Goal: Task Accomplishment & Management: Manage account settings

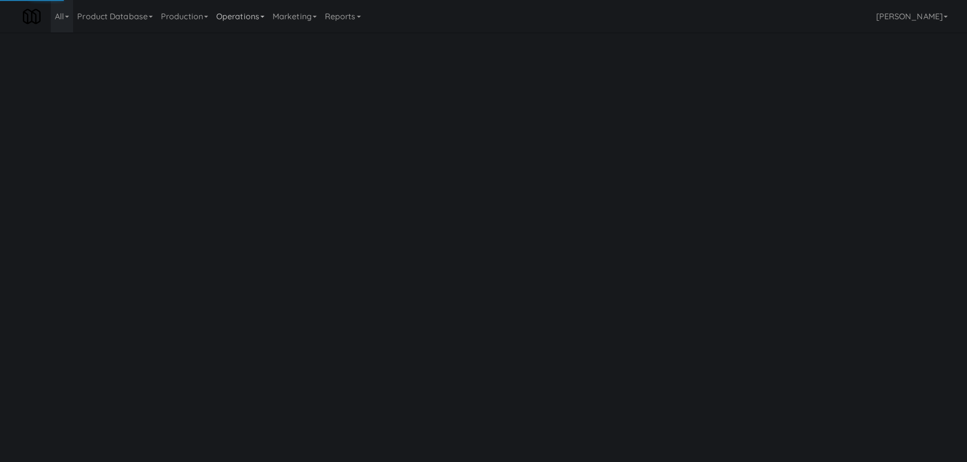
click at [253, 14] on link "Operations" at bounding box center [240, 16] width 56 height 32
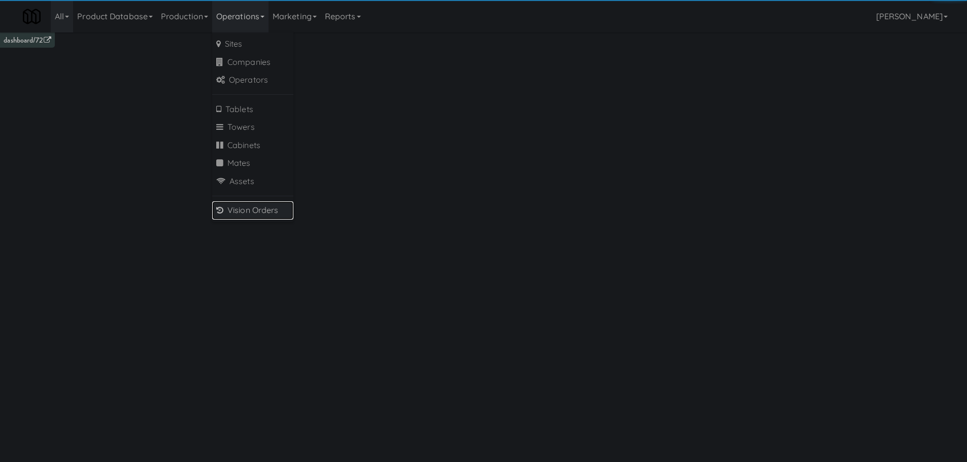
click at [239, 209] on link "Vision Orders" at bounding box center [252, 210] width 81 height 18
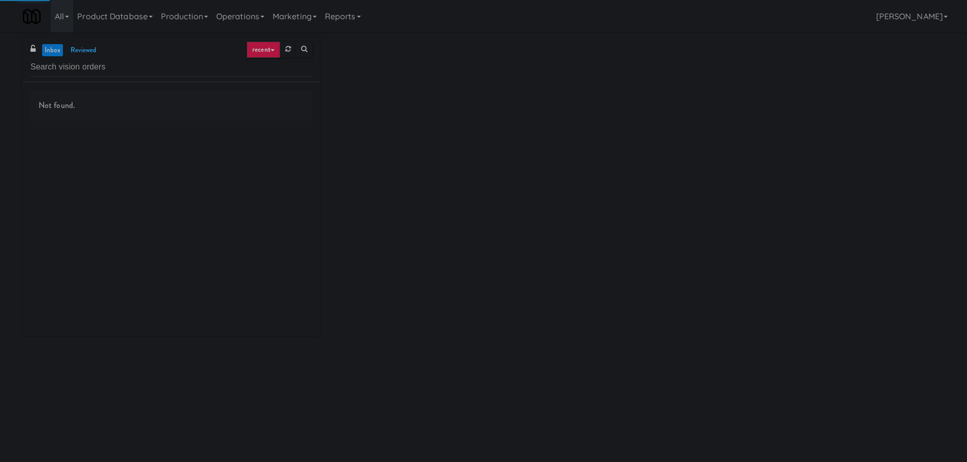
click at [132, 64] on input "text" at bounding box center [171, 67] width 282 height 19
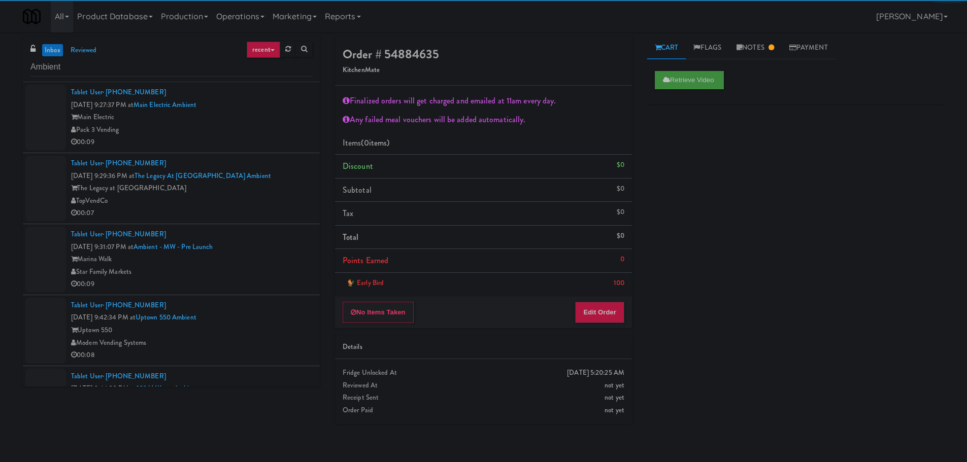
type input "Ambient"
click at [283, 128] on div "Pack 3 Vending" at bounding box center [191, 130] width 241 height 13
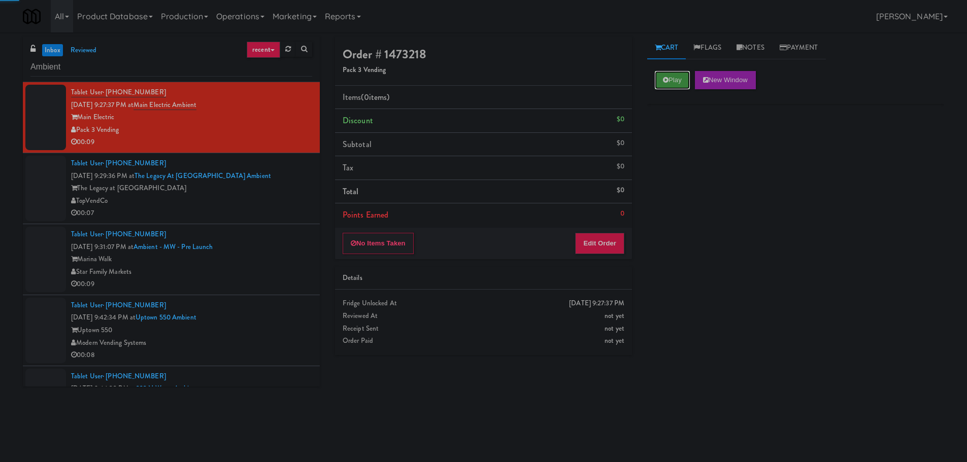
click at [665, 77] on icon at bounding box center [666, 80] width 6 height 7
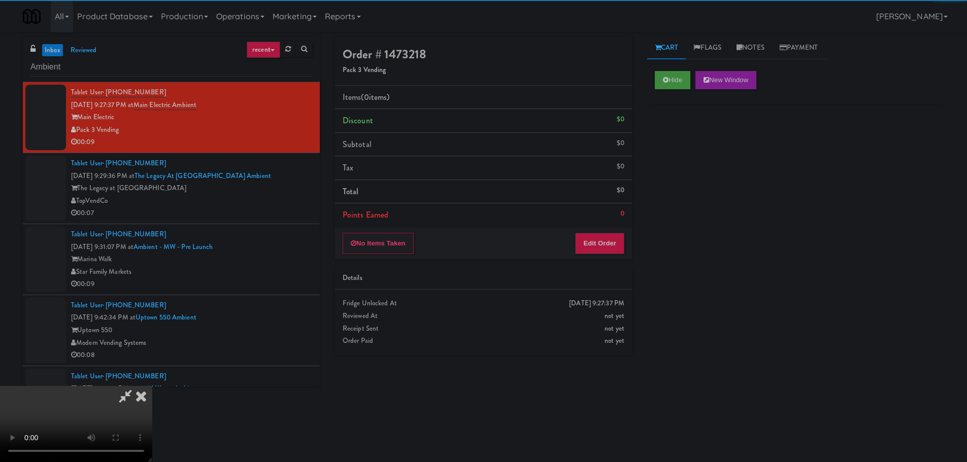
click at [608, 228] on div "No Items Taken Edit Order" at bounding box center [483, 243] width 297 height 31
click at [606, 235] on button "Edit Order" at bounding box center [599, 243] width 49 height 21
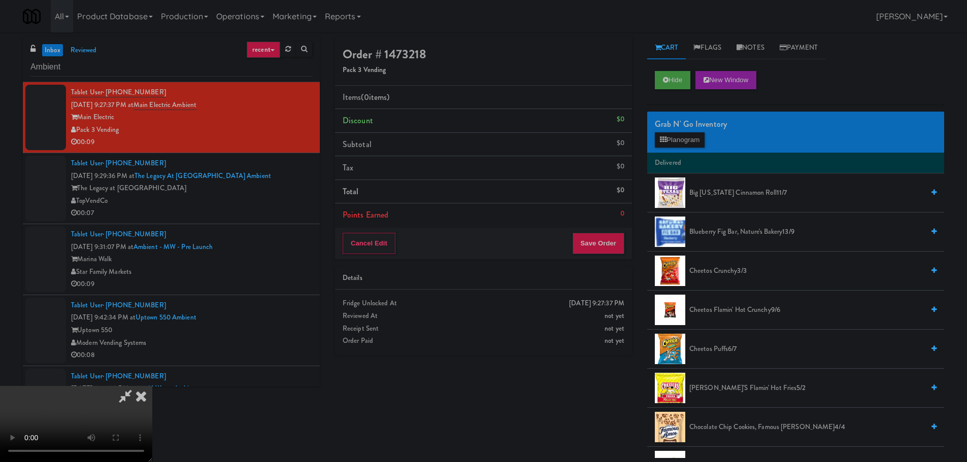
drag, startPoint x: 324, startPoint y: 254, endPoint x: 333, endPoint y: 255, distance: 9.3
click at [152, 386] on video at bounding box center [76, 424] width 152 height 76
drag, startPoint x: 349, startPoint y: 237, endPoint x: 351, endPoint y: 245, distance: 8.4
click at [152, 386] on video at bounding box center [76, 424] width 152 height 76
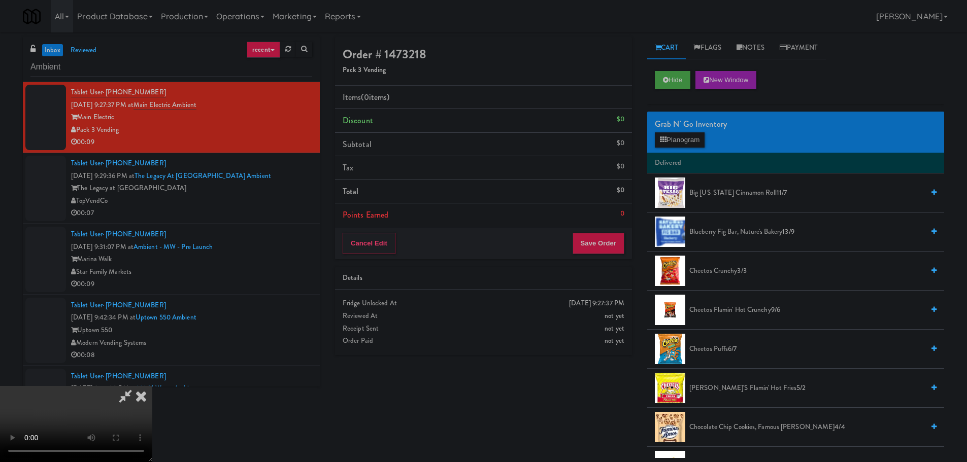
drag, startPoint x: 358, startPoint y: 260, endPoint x: 369, endPoint y: 263, distance: 11.6
click at [152, 386] on video at bounding box center [76, 424] width 152 height 76
click at [701, 129] on div "Grab N' Go Inventory" at bounding box center [796, 124] width 282 height 15
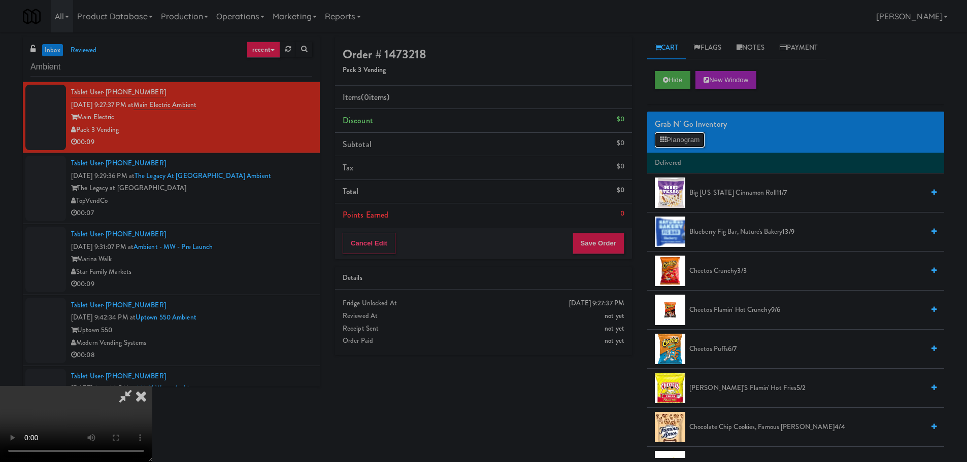
click at [698, 140] on button "Planogram" at bounding box center [680, 139] width 50 height 15
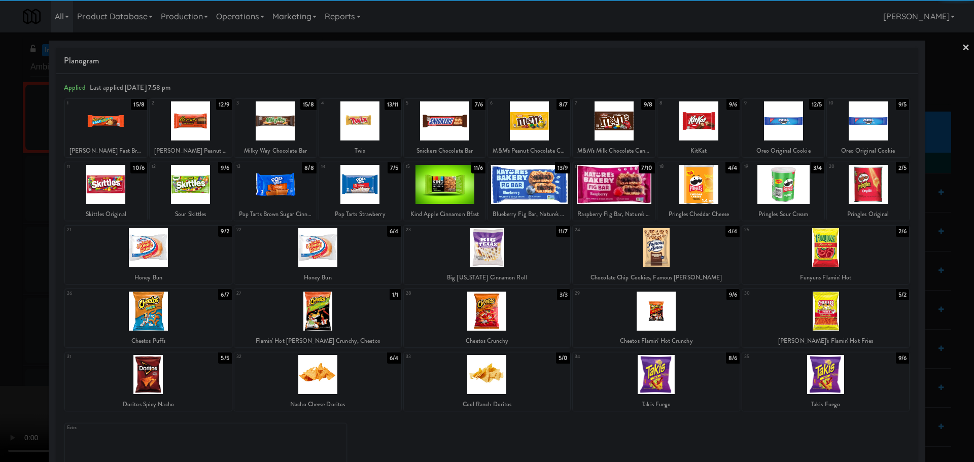
click at [168, 312] on div at bounding box center [148, 311] width 167 height 39
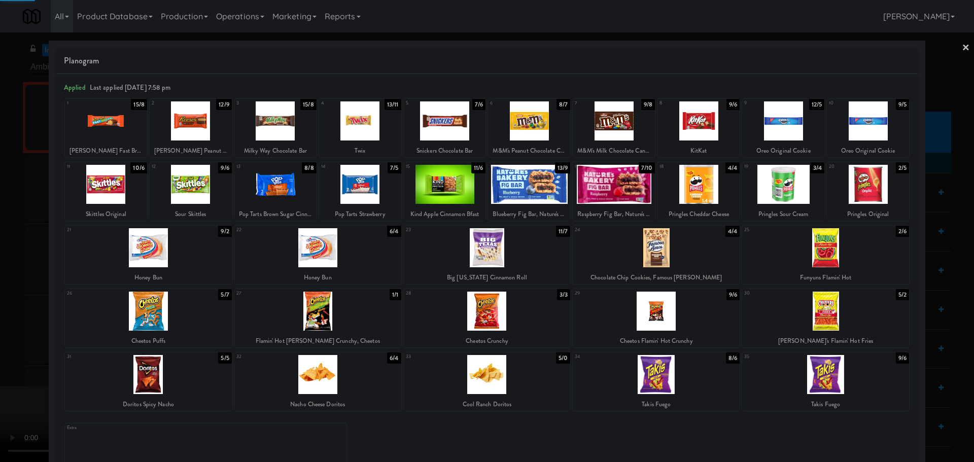
click at [0, 340] on div at bounding box center [487, 231] width 974 height 462
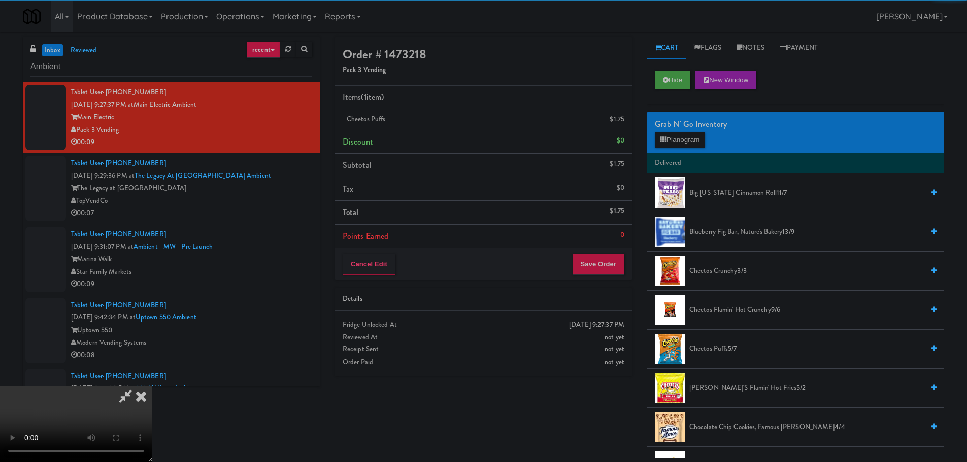
drag, startPoint x: 339, startPoint y: 257, endPoint x: 409, endPoint y: 246, distance: 70.4
click at [152, 386] on video at bounding box center [76, 424] width 152 height 76
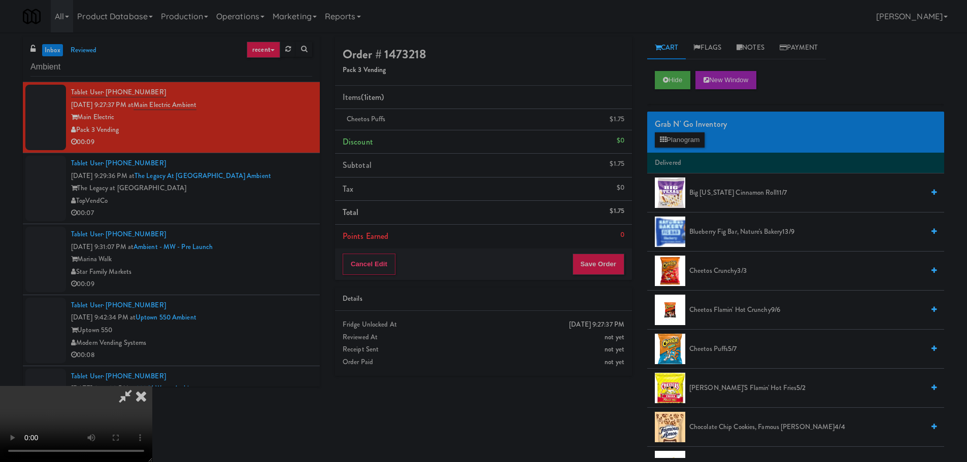
scroll to position [175, 0]
click at [590, 261] on button "Save Order" at bounding box center [598, 264] width 52 height 21
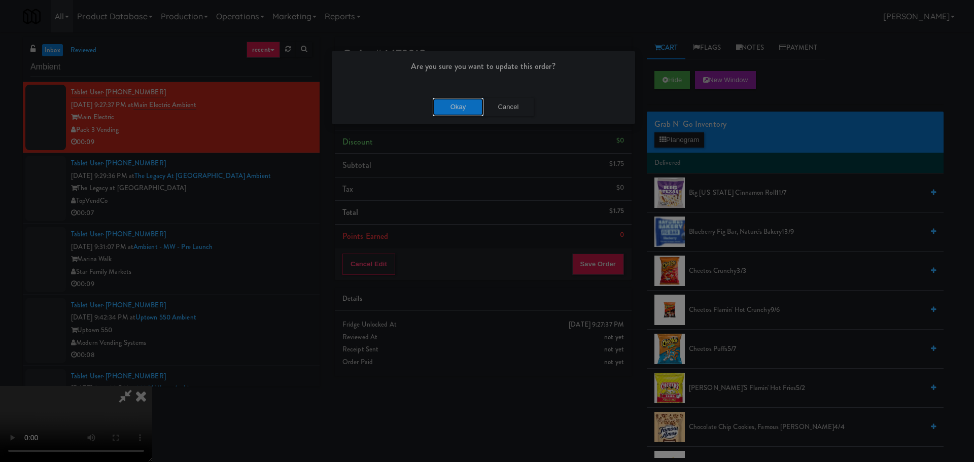
click at [456, 104] on button "Okay" at bounding box center [458, 107] width 51 height 18
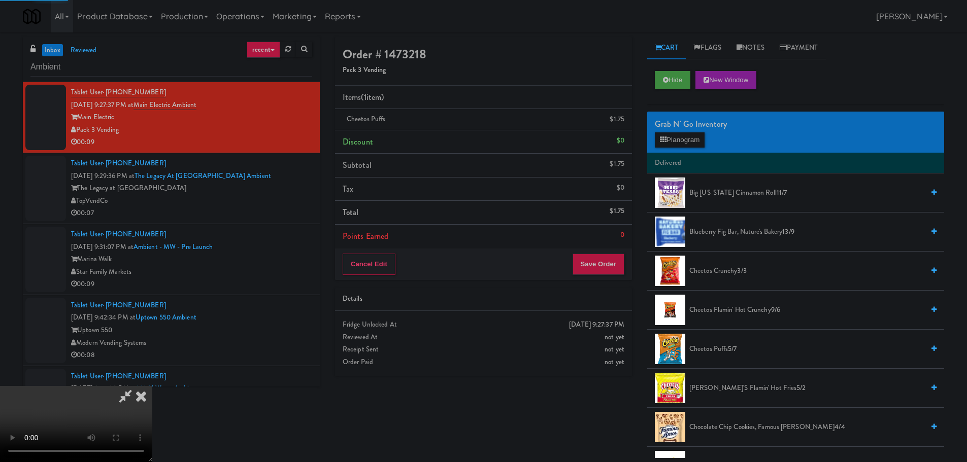
scroll to position [0, 0]
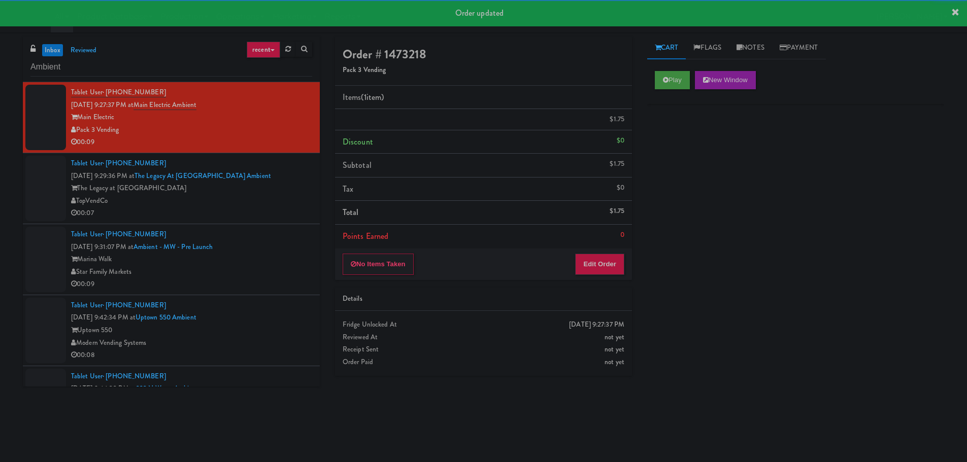
click at [244, 209] on div "Tablet User · (202) 981-2800 [DATE] 9:29:36 PM at The Legacy at [GEOGRAPHIC_DAT…" at bounding box center [191, 188] width 241 height 62
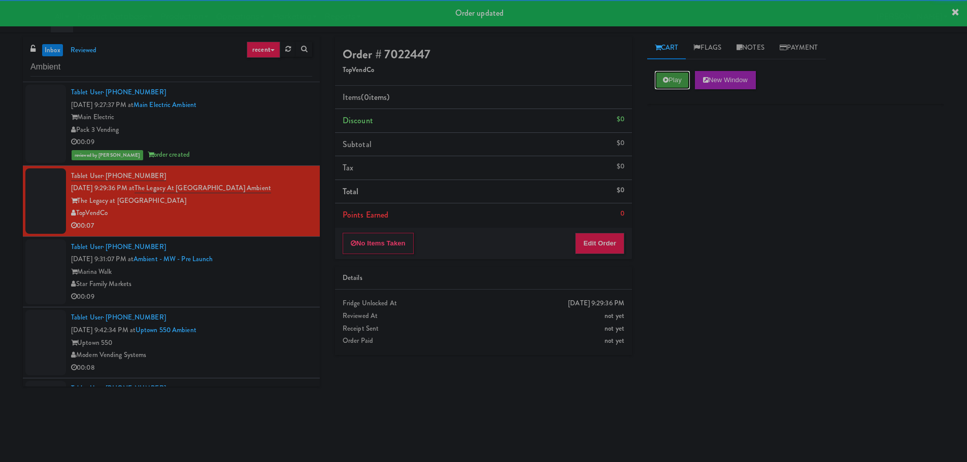
click at [669, 84] on button "Play" at bounding box center [672, 80] width 35 height 18
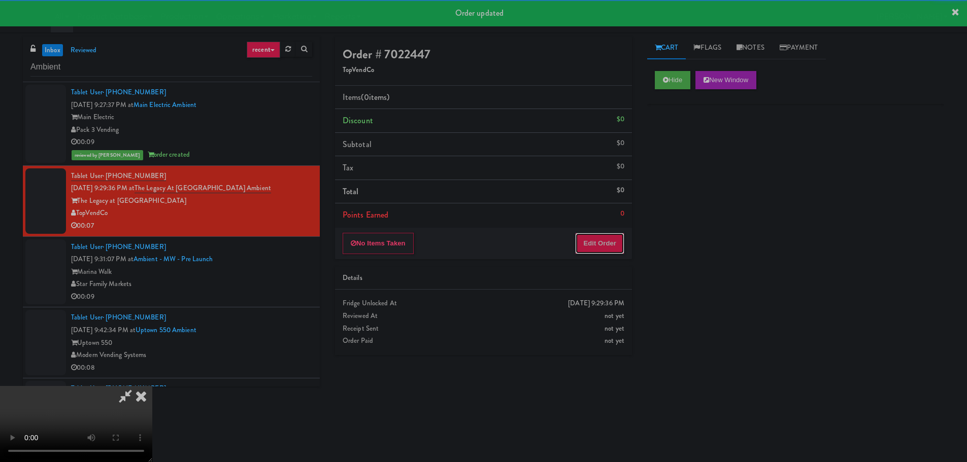
click at [596, 246] on button "Edit Order" at bounding box center [599, 243] width 49 height 21
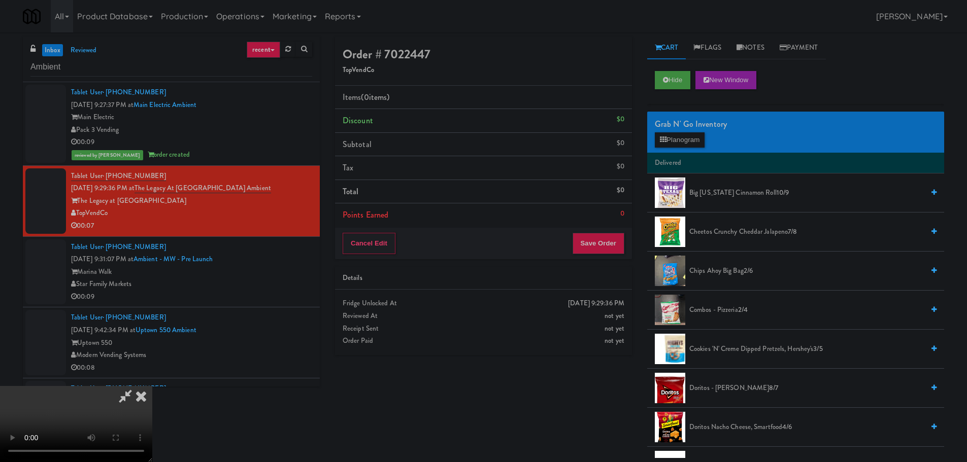
scroll to position [175, 0]
click at [152, 386] on video at bounding box center [76, 424] width 152 height 76
click at [46, 450] on video at bounding box center [76, 424] width 152 height 76
click at [152, 386] on video at bounding box center [76, 424] width 152 height 76
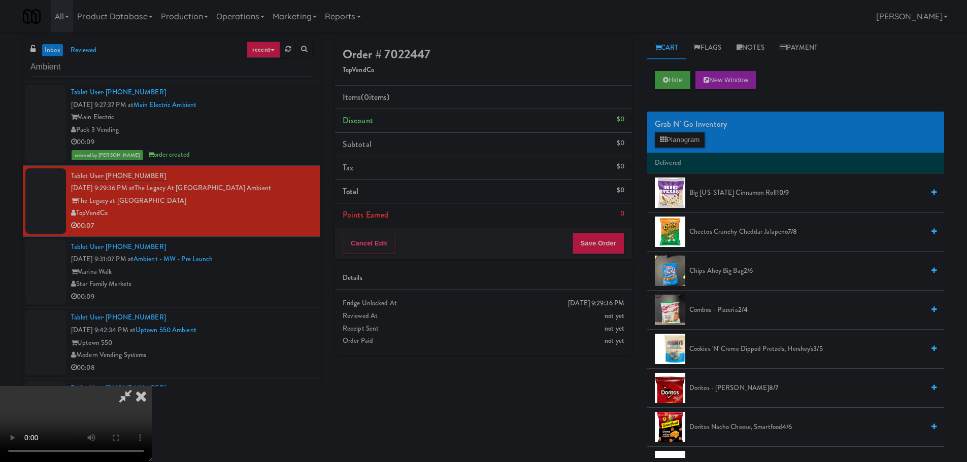
click at [152, 386] on video at bounding box center [76, 424] width 152 height 76
click at [696, 146] on button "Planogram" at bounding box center [680, 139] width 50 height 15
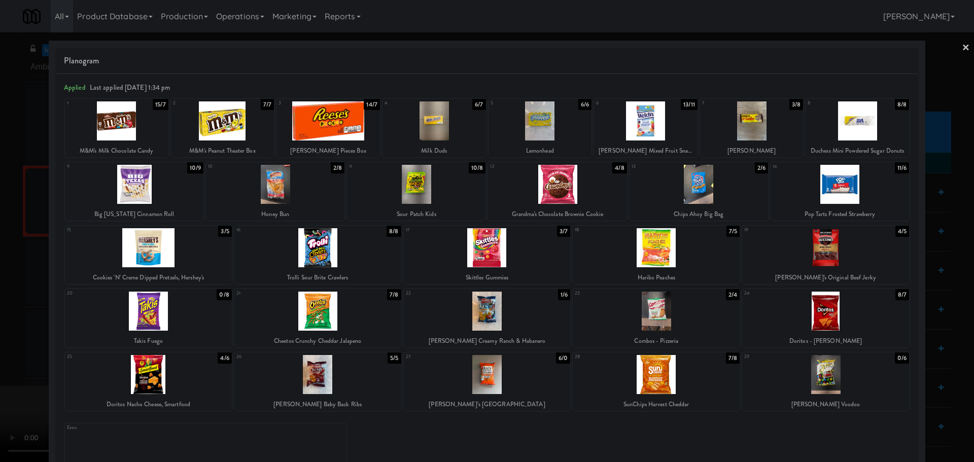
click at [513, 249] on div at bounding box center [487, 247] width 167 height 39
drag, startPoint x: 0, startPoint y: 307, endPoint x: 16, endPoint y: 304, distance: 16.4
click at [4, 307] on div at bounding box center [487, 231] width 974 height 462
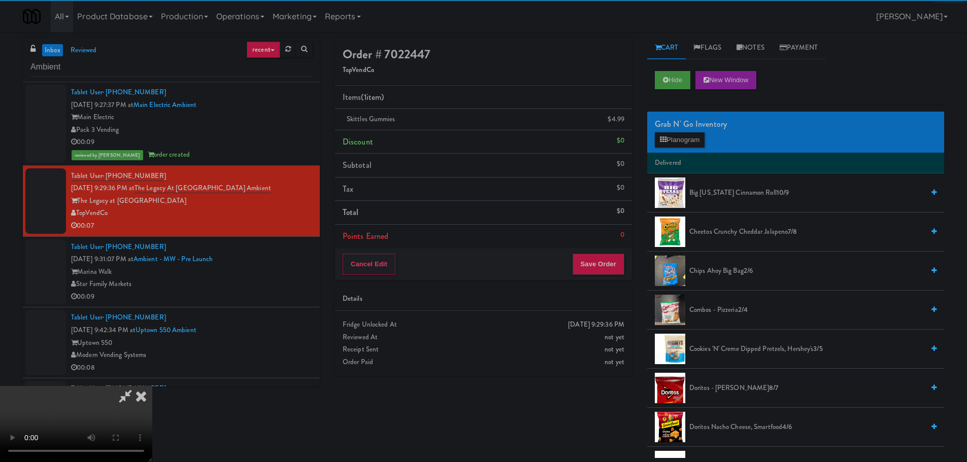
click at [152, 386] on video at bounding box center [76, 424] width 152 height 76
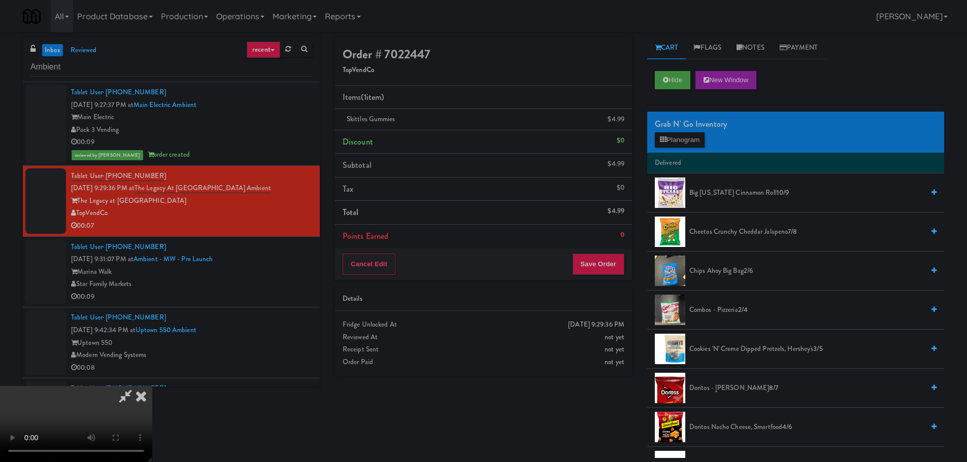
drag, startPoint x: 394, startPoint y: 223, endPoint x: 399, endPoint y: 220, distance: 5.7
click at [152, 386] on video at bounding box center [76, 424] width 152 height 76
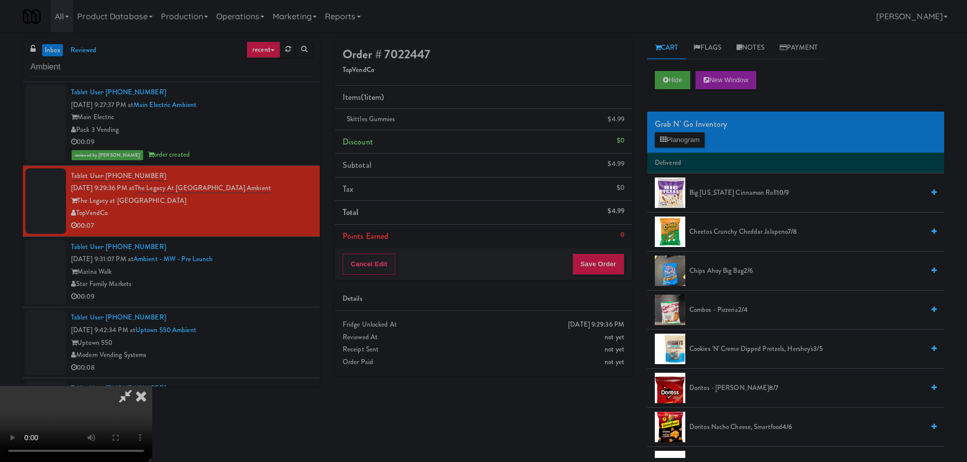
click at [152, 386] on video at bounding box center [76, 424] width 152 height 76
click at [701, 141] on button "Planogram" at bounding box center [680, 139] width 50 height 15
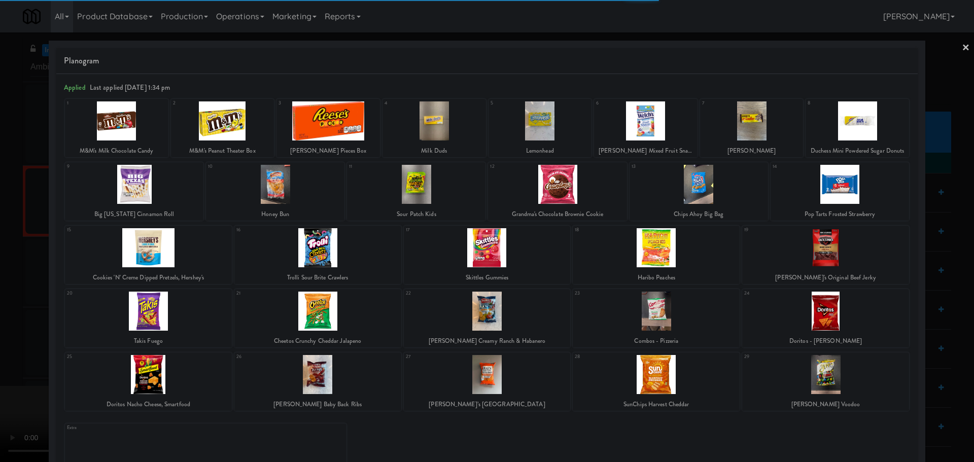
click at [723, 186] on div at bounding box center [699, 184] width 139 height 39
drag, startPoint x: 2, startPoint y: 303, endPoint x: 175, endPoint y: 343, distance: 177.5
click at [2, 303] on div at bounding box center [487, 231] width 974 height 462
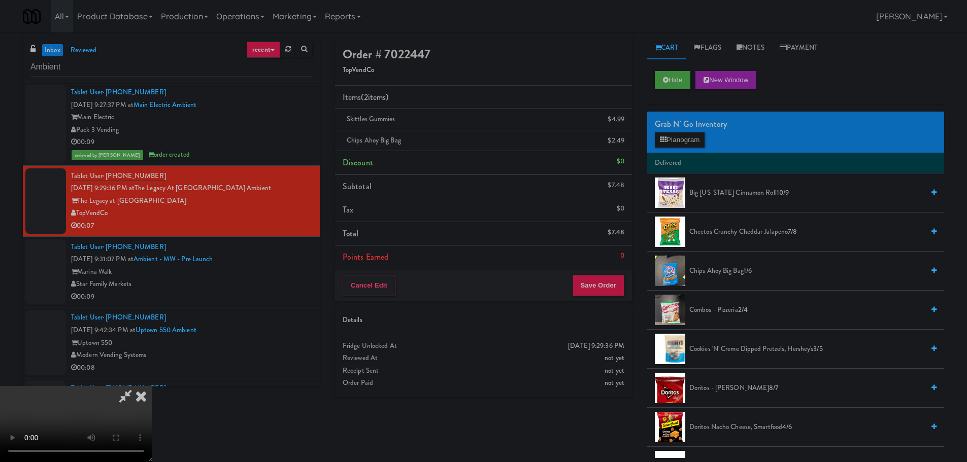
drag, startPoint x: 317, startPoint y: 370, endPoint x: 322, endPoint y: 367, distance: 5.8
click at [152, 386] on video at bounding box center [76, 424] width 152 height 76
drag, startPoint x: 623, startPoint y: 142, endPoint x: 661, endPoint y: 138, distance: 38.3
click at [623, 142] on icon at bounding box center [625, 144] width 5 height 7
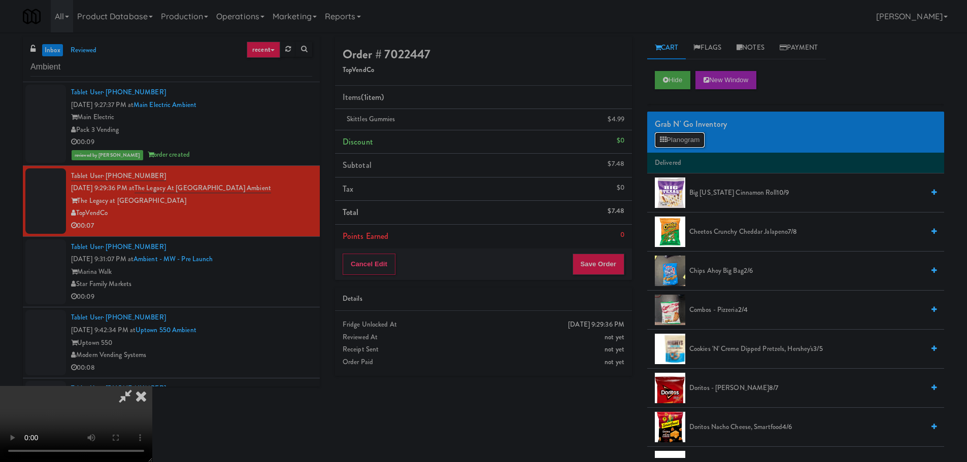
click at [678, 136] on button "Planogram" at bounding box center [680, 139] width 50 height 15
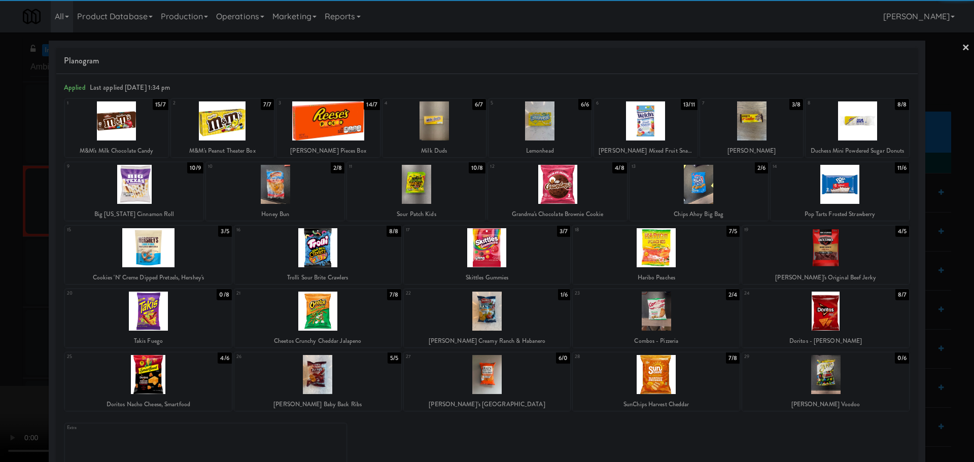
click at [846, 188] on div at bounding box center [840, 184] width 139 height 39
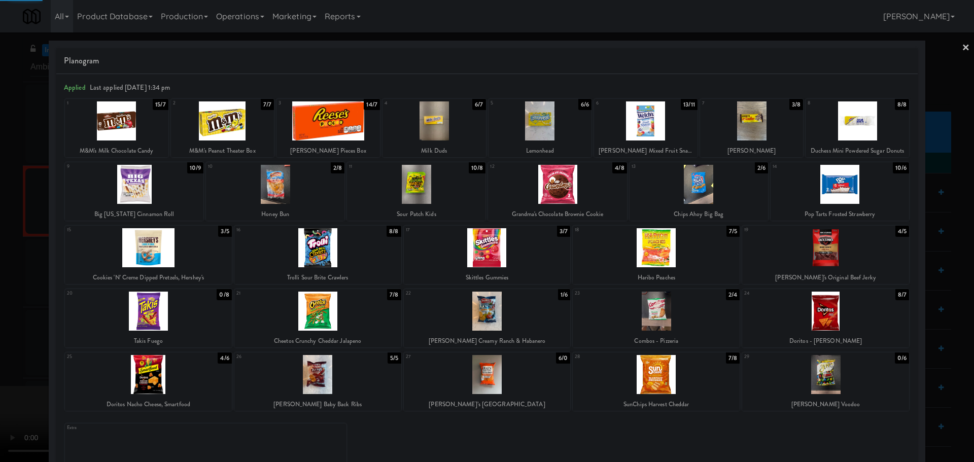
click at [0, 220] on div at bounding box center [487, 231] width 974 height 462
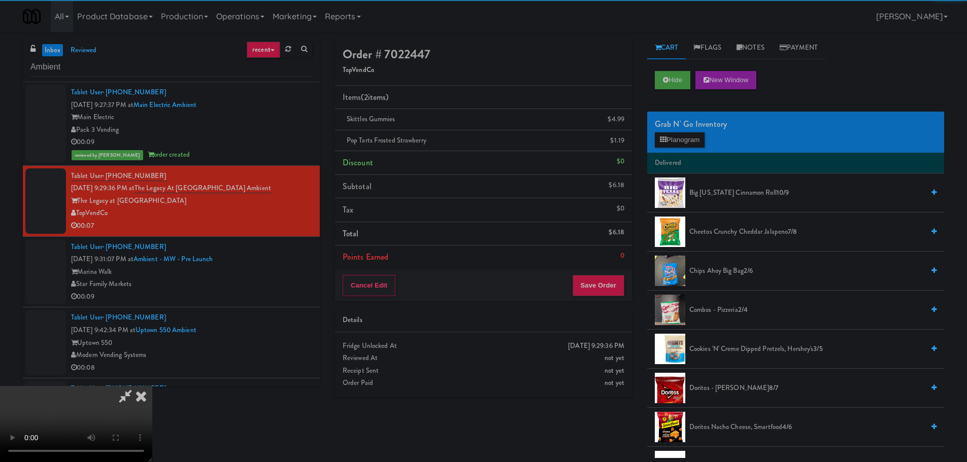
drag, startPoint x: 309, startPoint y: 172, endPoint x: 376, endPoint y: 171, distance: 67.0
click at [152, 386] on video at bounding box center [76, 424] width 152 height 76
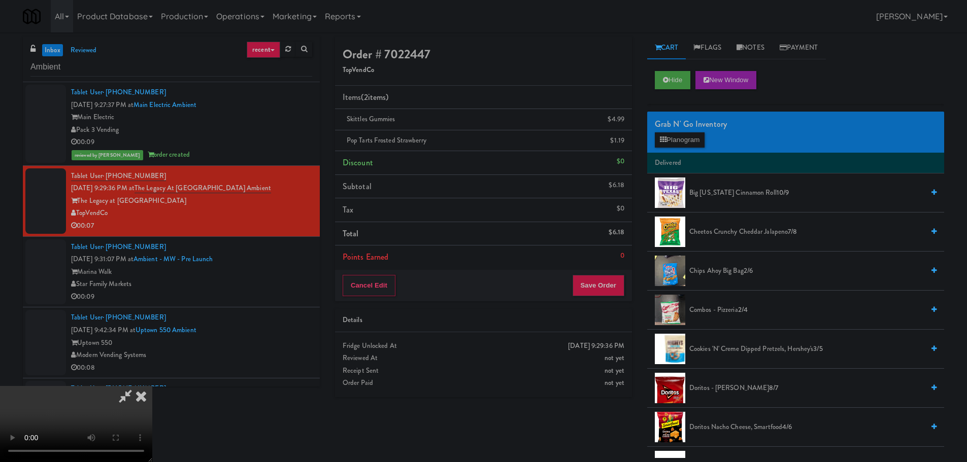
scroll to position [175, 0]
drag, startPoint x: 594, startPoint y: 279, endPoint x: 594, endPoint y: 284, distance: 5.1
click at [595, 279] on button "Save Order" at bounding box center [598, 285] width 52 height 21
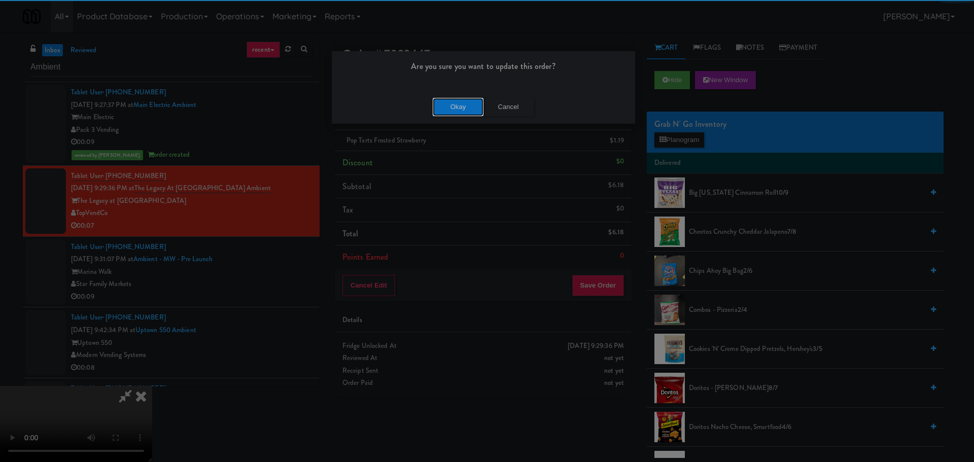
click at [457, 109] on button "Okay" at bounding box center [458, 107] width 51 height 18
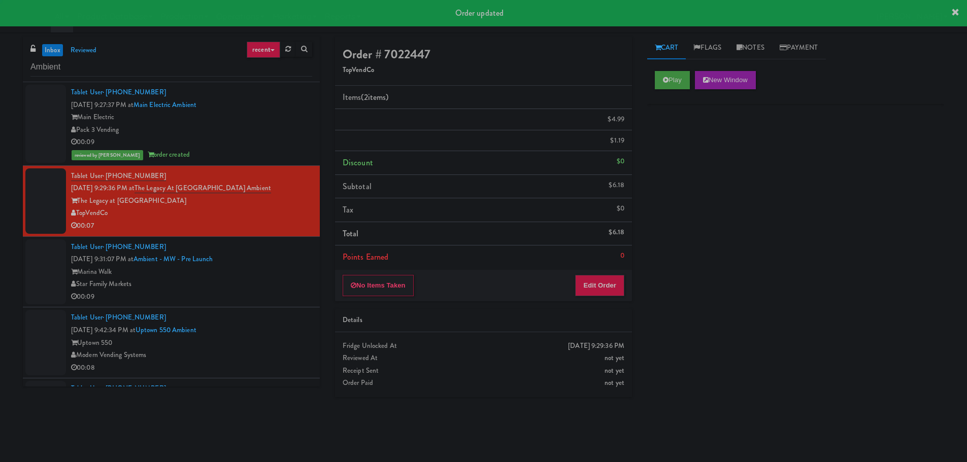
scroll to position [0, 0]
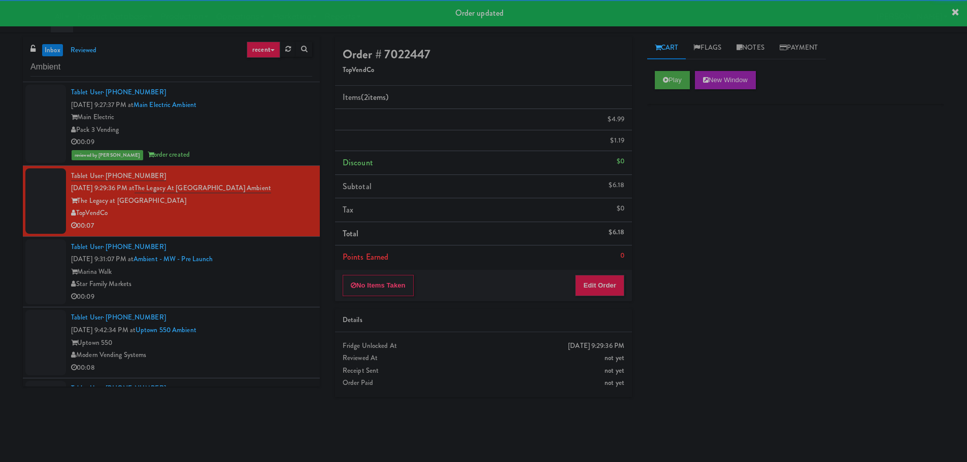
click at [249, 291] on div "Tablet User · (352) 615-8084 [DATE] 9:31:07 PM at Ambient - MW - Pre Launch Mar…" at bounding box center [191, 272] width 241 height 62
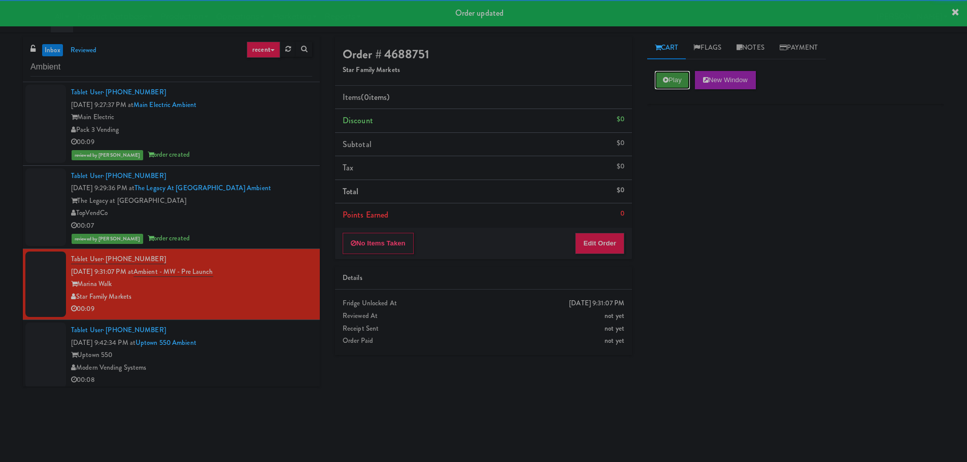
click at [665, 88] on button "Play" at bounding box center [672, 80] width 35 height 18
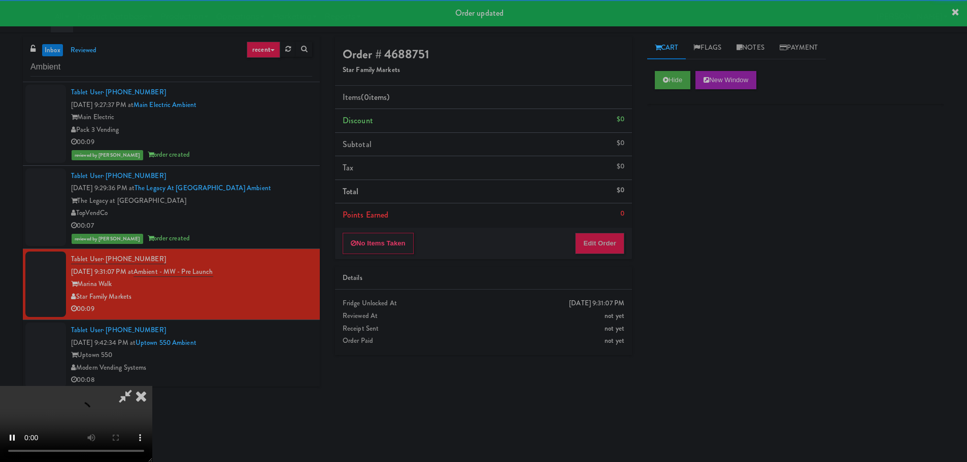
click at [596, 229] on div "Order # 4688751 Star Family Markets Items (0 items ) Discount $0 Subtotal $0 Ta…" at bounding box center [483, 148] width 297 height 223
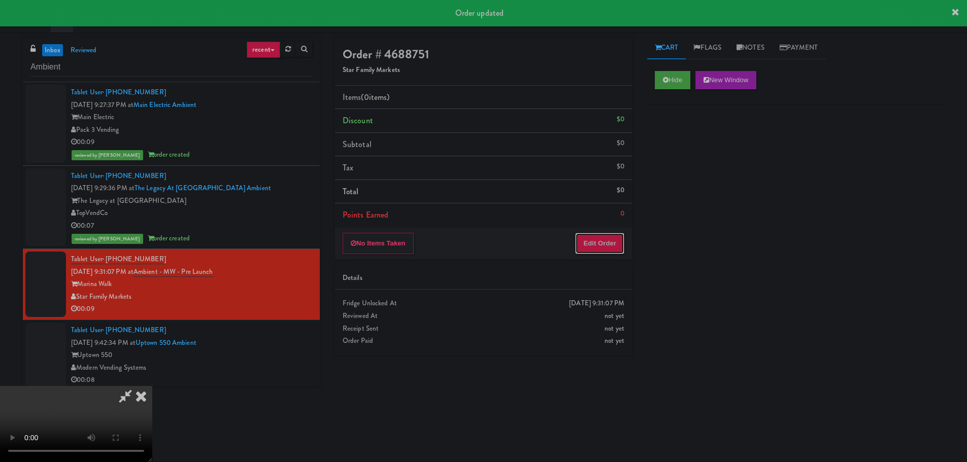
click at [587, 247] on button "Edit Order" at bounding box center [599, 243] width 49 height 21
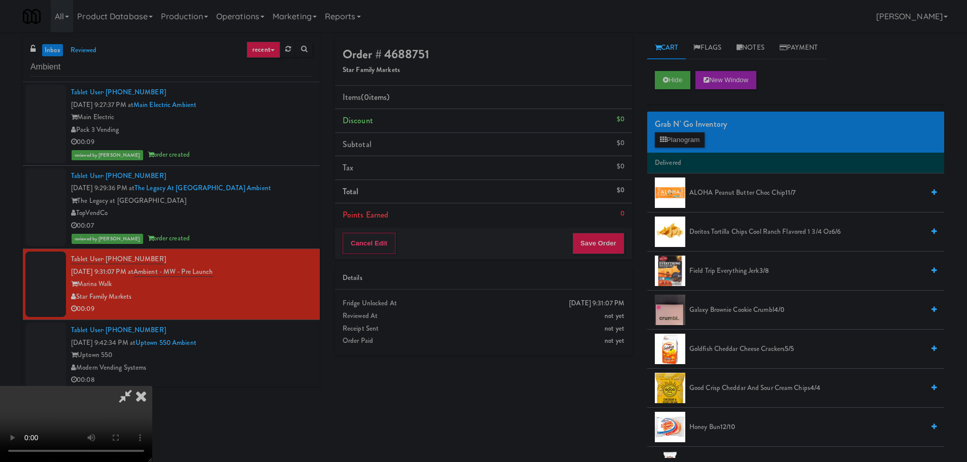
click at [152, 386] on video at bounding box center [76, 424] width 152 height 76
drag, startPoint x: 366, startPoint y: 229, endPoint x: 361, endPoint y: 233, distance: 5.8
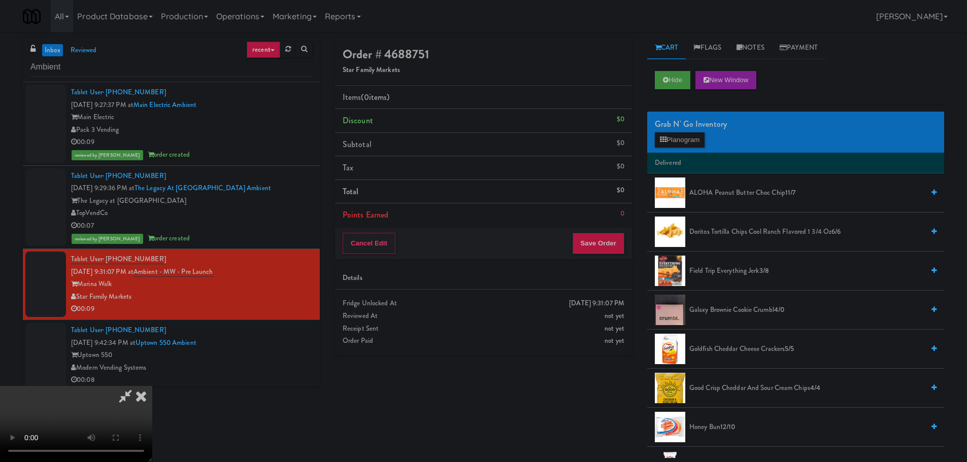
click at [152, 386] on video at bounding box center [76, 424] width 152 height 76
click at [678, 144] on button "Planogram" at bounding box center [680, 139] width 50 height 15
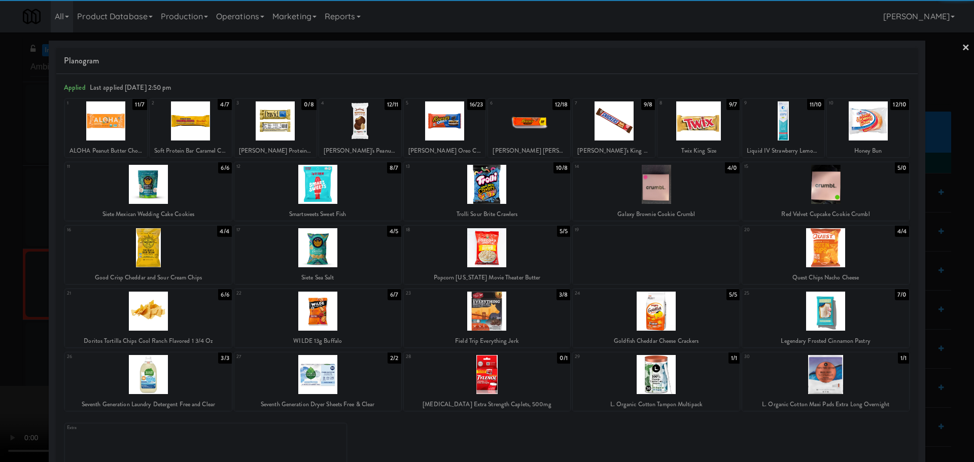
click at [849, 127] on div at bounding box center [868, 120] width 82 height 39
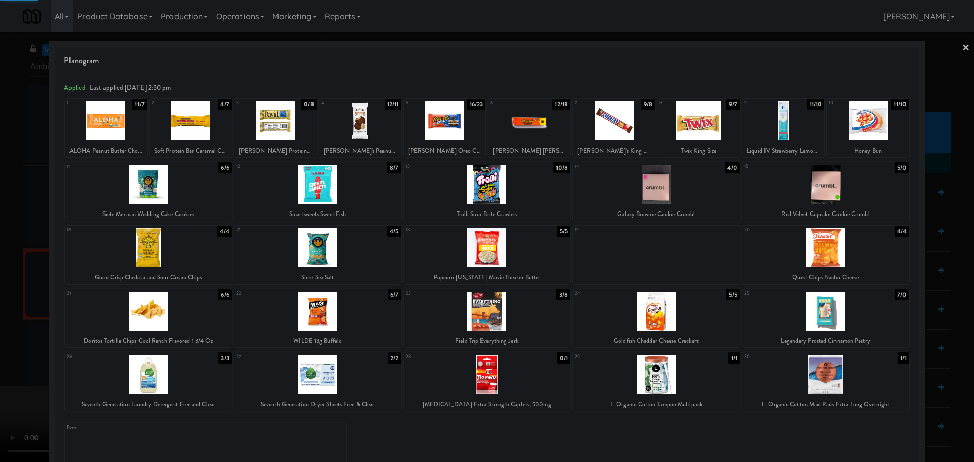
drag, startPoint x: 0, startPoint y: 281, endPoint x: 278, endPoint y: 248, distance: 279.6
click at [1, 282] on div at bounding box center [487, 231] width 974 height 462
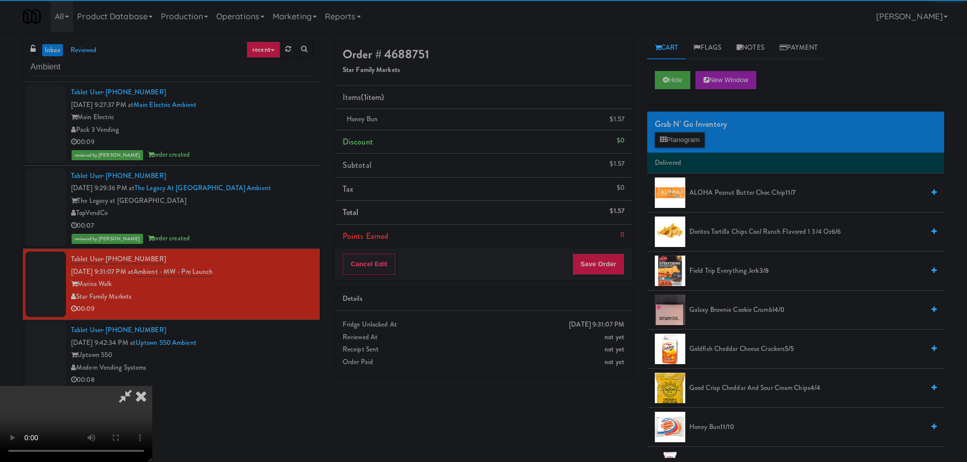
drag, startPoint x: 278, startPoint y: 248, endPoint x: 345, endPoint y: 253, distance: 67.7
click at [152, 386] on video at bounding box center [76, 424] width 152 height 76
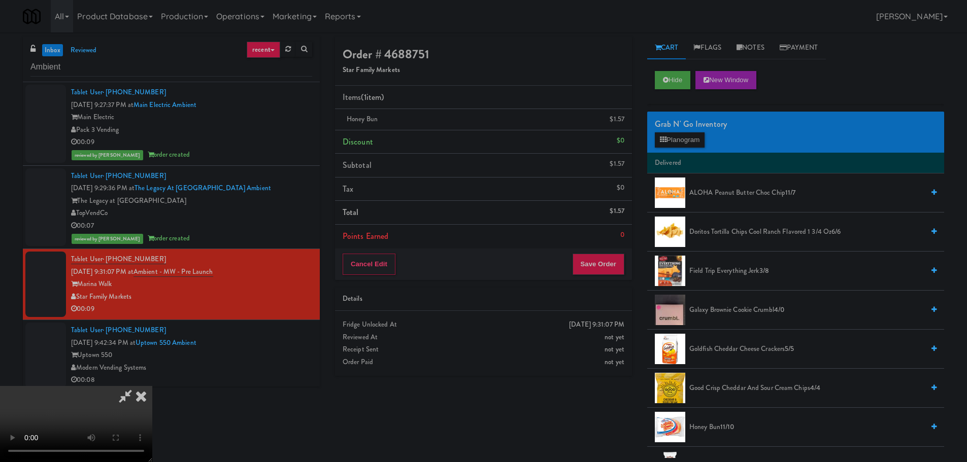
click at [152, 386] on video at bounding box center [76, 424] width 152 height 76
click at [686, 132] on button "Planogram" at bounding box center [680, 139] width 50 height 15
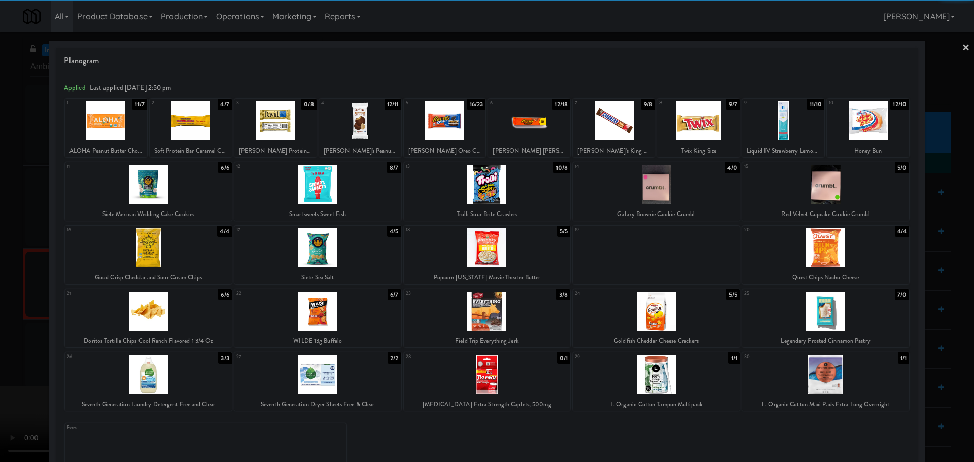
click at [870, 133] on div at bounding box center [868, 120] width 82 height 39
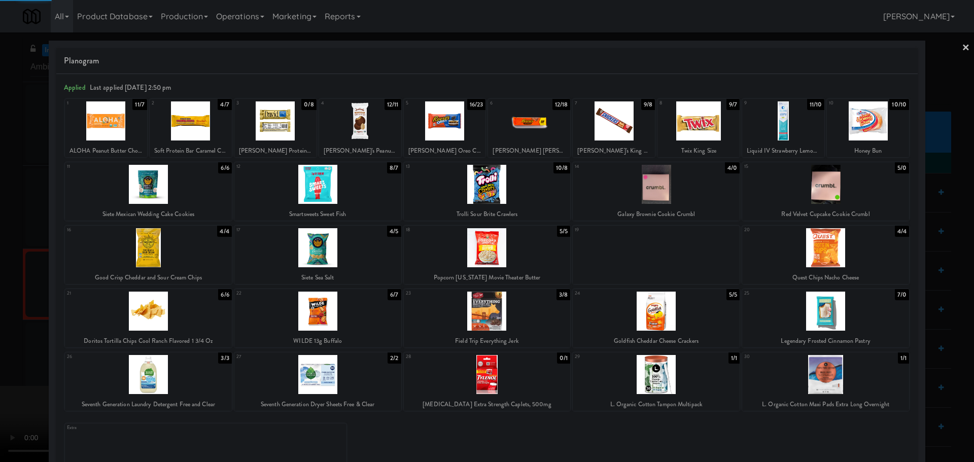
click at [5, 281] on div at bounding box center [487, 231] width 974 height 462
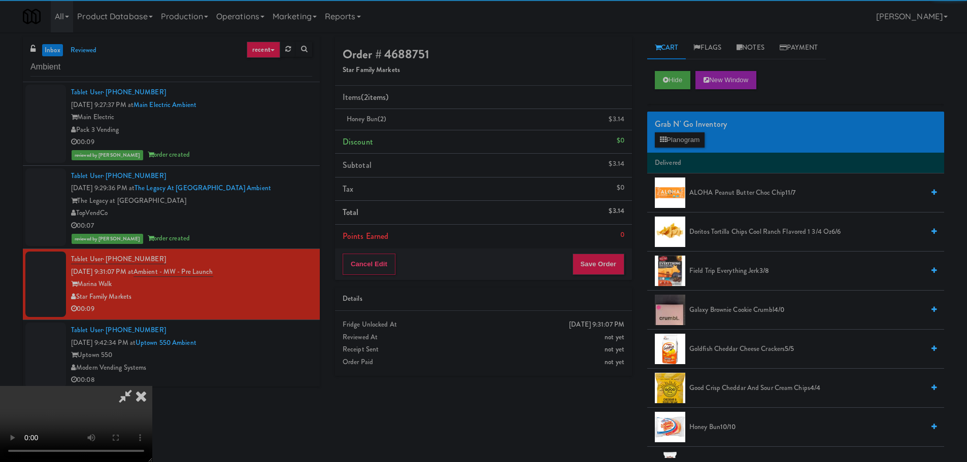
drag, startPoint x: 310, startPoint y: 241, endPoint x: 418, endPoint y: 239, distance: 108.1
click at [152, 386] on video at bounding box center [76, 424] width 152 height 76
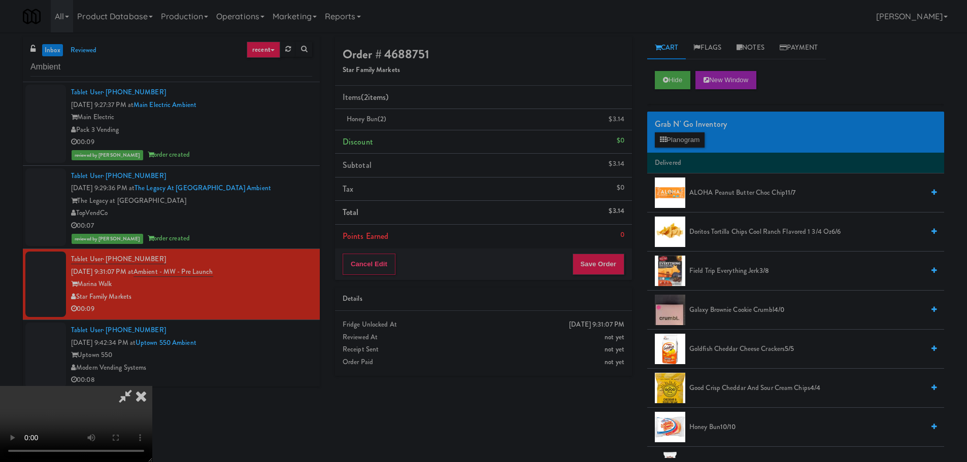
scroll to position [175, 0]
click at [609, 260] on button "Save Order" at bounding box center [598, 264] width 52 height 21
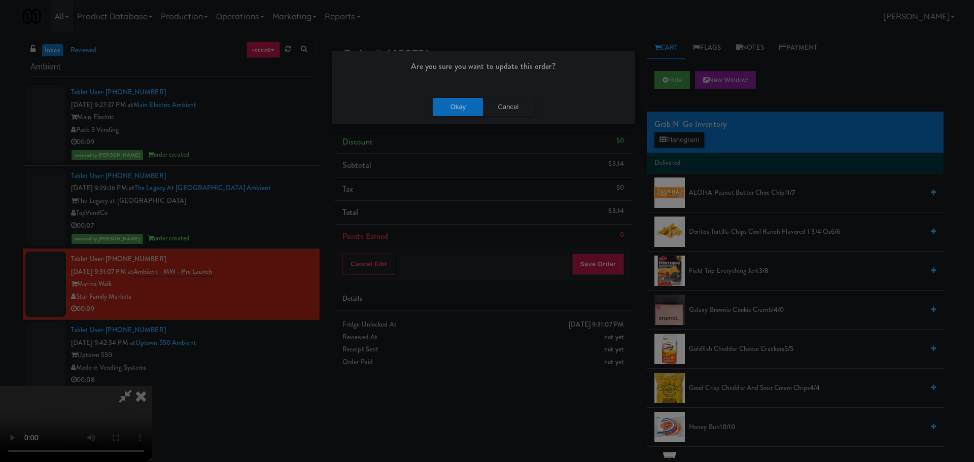
click at [443, 89] on div "Are you sure you want to update this order? Okay Cancel" at bounding box center [483, 88] width 304 height 74
click at [453, 107] on button "Okay" at bounding box center [458, 107] width 51 height 18
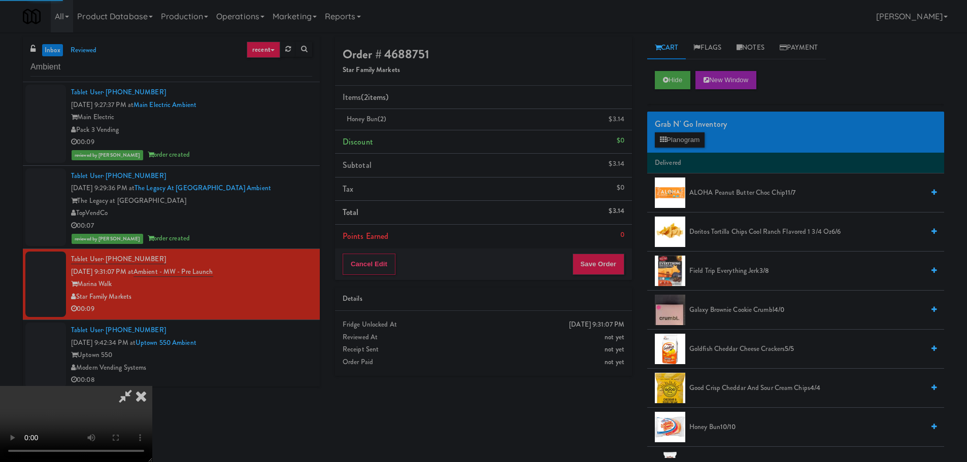
scroll to position [0, 0]
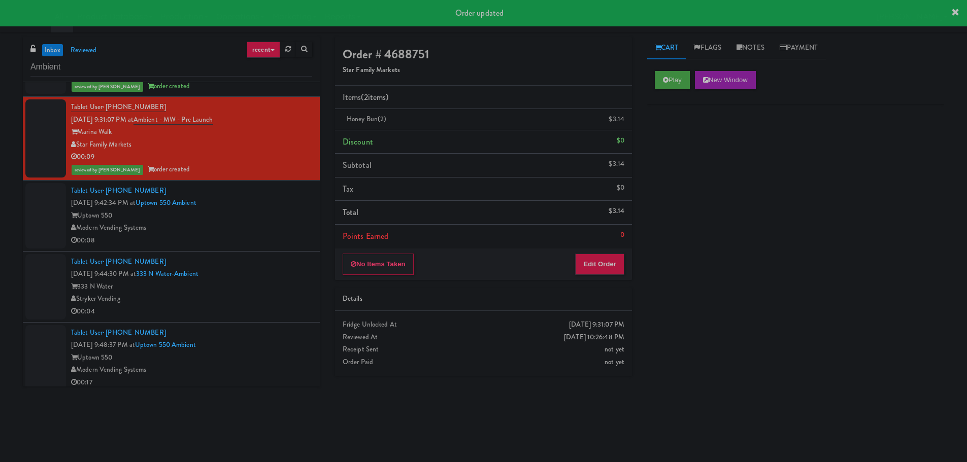
click at [268, 222] on div "Modern Vending Systems" at bounding box center [191, 228] width 241 height 13
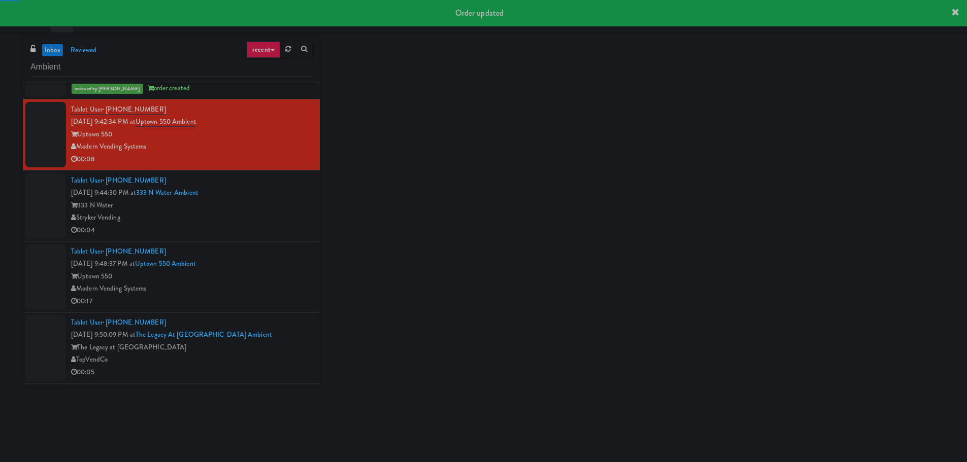
scroll to position [254, 0]
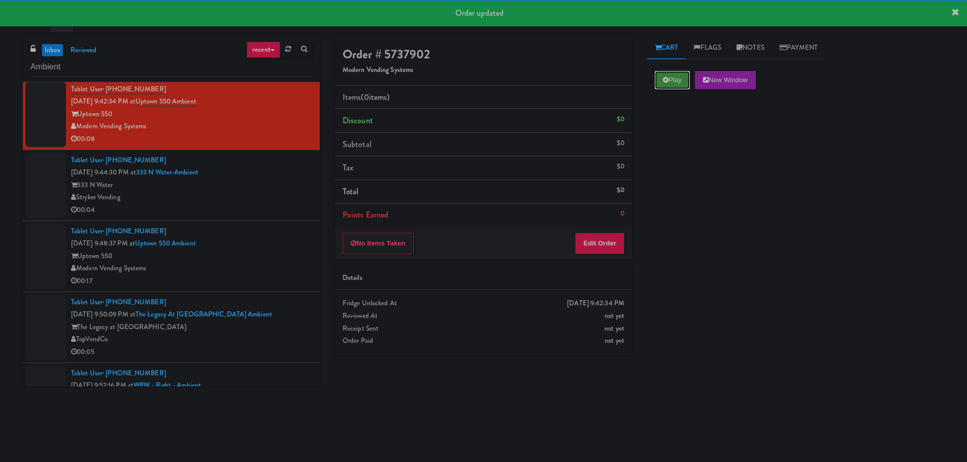
click at [681, 78] on button "Play" at bounding box center [672, 80] width 35 height 18
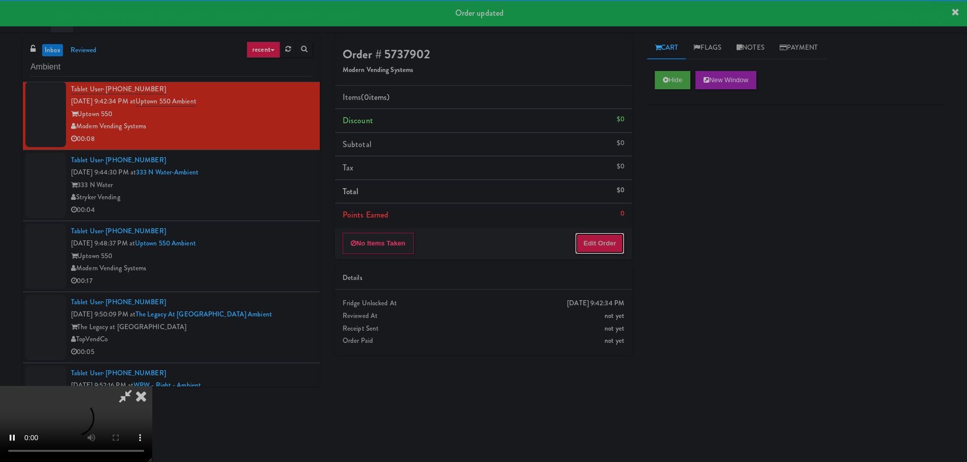
click at [599, 251] on button "Edit Order" at bounding box center [599, 243] width 49 height 21
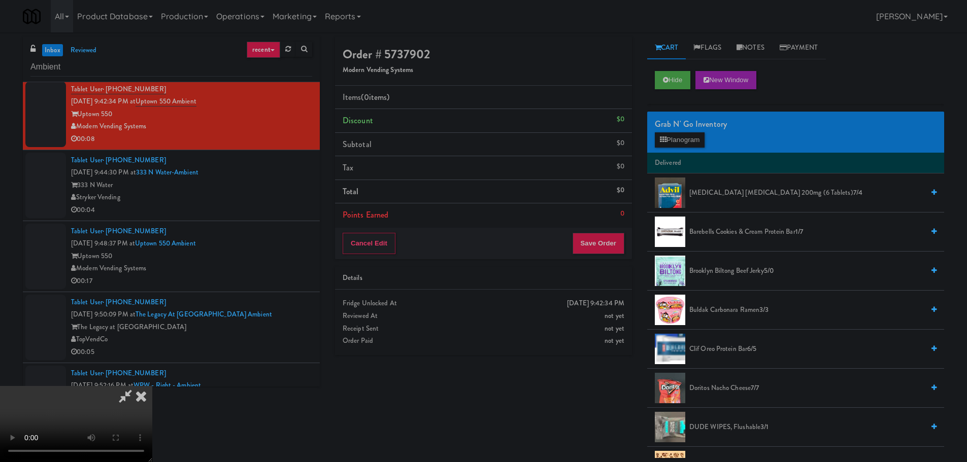
scroll to position [0, 0]
click at [152, 386] on video at bounding box center [76, 424] width 152 height 76
click at [686, 131] on div "Grab N' Go Inventory Planogram" at bounding box center [795, 132] width 297 height 41
click at [686, 139] on button "Planogram" at bounding box center [680, 139] width 50 height 15
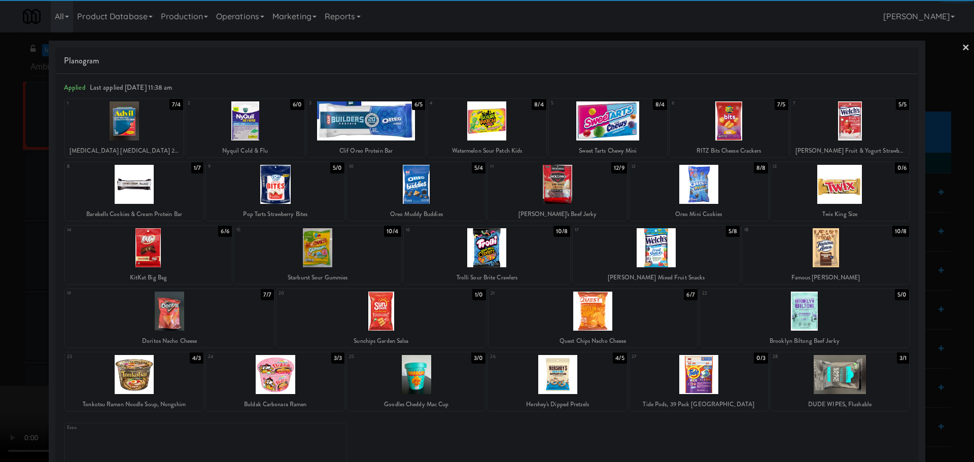
click at [724, 178] on div at bounding box center [699, 184] width 139 height 39
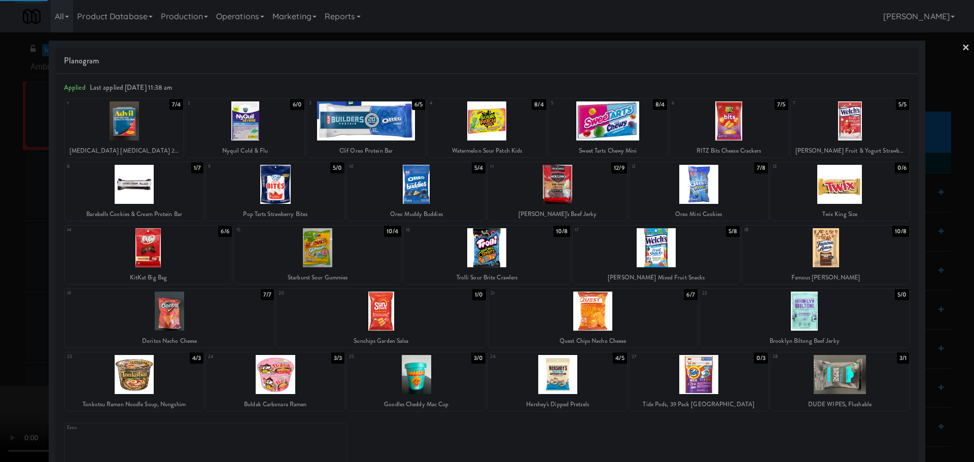
click at [0, 275] on div at bounding box center [487, 231] width 974 height 462
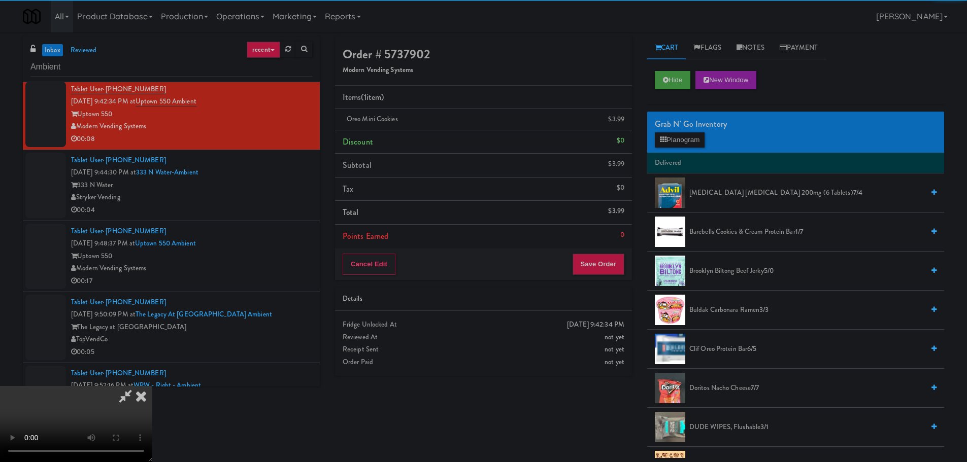
click at [152, 386] on video at bounding box center [76, 424] width 152 height 76
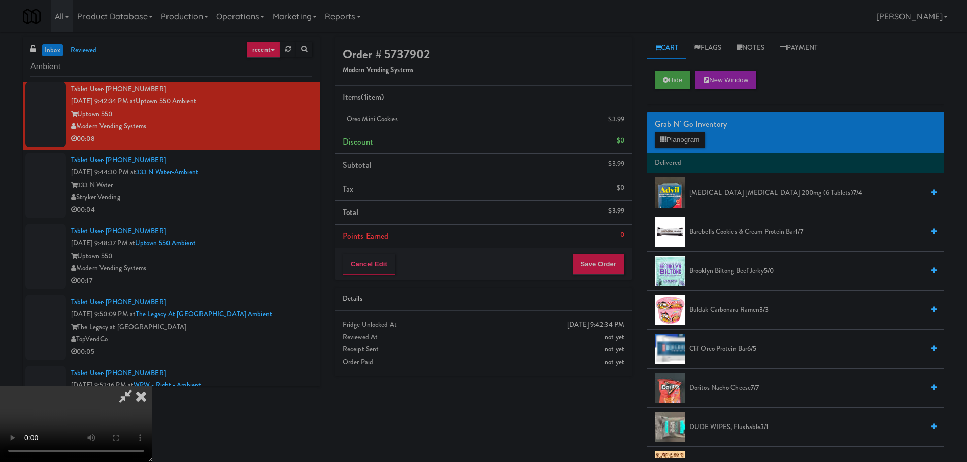
click at [152, 386] on video at bounding box center [76, 424] width 152 height 76
drag, startPoint x: 343, startPoint y: 377, endPoint x: 351, endPoint y: 370, distance: 10.6
click at [152, 386] on video at bounding box center [76, 424] width 152 height 76
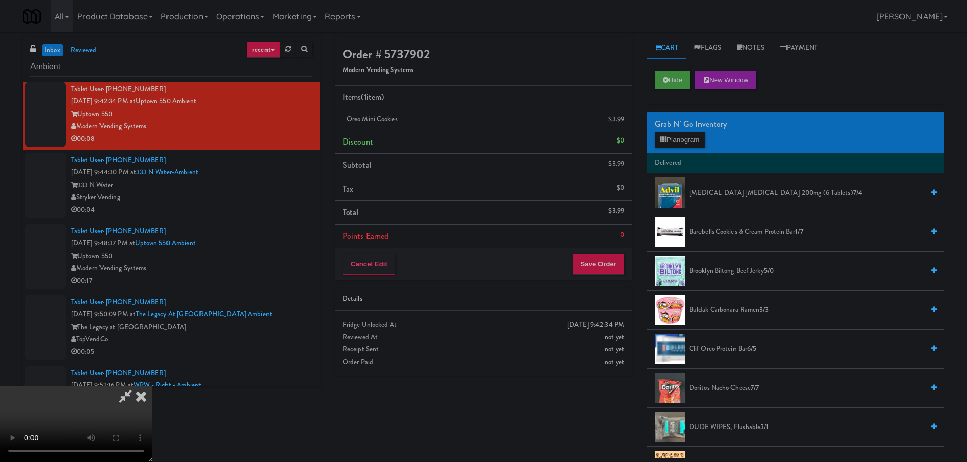
scroll to position [175, 0]
click at [613, 264] on button "Save Order" at bounding box center [598, 264] width 52 height 21
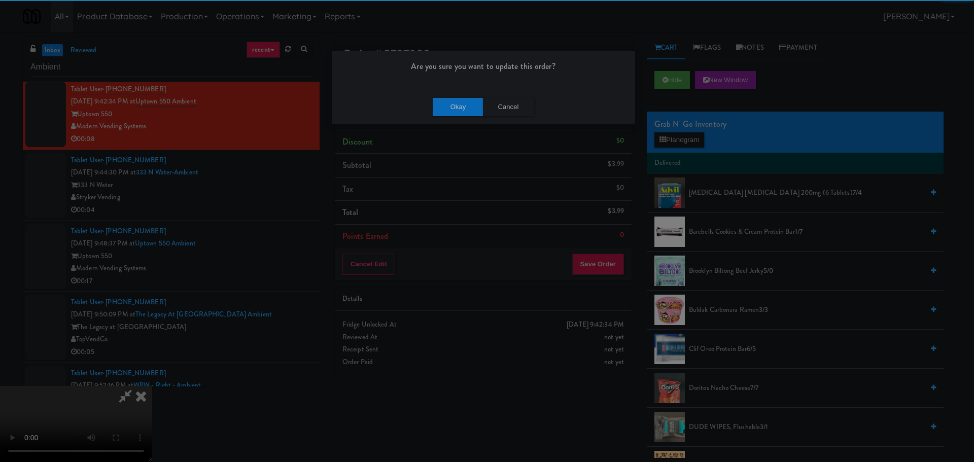
click at [454, 116] on div "Okay Cancel" at bounding box center [483, 107] width 303 height 34
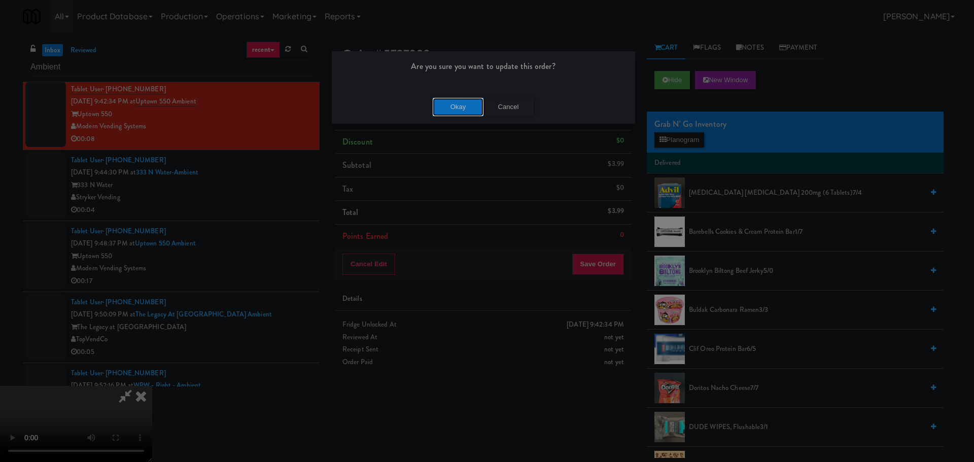
click at [455, 113] on button "Okay" at bounding box center [458, 107] width 51 height 18
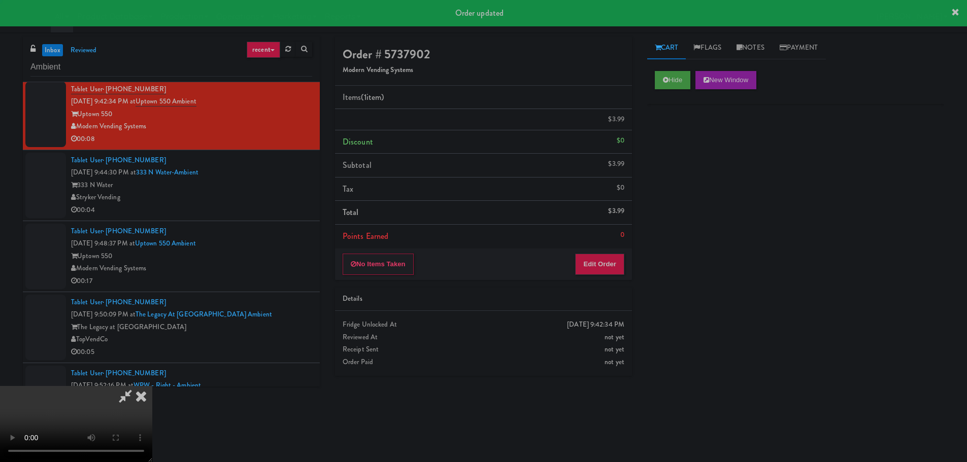
scroll to position [0, 0]
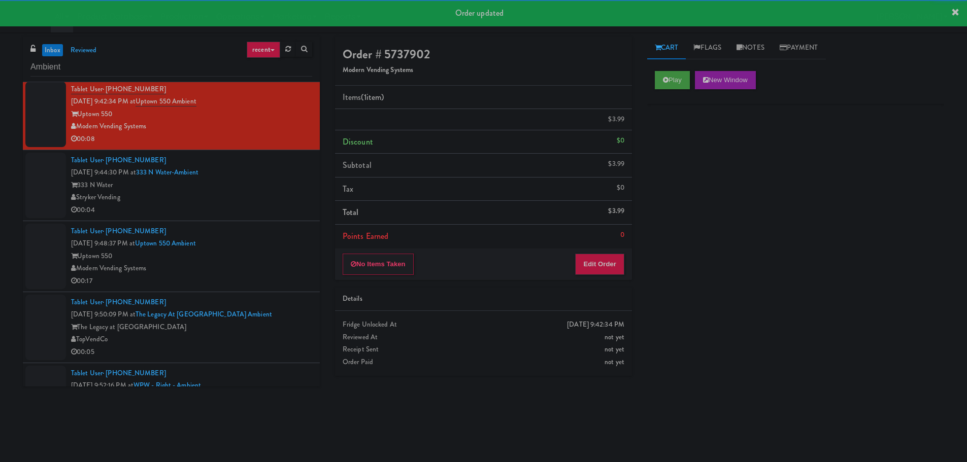
click at [266, 212] on div "00:04" at bounding box center [191, 210] width 241 height 13
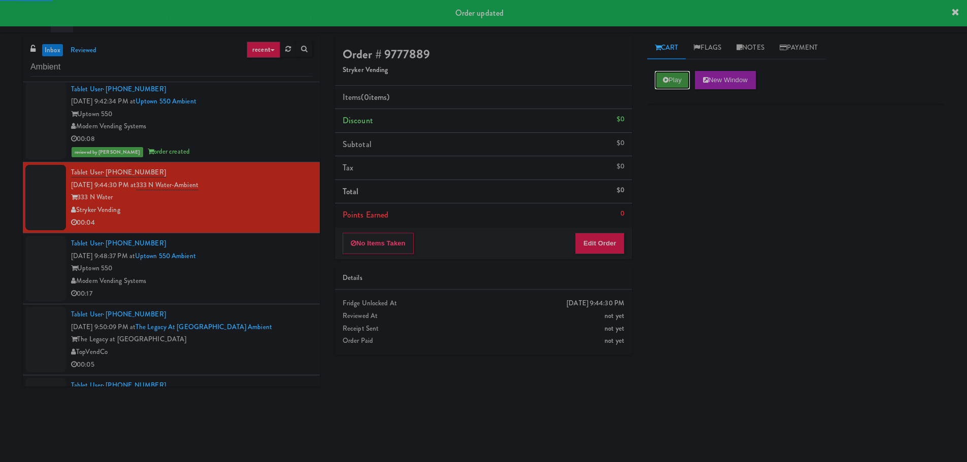
click at [657, 83] on button "Play" at bounding box center [672, 80] width 35 height 18
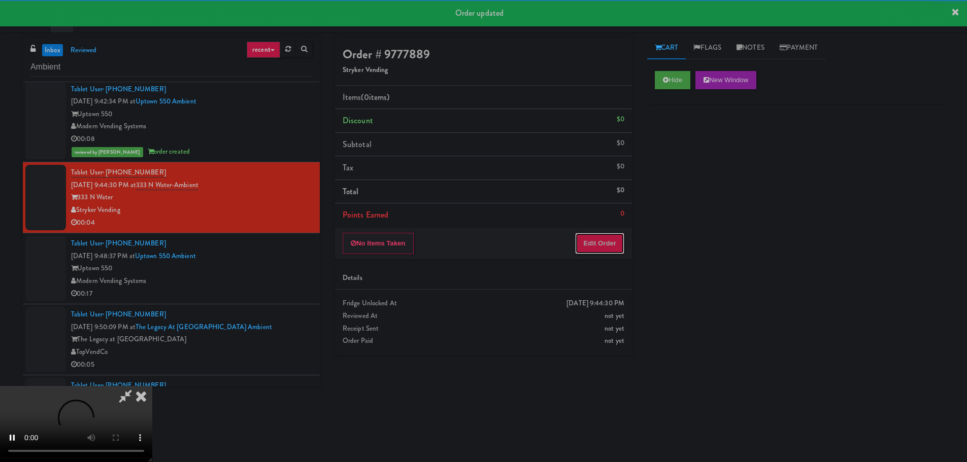
click at [594, 236] on button "Edit Order" at bounding box center [599, 243] width 49 height 21
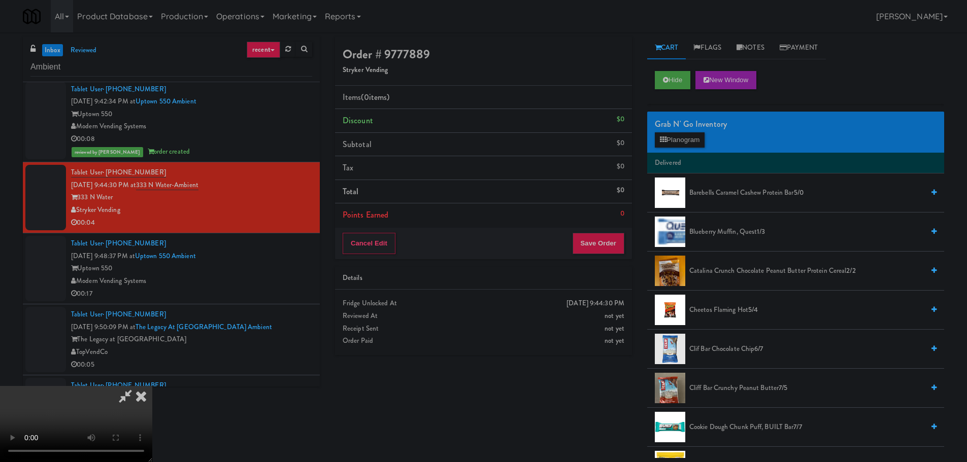
scroll to position [175, 0]
click at [661, 86] on button "Hide" at bounding box center [673, 80] width 36 height 18
click at [152, 386] on video at bounding box center [76, 424] width 152 height 76
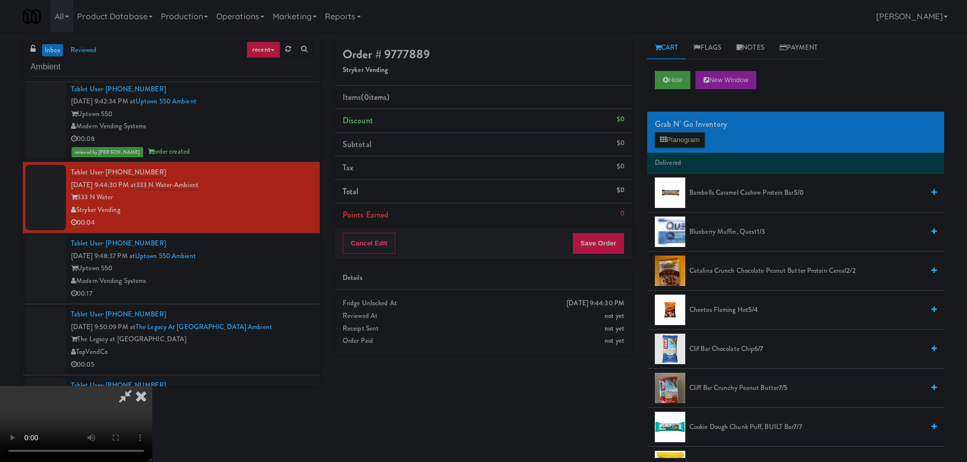
click at [152, 386] on video at bounding box center [76, 424] width 152 height 76
drag, startPoint x: 340, startPoint y: 292, endPoint x: 398, endPoint y: 299, distance: 59.2
click at [152, 386] on video at bounding box center [76, 424] width 152 height 76
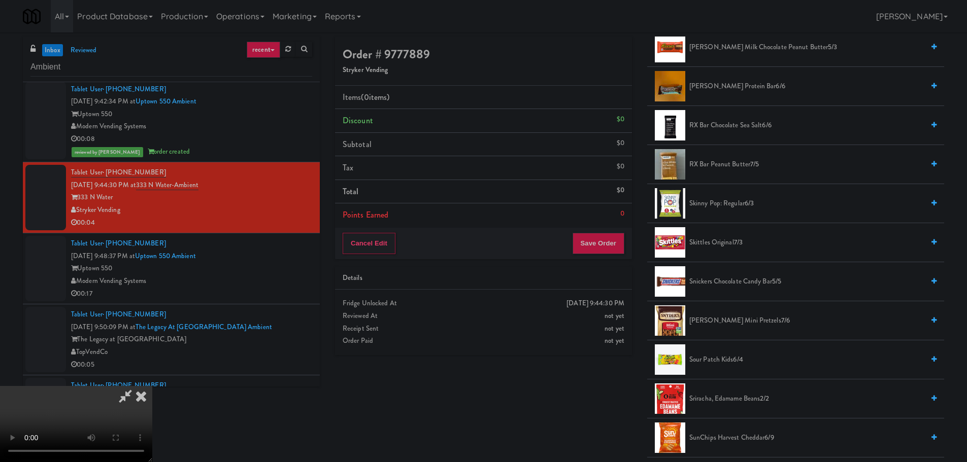
scroll to position [863, 0]
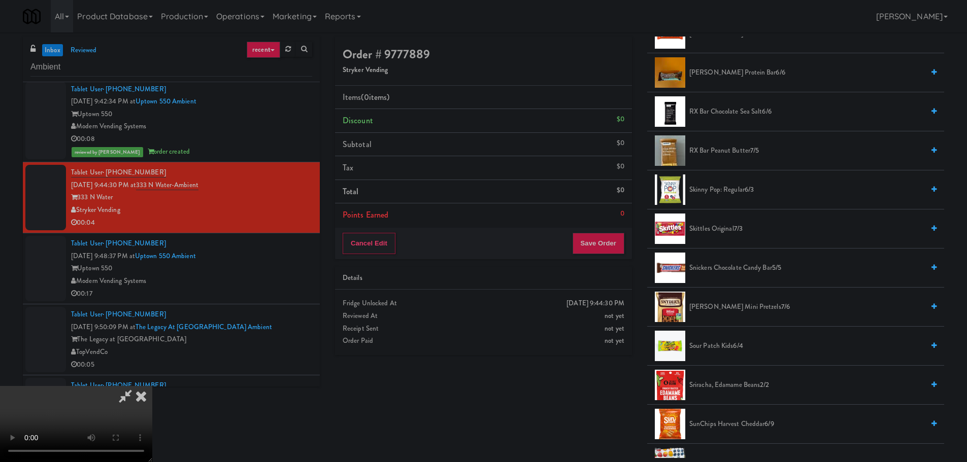
click at [716, 344] on span "Sour Patch Kids 6/4" at bounding box center [806, 346] width 234 height 13
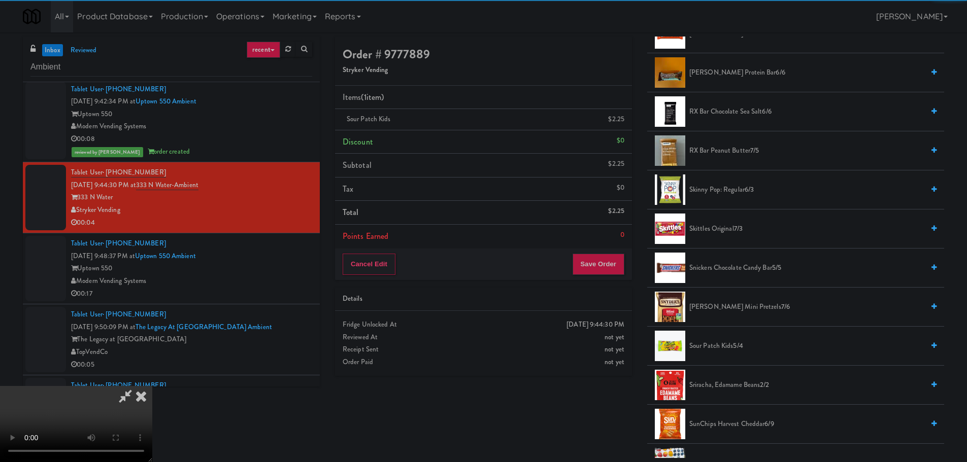
scroll to position [175, 0]
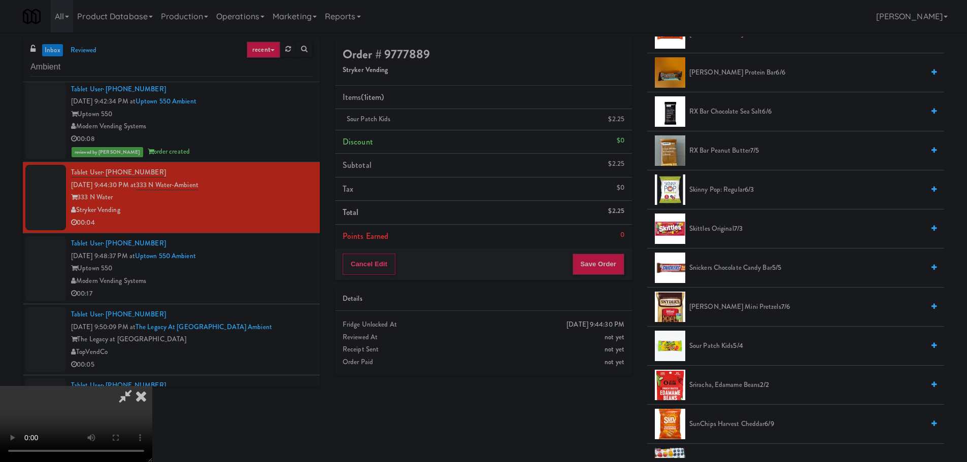
click at [152, 386] on video at bounding box center [76, 424] width 152 height 76
click at [605, 256] on button "Save Order" at bounding box center [598, 264] width 52 height 21
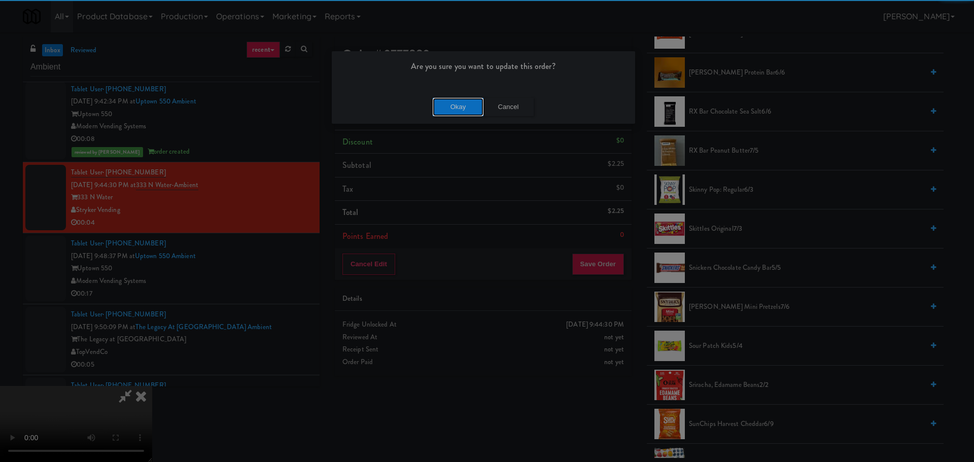
click at [465, 113] on button "Okay" at bounding box center [458, 107] width 51 height 18
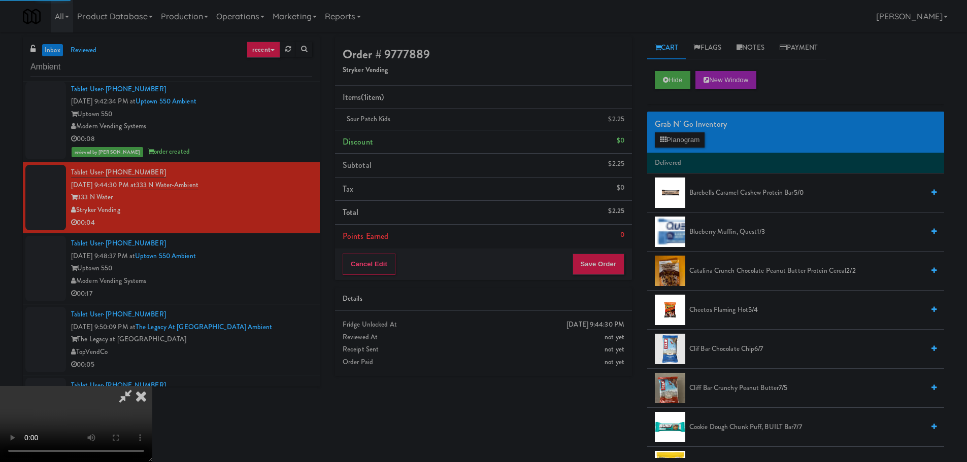
scroll to position [0, 0]
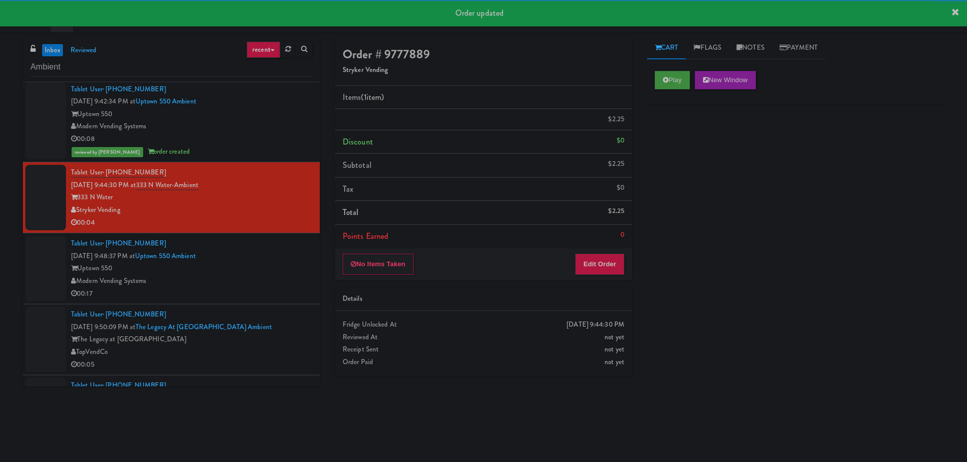
click at [277, 270] on div "Tablet User · (704) 728-2389 [DATE] 9:48:37 PM at [GEOGRAPHIC_DATA] 550 Ambient…" at bounding box center [191, 269] width 241 height 62
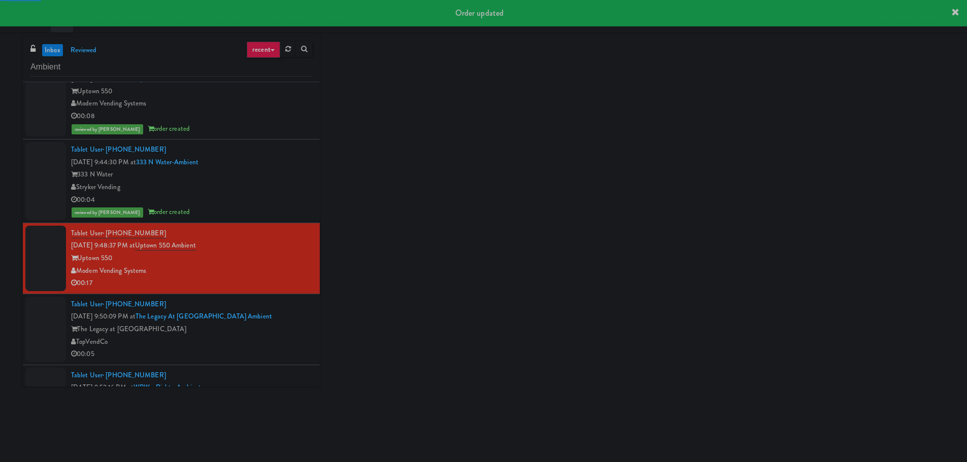
scroll to position [406, 0]
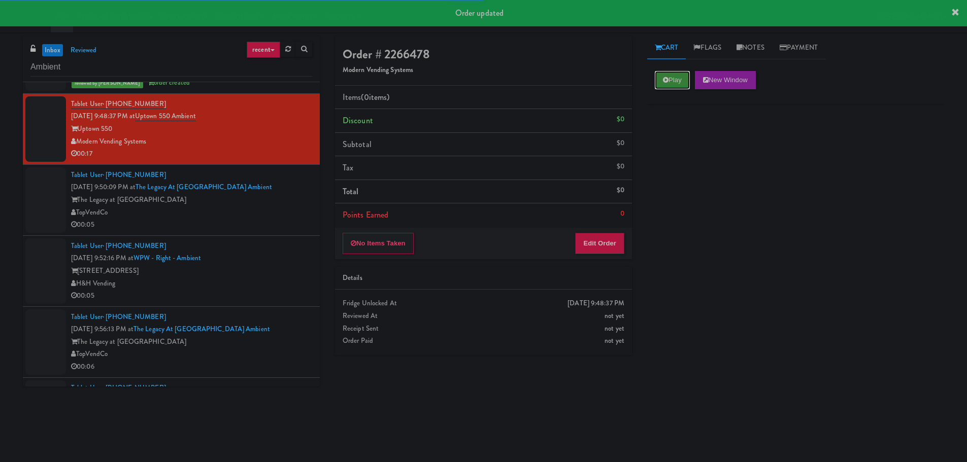
click at [671, 74] on button "Play" at bounding box center [672, 80] width 35 height 18
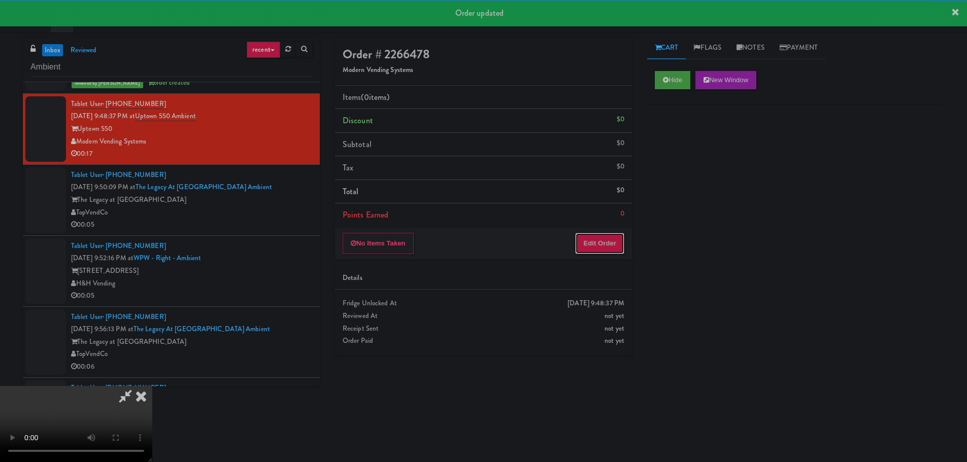
click at [608, 243] on button "Edit Order" at bounding box center [599, 243] width 49 height 21
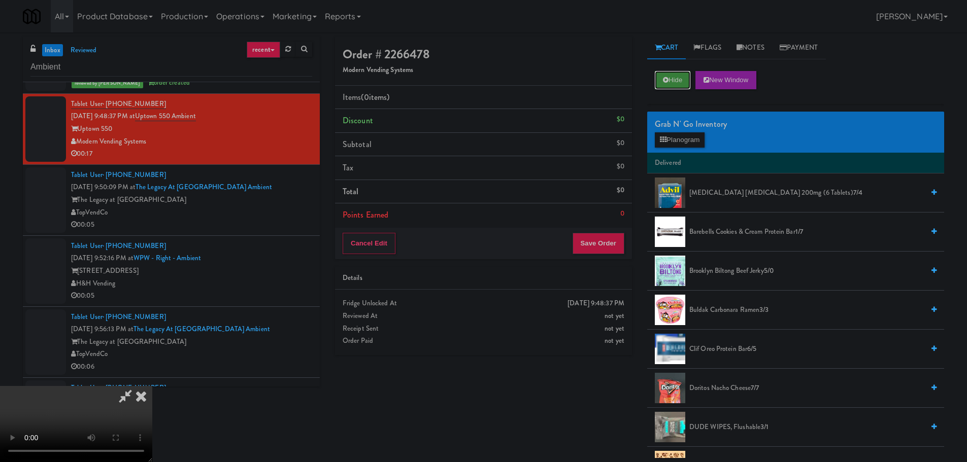
click at [678, 72] on button "Hide" at bounding box center [673, 80] width 36 height 18
click at [678, 74] on button "Hide" at bounding box center [673, 80] width 36 height 18
click at [152, 386] on video at bounding box center [76, 424] width 152 height 76
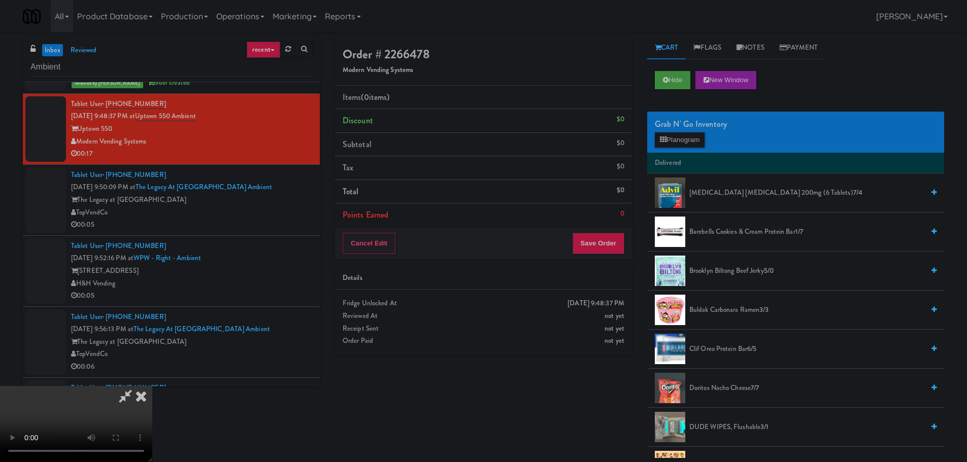
drag, startPoint x: 345, startPoint y: 263, endPoint x: 341, endPoint y: 270, distance: 8.6
click at [152, 386] on video at bounding box center [76, 424] width 152 height 76
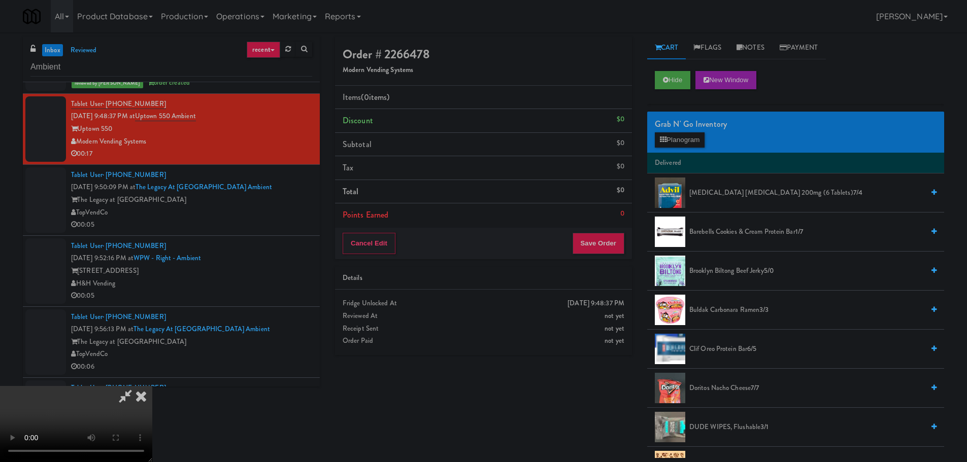
click at [152, 386] on video at bounding box center [76, 424] width 152 height 76
click at [691, 138] on button "Planogram" at bounding box center [680, 139] width 50 height 15
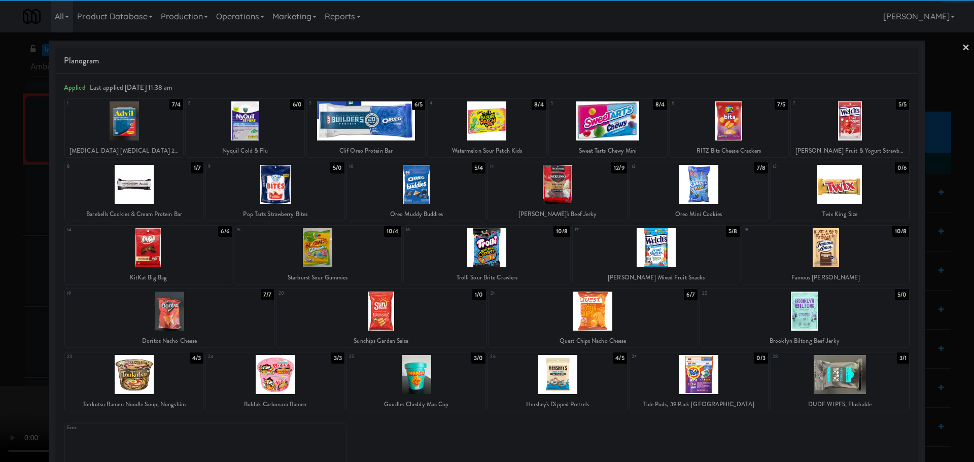
click at [174, 328] on div at bounding box center [169, 311] width 209 height 39
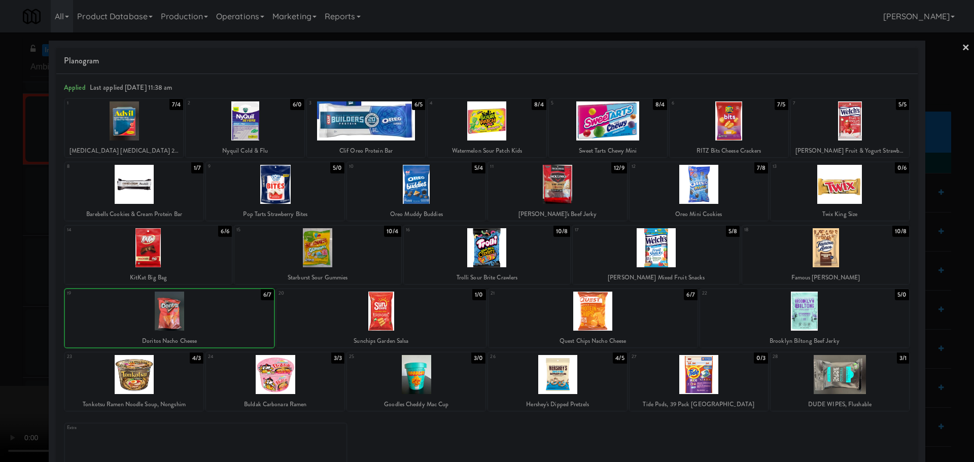
click at [373, 309] on div at bounding box center [381, 311] width 209 height 39
click at [0, 325] on div at bounding box center [487, 231] width 974 height 462
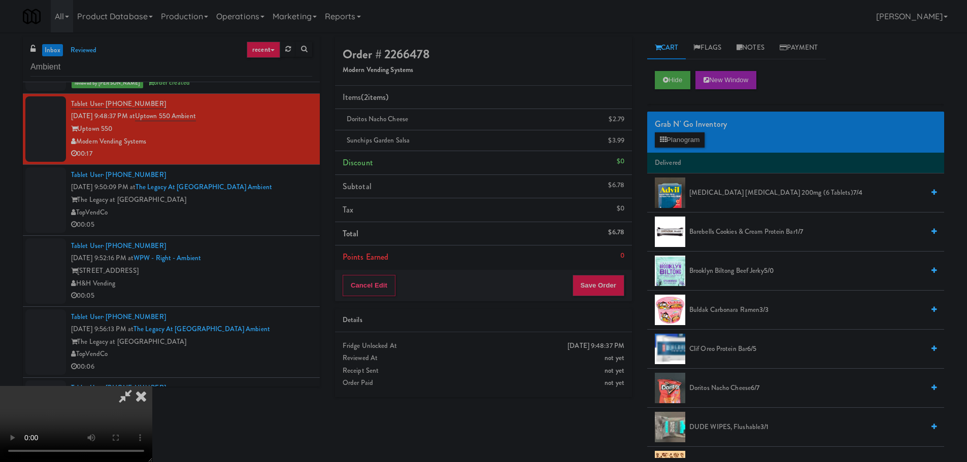
click at [152, 386] on video at bounding box center [76, 424] width 152 height 76
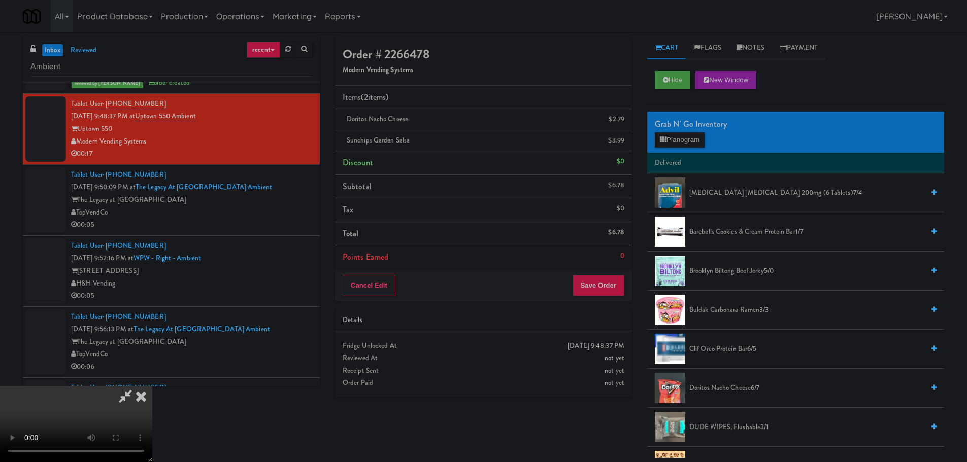
scroll to position [175, 0]
click at [152, 386] on video at bounding box center [76, 424] width 152 height 76
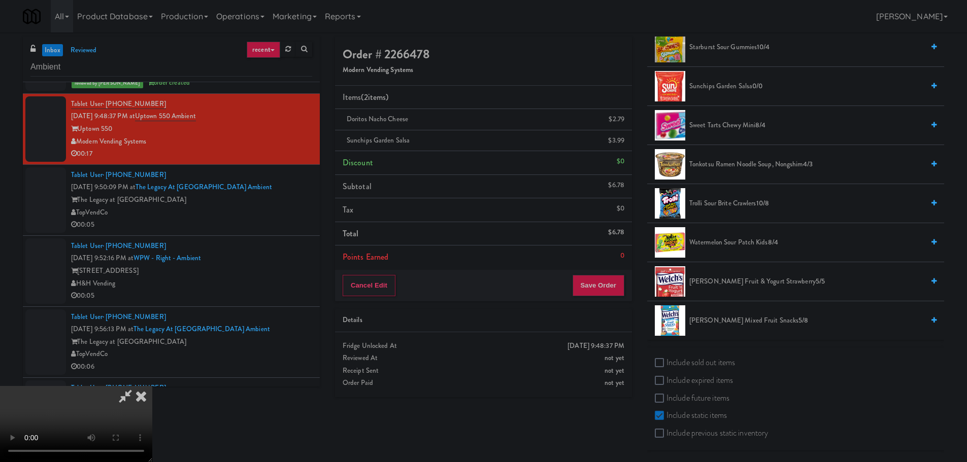
click at [677, 360] on label "Include sold out items" at bounding box center [695, 362] width 80 height 15
click at [666, 360] on input "Include sold out items" at bounding box center [661, 363] width 12 height 8
checkbox input "true"
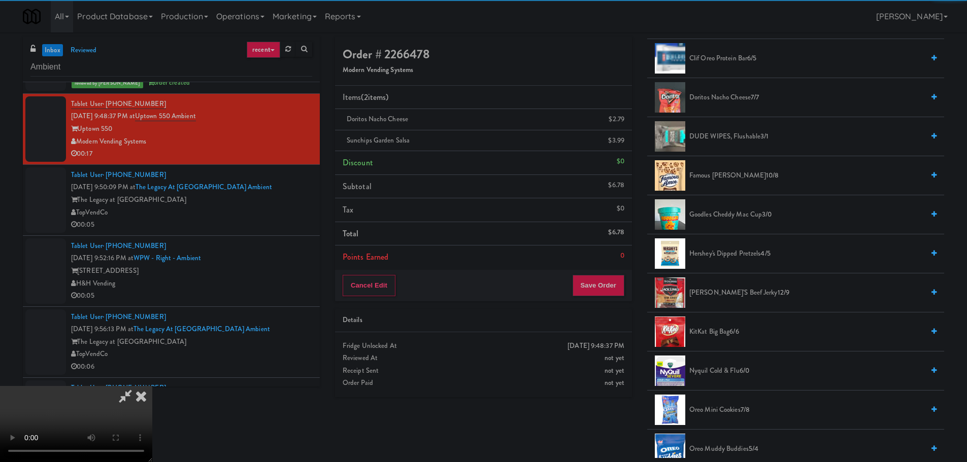
scroll to position [88, 0]
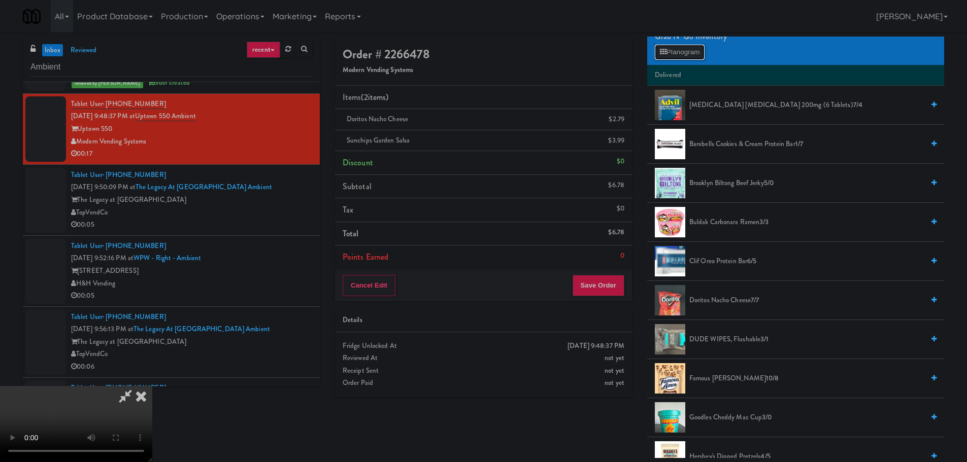
click at [683, 55] on button "Planogram" at bounding box center [680, 52] width 50 height 15
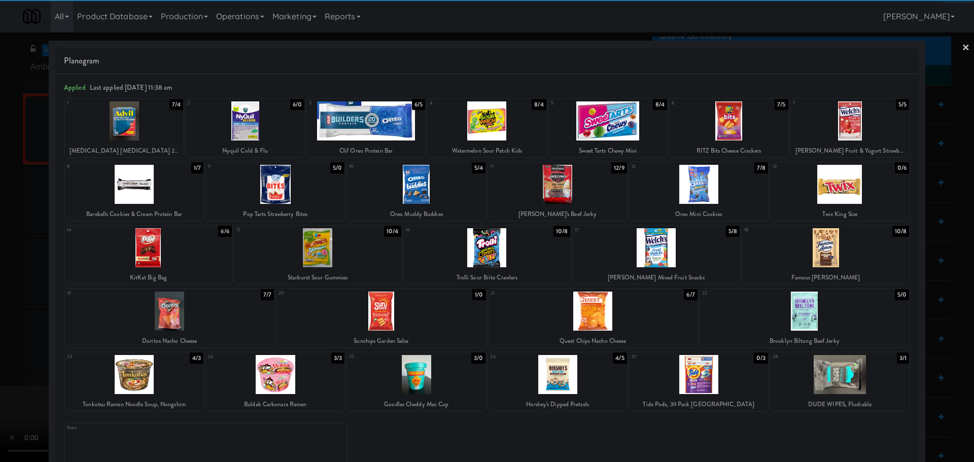
click at [393, 304] on div at bounding box center [381, 311] width 209 height 39
click at [0, 354] on div at bounding box center [487, 231] width 974 height 462
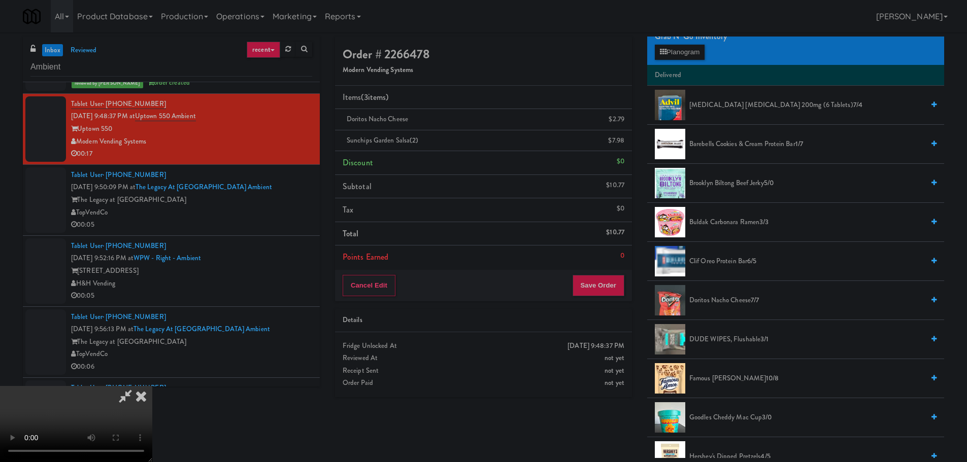
click at [137, 386] on icon at bounding box center [125, 396] width 23 height 20
click at [624, 123] on icon at bounding box center [625, 123] width 5 height 7
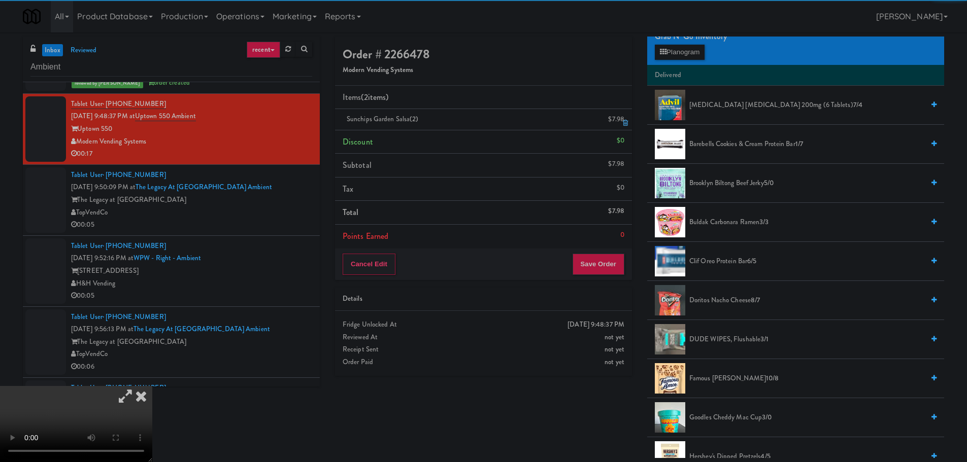
click at [622, 123] on link at bounding box center [623, 123] width 9 height 13
click at [137, 386] on icon at bounding box center [125, 396] width 23 height 20
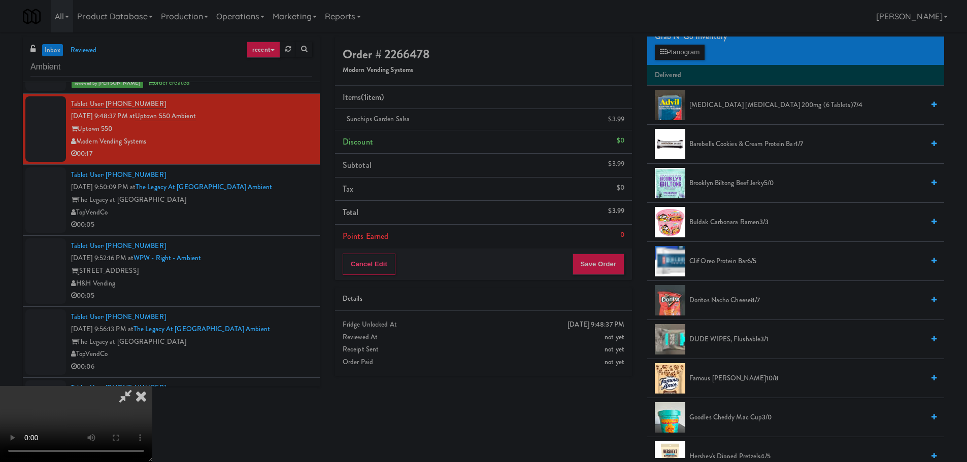
click at [152, 386] on video at bounding box center [76, 424] width 152 height 76
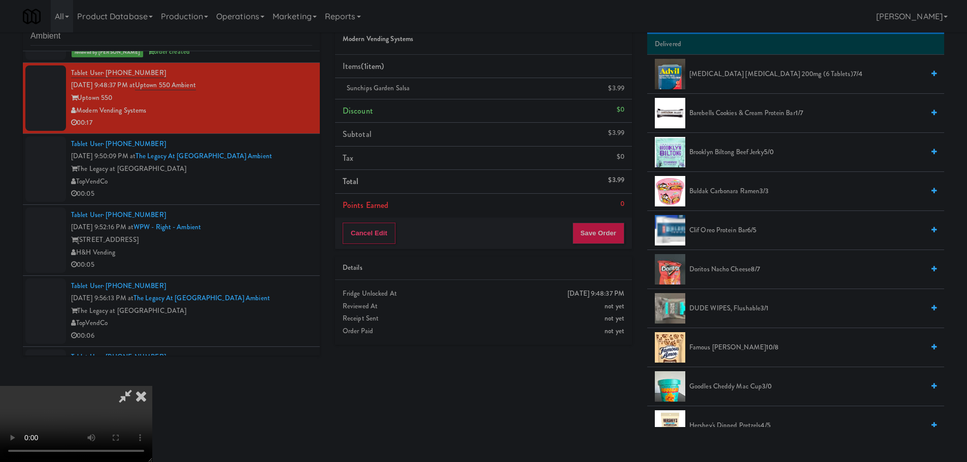
scroll to position [32, 0]
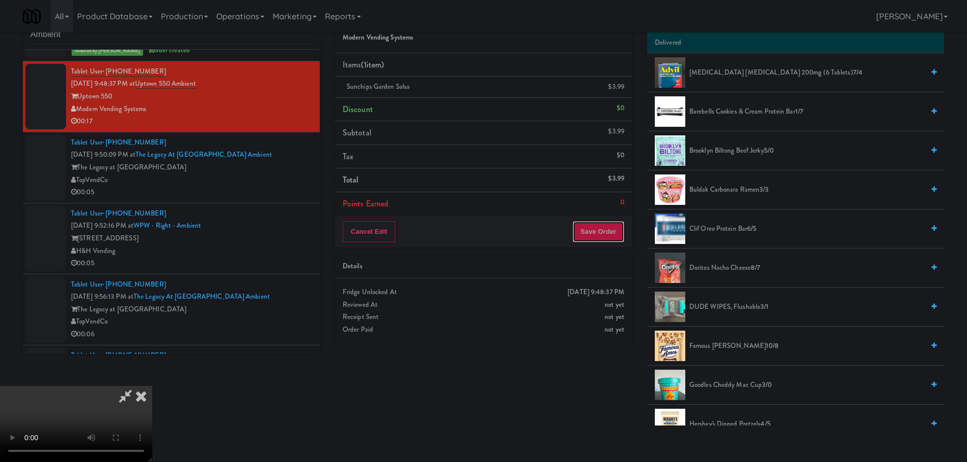
click at [595, 229] on button "Save Order" at bounding box center [598, 231] width 52 height 21
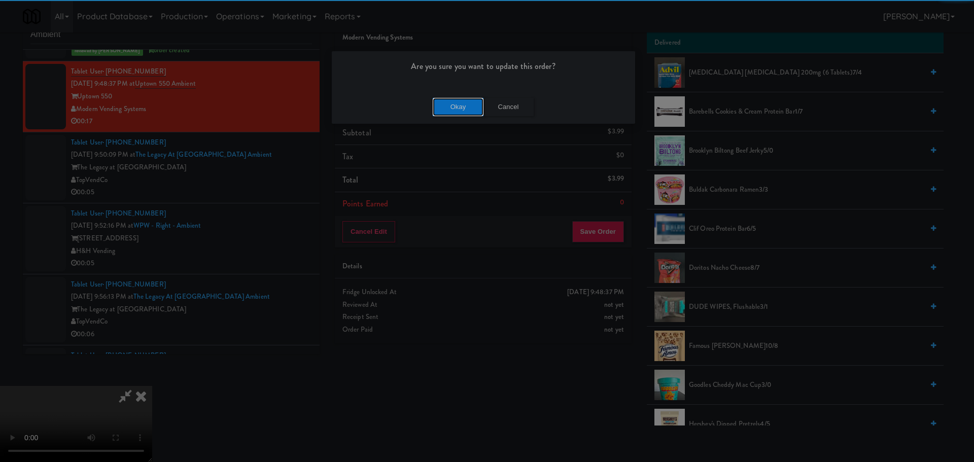
click at [456, 100] on button "Okay" at bounding box center [458, 107] width 51 height 18
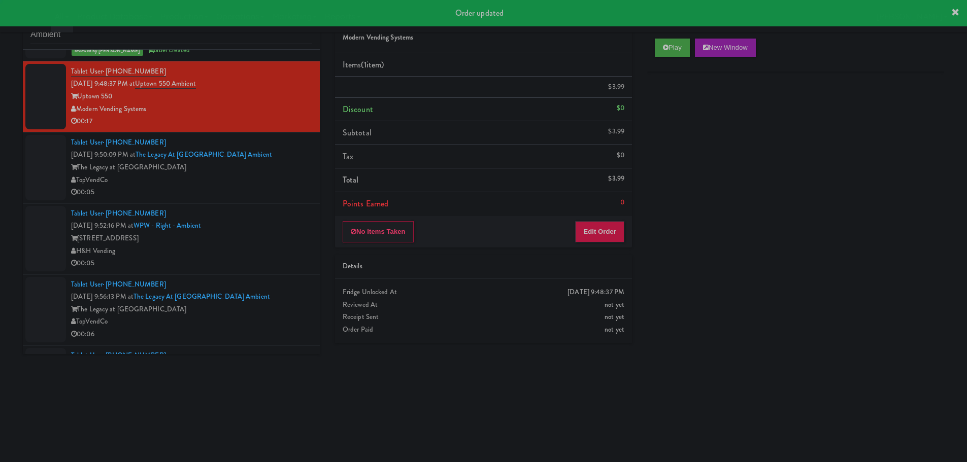
scroll to position [0, 0]
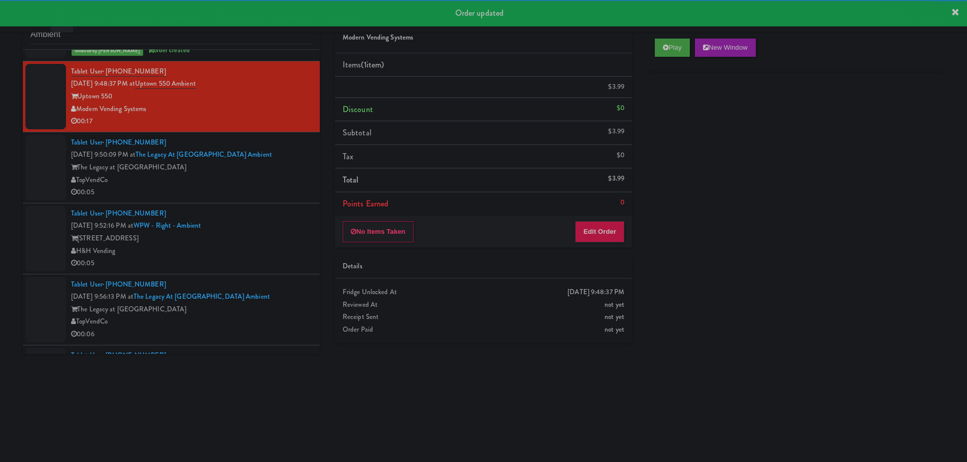
click at [277, 211] on ul "Tablet User · (775) 351-4260 [DATE] 9:27:37 PM at Main Electric Ambient Main El…" at bounding box center [171, 349] width 297 height 1411
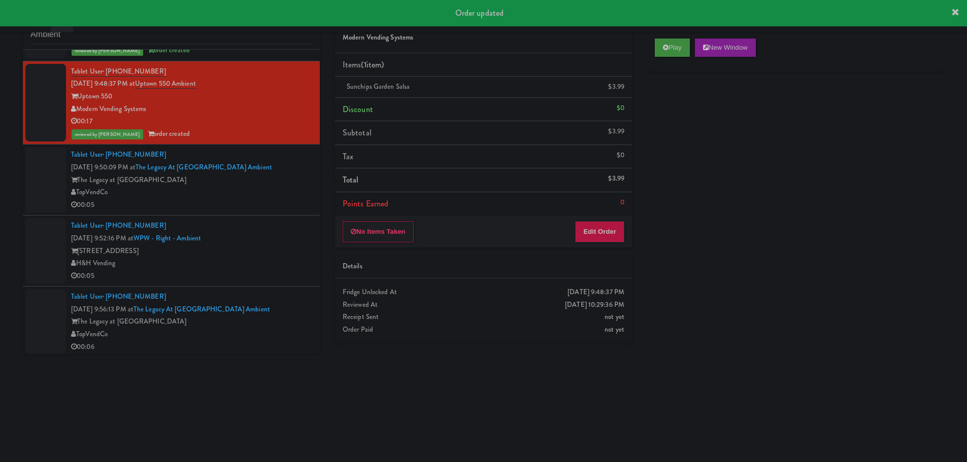
click at [276, 196] on div "TopVendCo" at bounding box center [191, 192] width 241 height 13
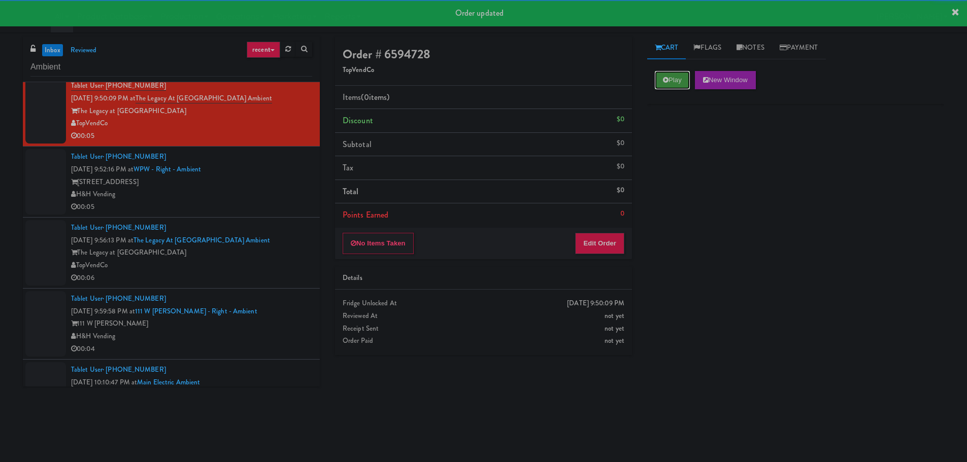
click at [673, 76] on button "Play" at bounding box center [672, 80] width 35 height 18
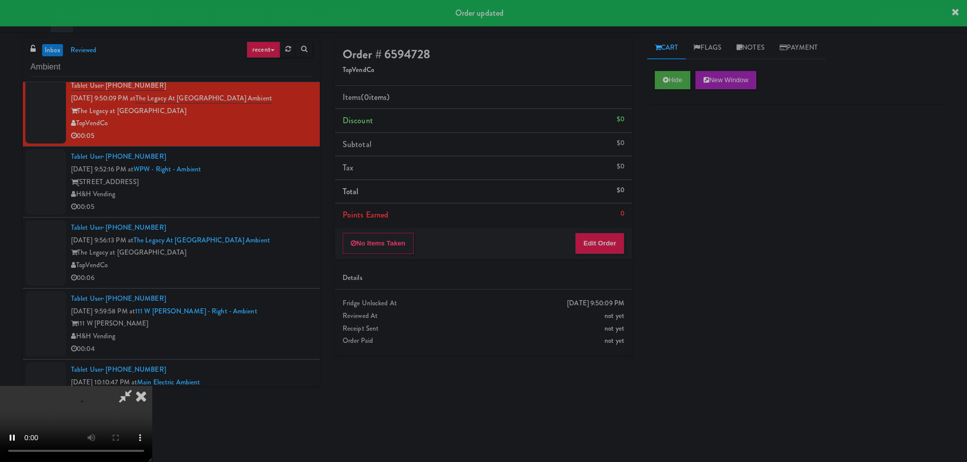
click at [619, 281] on div "Details" at bounding box center [484, 278] width 282 height 13
click at [597, 245] on button "Edit Order" at bounding box center [599, 243] width 49 height 21
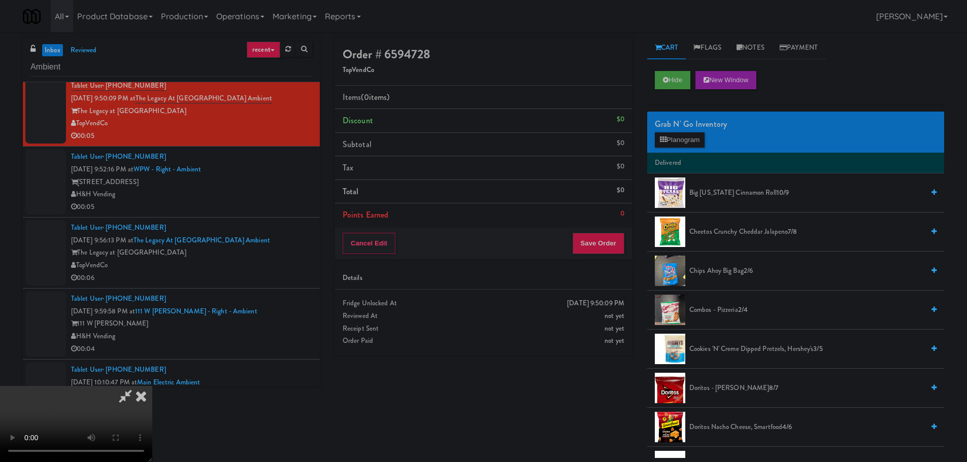
click at [152, 386] on video at bounding box center [76, 424] width 152 height 76
drag, startPoint x: 418, startPoint y: 218, endPoint x: 394, endPoint y: 212, distance: 25.1
click at [152, 386] on video at bounding box center [76, 424] width 152 height 76
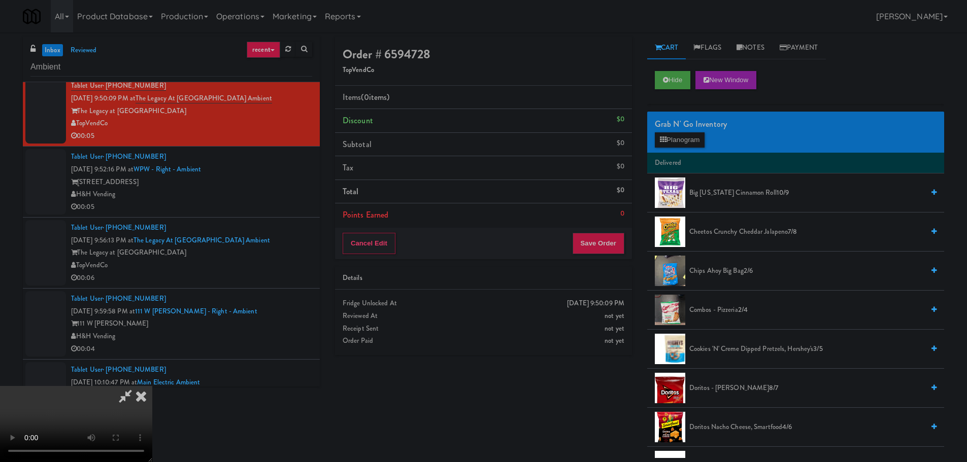
click at [152, 386] on video at bounding box center [76, 424] width 152 height 76
click at [676, 141] on button "Planogram" at bounding box center [680, 139] width 50 height 15
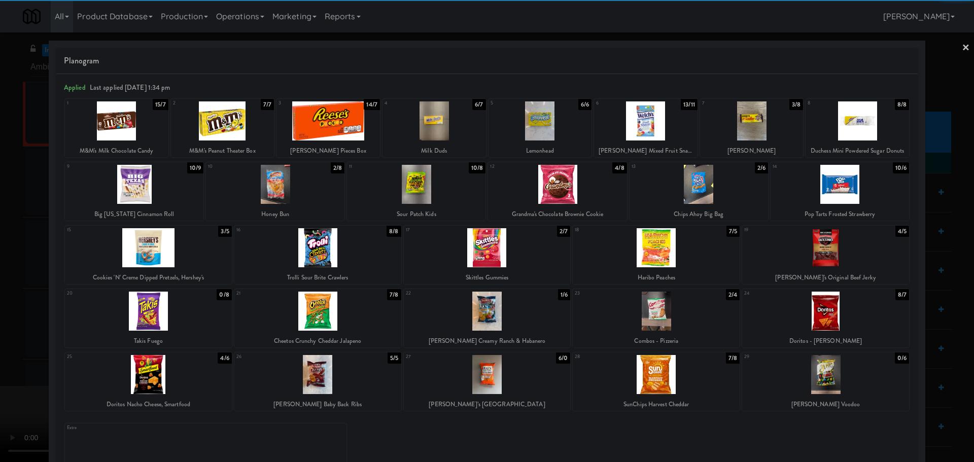
click at [491, 252] on div at bounding box center [487, 247] width 167 height 39
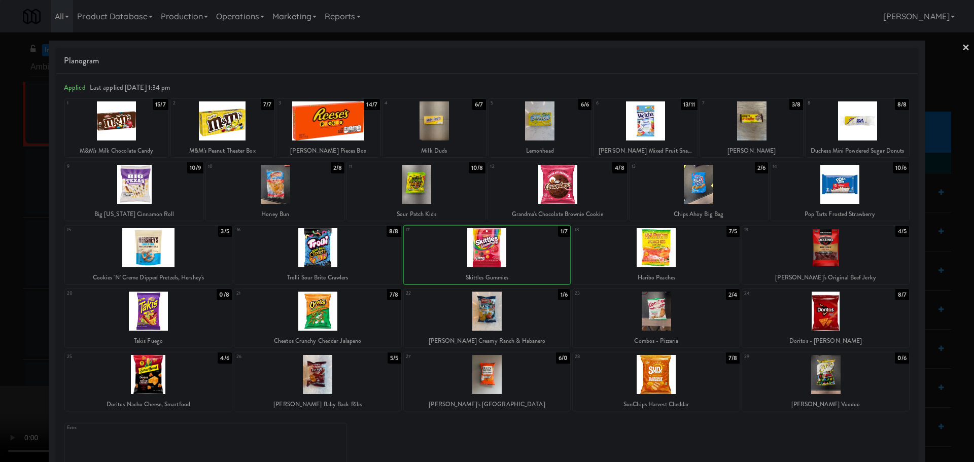
click at [0, 313] on div at bounding box center [487, 231] width 974 height 462
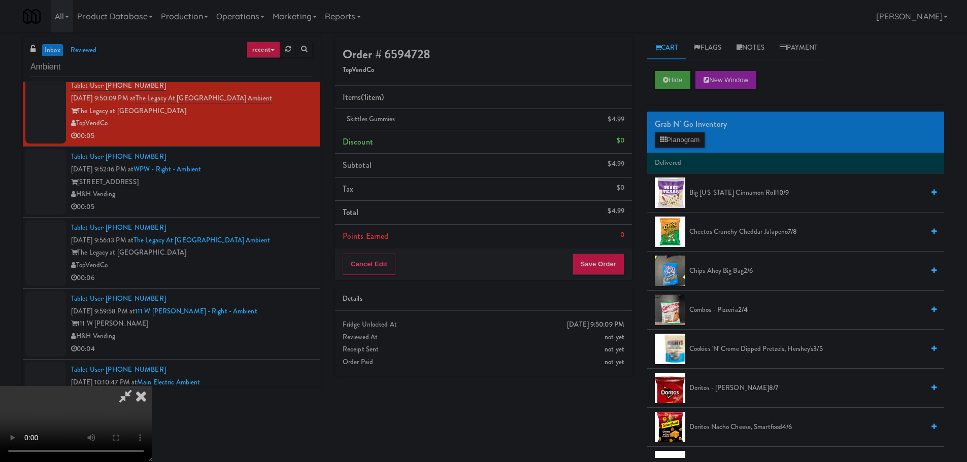
drag, startPoint x: 519, startPoint y: 284, endPoint x: 544, endPoint y: 282, distance: 25.0
click at [152, 386] on video at bounding box center [76, 424] width 152 height 76
click at [581, 264] on button "Save Order" at bounding box center [598, 264] width 52 height 21
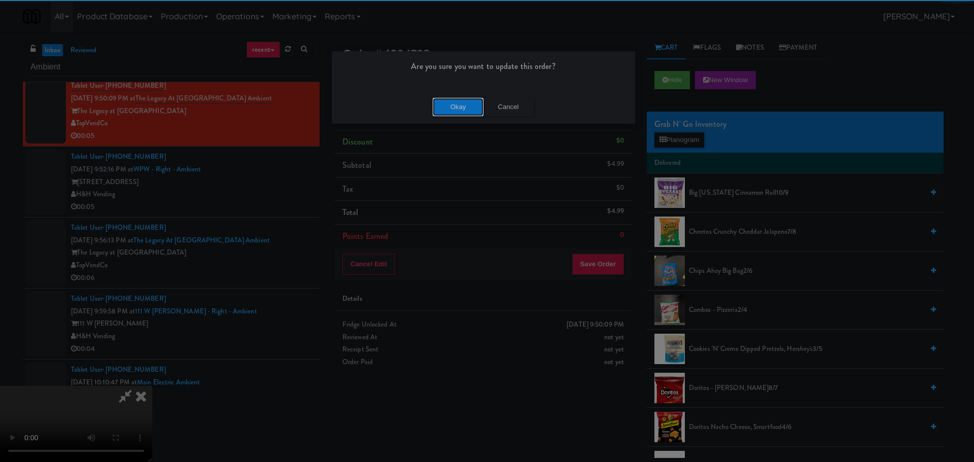
click at [462, 103] on button "Okay" at bounding box center [458, 107] width 51 height 18
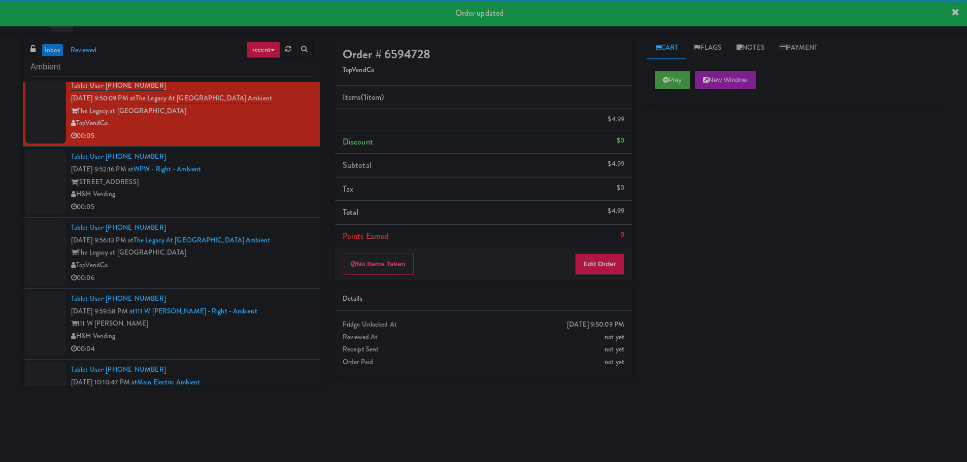
drag, startPoint x: 283, startPoint y: 209, endPoint x: 298, endPoint y: 208, distance: 14.8
click at [282, 201] on div "H&H Vending" at bounding box center [191, 194] width 241 height 13
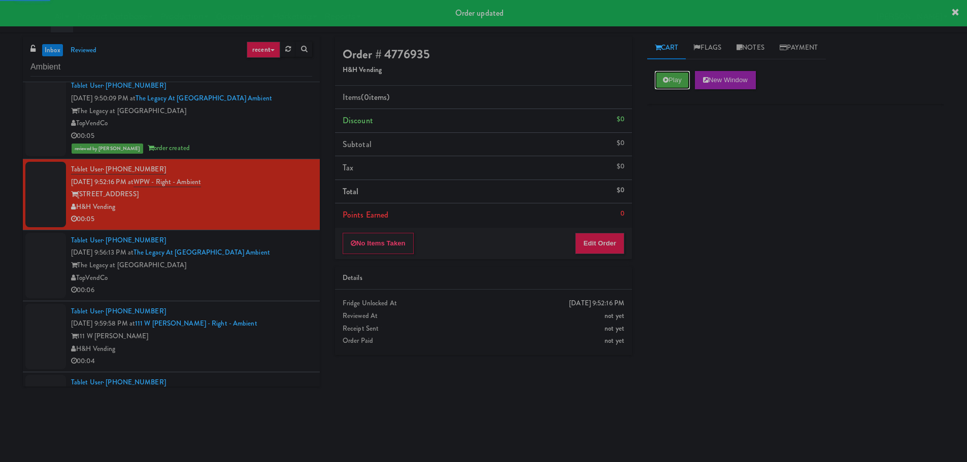
drag, startPoint x: 678, startPoint y: 87, endPoint x: 650, endPoint y: 137, distance: 57.5
click at [678, 86] on button "Play" at bounding box center [672, 80] width 35 height 18
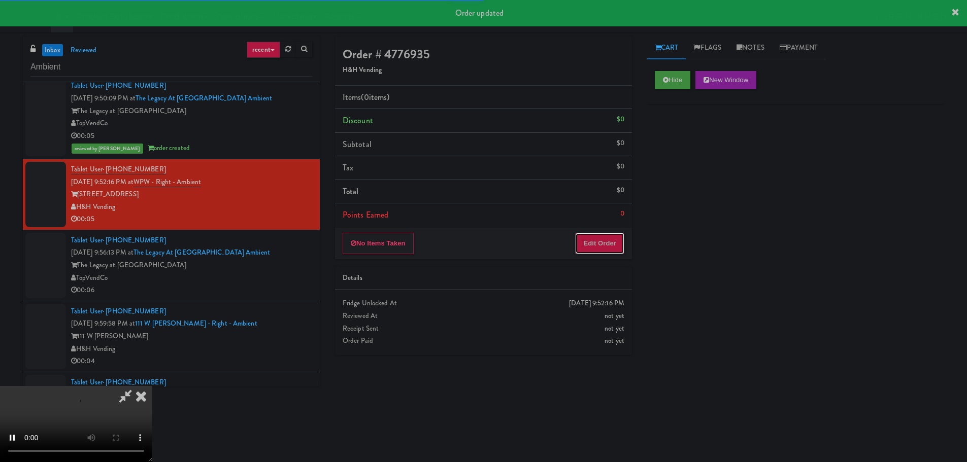
click at [594, 236] on button "Edit Order" at bounding box center [599, 243] width 49 height 21
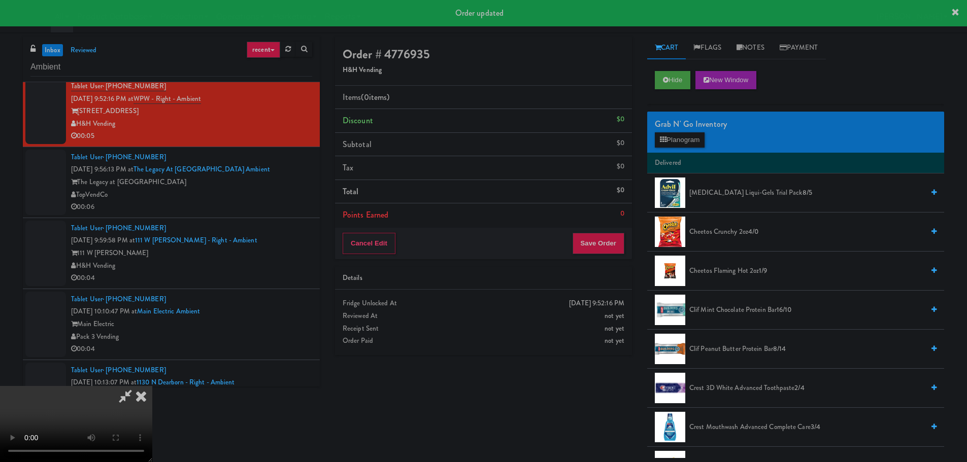
scroll to position [558, 0]
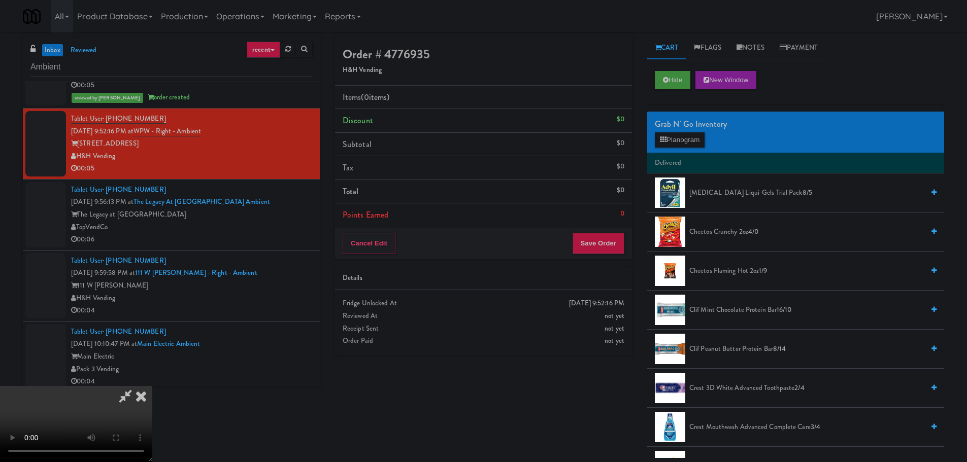
click at [580, 439] on div "Order # 4776935 H&H Vending Items (0 items ) Discount $0 Subtotal $0 Tax $0 Tot…" at bounding box center [639, 248] width 624 height 422
click at [674, 81] on button "Hide" at bounding box center [673, 80] width 36 height 18
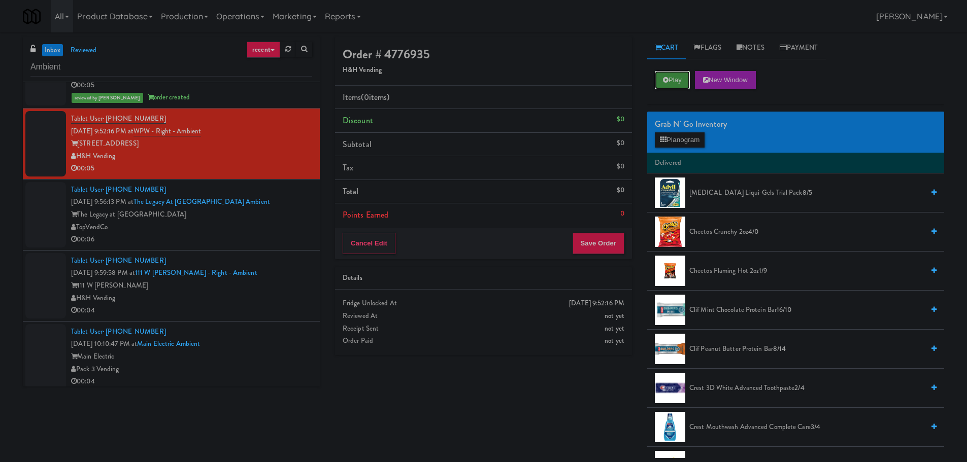
click at [674, 81] on button "Play" at bounding box center [672, 80] width 35 height 18
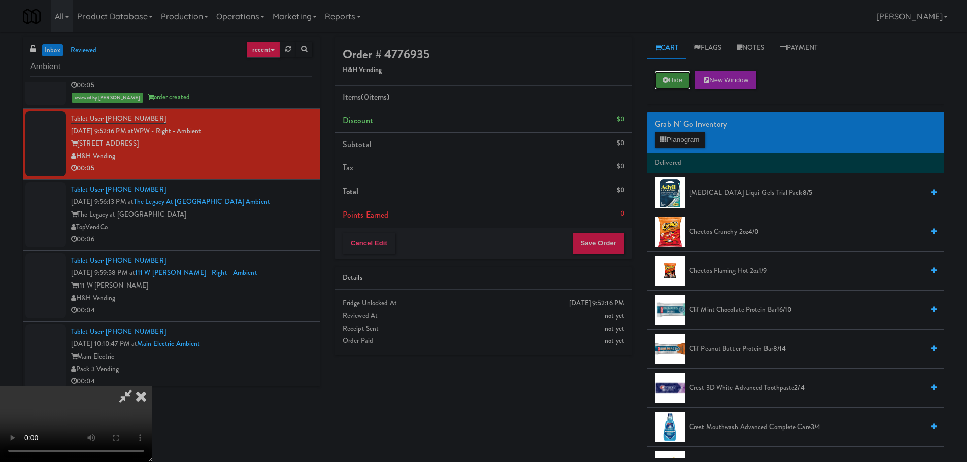
click at [680, 74] on button "Hide" at bounding box center [673, 80] width 36 height 18
click at [152, 386] on video at bounding box center [76, 424] width 152 height 76
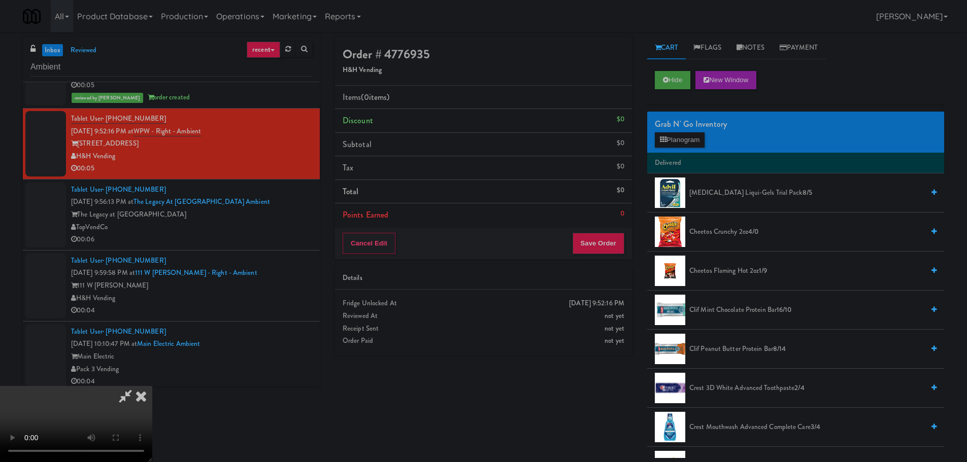
drag, startPoint x: 372, startPoint y: 288, endPoint x: 377, endPoint y: 294, distance: 7.2
click at [152, 386] on video at bounding box center [76, 424] width 152 height 76
click at [684, 137] on button "Planogram" at bounding box center [680, 139] width 50 height 15
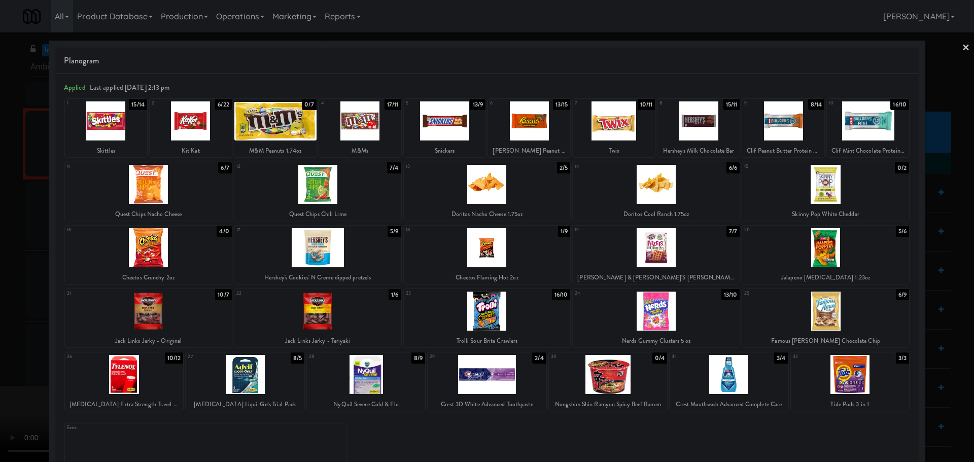
click at [281, 242] on div at bounding box center [317, 247] width 167 height 39
click at [605, 297] on div "24" at bounding box center [615, 293] width 81 height 9
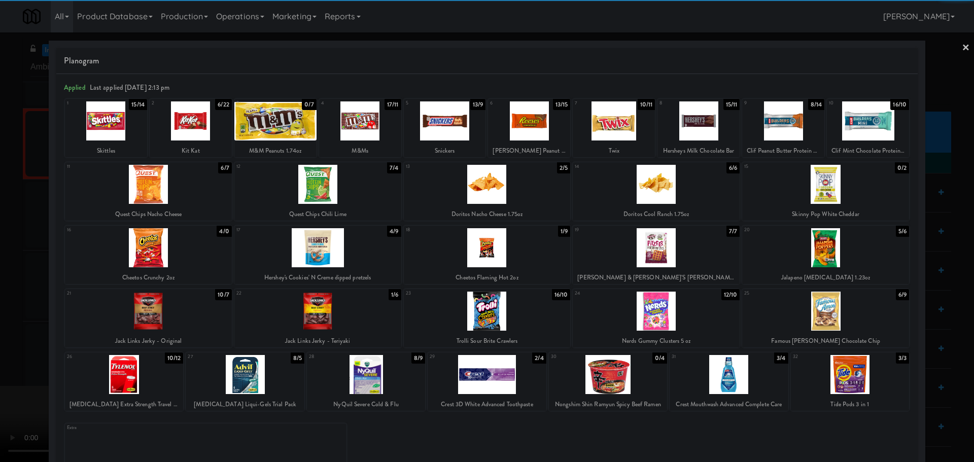
drag, startPoint x: 0, startPoint y: 325, endPoint x: 126, endPoint y: 299, distance: 129.1
click at [1, 325] on div at bounding box center [487, 231] width 974 height 462
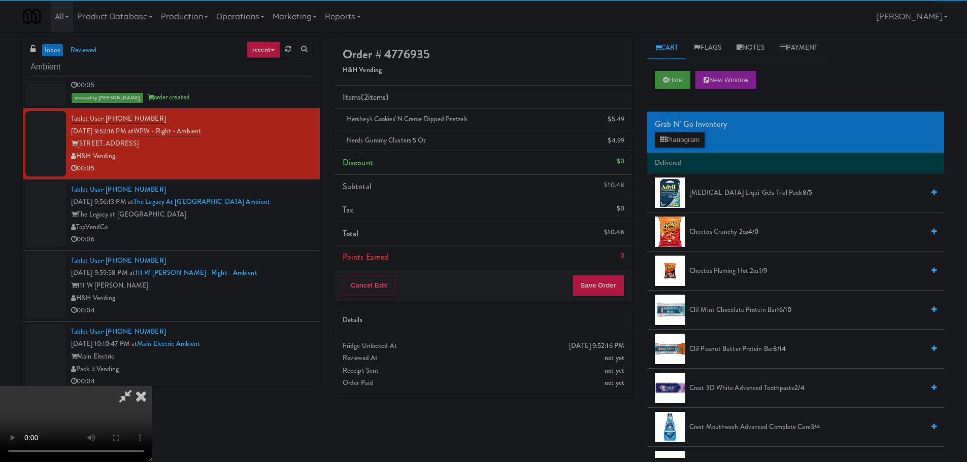
click at [152, 386] on video at bounding box center [76, 424] width 152 height 76
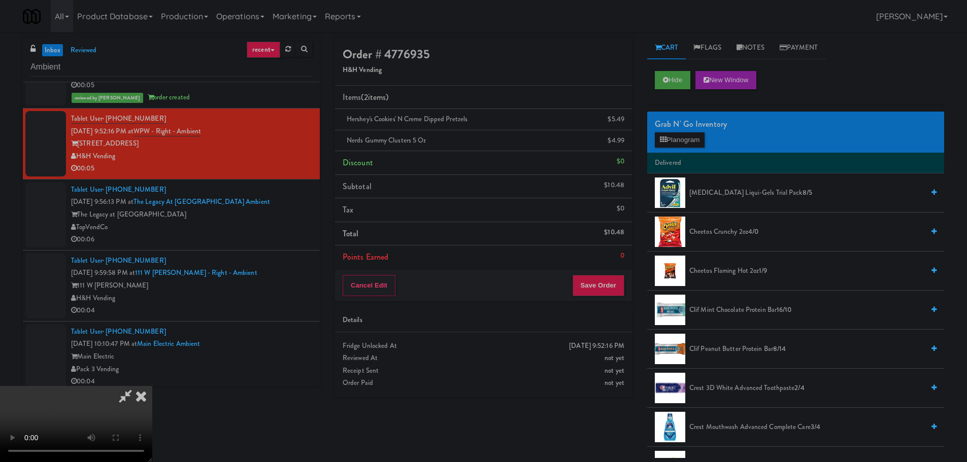
drag, startPoint x: 250, startPoint y: 167, endPoint x: 250, endPoint y: 173, distance: 5.6
click at [152, 386] on video at bounding box center [76, 424] width 152 height 76
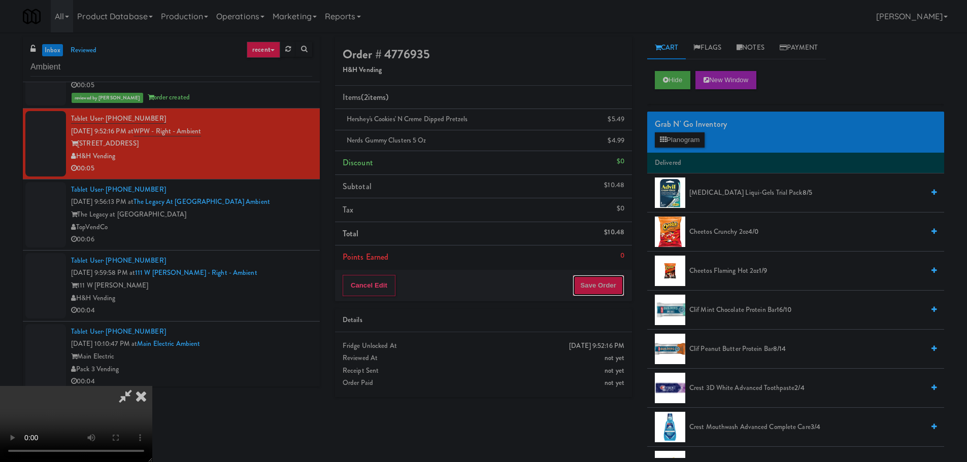
click at [591, 281] on button "Save Order" at bounding box center [598, 285] width 52 height 21
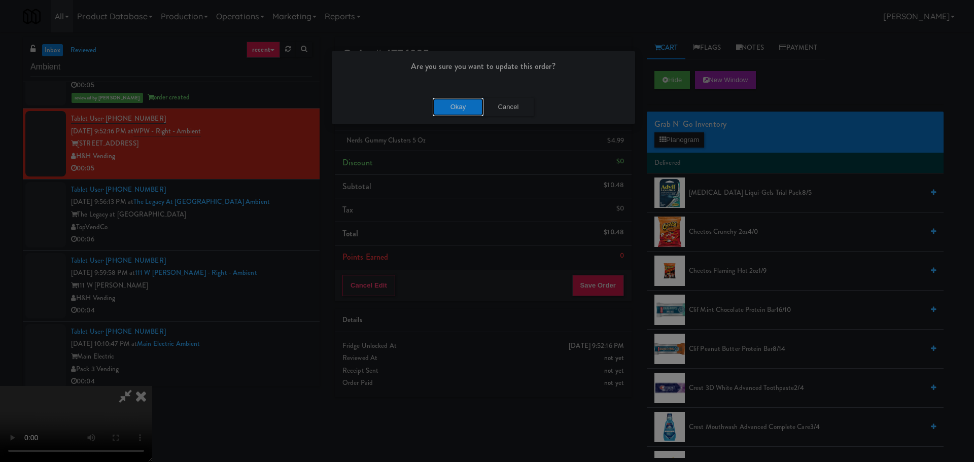
click at [455, 101] on button "Okay" at bounding box center [458, 107] width 51 height 18
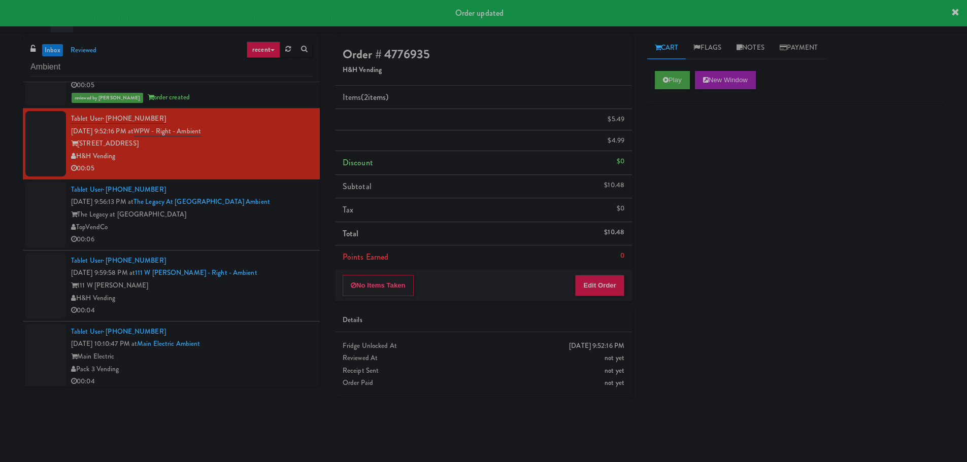
click at [289, 221] on div "TopVendCo" at bounding box center [191, 227] width 241 height 13
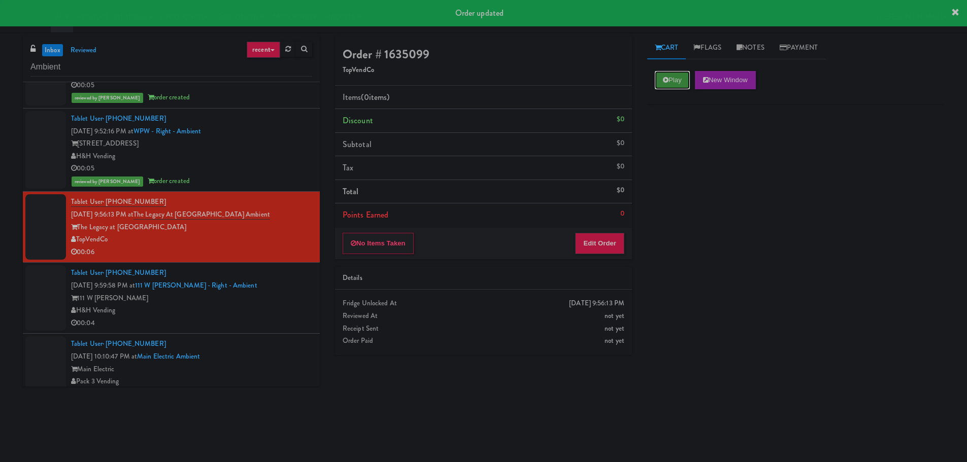
click at [661, 72] on button "Play" at bounding box center [672, 80] width 35 height 18
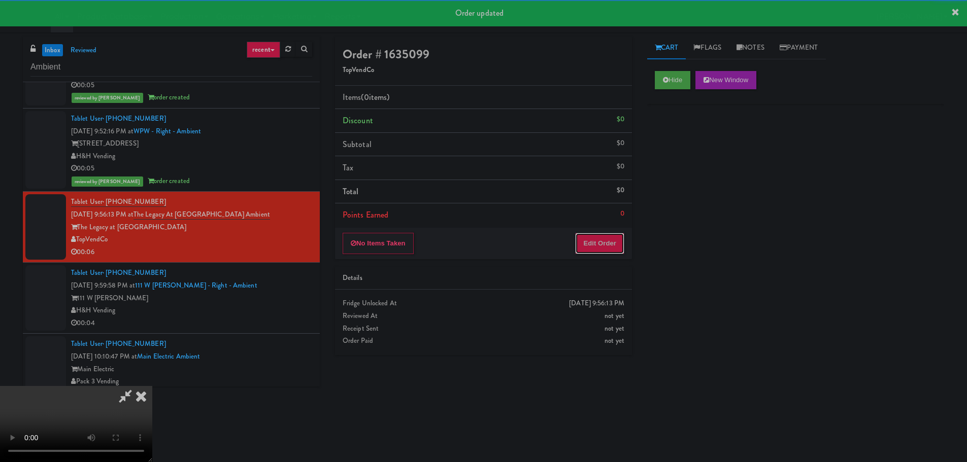
click at [580, 252] on button "Edit Order" at bounding box center [599, 243] width 49 height 21
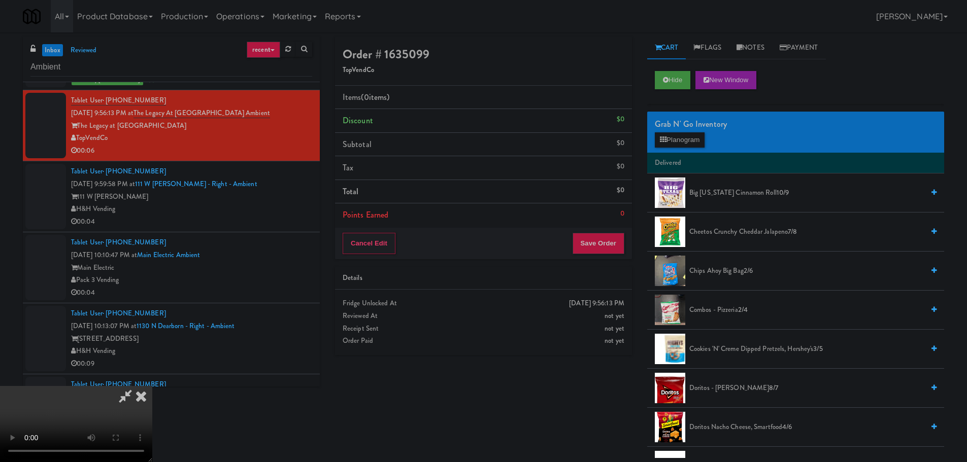
scroll to position [175, 0]
click at [152, 386] on video at bounding box center [76, 424] width 152 height 76
click at [672, 80] on button "Hide" at bounding box center [673, 80] width 36 height 18
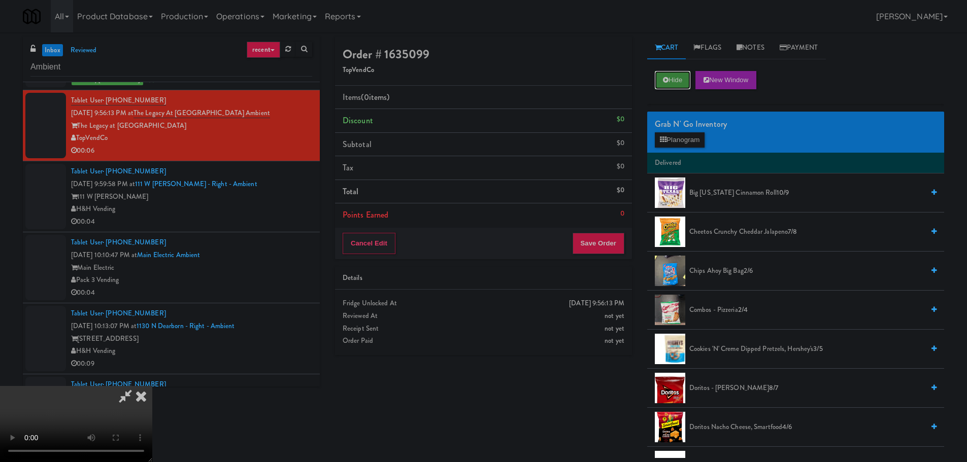
scroll to position [0, 0]
click at [672, 80] on button "Hide" at bounding box center [673, 80] width 36 height 18
click at [152, 386] on video at bounding box center [76, 424] width 152 height 76
click at [152, 426] on video at bounding box center [76, 424] width 152 height 76
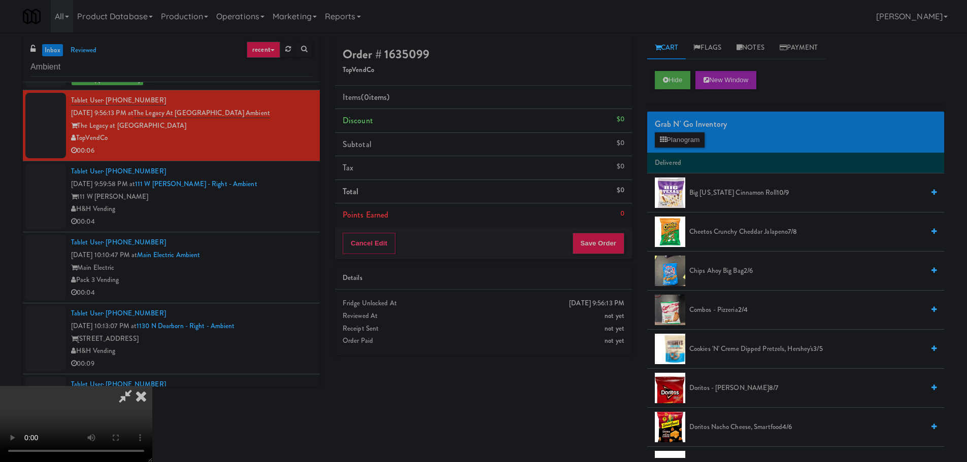
click at [152, 386] on video at bounding box center [76, 424] width 152 height 76
click at [662, 131] on div "Grab N' Go Inventory" at bounding box center [796, 124] width 282 height 15
click at [665, 146] on button "Planogram" at bounding box center [680, 139] width 50 height 15
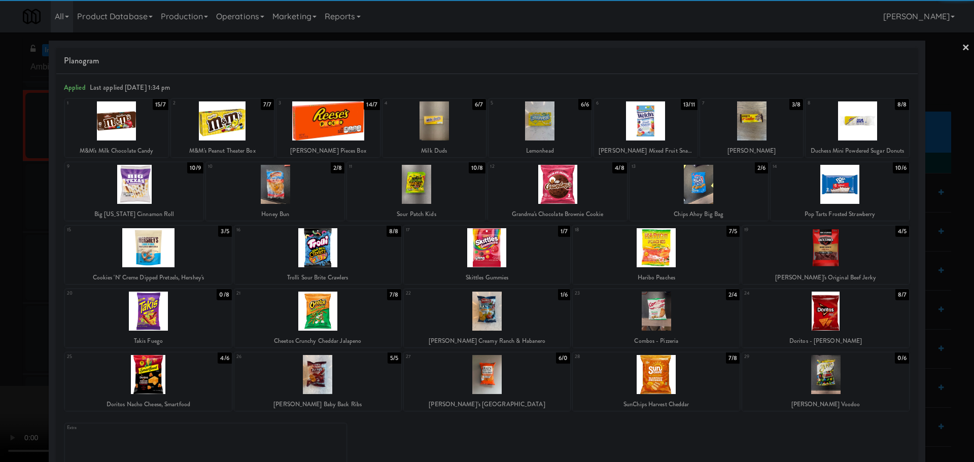
click at [844, 321] on div at bounding box center [825, 311] width 167 height 39
drag, startPoint x: 0, startPoint y: 290, endPoint x: 108, endPoint y: 268, distance: 109.8
click at [0, 298] on div at bounding box center [487, 231] width 974 height 462
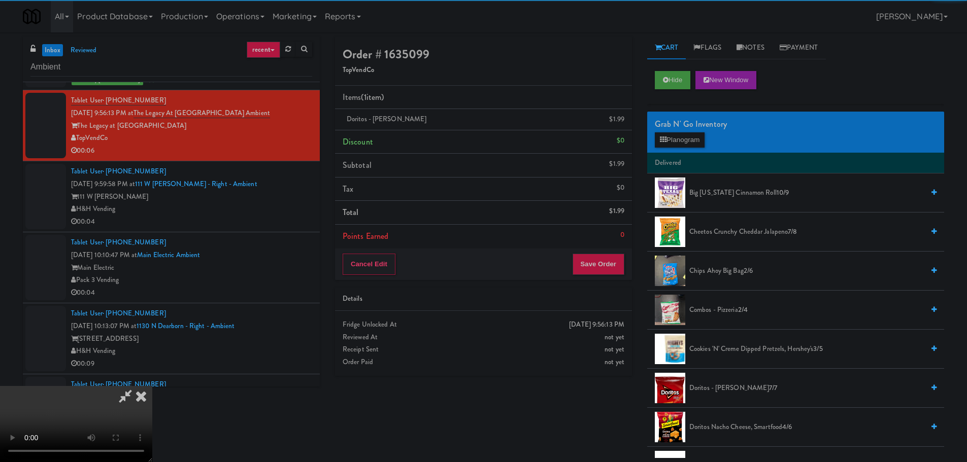
click at [152, 386] on video at bounding box center [76, 424] width 152 height 76
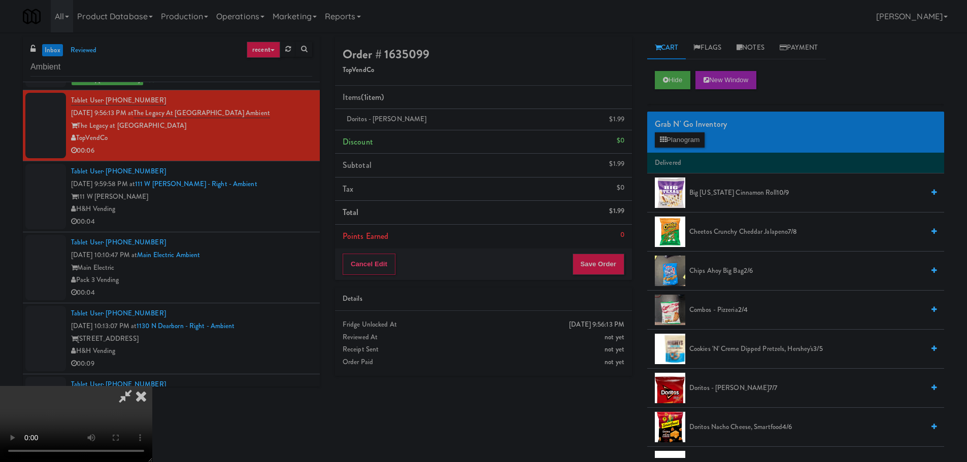
click at [152, 386] on video at bounding box center [76, 424] width 152 height 76
click at [582, 259] on button "Save Order" at bounding box center [598, 264] width 52 height 21
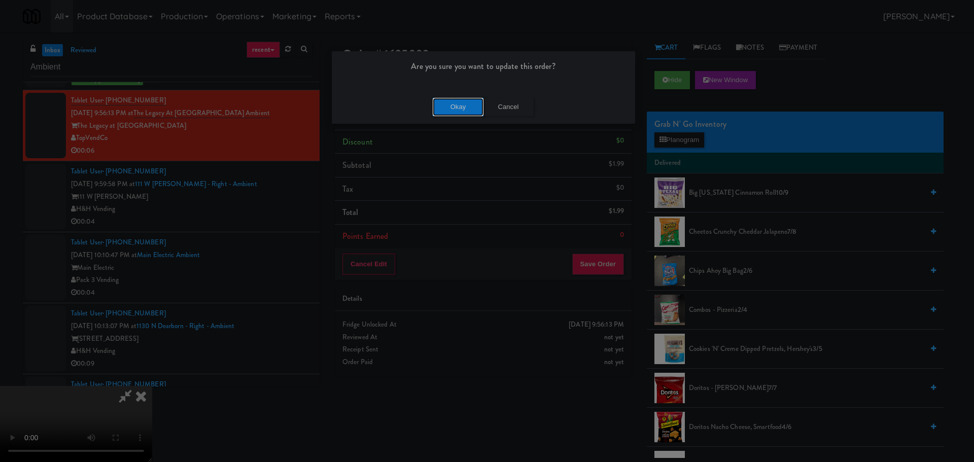
click at [456, 102] on button "Okay" at bounding box center [458, 107] width 51 height 18
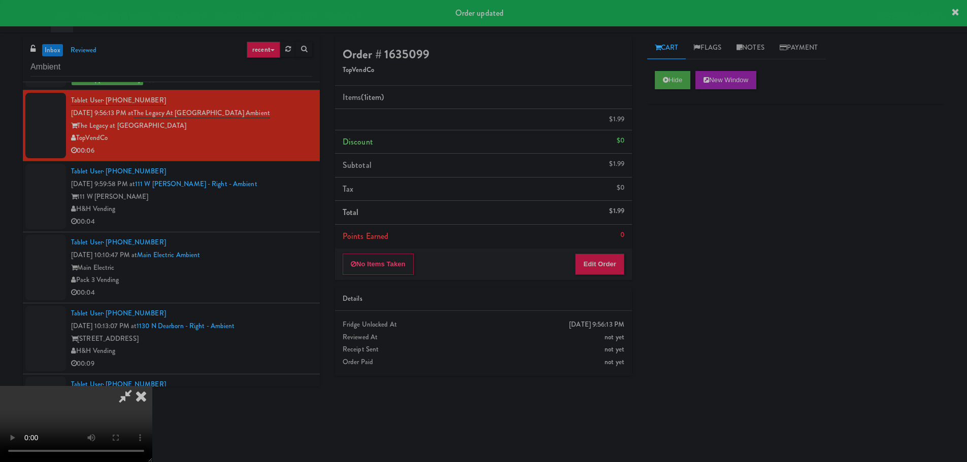
scroll to position [0, 0]
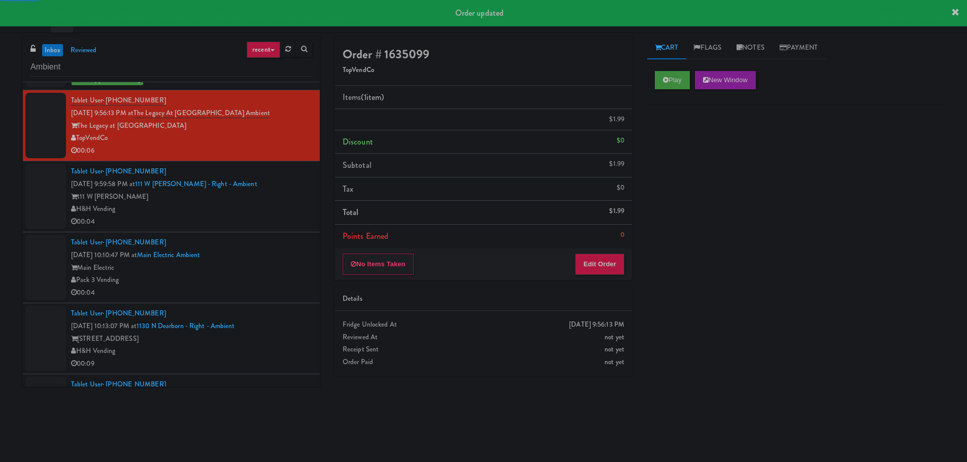
click at [271, 224] on div "00:04" at bounding box center [191, 222] width 241 height 13
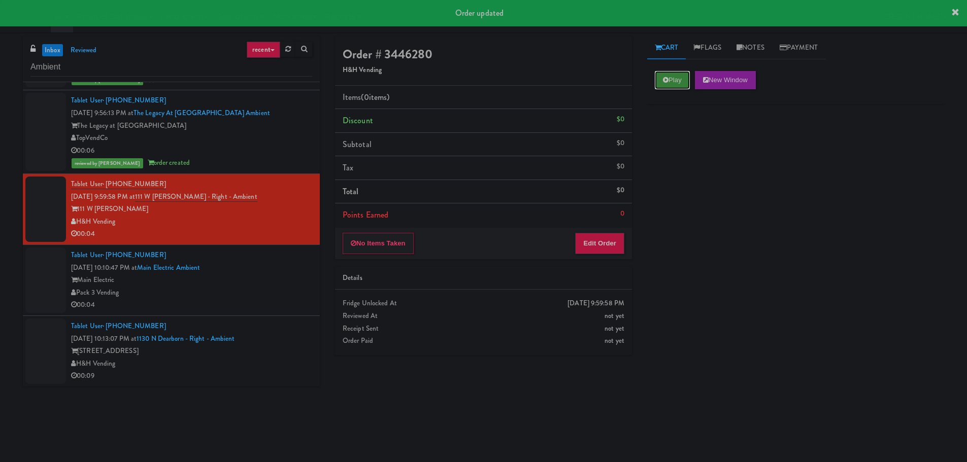
click at [657, 74] on button "Play" at bounding box center [672, 80] width 35 height 18
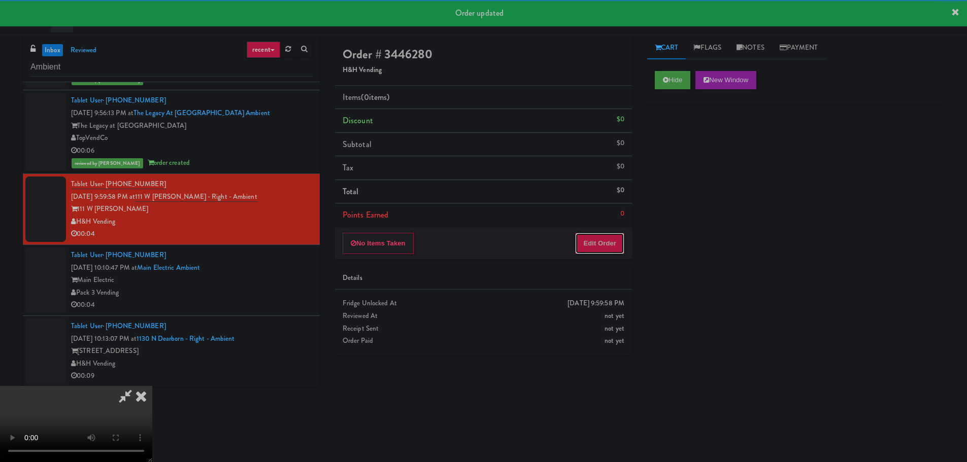
click at [612, 238] on button "Edit Order" at bounding box center [599, 243] width 49 height 21
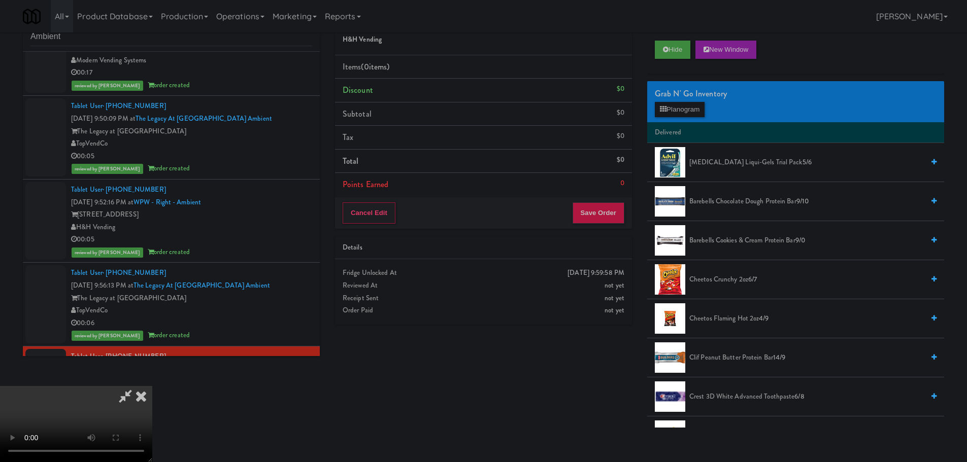
scroll to position [32, 0]
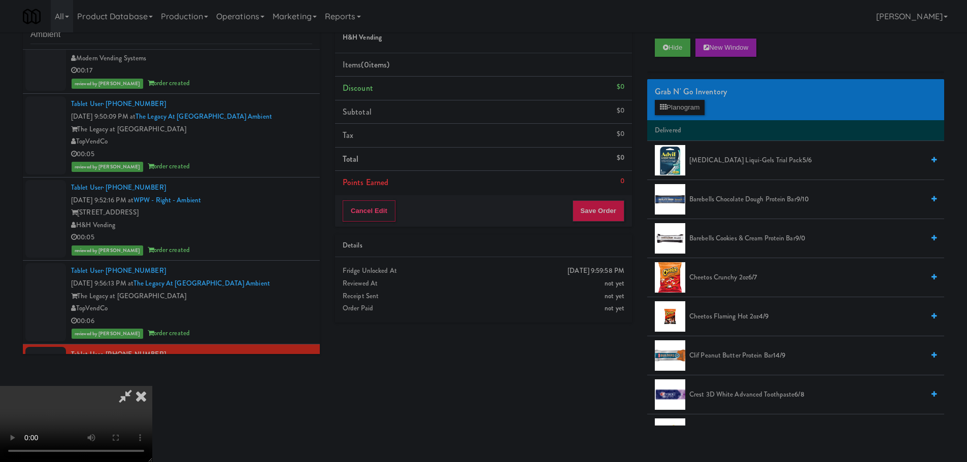
click at [152, 386] on video at bounding box center [76, 424] width 152 height 76
click at [670, 108] on button "Planogram" at bounding box center [680, 107] width 50 height 15
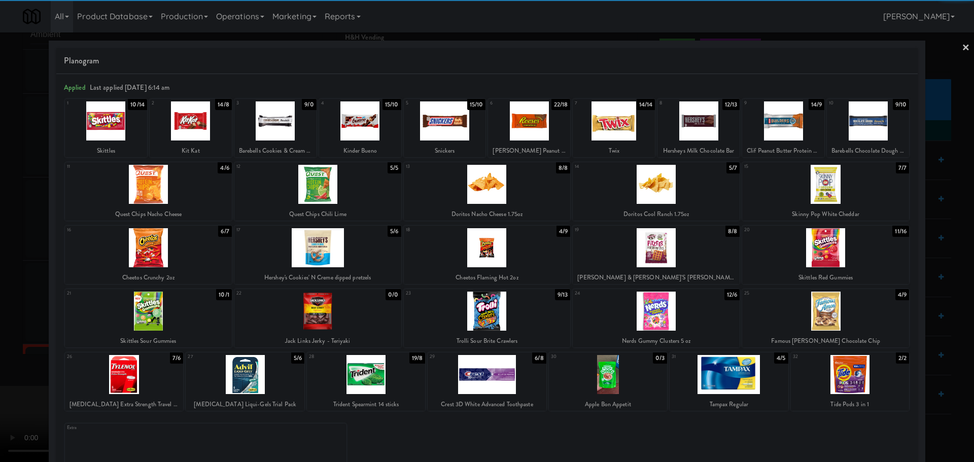
click at [828, 189] on div at bounding box center [825, 184] width 167 height 39
drag, startPoint x: 0, startPoint y: 306, endPoint x: 224, endPoint y: 268, distance: 227.4
click at [1, 308] on div at bounding box center [487, 231] width 974 height 462
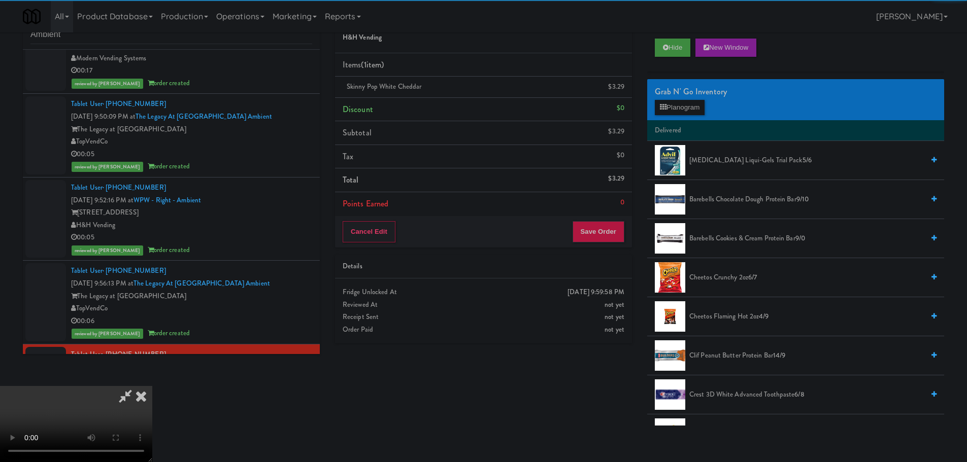
drag, startPoint x: 224, startPoint y: 268, endPoint x: 351, endPoint y: 260, distance: 126.6
click at [152, 386] on video at bounding box center [76, 424] width 152 height 76
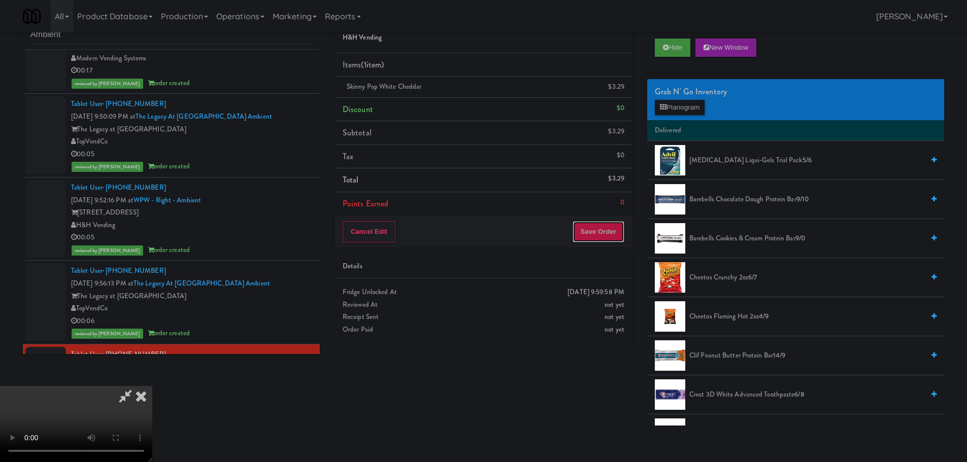
click at [606, 242] on button "Save Order" at bounding box center [598, 231] width 52 height 21
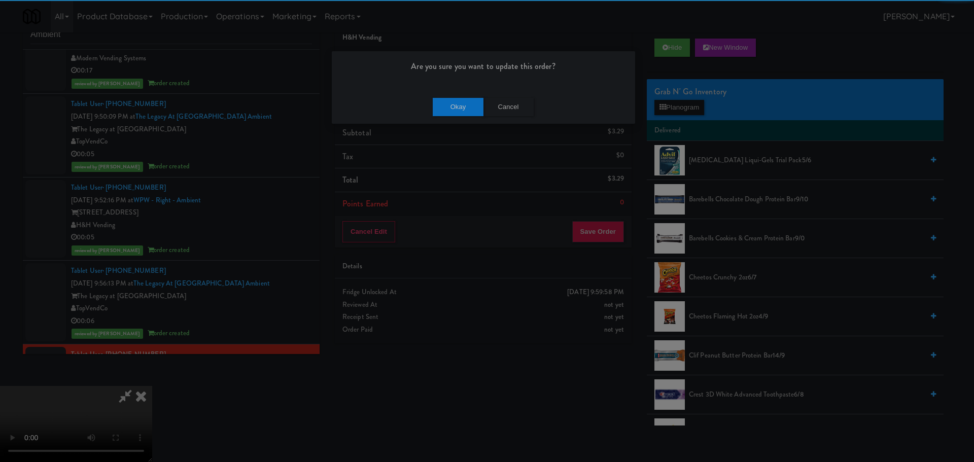
click at [447, 96] on div "Okay Cancel" at bounding box center [483, 107] width 303 height 34
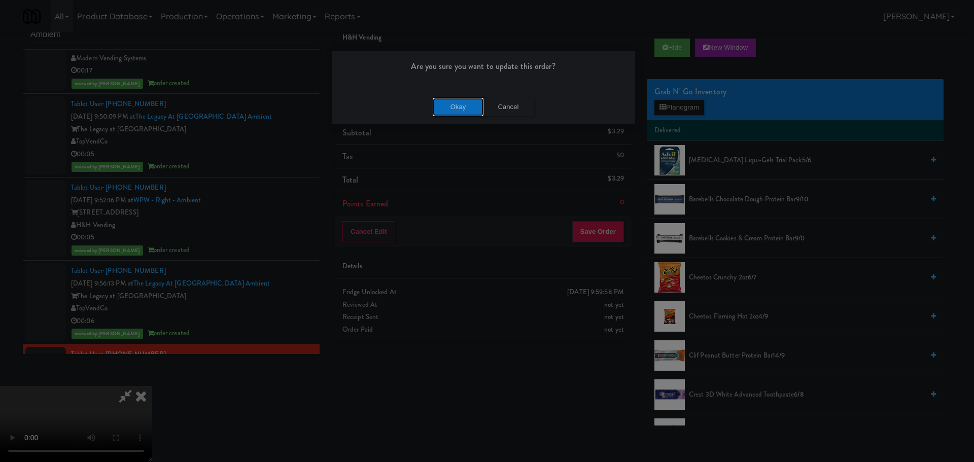
click at [448, 103] on button "Okay" at bounding box center [458, 107] width 51 height 18
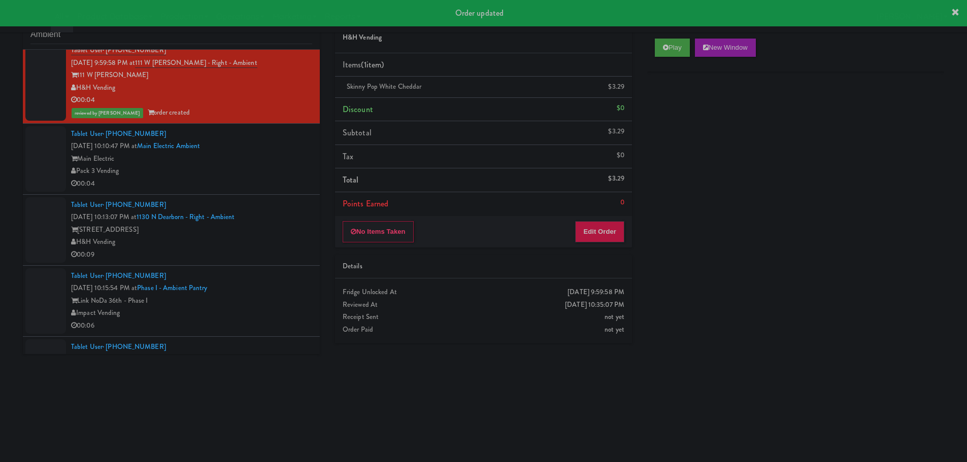
click at [268, 176] on div "Pack 3 Vending" at bounding box center [191, 171] width 241 height 13
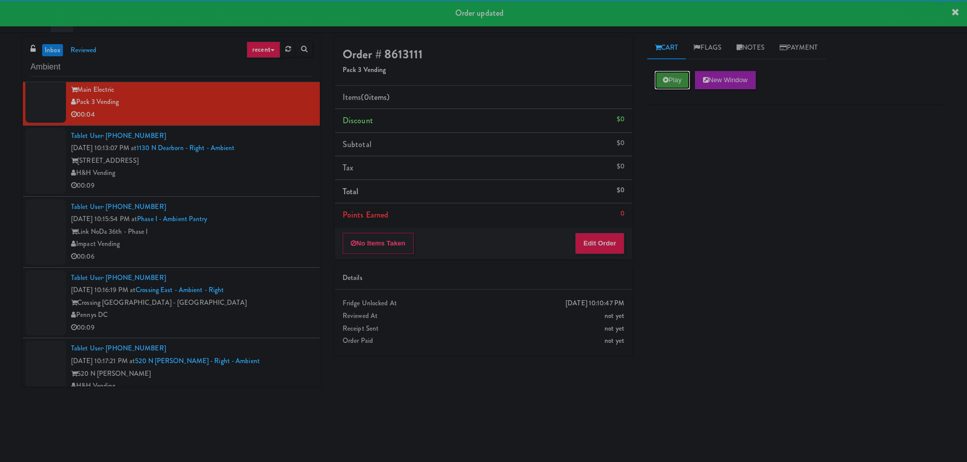
click at [667, 87] on button "Play" at bounding box center [672, 80] width 35 height 18
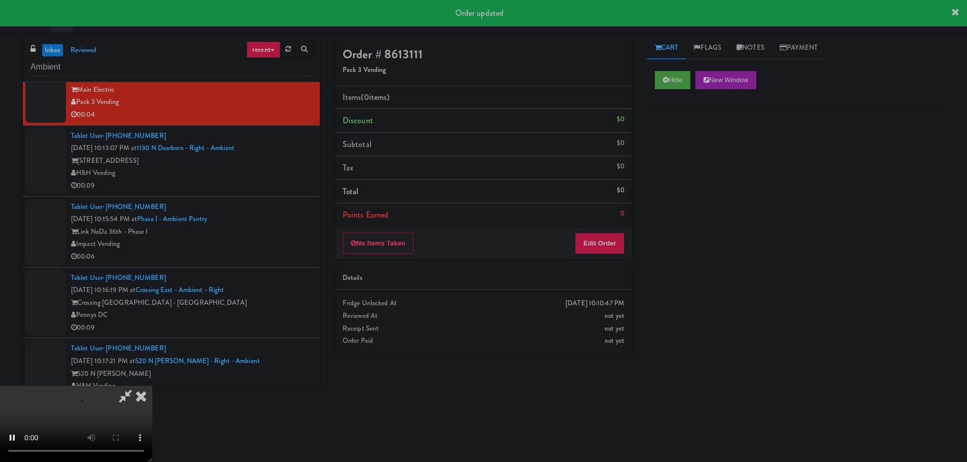
click at [619, 226] on li "Points Earned 0" at bounding box center [483, 215] width 297 height 23
click at [618, 230] on div "No Items Taken Edit Order" at bounding box center [483, 243] width 297 height 31
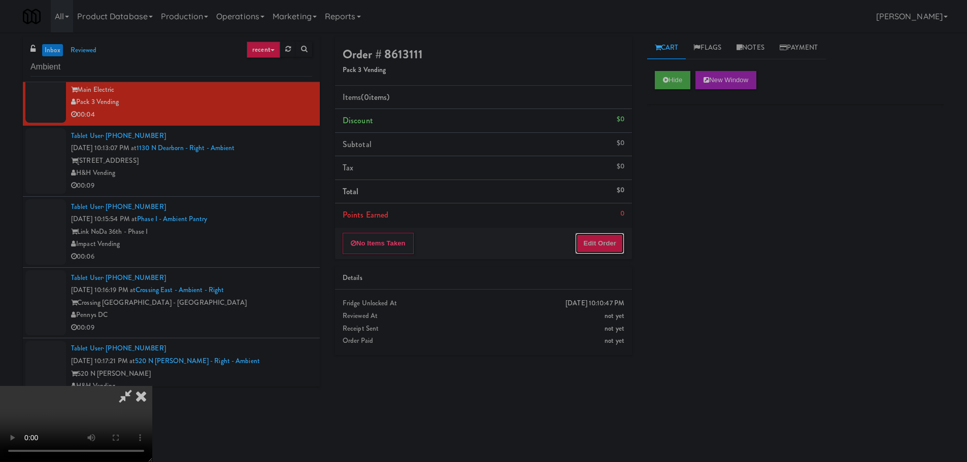
click at [620, 233] on button "Edit Order" at bounding box center [599, 243] width 49 height 21
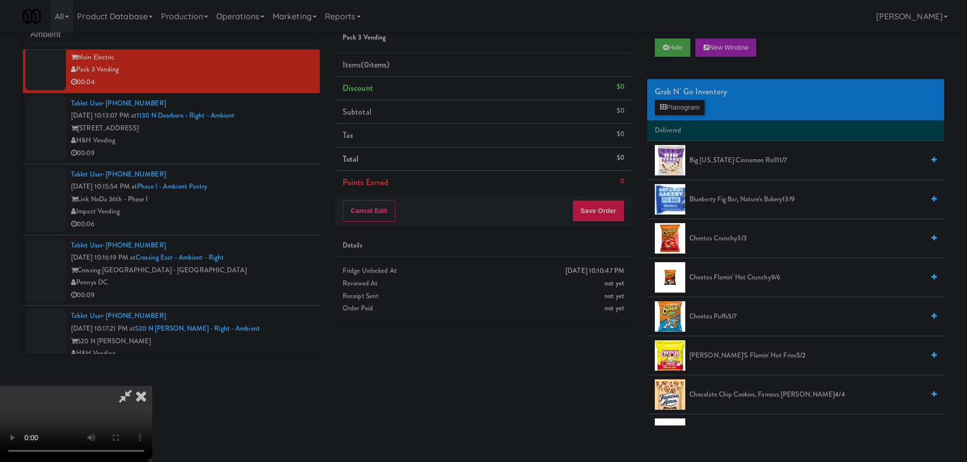
click at [152, 386] on video at bounding box center [76, 424] width 152 height 76
drag, startPoint x: 456, startPoint y: 310, endPoint x: 461, endPoint y: 310, distance: 5.1
click at [152, 386] on video at bounding box center [76, 424] width 152 height 76
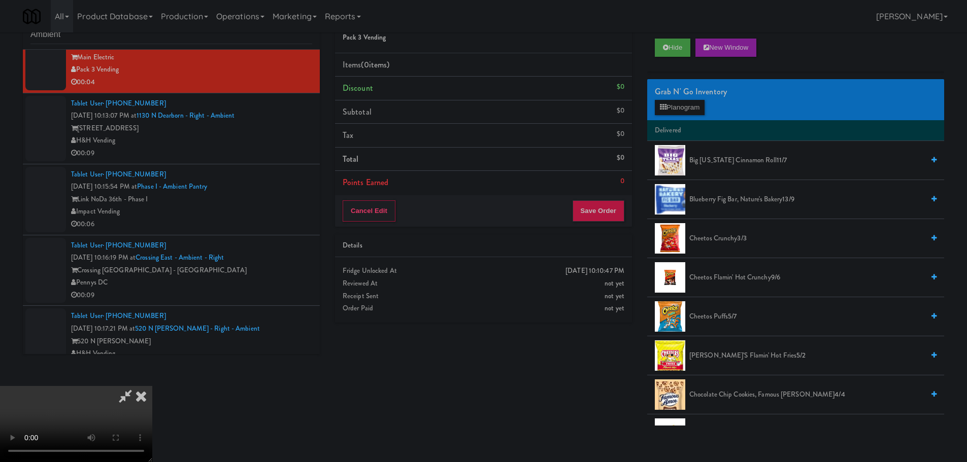
click at [152, 452] on video at bounding box center [76, 424] width 152 height 76
click at [152, 453] on video at bounding box center [76, 424] width 152 height 76
click at [152, 386] on video at bounding box center [76, 424] width 152 height 76
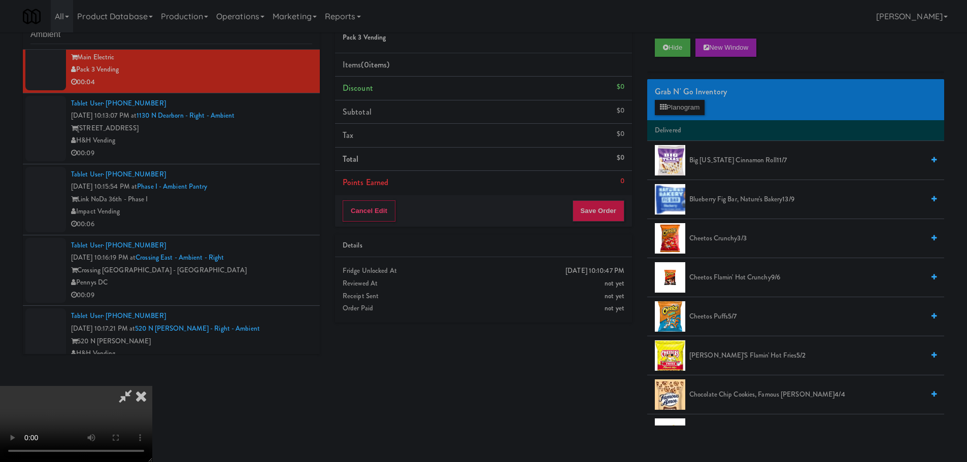
click at [152, 386] on video at bounding box center [76, 424] width 152 height 76
drag, startPoint x: 436, startPoint y: 298, endPoint x: 460, endPoint y: 290, distance: 24.7
click at [152, 386] on video at bounding box center [76, 424] width 152 height 76
click at [691, 101] on button "Planogram" at bounding box center [680, 107] width 50 height 15
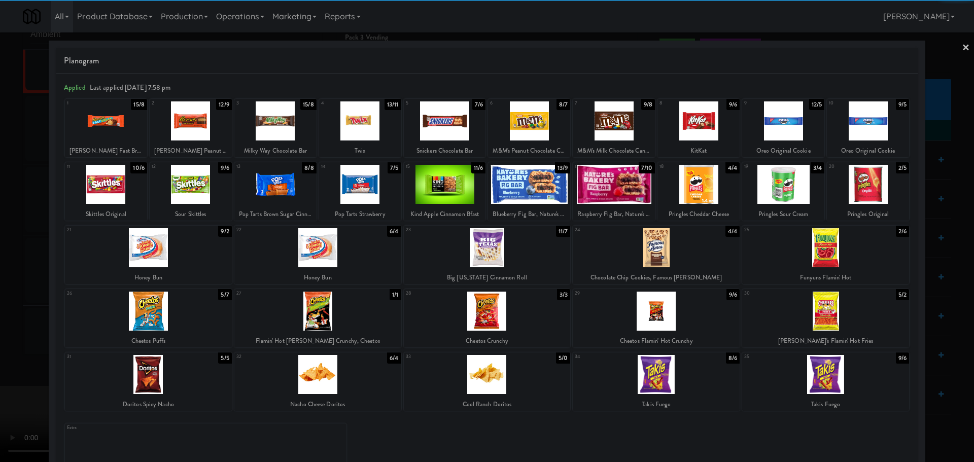
click at [712, 122] on div at bounding box center [699, 120] width 82 height 39
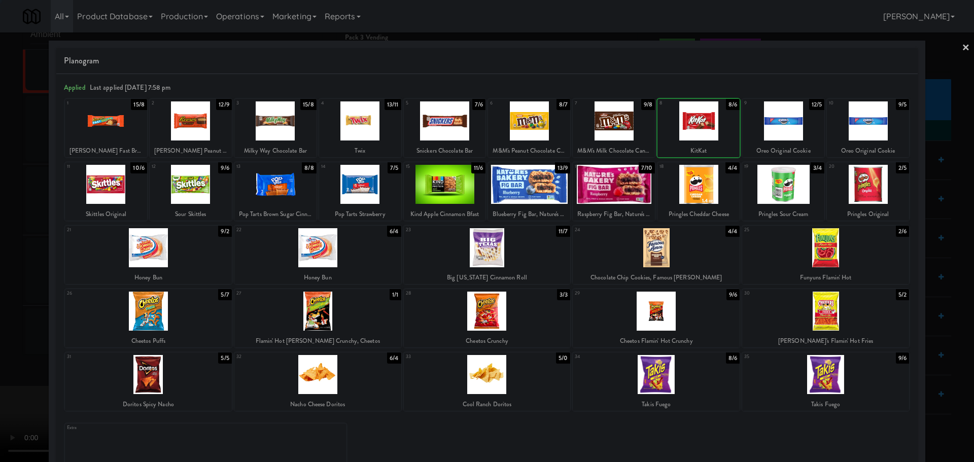
click at [685, 119] on div at bounding box center [699, 120] width 82 height 39
drag, startPoint x: 0, startPoint y: 297, endPoint x: 18, endPoint y: 292, distance: 18.3
click at [0, 297] on div at bounding box center [487, 231] width 974 height 462
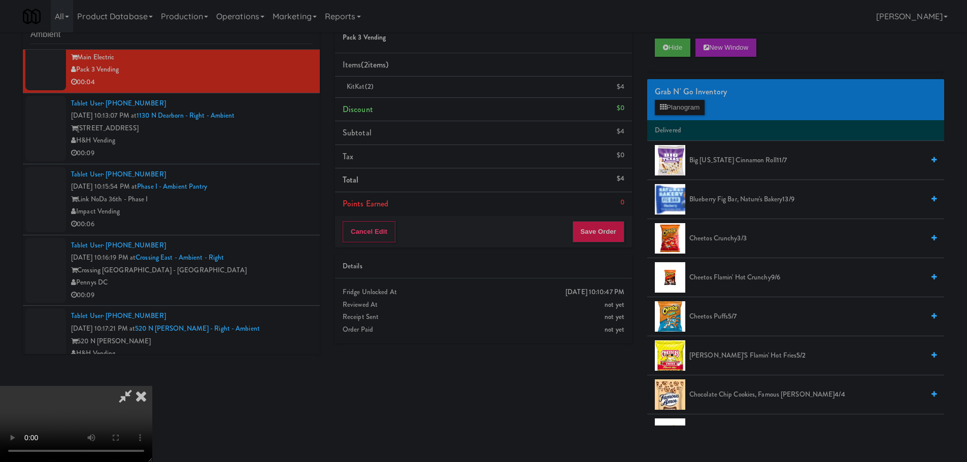
click at [152, 386] on video at bounding box center [76, 424] width 152 height 76
click at [599, 225] on button "Save Order" at bounding box center [598, 231] width 52 height 21
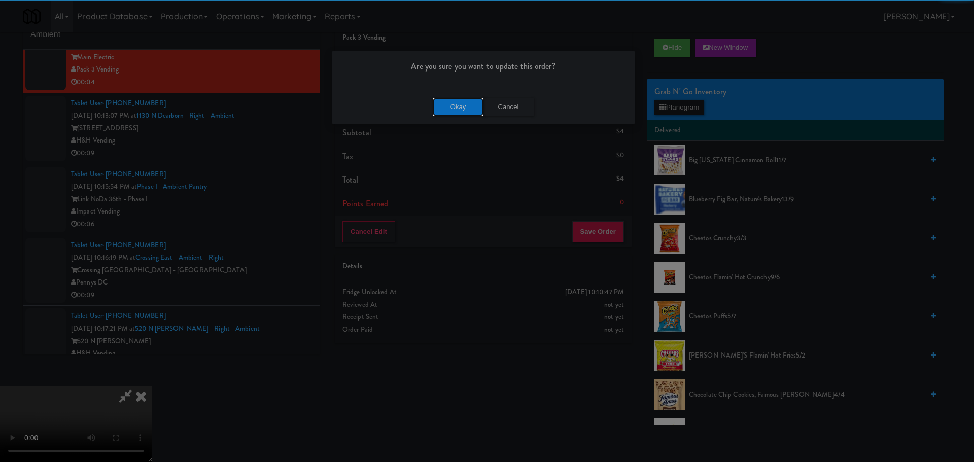
click at [462, 109] on button "Okay" at bounding box center [458, 107] width 51 height 18
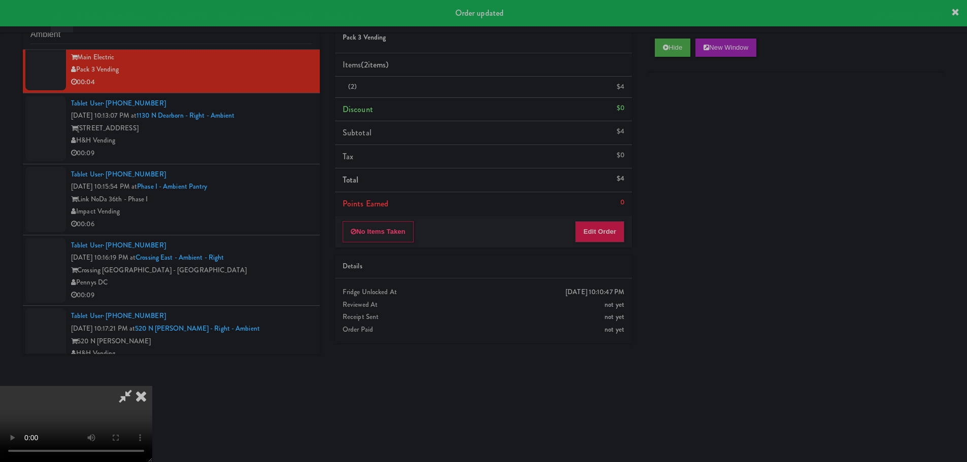
scroll to position [0, 0]
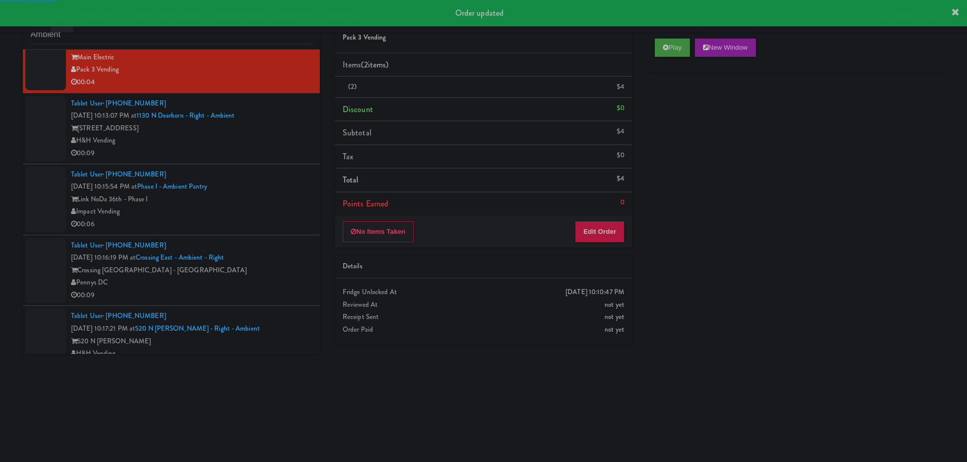
click at [278, 187] on div "Tablet User · (980) 331-4933 [DATE] 10:15:54 PM at Phase I - Ambient Pantry Lin…" at bounding box center [191, 199] width 241 height 62
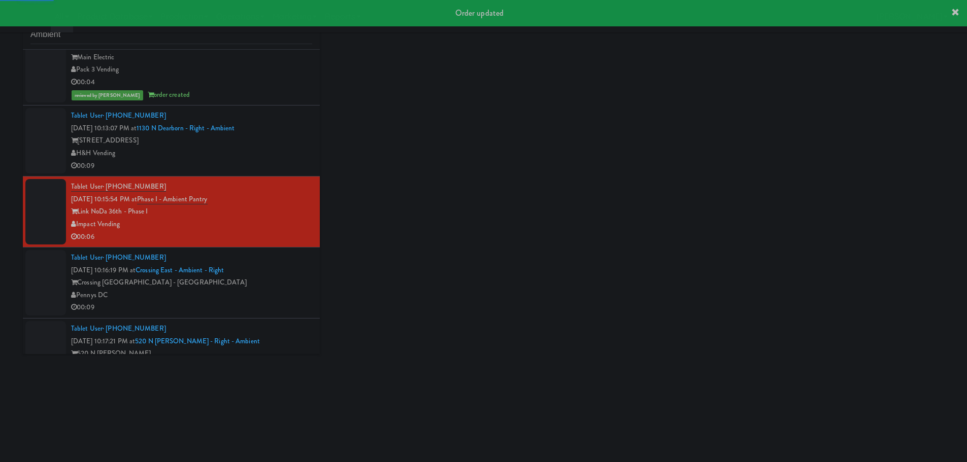
click at [275, 151] on div "H&H Vending" at bounding box center [191, 153] width 241 height 13
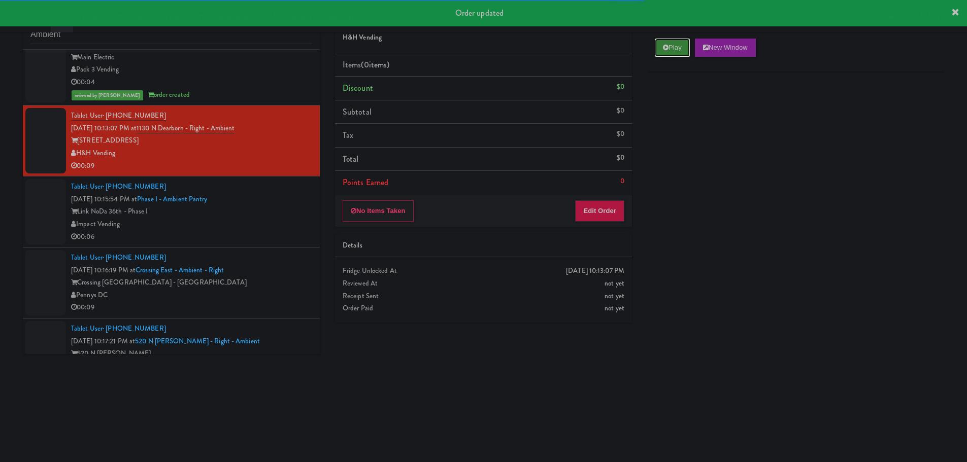
click at [679, 49] on button "Play" at bounding box center [672, 48] width 35 height 18
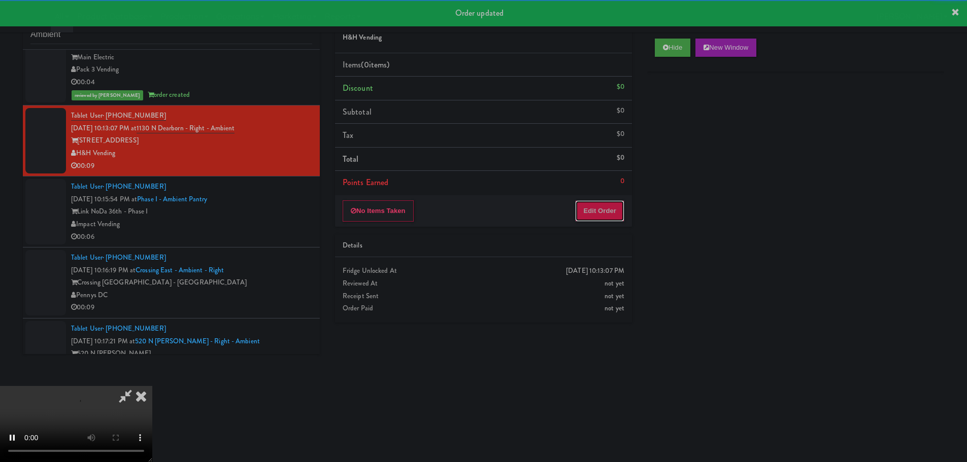
click at [608, 216] on button "Edit Order" at bounding box center [599, 210] width 49 height 21
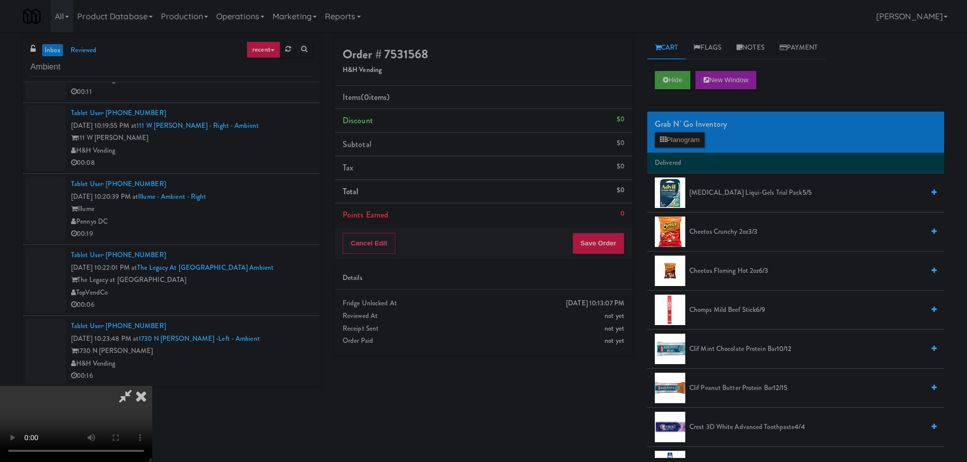
click at [152, 386] on video at bounding box center [76, 424] width 152 height 76
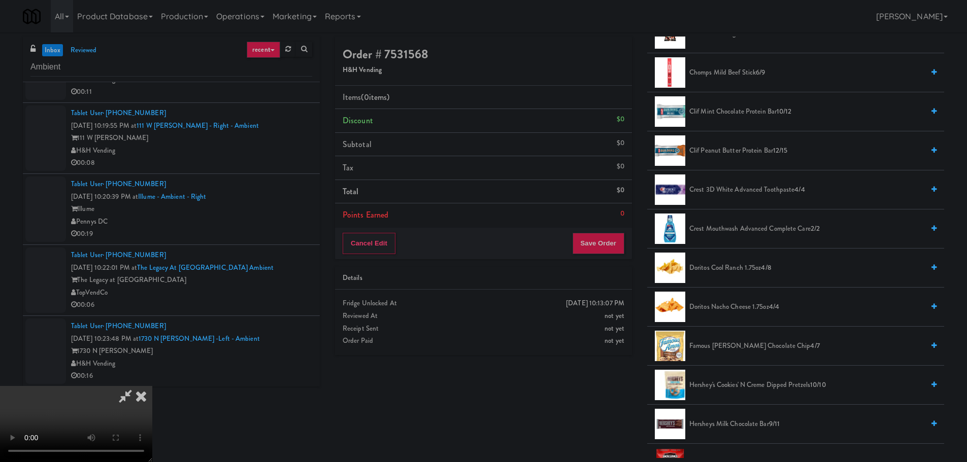
scroll to position [254, 0]
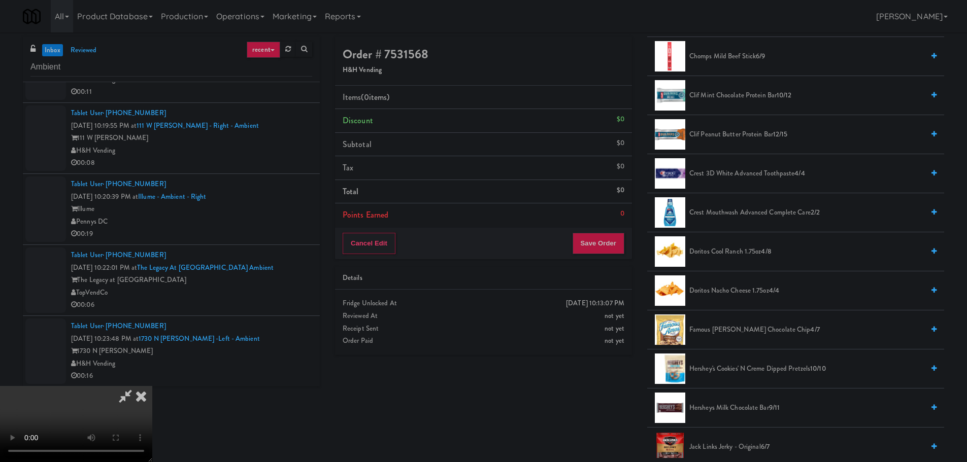
click at [726, 253] on span "Doritos Cool Ranch 1.75oz 4/8" at bounding box center [806, 252] width 234 height 13
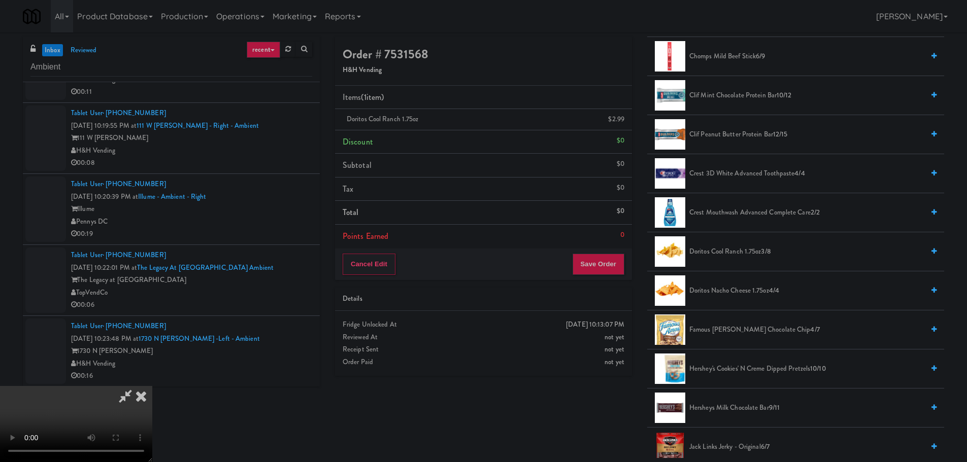
click at [152, 386] on video at bounding box center [76, 424] width 152 height 76
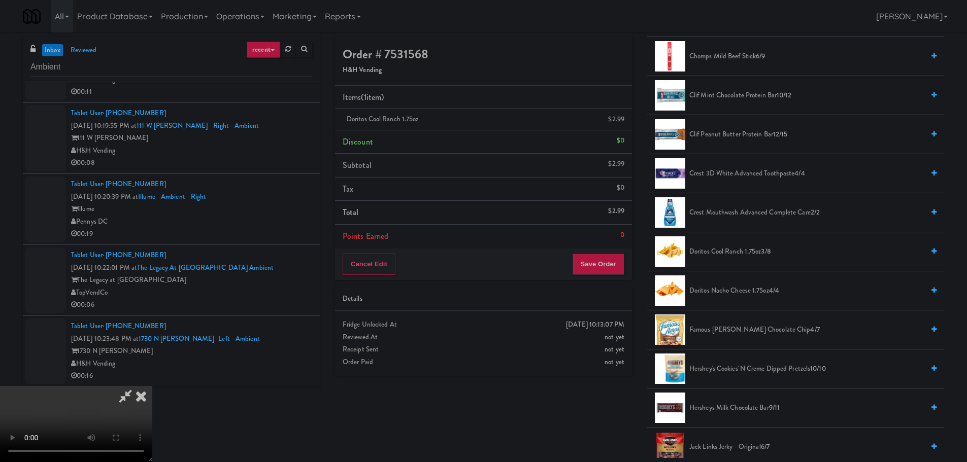
click at [152, 386] on video at bounding box center [76, 424] width 152 height 76
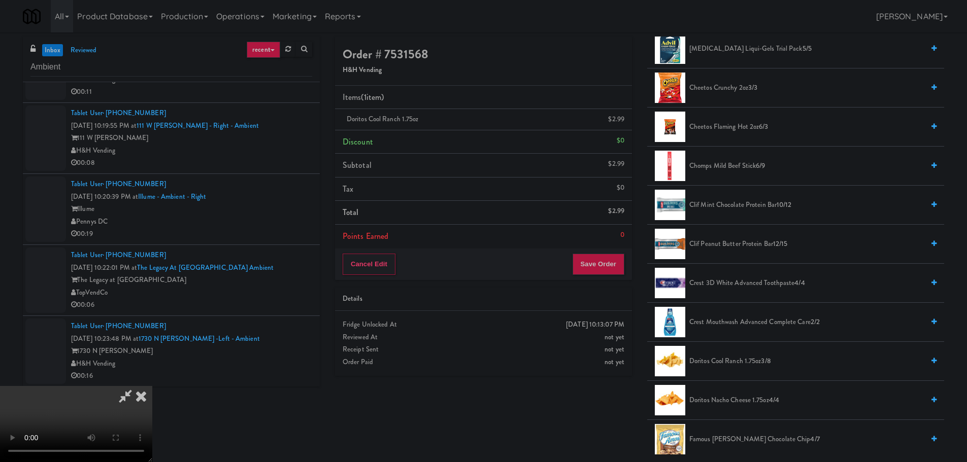
scroll to position [0, 0]
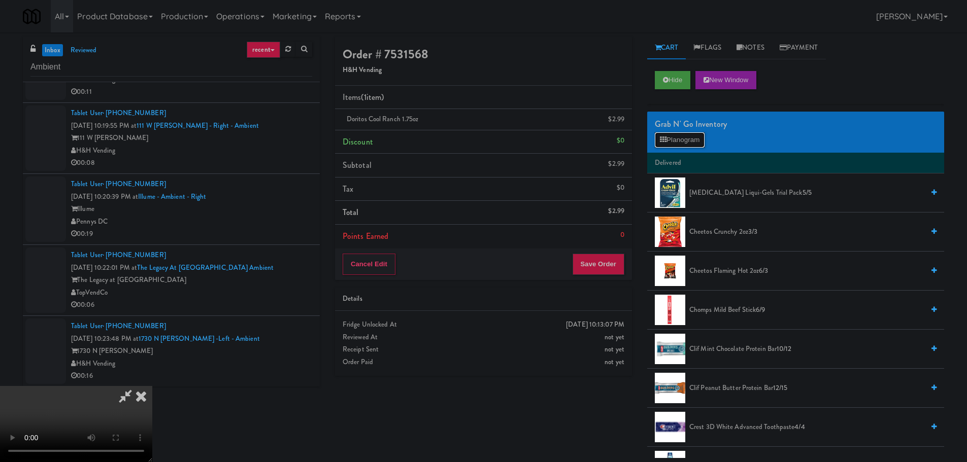
click at [664, 137] on icon at bounding box center [663, 140] width 7 height 7
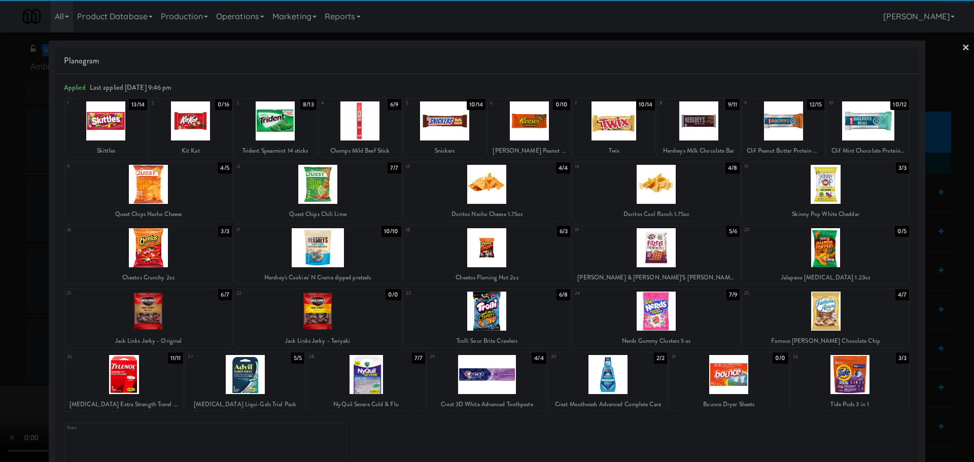
click at [359, 116] on div at bounding box center [360, 120] width 82 height 39
drag, startPoint x: 0, startPoint y: 175, endPoint x: 316, endPoint y: 173, distance: 315.7
click at [0, 176] on div at bounding box center [487, 231] width 974 height 462
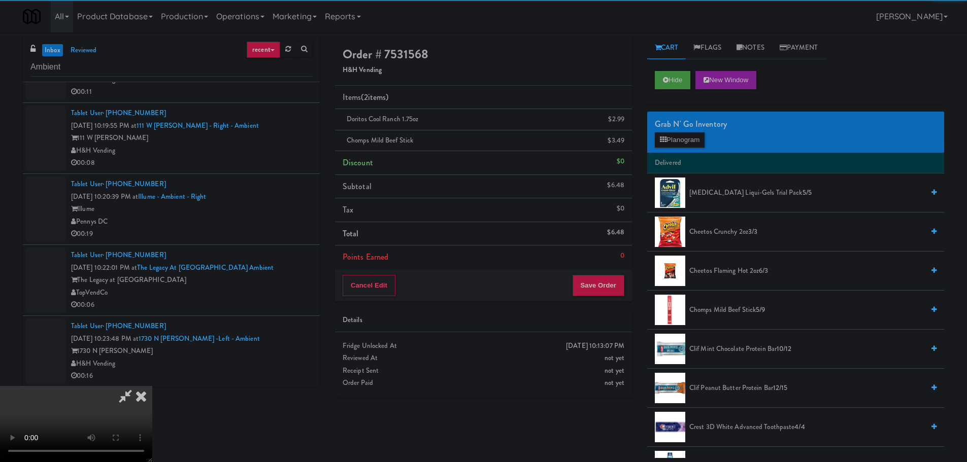
click at [152, 386] on video at bounding box center [76, 424] width 152 height 76
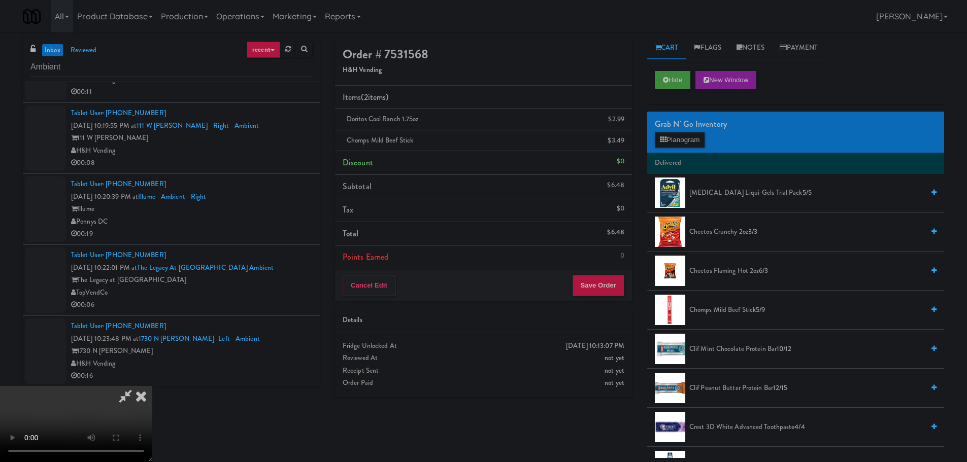
scroll to position [175, 0]
click at [606, 287] on button "Save Order" at bounding box center [598, 285] width 52 height 21
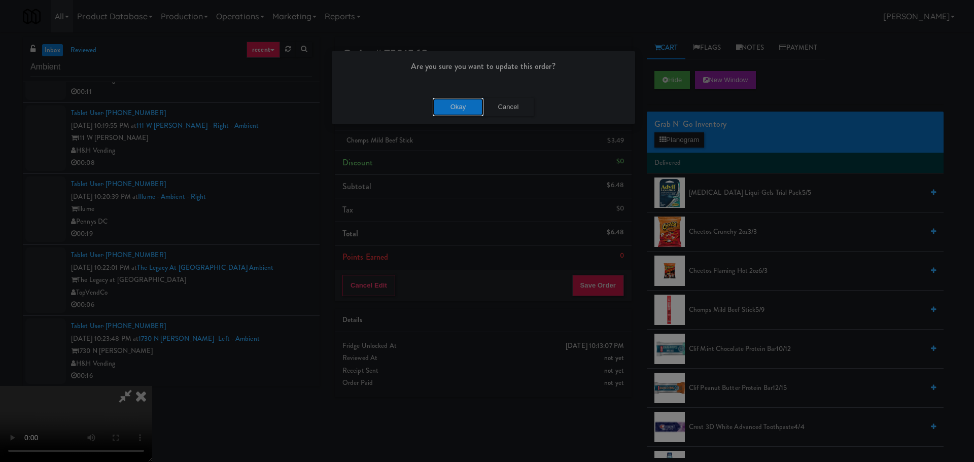
click at [452, 103] on button "Okay" at bounding box center [458, 107] width 51 height 18
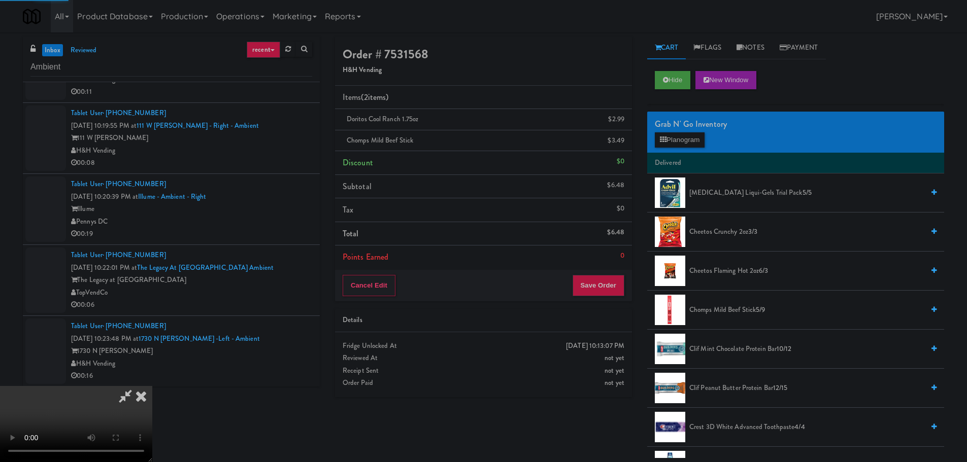
scroll to position [0, 0]
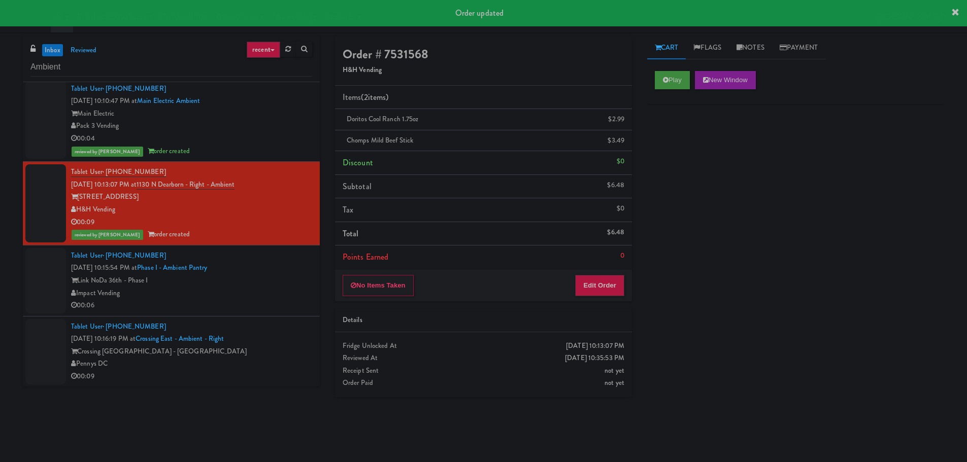
click at [287, 284] on div "Link NoDa 36th - Phase I" at bounding box center [191, 281] width 241 height 13
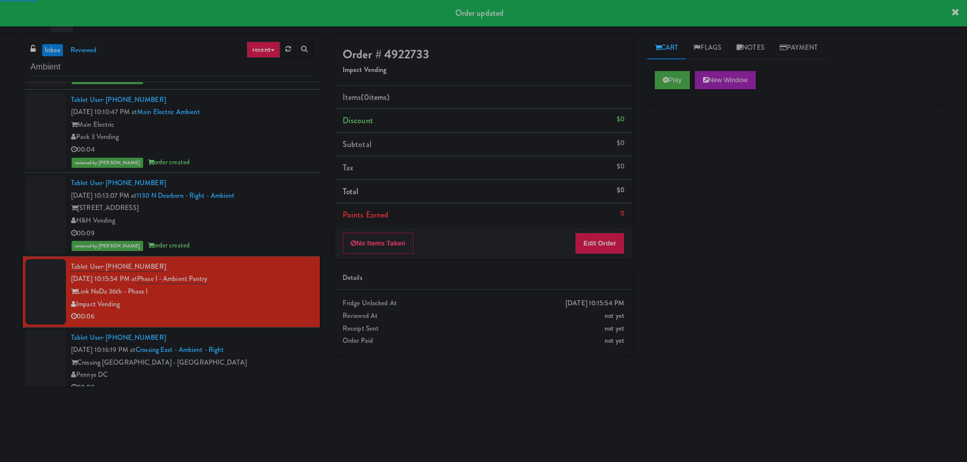
scroll to position [788, 0]
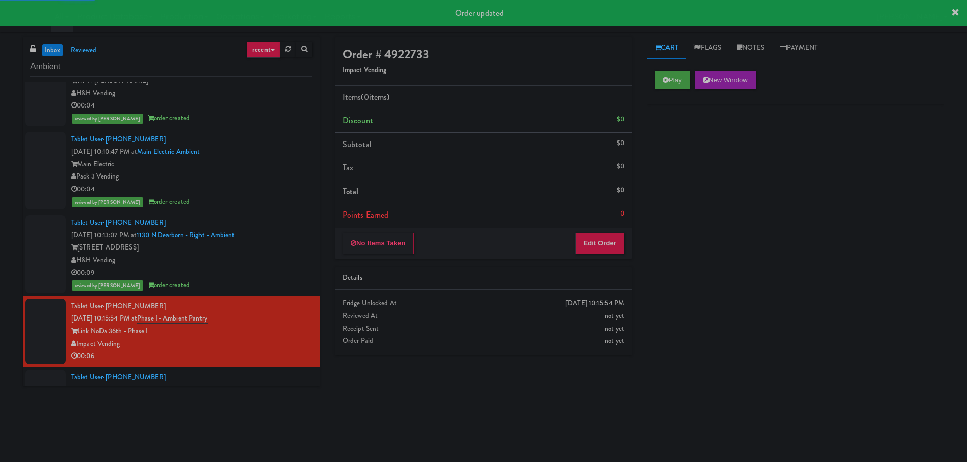
click at [283, 243] on div "[STREET_ADDRESS]" at bounding box center [191, 248] width 241 height 13
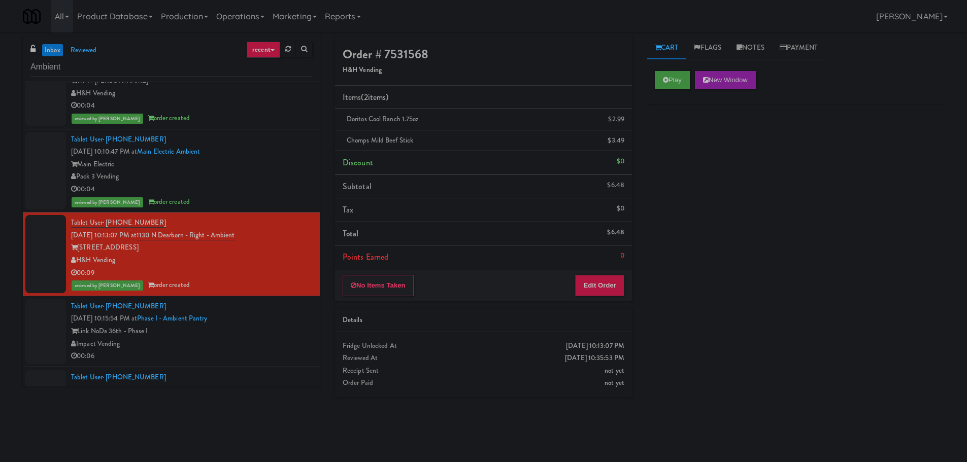
click at [276, 317] on div "Tablet User · (980) 331-4933 [DATE] 10:15:54 PM at Phase I - Ambient Pantry Lin…" at bounding box center [191, 331] width 241 height 62
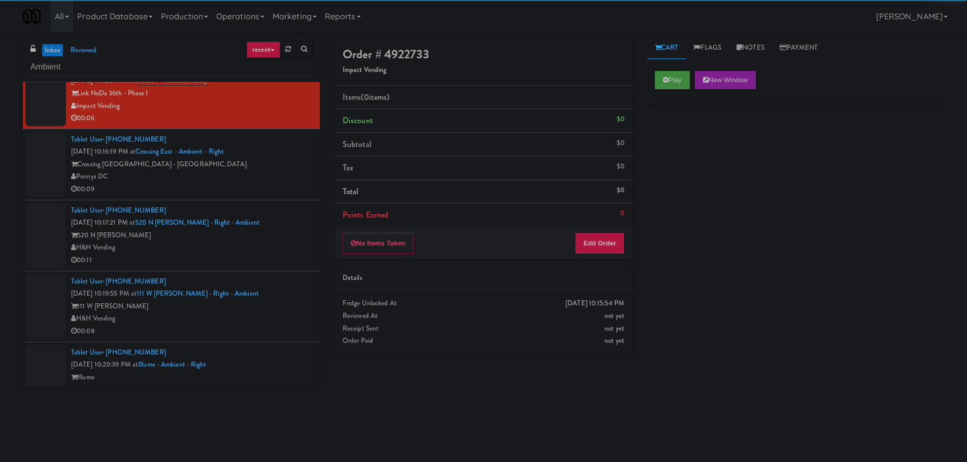
scroll to position [991, 0]
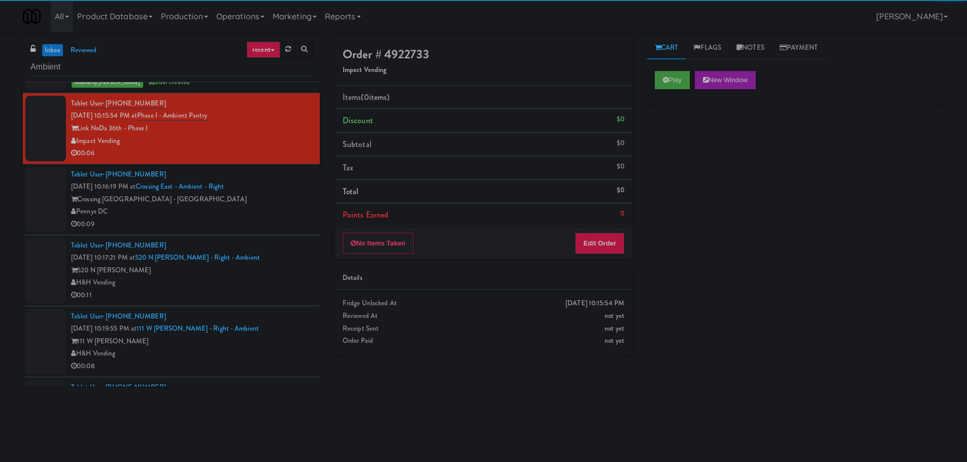
click at [693, 71] on div "Play New Window" at bounding box center [796, 80] width 282 height 18
click at [676, 81] on button "Play" at bounding box center [672, 80] width 35 height 18
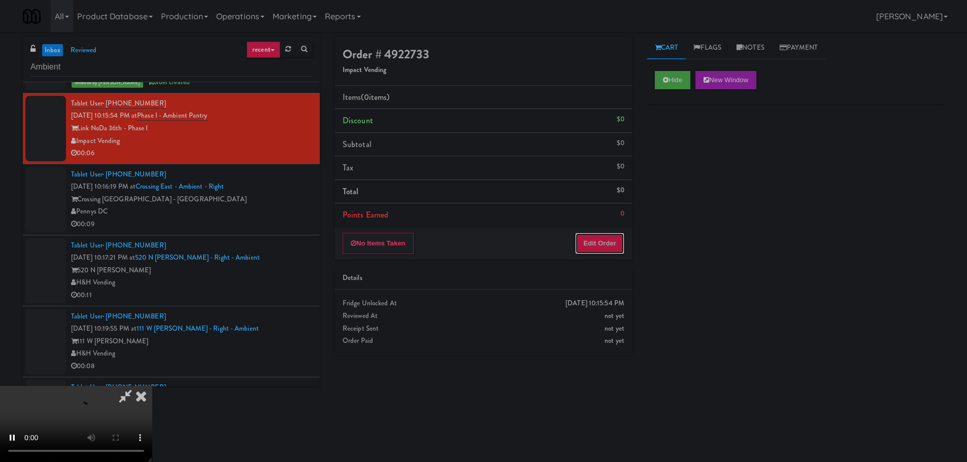
click at [582, 238] on button "Edit Order" at bounding box center [599, 243] width 49 height 21
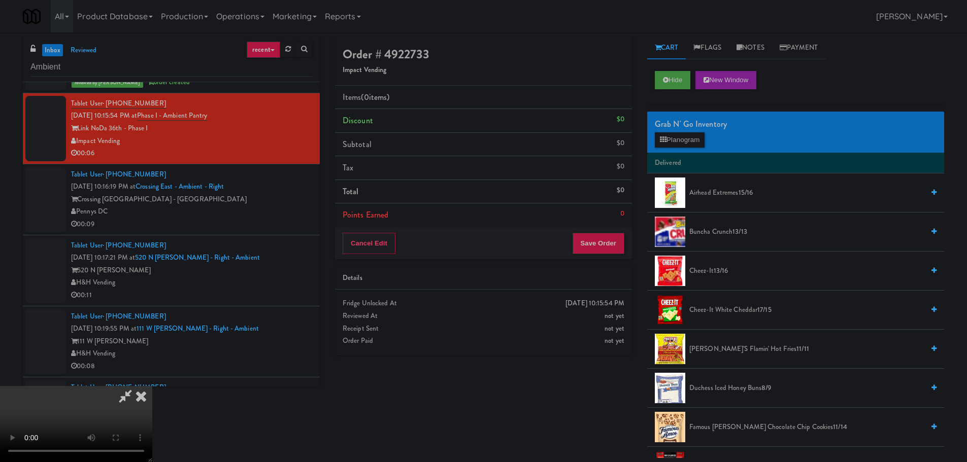
scroll to position [0, 0]
click at [152, 386] on video at bounding box center [76, 424] width 152 height 76
drag, startPoint x: 367, startPoint y: 205, endPoint x: 366, endPoint y: 197, distance: 7.8
click at [152, 386] on video at bounding box center [76, 424] width 152 height 76
drag, startPoint x: 379, startPoint y: 235, endPoint x: 387, endPoint y: 236, distance: 8.7
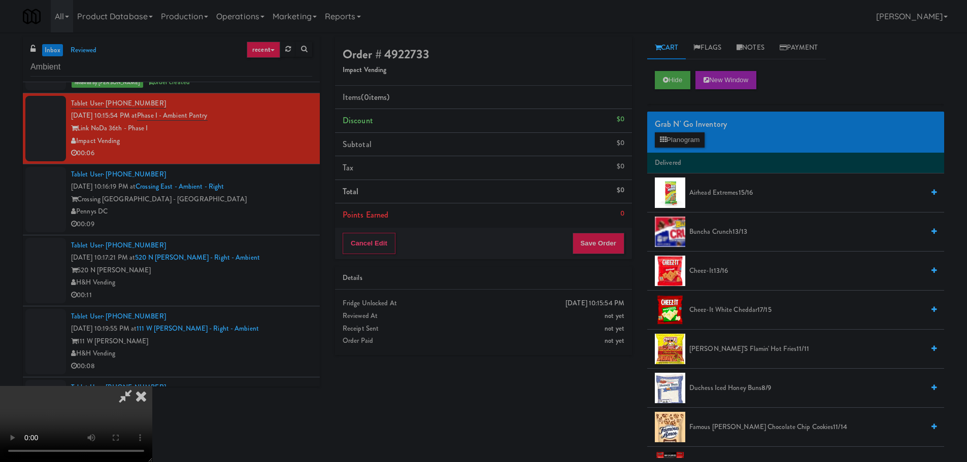
click at [152, 386] on video at bounding box center [76, 424] width 152 height 76
click at [673, 137] on button "Planogram" at bounding box center [680, 139] width 50 height 15
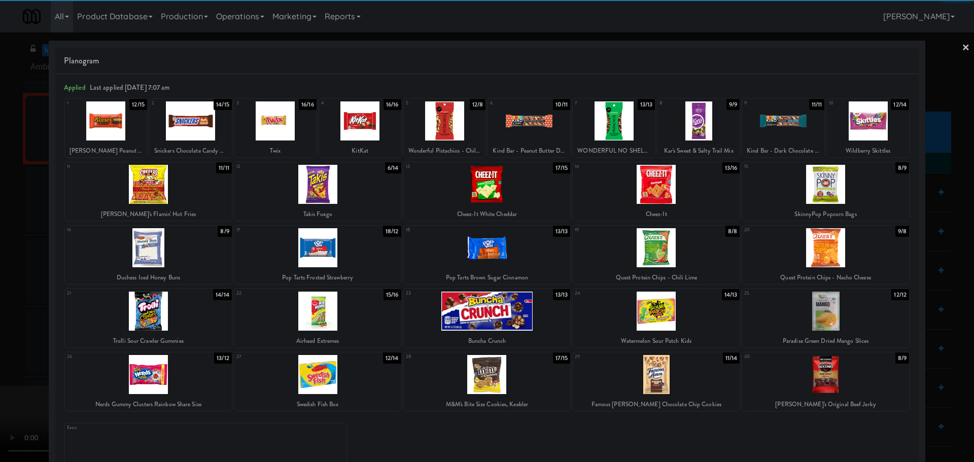
click at [197, 239] on div at bounding box center [148, 247] width 167 height 39
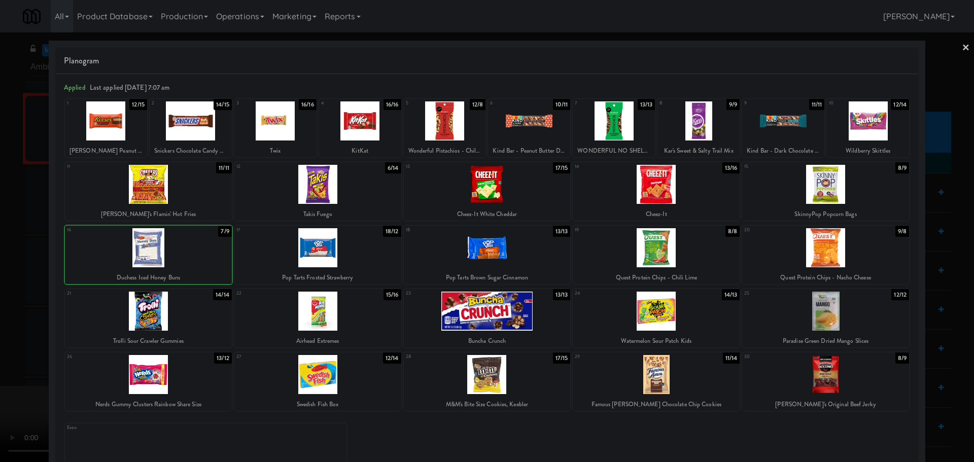
click at [159, 249] on div at bounding box center [148, 247] width 167 height 39
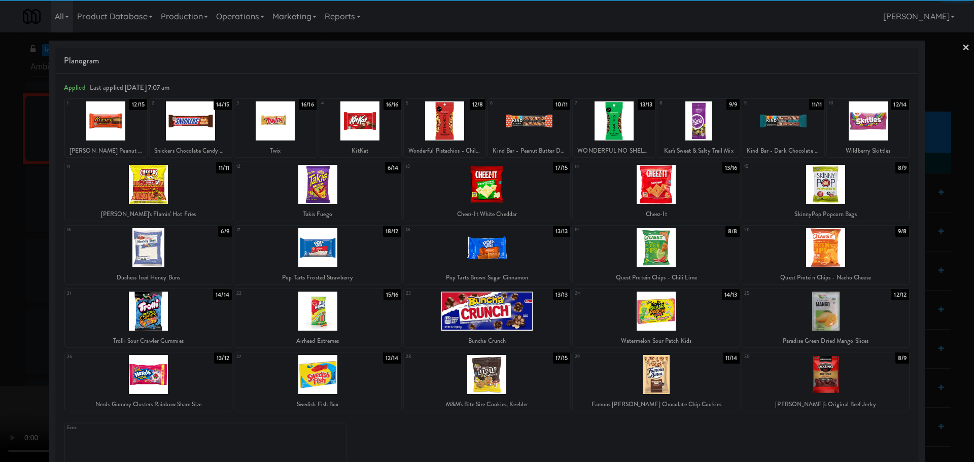
click at [0, 289] on div at bounding box center [487, 231] width 974 height 462
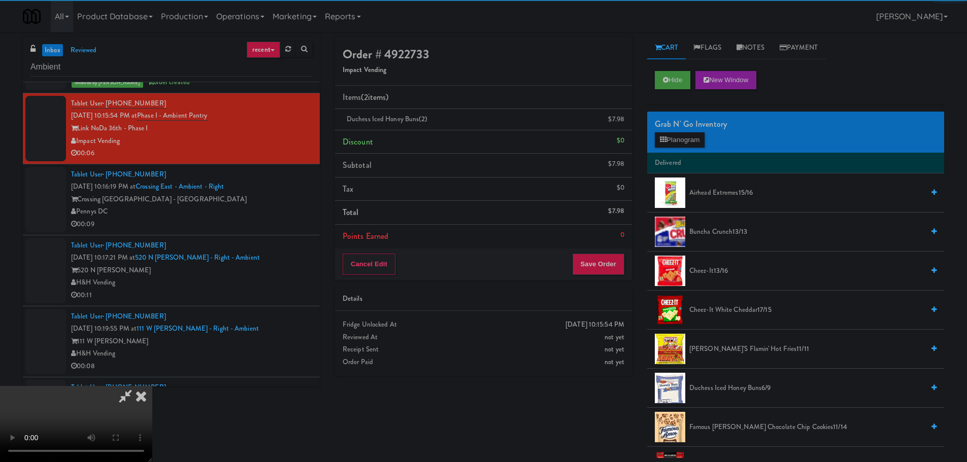
click at [152, 386] on video at bounding box center [76, 424] width 152 height 76
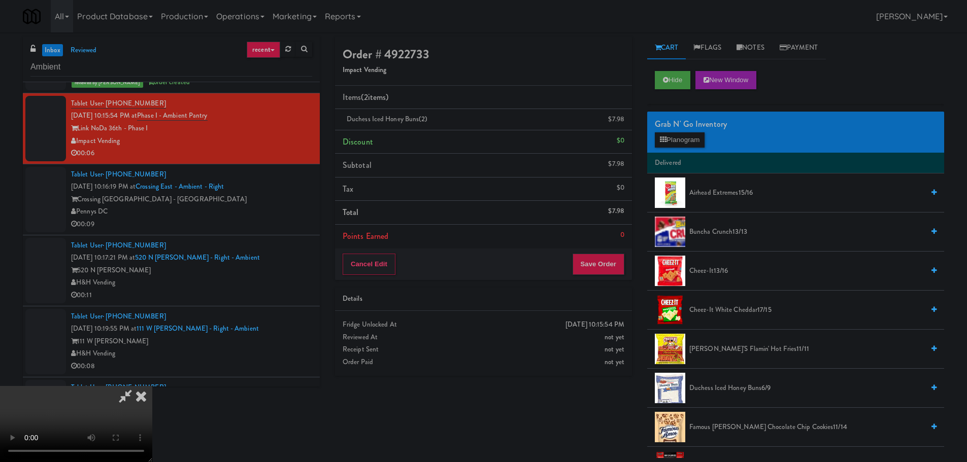
click at [152, 386] on video at bounding box center [76, 424] width 152 height 76
drag, startPoint x: 603, startPoint y: 250, endPoint x: 607, endPoint y: 260, distance: 10.8
click at [604, 250] on div "Order # 4922733 Impact Vending Items (2 items ) Duchess Iced Honey Buns (2) $7.…" at bounding box center [483, 159] width 297 height 244
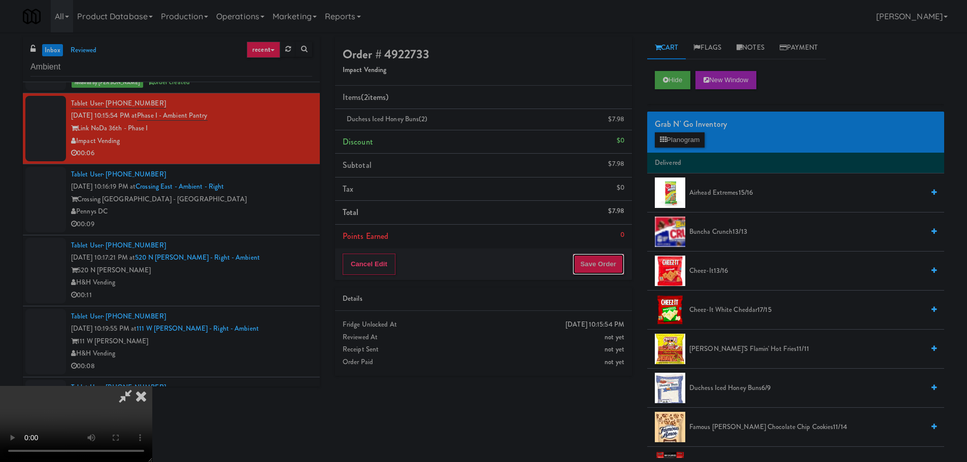
click at [607, 260] on button "Save Order" at bounding box center [598, 264] width 52 height 21
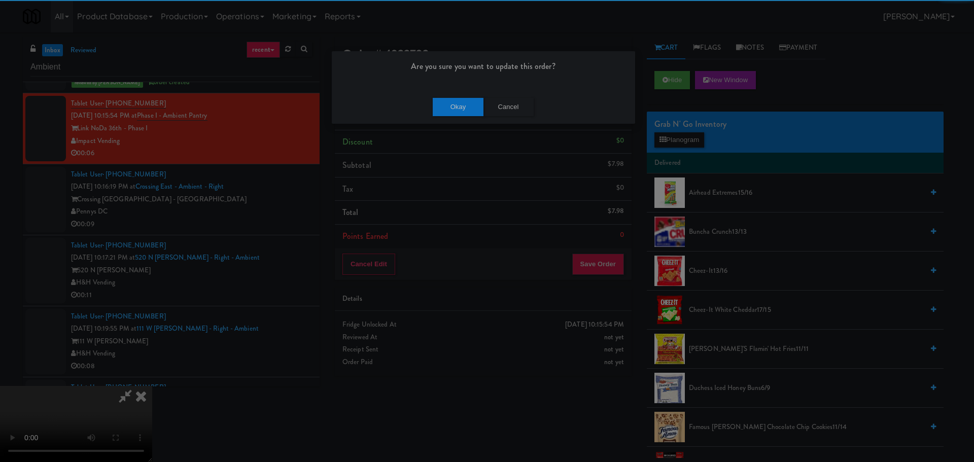
click at [459, 97] on div "Okay Cancel" at bounding box center [483, 107] width 303 height 34
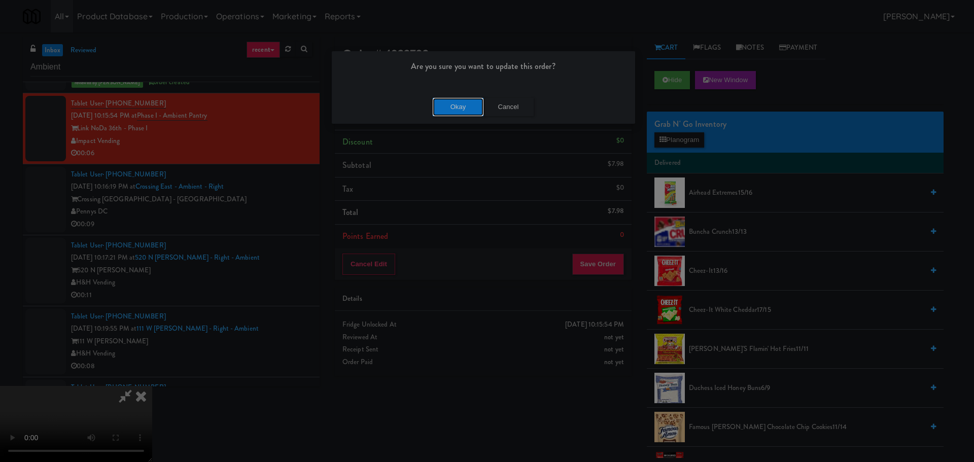
click at [465, 108] on button "Okay" at bounding box center [458, 107] width 51 height 18
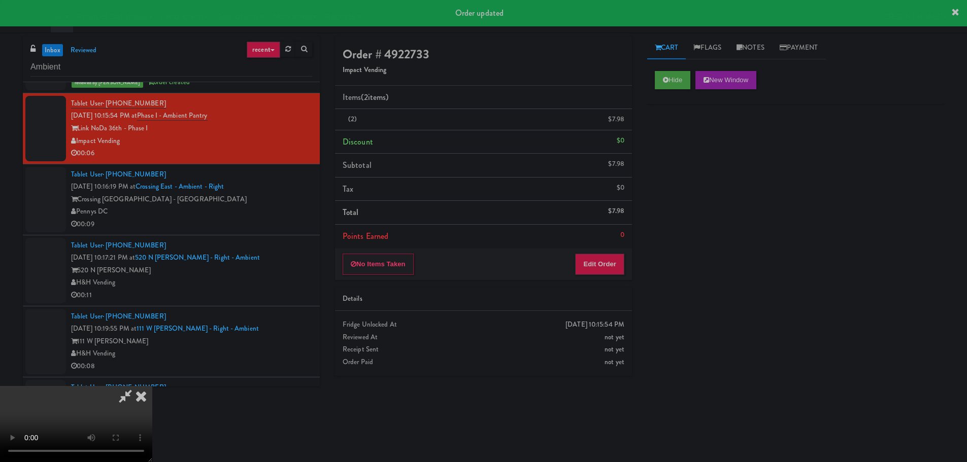
scroll to position [0, 0]
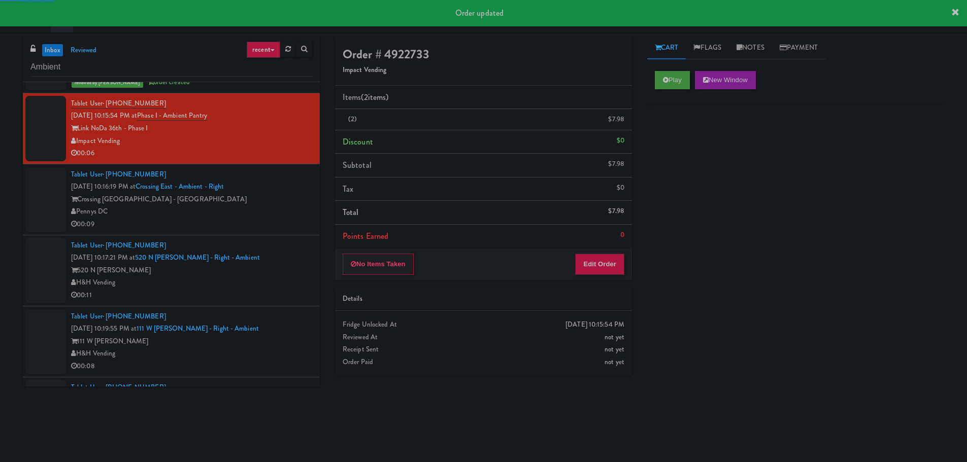
click at [262, 219] on div "00:09" at bounding box center [191, 224] width 241 height 13
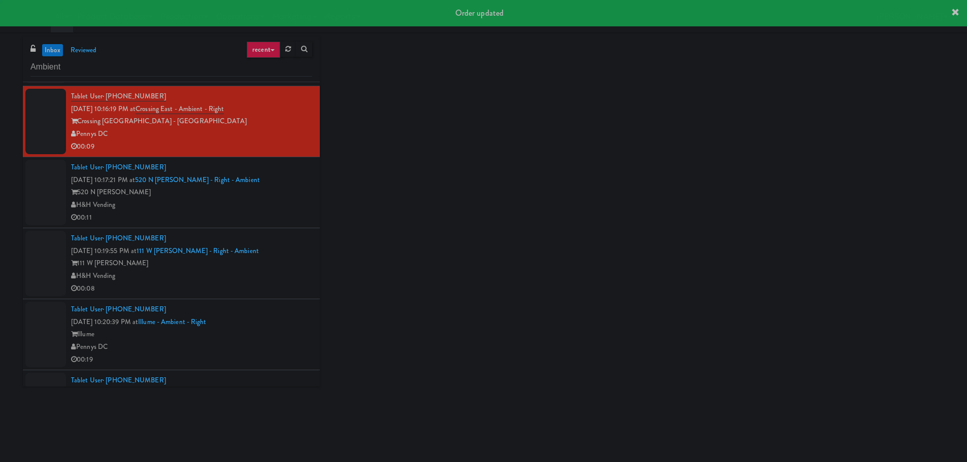
scroll to position [1093, 0]
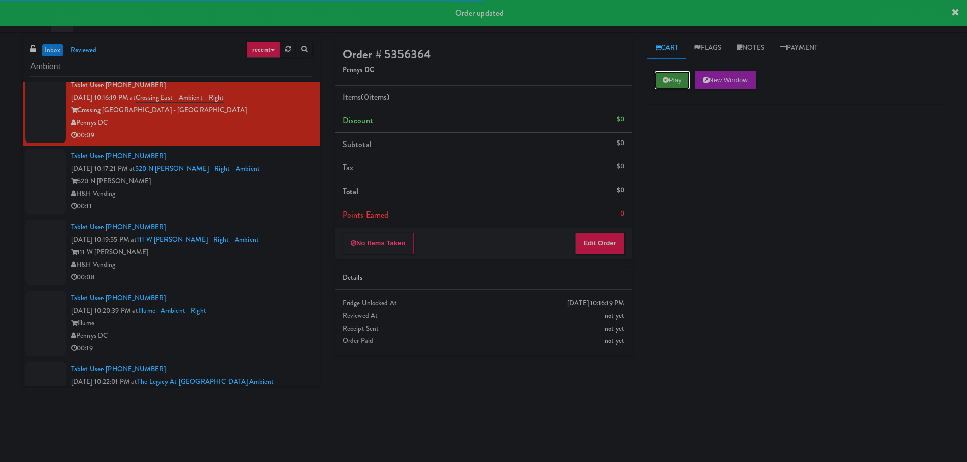
click at [675, 76] on button "Play" at bounding box center [672, 80] width 35 height 18
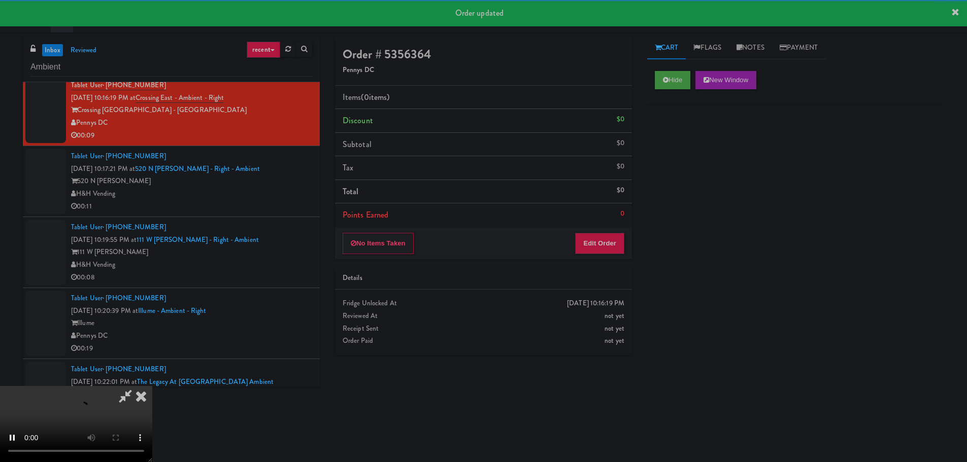
click at [617, 217] on li "Points Earned 0" at bounding box center [483, 215] width 297 height 23
click at [600, 239] on button "Edit Order" at bounding box center [599, 243] width 49 height 21
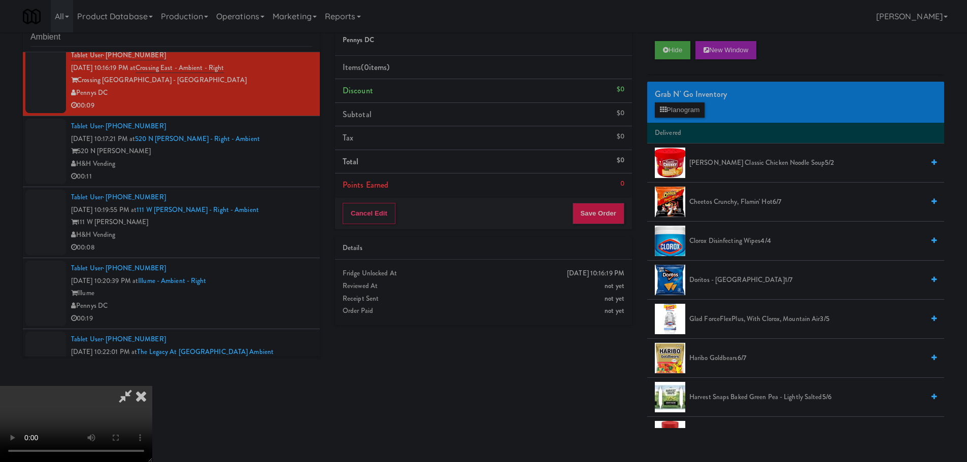
scroll to position [32, 0]
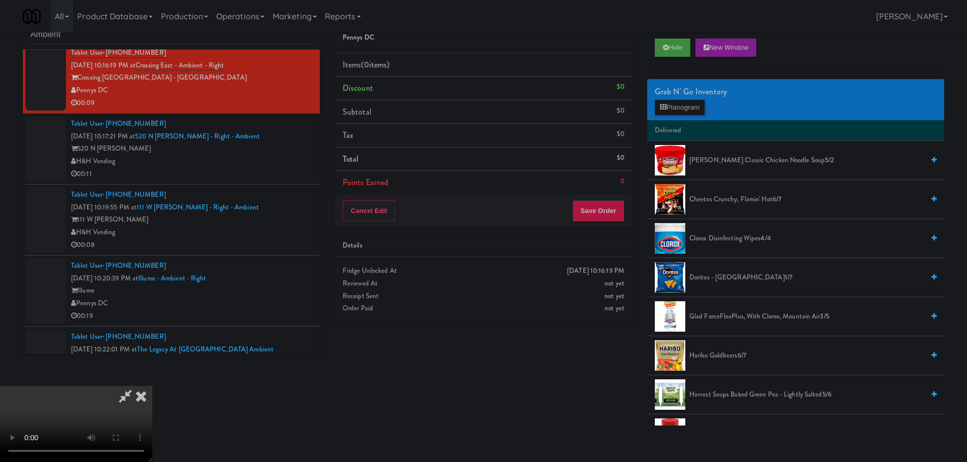
click at [152, 386] on video at bounding box center [76, 424] width 152 height 76
click at [683, 121] on li "Delivered" at bounding box center [795, 130] width 297 height 21
click at [702, 108] on button "Planogram" at bounding box center [680, 107] width 50 height 15
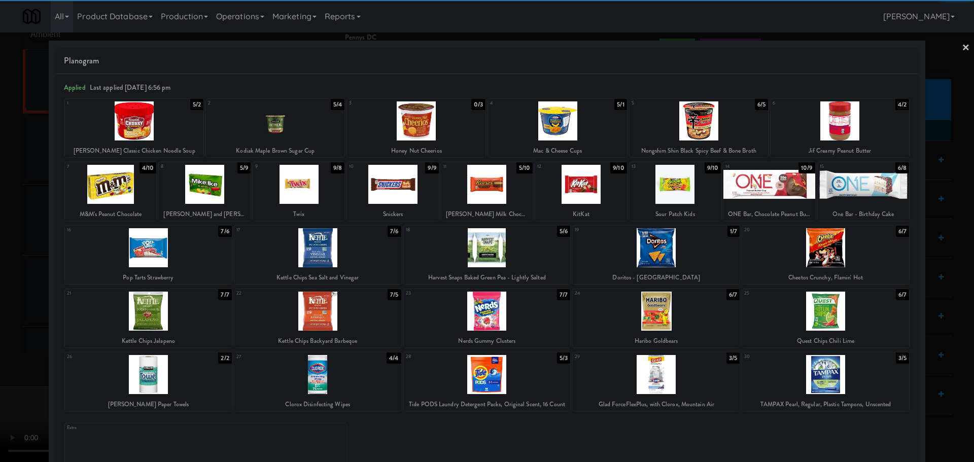
click at [833, 250] on div at bounding box center [825, 247] width 167 height 39
click at [0, 317] on div at bounding box center [487, 231] width 974 height 462
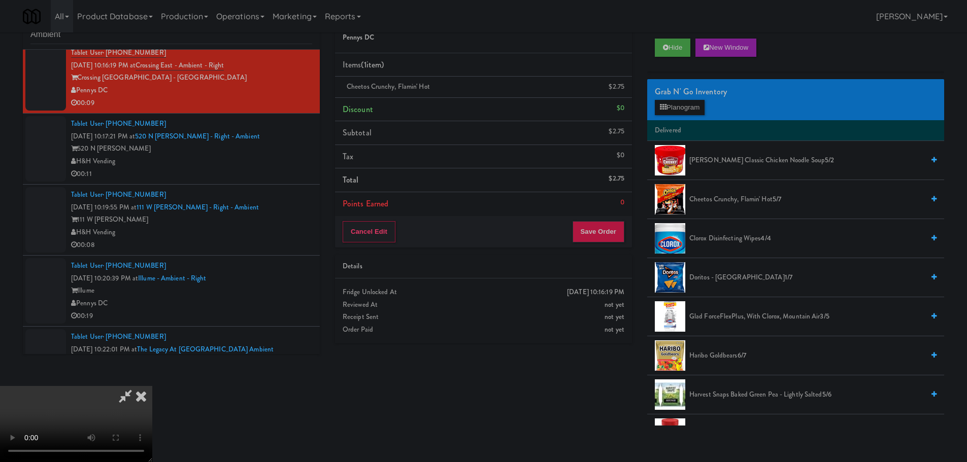
click at [152, 386] on video at bounding box center [76, 424] width 152 height 76
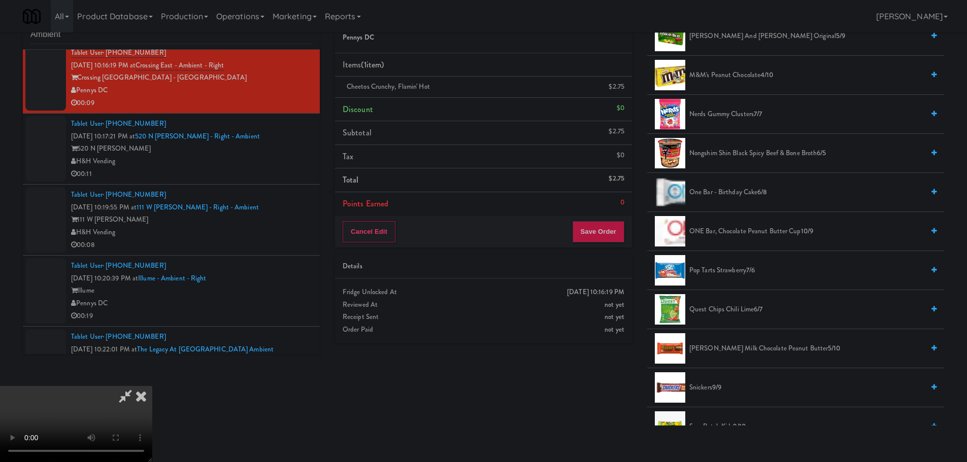
scroll to position [964, 0]
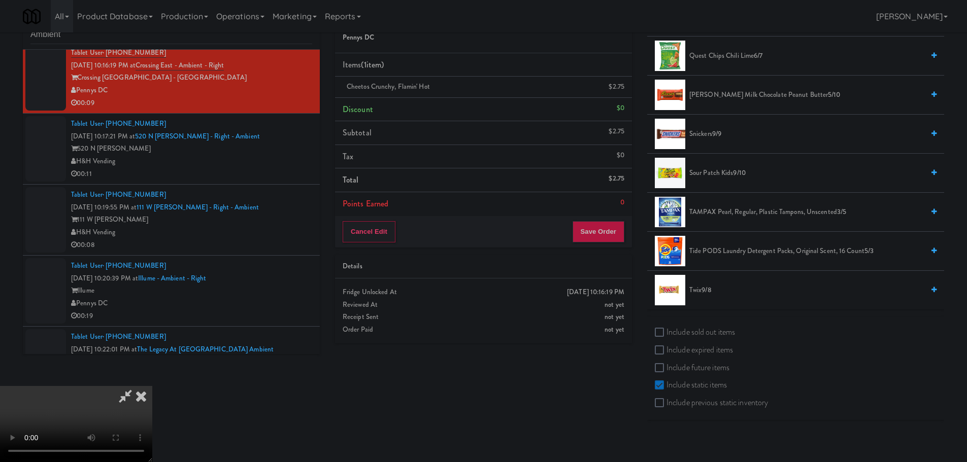
click at [706, 170] on span "Sour Patch Kids 9/10" at bounding box center [806, 173] width 234 height 13
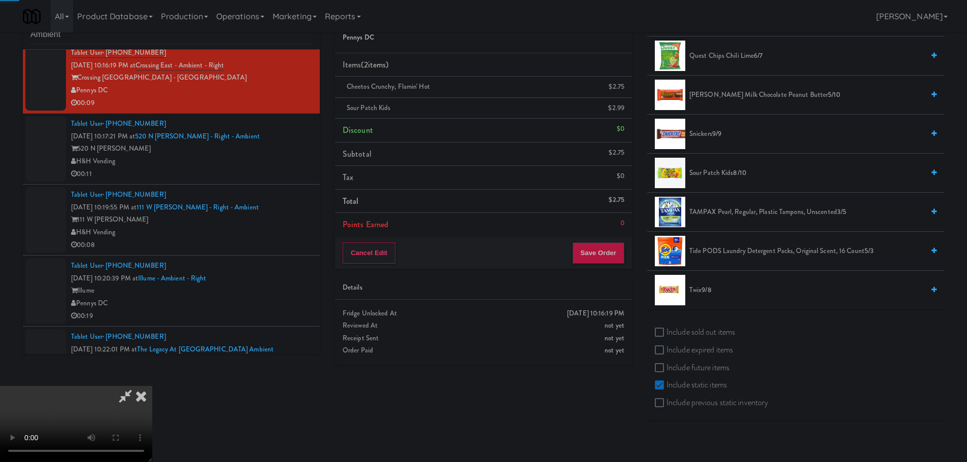
click at [152, 386] on video at bounding box center [76, 424] width 152 height 76
click at [589, 258] on button "Save Order" at bounding box center [598, 253] width 52 height 21
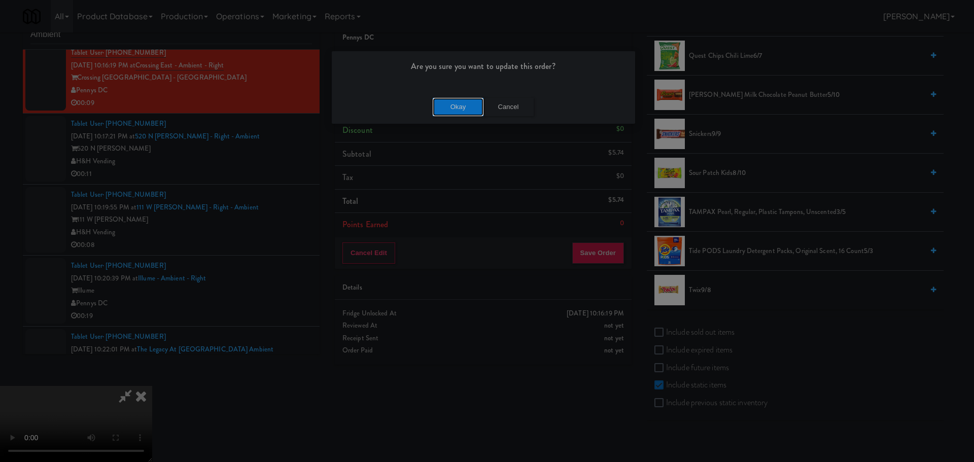
click at [451, 113] on button "Okay" at bounding box center [458, 107] width 51 height 18
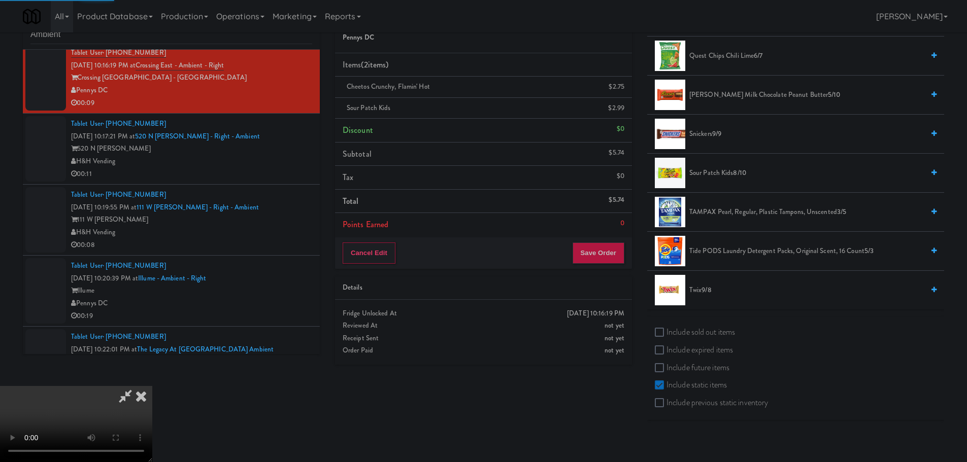
scroll to position [0, 0]
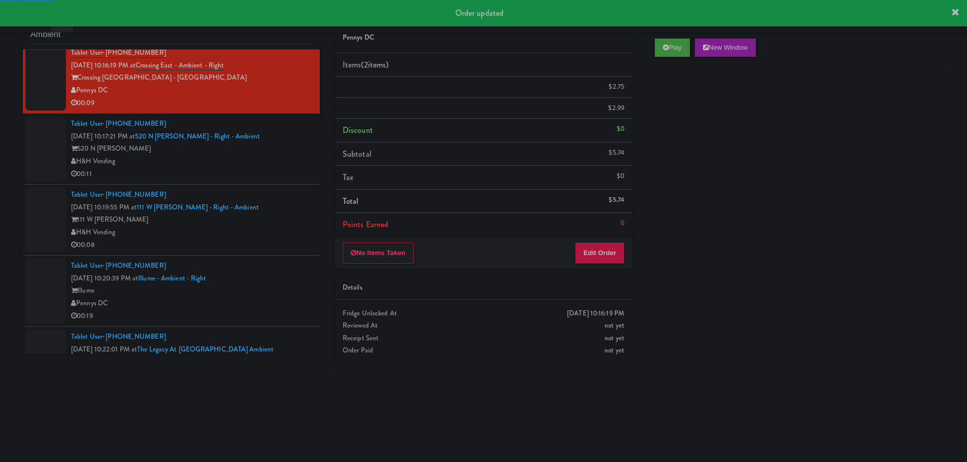
click at [268, 182] on li "Tablet User · (818) 518-8365 [DATE] 10:17:21 PM at [STREET_ADDRESS][PERSON_NAME…" at bounding box center [171, 149] width 297 height 71
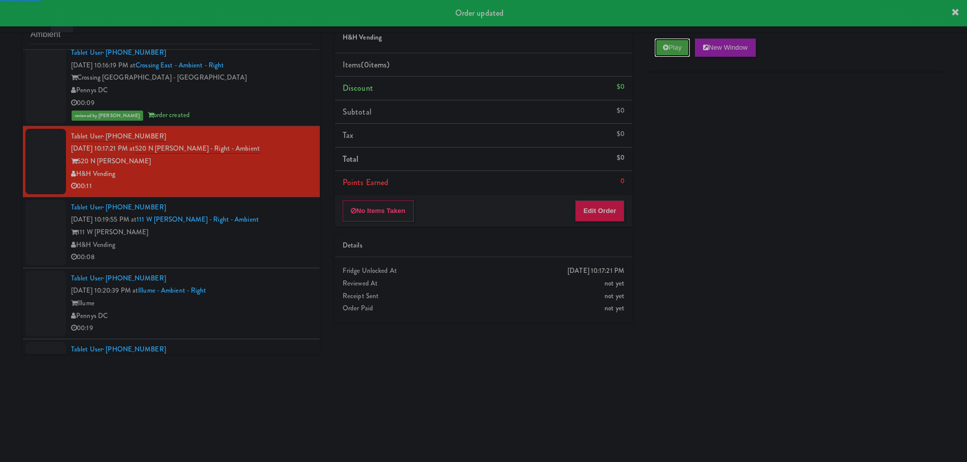
click at [668, 44] on icon at bounding box center [666, 47] width 6 height 7
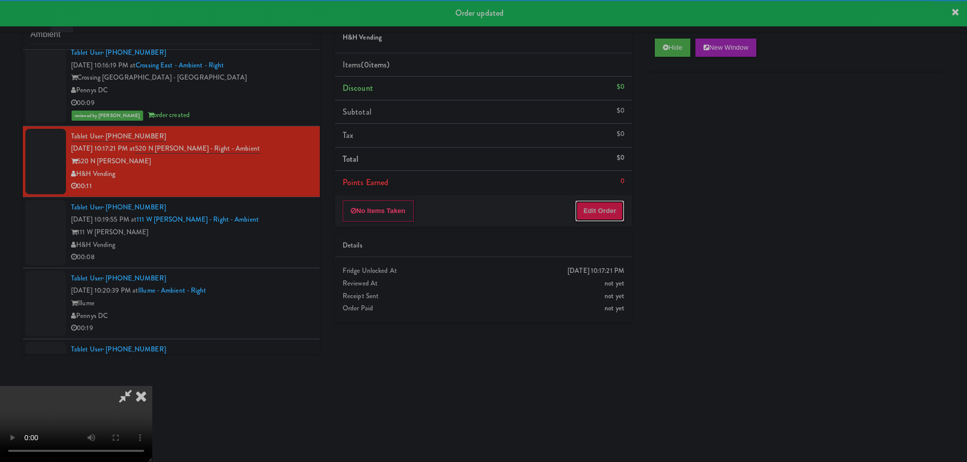
click at [604, 201] on button "Edit Order" at bounding box center [599, 210] width 49 height 21
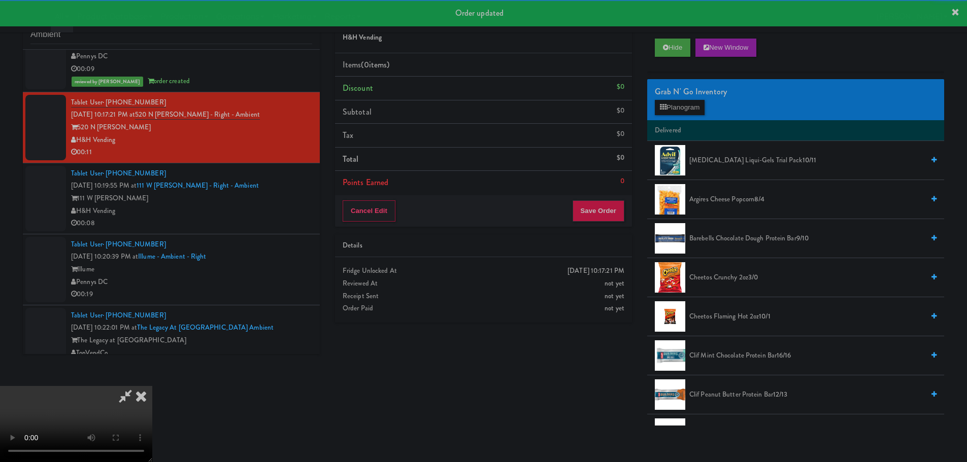
scroll to position [1220, 0]
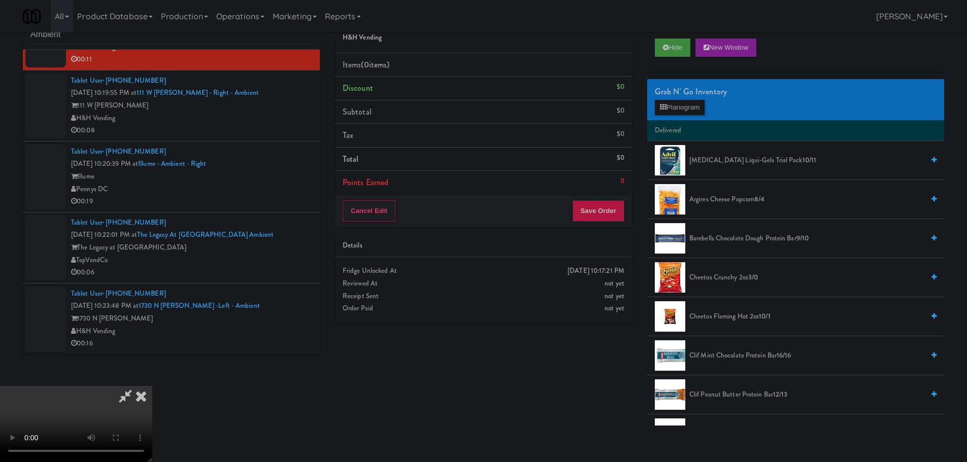
click at [588, 436] on body "Are you sure you want to update this order? Okay Cancel Okay Are you sure you w…" at bounding box center [483, 231] width 967 height 462
click at [152, 386] on video at bounding box center [76, 424] width 152 height 76
drag, startPoint x: 349, startPoint y: 278, endPoint x: 376, endPoint y: 277, distance: 27.4
click at [152, 386] on video at bounding box center [76, 424] width 152 height 76
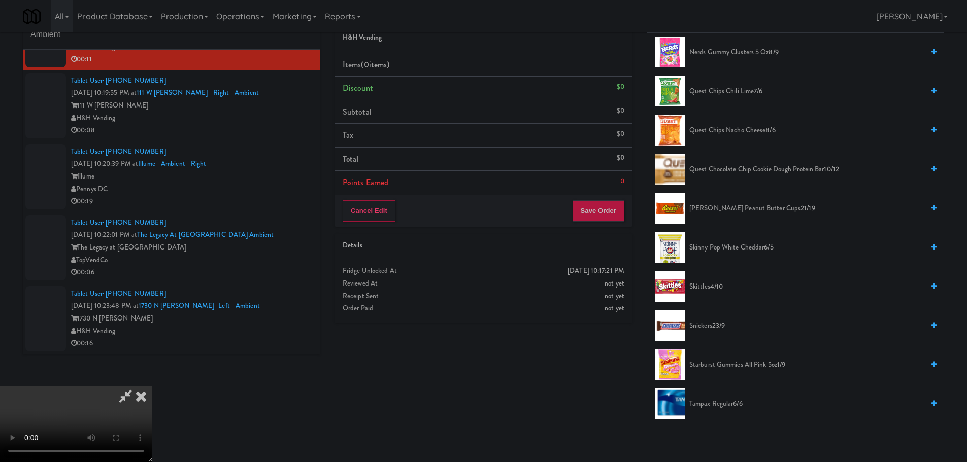
scroll to position [710, 0]
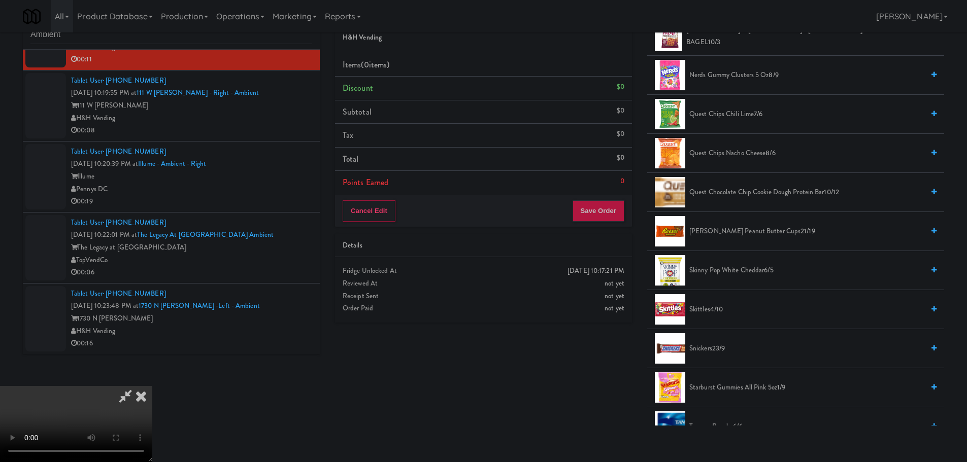
click at [738, 119] on span "Quest Chips Chili Lime 7/6" at bounding box center [806, 114] width 234 height 13
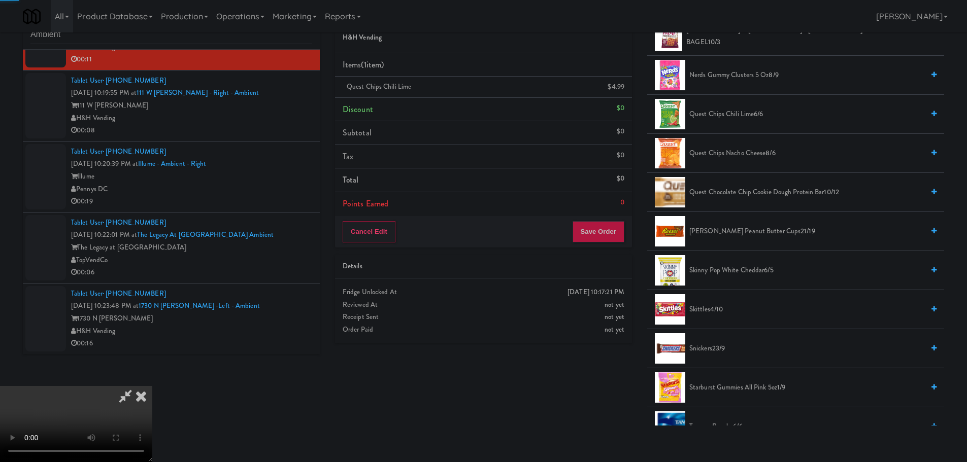
click at [152, 386] on video at bounding box center [76, 424] width 152 height 76
drag, startPoint x: 478, startPoint y: 222, endPoint x: 467, endPoint y: 231, distance: 14.4
click at [152, 386] on video at bounding box center [76, 424] width 152 height 76
drag, startPoint x: 408, startPoint y: 255, endPoint x: 401, endPoint y: 258, distance: 7.1
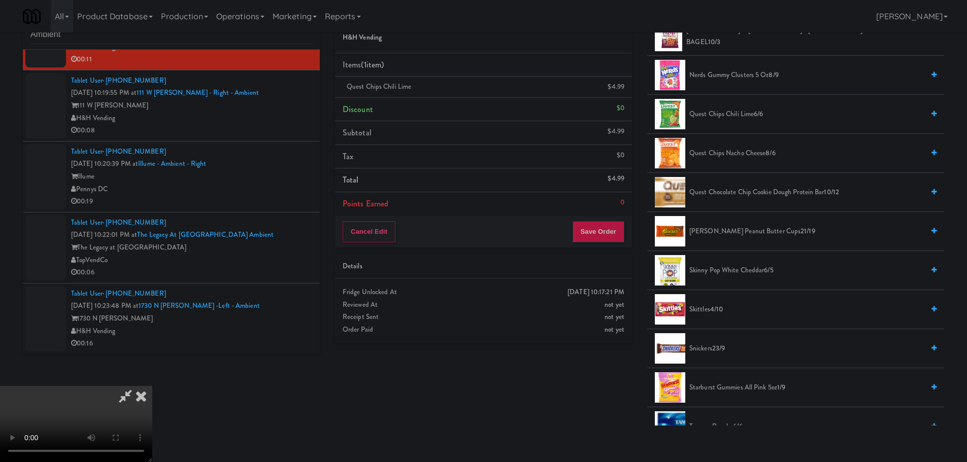
click at [152, 386] on video at bounding box center [76, 424] width 152 height 76
click at [152, 390] on video at bounding box center [76, 424] width 152 height 76
click at [152, 386] on video at bounding box center [76, 424] width 152 height 76
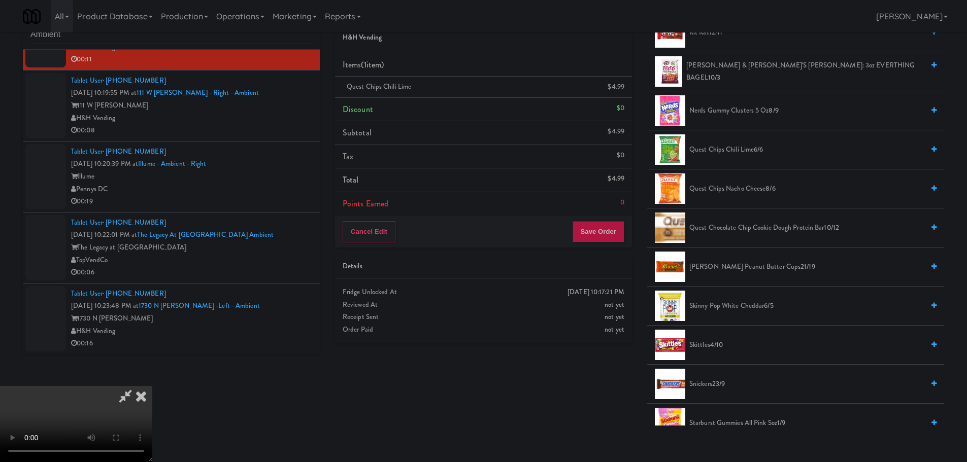
scroll to position [660, 0]
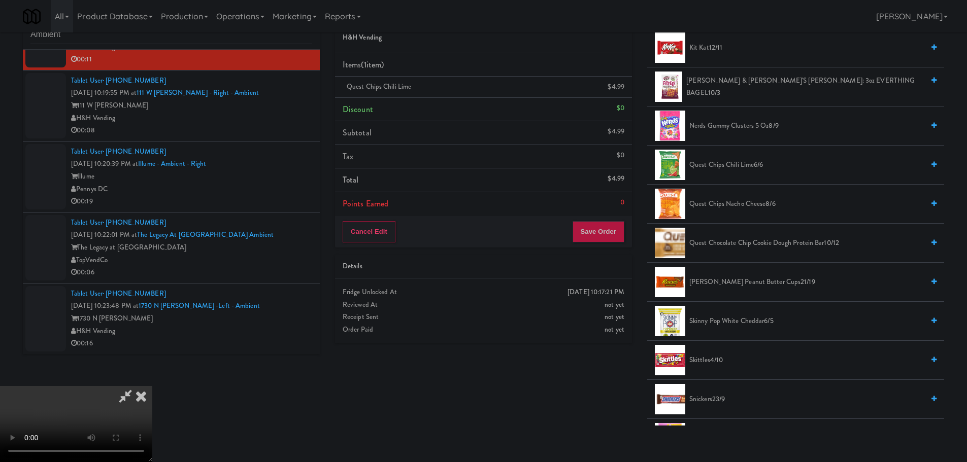
click at [741, 163] on span "Quest Chips Chili Lime 6/6" at bounding box center [806, 165] width 234 height 13
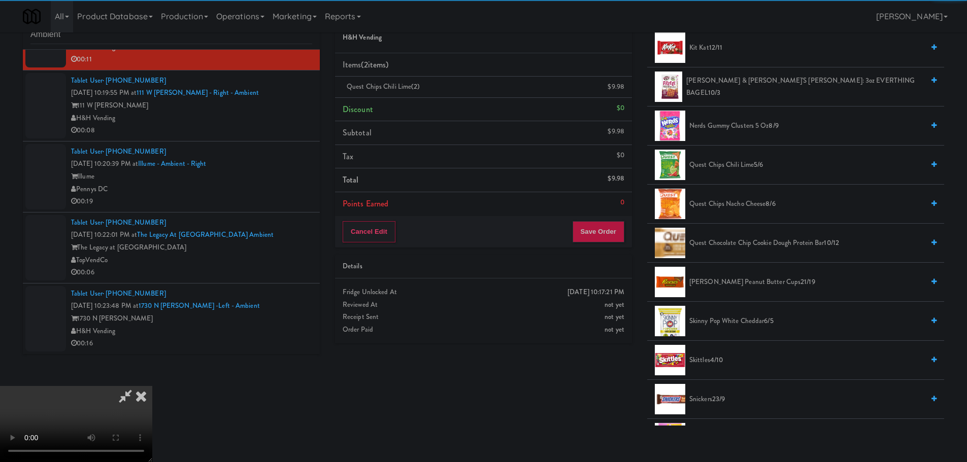
click at [152, 386] on video at bounding box center [76, 424] width 152 height 76
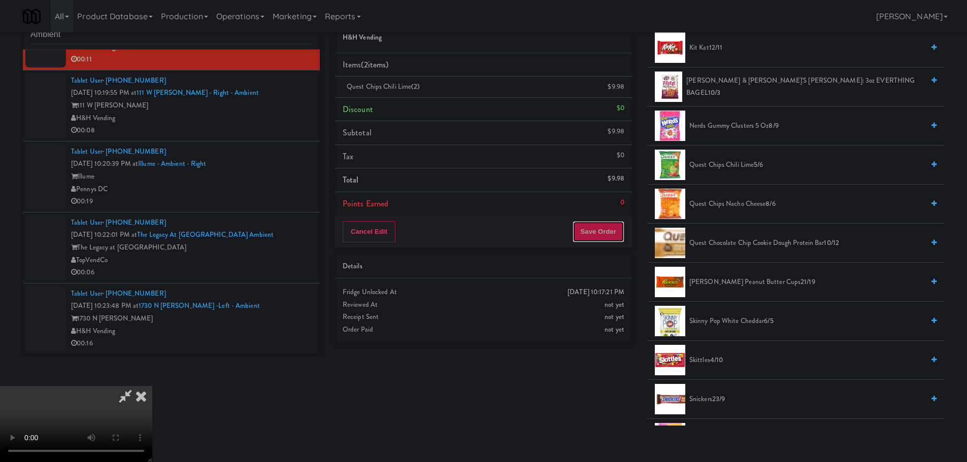
click at [592, 229] on button "Save Order" at bounding box center [598, 231] width 52 height 21
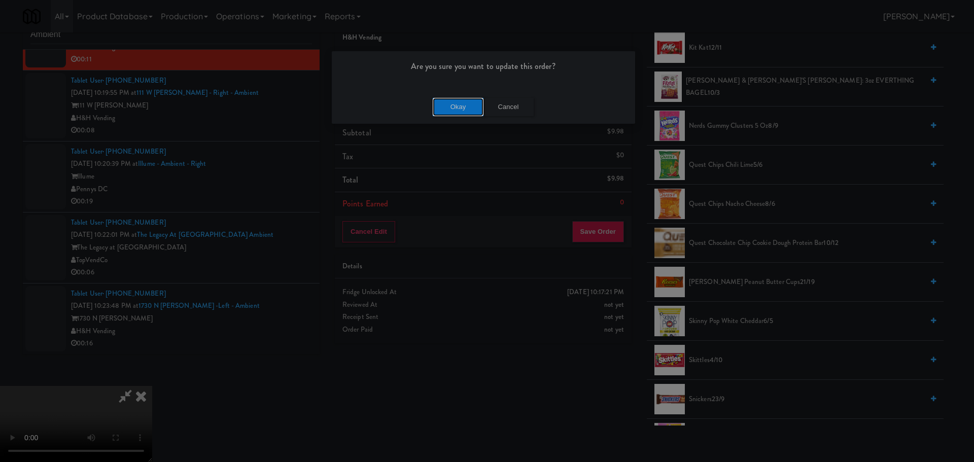
click at [455, 110] on button "Okay" at bounding box center [458, 107] width 51 height 18
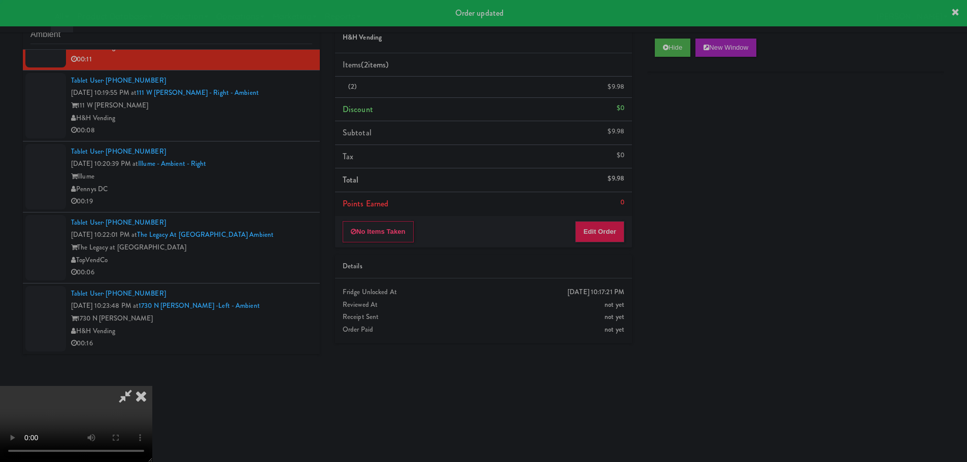
scroll to position [0, 0]
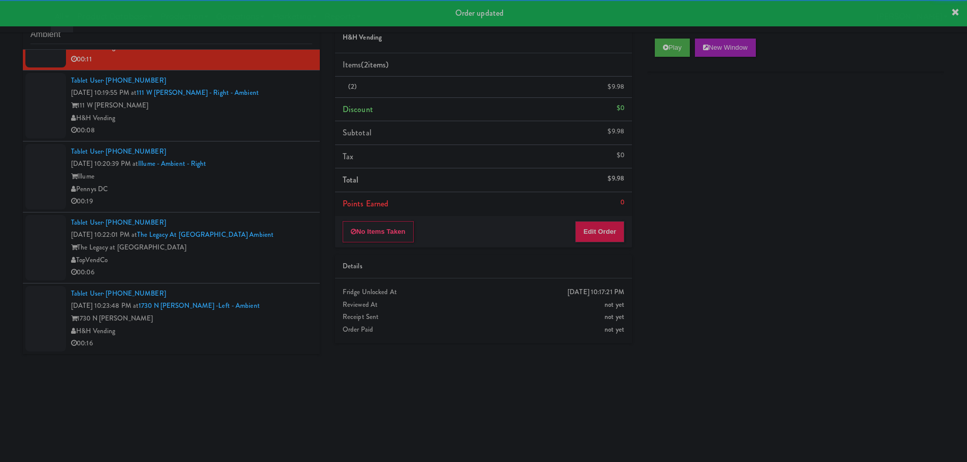
click at [275, 137] on div "00:08" at bounding box center [191, 130] width 241 height 13
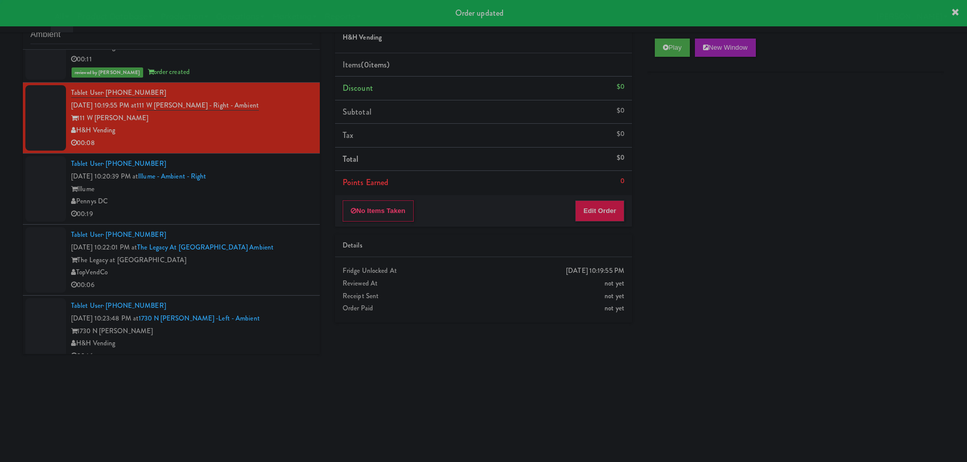
scroll to position [1232, 0]
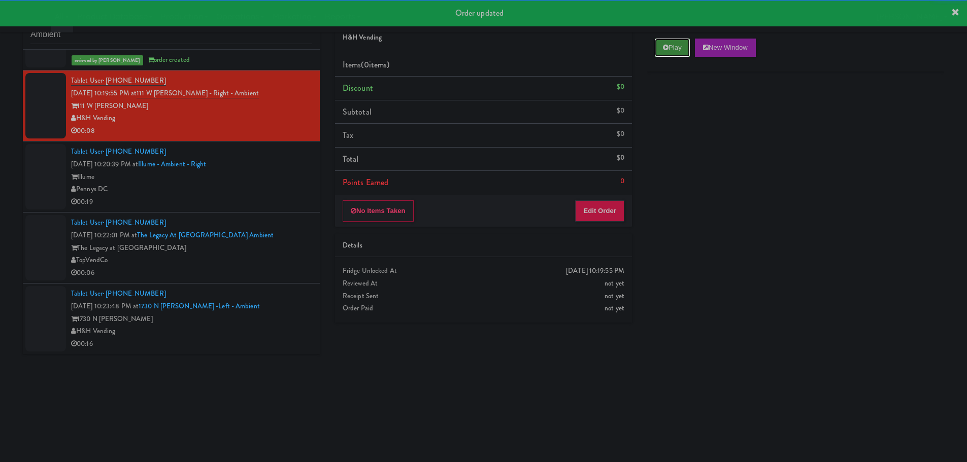
click at [665, 40] on button "Play" at bounding box center [672, 48] width 35 height 18
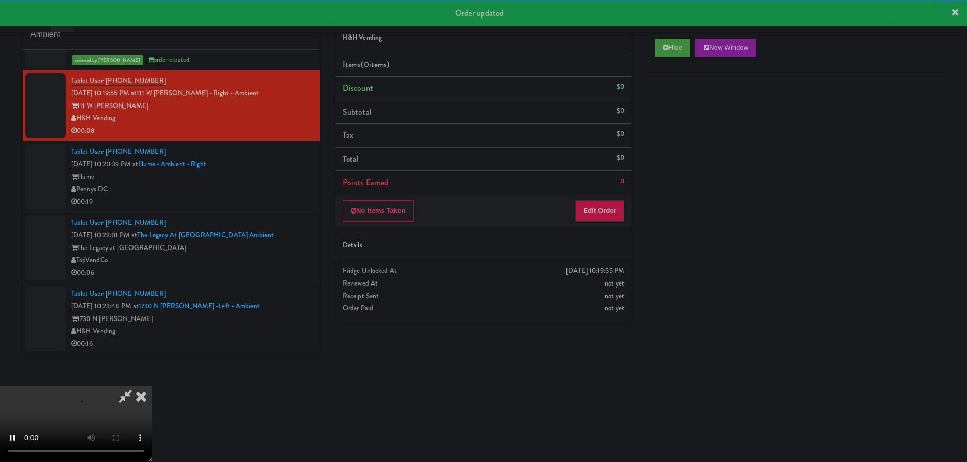
click at [595, 222] on div "No Items Taken Edit Order" at bounding box center [483, 210] width 297 height 31
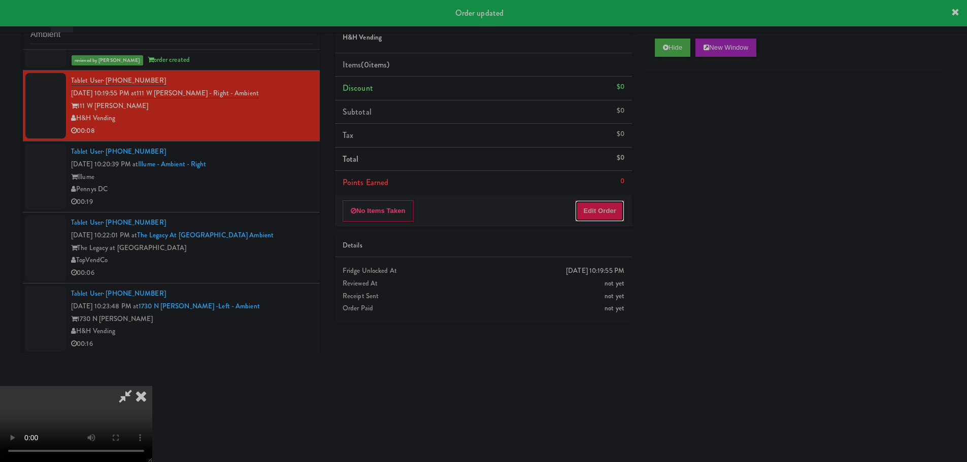
click at [603, 212] on button "Edit Order" at bounding box center [599, 210] width 49 height 21
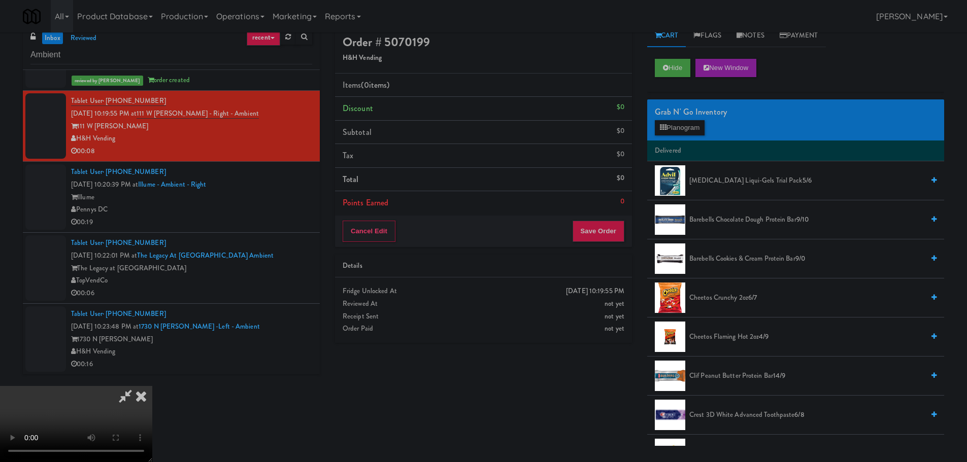
scroll to position [32, 0]
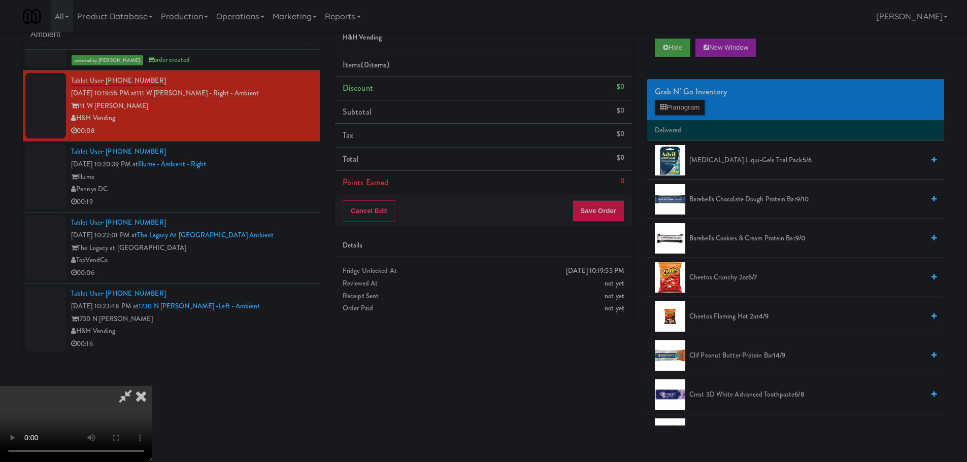
click at [152, 425] on video at bounding box center [76, 424] width 152 height 76
click at [152, 386] on video at bounding box center [76, 424] width 152 height 76
drag, startPoint x: 391, startPoint y: 276, endPoint x: 401, endPoint y: 278, distance: 10.3
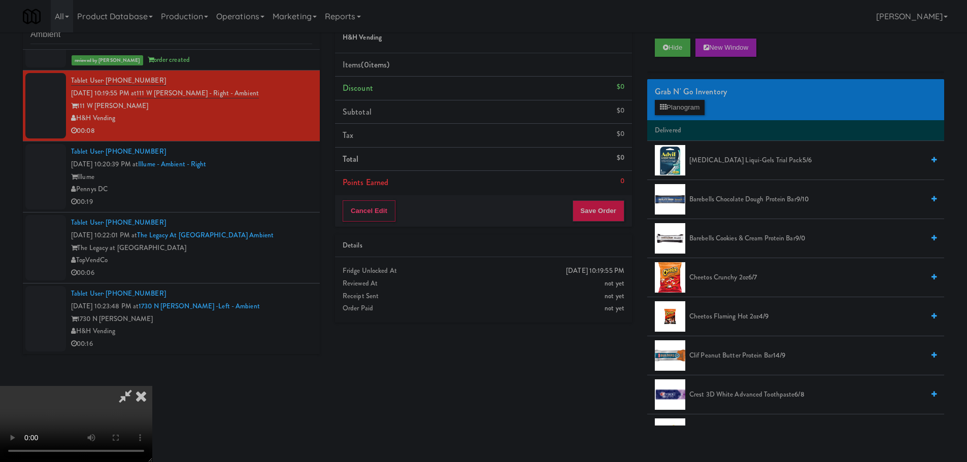
click at [152, 386] on video at bounding box center [76, 424] width 152 height 76
click at [673, 113] on button "Planogram" at bounding box center [680, 107] width 50 height 15
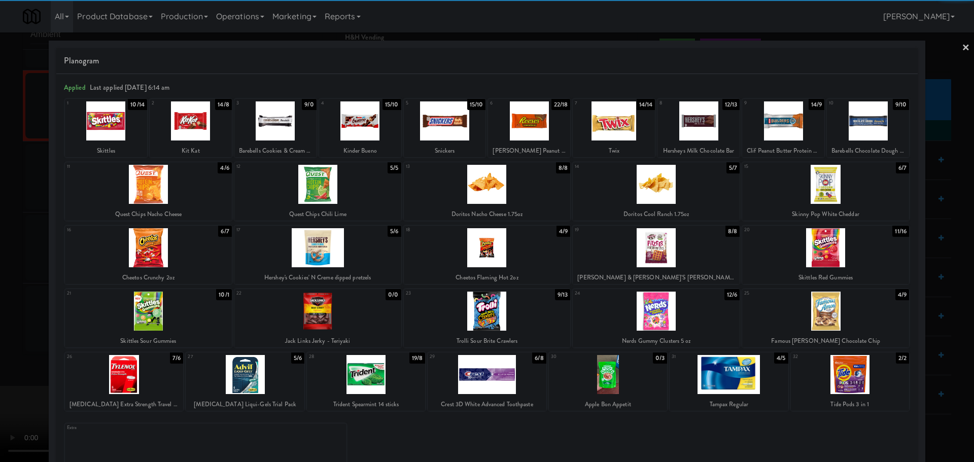
click at [387, 374] on div at bounding box center [366, 374] width 118 height 39
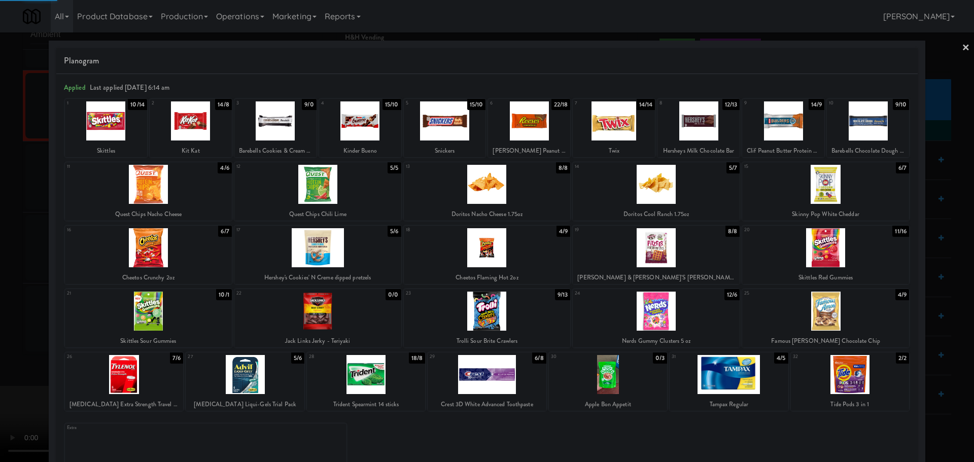
click at [0, 327] on div at bounding box center [487, 231] width 974 height 462
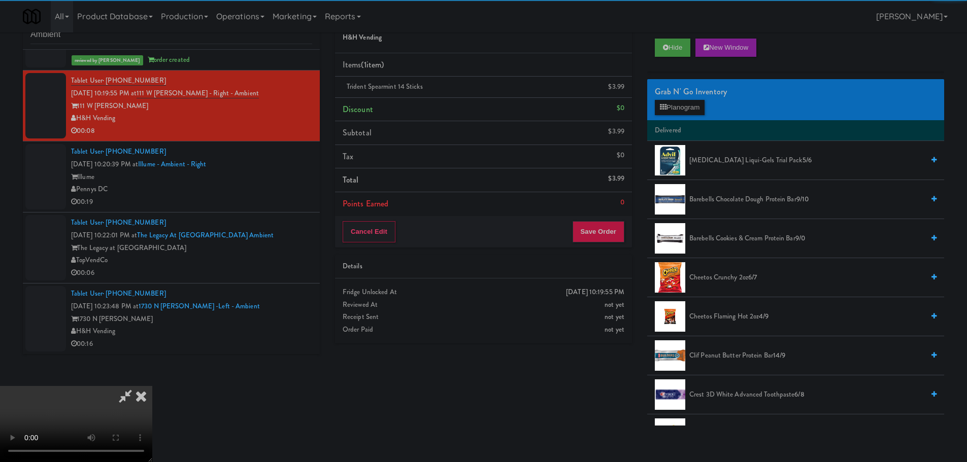
drag, startPoint x: 314, startPoint y: 224, endPoint x: 331, endPoint y: 224, distance: 17.8
click at [152, 386] on video at bounding box center [76, 424] width 152 height 76
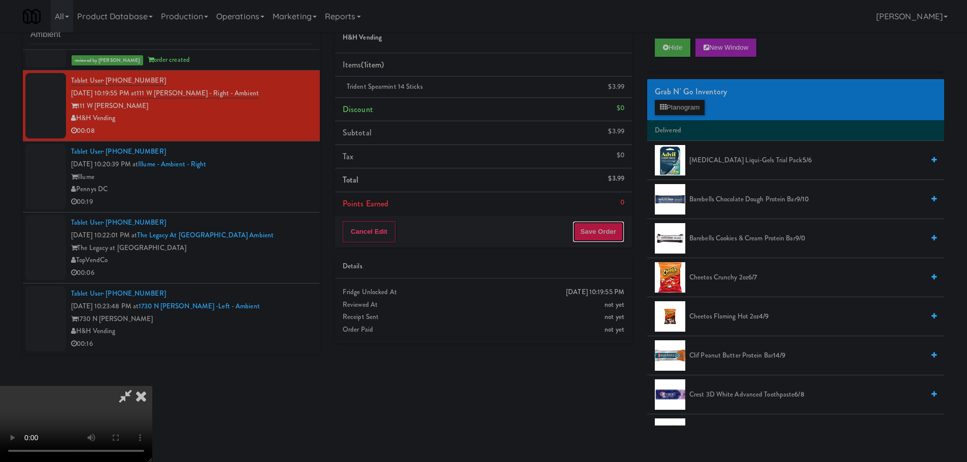
click at [615, 230] on button "Save Order" at bounding box center [598, 231] width 52 height 21
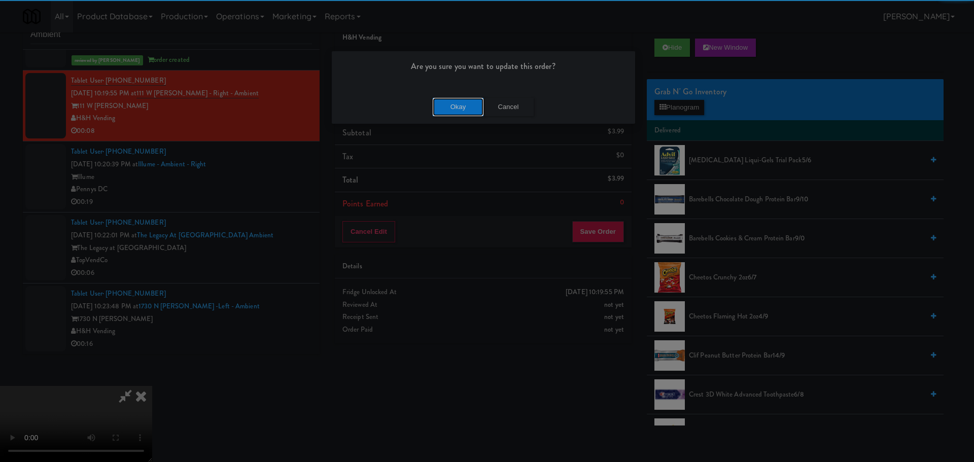
click at [464, 103] on button "Okay" at bounding box center [458, 107] width 51 height 18
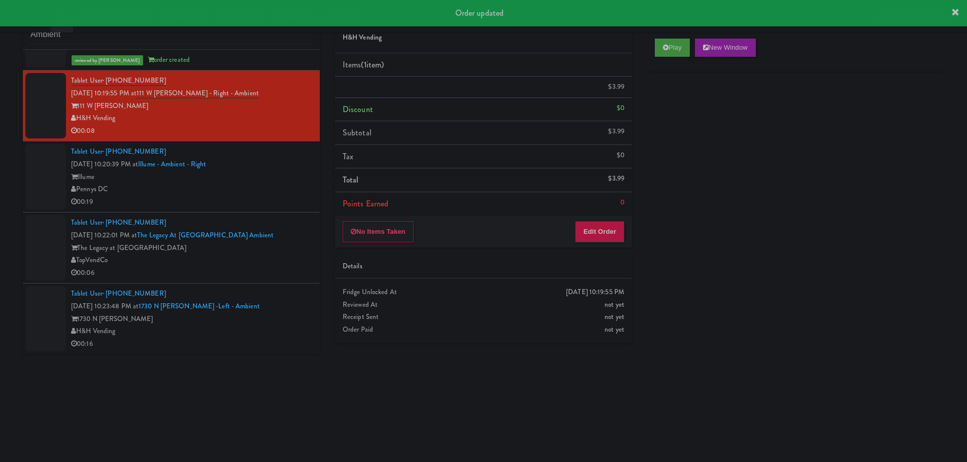
click at [287, 177] on div "Illume" at bounding box center [191, 177] width 241 height 13
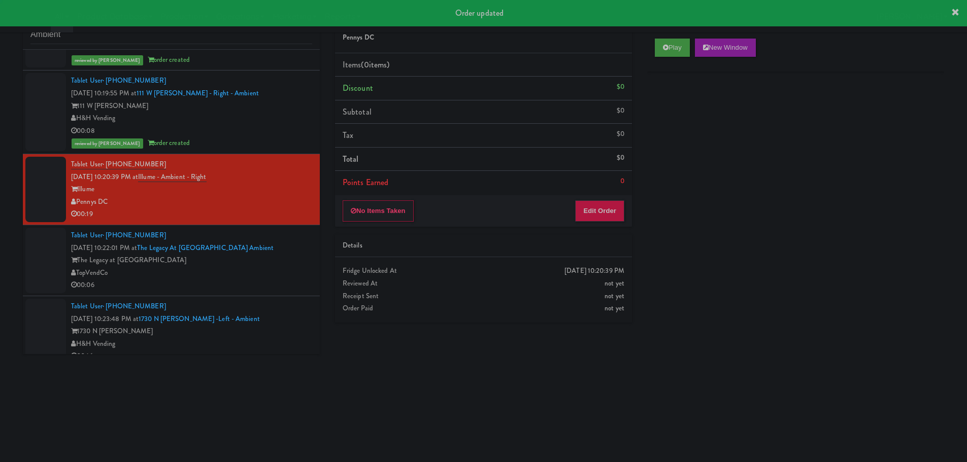
click at [672, 63] on div "Play New Window" at bounding box center [795, 51] width 297 height 41
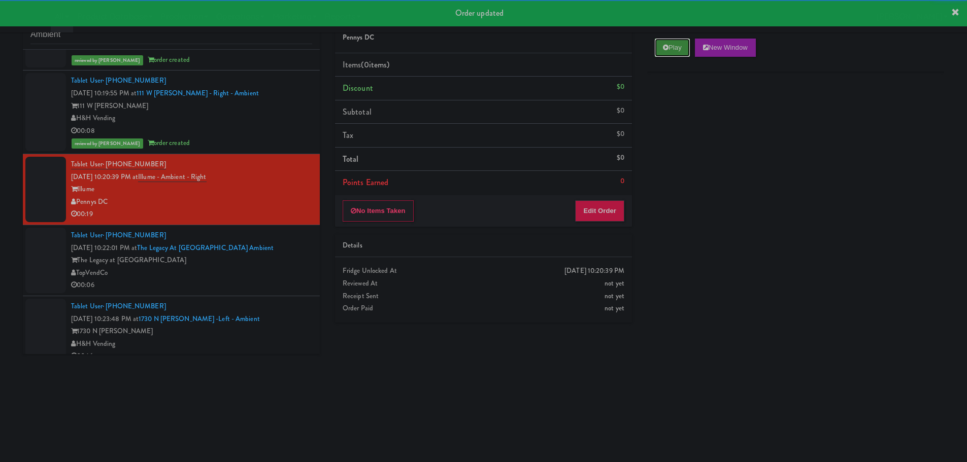
click at [673, 48] on button "Play" at bounding box center [672, 48] width 35 height 18
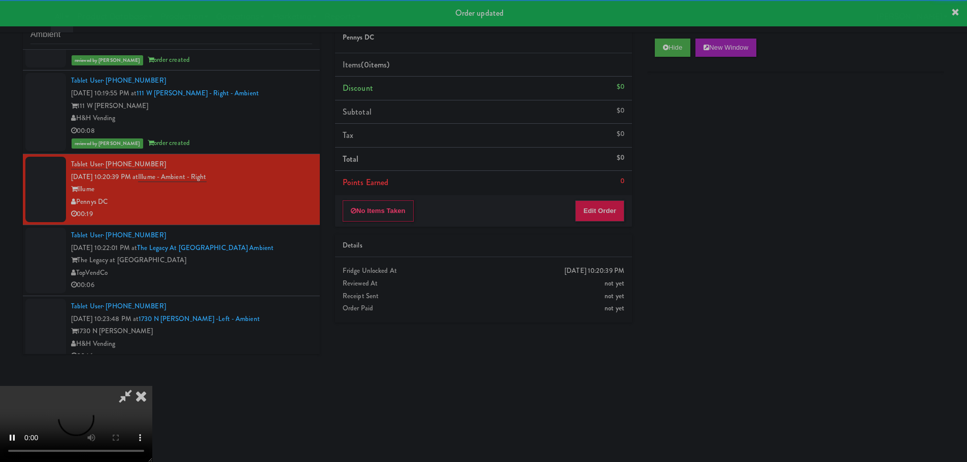
click at [566, 222] on div "No Items Taken Edit Order" at bounding box center [483, 210] width 297 height 31
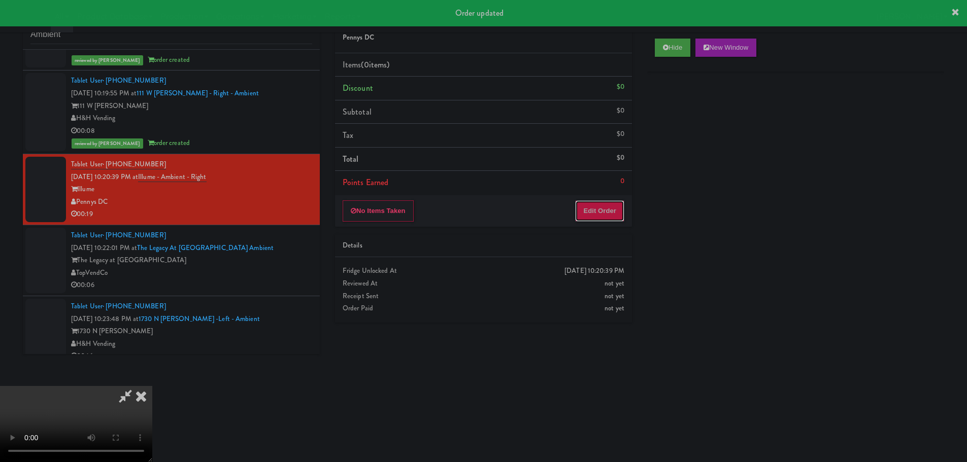
click at [595, 210] on button "Edit Order" at bounding box center [599, 210] width 49 height 21
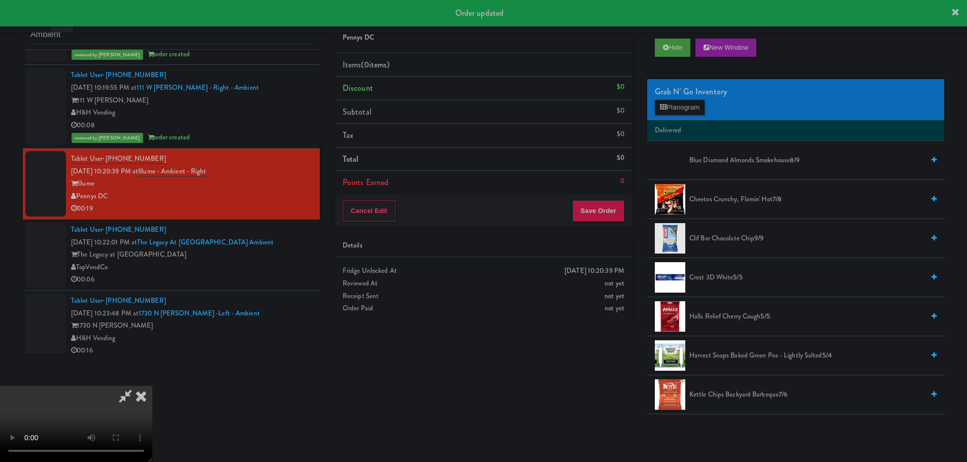
scroll to position [1244, 0]
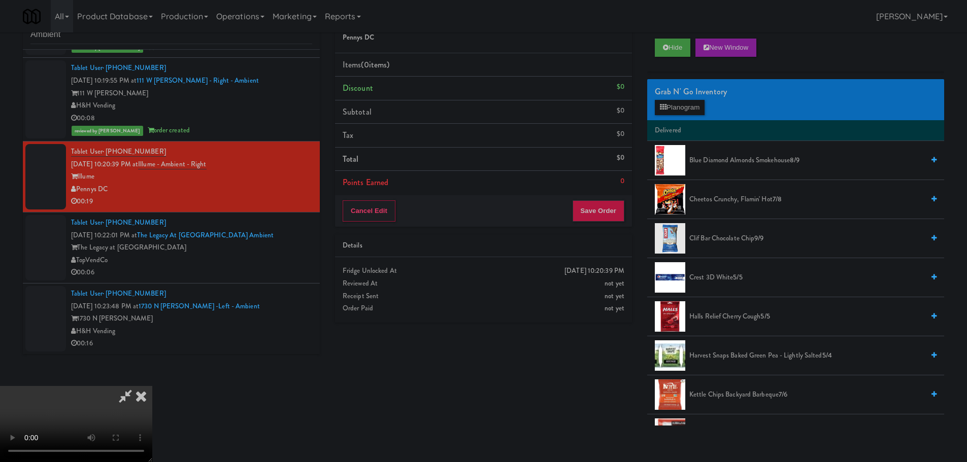
click at [152, 386] on video at bounding box center [76, 424] width 152 height 76
drag, startPoint x: 463, startPoint y: 285, endPoint x: 470, endPoint y: 284, distance: 7.3
click at [152, 386] on video at bounding box center [76, 424] width 152 height 76
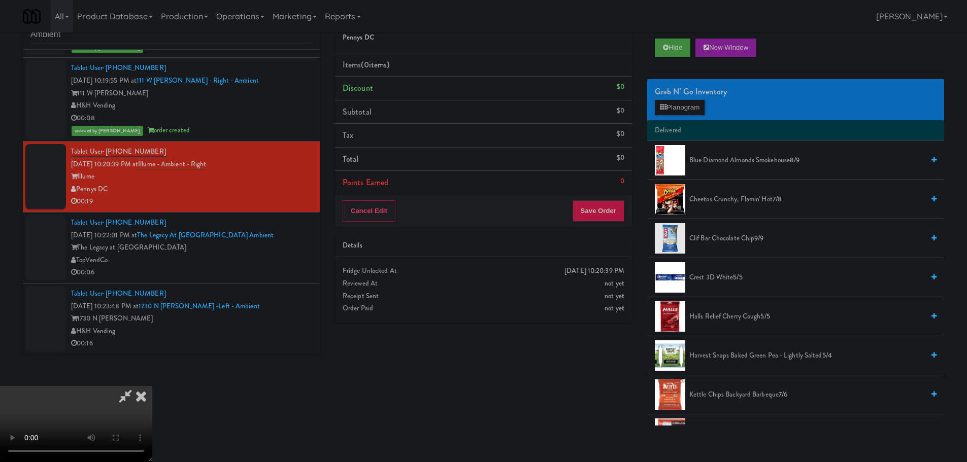
click at [152, 386] on video at bounding box center [76, 424] width 152 height 76
click at [693, 106] on button "Planogram" at bounding box center [680, 107] width 50 height 15
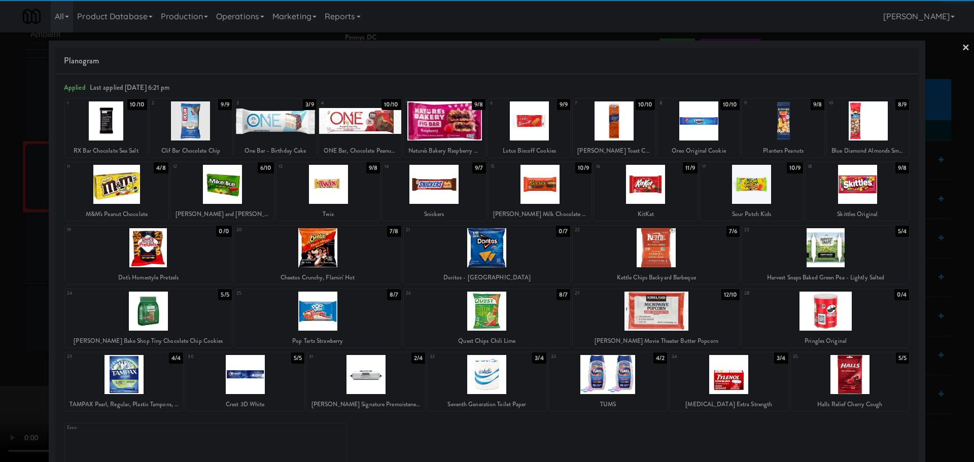
click at [225, 180] on div at bounding box center [223, 184] width 104 height 39
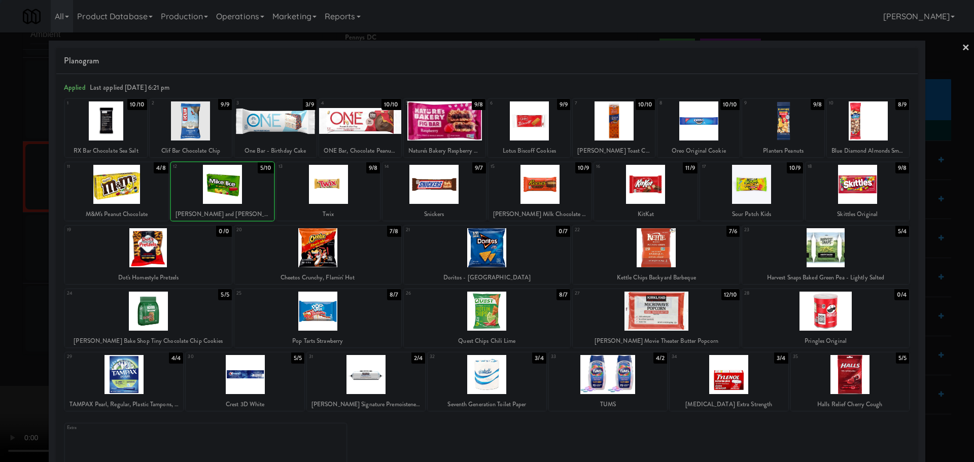
click at [0, 281] on div at bounding box center [487, 231] width 974 height 462
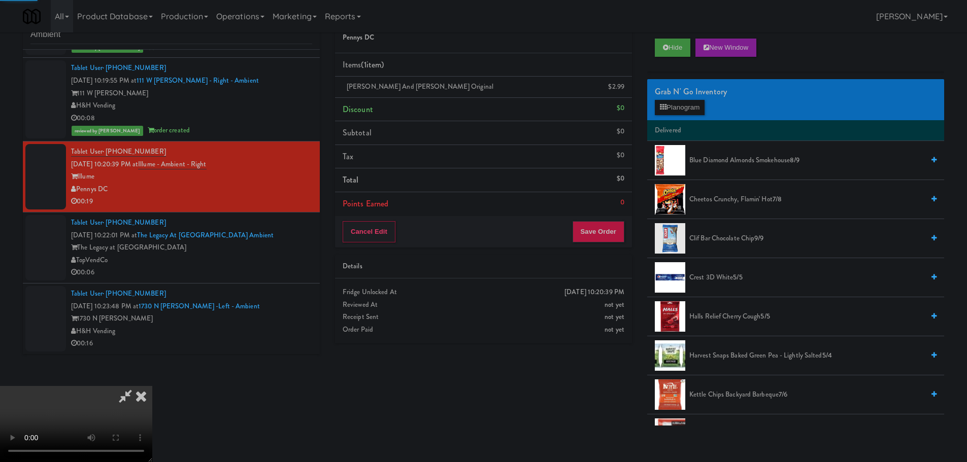
drag, startPoint x: 259, startPoint y: 252, endPoint x: 272, endPoint y: 254, distance: 13.4
click at [152, 386] on video at bounding box center [76, 424] width 152 height 76
click at [683, 112] on button "Planogram" at bounding box center [680, 107] width 50 height 15
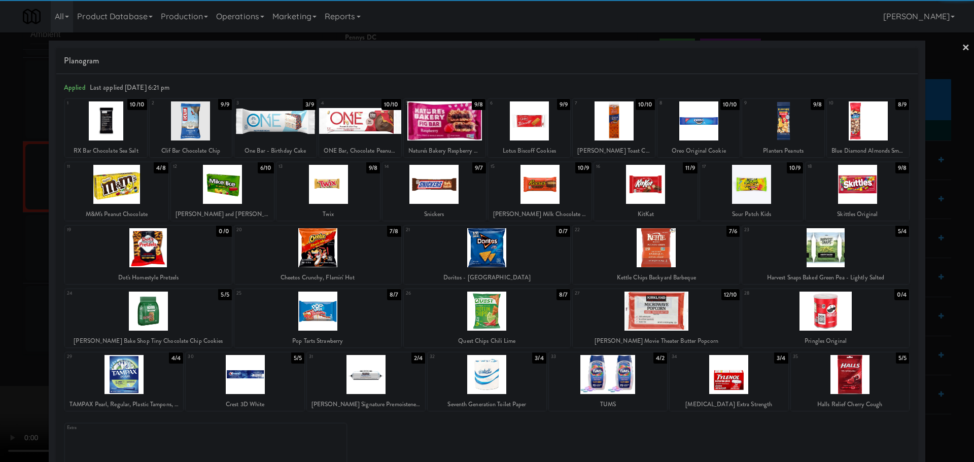
click at [636, 242] on div at bounding box center [656, 247] width 167 height 39
drag, startPoint x: 0, startPoint y: 350, endPoint x: 207, endPoint y: 289, distance: 215.7
click at [0, 350] on div at bounding box center [487, 231] width 974 height 462
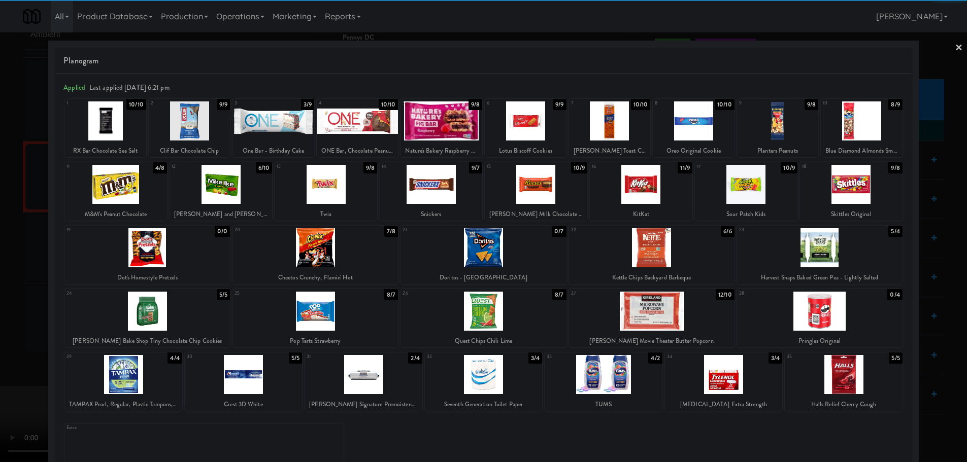
click at [152, 386] on video at bounding box center [76, 424] width 152 height 76
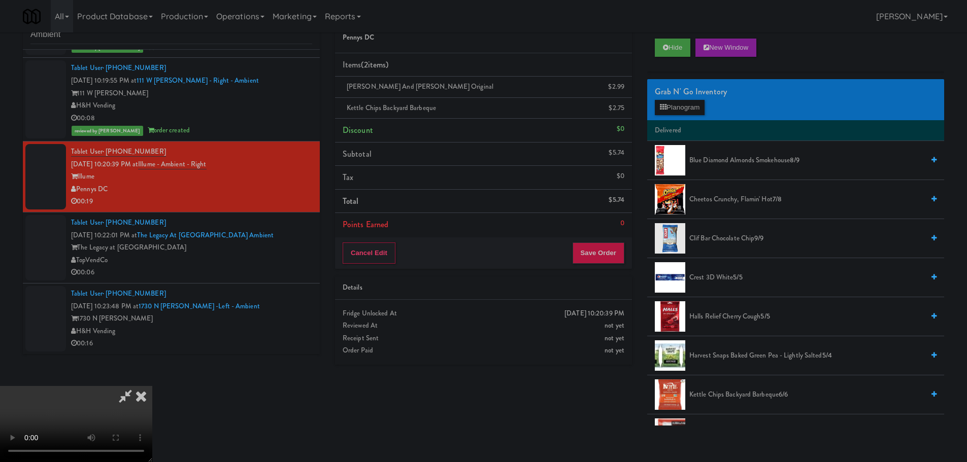
click at [152, 386] on video at bounding box center [76, 424] width 152 height 76
click at [625, 113] on icon at bounding box center [625, 112] width 5 height 7
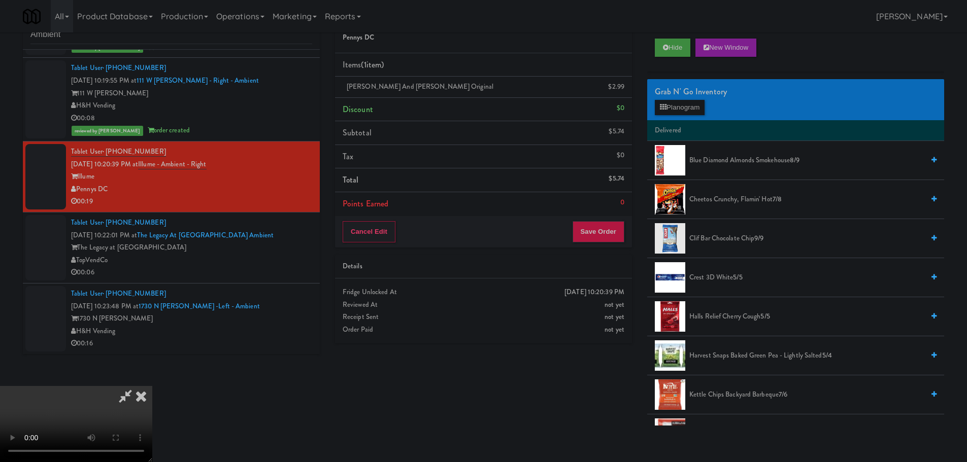
click at [152, 386] on video at bounding box center [76, 424] width 152 height 76
click at [699, 100] on button "Planogram" at bounding box center [680, 107] width 50 height 15
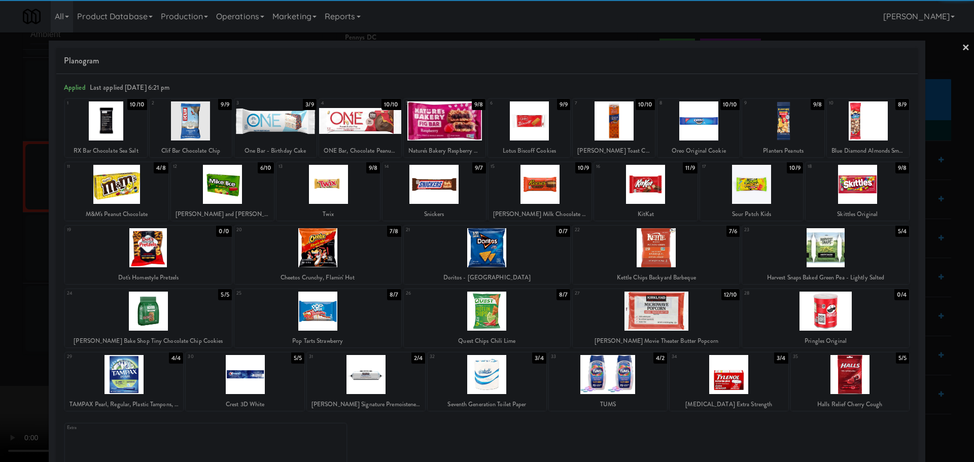
click at [651, 246] on div at bounding box center [656, 247] width 167 height 39
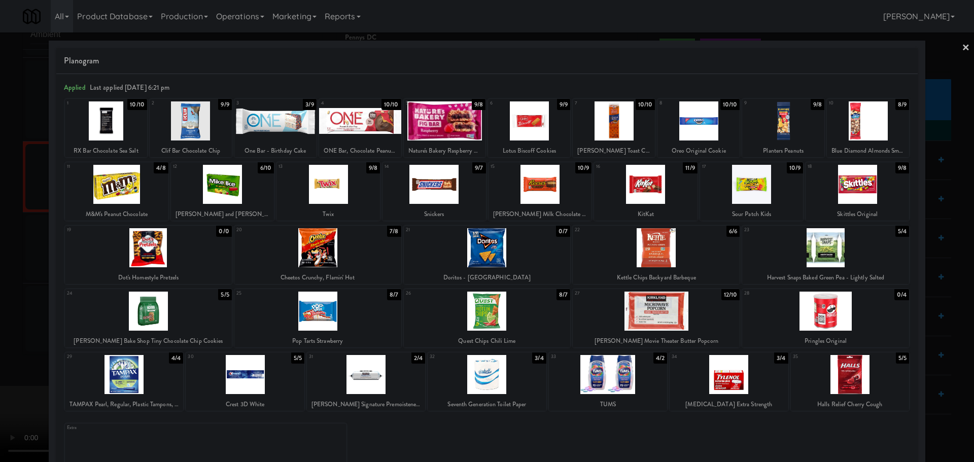
click at [0, 295] on div at bounding box center [487, 231] width 974 height 462
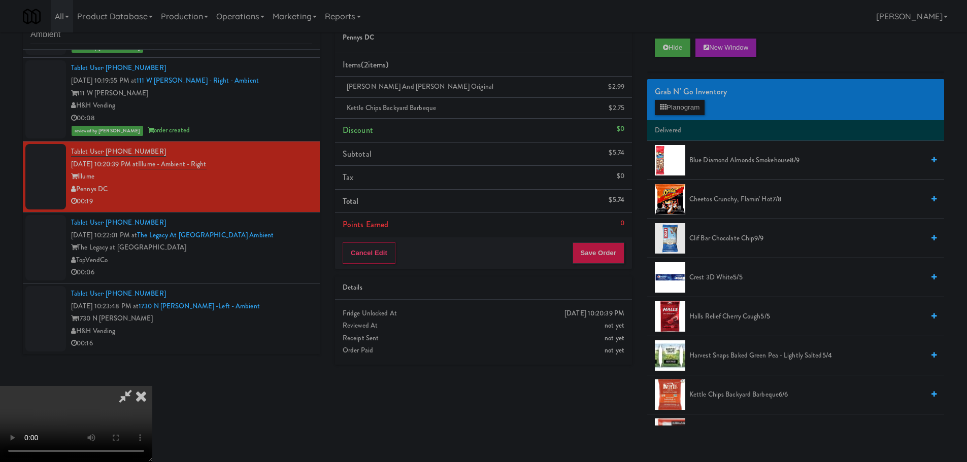
click at [152, 386] on video at bounding box center [76, 424] width 152 height 76
click at [604, 257] on button "Save Order" at bounding box center [598, 253] width 52 height 21
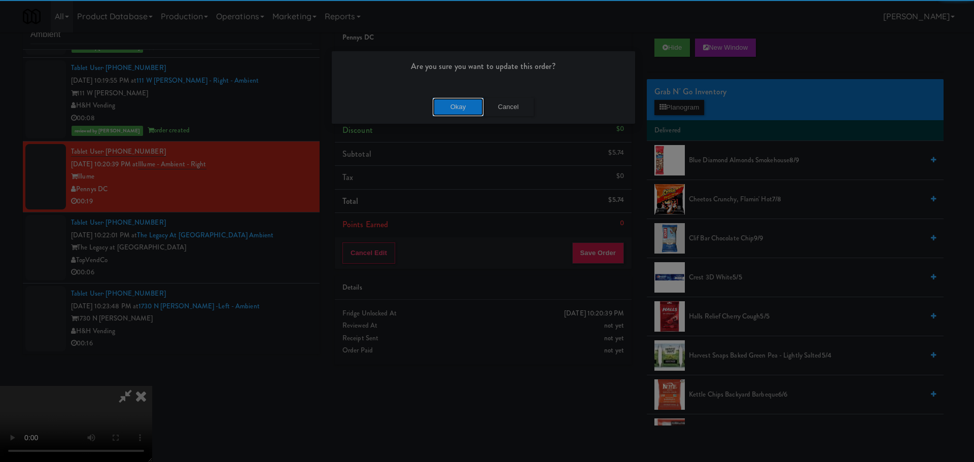
click at [457, 116] on button "Okay" at bounding box center [458, 107] width 51 height 18
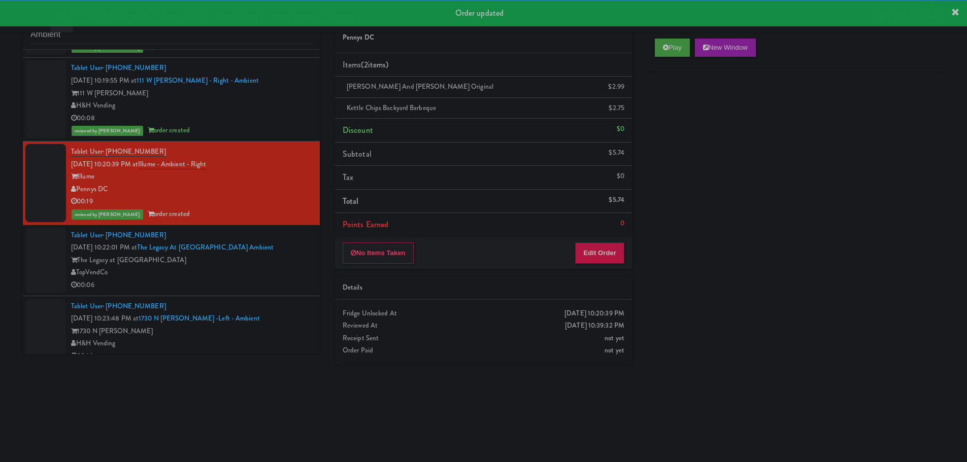
click at [276, 260] on div "The Legacy at [GEOGRAPHIC_DATA]" at bounding box center [191, 260] width 241 height 13
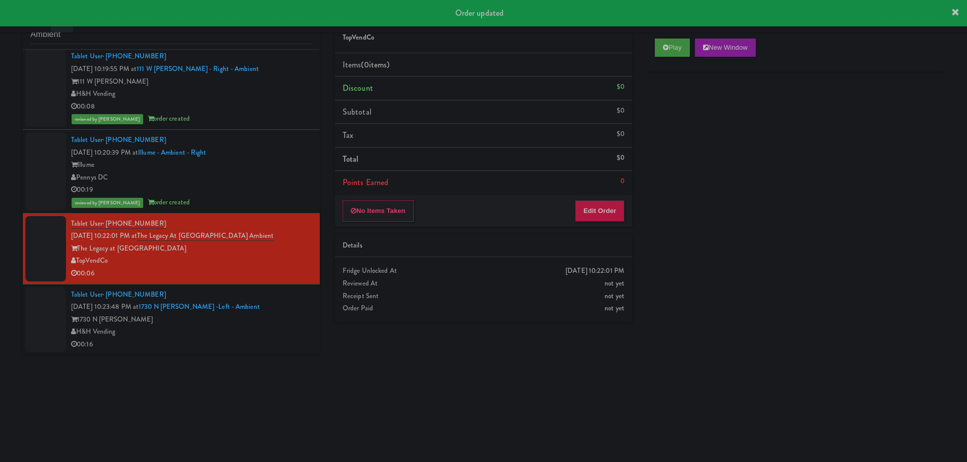
scroll to position [1257, 0]
click at [663, 51] on button "Play" at bounding box center [672, 48] width 35 height 18
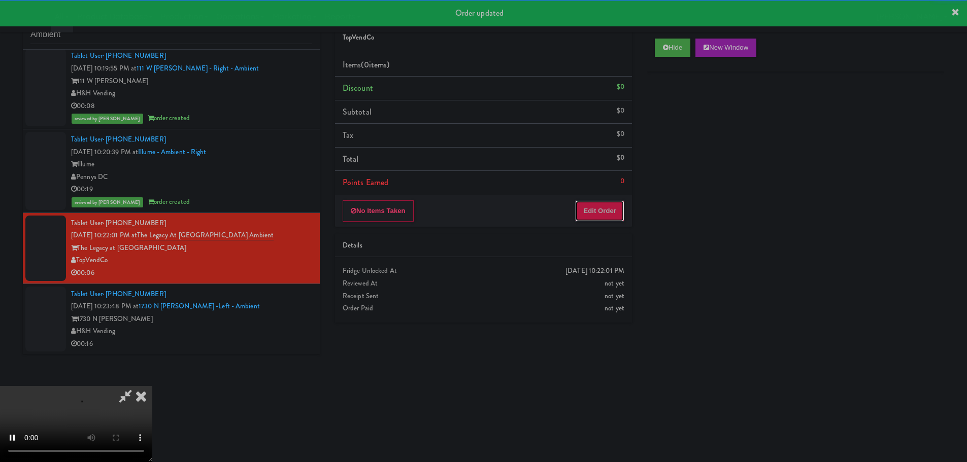
click at [603, 210] on button "Edit Order" at bounding box center [599, 210] width 49 height 21
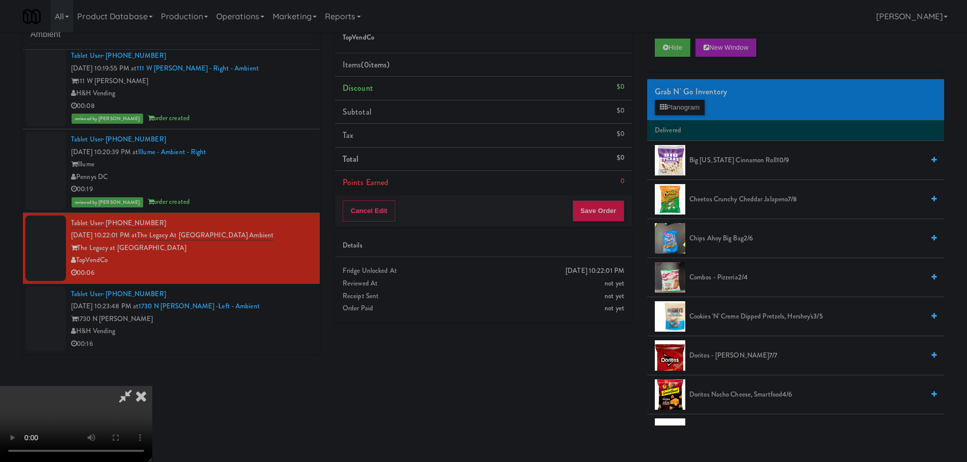
scroll to position [175, 0]
click at [152, 386] on video at bounding box center [76, 424] width 152 height 76
drag, startPoint x: 379, startPoint y: 230, endPoint x: 376, endPoint y: 244, distance: 13.5
click at [152, 386] on video at bounding box center [76, 424] width 152 height 76
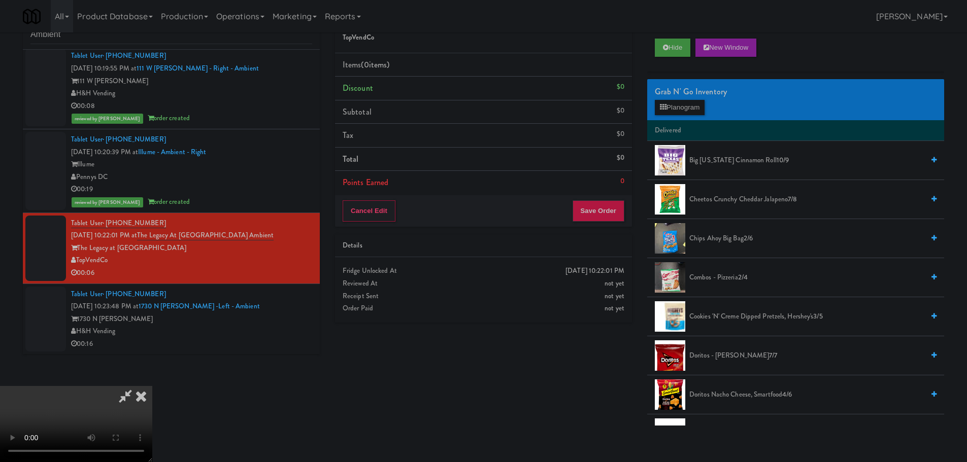
click at [152, 386] on video at bounding box center [76, 424] width 152 height 76
click at [680, 116] on div "Grab N' Go Inventory Planogram" at bounding box center [795, 99] width 297 height 41
click at [683, 108] on button "Planogram" at bounding box center [680, 107] width 50 height 15
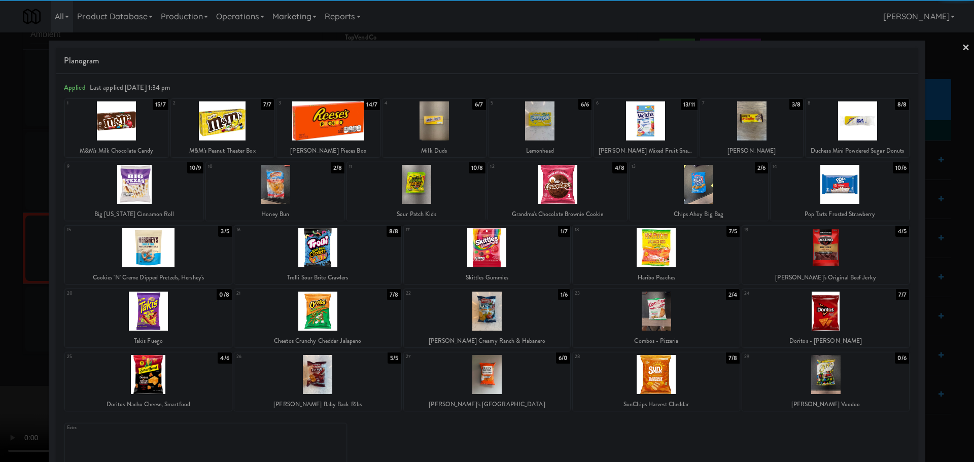
click at [446, 124] on div at bounding box center [435, 120] width 104 height 39
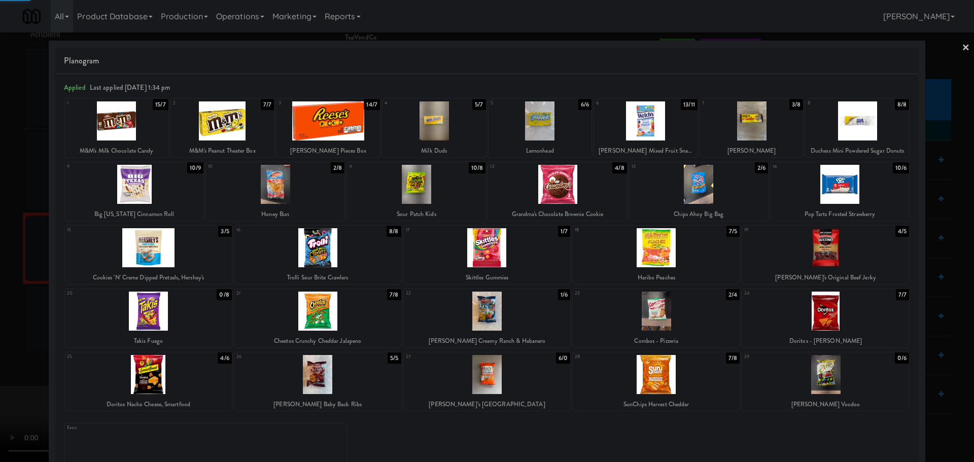
click at [1, 282] on div at bounding box center [487, 231] width 974 height 462
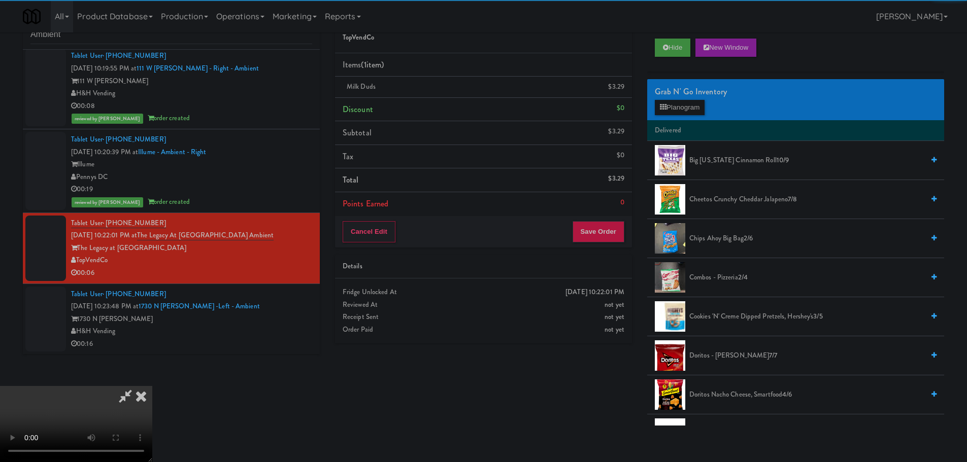
drag, startPoint x: 278, startPoint y: 225, endPoint x: 288, endPoint y: 226, distance: 10.3
click at [152, 386] on video at bounding box center [76, 424] width 152 height 76
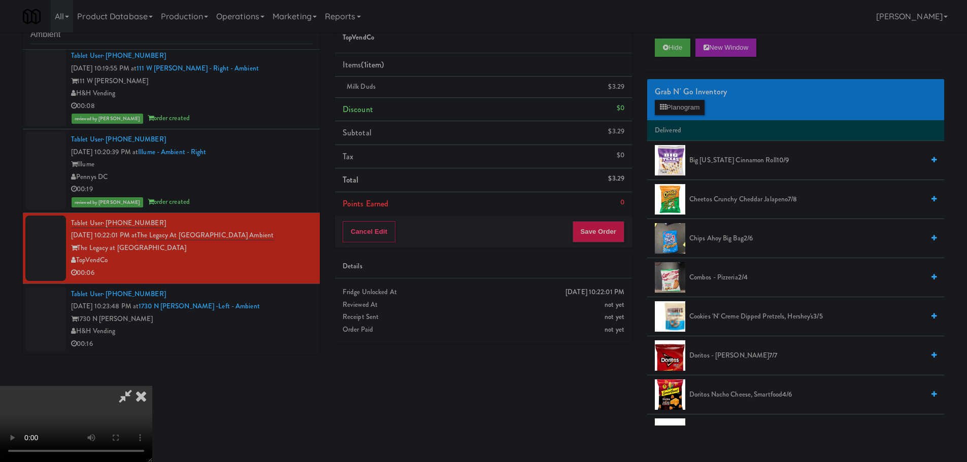
scroll to position [175, 0]
click at [608, 230] on button "Save Order" at bounding box center [598, 231] width 52 height 21
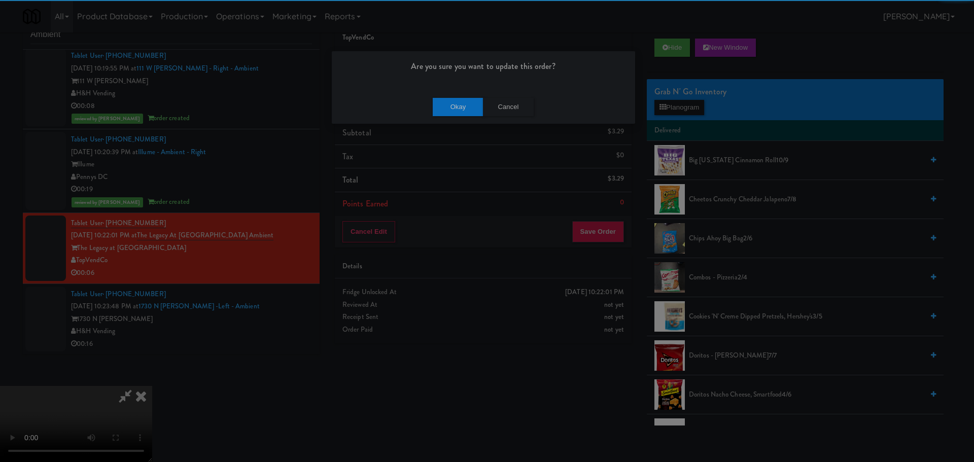
click at [464, 96] on div "Okay Cancel" at bounding box center [483, 107] width 303 height 34
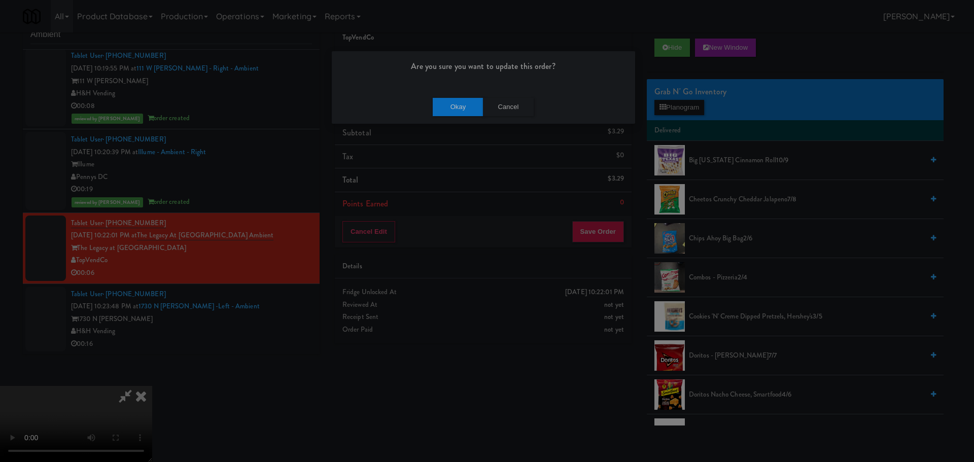
click at [464, 97] on div "Okay Cancel" at bounding box center [483, 107] width 303 height 34
click at [472, 106] on button "Okay" at bounding box center [458, 107] width 51 height 18
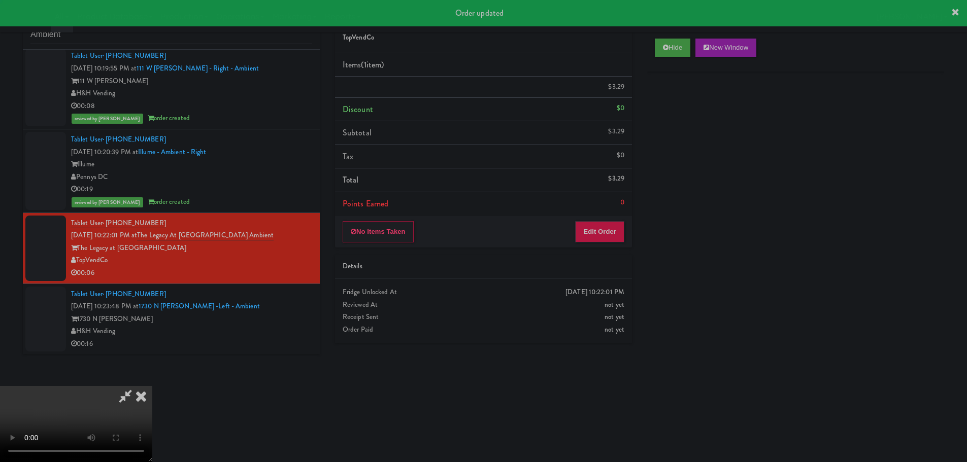
scroll to position [0, 0]
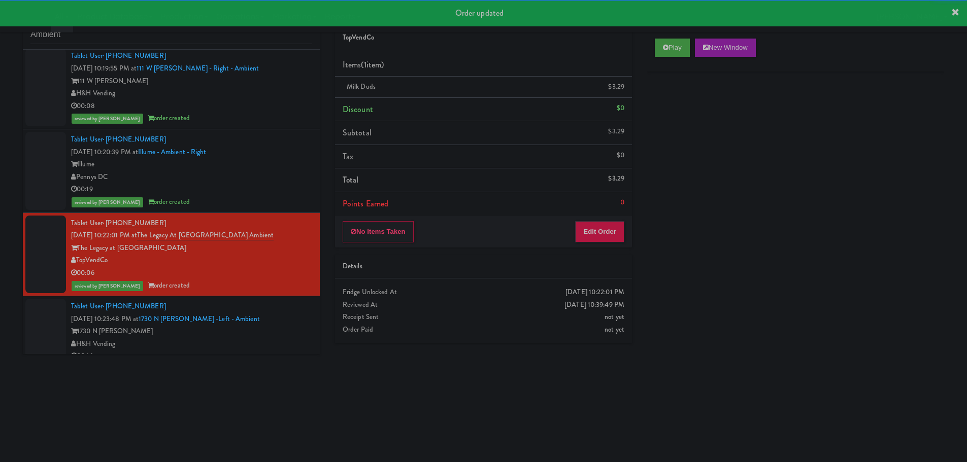
click at [269, 331] on div "1730 N [PERSON_NAME]" at bounding box center [191, 331] width 241 height 13
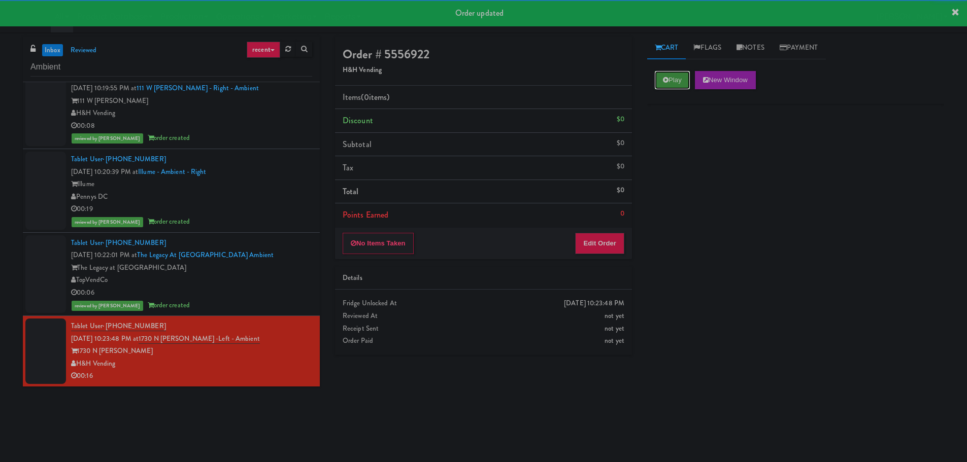
click at [666, 77] on icon at bounding box center [666, 80] width 6 height 7
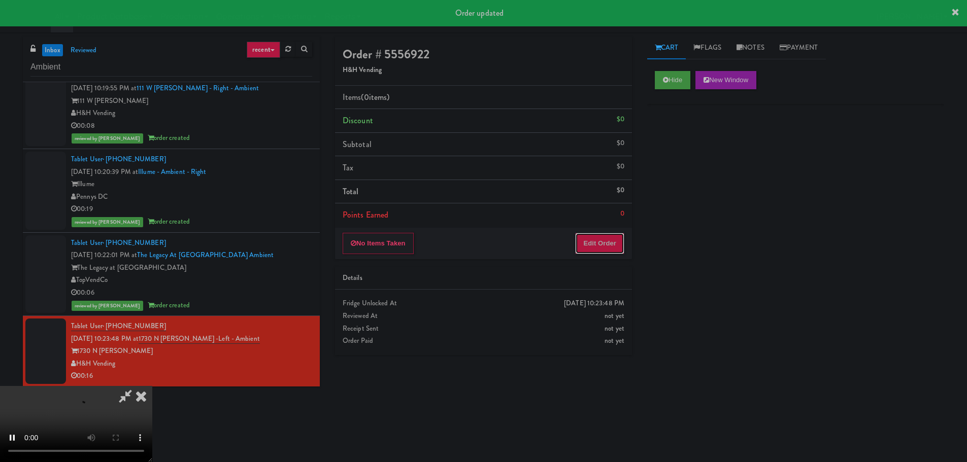
click at [587, 248] on button "Edit Order" at bounding box center [599, 243] width 49 height 21
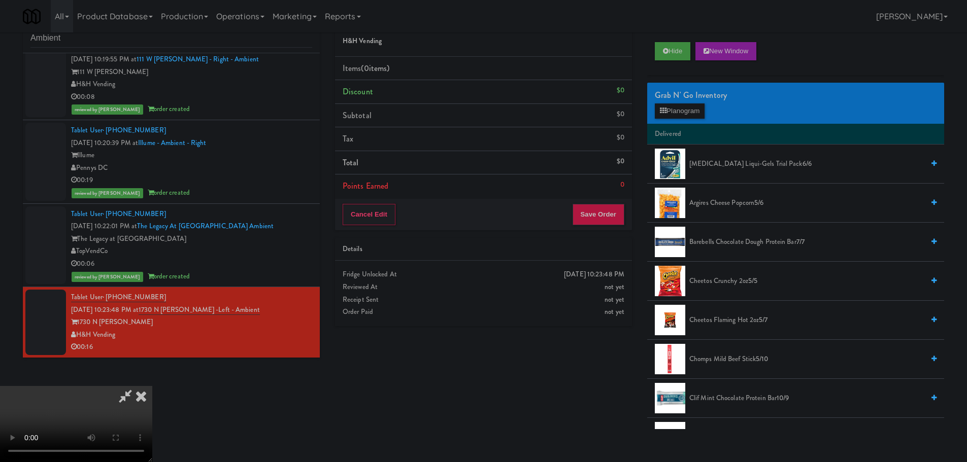
scroll to position [32, 0]
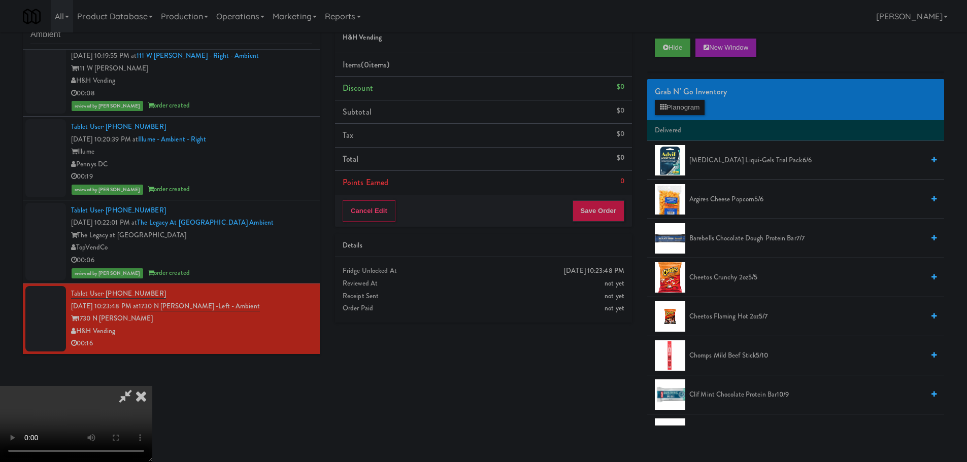
click at [152, 386] on video at bounding box center [76, 424] width 152 height 76
drag, startPoint x: 371, startPoint y: 255, endPoint x: 375, endPoint y: 249, distance: 7.1
click at [152, 386] on video at bounding box center [76, 424] width 152 height 76
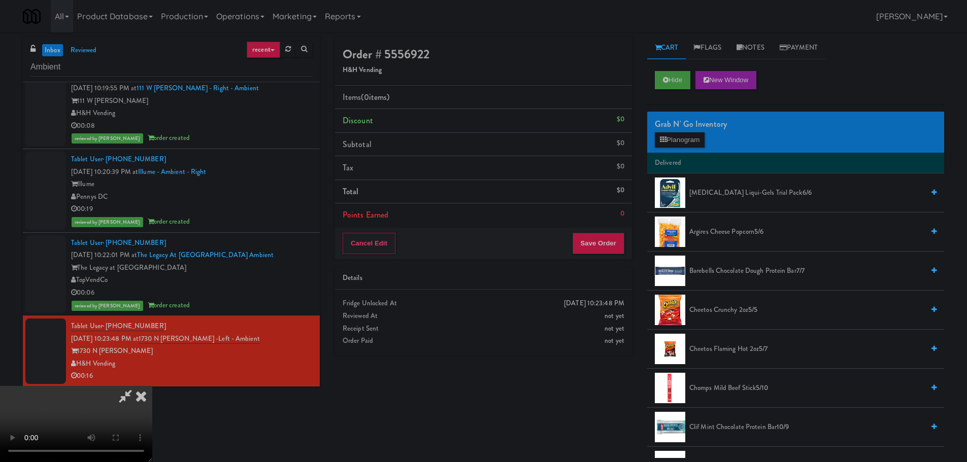
click at [152, 386] on video at bounding box center [76, 424] width 152 height 76
click at [663, 134] on button "Planogram" at bounding box center [680, 139] width 50 height 15
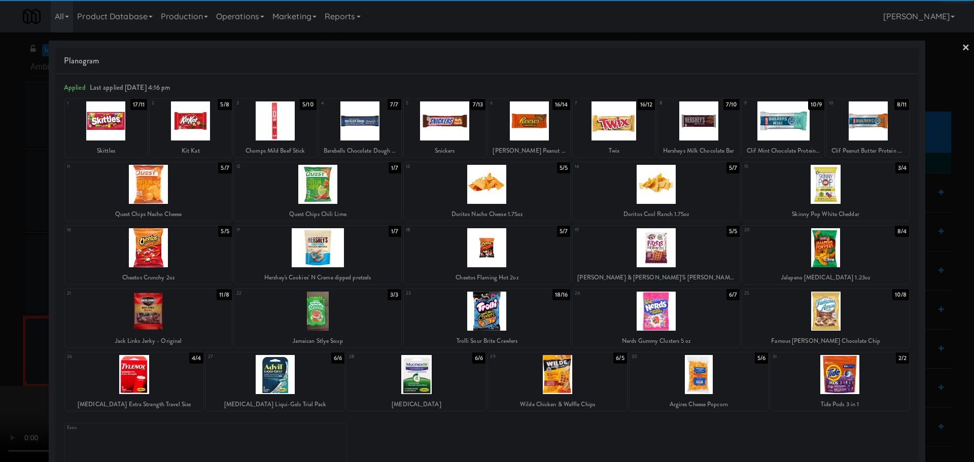
click at [125, 129] on div at bounding box center [106, 120] width 82 height 39
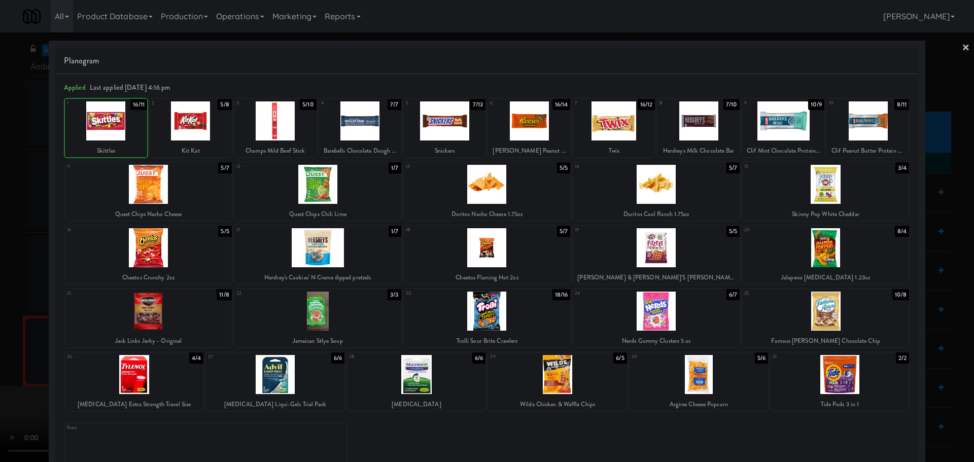
drag, startPoint x: 0, startPoint y: 243, endPoint x: 30, endPoint y: 244, distance: 30.5
click at [2, 246] on div at bounding box center [487, 231] width 974 height 462
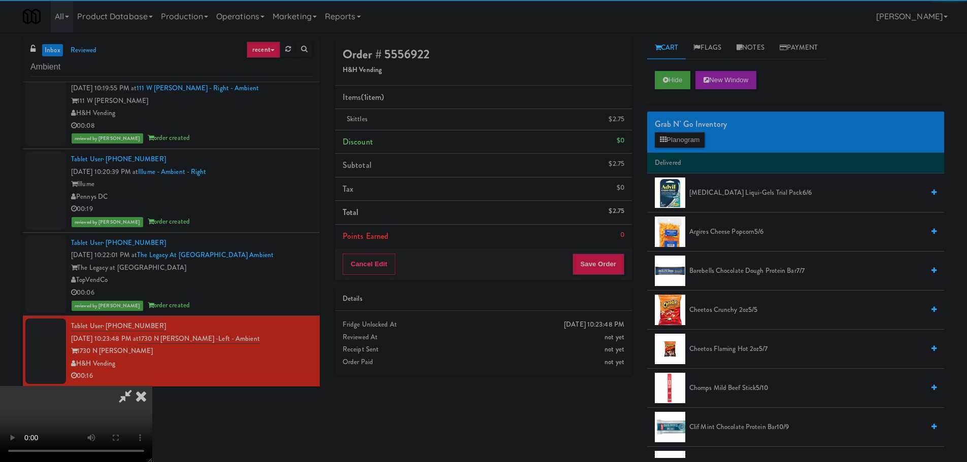
drag, startPoint x: 198, startPoint y: 204, endPoint x: 237, endPoint y: 208, distance: 39.2
click at [152, 386] on video at bounding box center [76, 424] width 152 height 76
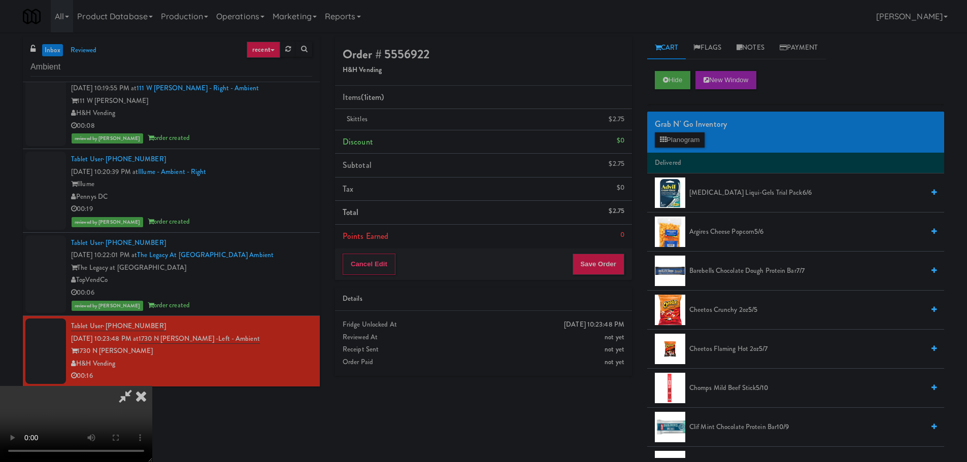
click at [152, 386] on video at bounding box center [76, 424] width 152 height 76
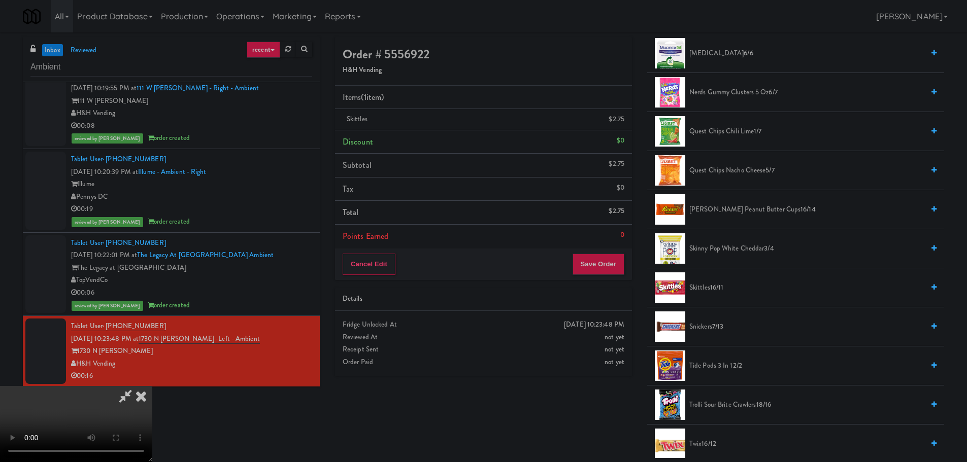
scroll to position [863, 0]
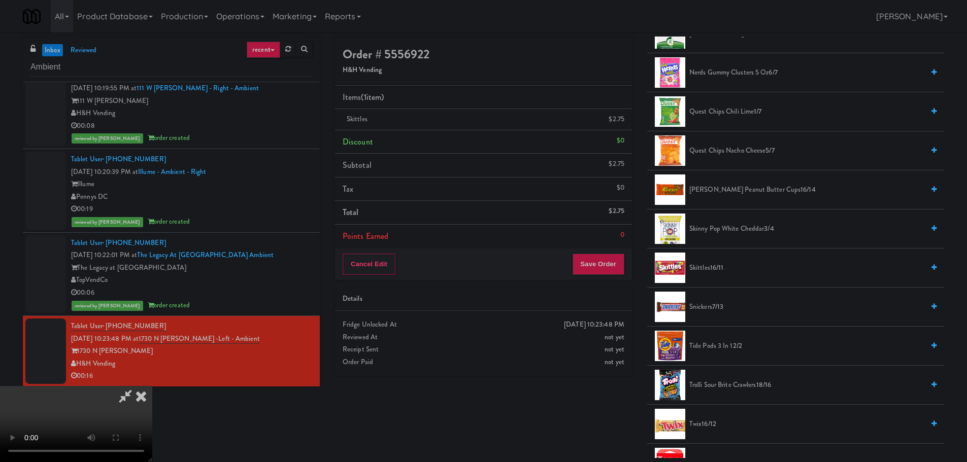
click at [756, 189] on span "[PERSON_NAME] Peanut Butter Cups 16/14" at bounding box center [806, 190] width 234 height 13
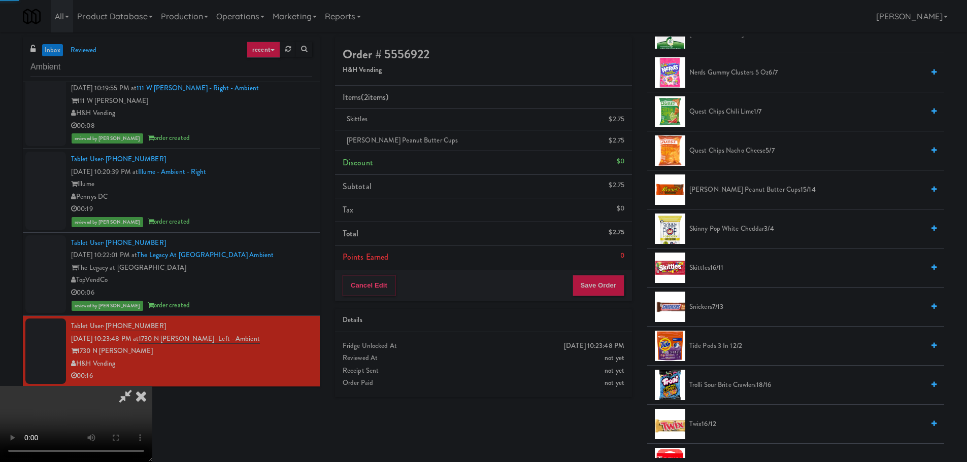
click at [152, 386] on video at bounding box center [76, 424] width 152 height 76
click at [624, 142] on icon at bounding box center [625, 144] width 5 height 7
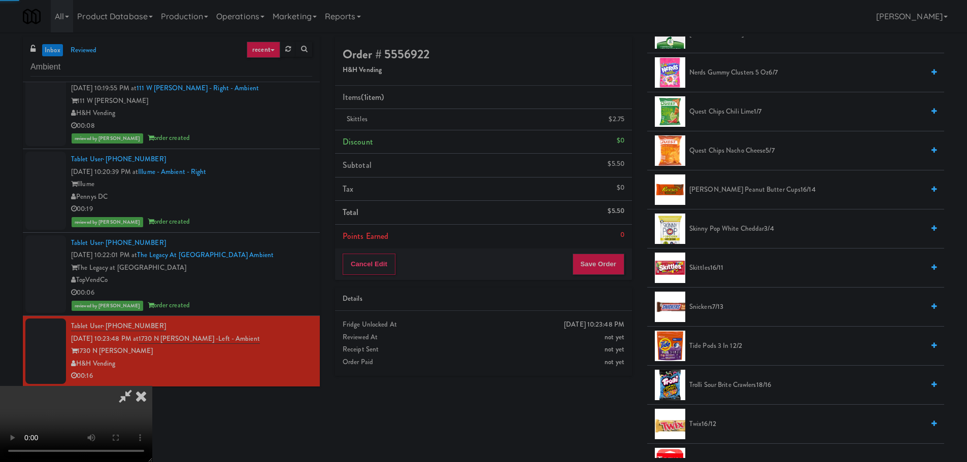
click at [152, 386] on video at bounding box center [76, 424] width 152 height 76
click at [603, 257] on button "Save Order" at bounding box center [598, 264] width 52 height 21
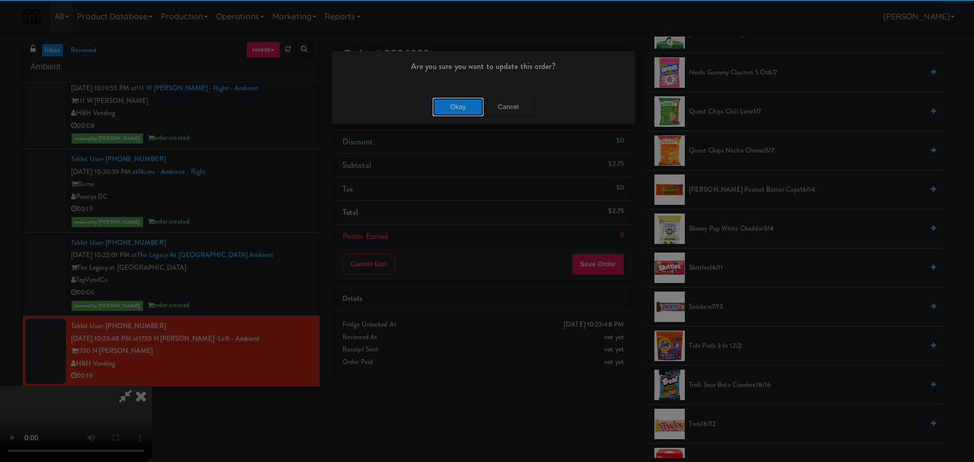
click at [464, 106] on button "Okay" at bounding box center [458, 107] width 51 height 18
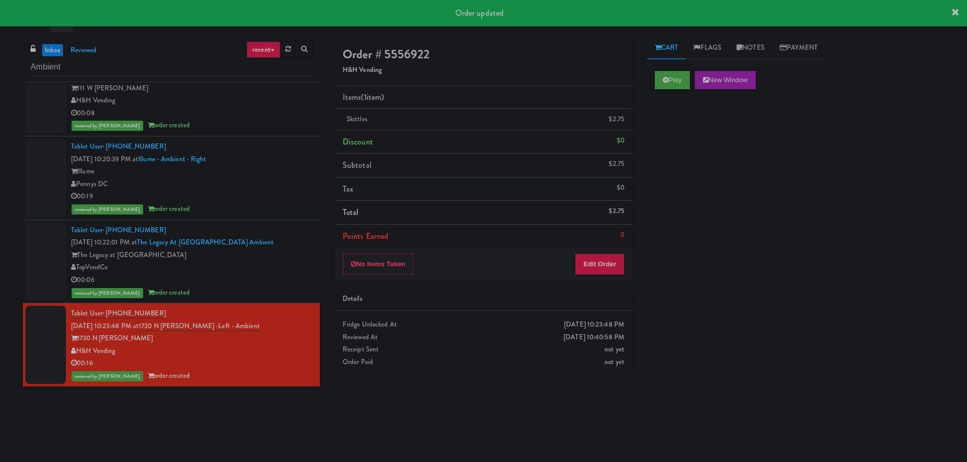
scroll to position [0, 0]
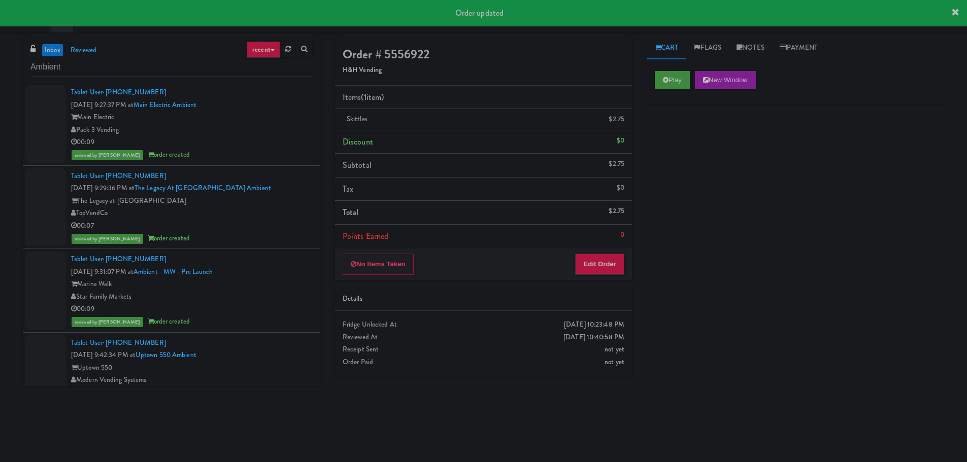
click at [279, 127] on div "Pack 3 Vending" at bounding box center [191, 130] width 241 height 13
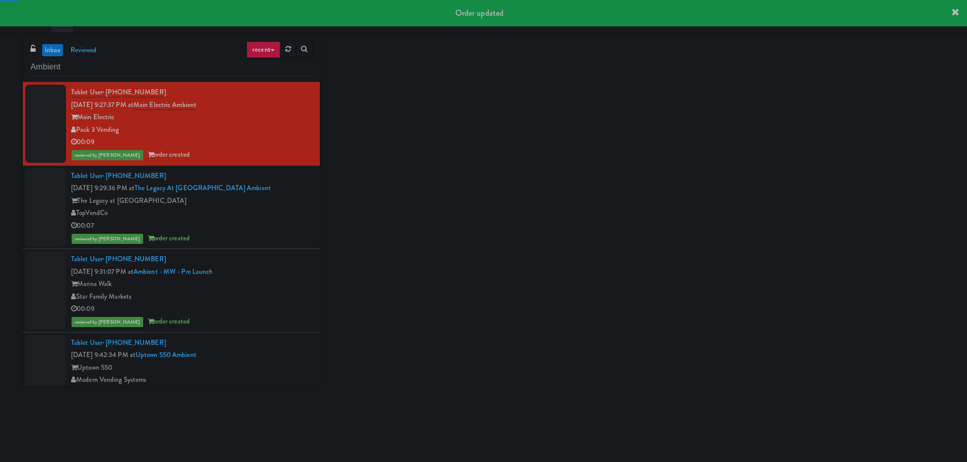
click at [273, 231] on div "00:07" at bounding box center [191, 226] width 241 height 13
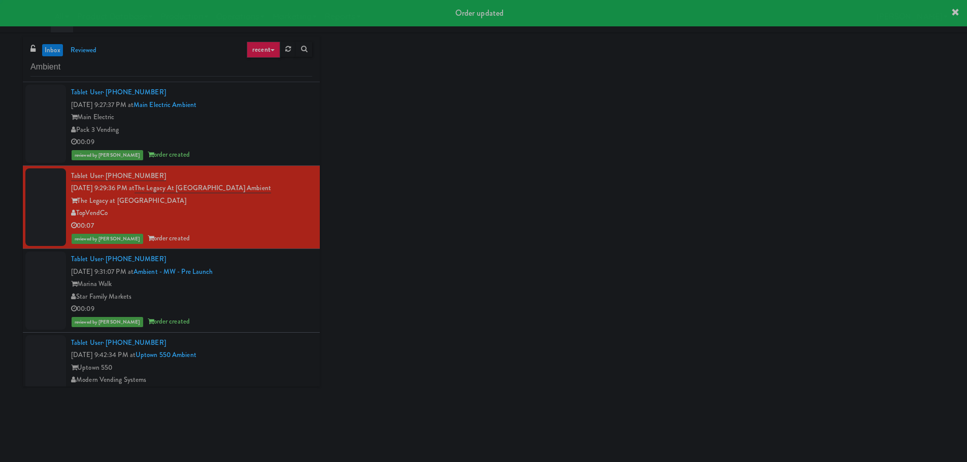
click at [270, 285] on div "Marina Walk" at bounding box center [191, 284] width 241 height 13
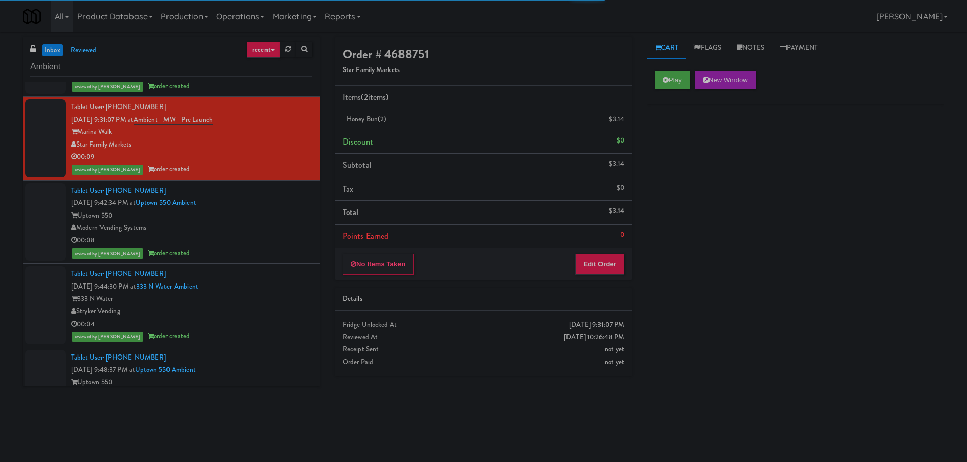
click at [277, 214] on div "Uptown 550" at bounding box center [191, 216] width 241 height 13
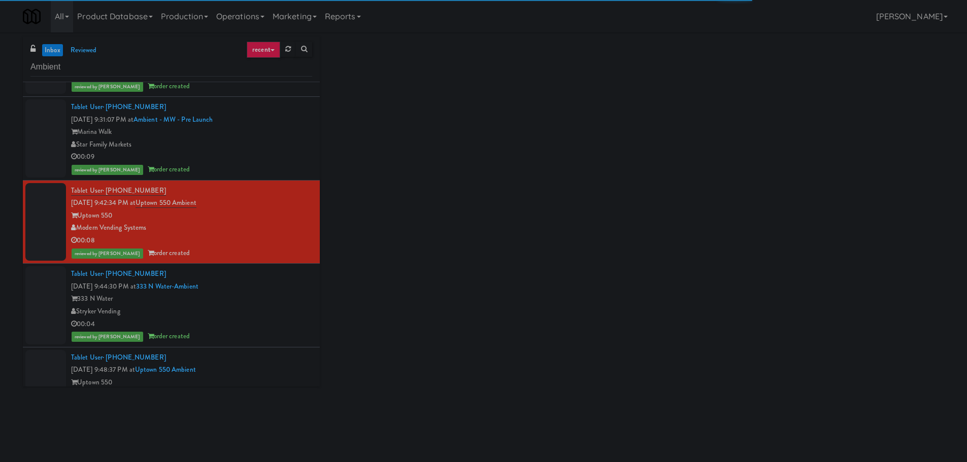
click at [262, 298] on div "333 N Water" at bounding box center [191, 299] width 241 height 13
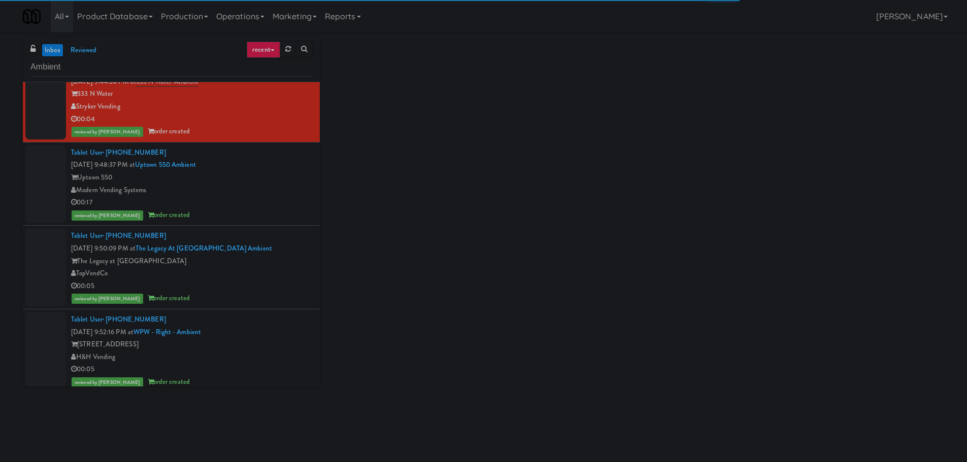
scroll to position [406, 0]
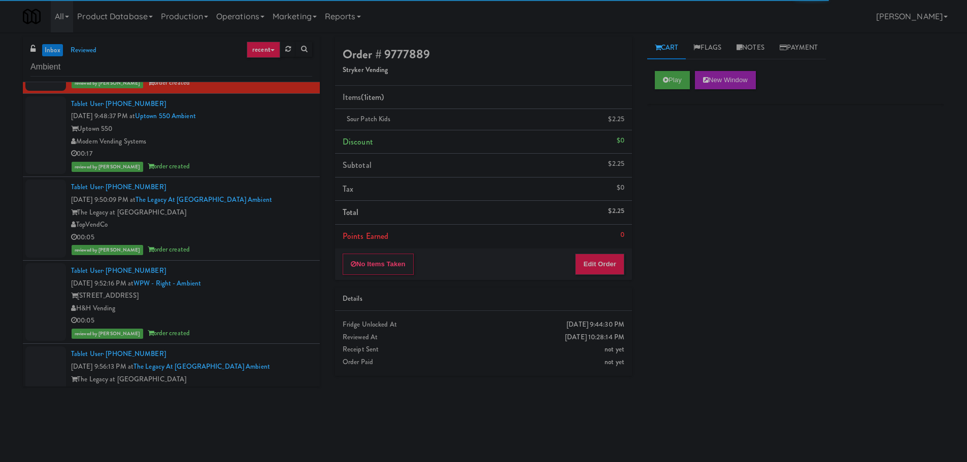
click at [285, 165] on div "reviewed by [PERSON_NAME] order created" at bounding box center [191, 166] width 241 height 13
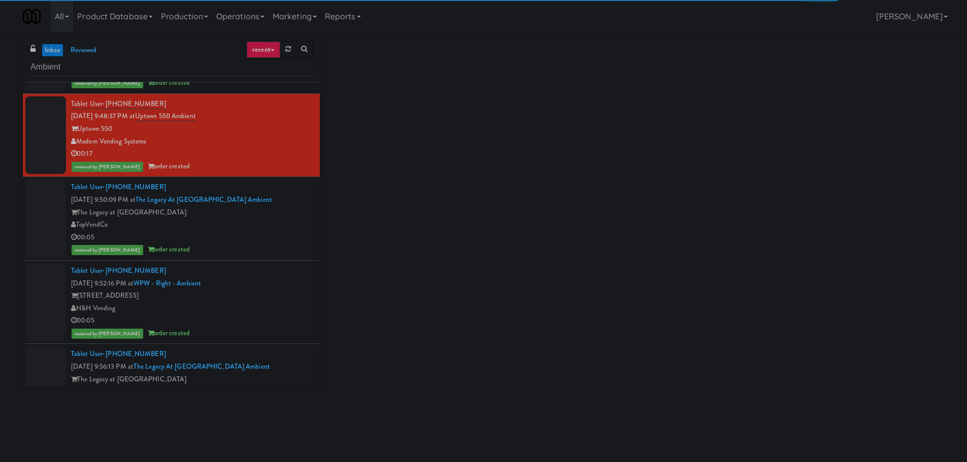
click at [276, 235] on div "00:05" at bounding box center [191, 237] width 241 height 13
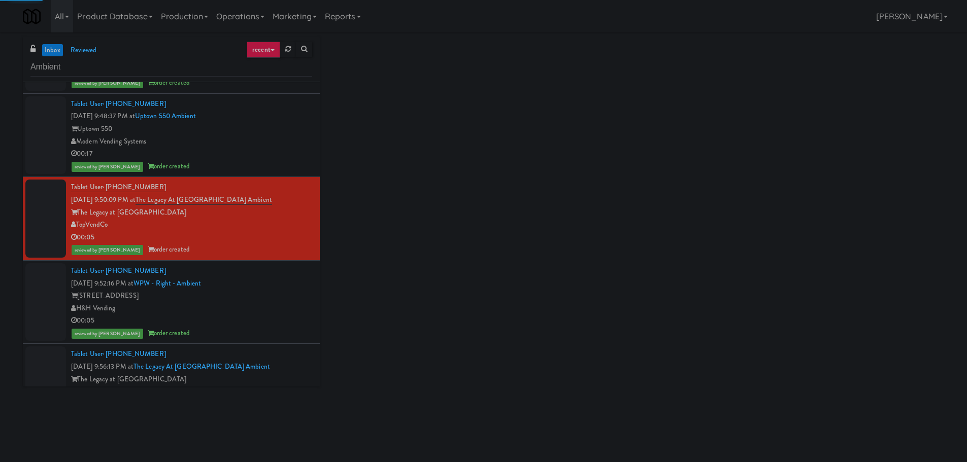
click at [268, 286] on div "Tablet User · (614) 905-7037 [DATE] 9:52:16 PM at WPW - Right - Ambient [STREET…" at bounding box center [191, 302] width 241 height 75
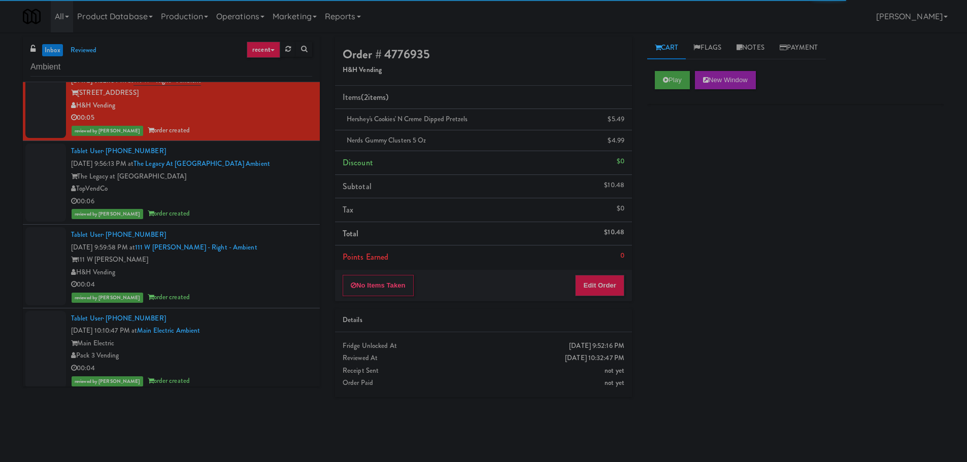
click at [279, 173] on div "The Legacy at [GEOGRAPHIC_DATA]" at bounding box center [191, 177] width 241 height 13
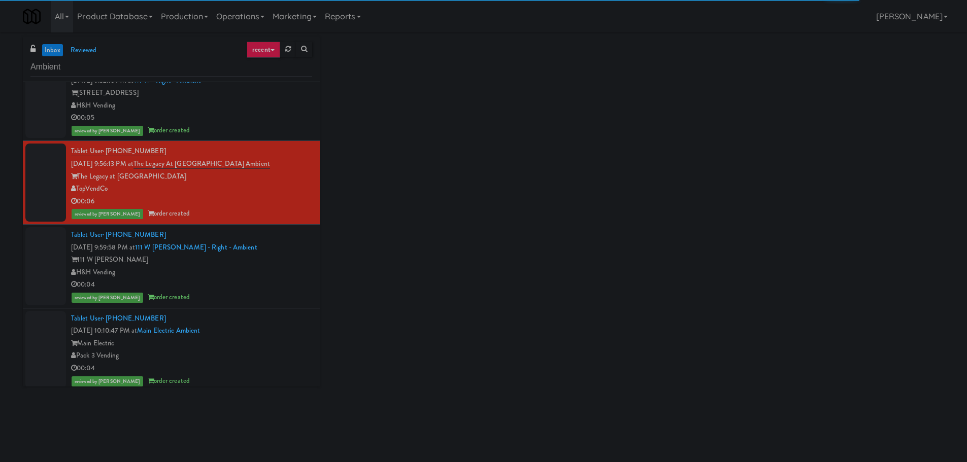
click at [254, 275] on div "H&H Vending" at bounding box center [191, 272] width 241 height 13
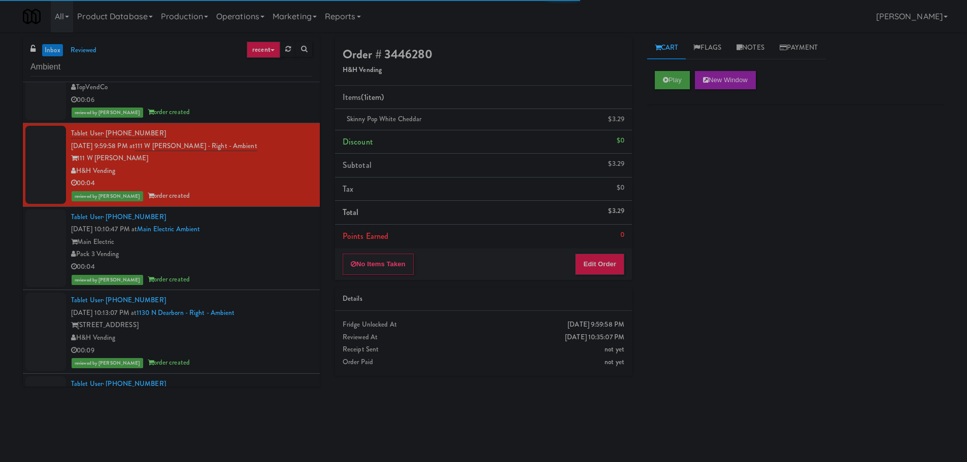
click at [280, 251] on div "Pack 3 Vending" at bounding box center [191, 254] width 241 height 13
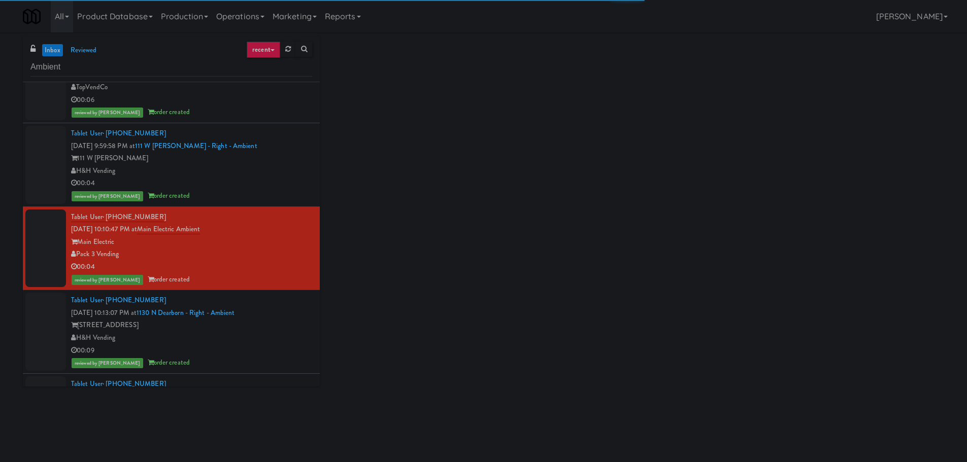
click at [281, 308] on div "Tablet User · (404) 948-8558 [DATE] 10:13:07 PM at [STREET_ADDRESS] - Right - A…" at bounding box center [191, 331] width 241 height 75
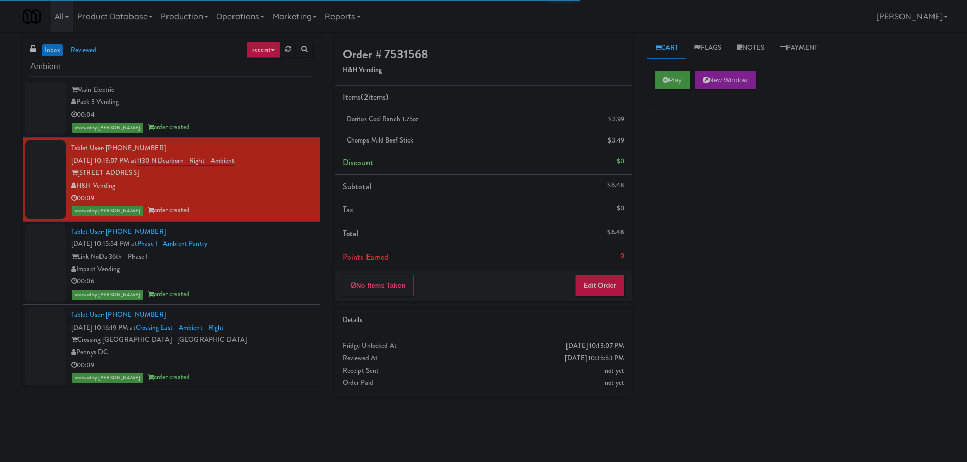
click at [291, 251] on div "Link NoDa 36th - Phase I" at bounding box center [191, 257] width 241 height 13
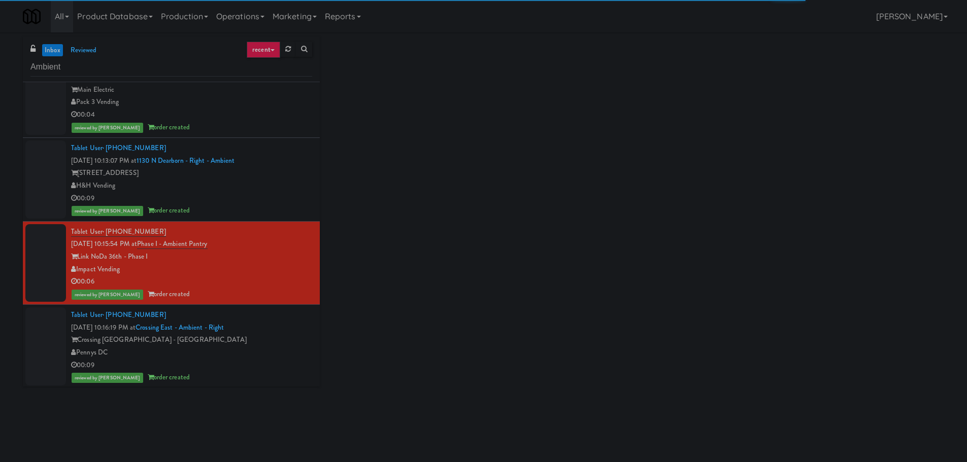
click at [285, 337] on div "Crossing [GEOGRAPHIC_DATA] - [GEOGRAPHIC_DATA]" at bounding box center [191, 340] width 241 height 13
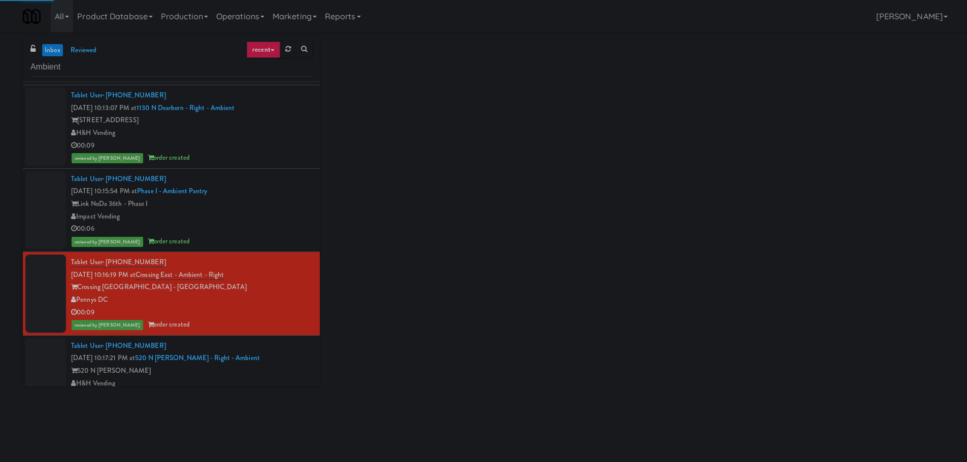
scroll to position [1066, 0]
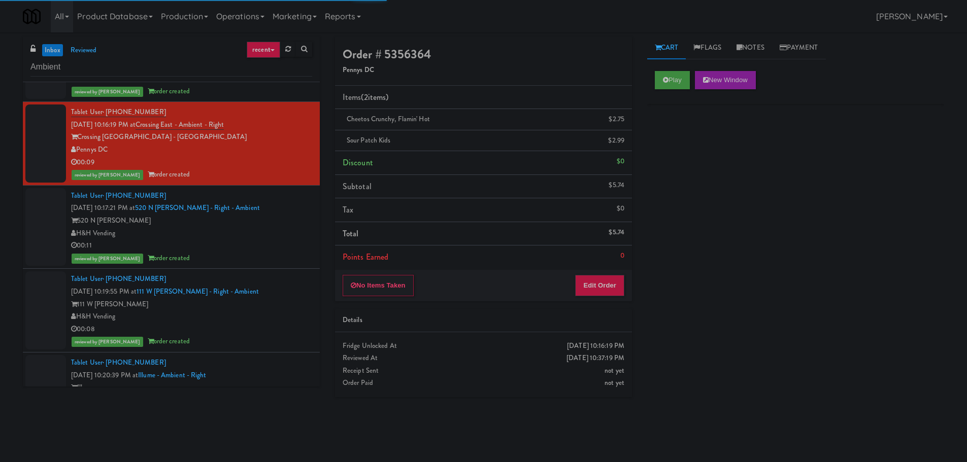
click at [282, 232] on div "H&H Vending" at bounding box center [191, 233] width 241 height 13
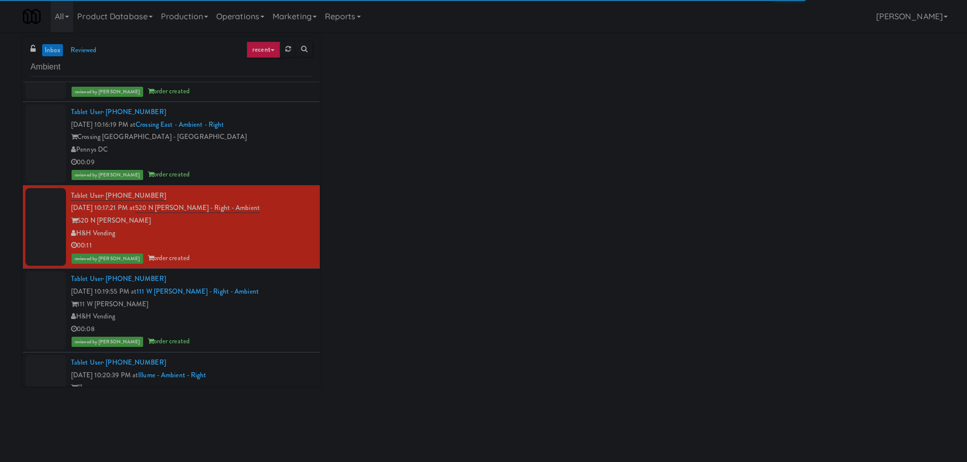
click at [272, 294] on div "Tablet User · (630) 456-2770 [DATE] 10:19:55 PM at [GEOGRAPHIC_DATA][PERSON_NAM…" at bounding box center [191, 310] width 241 height 75
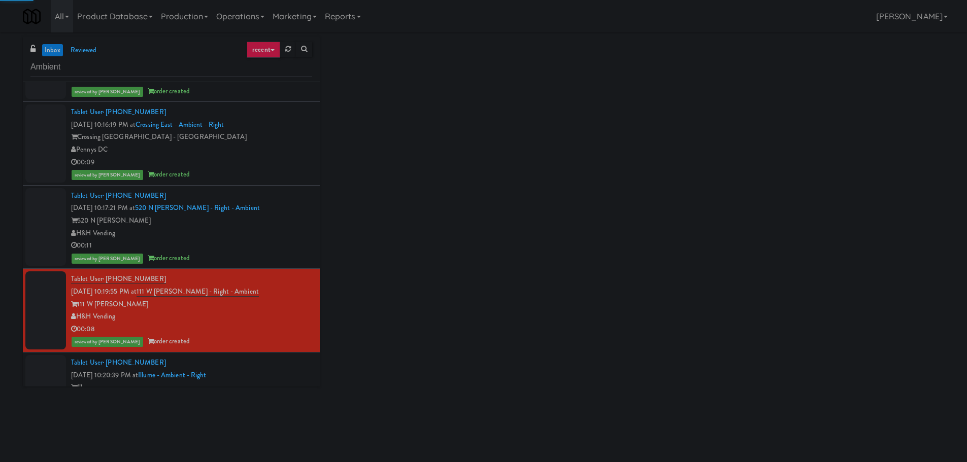
click at [257, 360] on div "Tablet User · (248) 229-2995 [DATE] 10:20:39 PM at Illume - Ambient - Right Ill…" at bounding box center [191, 394] width 241 height 75
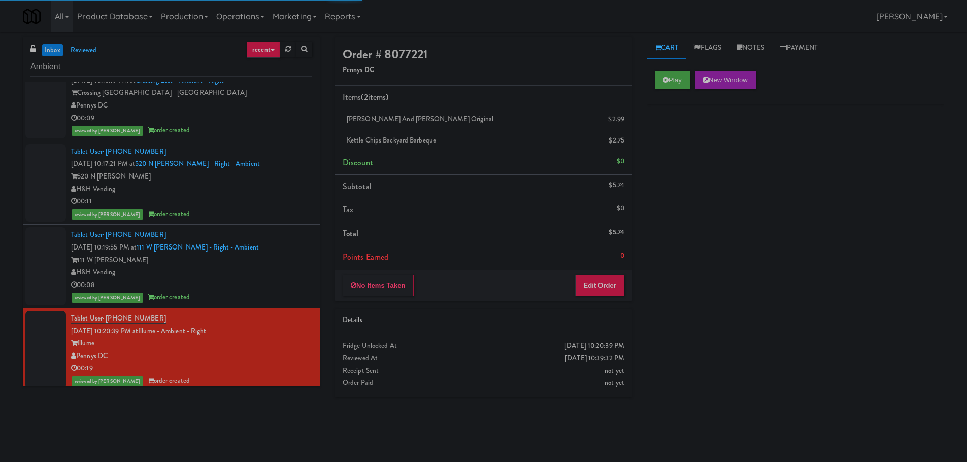
scroll to position [1269, 0]
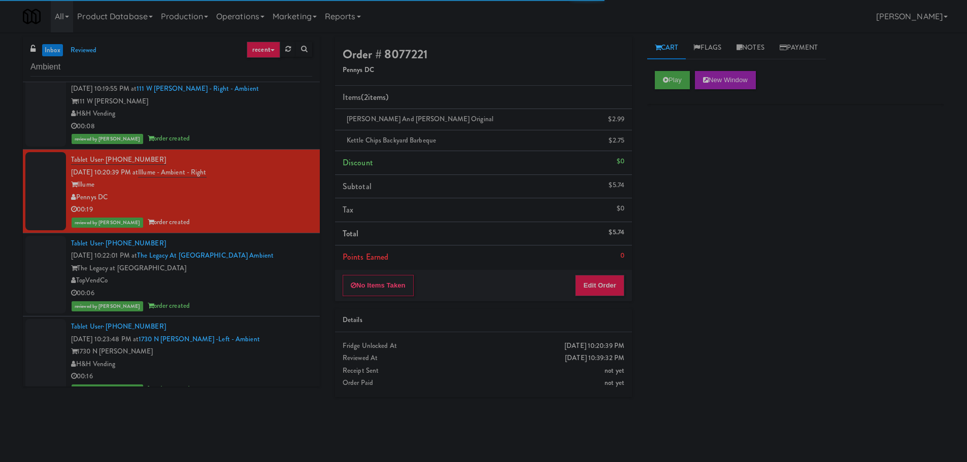
click at [270, 281] on div "TopVendCo" at bounding box center [191, 281] width 241 height 13
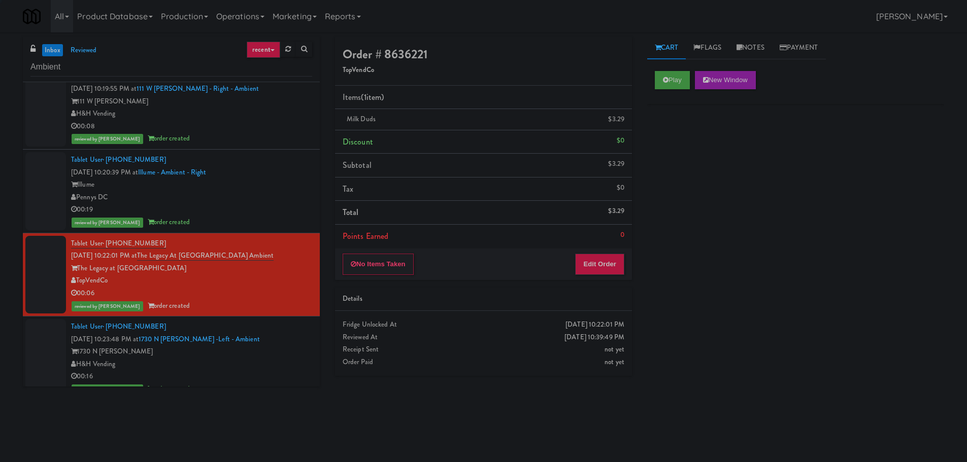
click at [256, 343] on div "Tablet User · (312) 342-5549 [DATE] 10:23:48 PM at 1730 N [PERSON_NAME] -Left -…" at bounding box center [191, 358] width 241 height 75
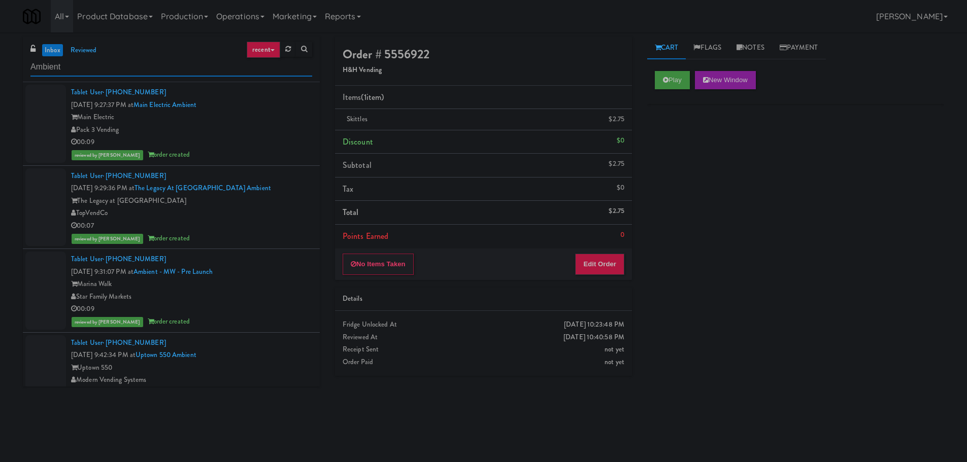
click at [250, 72] on input "Ambient" at bounding box center [171, 67] width 282 height 19
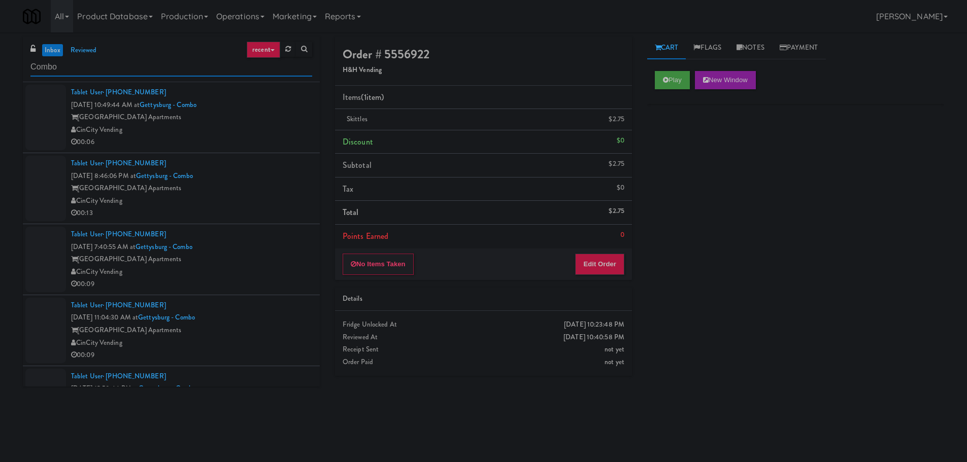
type input "Combo"
click at [294, 112] on div "[GEOGRAPHIC_DATA] Apartments" at bounding box center [191, 117] width 241 height 13
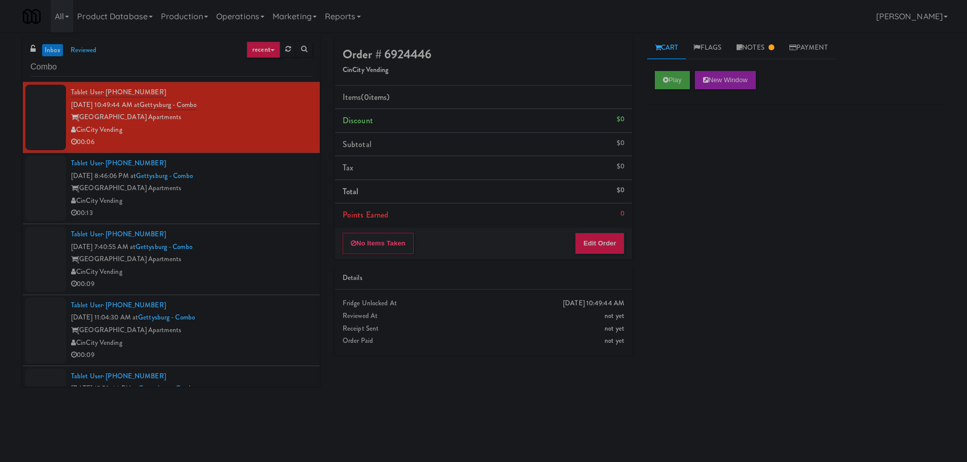
click at [239, 188] on div "[GEOGRAPHIC_DATA] Apartments" at bounding box center [191, 188] width 241 height 13
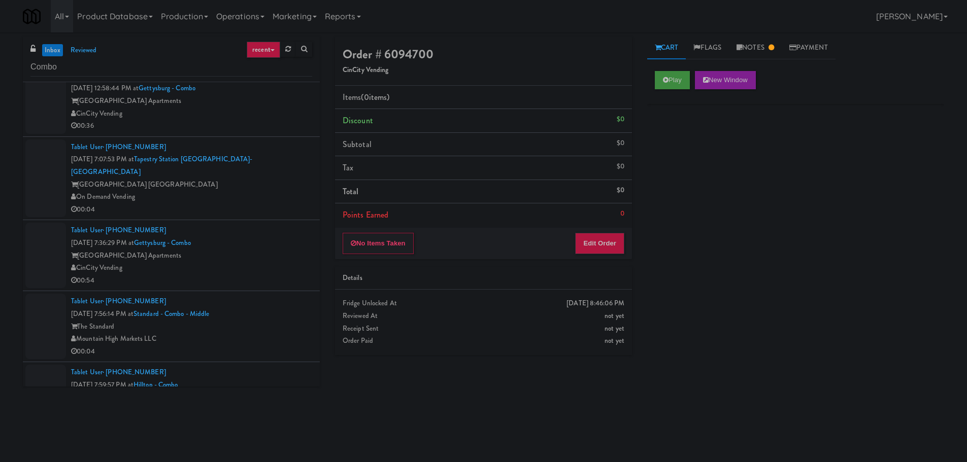
scroll to position [304, 0]
click at [273, 160] on div "Tablet User · (630) 338-6921 [DATE] 7:07:53 PM at [GEOGRAPHIC_DATA] [GEOGRAPHIC…" at bounding box center [191, 174] width 241 height 75
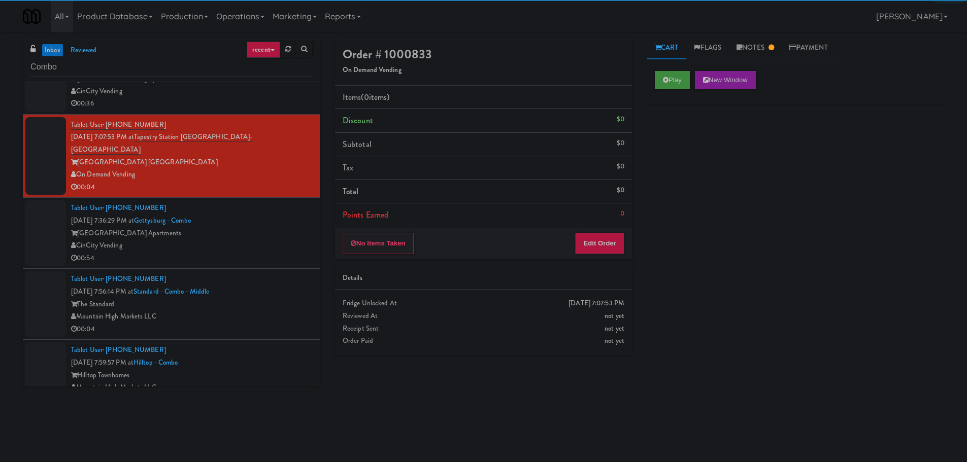
scroll to position [355, 0]
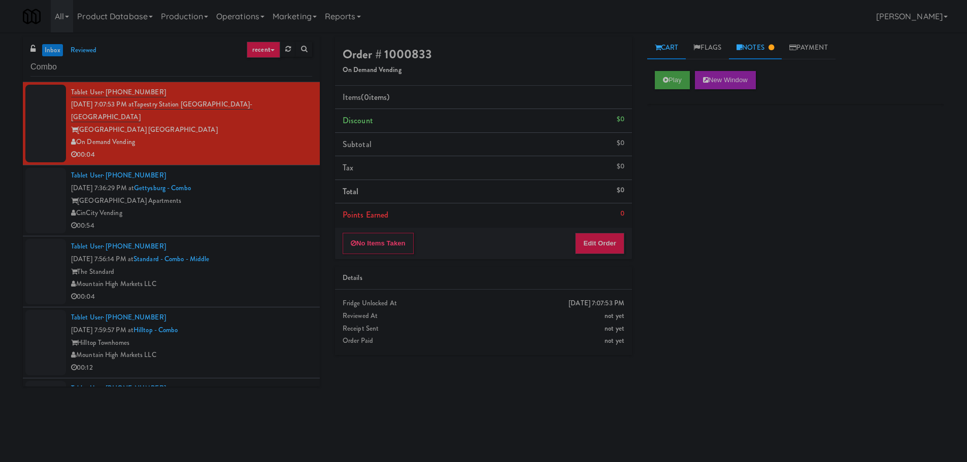
click at [765, 42] on link "Notes" at bounding box center [755, 48] width 53 height 23
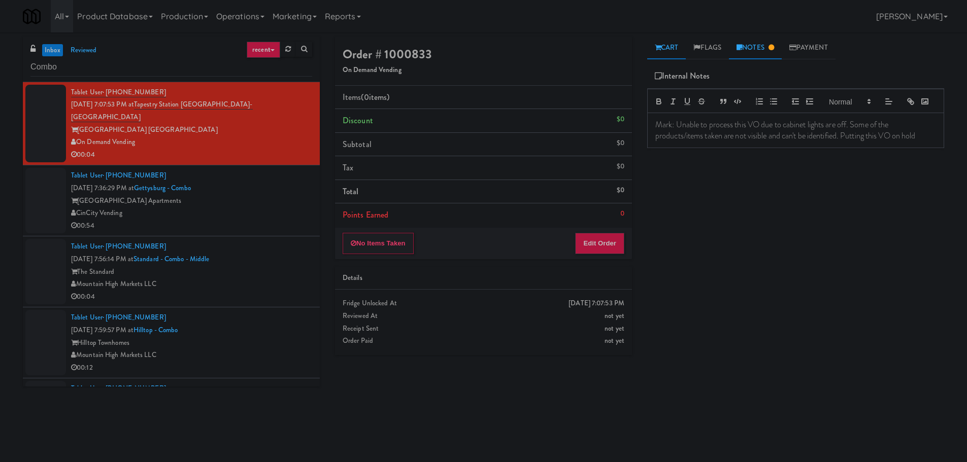
click at [661, 50] on link "Cart" at bounding box center [666, 48] width 39 height 23
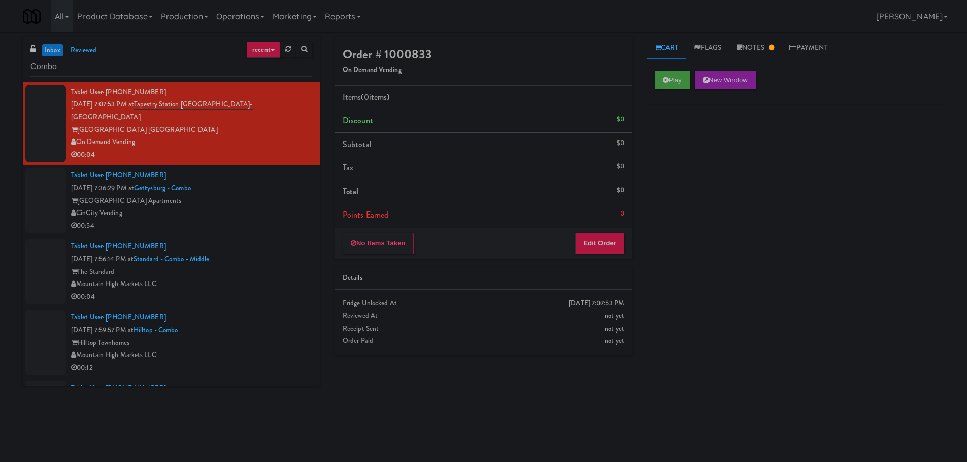
click at [276, 207] on div "CinCity Vending" at bounding box center [191, 213] width 241 height 13
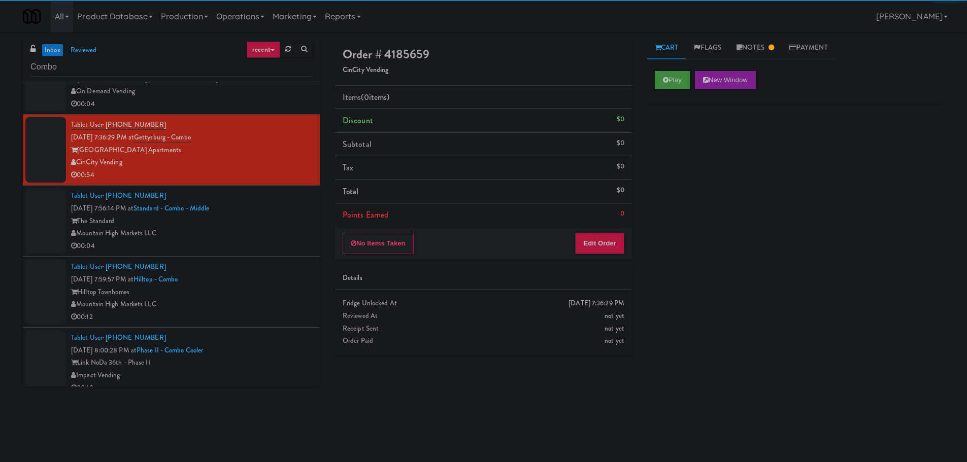
click at [281, 215] on div "The Standard" at bounding box center [191, 221] width 241 height 13
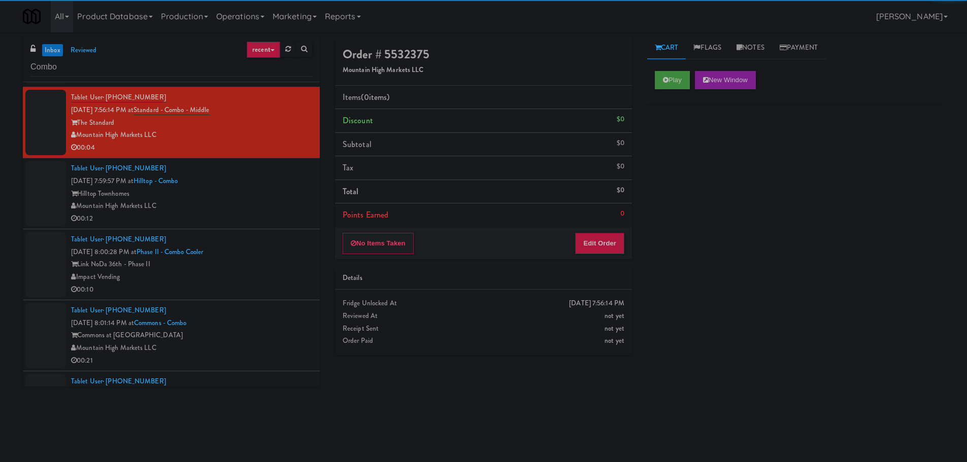
scroll to position [507, 0]
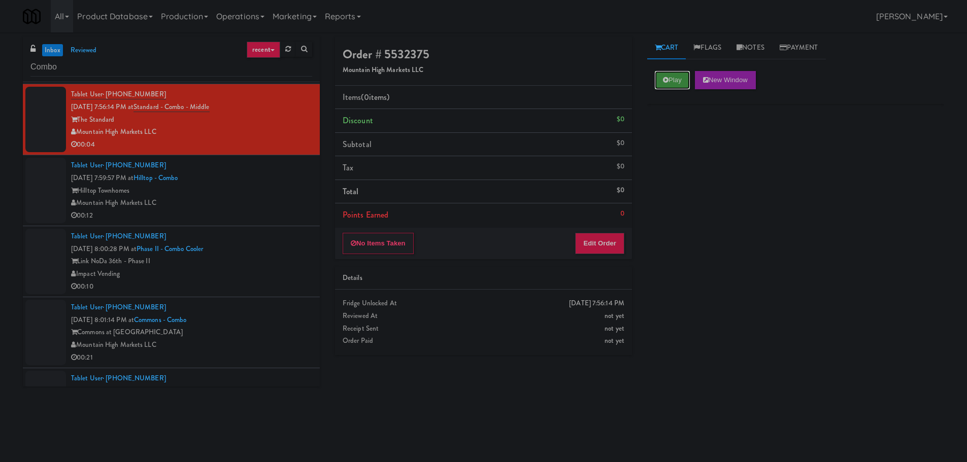
click at [671, 81] on button "Play" at bounding box center [672, 80] width 35 height 18
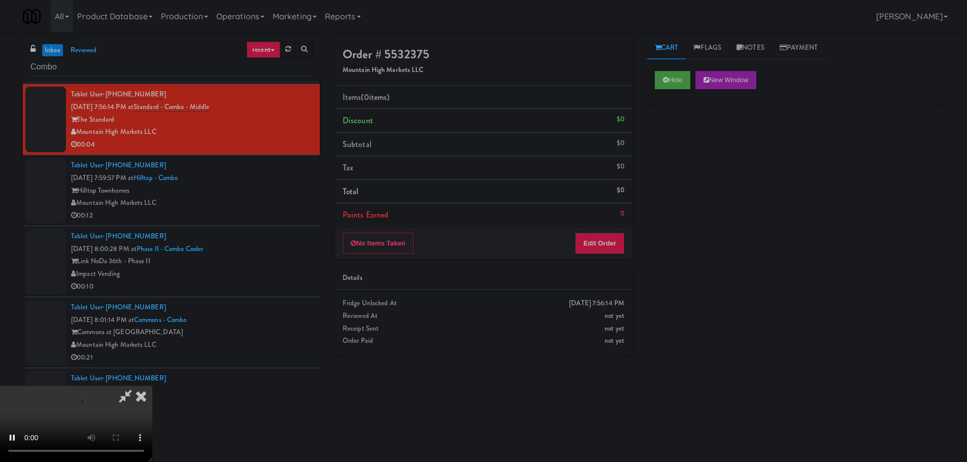
drag, startPoint x: 627, startPoint y: 261, endPoint x: 606, endPoint y: 246, distance: 25.8
click at [627, 261] on div "Order # 5532375 Mountain High Markets LLC Items (0 items ) Discount $0 Subtotal…" at bounding box center [483, 200] width 312 height 326
click at [603, 241] on button "Edit Order" at bounding box center [599, 243] width 49 height 21
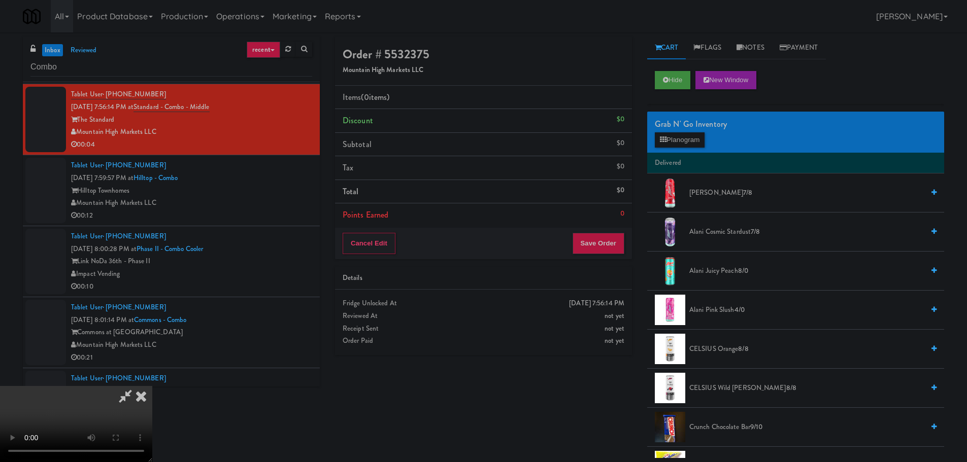
click at [152, 386] on video at bounding box center [76, 424] width 152 height 76
drag, startPoint x: 426, startPoint y: 265, endPoint x: 435, endPoint y: 269, distance: 9.8
click at [152, 386] on video at bounding box center [76, 424] width 152 height 76
click at [693, 136] on button "Planogram" at bounding box center [680, 139] width 50 height 15
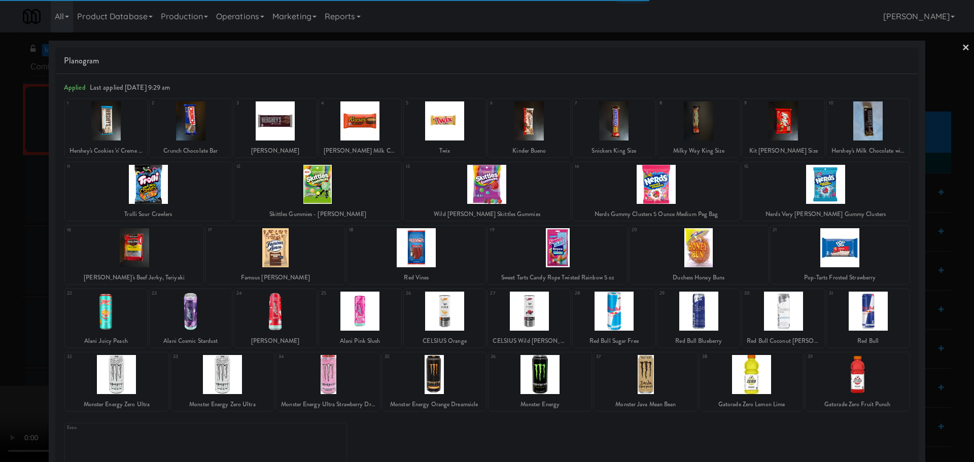
click at [633, 308] on div at bounding box center [614, 311] width 82 height 39
drag, startPoint x: 0, startPoint y: 376, endPoint x: 74, endPoint y: 348, distance: 78.7
click at [4, 377] on div at bounding box center [487, 231] width 974 height 462
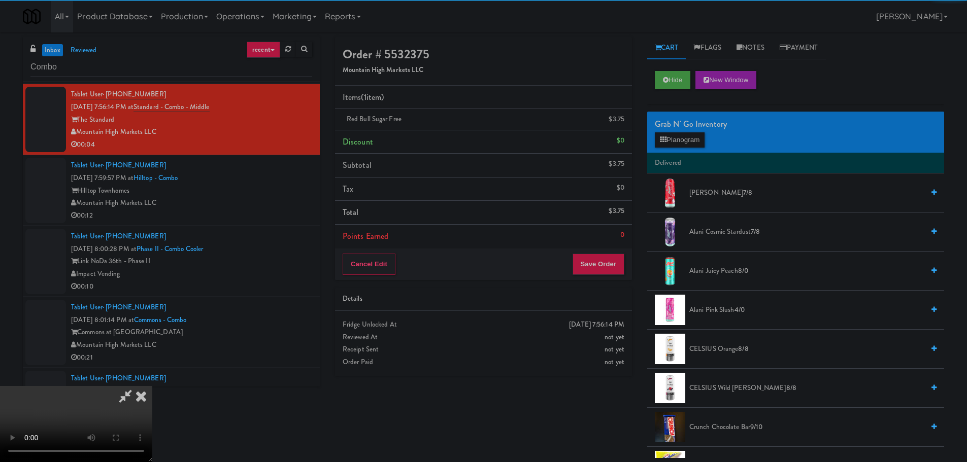
click at [152, 386] on video at bounding box center [76, 424] width 152 height 76
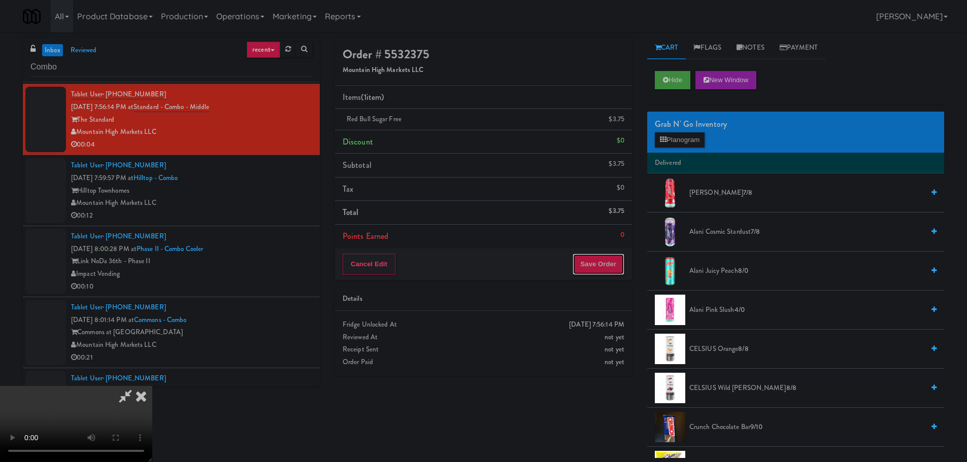
click at [607, 258] on button "Save Order" at bounding box center [598, 264] width 52 height 21
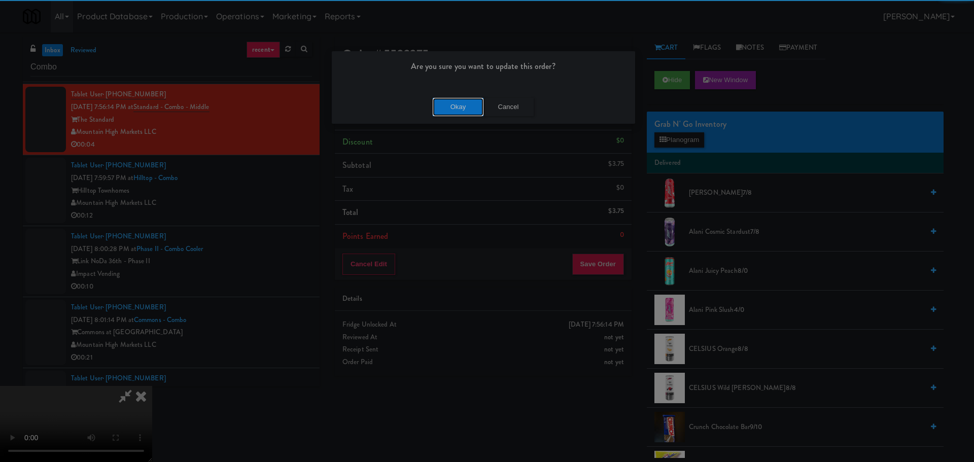
click at [470, 109] on button "Okay" at bounding box center [458, 107] width 51 height 18
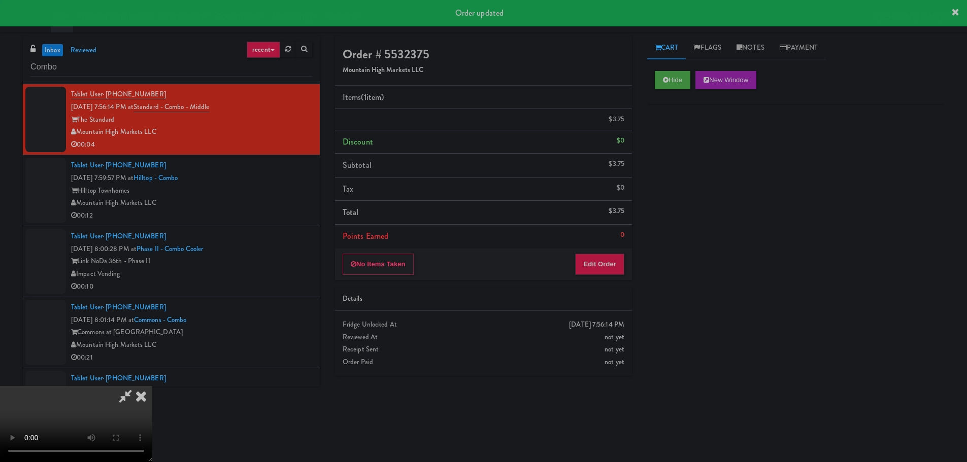
click at [254, 197] on div "Mountain High Markets LLC" at bounding box center [191, 203] width 241 height 13
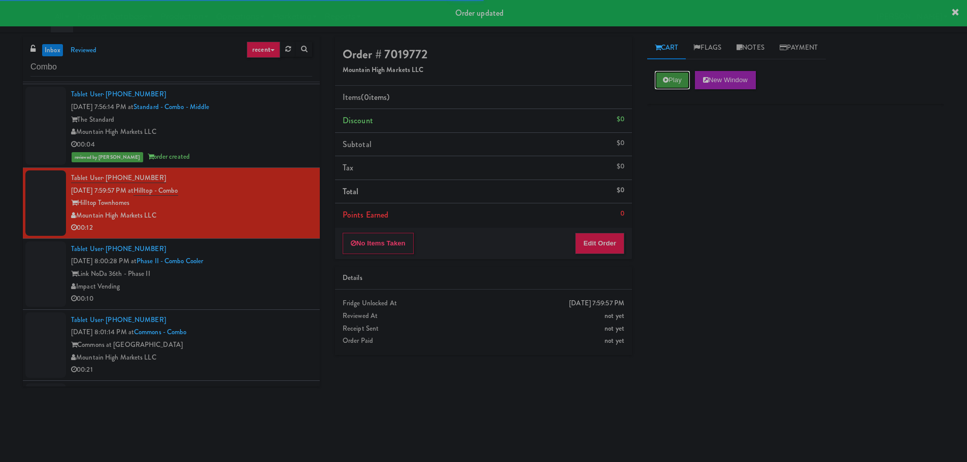
click at [668, 73] on button "Play" at bounding box center [672, 80] width 35 height 18
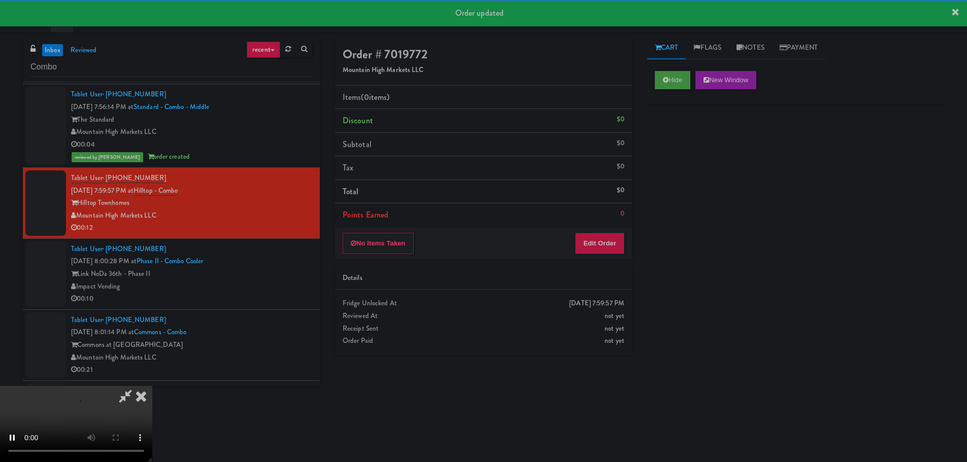
click at [609, 230] on div "No Items Taken Edit Order" at bounding box center [483, 243] width 297 height 31
click at [609, 239] on button "Edit Order" at bounding box center [599, 243] width 49 height 21
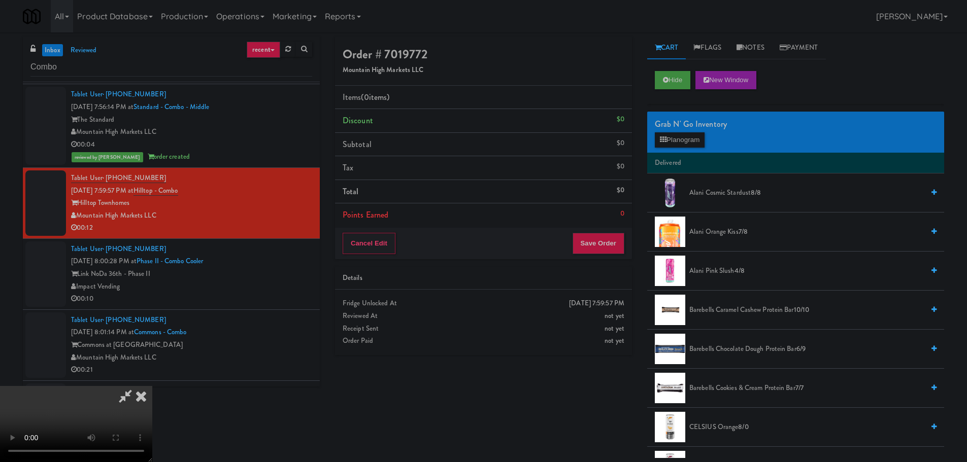
scroll to position [175, 0]
drag, startPoint x: 208, startPoint y: 363, endPoint x: 372, endPoint y: 377, distance: 164.5
click at [152, 386] on video at bounding box center [76, 424] width 152 height 76
click at [152, 426] on video at bounding box center [76, 424] width 152 height 76
click at [152, 386] on video at bounding box center [76, 424] width 152 height 76
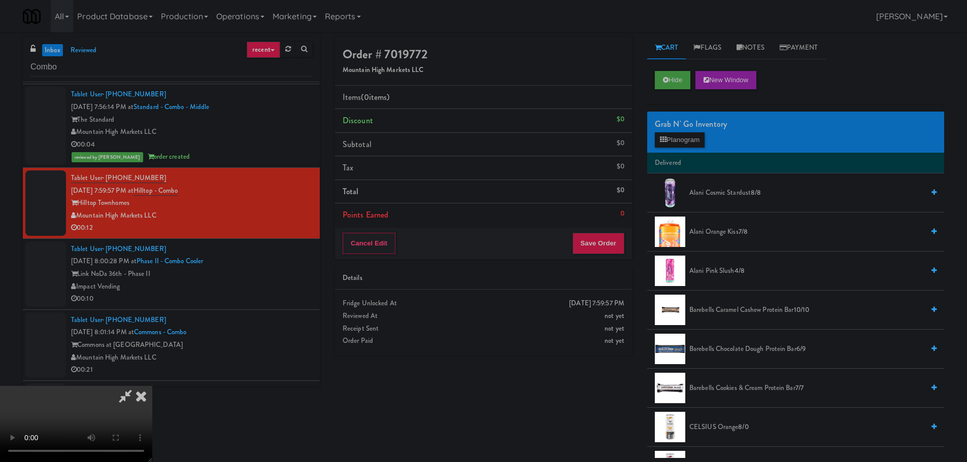
click at [152, 386] on video at bounding box center [76, 424] width 152 height 76
click at [661, 135] on button "Planogram" at bounding box center [680, 139] width 50 height 15
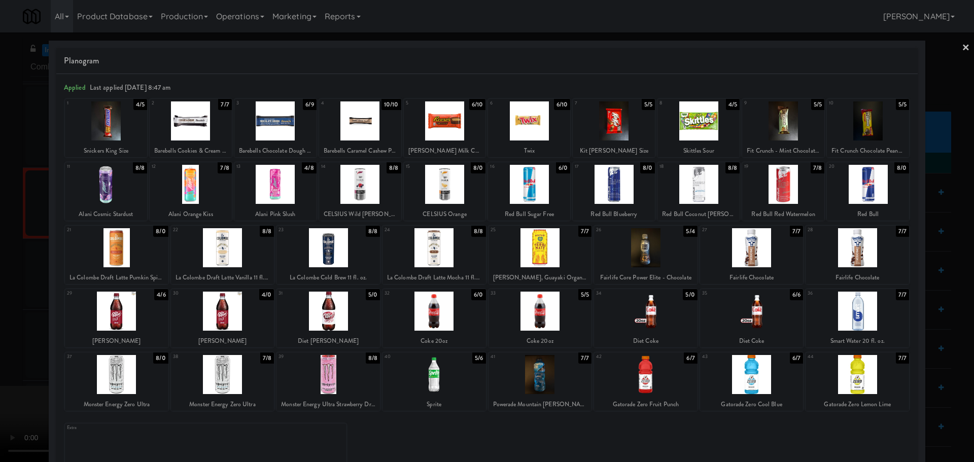
click at [859, 195] on div at bounding box center [868, 184] width 82 height 39
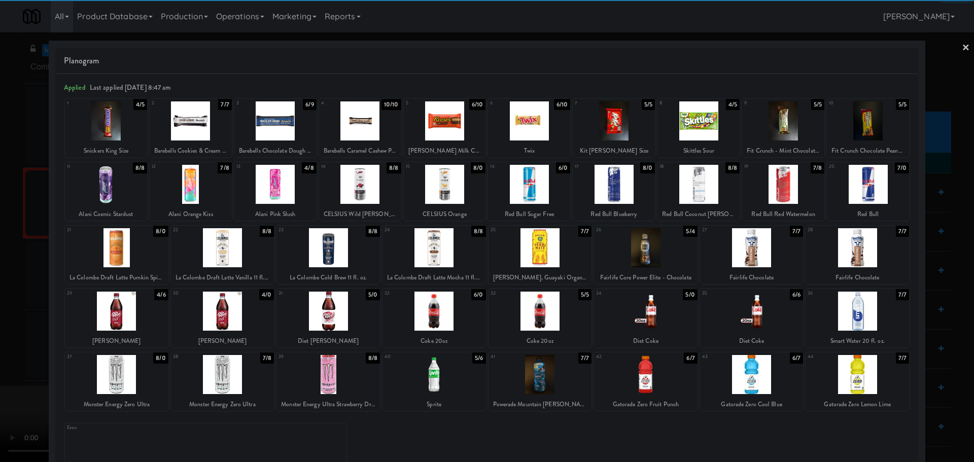
click at [0, 336] on div at bounding box center [487, 231] width 974 height 462
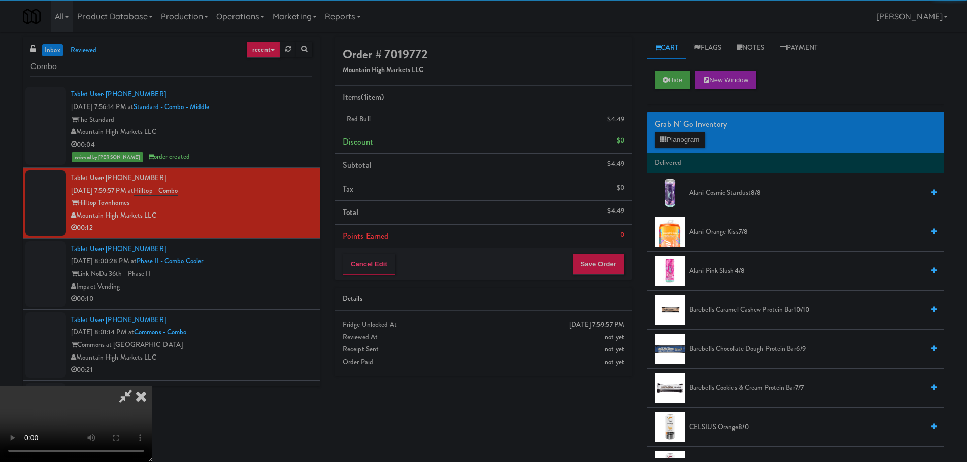
drag, startPoint x: 384, startPoint y: 257, endPoint x: 386, endPoint y: 263, distance: 6.3
click at [152, 386] on video at bounding box center [76, 424] width 152 height 76
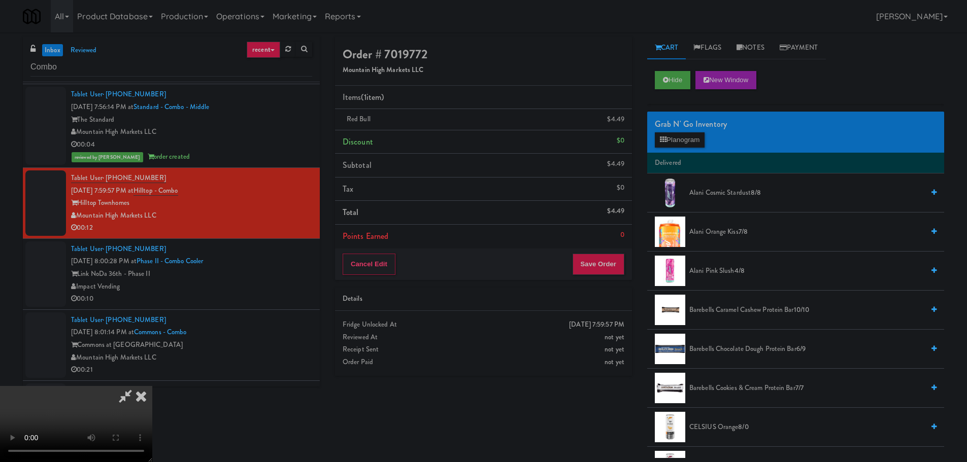
click at [152, 386] on video at bounding box center [76, 424] width 152 height 76
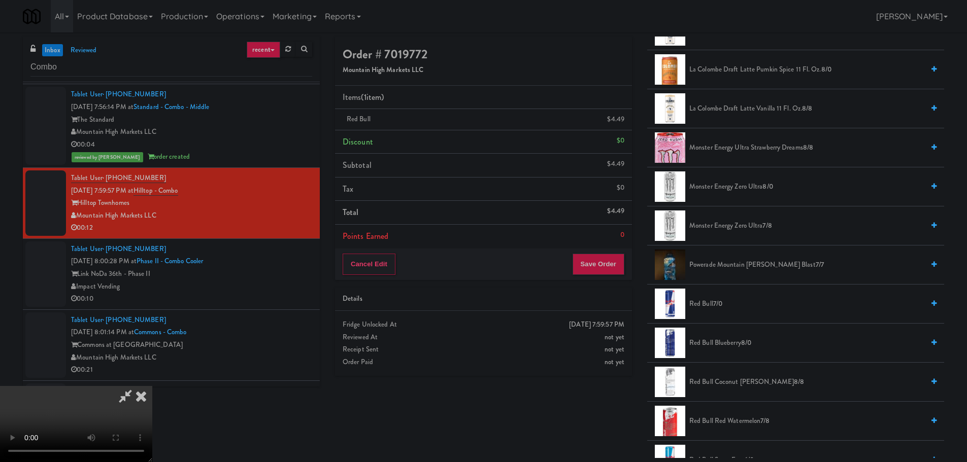
scroll to position [1218, 0]
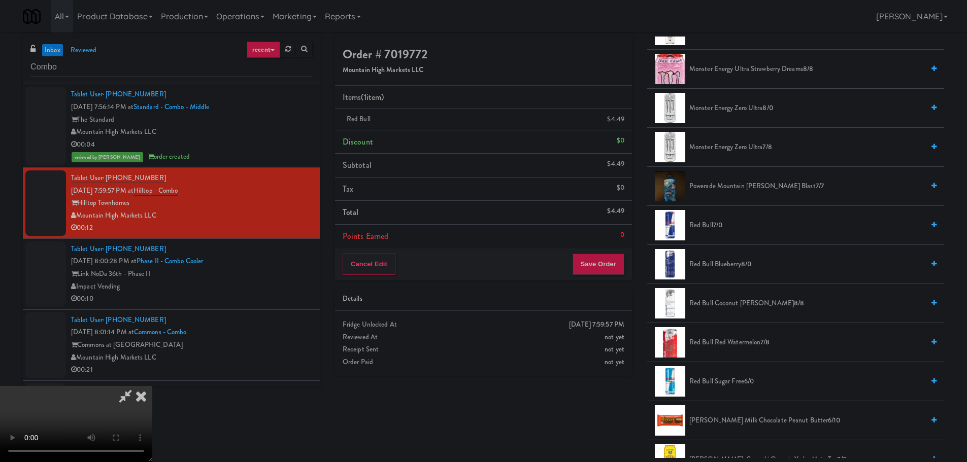
click at [708, 228] on span "Red Bull 7/0" at bounding box center [806, 225] width 234 height 13
click at [152, 386] on video at bounding box center [76, 424] width 152 height 76
drag, startPoint x: 333, startPoint y: 223, endPoint x: 336, endPoint y: 227, distance: 5.4
click at [152, 386] on video at bounding box center [76, 424] width 152 height 76
click at [717, 226] on span "6/0" at bounding box center [718, 225] width 10 height 10
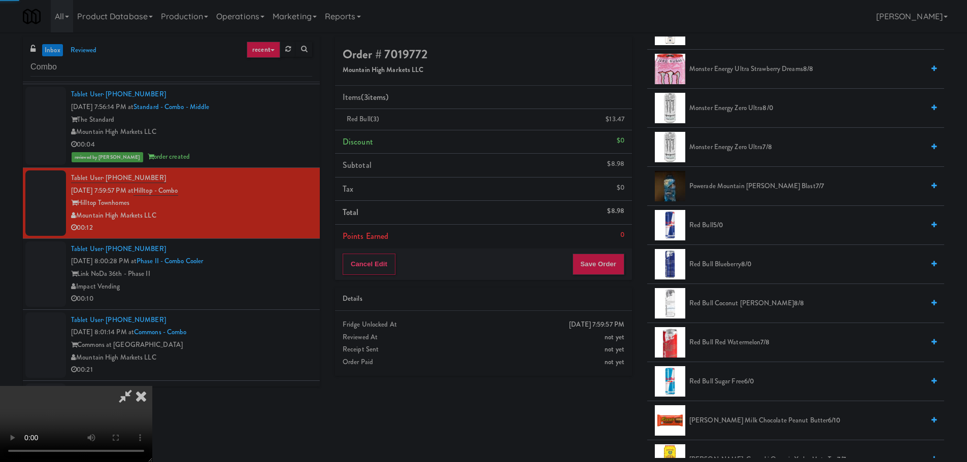
drag, startPoint x: 346, startPoint y: 261, endPoint x: 352, endPoint y: 262, distance: 6.6
click at [152, 386] on video at bounding box center [76, 424] width 152 height 76
click at [588, 259] on button "Save Order" at bounding box center [598, 264] width 52 height 21
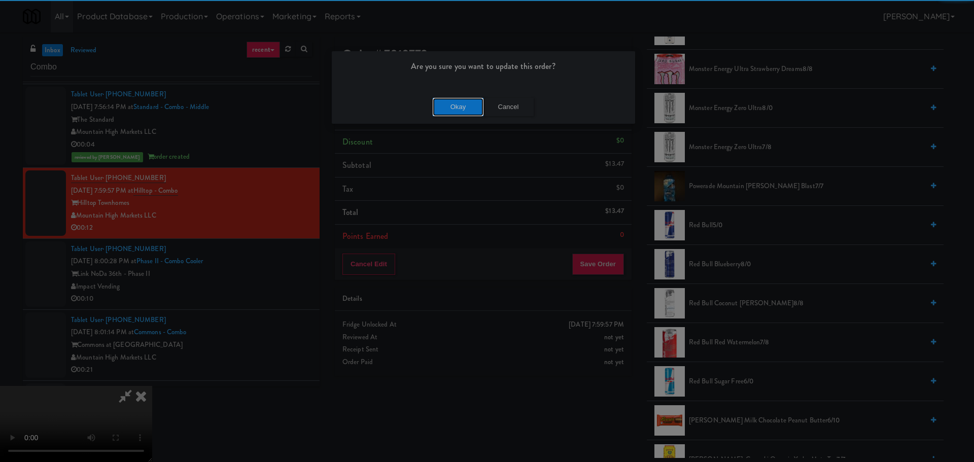
click at [452, 109] on button "Okay" at bounding box center [458, 107] width 51 height 18
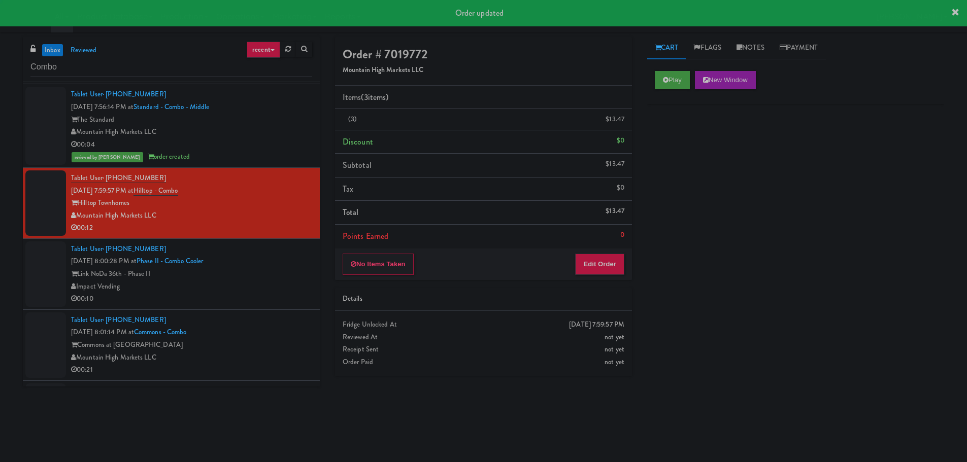
scroll to position [0, 0]
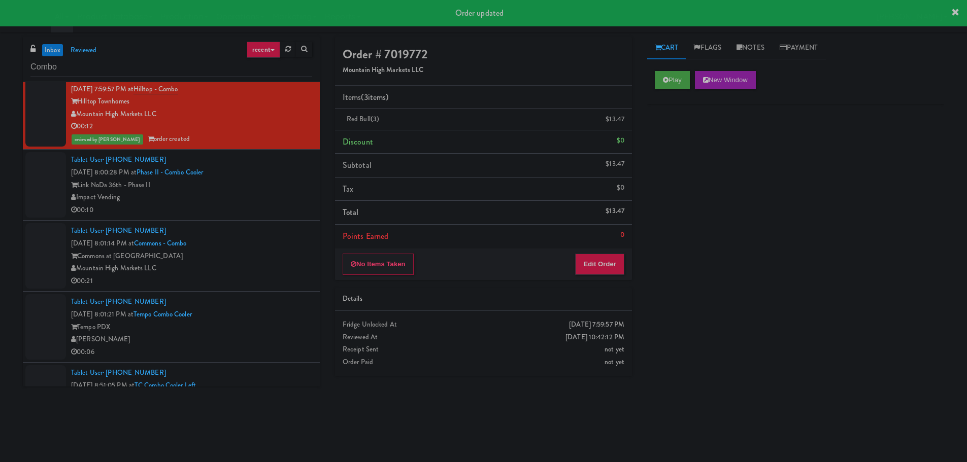
click at [293, 179] on div "Link NoDa 36th - Phase II" at bounding box center [191, 185] width 241 height 13
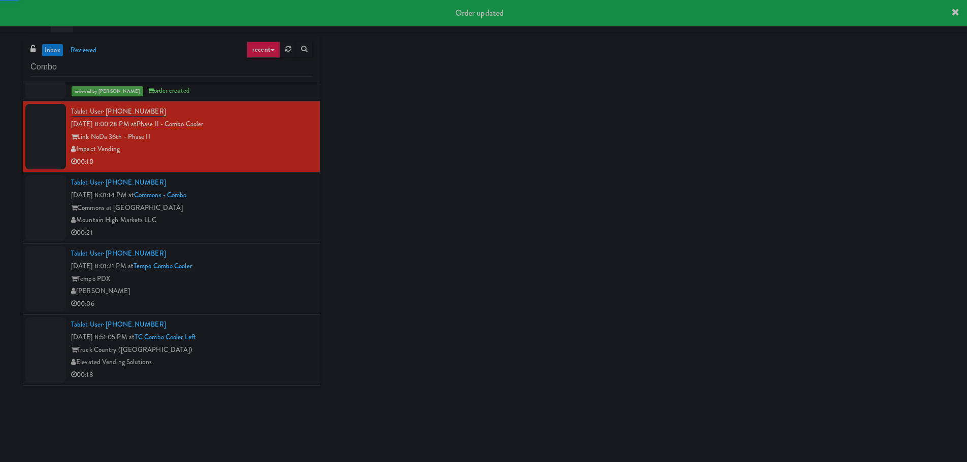
scroll to position [660, 0]
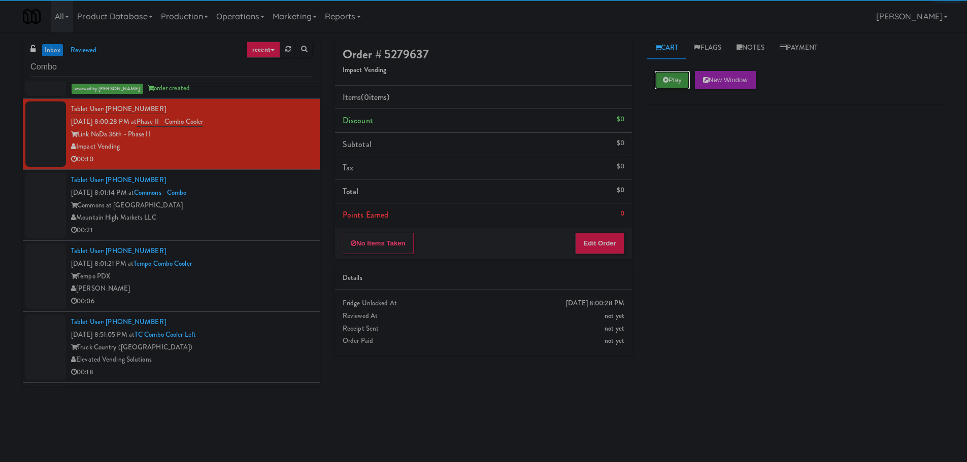
click at [678, 83] on button "Play" at bounding box center [672, 80] width 35 height 18
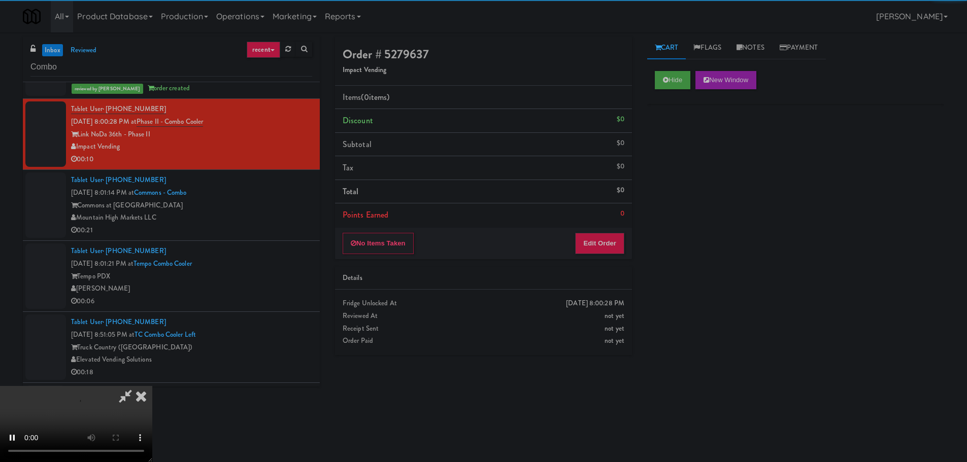
click at [602, 227] on div "Items (0 items ) Discount $0 Subtotal $0 Tax $0 Total $0 Points Earned 0" at bounding box center [483, 157] width 297 height 142
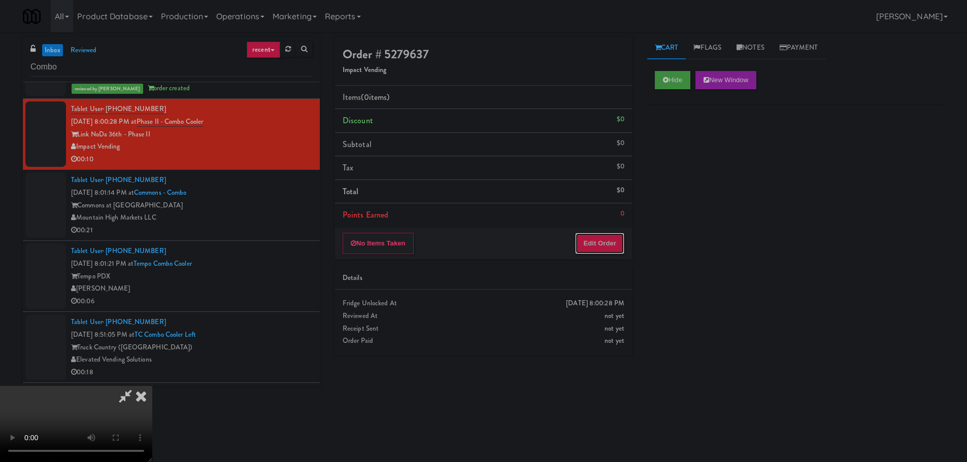
click at [605, 235] on button "Edit Order" at bounding box center [599, 243] width 49 height 21
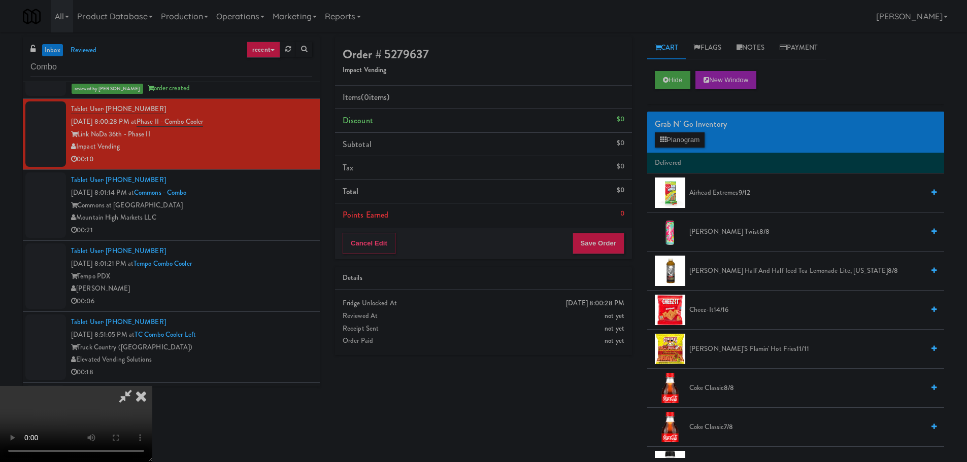
scroll to position [0, 0]
click at [152, 386] on video at bounding box center [76, 424] width 152 height 76
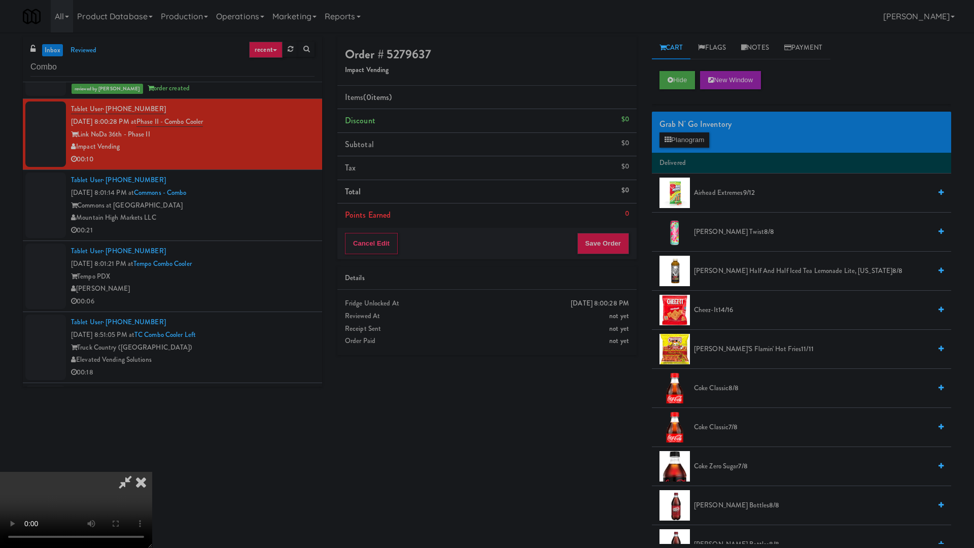
click at [152, 462] on video at bounding box center [76, 510] width 152 height 76
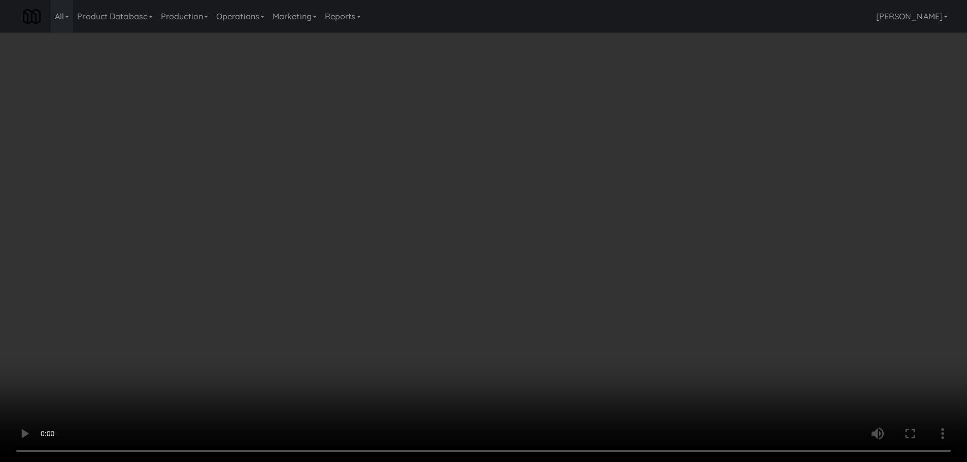
click at [673, 147] on button "Planogram" at bounding box center [680, 139] width 50 height 15
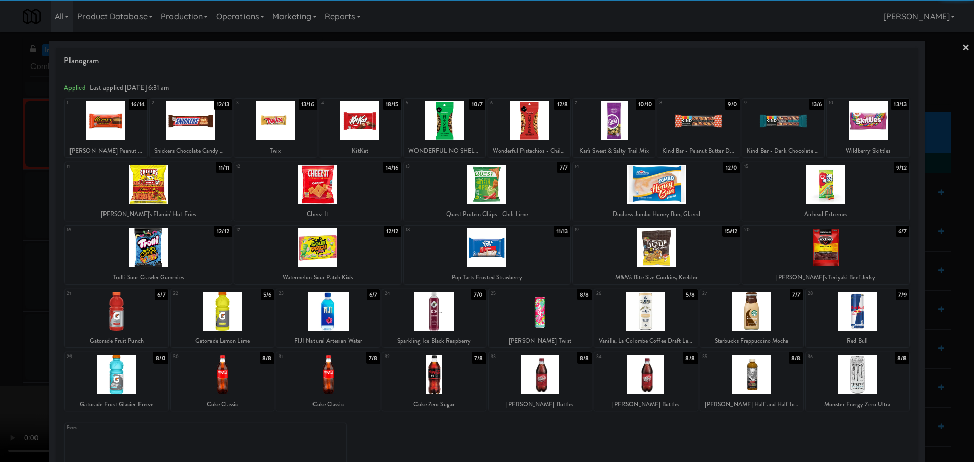
click at [650, 248] on div at bounding box center [656, 247] width 167 height 39
click at [0, 252] on div at bounding box center [487, 231] width 974 height 462
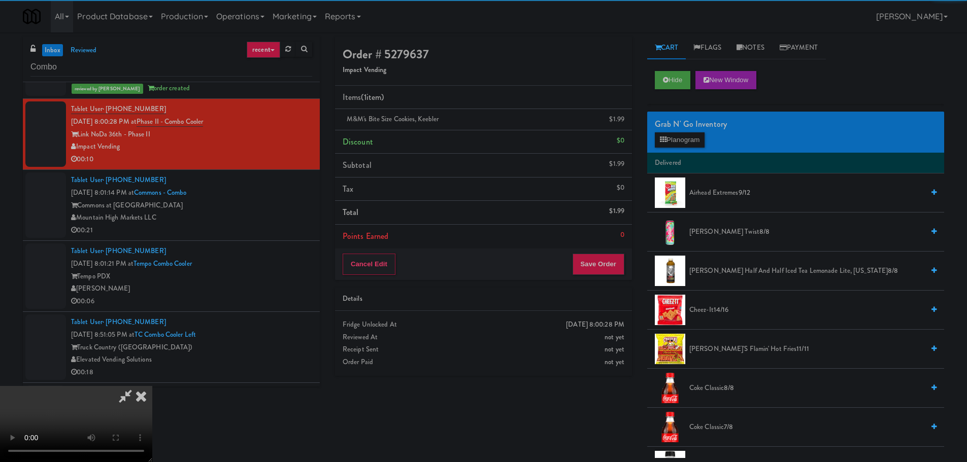
click at [152, 386] on video at bounding box center [76, 424] width 152 height 76
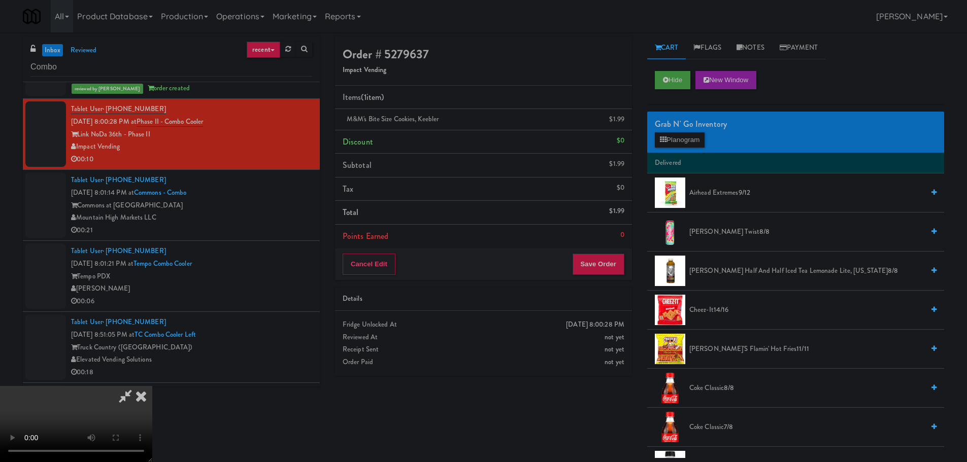
scroll to position [175, 0]
click at [596, 255] on button "Save Order" at bounding box center [598, 264] width 52 height 21
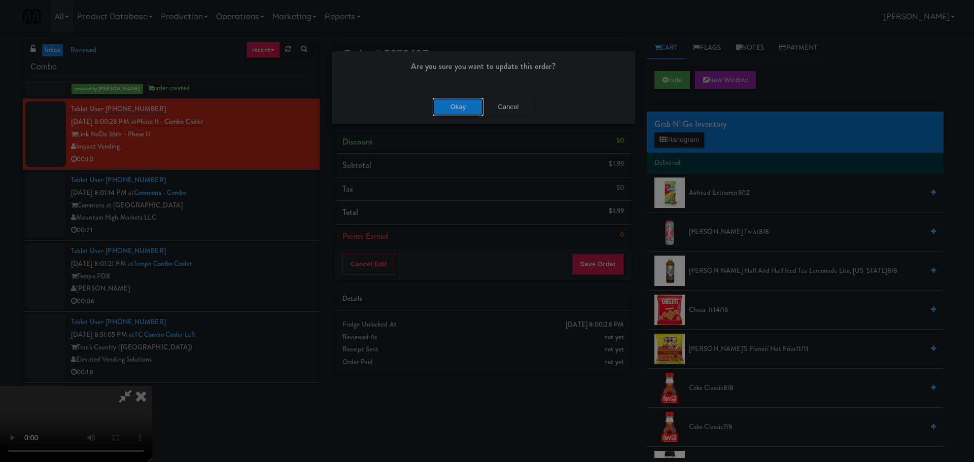
click at [461, 105] on button "Okay" at bounding box center [458, 107] width 51 height 18
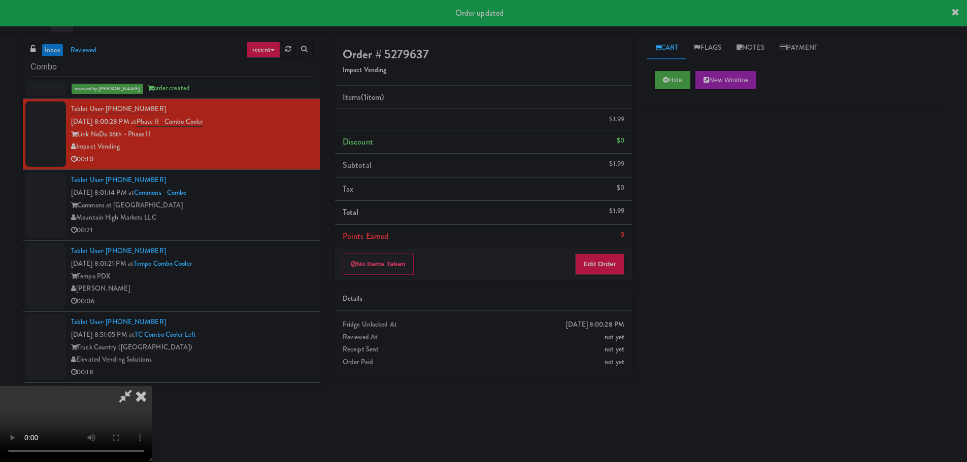
scroll to position [0, 0]
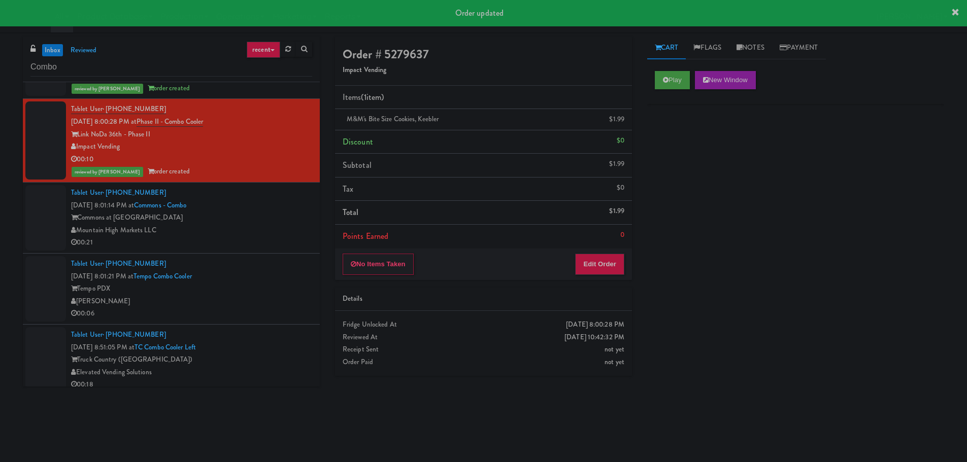
click at [234, 224] on div "Mountain High Markets LLC" at bounding box center [191, 230] width 241 height 13
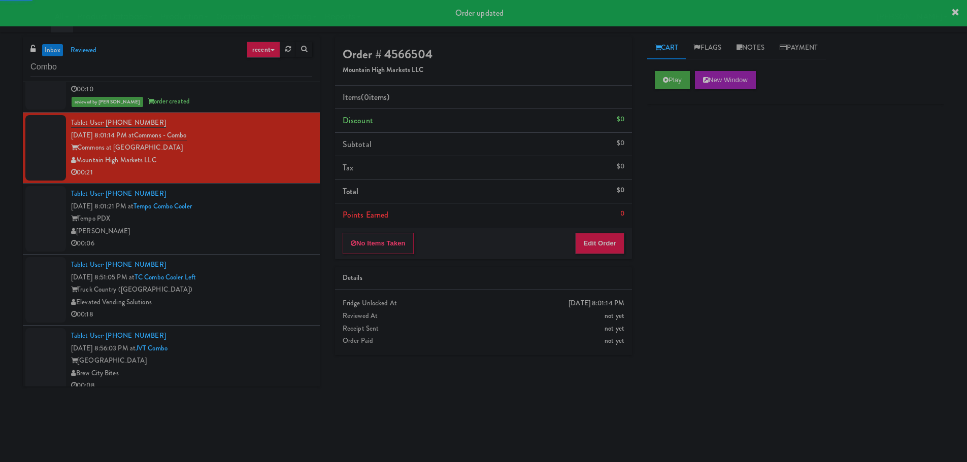
scroll to position [761, 0]
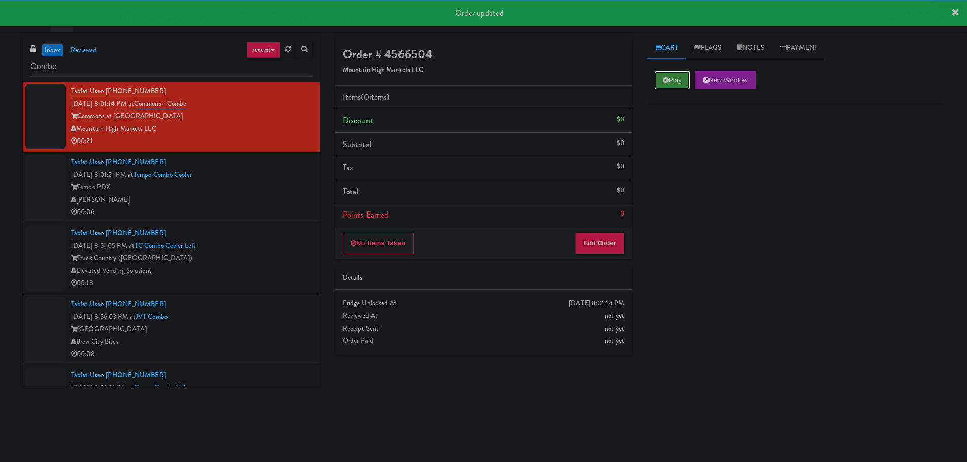
click at [656, 84] on button "Play" at bounding box center [672, 80] width 35 height 18
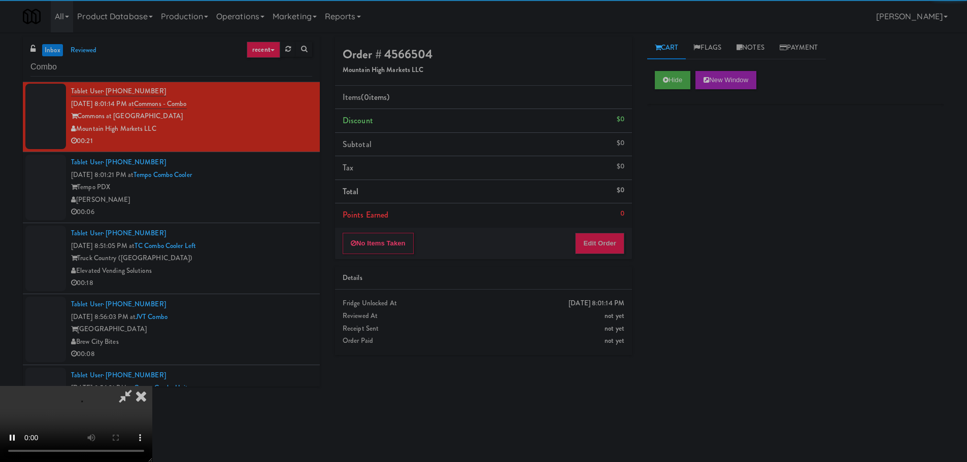
drag, startPoint x: 612, startPoint y: 230, endPoint x: 605, endPoint y: 237, distance: 9.0
click at [609, 233] on div "Order # 4566504 Mountain High Markets LLC Items (0 items ) Discount $0 Subtotal…" at bounding box center [483, 148] width 297 height 223
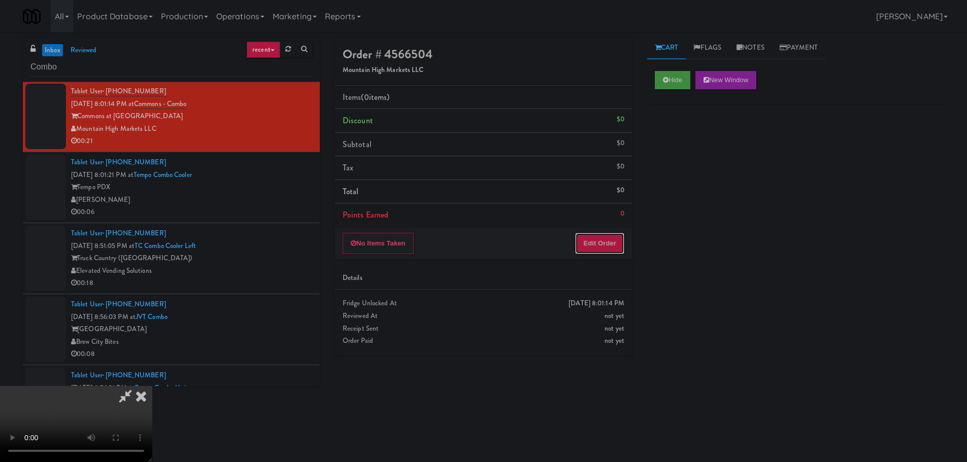
click at [604, 241] on button "Edit Order" at bounding box center [599, 243] width 49 height 21
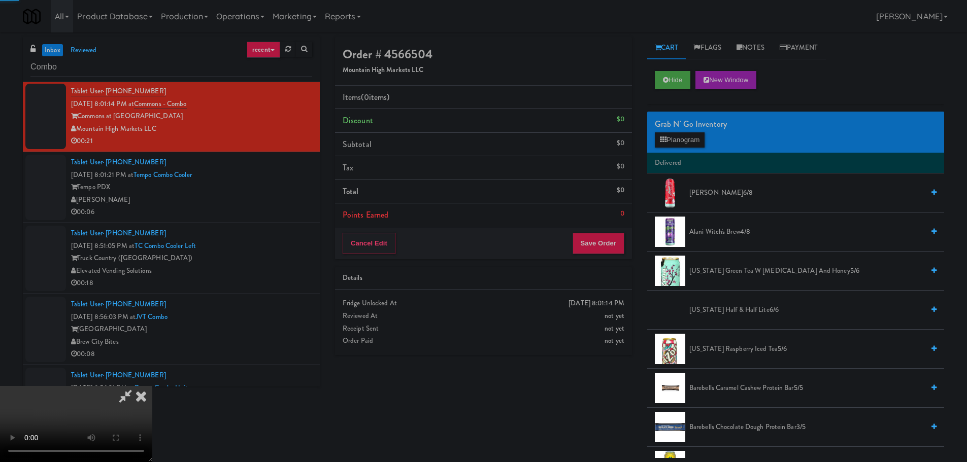
click at [468, 309] on div "Fridge Unlocked At" at bounding box center [484, 303] width 282 height 13
drag, startPoint x: 396, startPoint y: 249, endPoint x: 403, endPoint y: 250, distance: 6.7
click at [152, 386] on video at bounding box center [76, 424] width 152 height 76
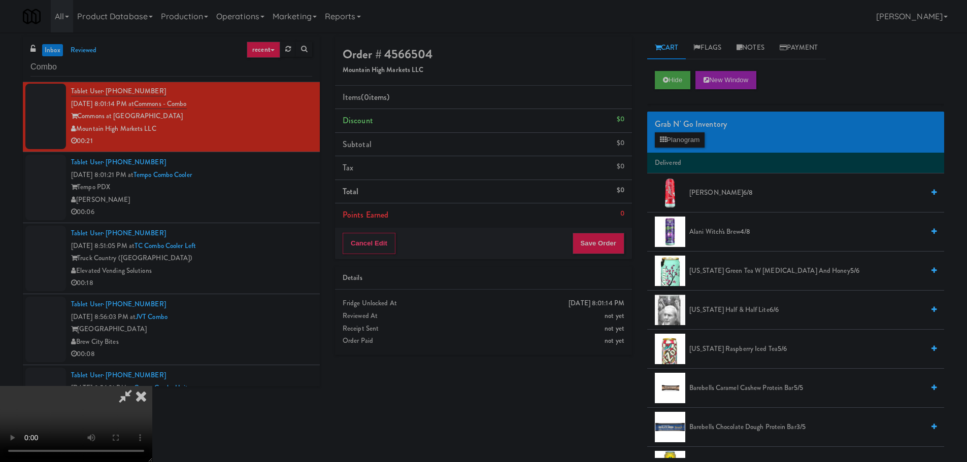
click at [152, 386] on video at bounding box center [76, 424] width 152 height 76
click at [670, 134] on button "Planogram" at bounding box center [680, 139] width 50 height 15
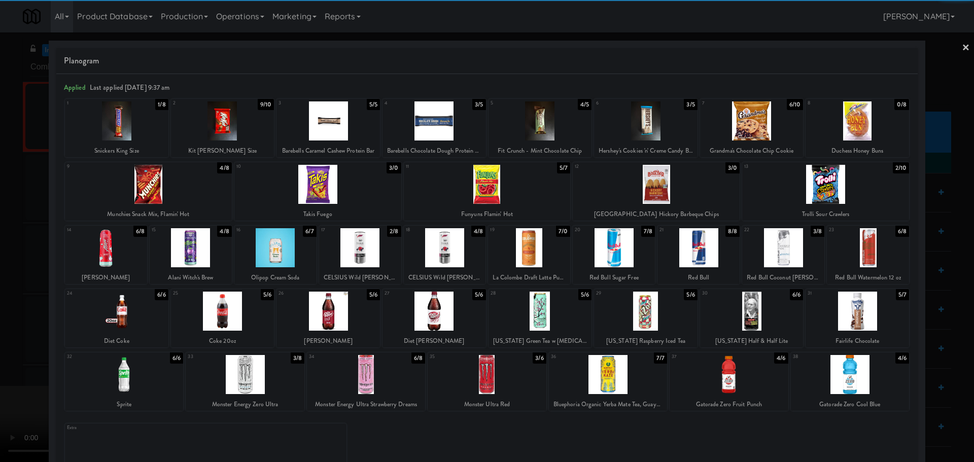
click at [685, 179] on div at bounding box center [656, 184] width 167 height 39
drag, startPoint x: 0, startPoint y: 216, endPoint x: 29, endPoint y: 216, distance: 29.4
click at [0, 222] on div at bounding box center [487, 231] width 974 height 462
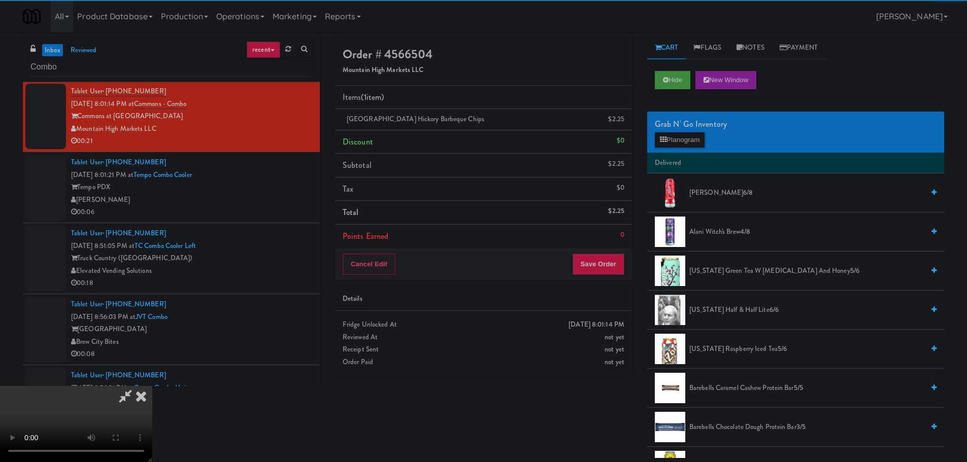
click at [152, 386] on video at bounding box center [76, 424] width 152 height 76
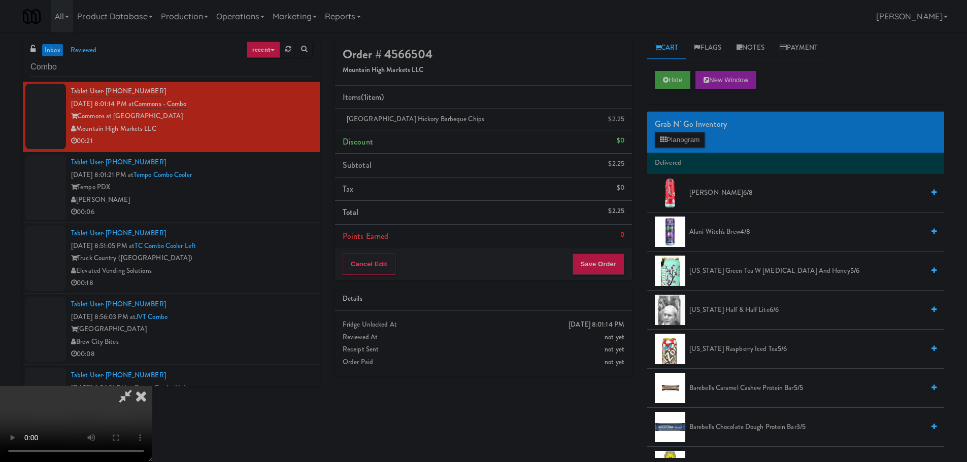
click at [152, 386] on video at bounding box center [76, 424] width 152 height 76
drag, startPoint x: 388, startPoint y: 204, endPoint x: 445, endPoint y: 205, distance: 56.9
click at [152, 386] on video at bounding box center [76, 424] width 152 height 76
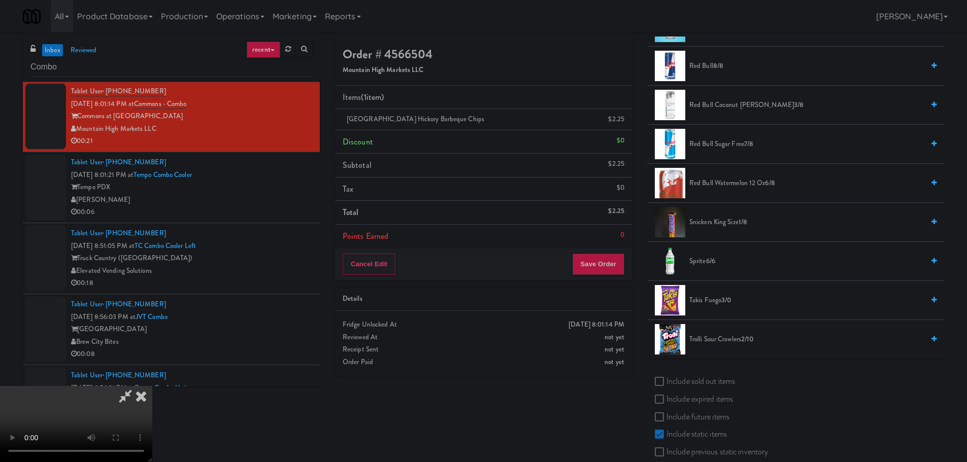
scroll to position [1279, 0]
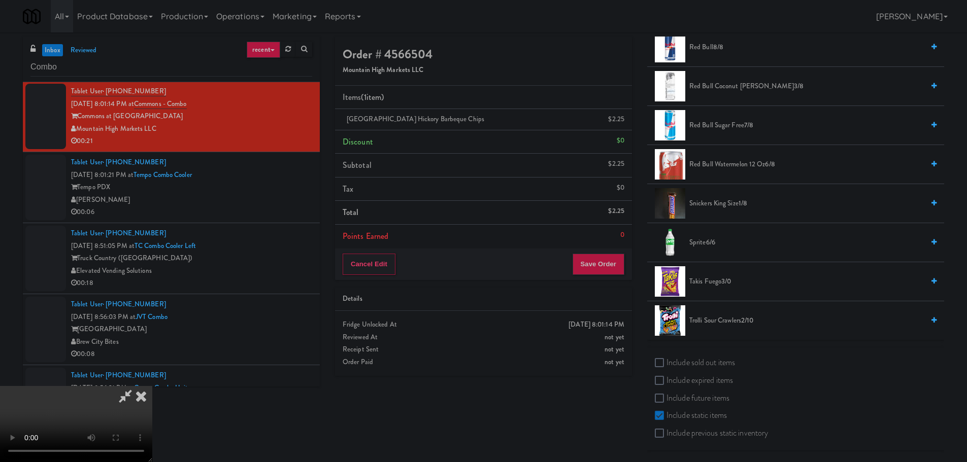
click at [708, 275] on li "Takis Fuego 3/0" at bounding box center [795, 281] width 297 height 39
click at [701, 276] on span "Takis Fuego 3/0" at bounding box center [806, 282] width 234 height 13
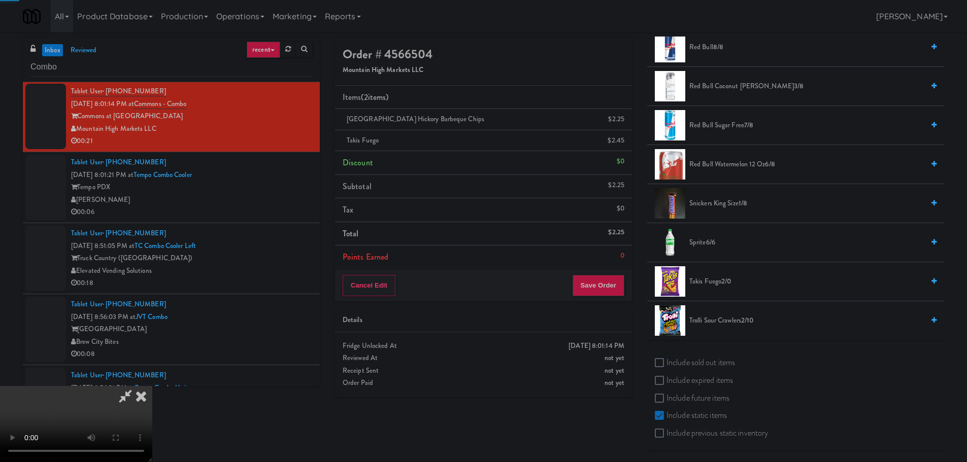
click at [152, 386] on video at bounding box center [76, 424] width 152 height 76
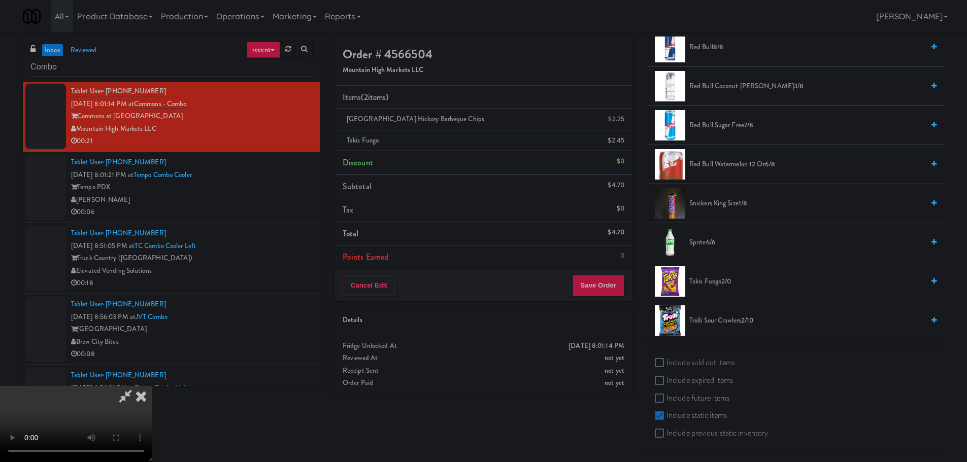
drag, startPoint x: 441, startPoint y: 257, endPoint x: 449, endPoint y: 259, distance: 8.9
click at [152, 386] on video at bounding box center [76, 424] width 152 height 76
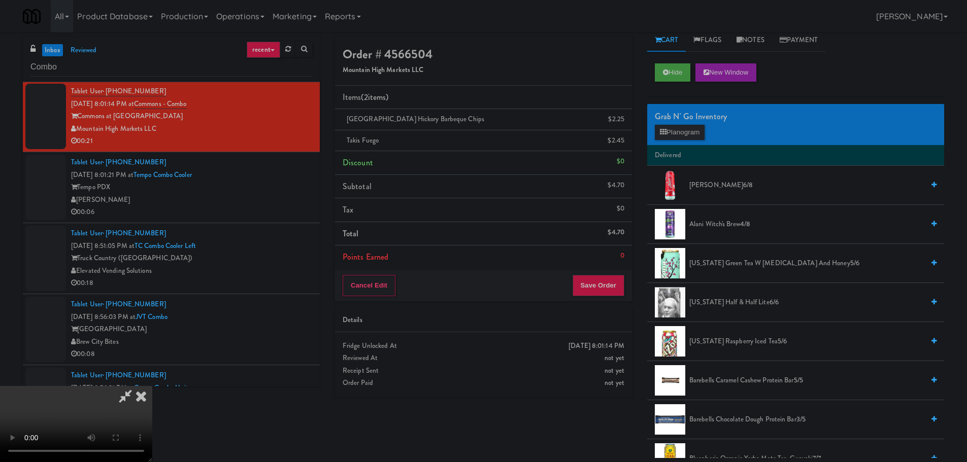
scroll to position [0, 0]
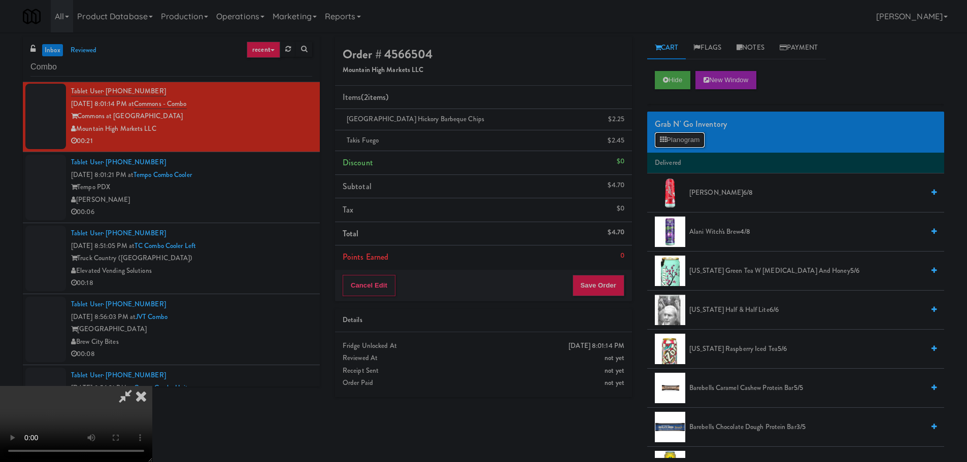
click at [701, 145] on button "Planogram" at bounding box center [680, 139] width 50 height 15
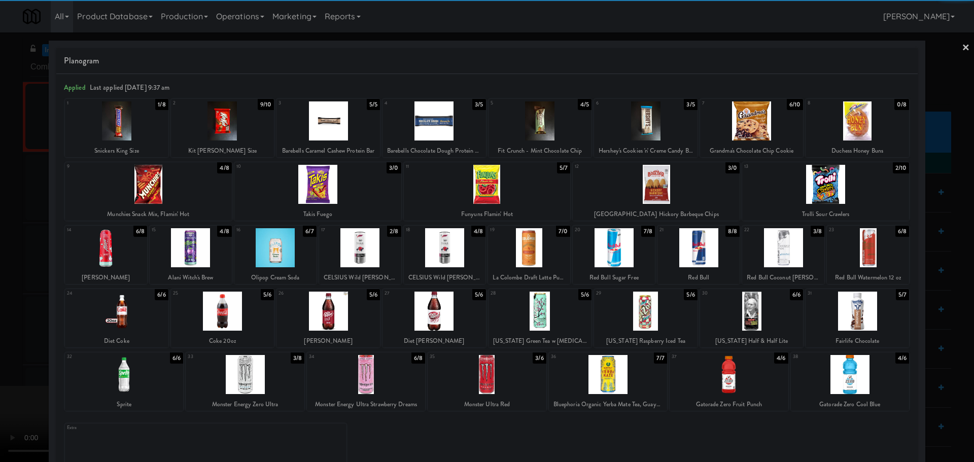
click at [278, 250] on div at bounding box center [275, 247] width 82 height 39
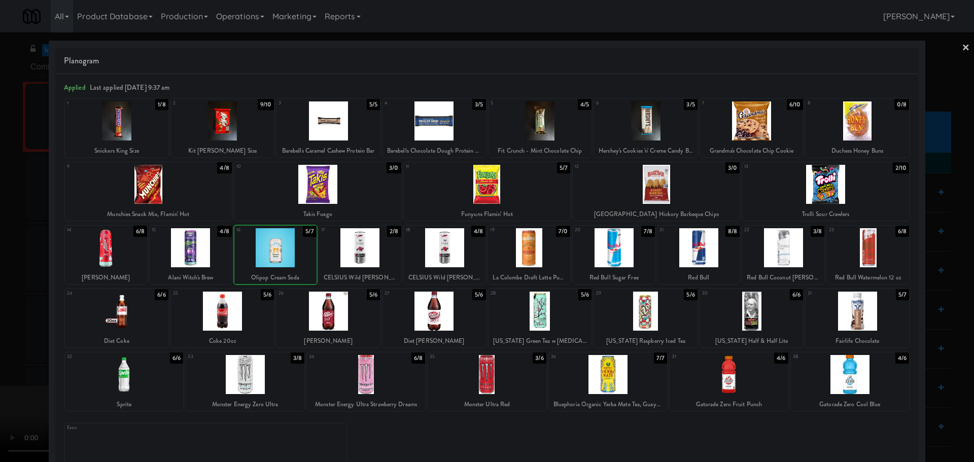
click at [0, 352] on div at bounding box center [487, 231] width 974 height 462
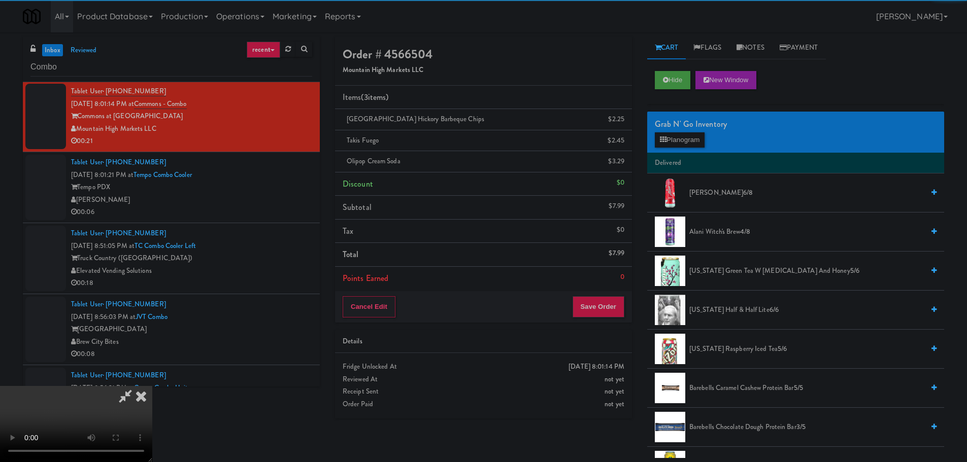
drag, startPoint x: 289, startPoint y: 242, endPoint x: 318, endPoint y: 230, distance: 31.7
click at [152, 386] on video at bounding box center [76, 424] width 152 height 76
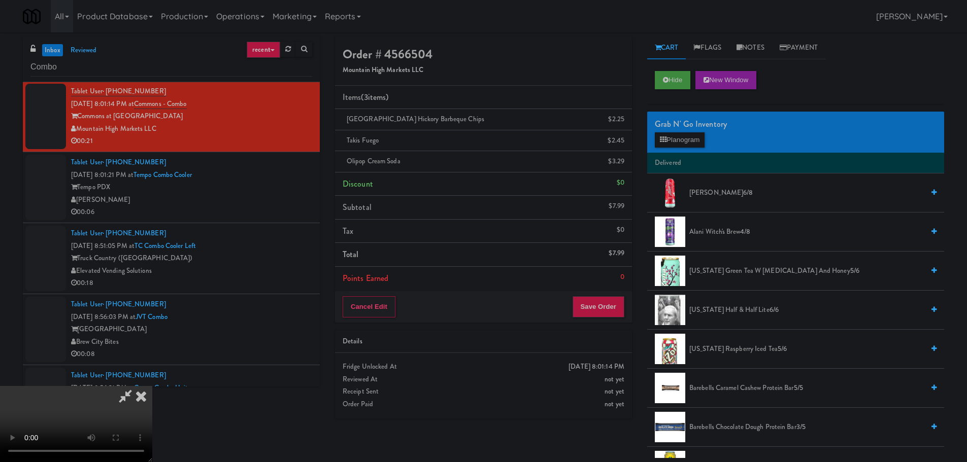
scroll to position [175, 0]
click at [609, 308] on button "Save Order" at bounding box center [598, 306] width 52 height 21
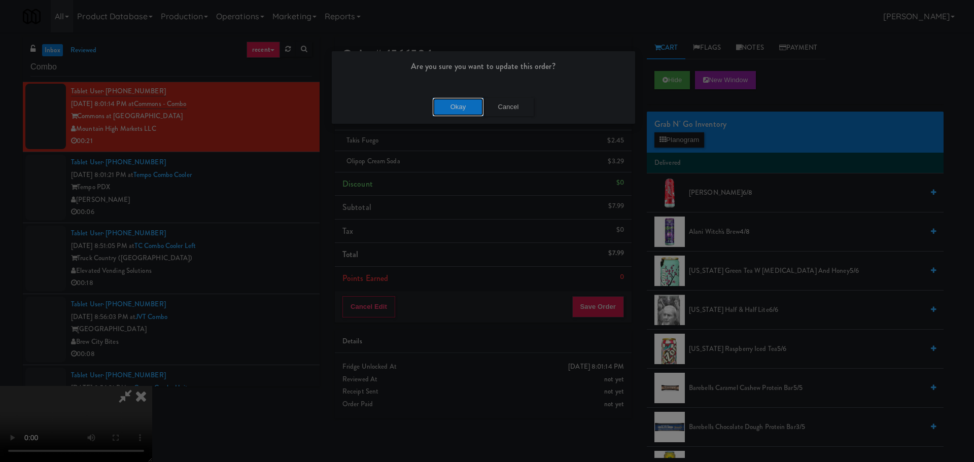
click at [456, 108] on button "Okay" at bounding box center [458, 107] width 51 height 18
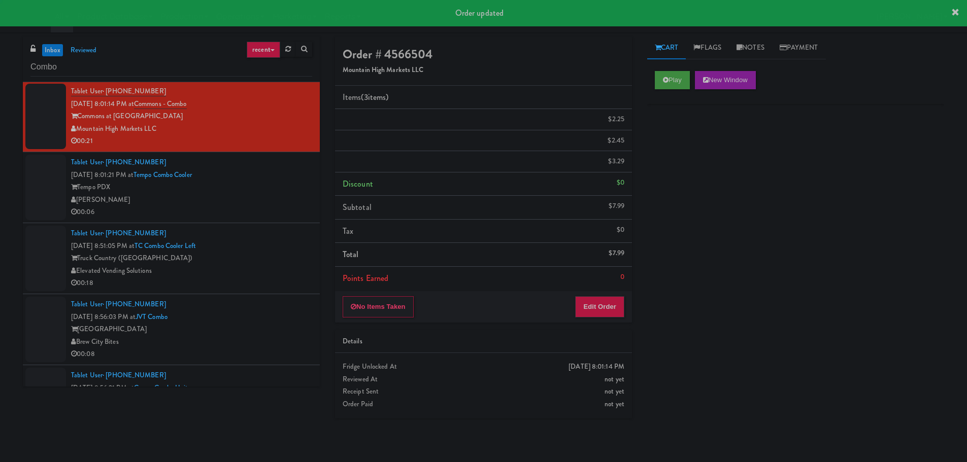
scroll to position [0, 0]
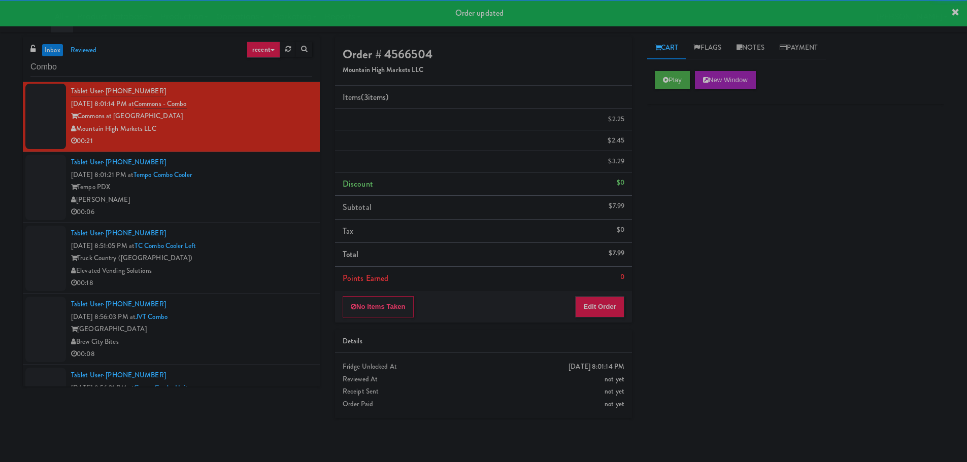
click at [277, 194] on div "[PERSON_NAME]" at bounding box center [191, 200] width 241 height 13
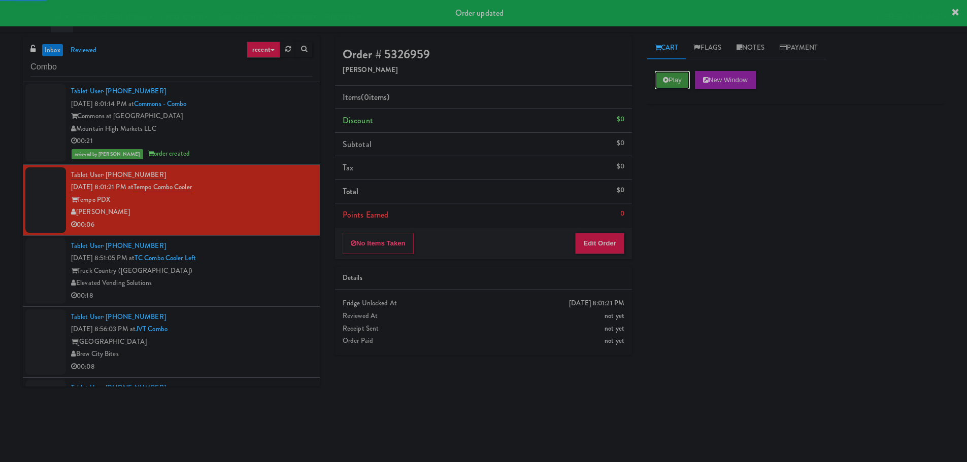
click at [684, 78] on button "Play" at bounding box center [672, 80] width 35 height 18
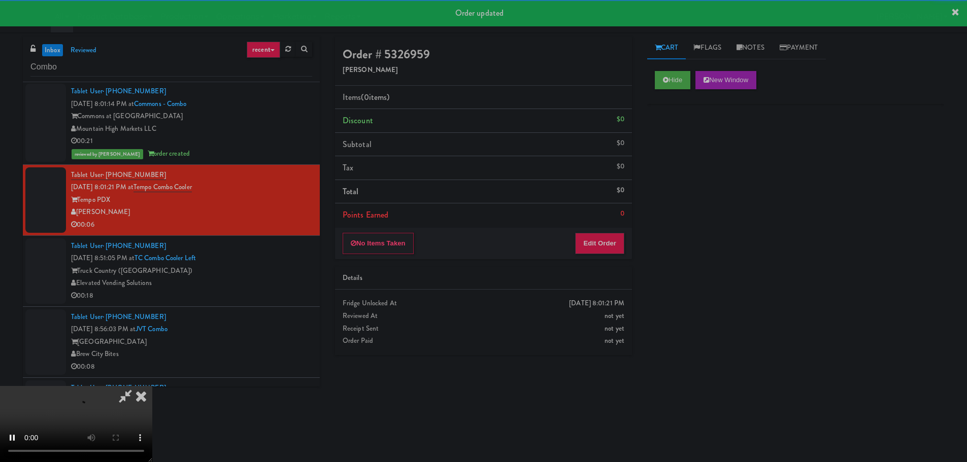
click at [626, 253] on div "No Items Taken Edit Order" at bounding box center [483, 243] width 297 height 31
click at [609, 246] on button "Edit Order" at bounding box center [599, 243] width 49 height 21
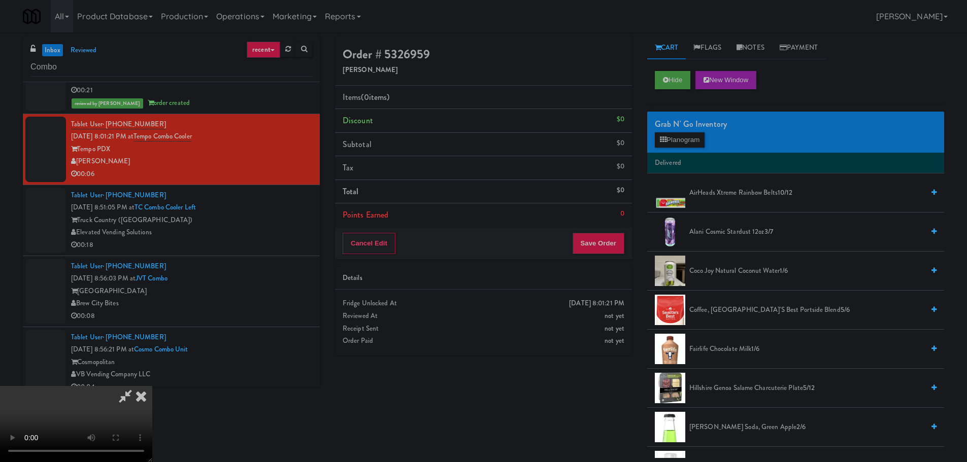
scroll to position [175, 0]
click at [152, 386] on video at bounding box center [76, 424] width 152 height 76
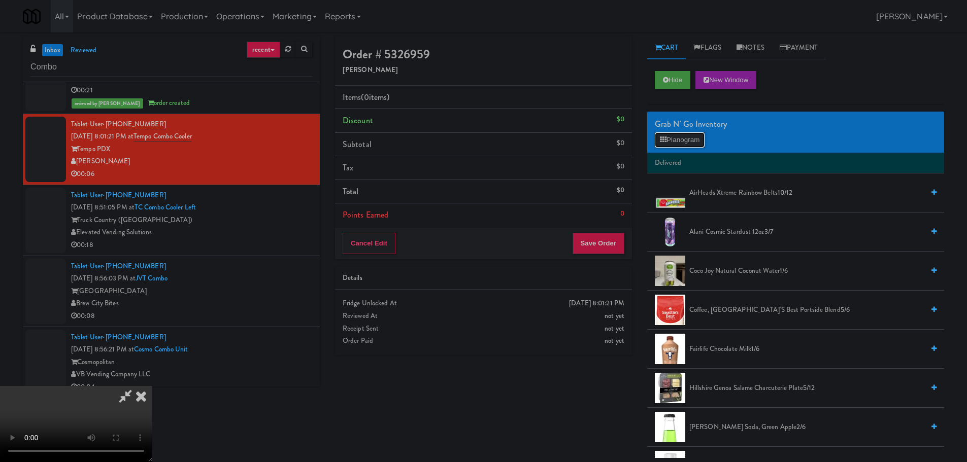
click at [673, 140] on button "Planogram" at bounding box center [680, 139] width 50 height 15
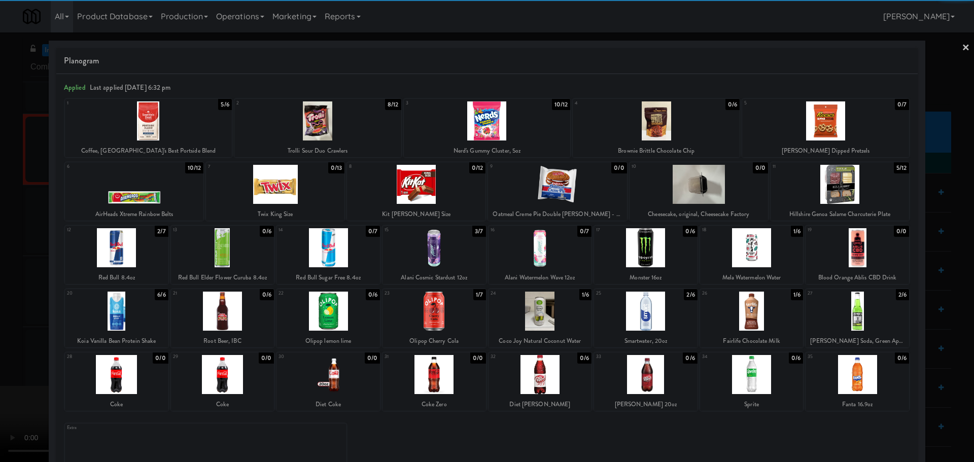
click at [127, 244] on div at bounding box center [117, 247] width 104 height 39
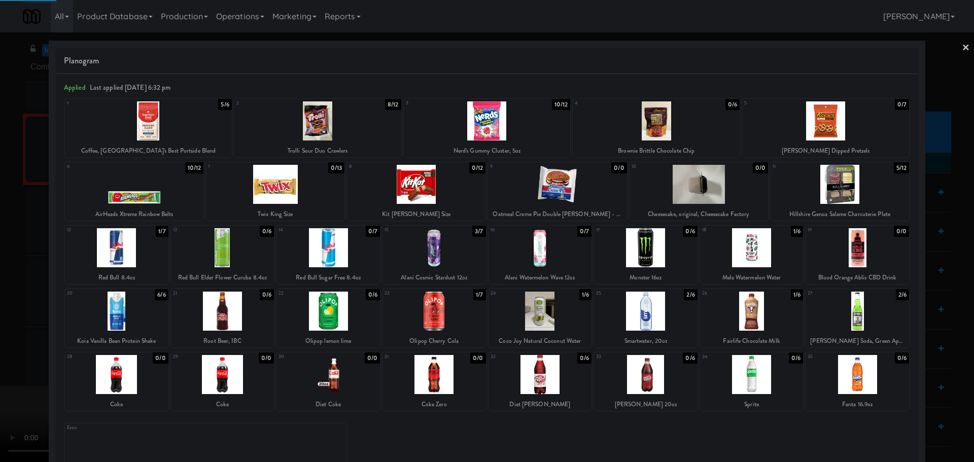
drag, startPoint x: 0, startPoint y: 277, endPoint x: 17, endPoint y: 275, distance: 17.4
click at [3, 277] on div at bounding box center [487, 231] width 974 height 462
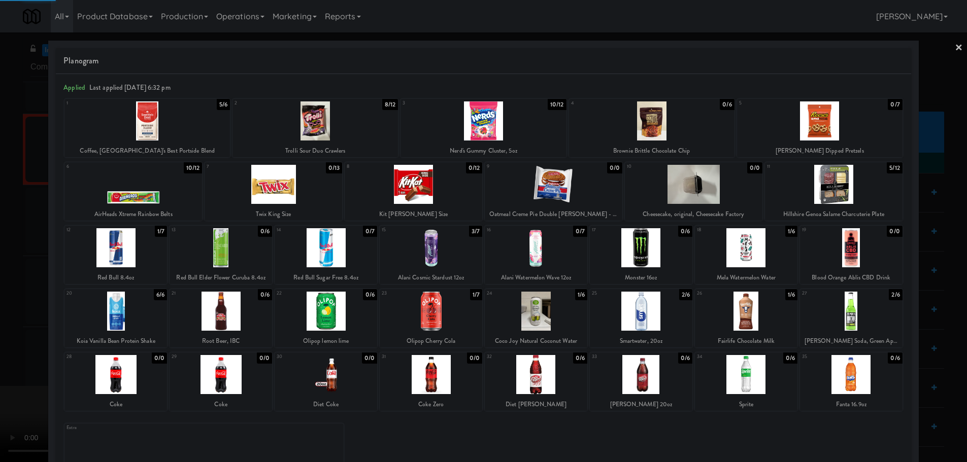
drag, startPoint x: 244, startPoint y: 269, endPoint x: 259, endPoint y: 270, distance: 14.8
click at [152, 386] on video at bounding box center [76, 424] width 152 height 76
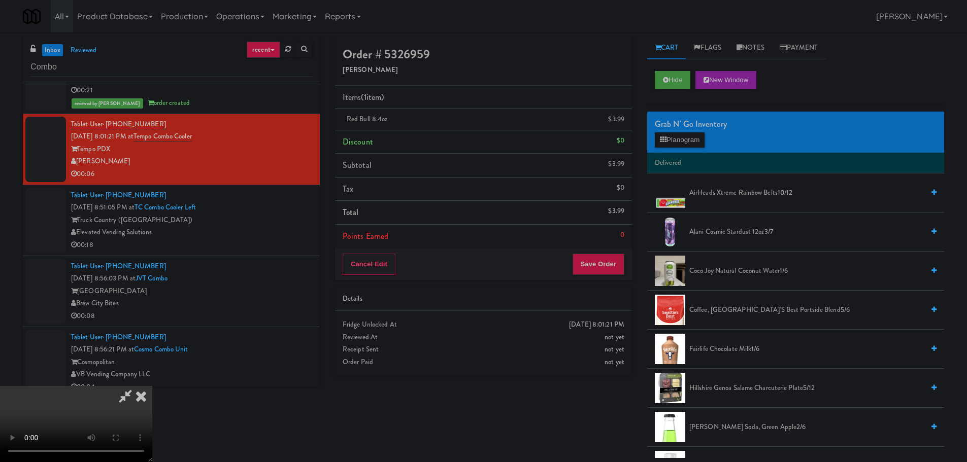
scroll to position [175, 0]
click at [610, 258] on button "Save Order" at bounding box center [598, 264] width 52 height 21
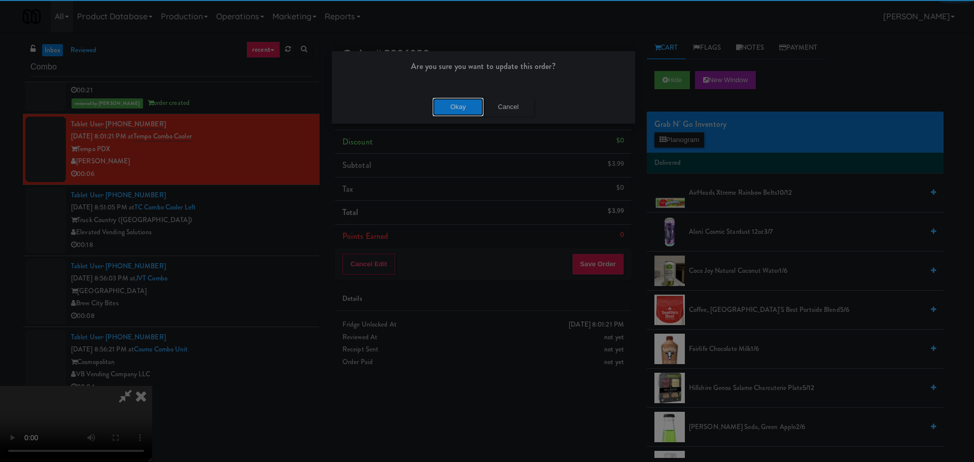
click at [449, 106] on button "Okay" at bounding box center [458, 107] width 51 height 18
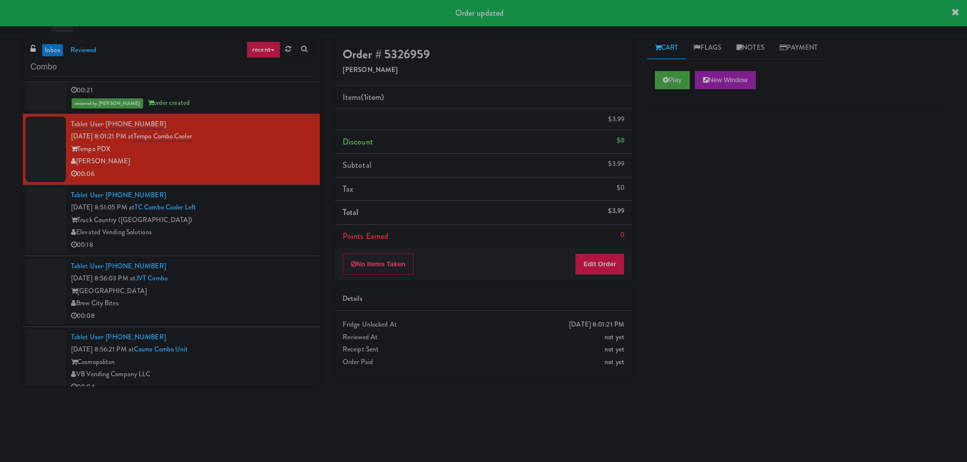
scroll to position [0, 0]
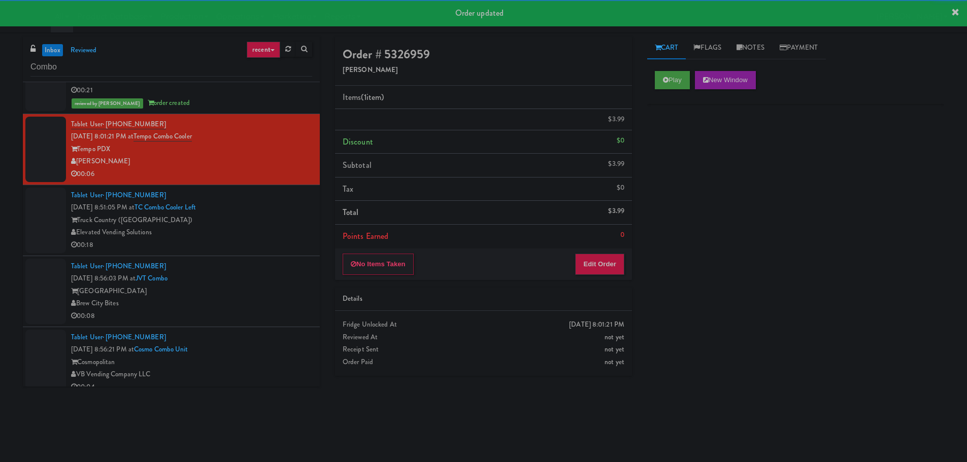
click at [265, 212] on div "Tablet User · (414) 803-4184 [DATE] 8:51:05 PM at TC Combo Cooler Left Truck Co…" at bounding box center [191, 220] width 241 height 62
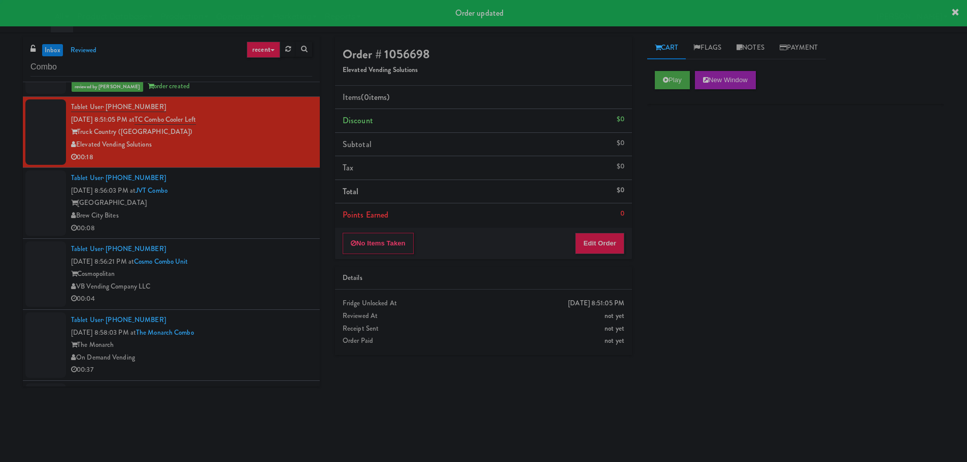
scroll to position [913, 0]
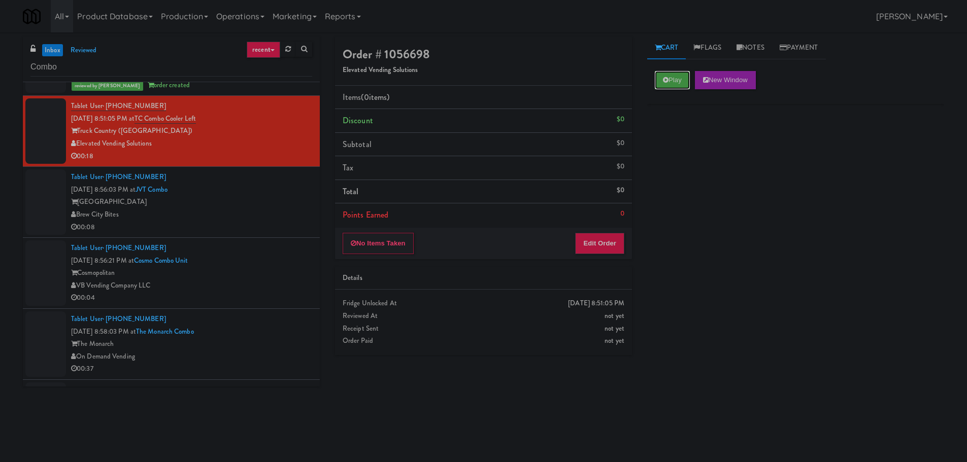
click at [672, 80] on button "Play" at bounding box center [672, 80] width 35 height 18
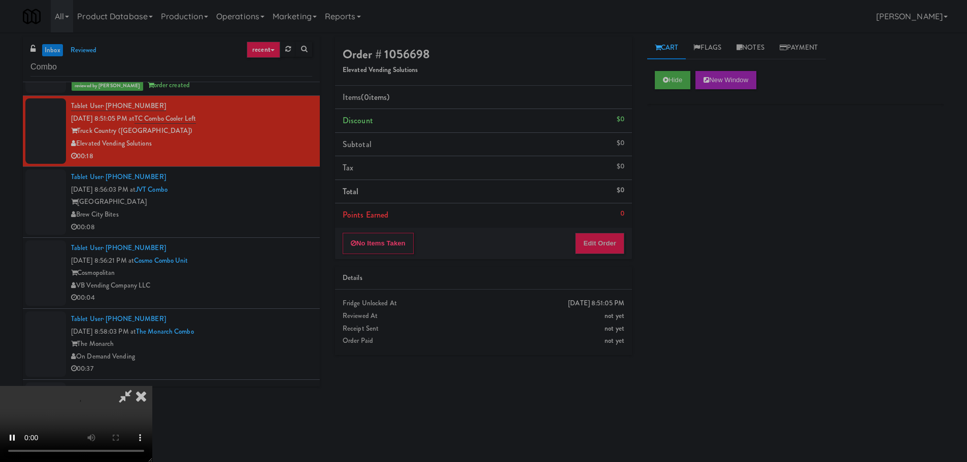
click at [592, 232] on div "No Items Taken Edit Order" at bounding box center [483, 243] width 297 height 31
click at [593, 242] on button "Edit Order" at bounding box center [599, 243] width 49 height 21
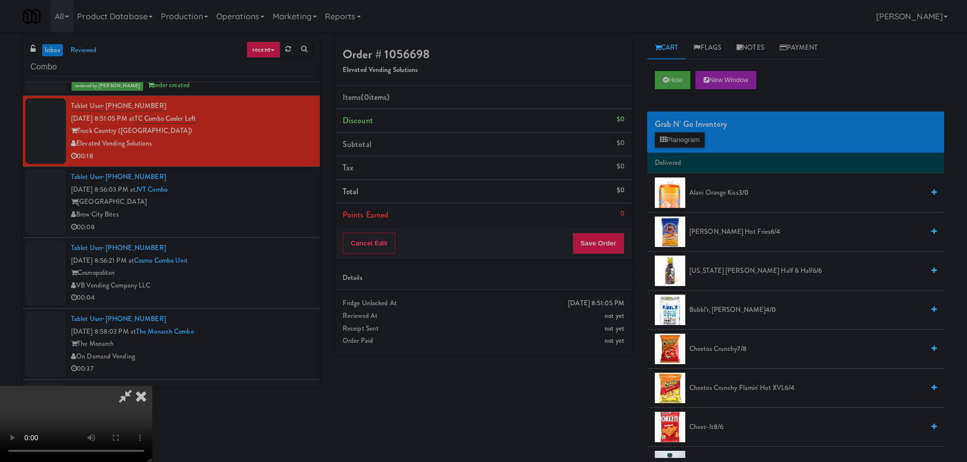
scroll to position [175, 0]
click at [152, 386] on video at bounding box center [76, 424] width 152 height 76
drag, startPoint x: 352, startPoint y: 227, endPoint x: 356, endPoint y: 231, distance: 6.1
click at [152, 386] on video at bounding box center [76, 424] width 152 height 76
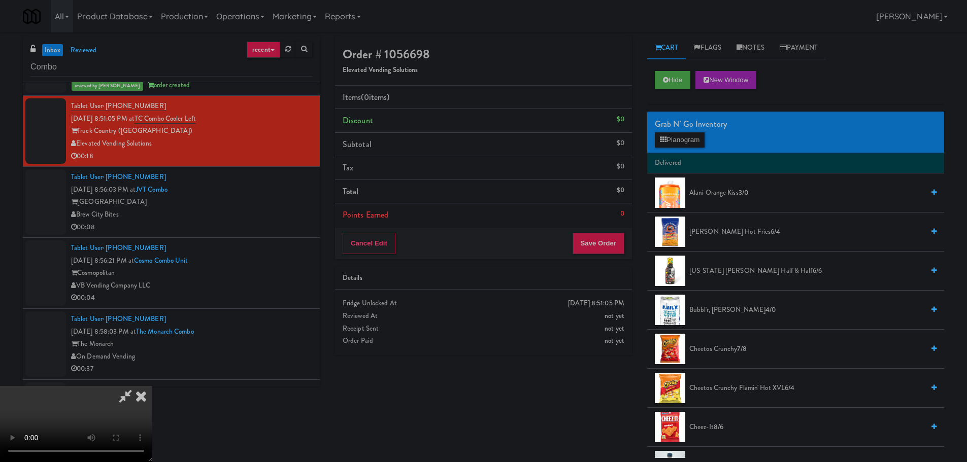
drag, startPoint x: 426, startPoint y: 259, endPoint x: 654, endPoint y: 158, distance: 249.2
click at [152, 386] on video at bounding box center [76, 424] width 152 height 76
click at [688, 132] on button "Planogram" at bounding box center [680, 139] width 50 height 15
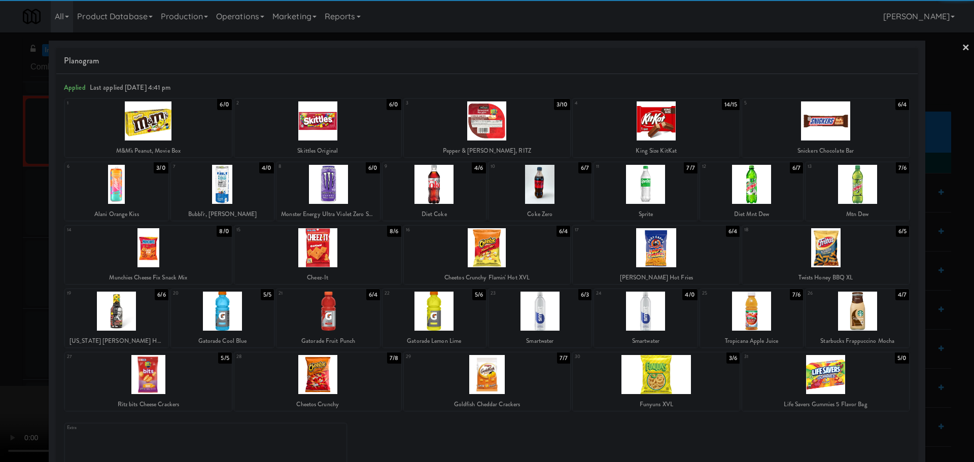
drag, startPoint x: 754, startPoint y: 187, endPoint x: 759, endPoint y: 189, distance: 5.9
click at [756, 187] on div at bounding box center [752, 184] width 104 height 39
click at [0, 274] on div at bounding box center [487, 231] width 974 height 462
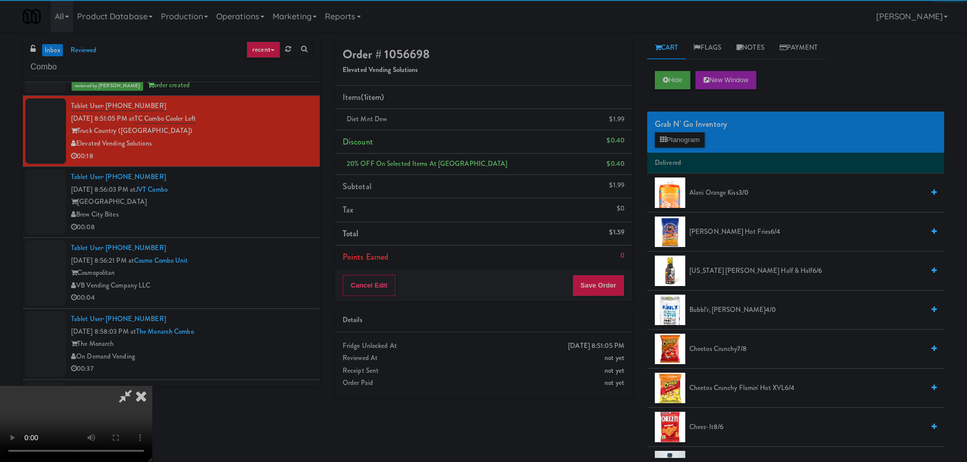
click at [152, 386] on video at bounding box center [76, 424] width 152 height 76
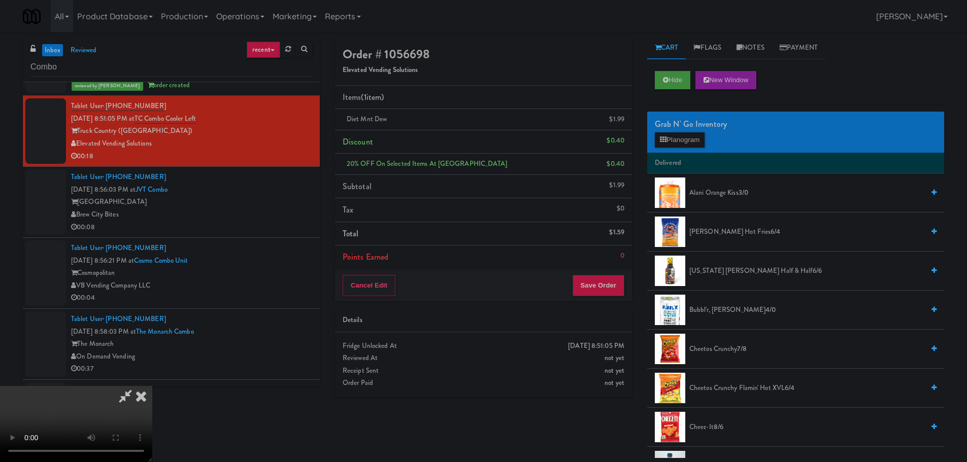
click at [152, 386] on video at bounding box center [76, 424] width 152 height 76
click at [663, 144] on button "Planogram" at bounding box center [680, 139] width 50 height 15
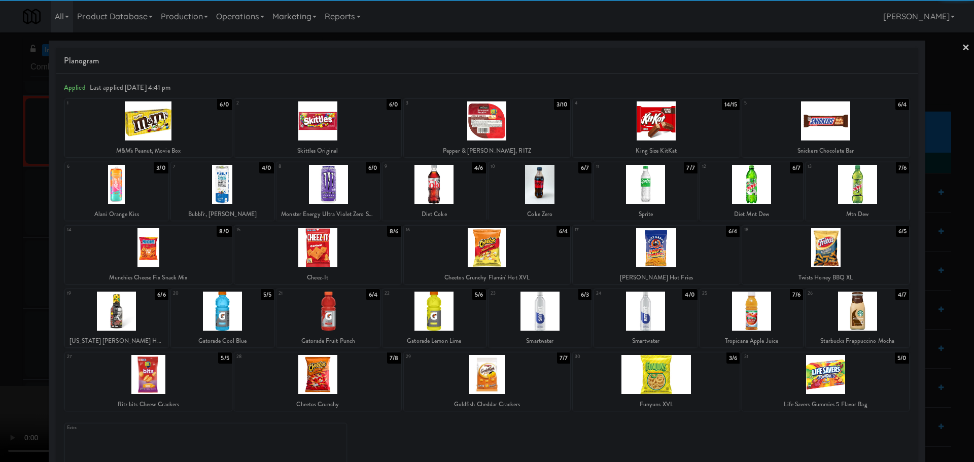
click at [560, 305] on div at bounding box center [541, 311] width 104 height 39
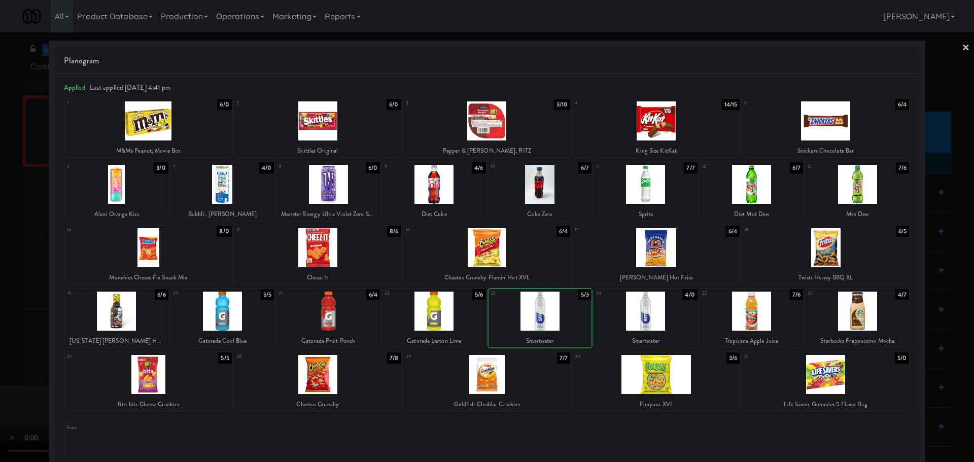
drag, startPoint x: 4, startPoint y: 347, endPoint x: 48, endPoint y: 331, distance: 46.7
click at [6, 347] on div at bounding box center [487, 231] width 974 height 462
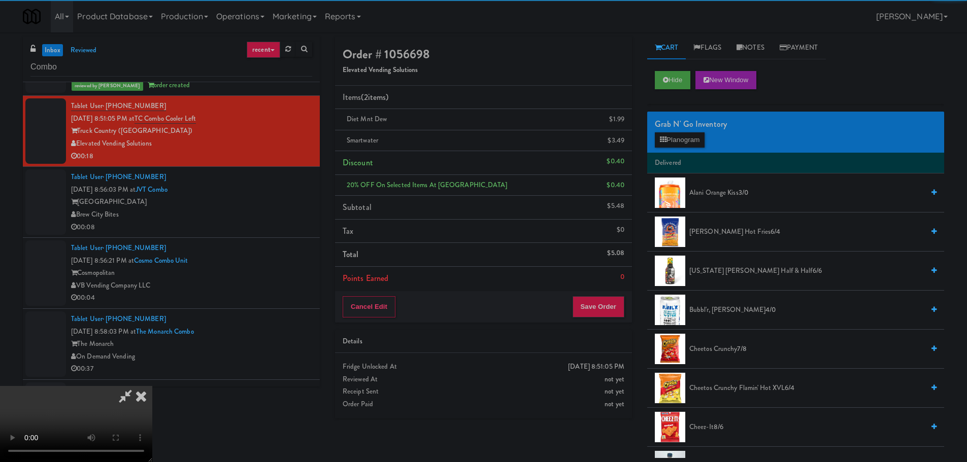
drag, startPoint x: 333, startPoint y: 266, endPoint x: 363, endPoint y: 260, distance: 30.1
click at [152, 386] on video at bounding box center [76, 424] width 152 height 76
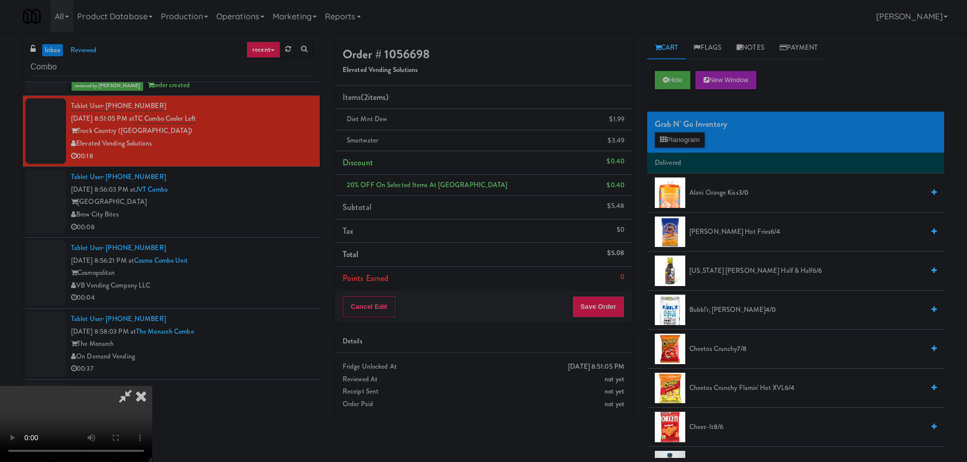
scroll to position [175, 0]
click at [604, 292] on div "Cancel Edit Save Order" at bounding box center [483, 306] width 297 height 31
click at [605, 299] on button "Save Order" at bounding box center [598, 306] width 52 height 21
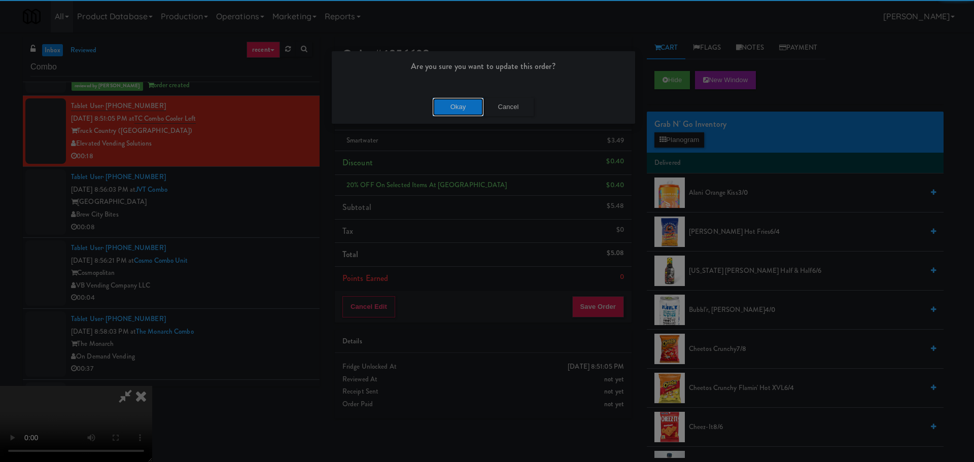
click at [471, 109] on button "Okay" at bounding box center [458, 107] width 51 height 18
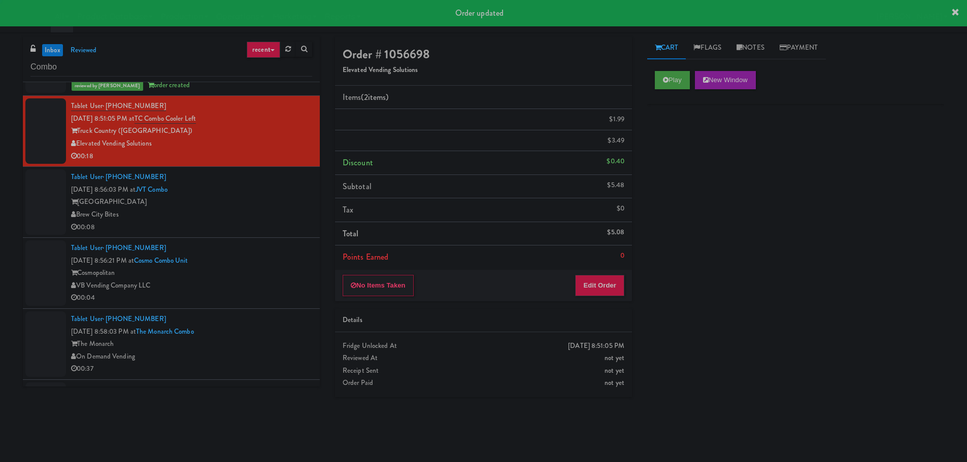
scroll to position [0, 0]
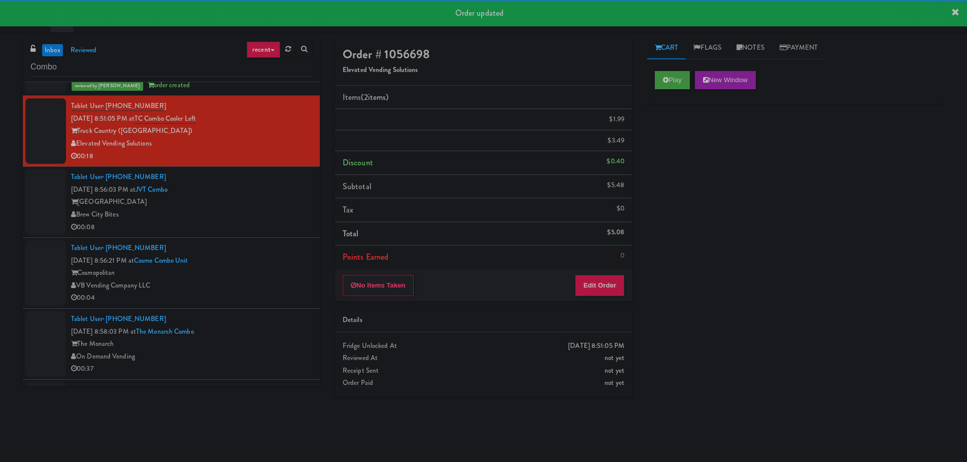
click at [279, 209] on div "Brew City Bites" at bounding box center [191, 215] width 241 height 13
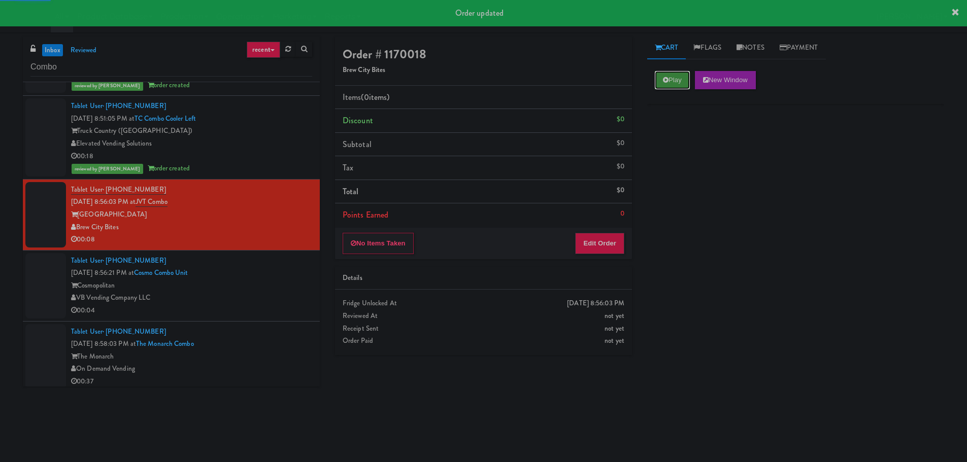
click at [673, 81] on button "Play" at bounding box center [672, 80] width 35 height 18
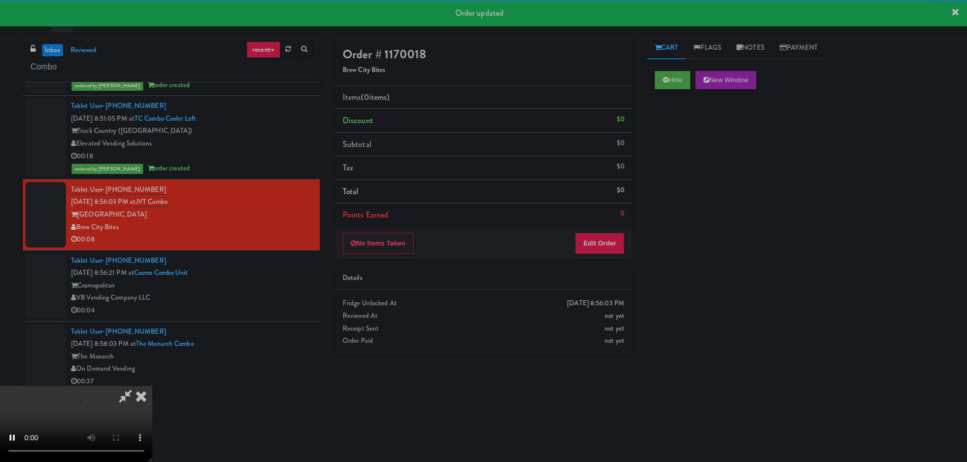
click at [592, 225] on li "Points Earned 0" at bounding box center [483, 215] width 297 height 23
click at [593, 235] on button "Edit Order" at bounding box center [599, 243] width 49 height 21
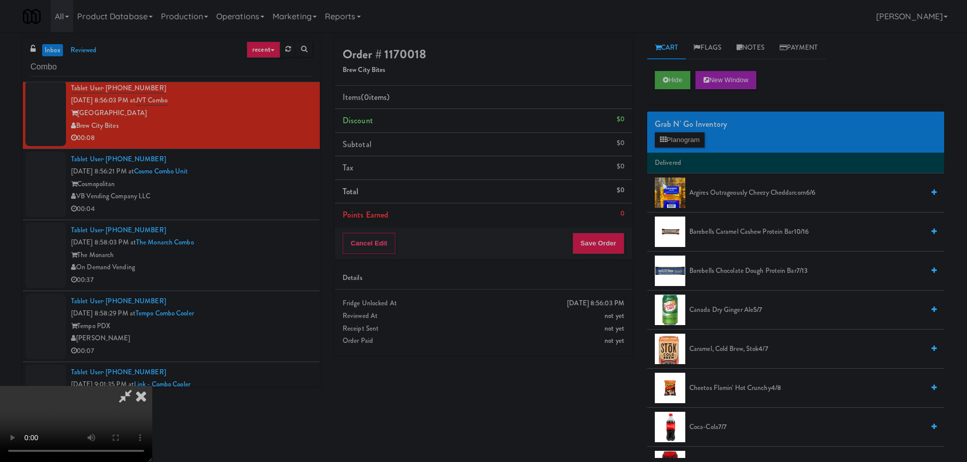
click at [152, 386] on video at bounding box center [76, 424] width 152 height 76
click at [696, 126] on div "Grab N' Go Inventory" at bounding box center [796, 124] width 282 height 15
click at [696, 141] on button "Planogram" at bounding box center [680, 139] width 50 height 15
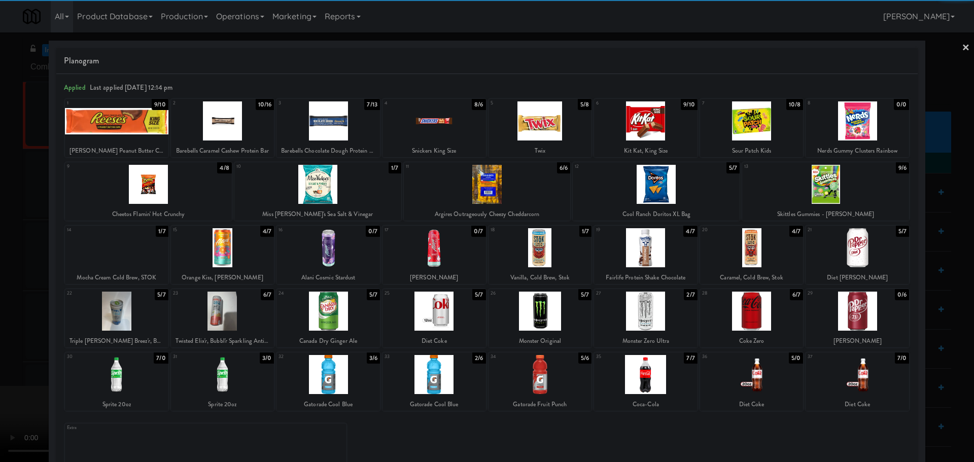
click at [549, 312] on div at bounding box center [541, 311] width 104 height 39
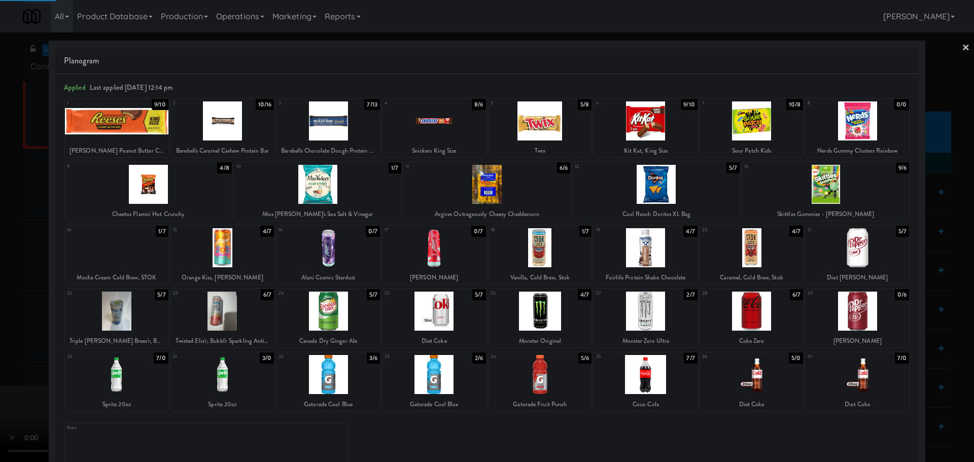
click at [0, 361] on div at bounding box center [487, 231] width 974 height 462
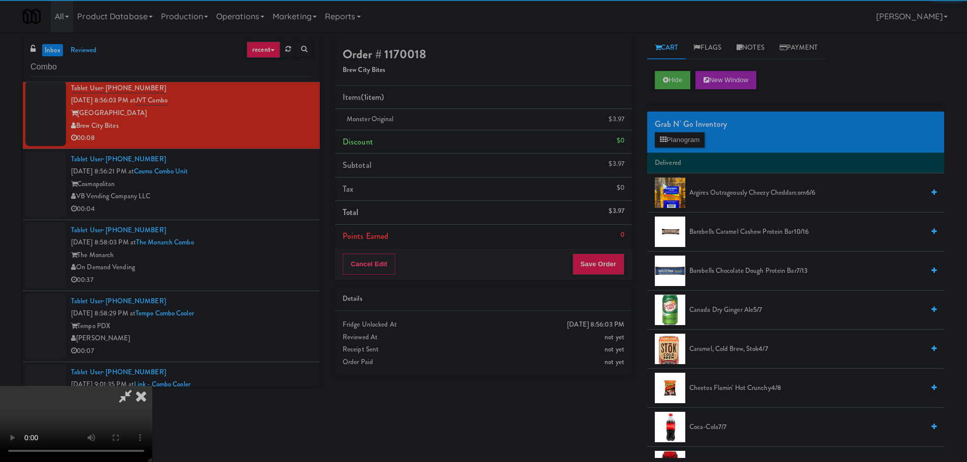
scroll to position [175, 0]
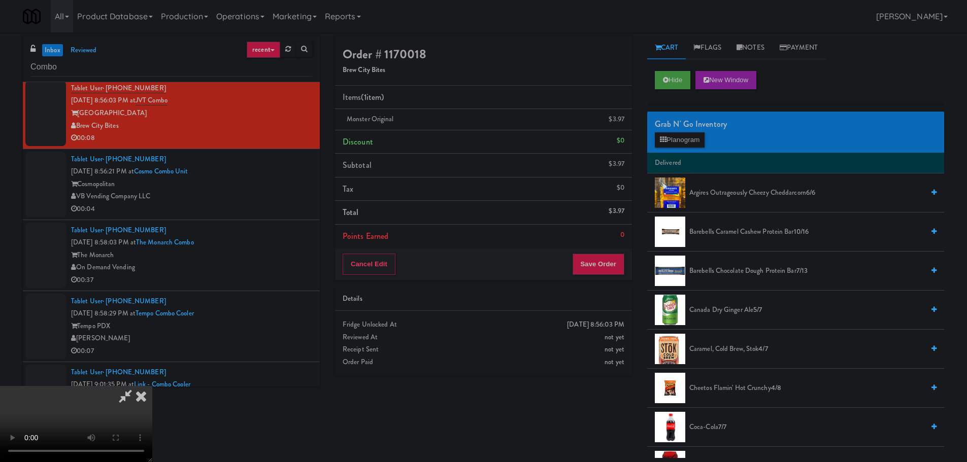
click at [152, 386] on video at bounding box center [76, 424] width 152 height 76
drag, startPoint x: 350, startPoint y: 340, endPoint x: 367, endPoint y: 325, distance: 23.1
click at [152, 386] on video at bounding box center [76, 424] width 152 height 76
click at [612, 259] on button "Save Order" at bounding box center [598, 264] width 52 height 21
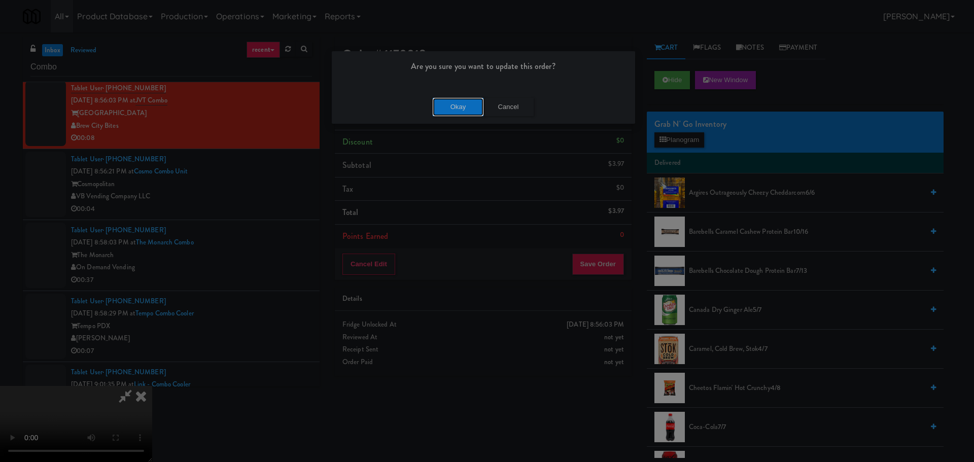
click at [454, 100] on button "Okay" at bounding box center [458, 107] width 51 height 18
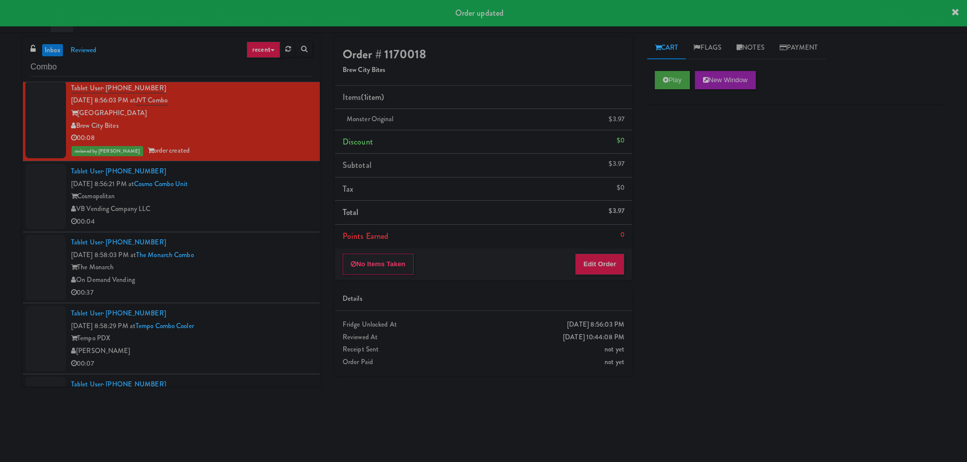
scroll to position [0, 0]
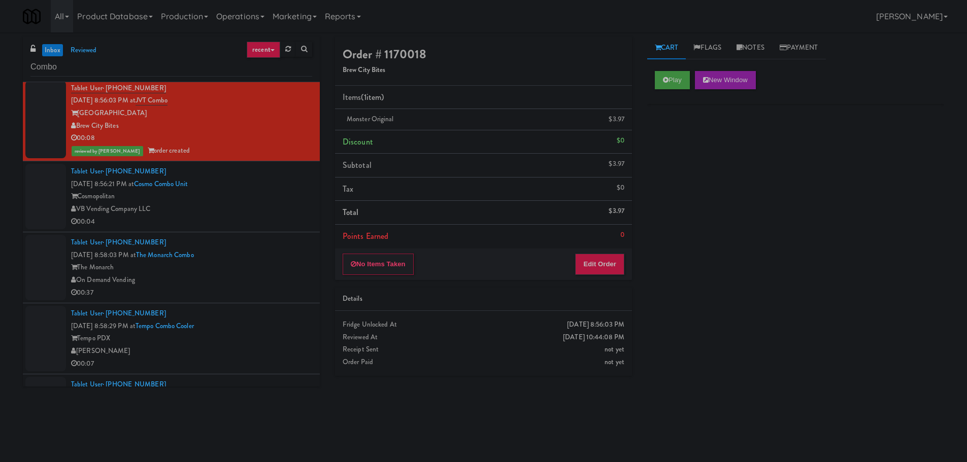
click at [256, 216] on div "00:04" at bounding box center [191, 222] width 241 height 13
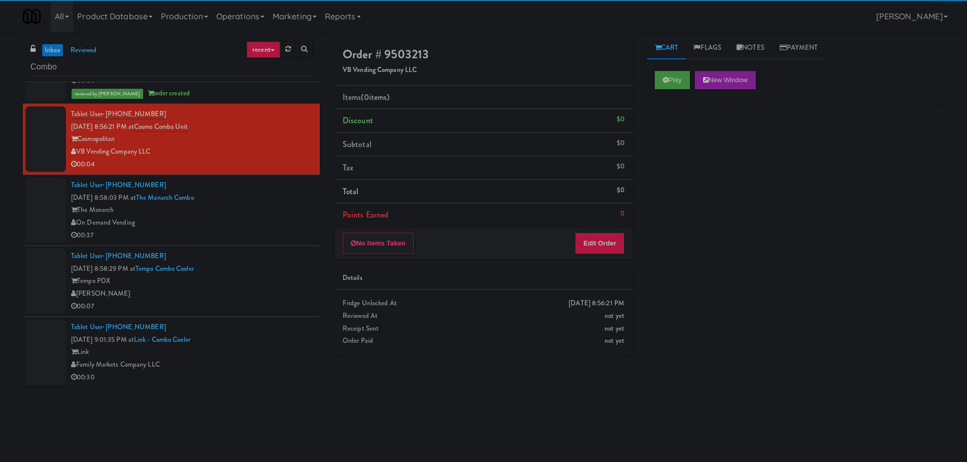
scroll to position [1066, 0]
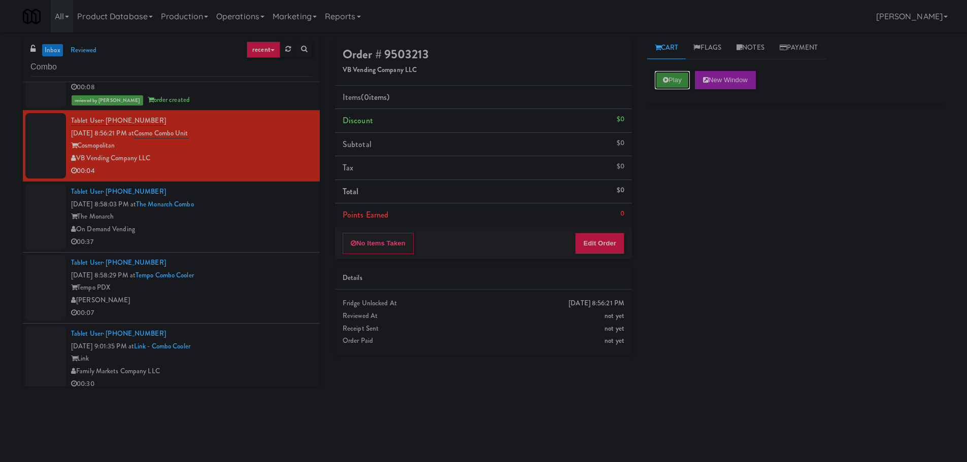
click at [673, 81] on button "Play" at bounding box center [672, 80] width 35 height 18
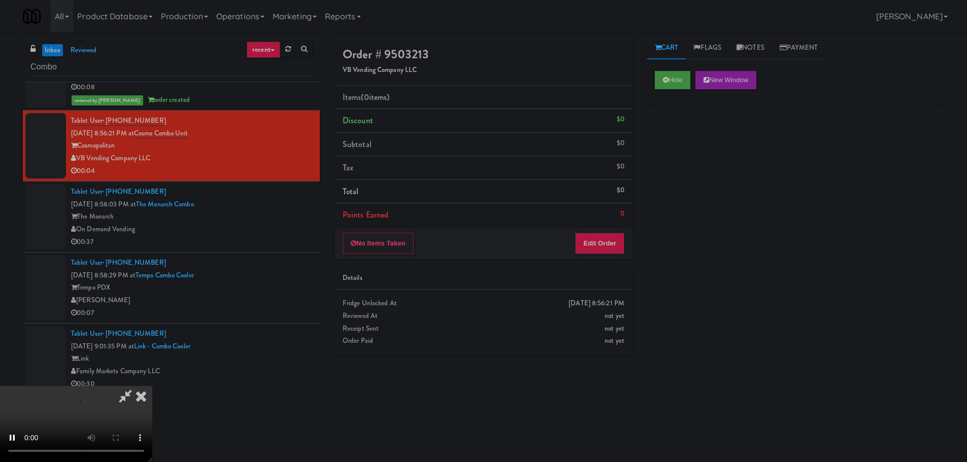
drag, startPoint x: 620, startPoint y: 215, endPoint x: 617, endPoint y: 225, distance: 11.1
click at [618, 220] on li "Points Earned 0" at bounding box center [483, 215] width 297 height 23
click at [613, 239] on button "Edit Order" at bounding box center [599, 243] width 49 height 21
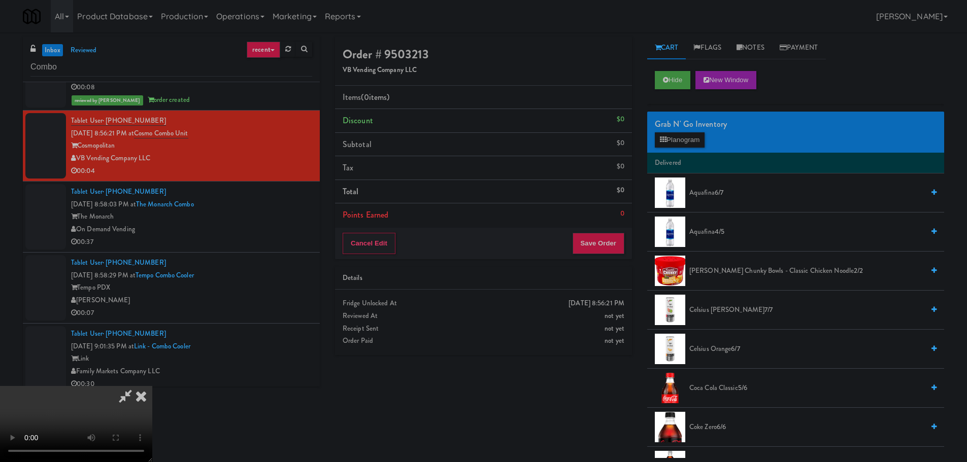
click at [583, 440] on div "Order # 9503213 VB Vending Company LLC Items (0 items ) Discount $0 Subtotal $0…" at bounding box center [639, 248] width 624 height 422
click at [152, 386] on video at bounding box center [76, 424] width 152 height 76
click at [661, 148] on div "Grab N' Go Inventory Planogram" at bounding box center [795, 132] width 297 height 41
click at [673, 138] on button "Planogram" at bounding box center [680, 139] width 50 height 15
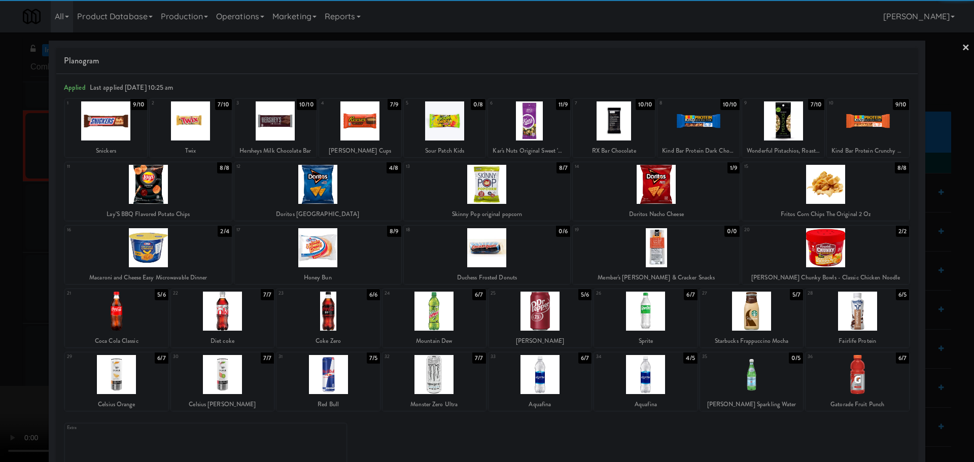
click at [331, 379] on div at bounding box center [329, 374] width 104 height 39
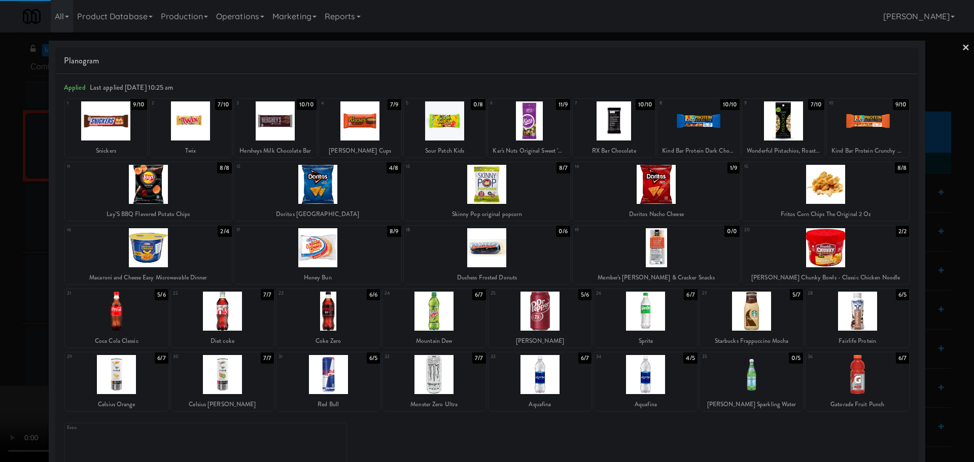
drag, startPoint x: 0, startPoint y: 349, endPoint x: 303, endPoint y: 271, distance: 313.4
click at [6, 347] on div at bounding box center [487, 231] width 974 height 462
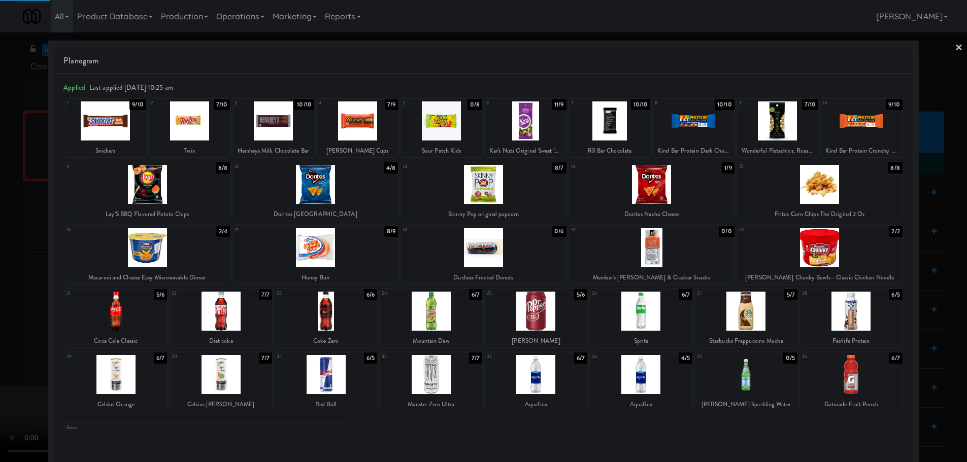
click at [152, 386] on video at bounding box center [76, 424] width 152 height 76
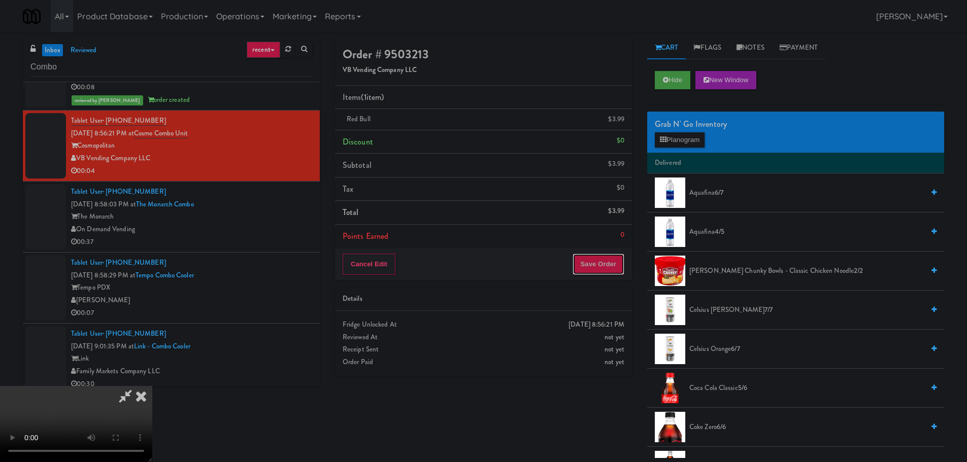
click at [603, 261] on button "Save Order" at bounding box center [598, 264] width 52 height 21
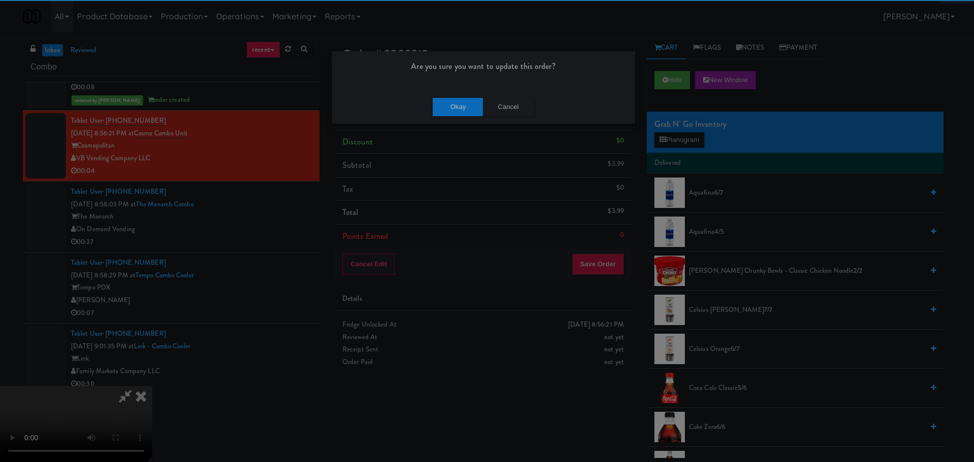
click at [470, 119] on div "Okay Cancel" at bounding box center [483, 107] width 303 height 34
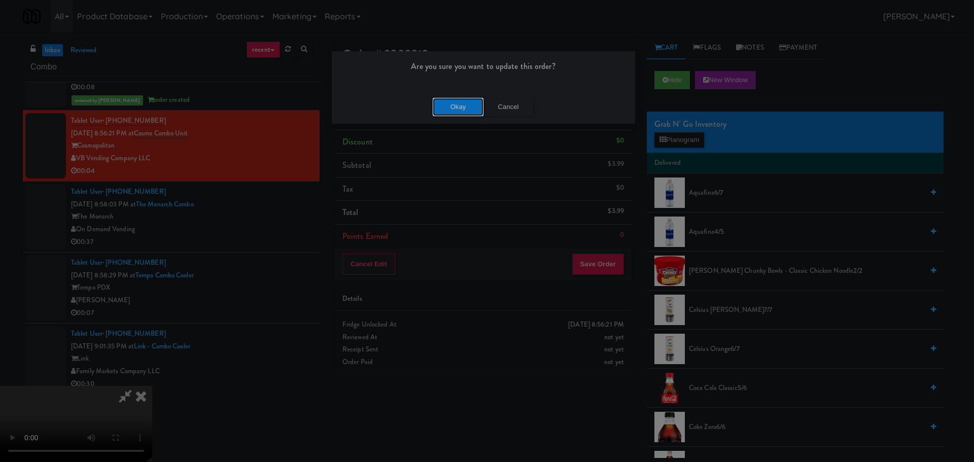
click at [467, 111] on button "Okay" at bounding box center [458, 107] width 51 height 18
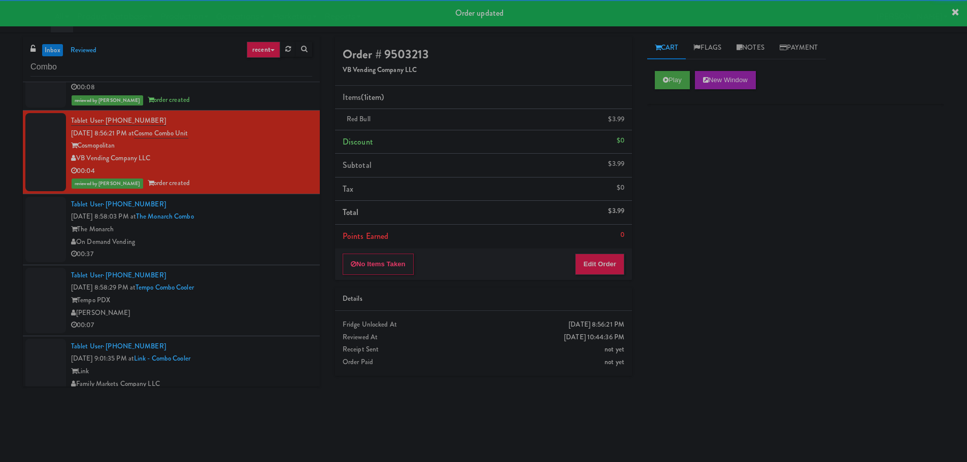
click at [266, 223] on div "The Monarch" at bounding box center [191, 229] width 241 height 13
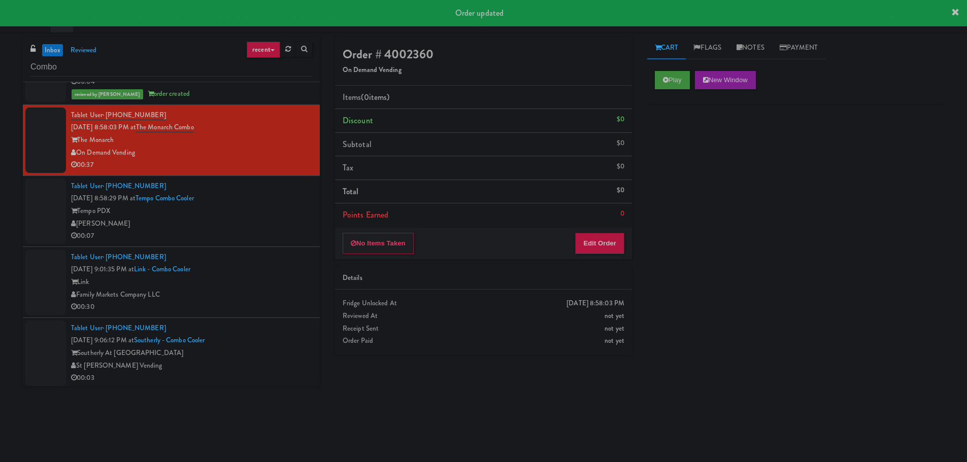
scroll to position [1167, 0]
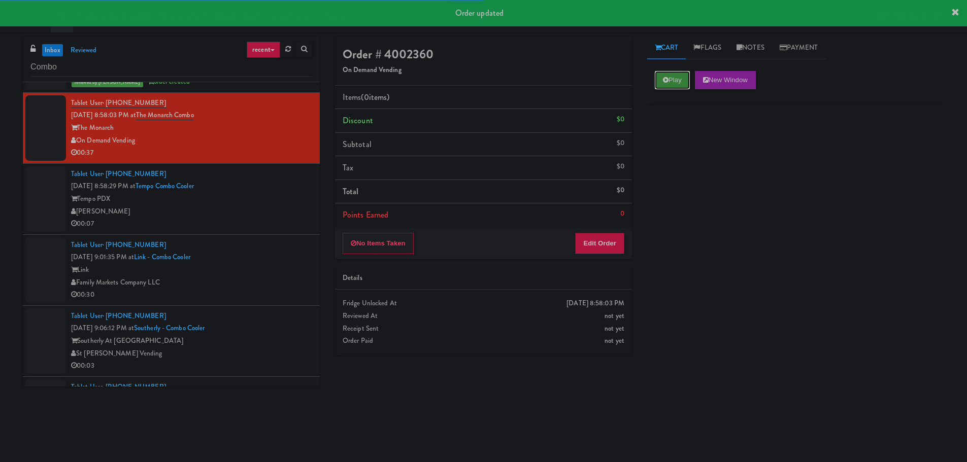
click at [660, 87] on button "Play" at bounding box center [672, 80] width 35 height 18
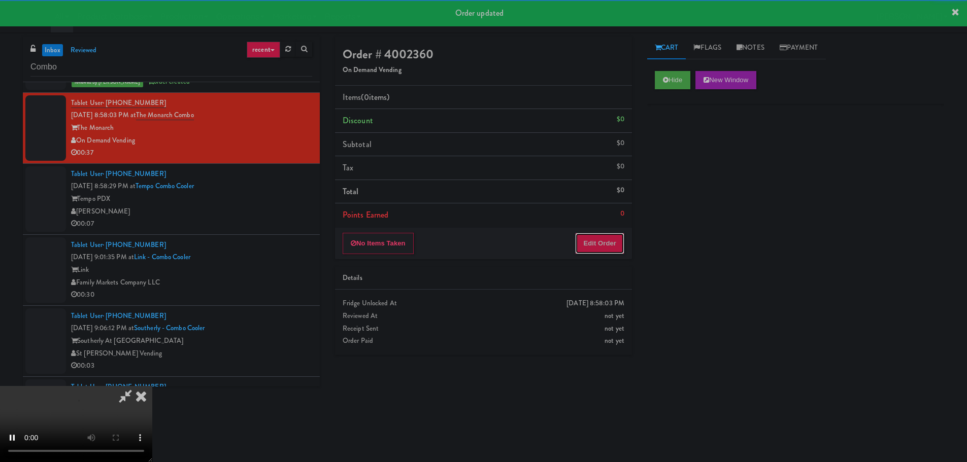
click at [609, 240] on button "Edit Order" at bounding box center [599, 243] width 49 height 21
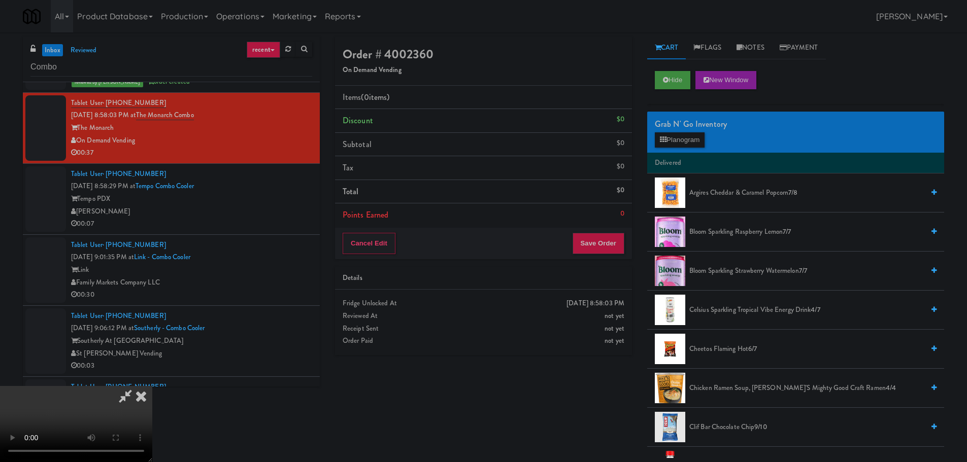
scroll to position [0, 0]
drag, startPoint x: 414, startPoint y: 199, endPoint x: 423, endPoint y: 199, distance: 9.7
click at [152, 386] on video at bounding box center [76, 424] width 152 height 76
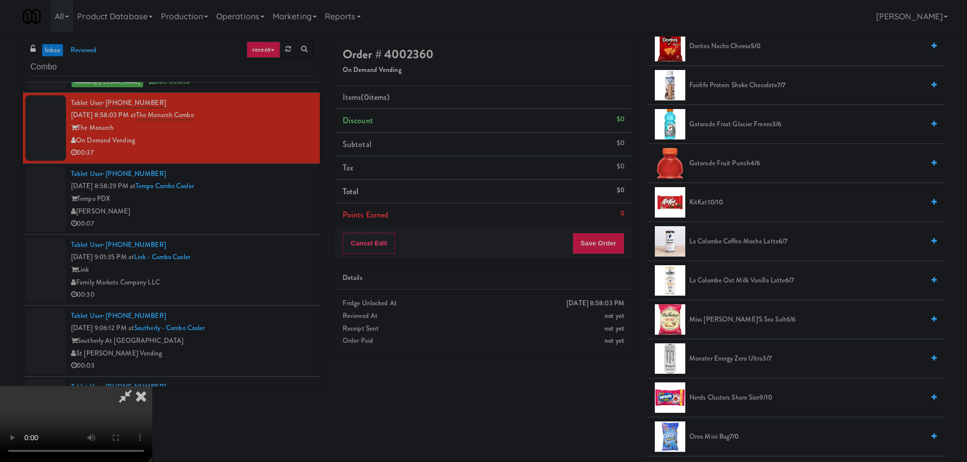
scroll to position [558, 0]
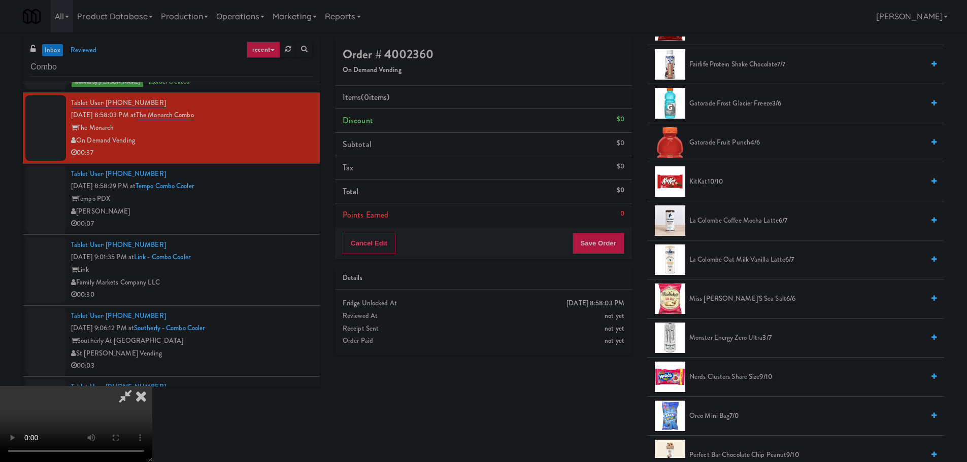
click at [717, 186] on span "KitKat 10/10" at bounding box center [806, 182] width 234 height 13
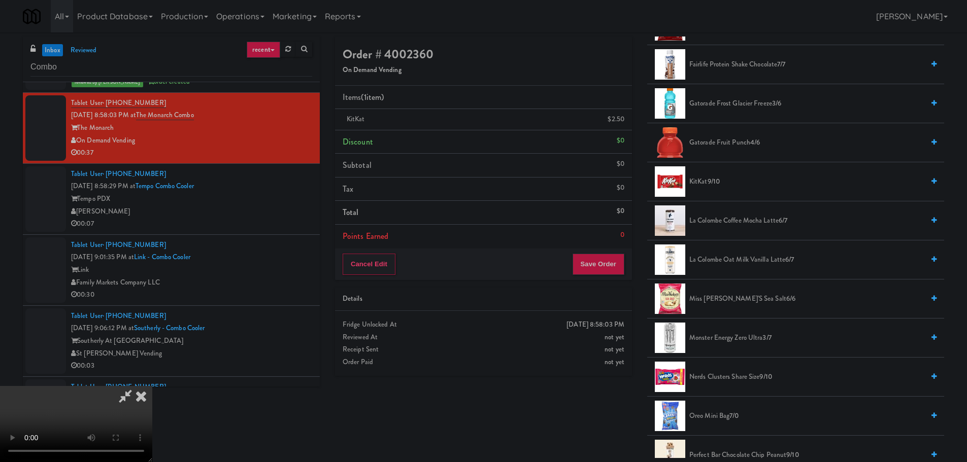
click at [152, 386] on video at bounding box center [76, 424] width 152 height 76
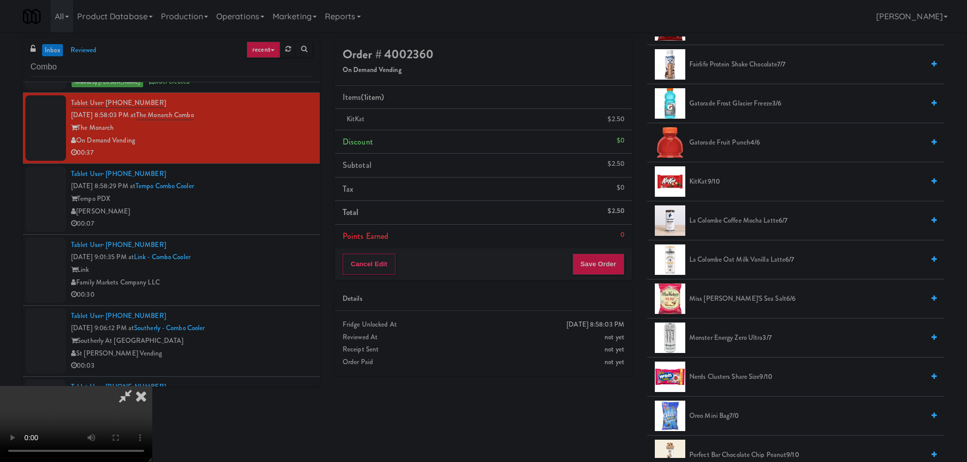
click at [726, 185] on span "KitKat 9/10" at bounding box center [806, 182] width 234 height 13
click at [718, 184] on span "8/10" at bounding box center [713, 182] width 13 height 10
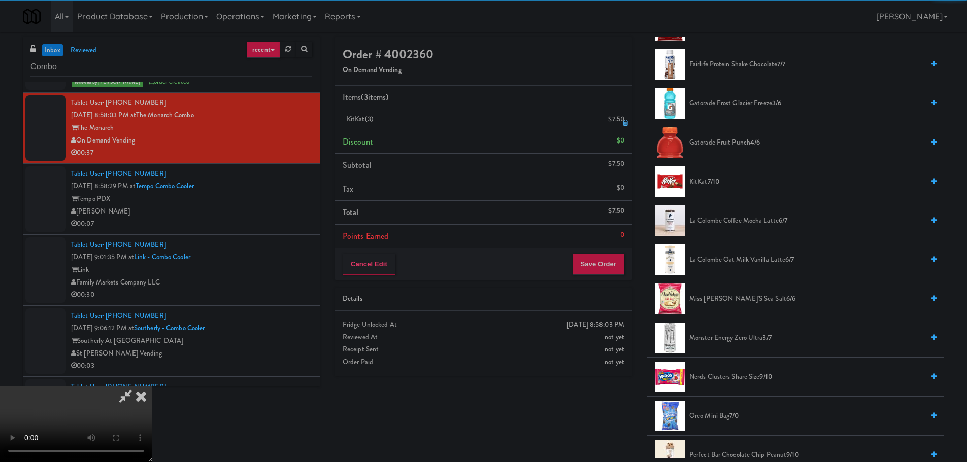
click at [621, 122] on link at bounding box center [623, 123] width 9 height 13
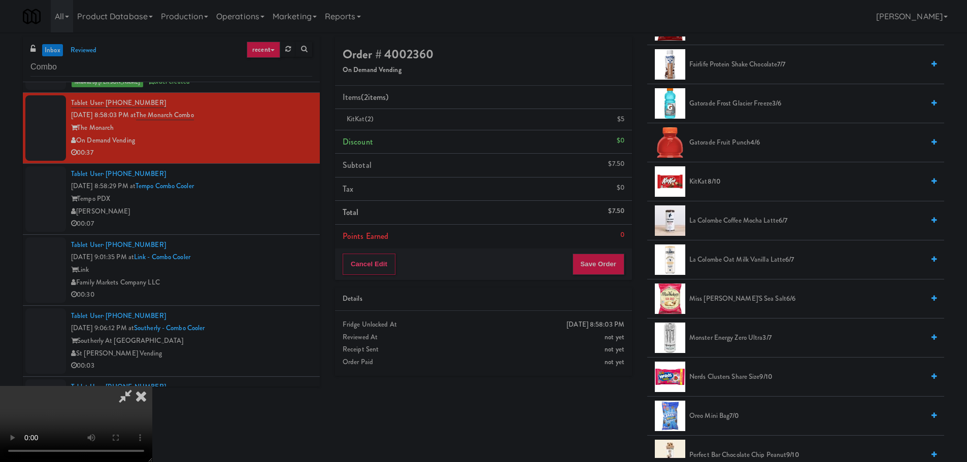
click at [137, 386] on icon at bounding box center [125, 396] width 23 height 20
click at [152, 386] on video at bounding box center [76, 424] width 152 height 76
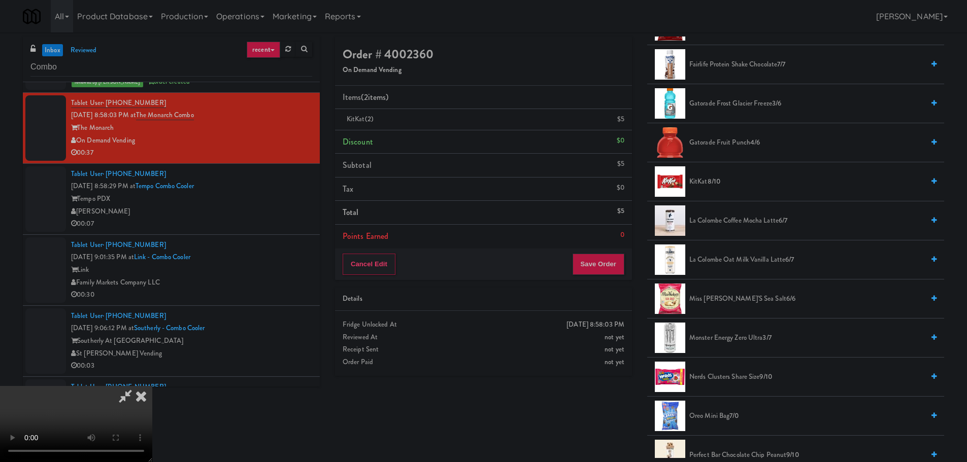
click at [152, 386] on video at bounding box center [76, 424] width 152 height 76
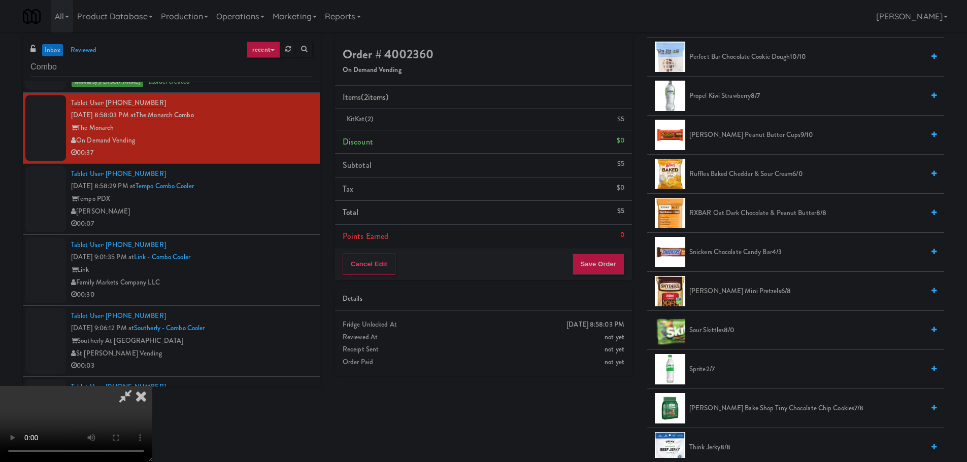
scroll to position [1116, 0]
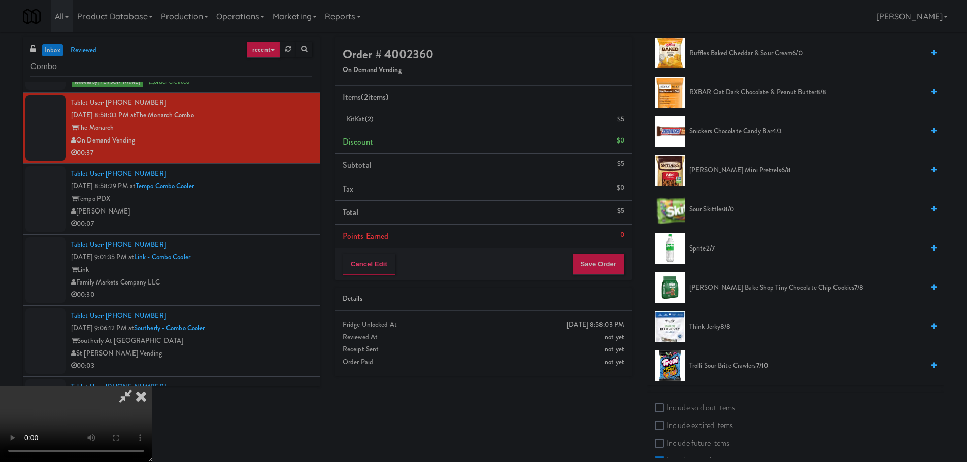
click at [709, 243] on span "Sprite 2/7" at bounding box center [806, 249] width 234 height 13
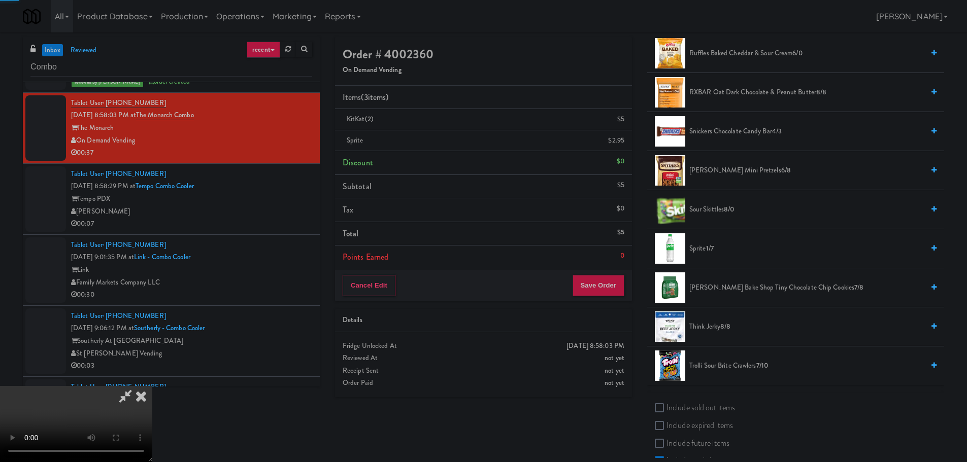
click at [152, 386] on video at bounding box center [76, 424] width 152 height 76
click at [605, 292] on button "Save Order" at bounding box center [598, 285] width 52 height 21
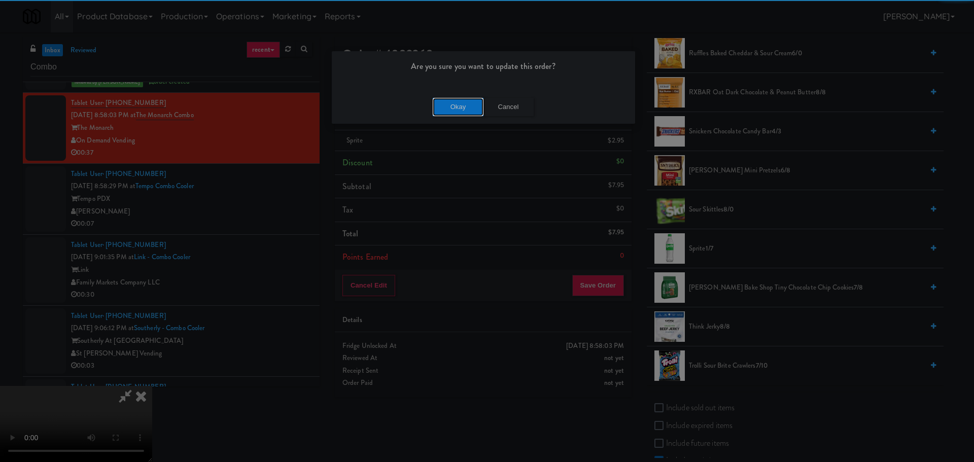
click at [448, 106] on button "Okay" at bounding box center [458, 107] width 51 height 18
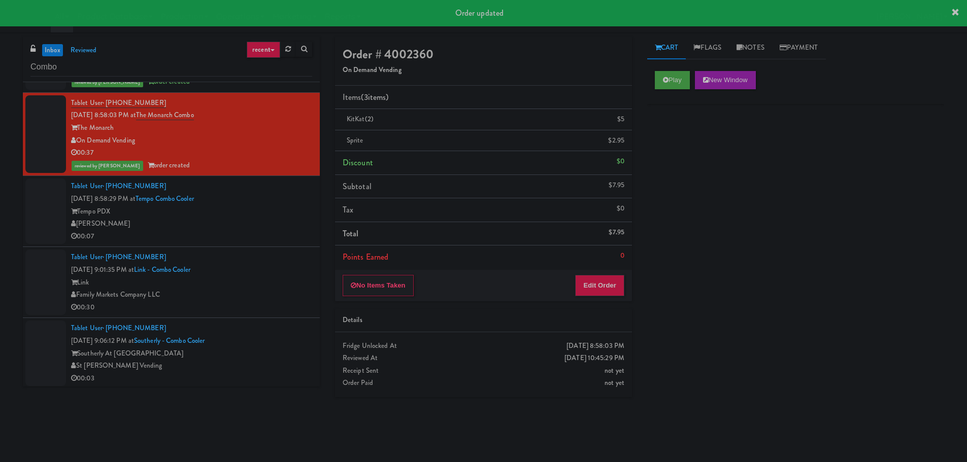
scroll to position [0, 0]
click at [279, 218] on div "[PERSON_NAME]" at bounding box center [191, 224] width 241 height 13
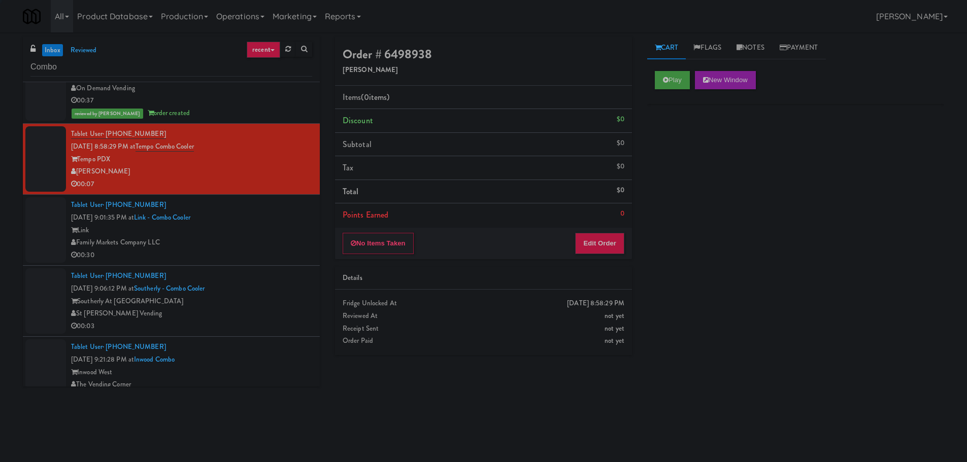
scroll to position [1218, 0]
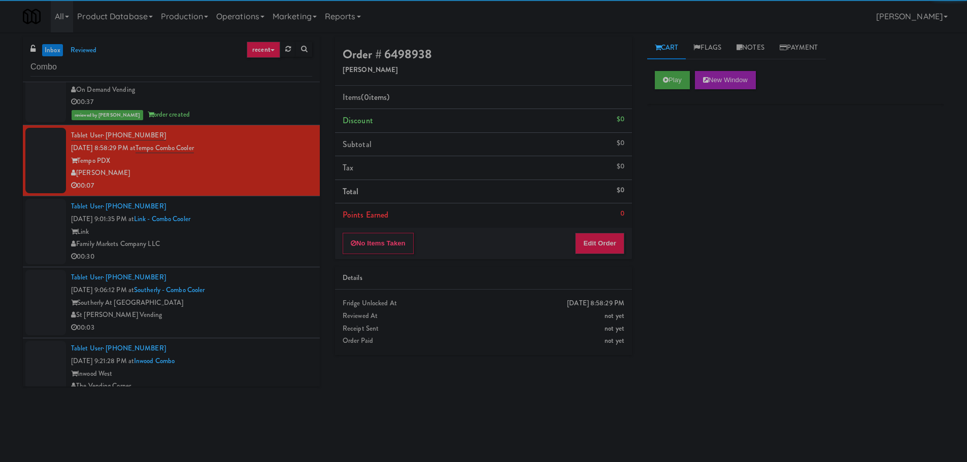
drag, startPoint x: 664, startPoint y: 69, endPoint x: 652, endPoint y: 90, distance: 24.3
click at [664, 69] on div "Play New Window" at bounding box center [795, 83] width 297 height 41
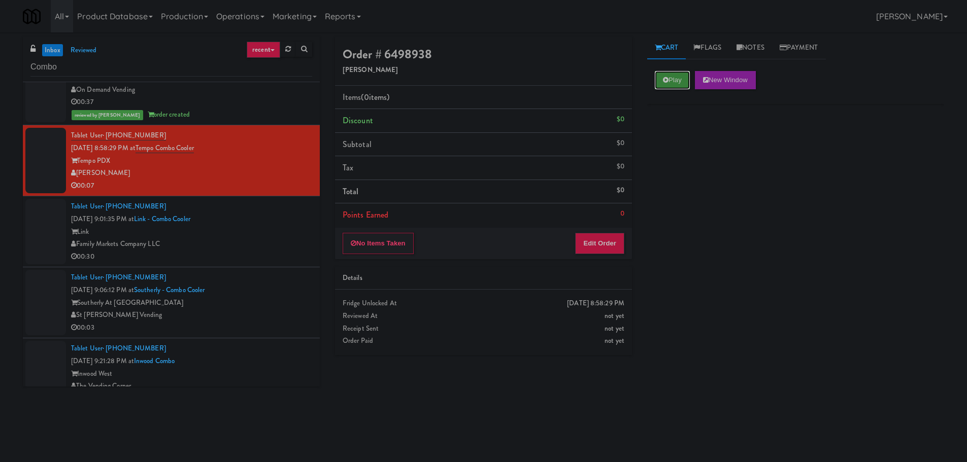
click at [672, 81] on button "Play" at bounding box center [672, 80] width 35 height 18
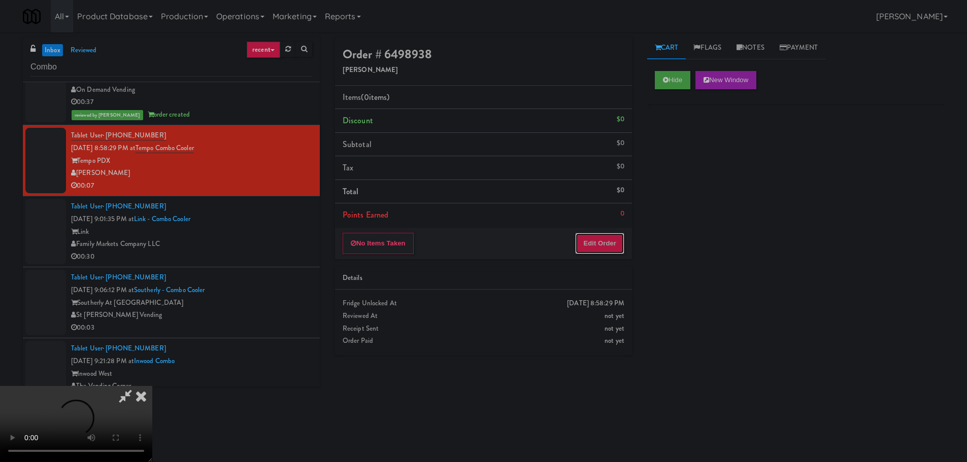
click at [609, 241] on button "Edit Order" at bounding box center [599, 243] width 49 height 21
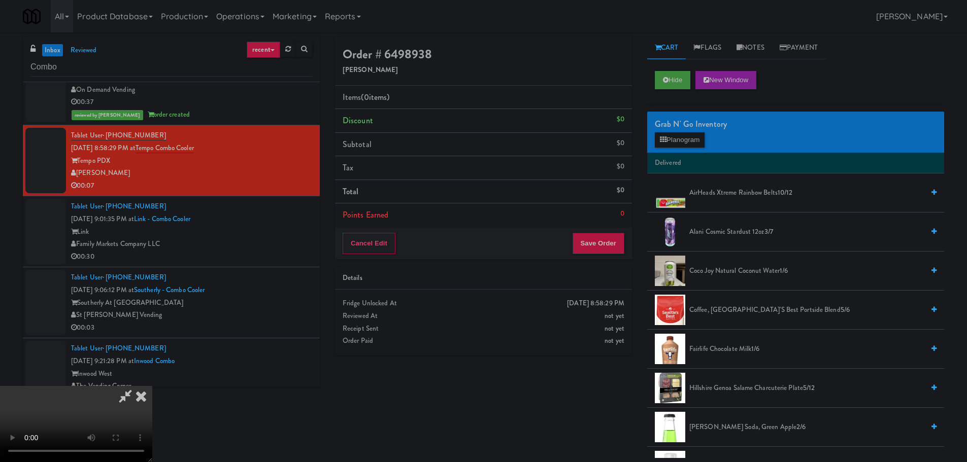
scroll to position [175, 0]
click at [152, 386] on video at bounding box center [76, 424] width 152 height 76
click at [667, 147] on button "Planogram" at bounding box center [680, 139] width 50 height 15
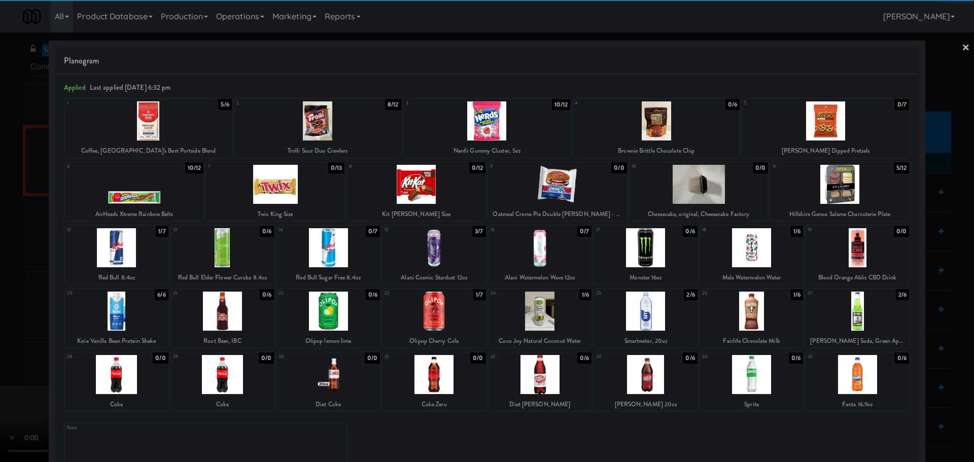
click at [432, 310] on div at bounding box center [435, 311] width 104 height 39
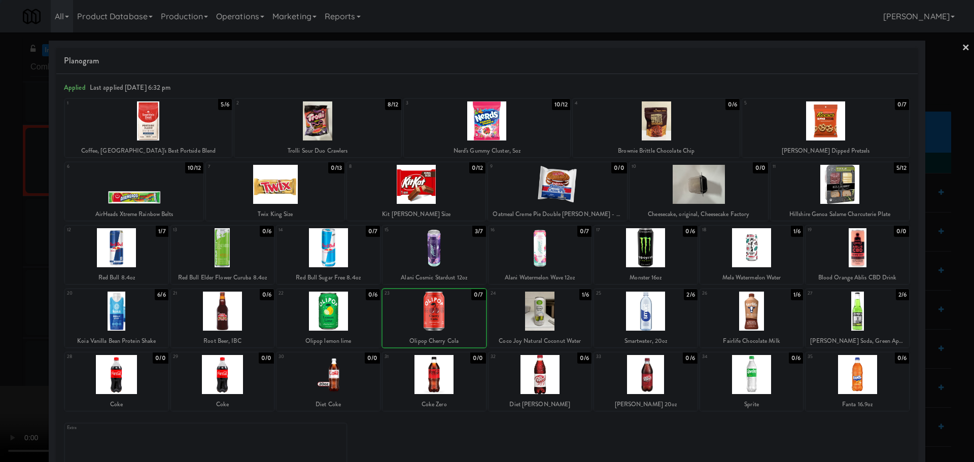
click at [0, 294] on div at bounding box center [487, 231] width 974 height 462
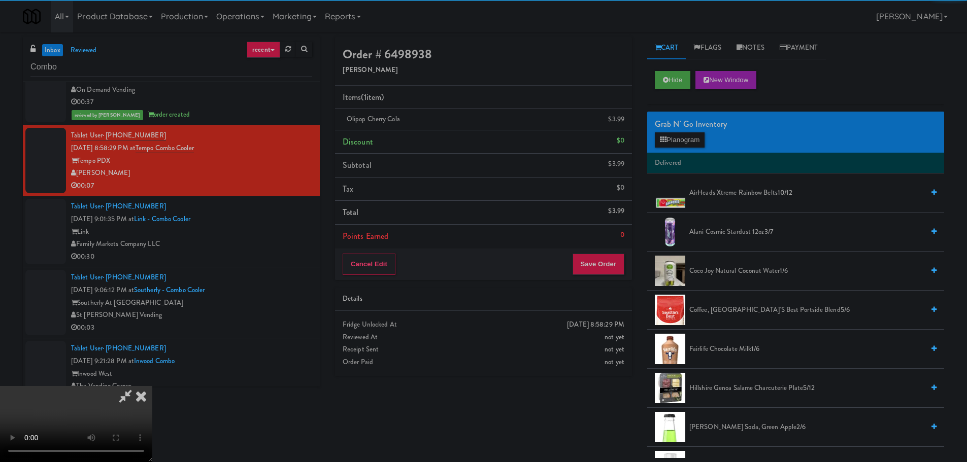
drag, startPoint x: 370, startPoint y: 230, endPoint x: 394, endPoint y: 237, distance: 24.7
click at [152, 386] on video at bounding box center [76, 424] width 152 height 76
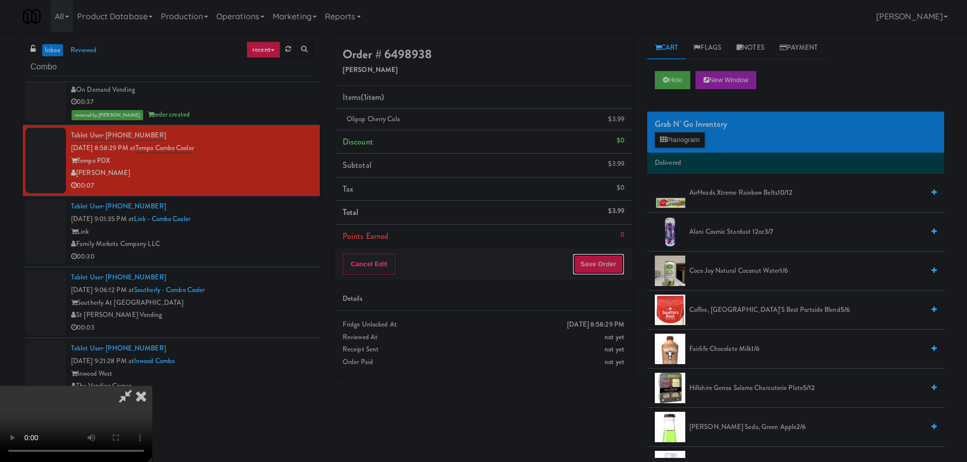
click at [603, 259] on button "Save Order" at bounding box center [598, 264] width 52 height 21
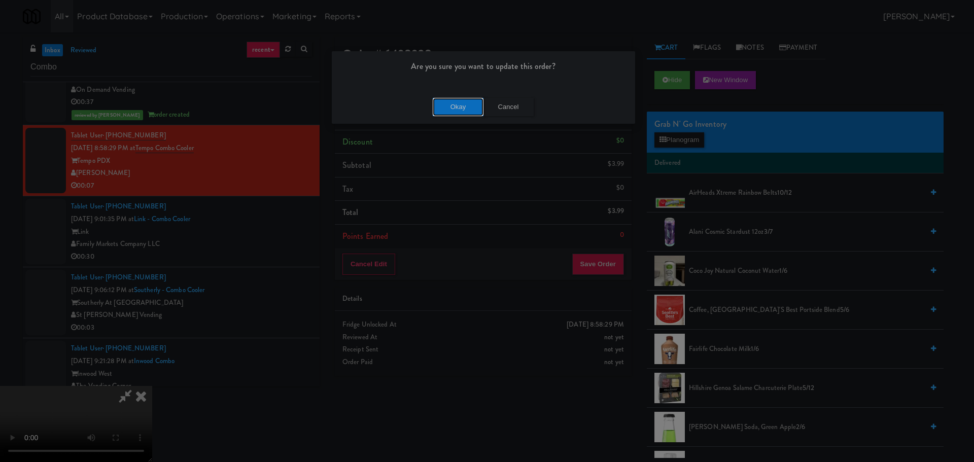
click at [452, 104] on button "Okay" at bounding box center [458, 107] width 51 height 18
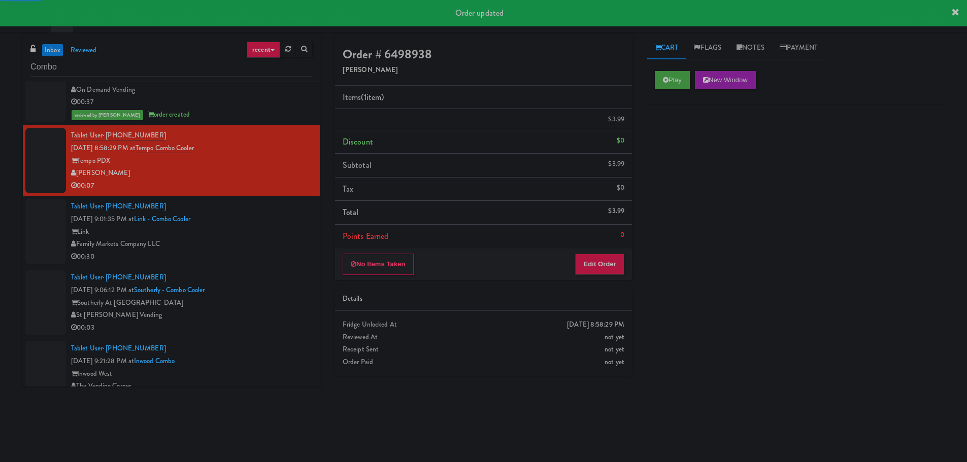
click at [268, 238] on div "Family Markets Company LLC" at bounding box center [191, 244] width 241 height 13
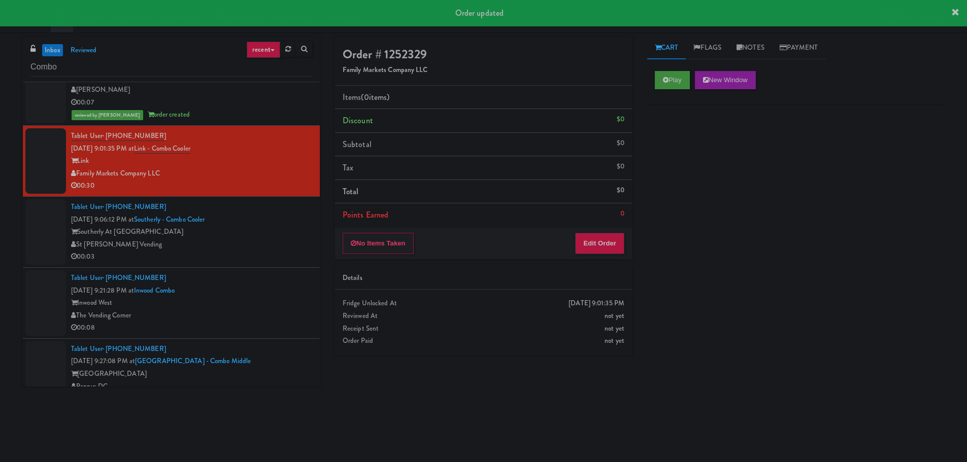
scroll to position [1319, 0]
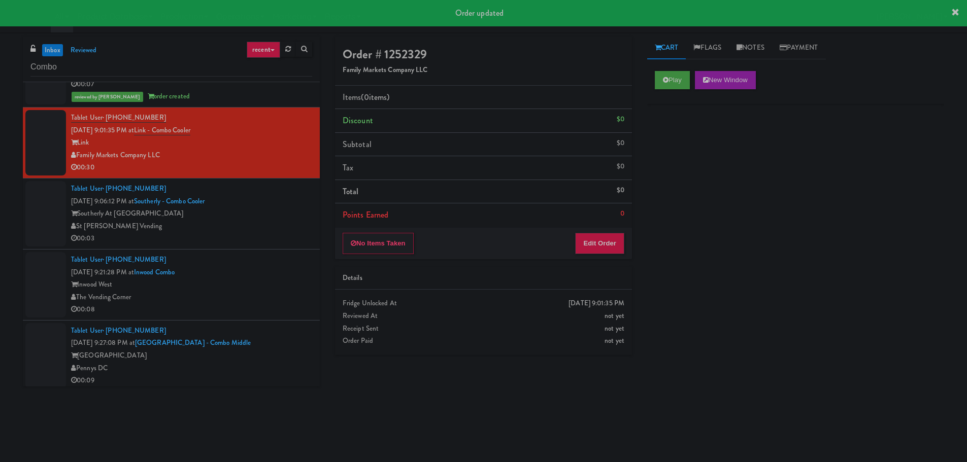
click at [675, 95] on div "Play New Window" at bounding box center [795, 83] width 297 height 41
click at [670, 77] on button "Play" at bounding box center [672, 80] width 35 height 18
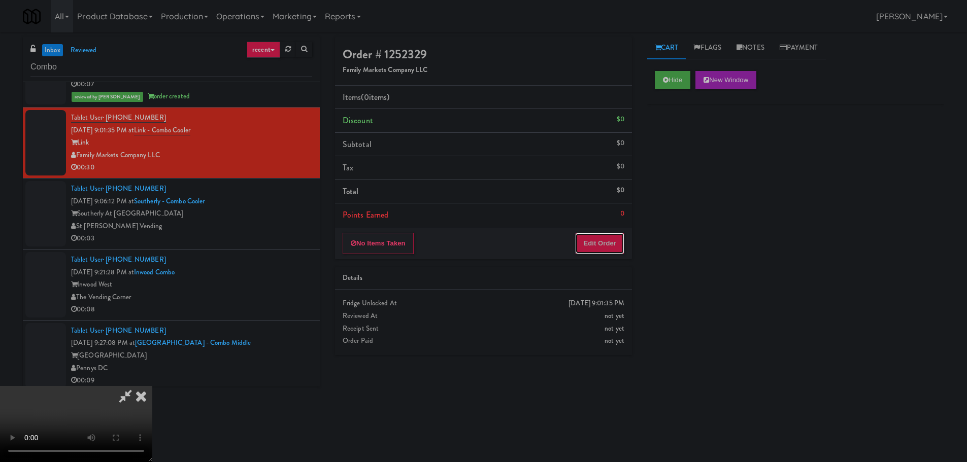
click at [607, 247] on button "Edit Order" at bounding box center [599, 243] width 49 height 21
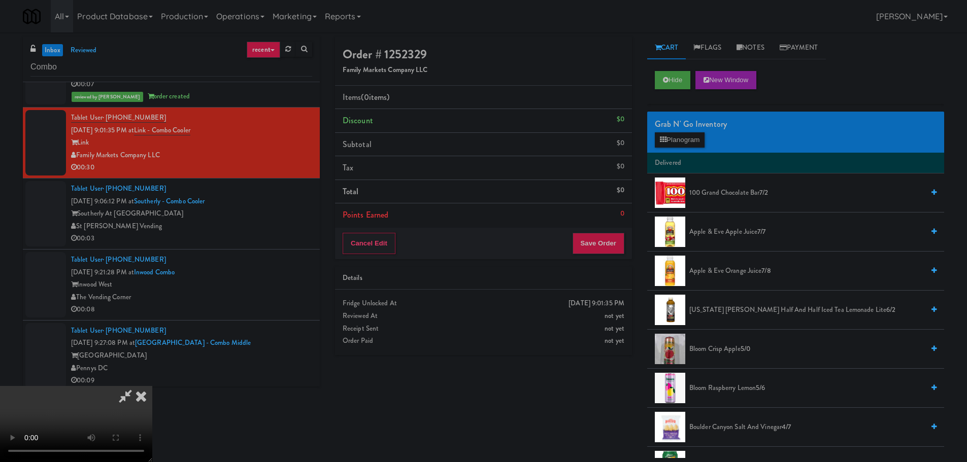
click at [152, 386] on video at bounding box center [76, 424] width 152 height 76
click at [152, 401] on video at bounding box center [76, 424] width 152 height 76
click at [152, 386] on video at bounding box center [76, 424] width 152 height 76
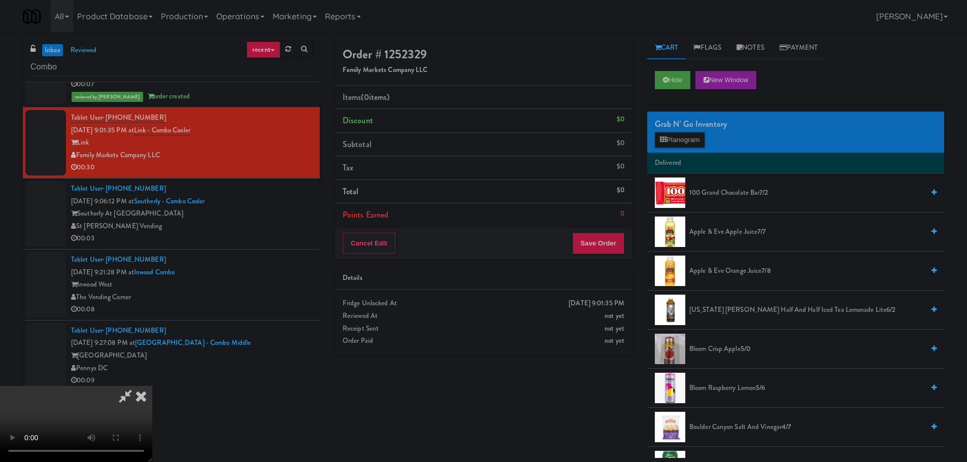
click at [152, 386] on video at bounding box center [76, 424] width 152 height 76
click at [681, 140] on button "Planogram" at bounding box center [680, 139] width 50 height 15
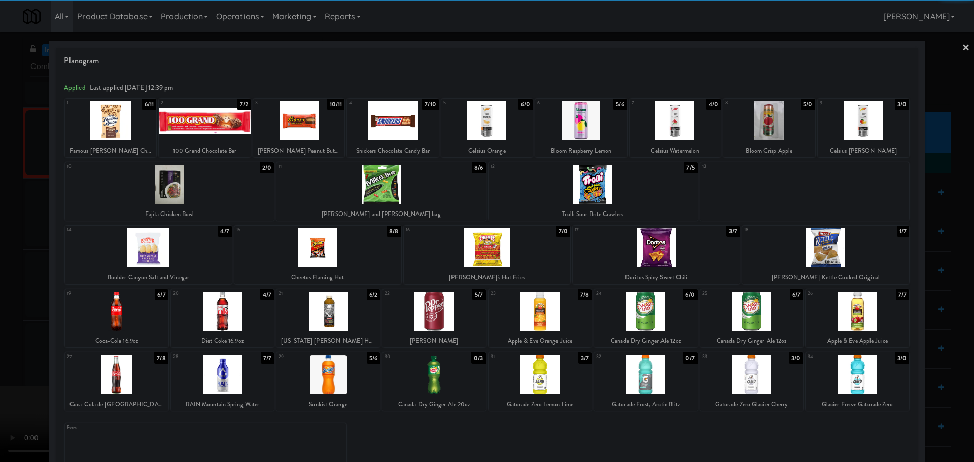
click at [619, 184] on div at bounding box center [593, 184] width 209 height 39
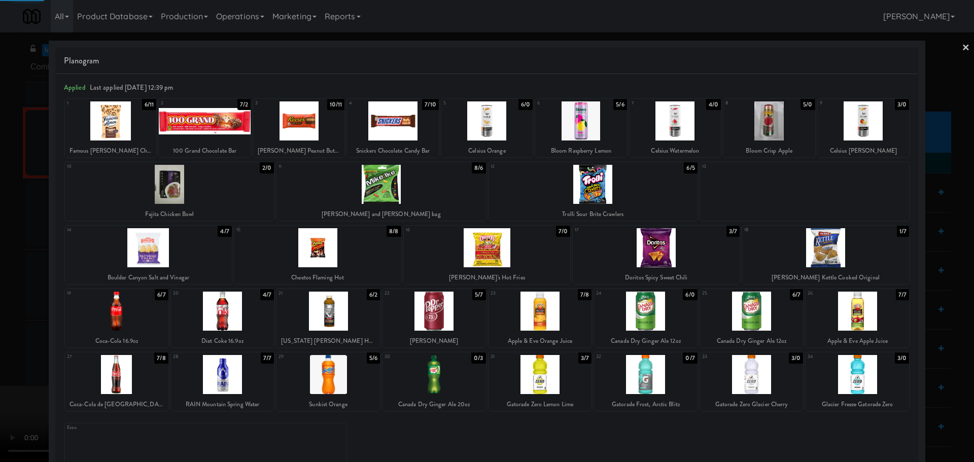
drag, startPoint x: 0, startPoint y: 300, endPoint x: 111, endPoint y: 260, distance: 118.2
click at [2, 300] on div at bounding box center [487, 231] width 974 height 462
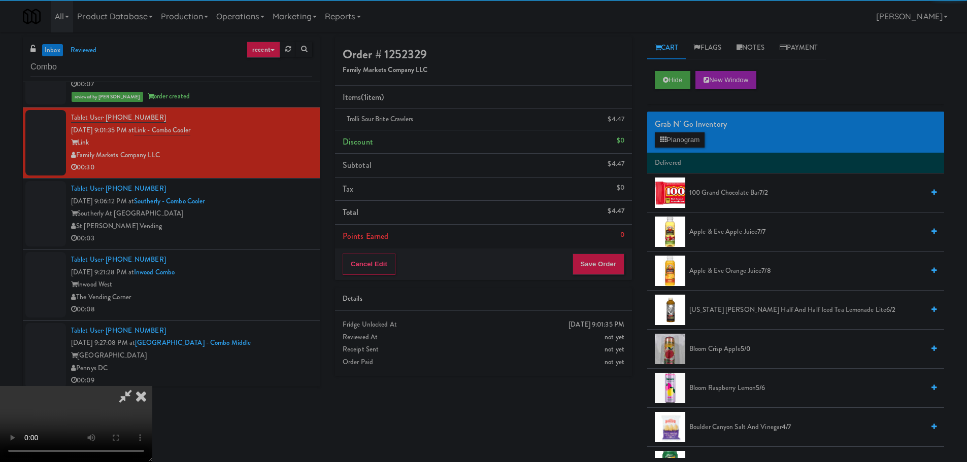
drag, startPoint x: 279, startPoint y: 225, endPoint x: 361, endPoint y: 207, distance: 84.7
click at [152, 386] on video at bounding box center [76, 424] width 152 height 76
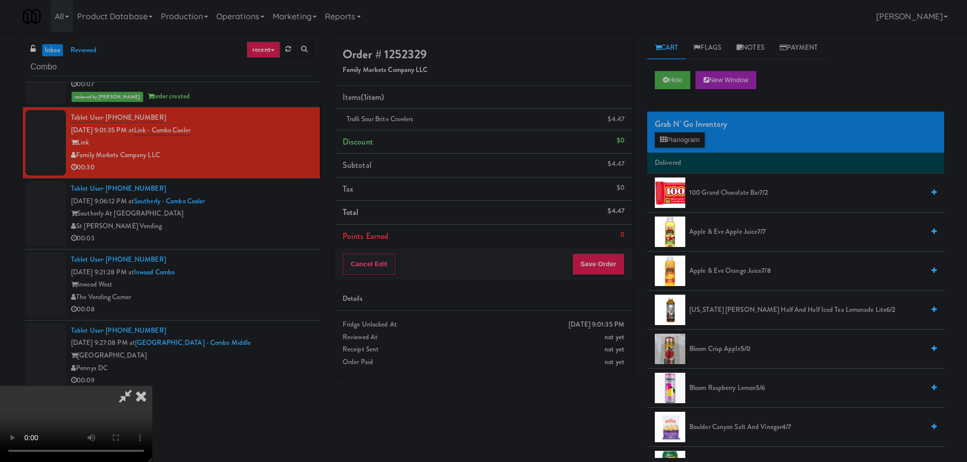
click at [152, 386] on video at bounding box center [76, 424] width 152 height 76
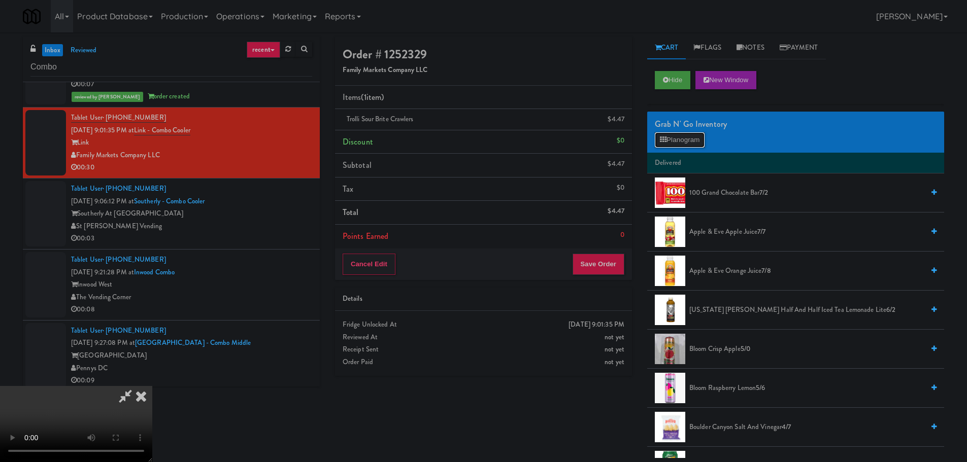
click at [673, 140] on button "Planogram" at bounding box center [680, 139] width 50 height 15
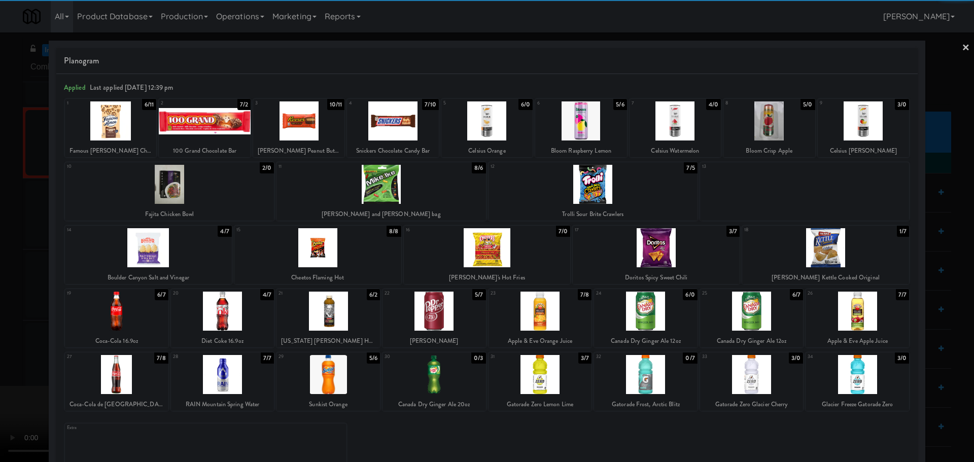
click at [759, 121] on div at bounding box center [769, 120] width 91 height 39
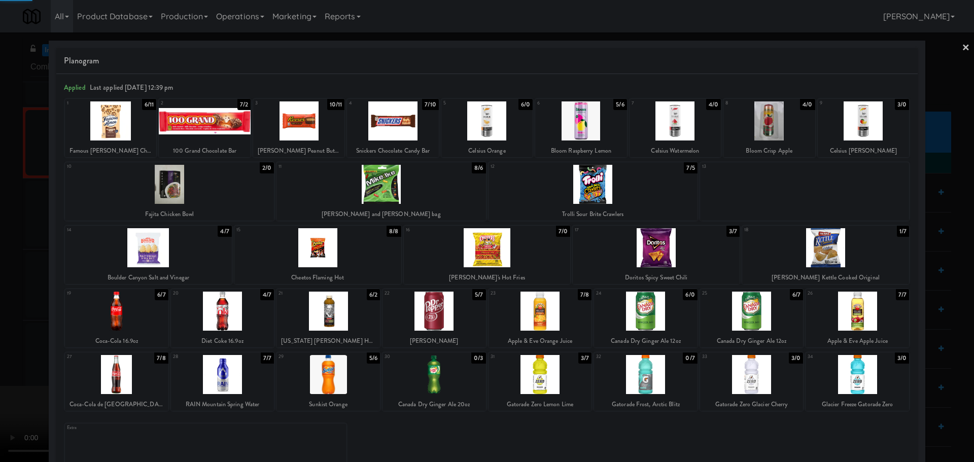
drag, startPoint x: 0, startPoint y: 330, endPoint x: 83, endPoint y: 387, distance: 100.5
click at [2, 333] on div at bounding box center [487, 231] width 974 height 462
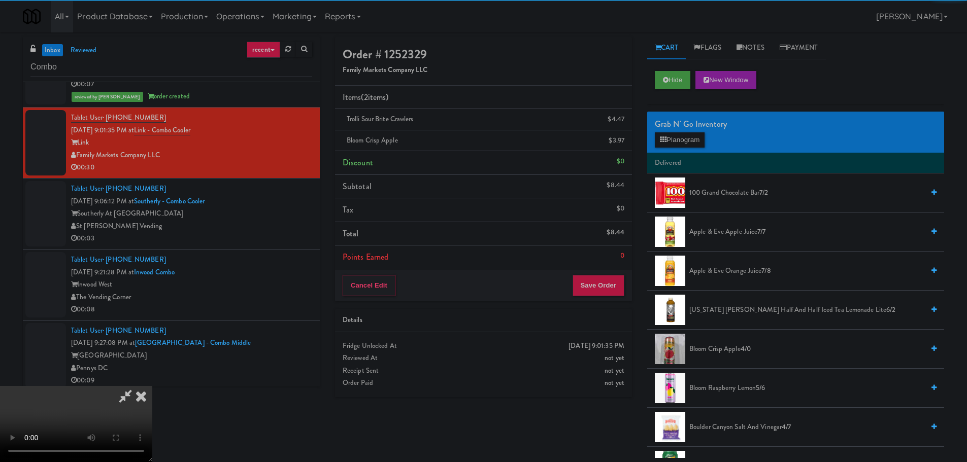
click at [152, 386] on video at bounding box center [76, 424] width 152 height 76
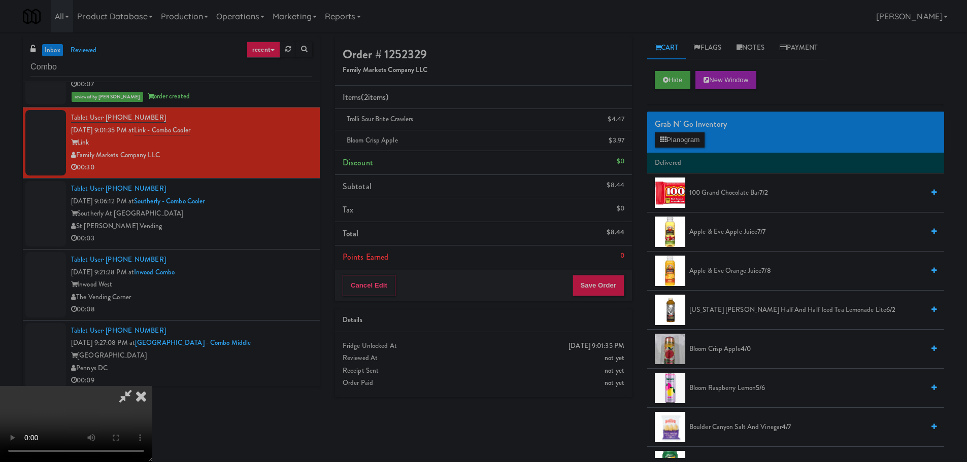
click at [152, 386] on video at bounding box center [76, 424] width 152 height 76
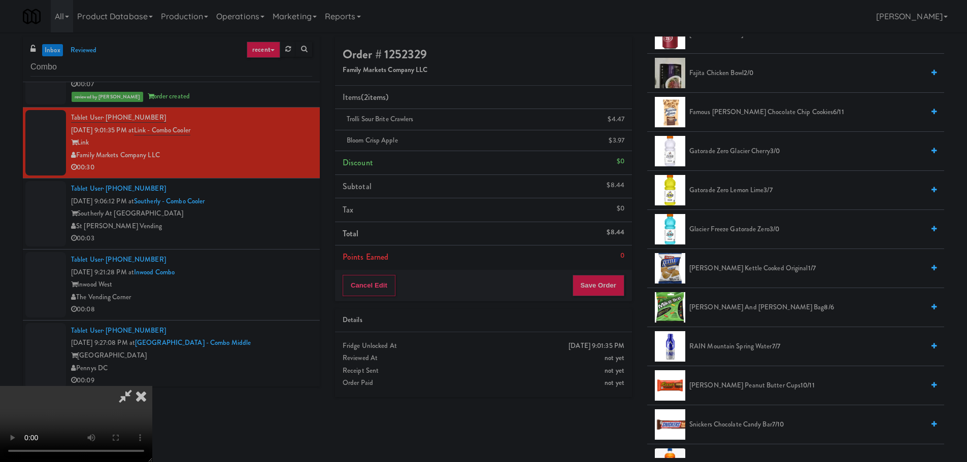
scroll to position [863, 0]
click at [729, 310] on span "[PERSON_NAME] and [PERSON_NAME] bag 8/6" at bounding box center [806, 307] width 234 height 13
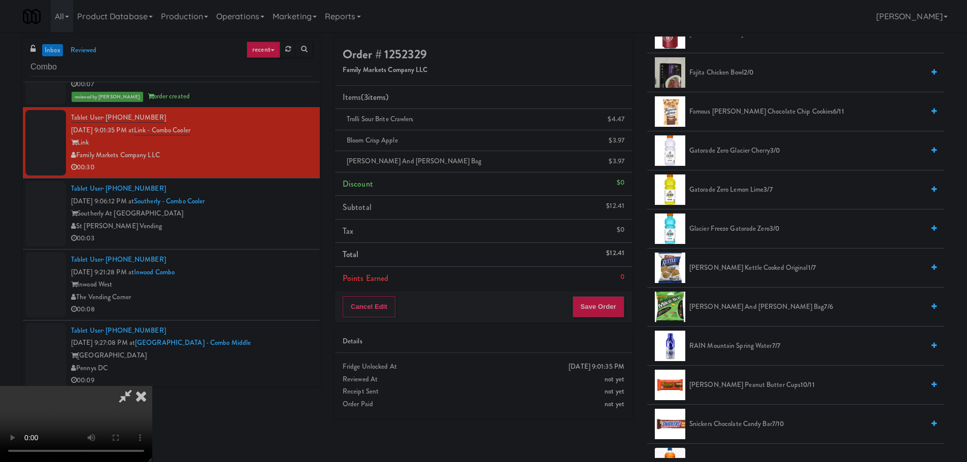
click at [152, 386] on video at bounding box center [76, 424] width 152 height 76
click at [598, 307] on button "Save Order" at bounding box center [598, 306] width 52 height 21
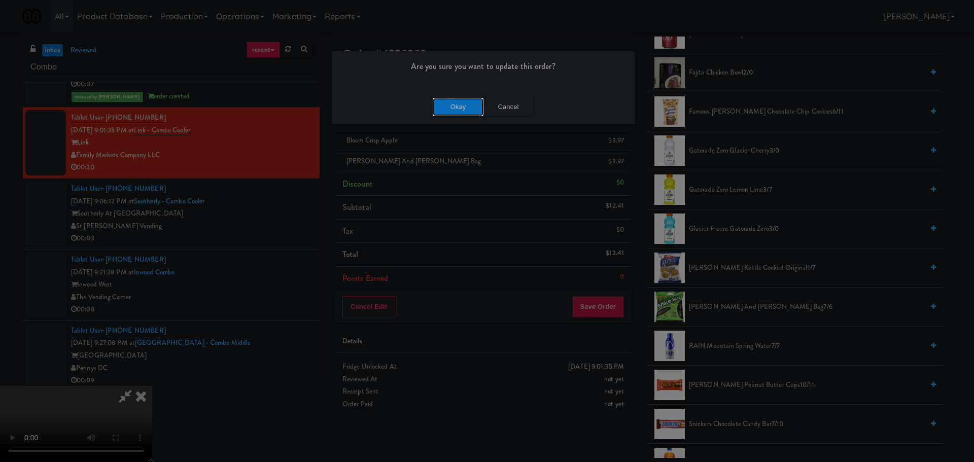
click at [455, 111] on button "Okay" at bounding box center [458, 107] width 51 height 18
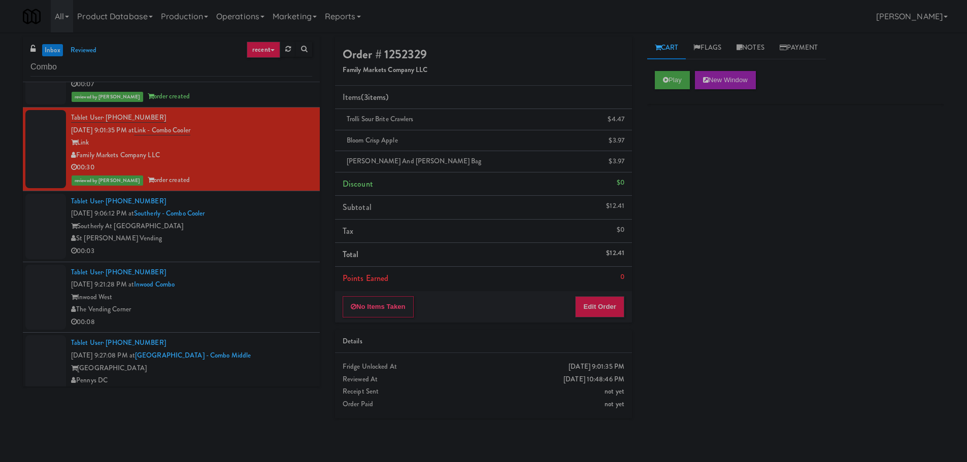
scroll to position [0, 0]
click at [254, 232] on div "St [PERSON_NAME] Vending" at bounding box center [191, 238] width 241 height 13
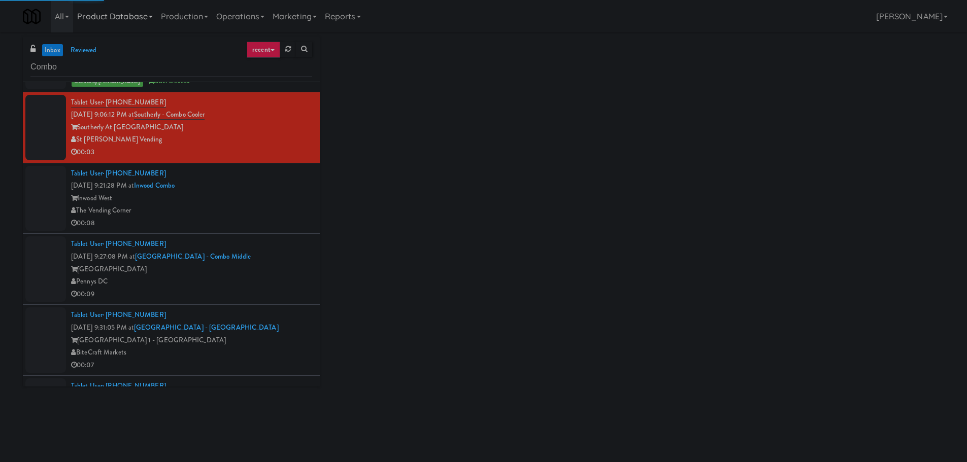
scroll to position [1421, 0]
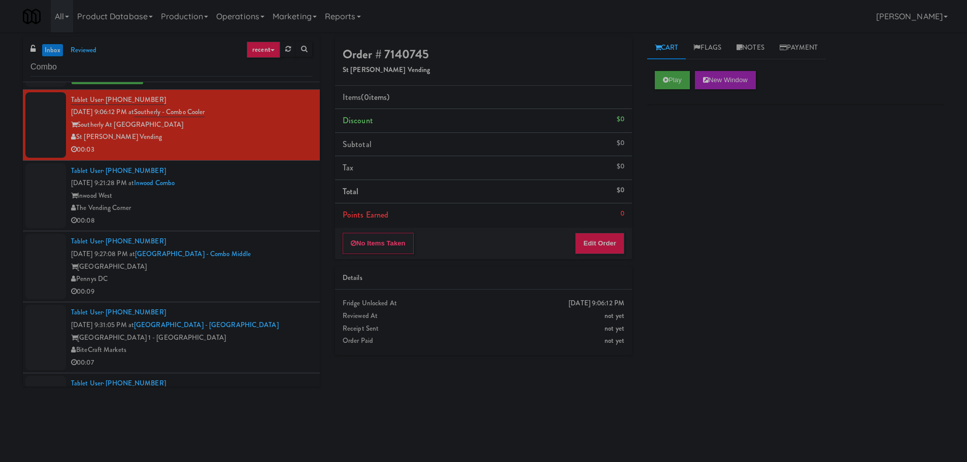
click at [695, 95] on div "Play New Window" at bounding box center [795, 83] width 297 height 41
click at [672, 81] on button "Play" at bounding box center [672, 80] width 35 height 18
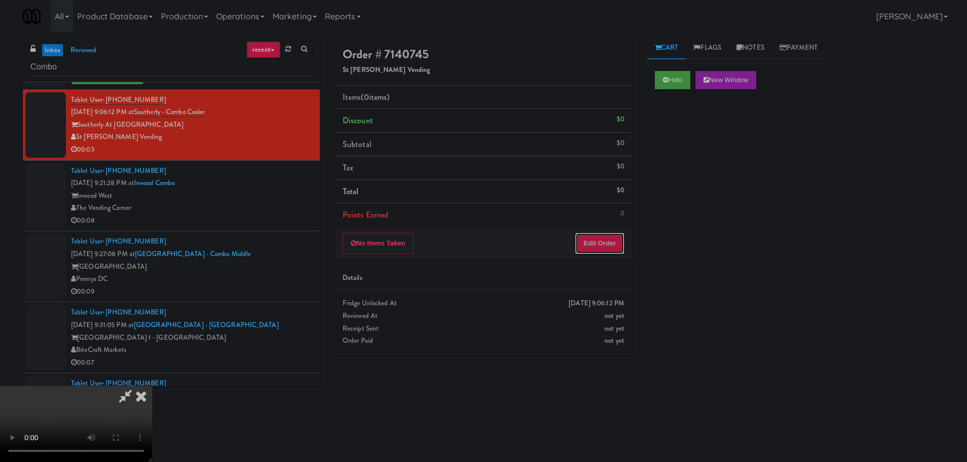
click at [615, 236] on button "Edit Order" at bounding box center [599, 243] width 49 height 21
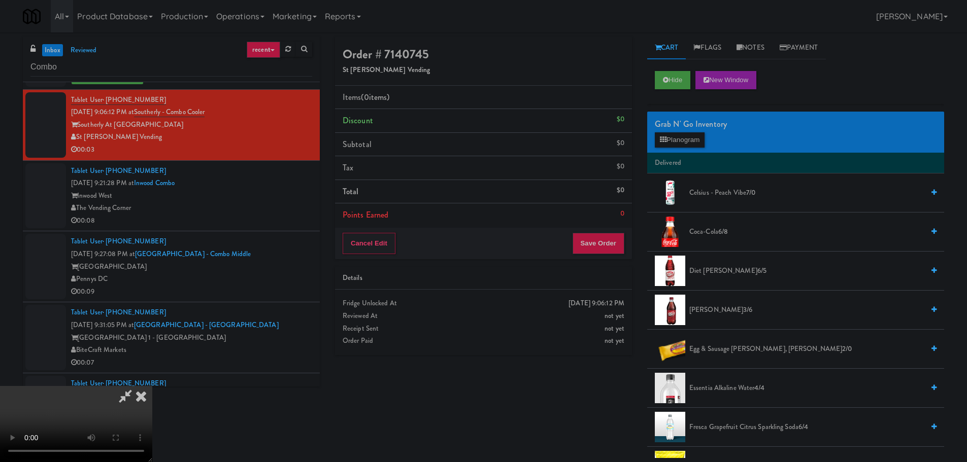
click at [152, 386] on video at bounding box center [76, 424] width 152 height 76
click at [666, 137] on icon at bounding box center [663, 140] width 7 height 7
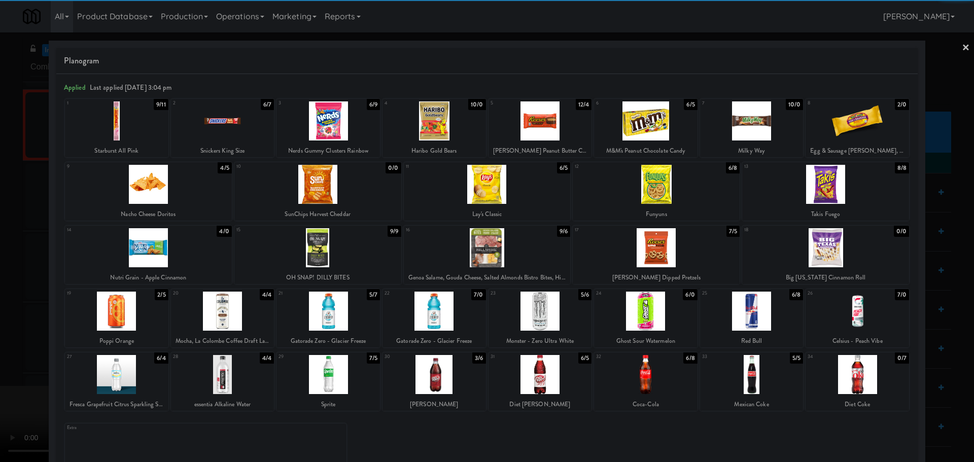
click at [540, 304] on div at bounding box center [541, 311] width 104 height 39
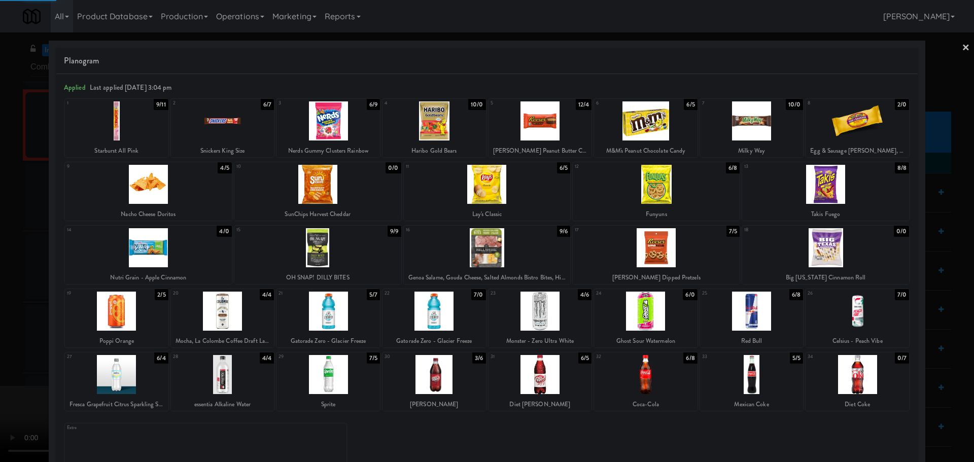
drag, startPoint x: 0, startPoint y: 400, endPoint x: 22, endPoint y: 391, distance: 23.7
click at [1, 402] on div at bounding box center [487, 231] width 974 height 462
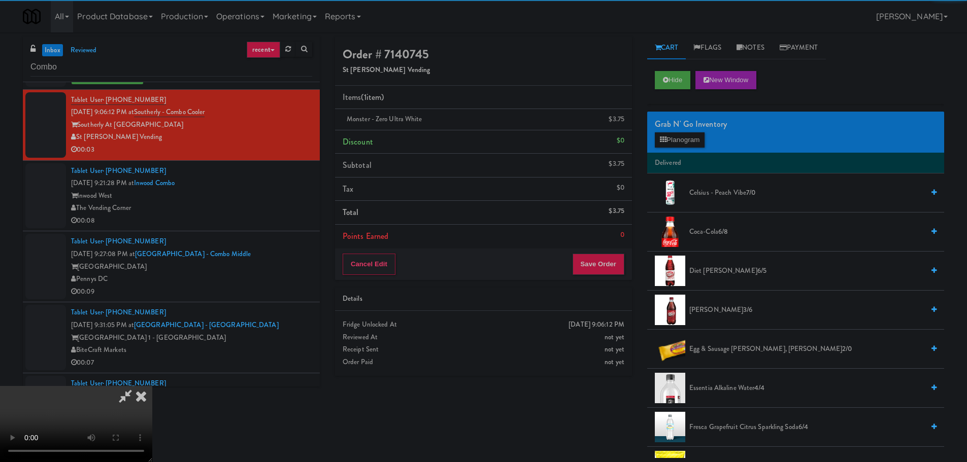
click at [152, 386] on video at bounding box center [76, 424] width 152 height 76
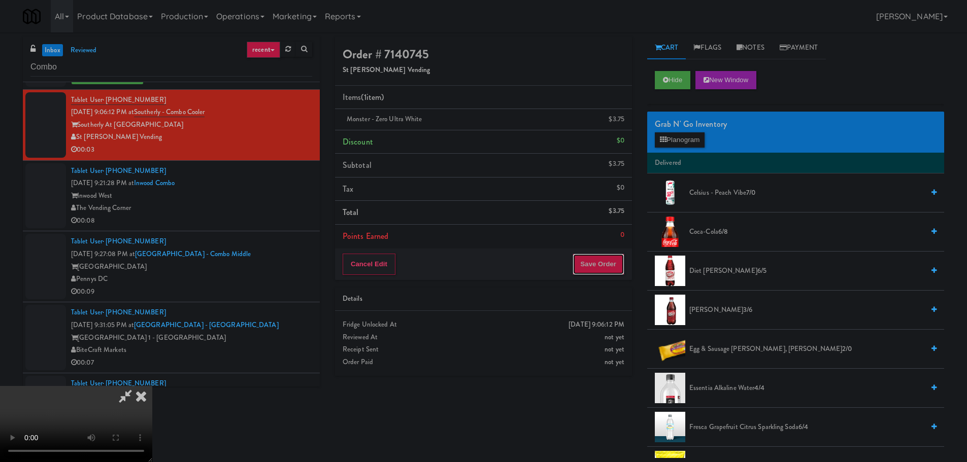
click at [604, 271] on button "Save Order" at bounding box center [598, 264] width 52 height 21
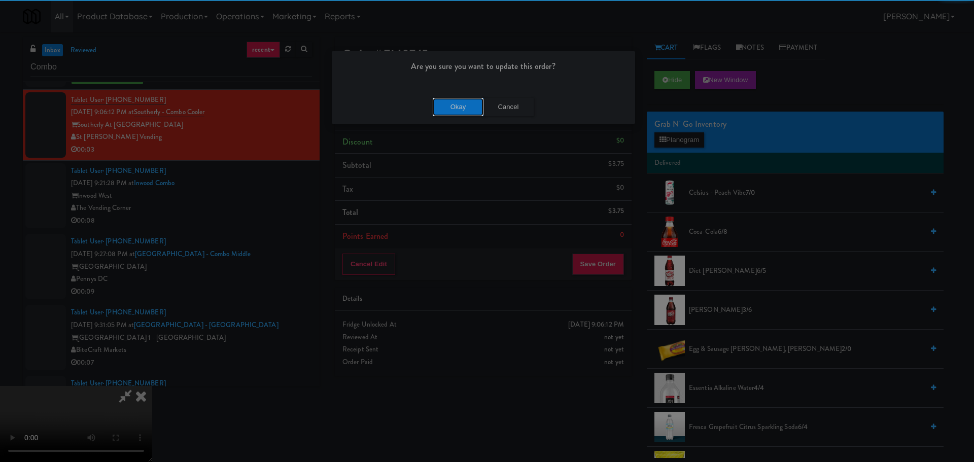
click at [466, 106] on button "Okay" at bounding box center [458, 107] width 51 height 18
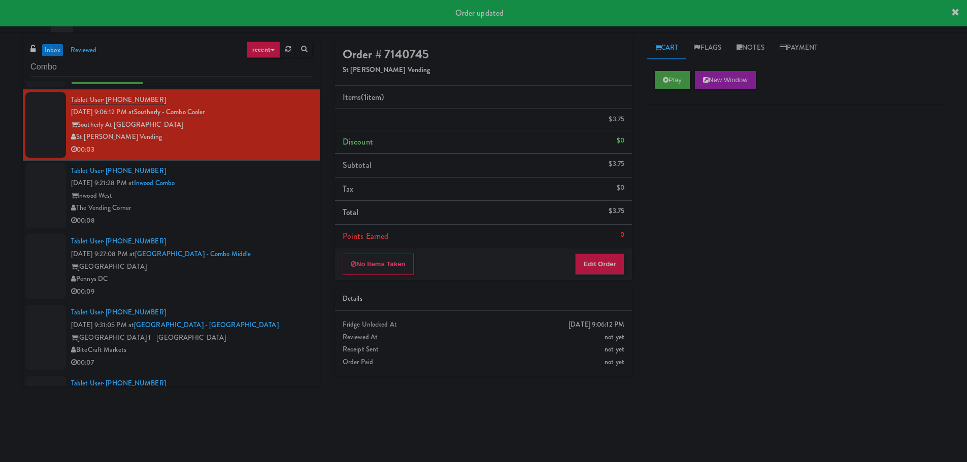
click at [261, 202] on div "The Vending Corner" at bounding box center [191, 208] width 241 height 13
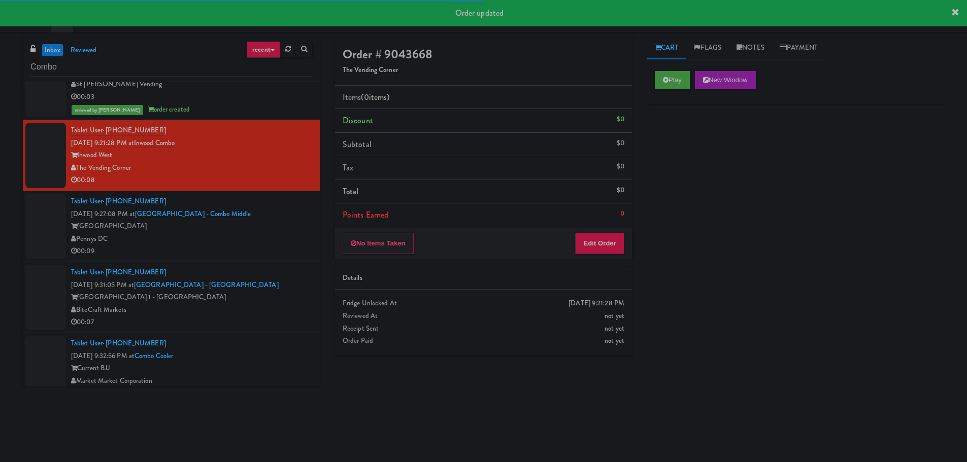
scroll to position [1472, 0]
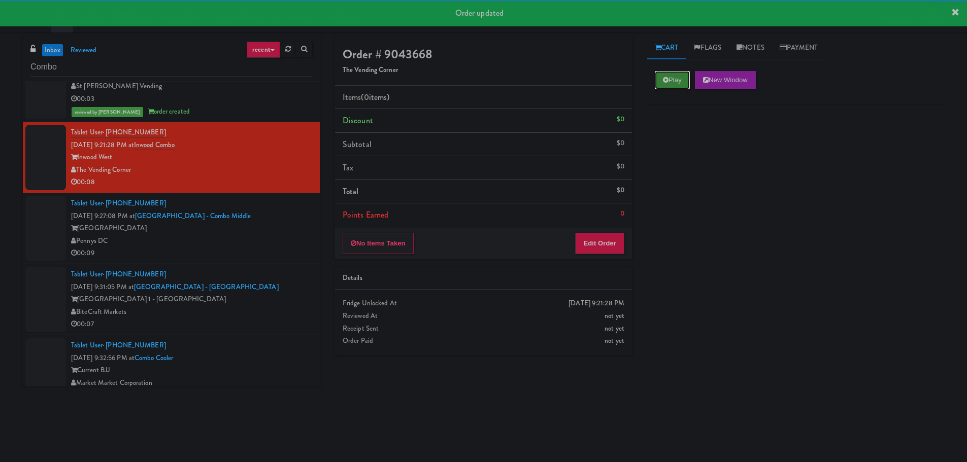
click at [662, 81] on button "Play" at bounding box center [672, 80] width 35 height 18
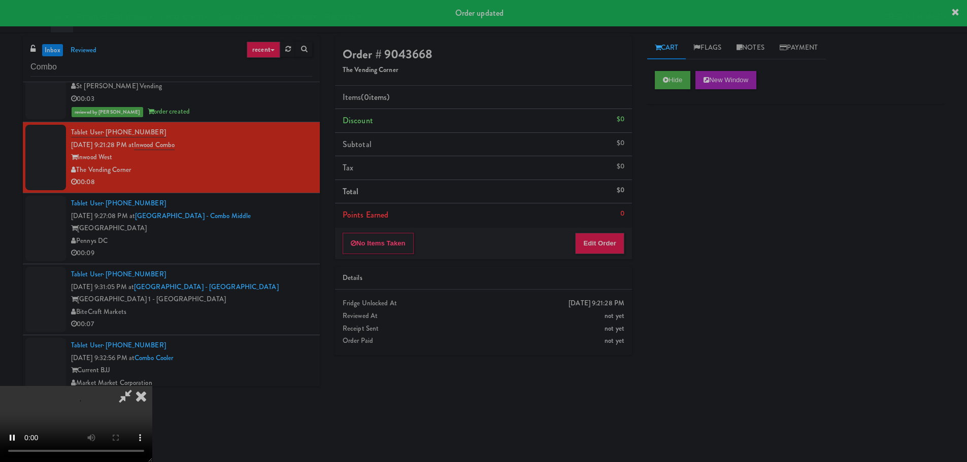
click at [604, 222] on li "Points Earned 0" at bounding box center [483, 215] width 297 height 23
click at [600, 233] on button "Edit Order" at bounding box center [599, 243] width 49 height 21
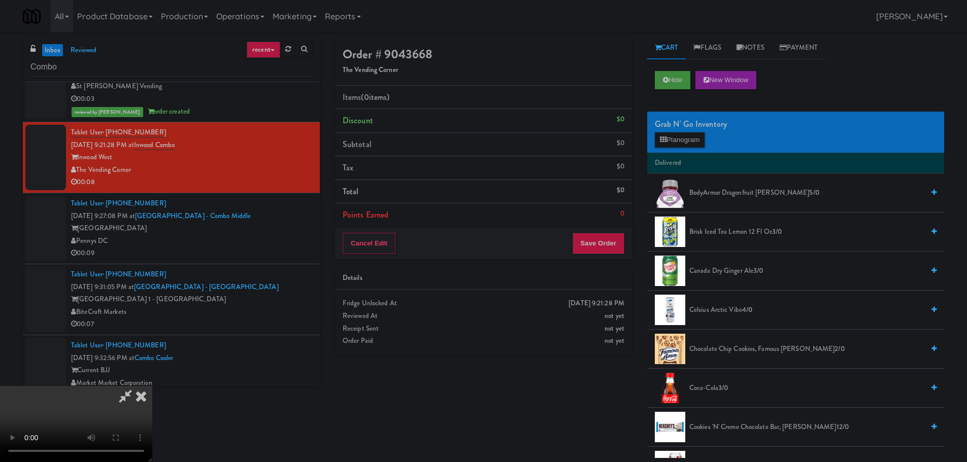
scroll to position [0, 0]
click at [152, 386] on video at bounding box center [76, 424] width 152 height 76
click at [675, 136] on button "Planogram" at bounding box center [680, 139] width 50 height 15
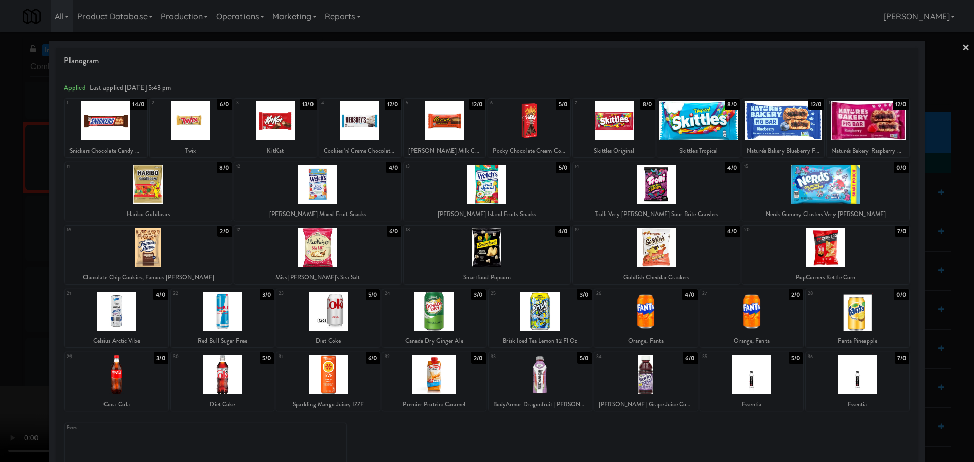
click at [546, 127] on div at bounding box center [529, 120] width 82 height 39
click at [0, 216] on div at bounding box center [487, 231] width 974 height 462
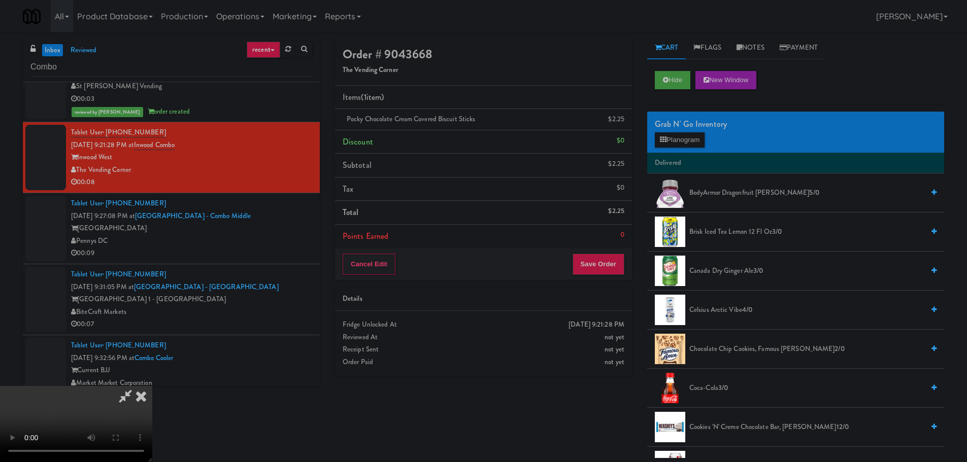
click at [152, 386] on video at bounding box center [76, 424] width 152 height 76
click at [691, 140] on button "Planogram" at bounding box center [680, 139] width 50 height 15
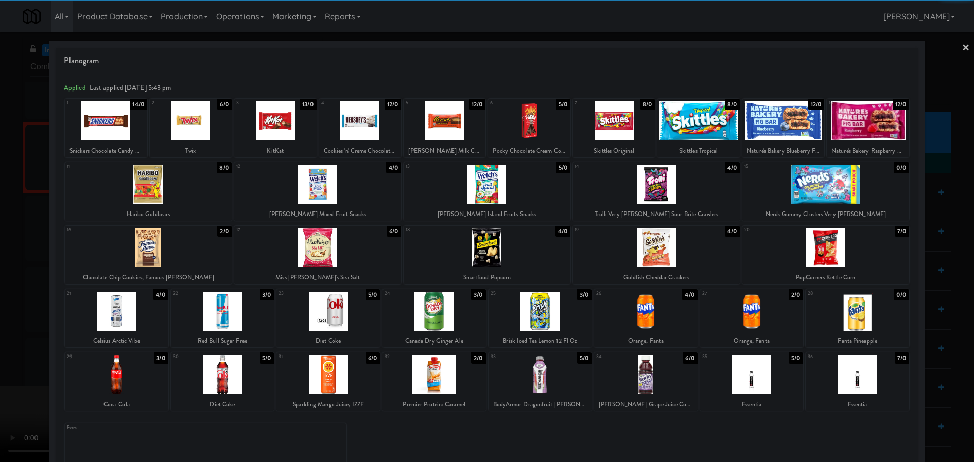
click at [379, 125] on div at bounding box center [360, 120] width 82 height 39
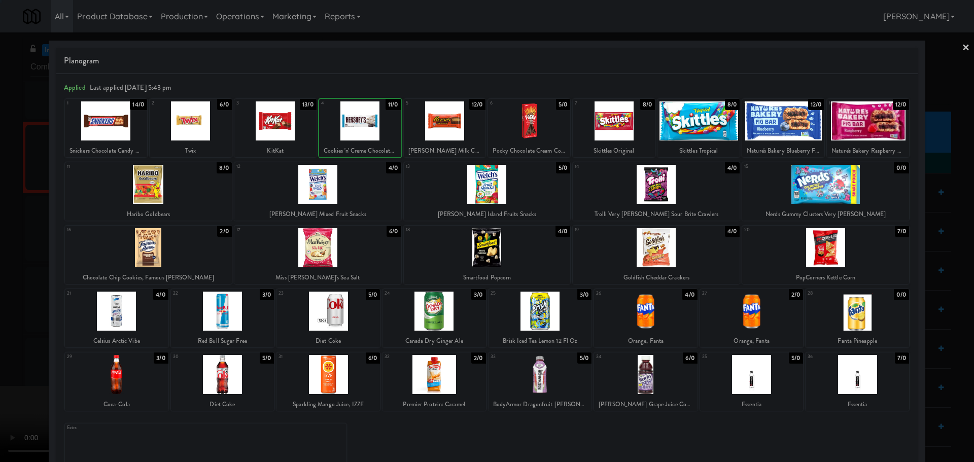
click at [0, 271] on div at bounding box center [487, 231] width 974 height 462
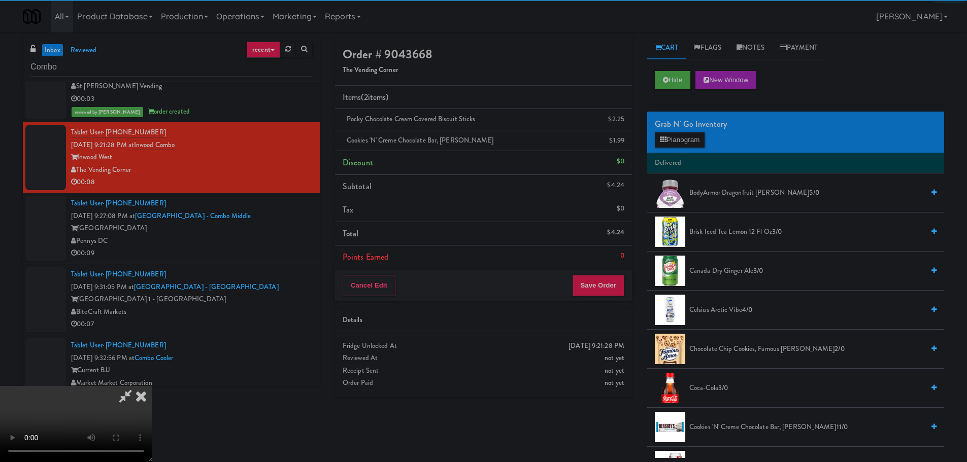
click at [152, 386] on video at bounding box center [76, 424] width 152 height 76
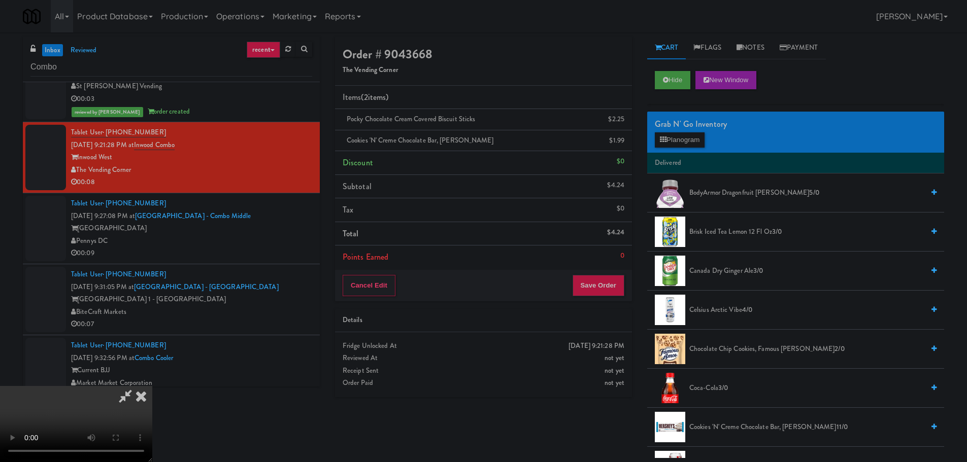
scroll to position [175, 0]
click at [602, 274] on div "Cancel Edit Save Order" at bounding box center [483, 285] width 297 height 31
click at [604, 279] on button "Save Order" at bounding box center [598, 285] width 52 height 21
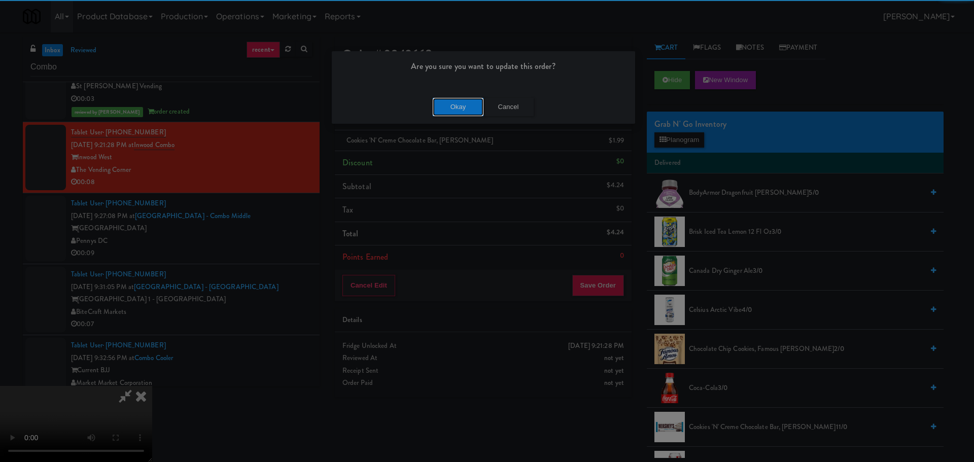
click at [457, 108] on button "Okay" at bounding box center [458, 107] width 51 height 18
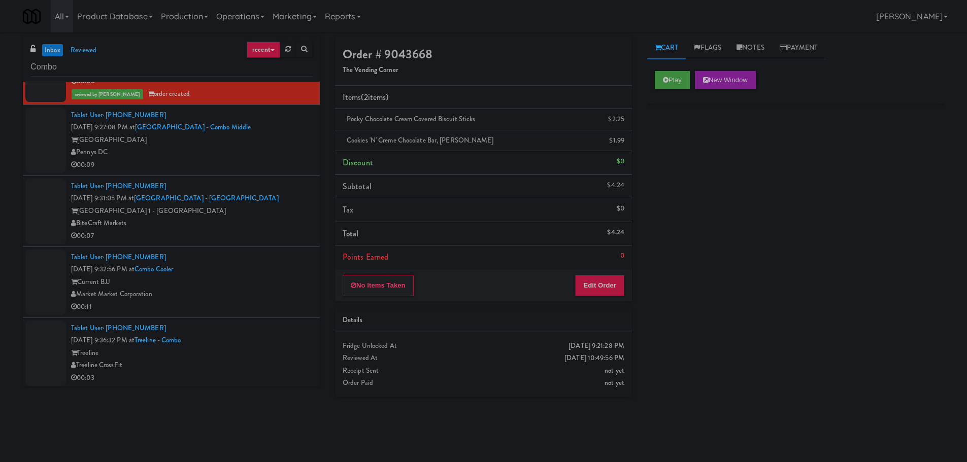
scroll to position [1573, 0]
click at [275, 158] on div "00:09" at bounding box center [191, 164] width 241 height 13
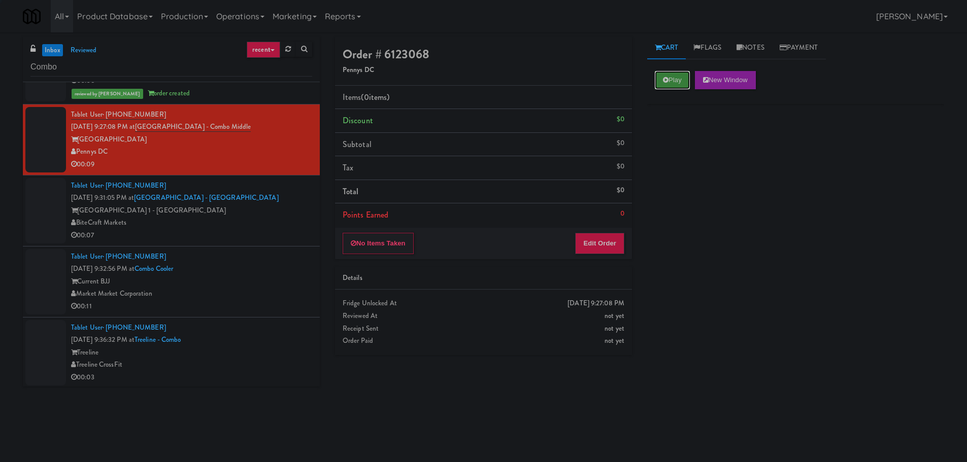
click at [671, 78] on button "Play" at bounding box center [672, 80] width 35 height 18
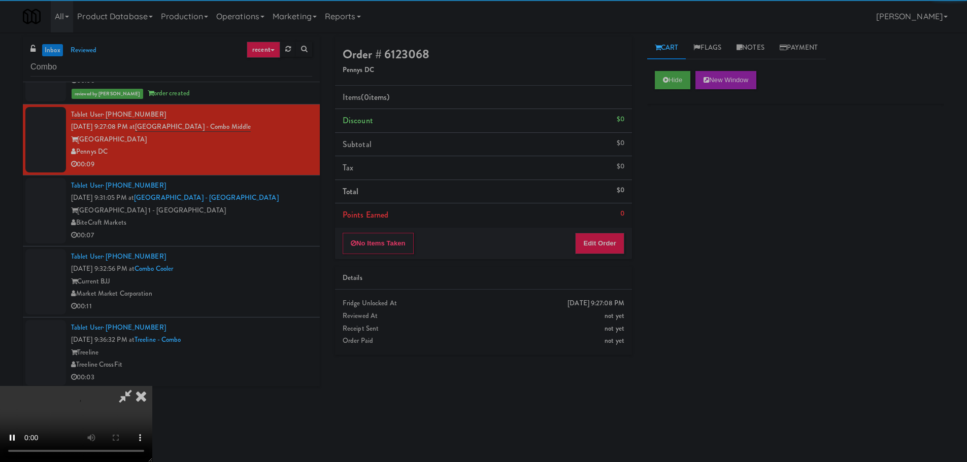
click at [616, 221] on li "Points Earned 0" at bounding box center [483, 215] width 297 height 23
click at [606, 233] on button "Edit Order" at bounding box center [599, 243] width 49 height 21
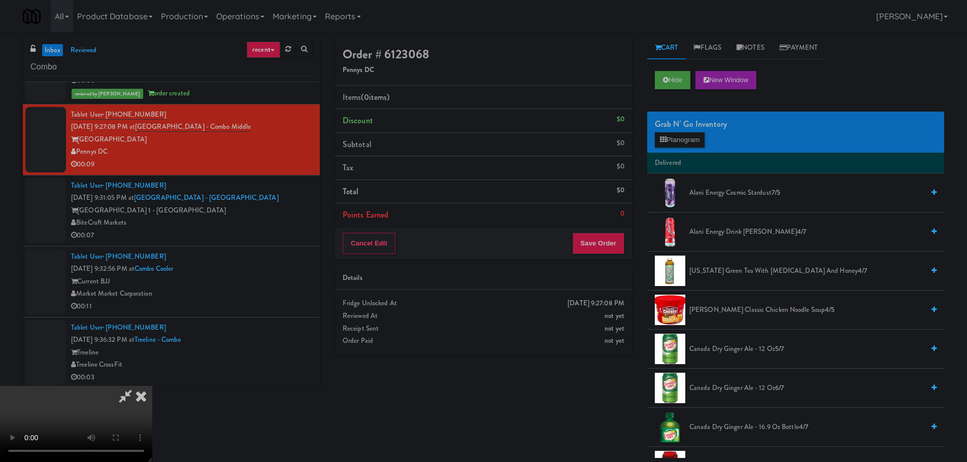
click at [152, 386] on video at bounding box center [76, 424] width 152 height 76
click at [667, 147] on button "Planogram" at bounding box center [680, 139] width 50 height 15
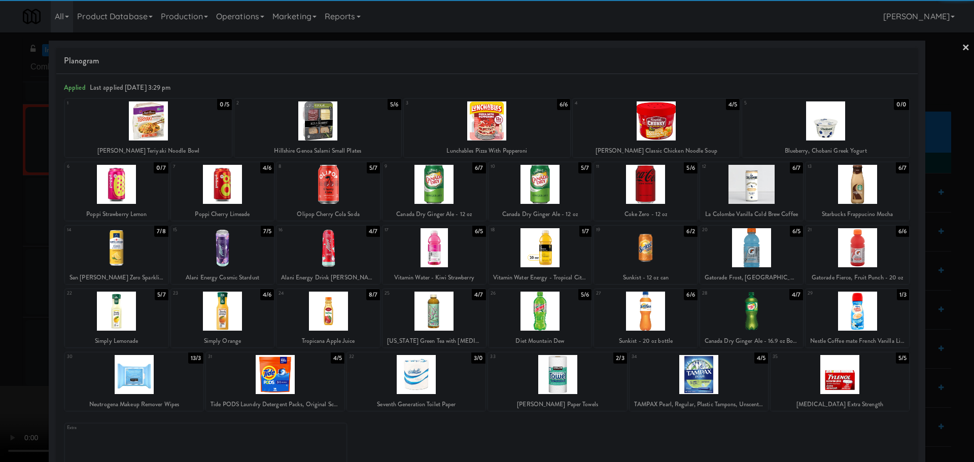
click at [638, 309] on div at bounding box center [646, 311] width 104 height 39
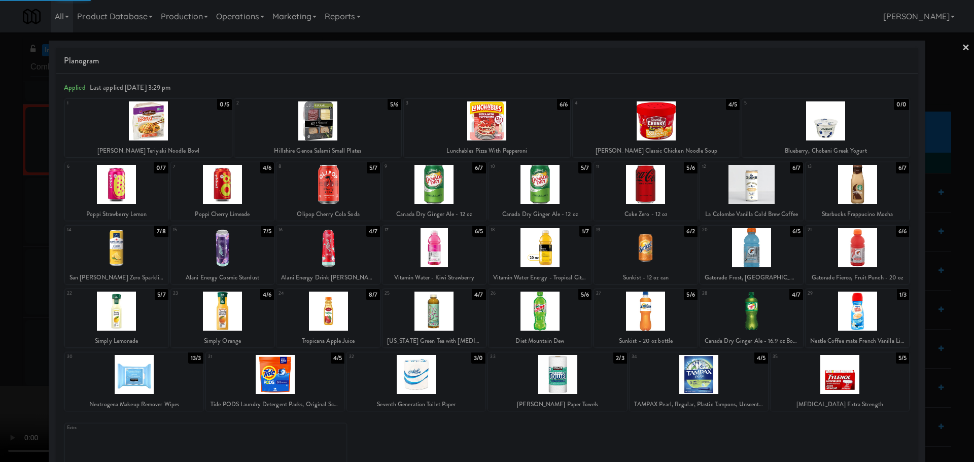
drag, startPoint x: 0, startPoint y: 293, endPoint x: 36, endPoint y: 286, distance: 36.3
click at [0, 294] on div at bounding box center [487, 231] width 974 height 462
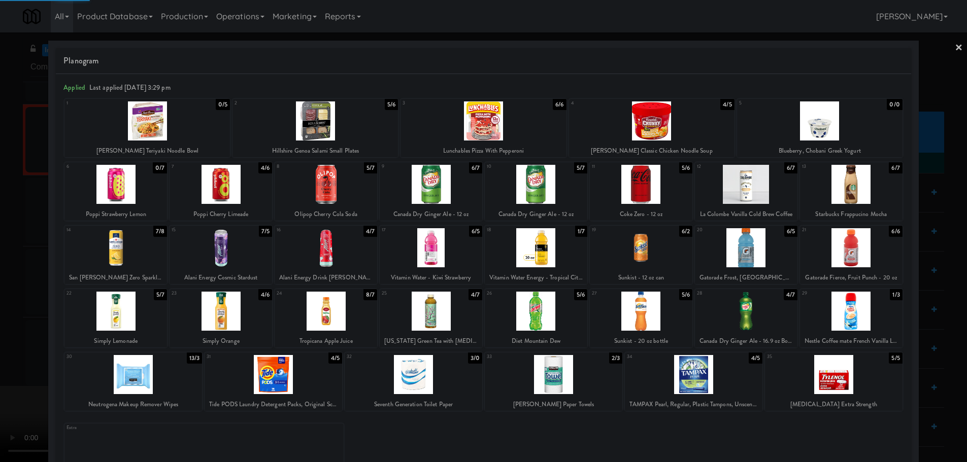
click at [152, 386] on video at bounding box center [76, 424] width 152 height 76
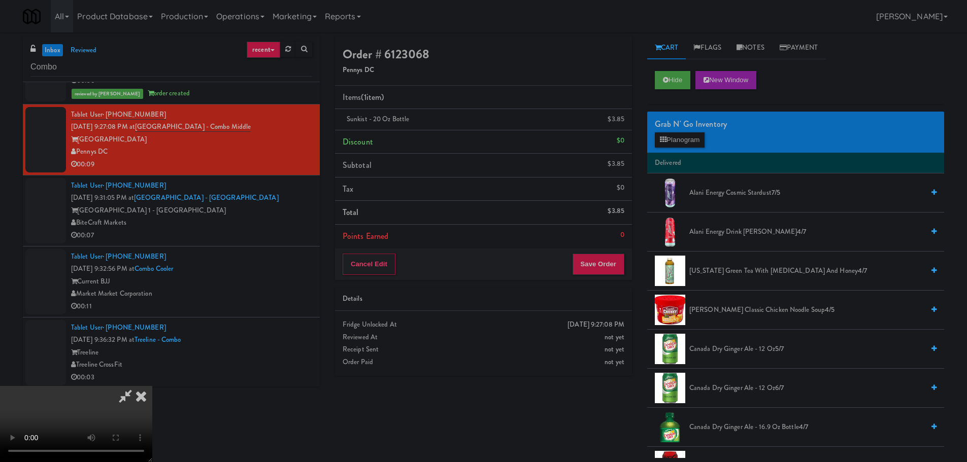
drag, startPoint x: 393, startPoint y: 242, endPoint x: 403, endPoint y: 240, distance: 9.9
click at [152, 386] on video at bounding box center [76, 424] width 152 height 76
click at [671, 140] on button "Planogram" at bounding box center [680, 139] width 50 height 15
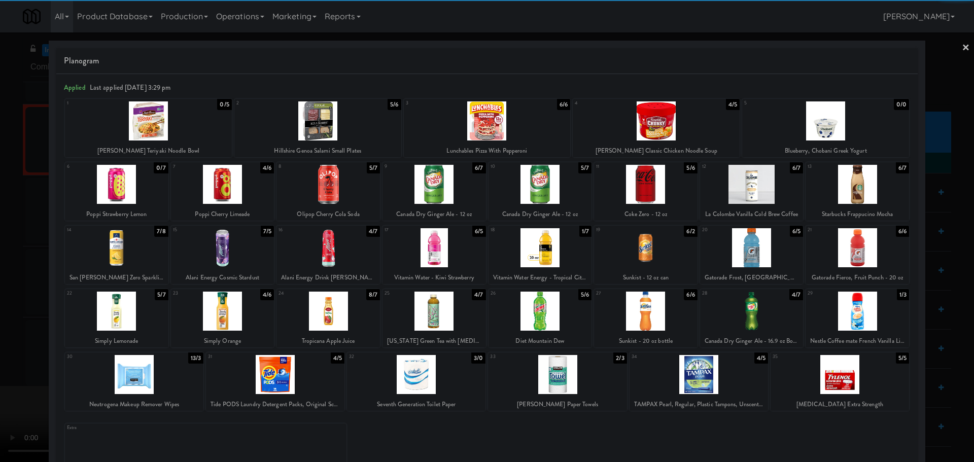
click at [659, 186] on div at bounding box center [646, 184] width 104 height 39
click at [0, 324] on div at bounding box center [487, 231] width 974 height 462
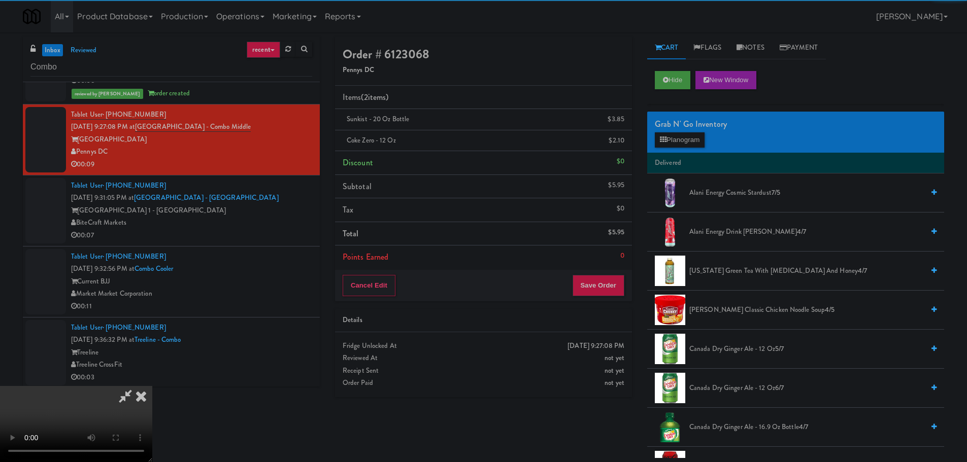
drag, startPoint x: 254, startPoint y: 275, endPoint x: 386, endPoint y: 250, distance: 133.9
click at [152, 386] on video at bounding box center [76, 424] width 152 height 76
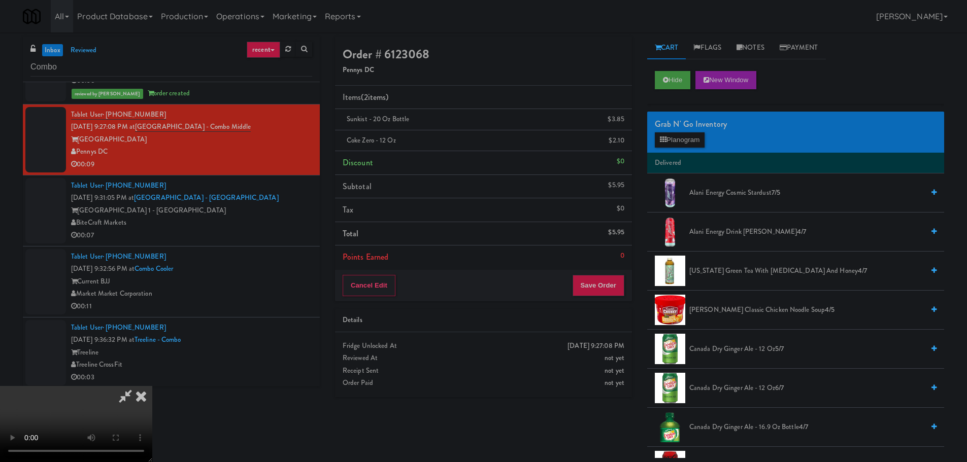
scroll to position [175, 0]
click at [609, 295] on button "Save Order" at bounding box center [598, 285] width 52 height 21
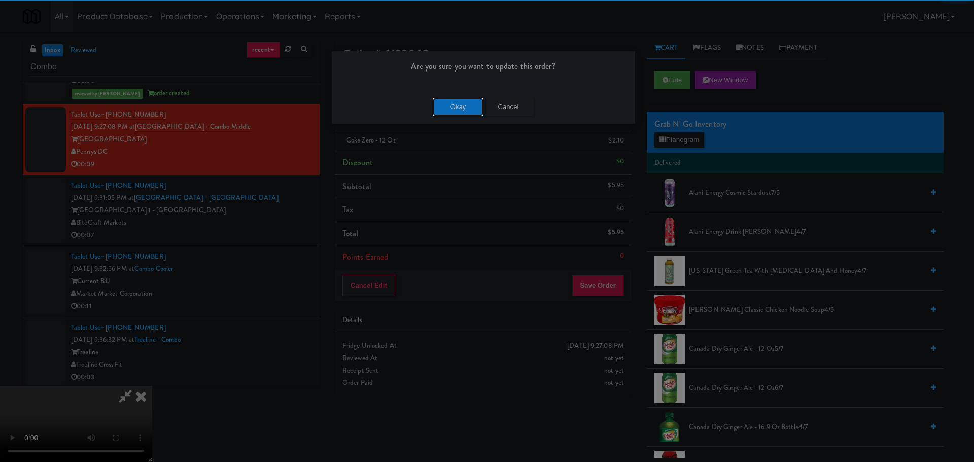
click at [454, 111] on button "Okay" at bounding box center [458, 107] width 51 height 18
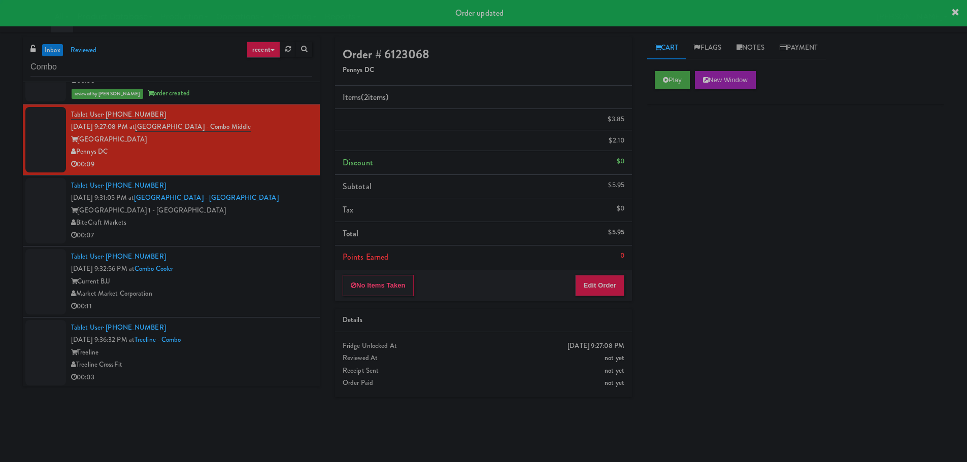
scroll to position [0, 0]
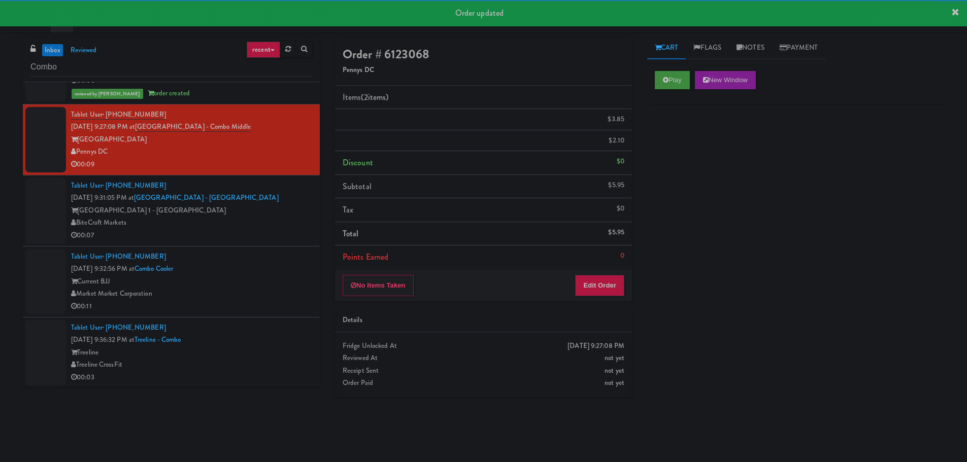
click at [248, 211] on div "Tablet User · (929) 421-2578 [DATE] 9:31:05 PM at [GEOGRAPHIC_DATA] - [GEOGRAPH…" at bounding box center [191, 211] width 241 height 62
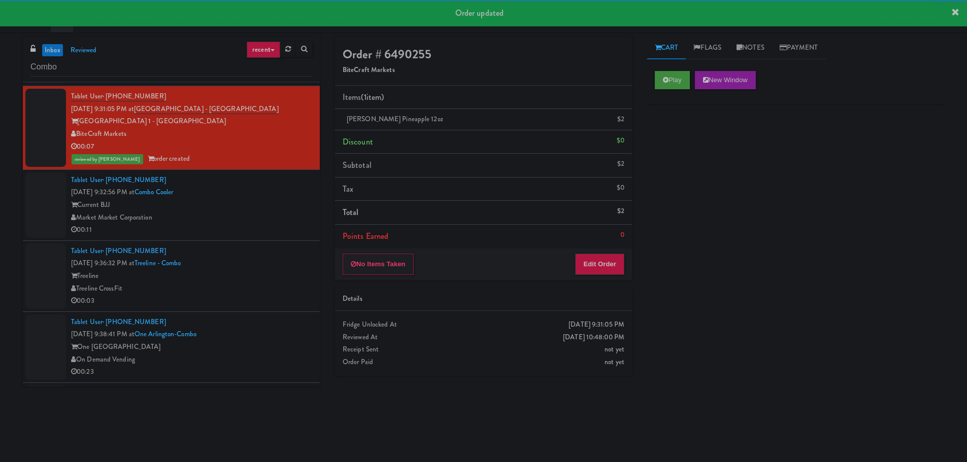
click at [301, 174] on div "Tablet User · (647) 991-5255 [DATE] 9:32:56 PM at Combo Cooler Current BJJ Mark…" at bounding box center [191, 205] width 241 height 62
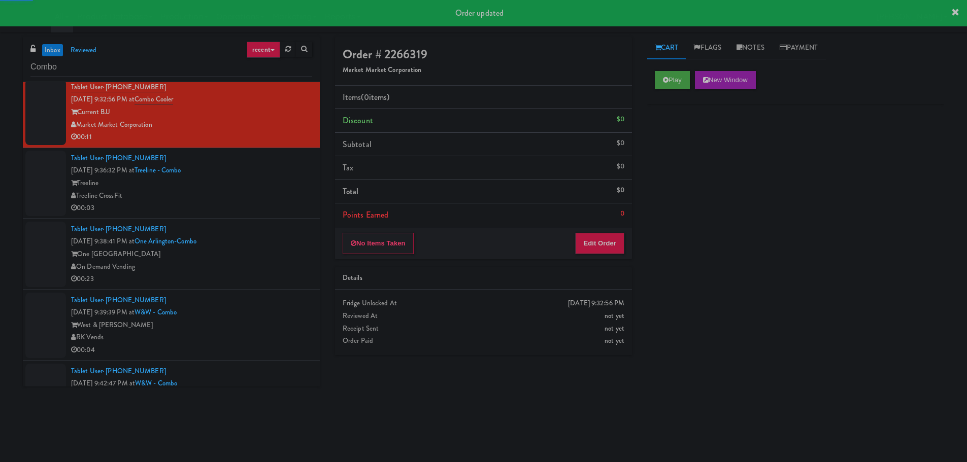
scroll to position [1776, 0]
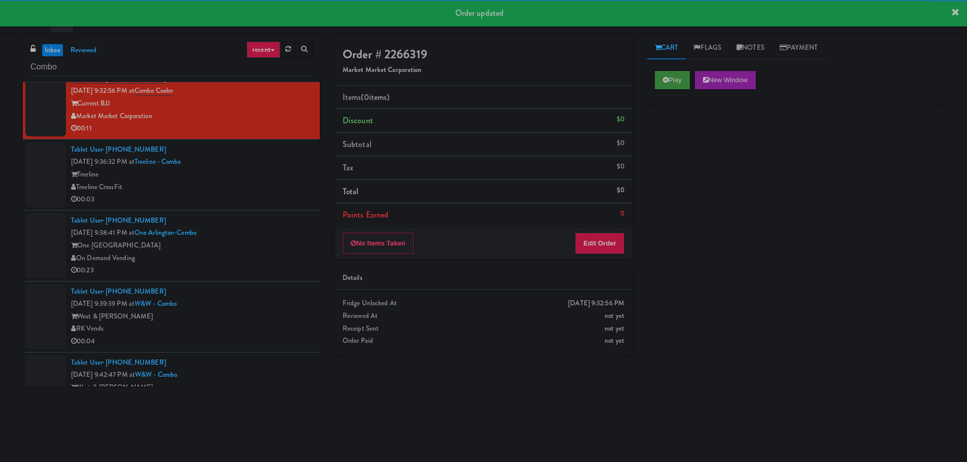
click at [663, 71] on div "Play New Window" at bounding box center [795, 83] width 297 height 41
click at [662, 75] on button "Play" at bounding box center [672, 80] width 35 height 18
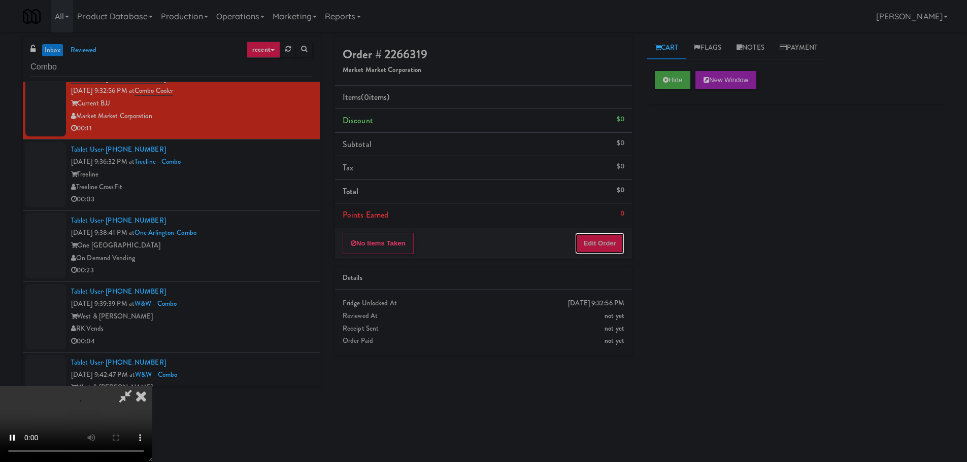
click at [581, 249] on button "Edit Order" at bounding box center [599, 243] width 49 height 21
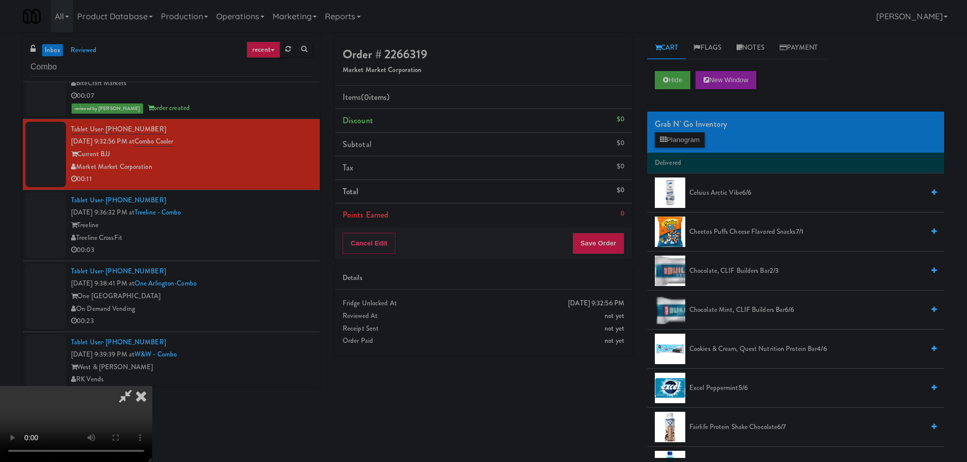
scroll to position [0, 0]
click at [152, 386] on video at bounding box center [76, 424] width 152 height 76
click at [674, 144] on button "Planogram" at bounding box center [680, 139] width 50 height 15
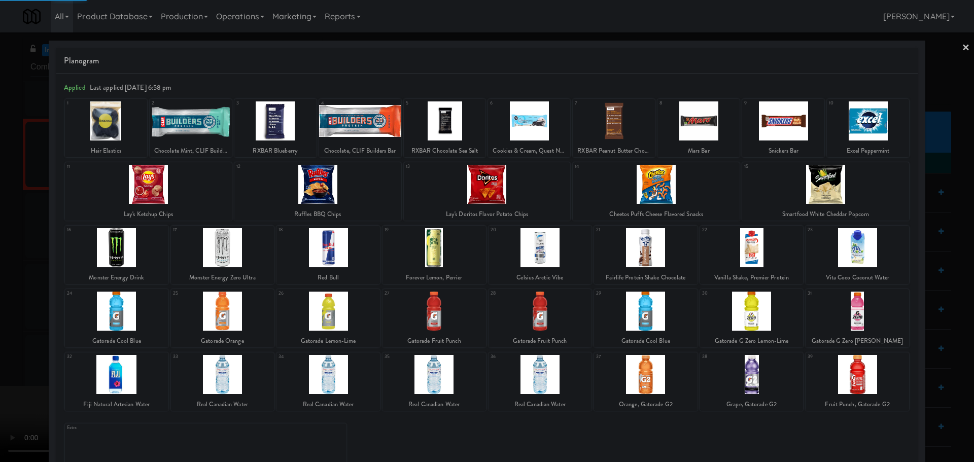
click at [651, 300] on div at bounding box center [646, 311] width 104 height 39
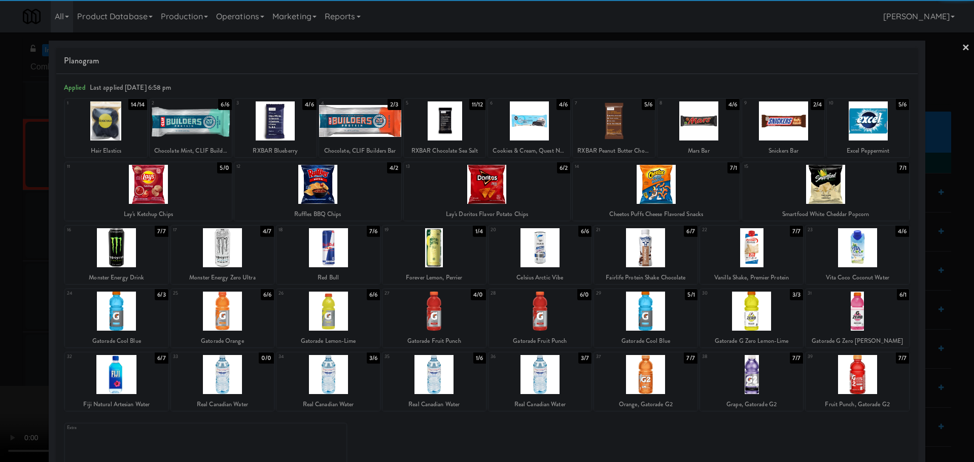
click at [658, 299] on div at bounding box center [646, 311] width 104 height 39
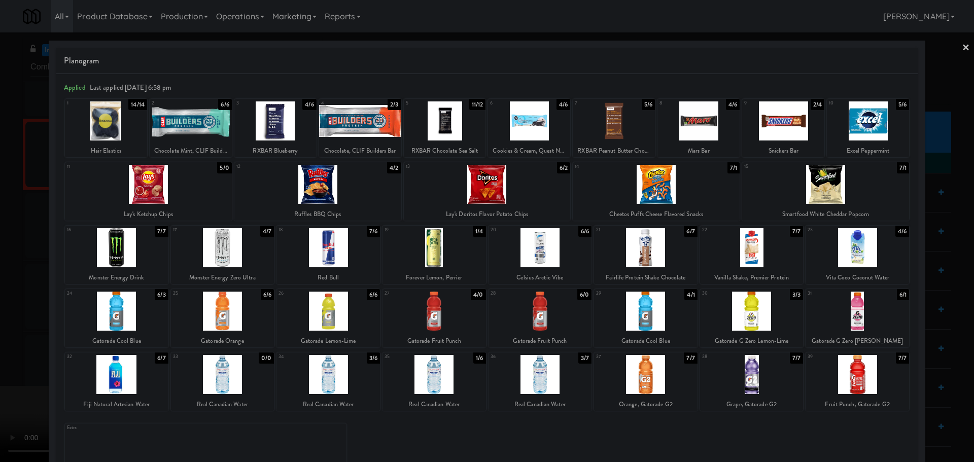
drag, startPoint x: 0, startPoint y: 271, endPoint x: 10, endPoint y: 280, distance: 12.9
click at [4, 277] on div at bounding box center [487, 231] width 974 height 462
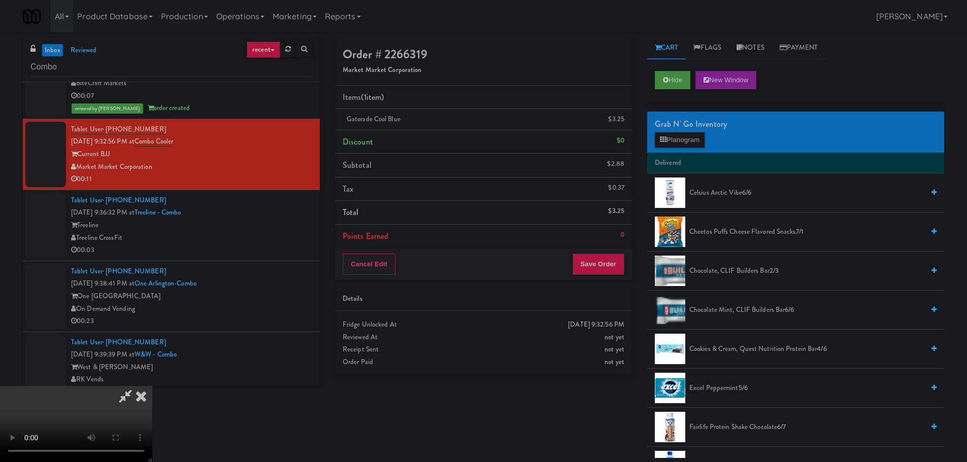
scroll to position [152, 0]
click at [152, 386] on video at bounding box center [76, 424] width 152 height 76
click at [681, 133] on div "Grab N' Go Inventory Planogram" at bounding box center [795, 132] width 297 height 41
click at [681, 137] on button "Planogram" at bounding box center [680, 139] width 50 height 15
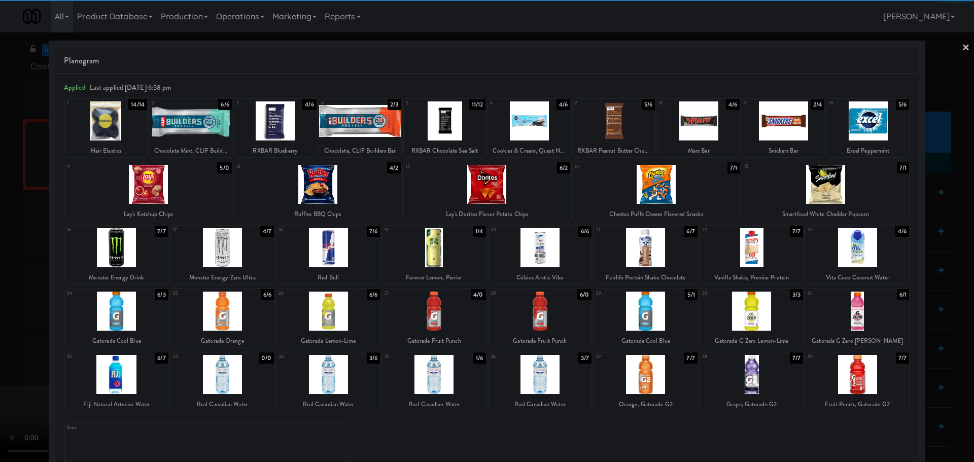
click at [665, 243] on div at bounding box center [646, 247] width 104 height 39
drag, startPoint x: 0, startPoint y: 263, endPoint x: 17, endPoint y: 255, distance: 18.4
click at [1, 263] on div at bounding box center [487, 231] width 974 height 462
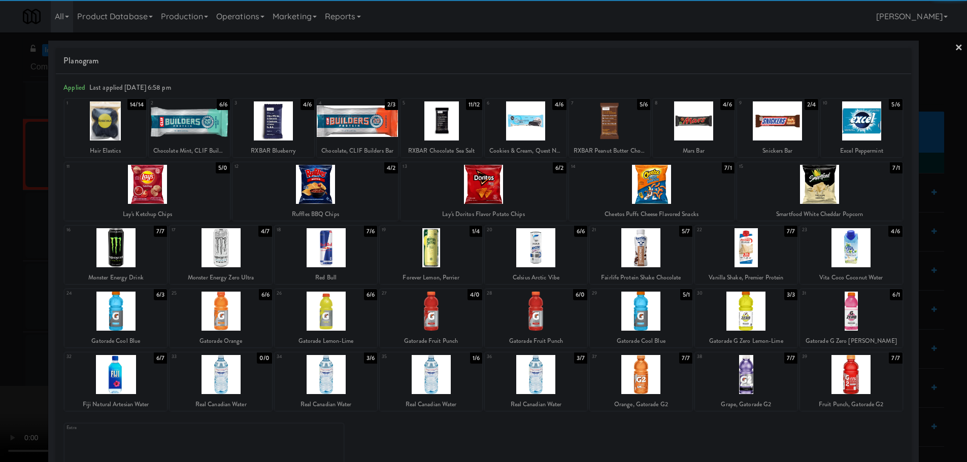
click at [152, 386] on video at bounding box center [76, 424] width 152 height 76
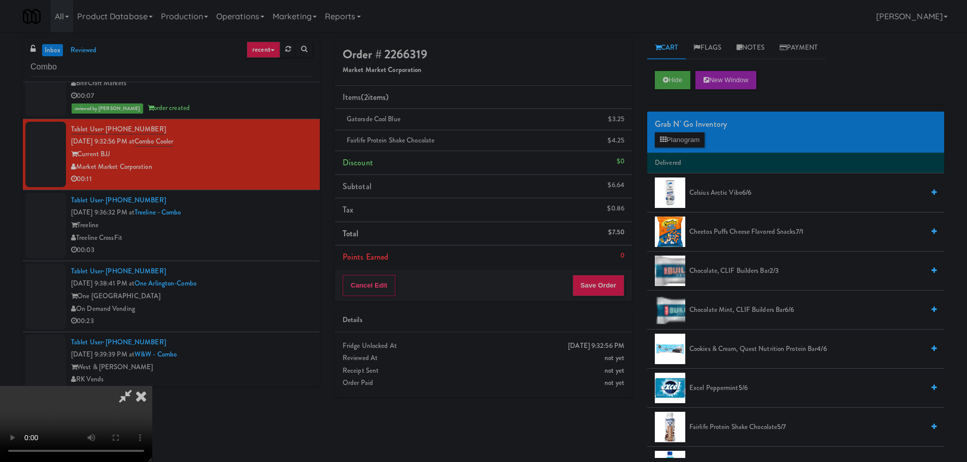
scroll to position [175, 0]
click at [597, 288] on button "Save Order" at bounding box center [598, 285] width 52 height 21
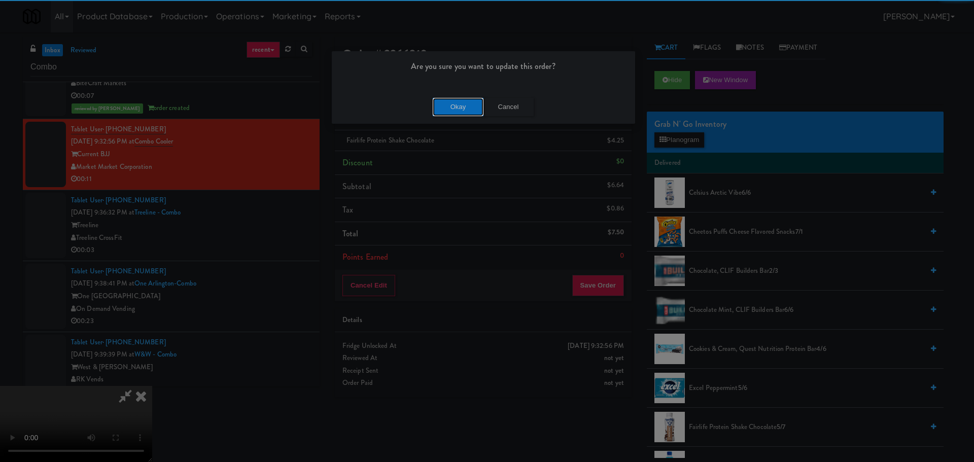
click at [454, 114] on button "Okay" at bounding box center [458, 107] width 51 height 18
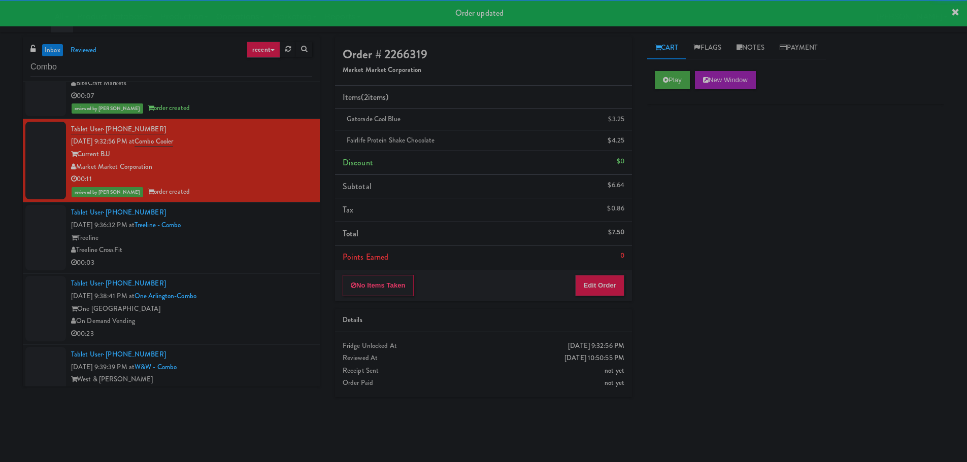
scroll to position [0, 0]
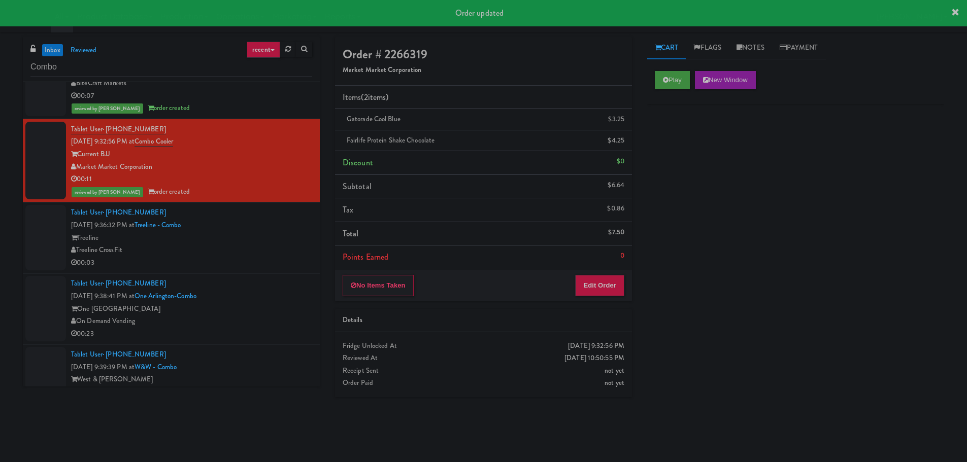
click at [261, 244] on div "Treeline CrossFit" at bounding box center [191, 250] width 241 height 13
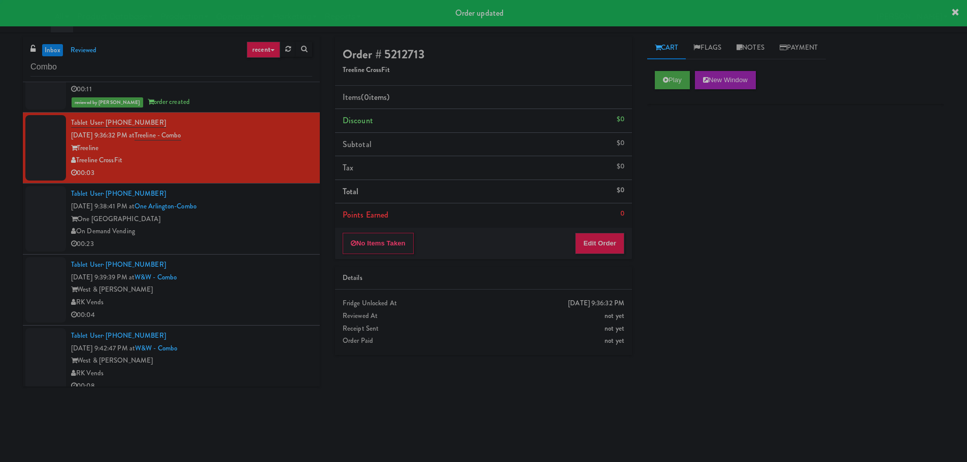
scroll to position [1827, 0]
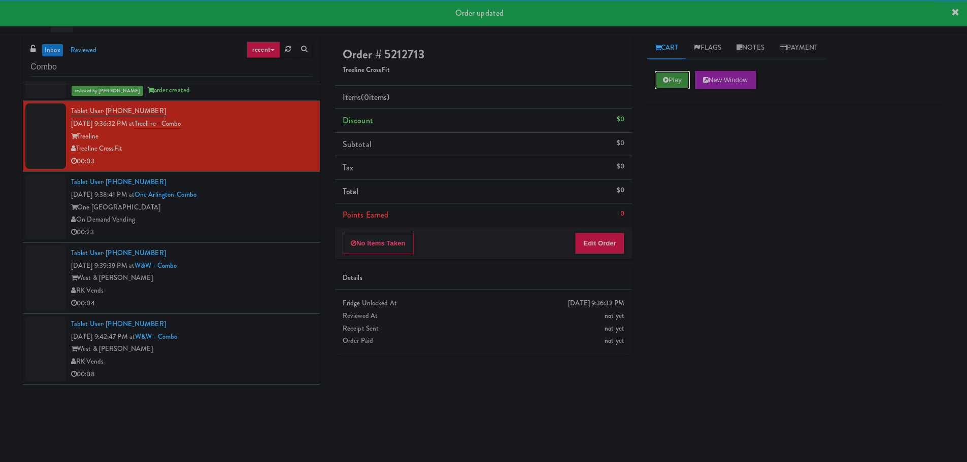
click at [658, 86] on button "Play" at bounding box center [672, 80] width 35 height 18
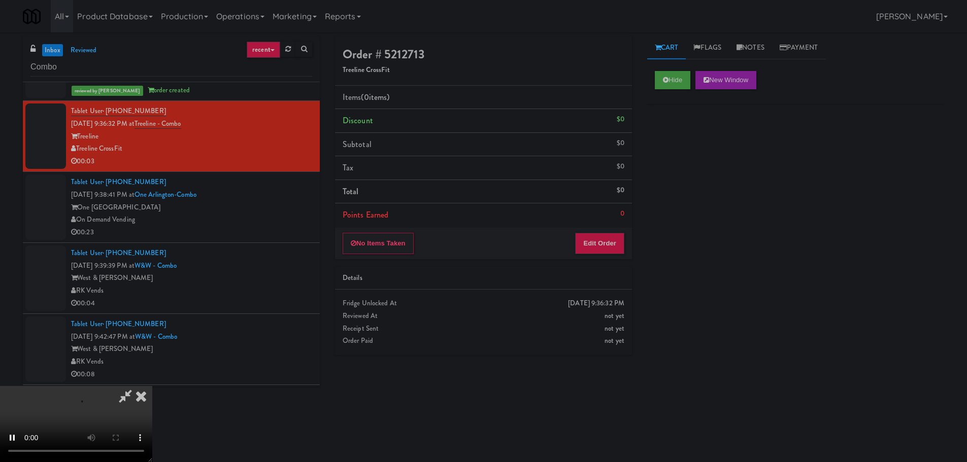
click at [613, 231] on div "No Items Taken Edit Order" at bounding box center [483, 243] width 297 height 31
click at [612, 243] on button "Edit Order" at bounding box center [599, 243] width 49 height 21
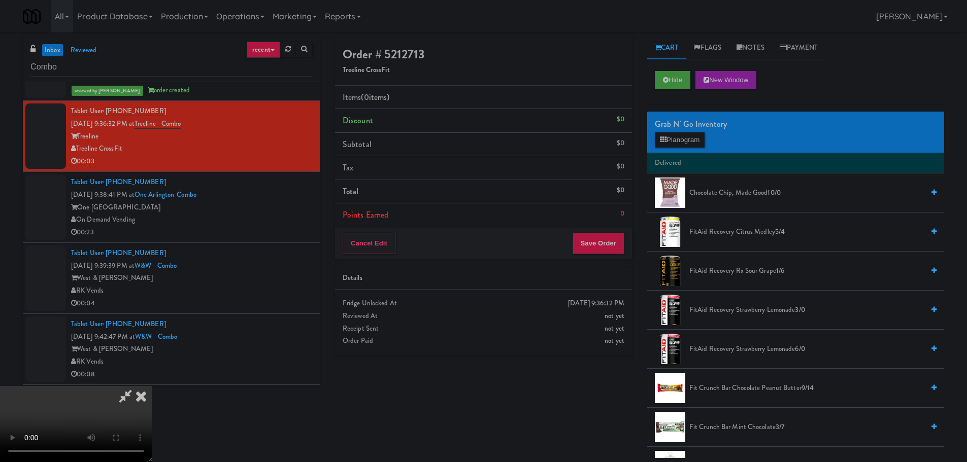
scroll to position [0, 0]
click at [152, 386] on video at bounding box center [76, 424] width 152 height 76
drag, startPoint x: 388, startPoint y: 252, endPoint x: 396, endPoint y: 253, distance: 8.7
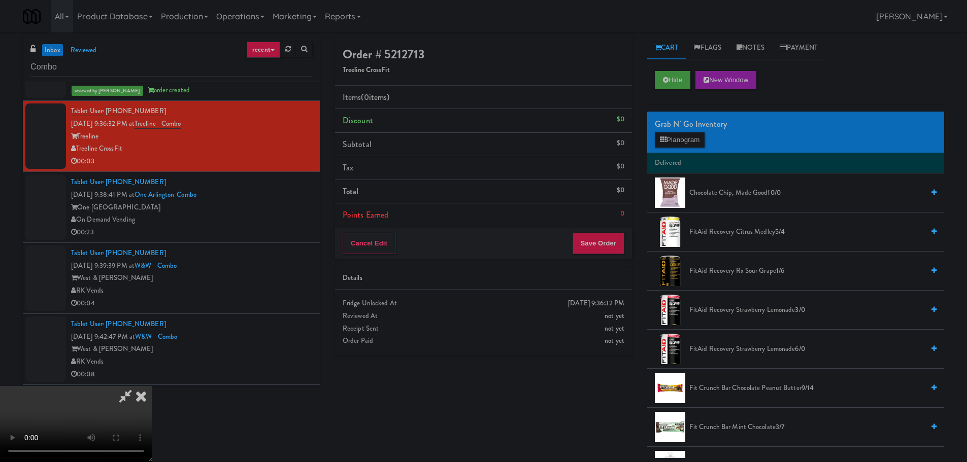
click at [152, 386] on video at bounding box center [76, 424] width 152 height 76
click at [694, 148] on div "Grab N' Go Inventory Planogram" at bounding box center [795, 132] width 297 height 41
click at [691, 138] on button "Planogram" at bounding box center [680, 139] width 50 height 15
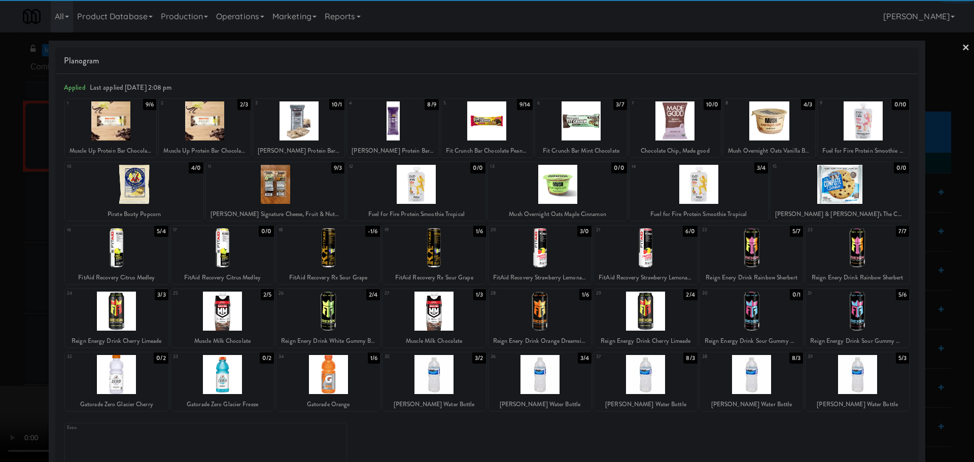
click at [124, 238] on div at bounding box center [117, 247] width 104 height 39
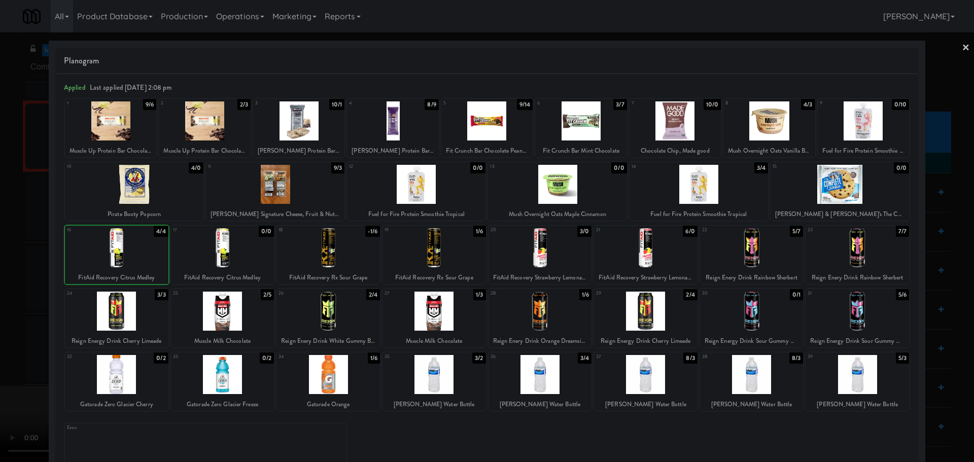
click at [0, 259] on div at bounding box center [487, 231] width 974 height 462
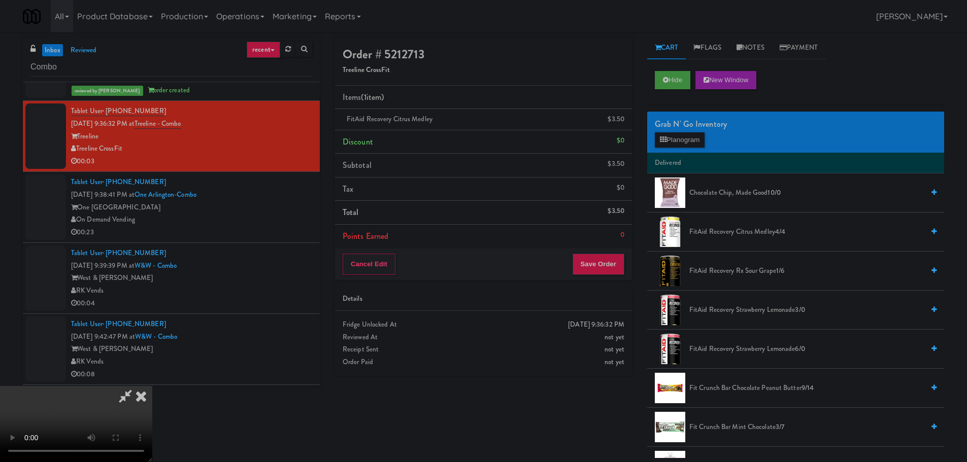
click at [152, 386] on video at bounding box center [76, 424] width 152 height 76
drag, startPoint x: 618, startPoint y: 119, endPoint x: 627, endPoint y: 124, distance: 11.1
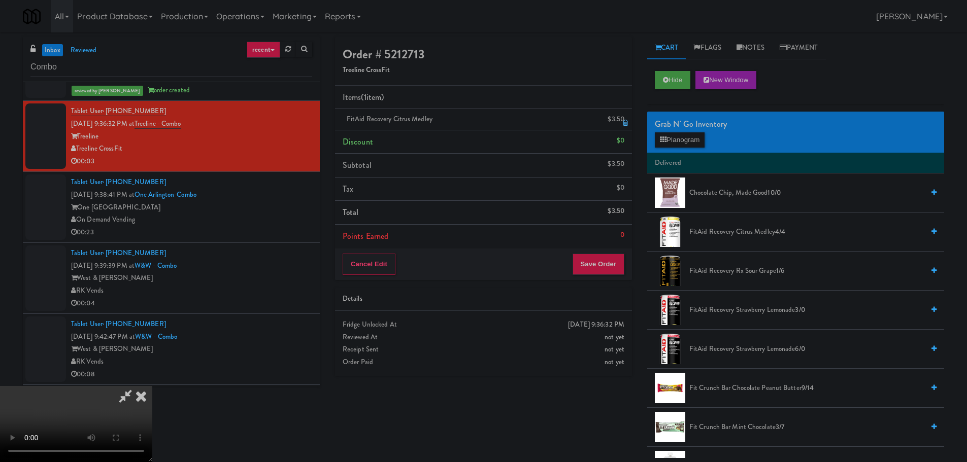
click at [619, 120] on div "FitAid Recovery Citrus Medley $3.50" at bounding box center [484, 119] width 282 height 13
click at [627, 124] on icon at bounding box center [625, 123] width 5 height 7
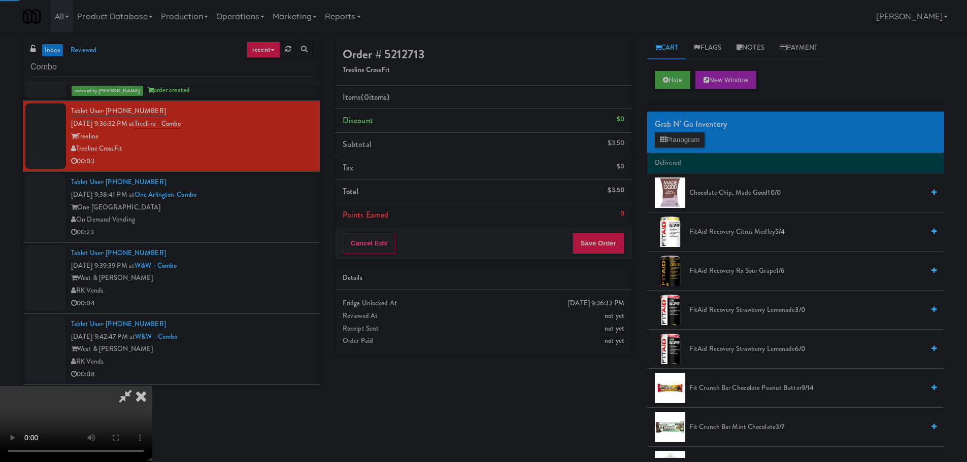
drag, startPoint x: 670, startPoint y: 128, endPoint x: 675, endPoint y: 138, distance: 10.9
click at [670, 129] on div "Grab N' Go Inventory" at bounding box center [796, 124] width 282 height 15
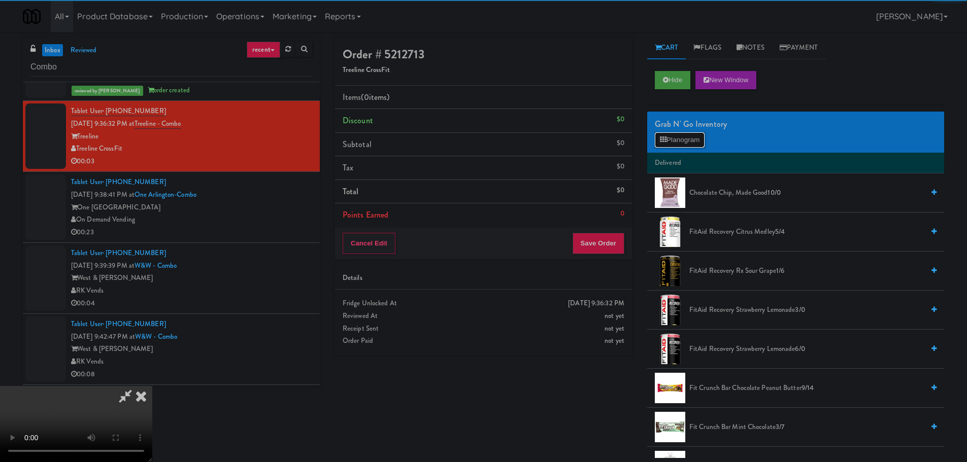
click at [679, 140] on button "Planogram" at bounding box center [680, 139] width 50 height 15
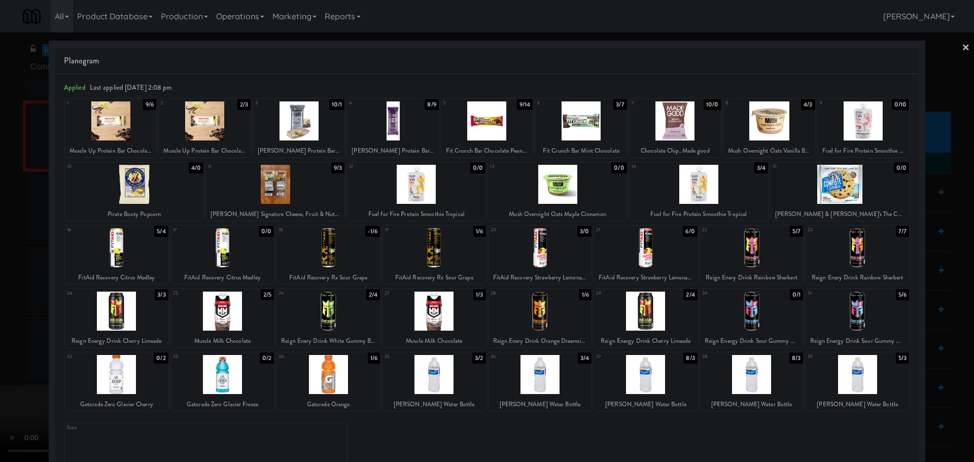
click at [246, 238] on div at bounding box center [223, 247] width 104 height 39
click at [76, 248] on div at bounding box center [117, 247] width 104 height 39
click at [0, 249] on div at bounding box center [487, 231] width 974 height 462
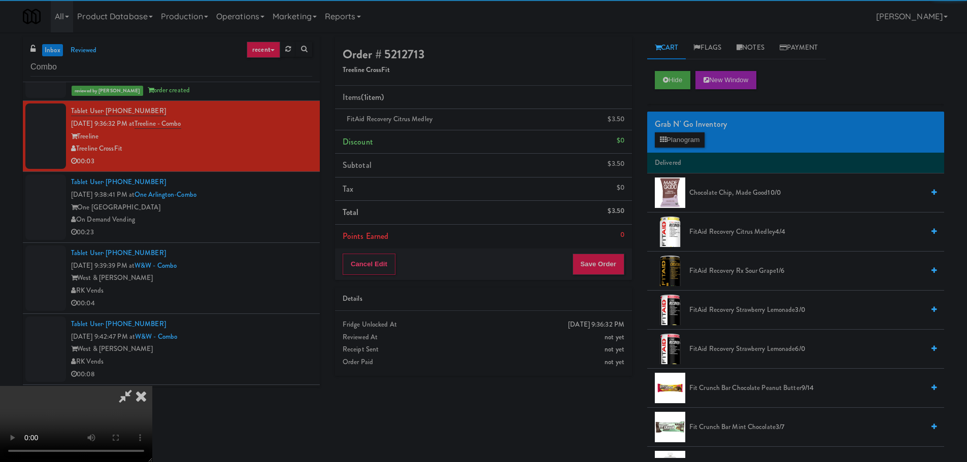
click at [152, 386] on video at bounding box center [76, 424] width 152 height 76
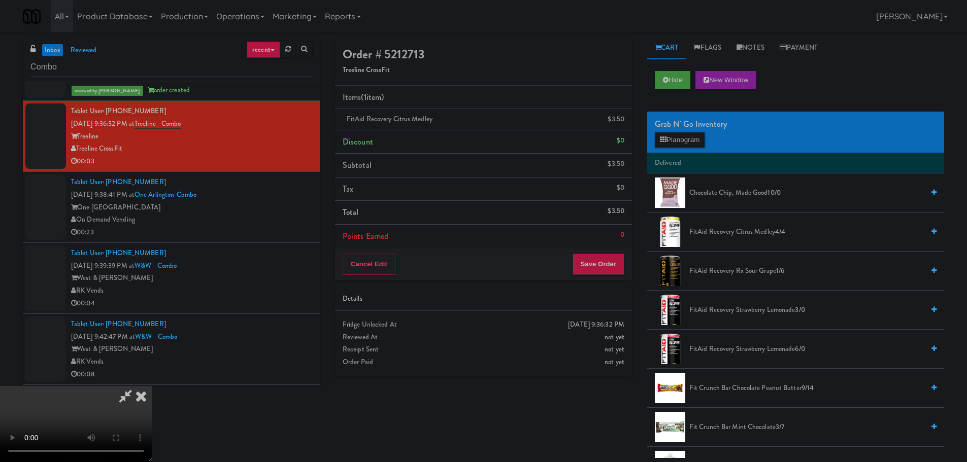
scroll to position [175, 0]
click at [627, 255] on div "Cancel Edit Save Order" at bounding box center [483, 264] width 297 height 31
click at [622, 258] on button "Save Order" at bounding box center [598, 264] width 52 height 21
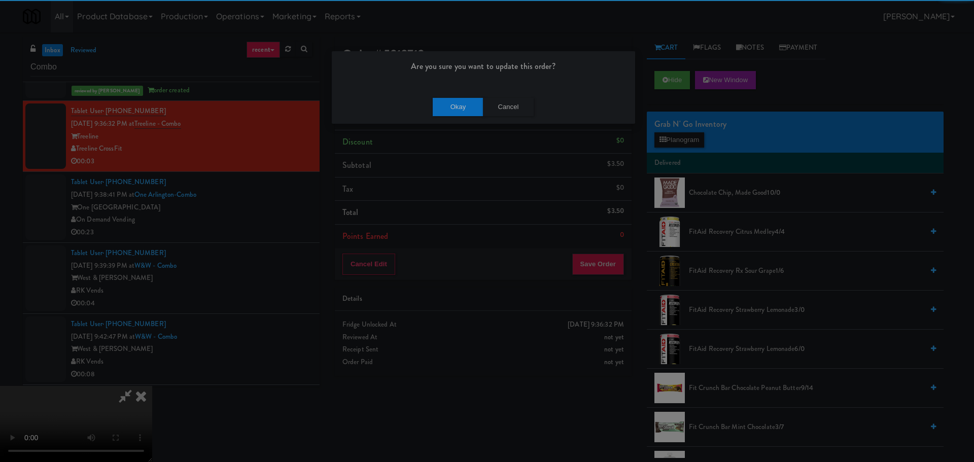
click at [441, 90] on div "Are you sure you want to update this order? Okay Cancel" at bounding box center [483, 88] width 304 height 74
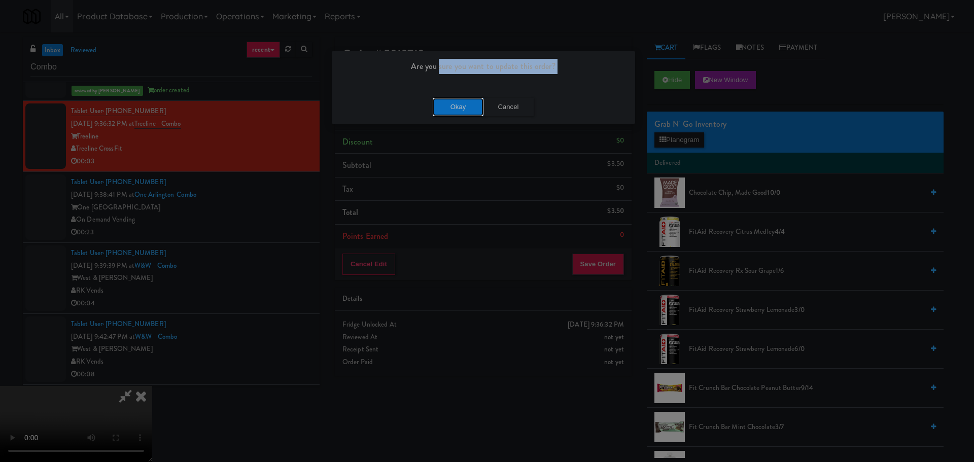
click at [454, 104] on button "Okay" at bounding box center [458, 107] width 51 height 18
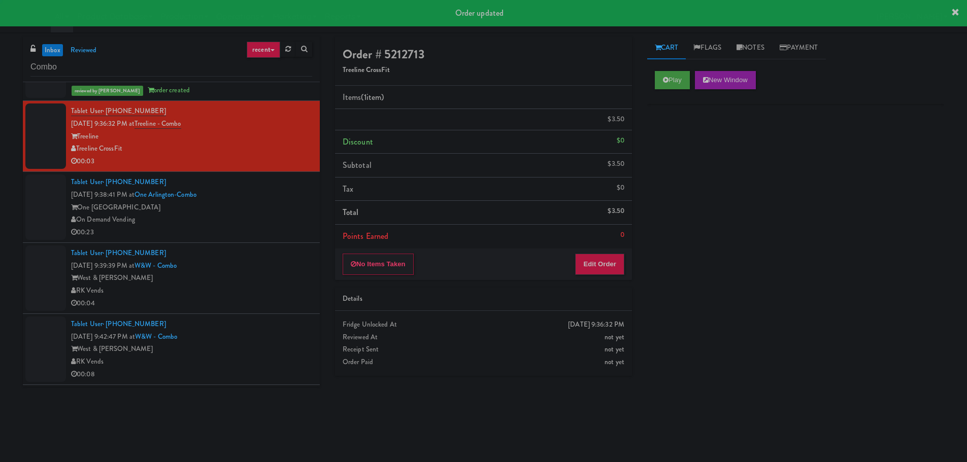
scroll to position [0, 0]
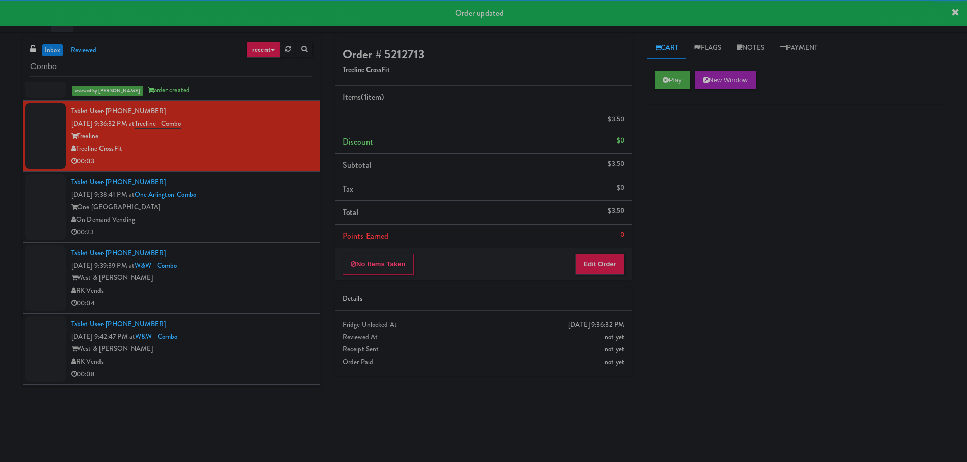
click at [270, 214] on div "On Demand Vending" at bounding box center [191, 220] width 241 height 13
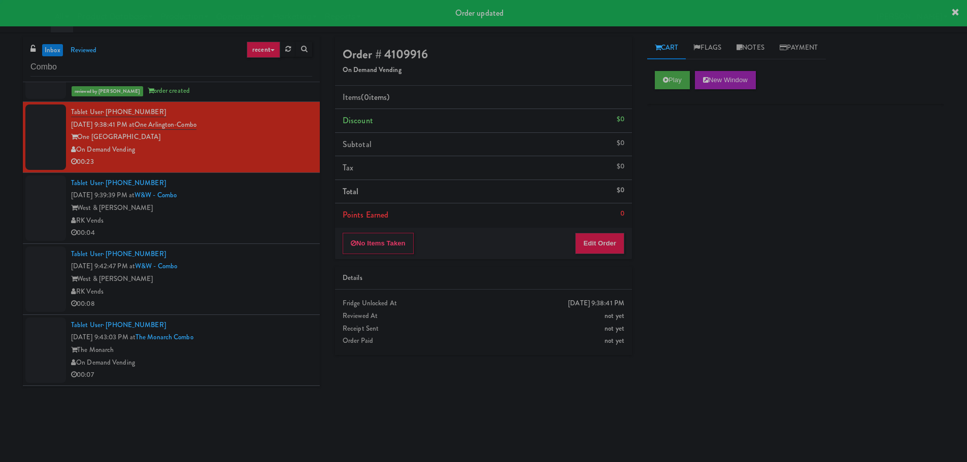
scroll to position [1928, 0]
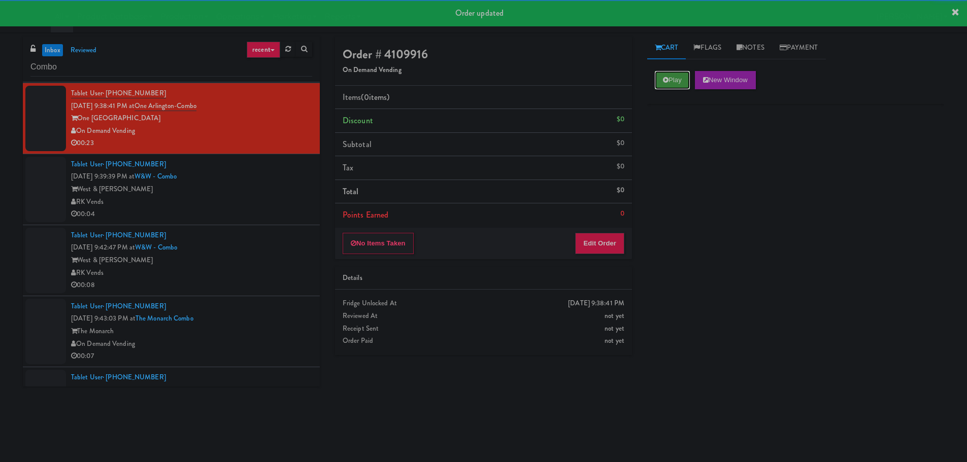
click at [658, 80] on button "Play" at bounding box center [672, 80] width 35 height 18
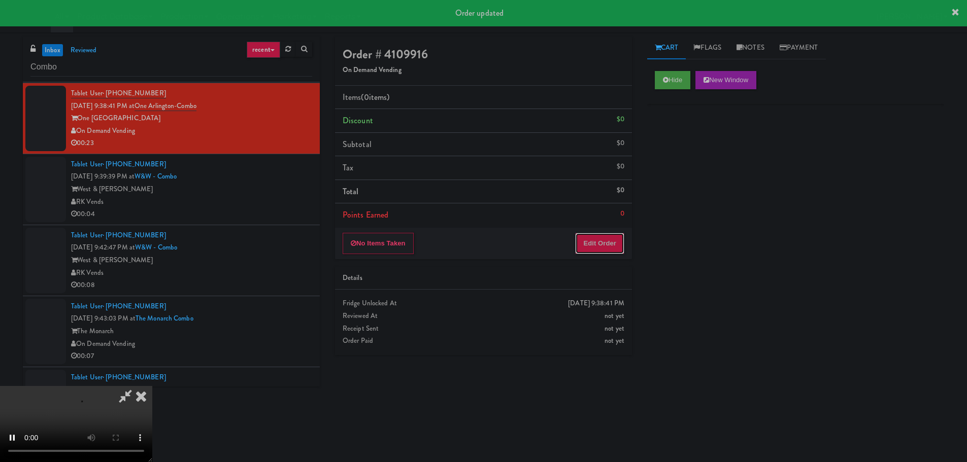
click at [600, 234] on button "Edit Order" at bounding box center [599, 243] width 49 height 21
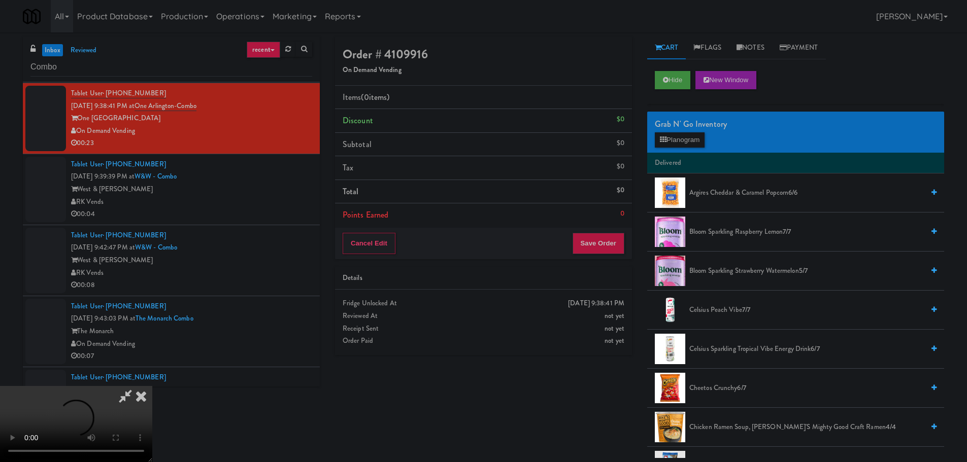
scroll to position [175, 0]
click at [152, 386] on video at bounding box center [76, 424] width 152 height 76
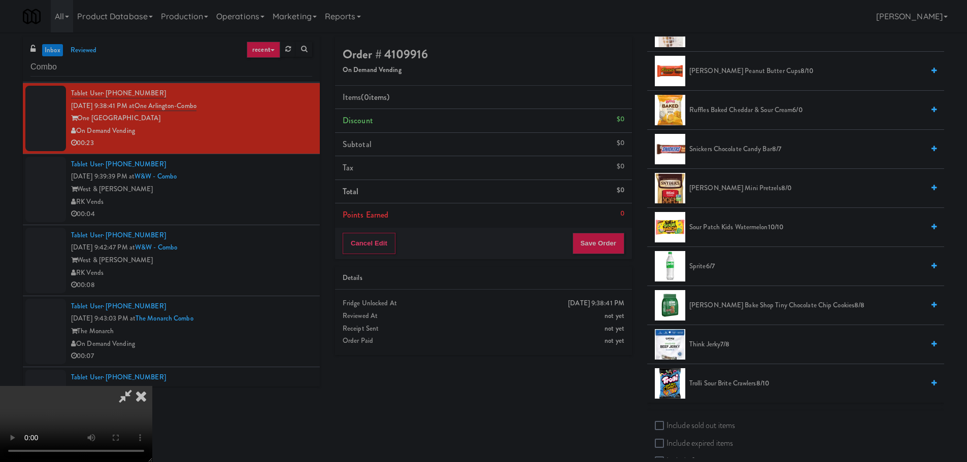
scroll to position [1218, 0]
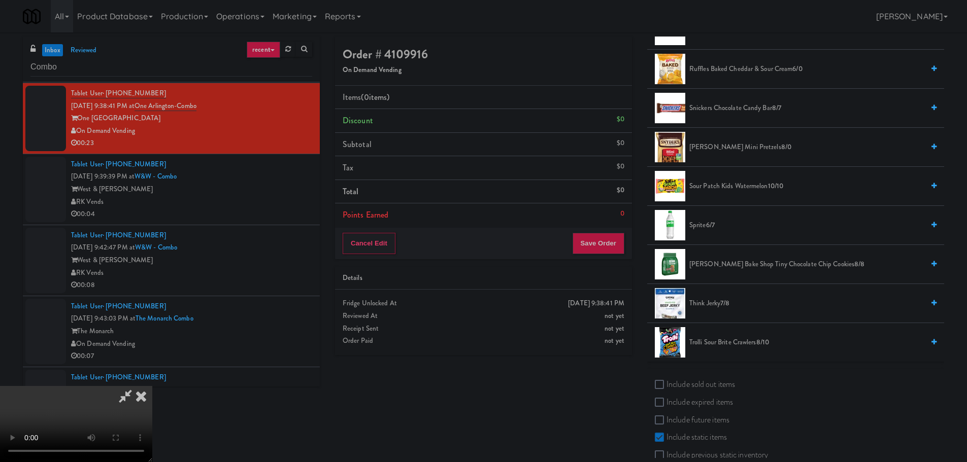
click at [703, 230] on span "Sprite 6/7" at bounding box center [806, 225] width 234 height 13
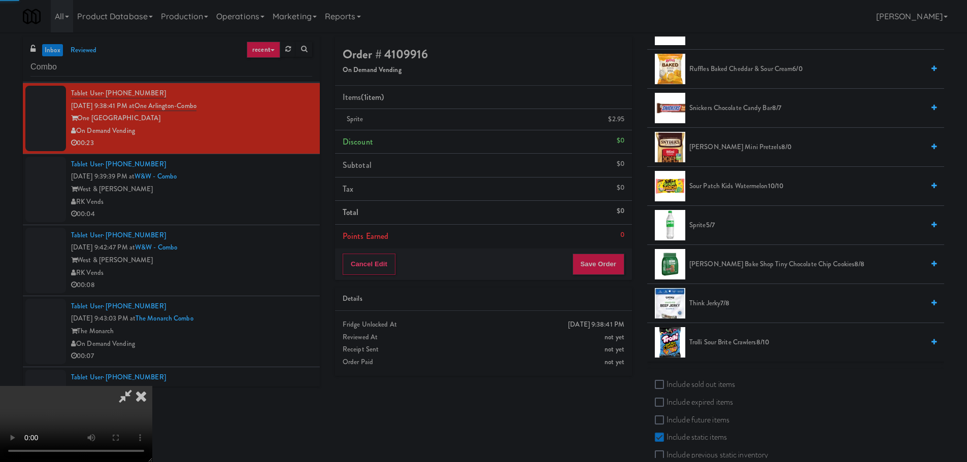
click at [152, 386] on video at bounding box center [76, 424] width 152 height 76
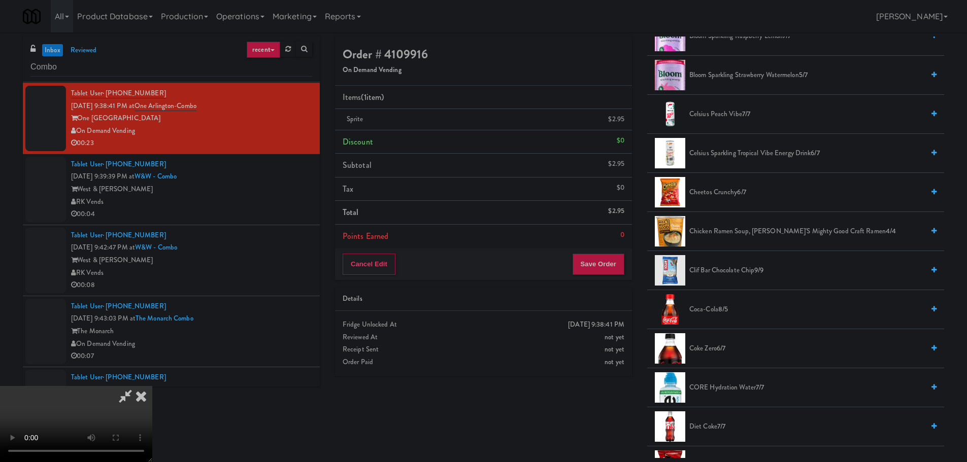
scroll to position [51, 0]
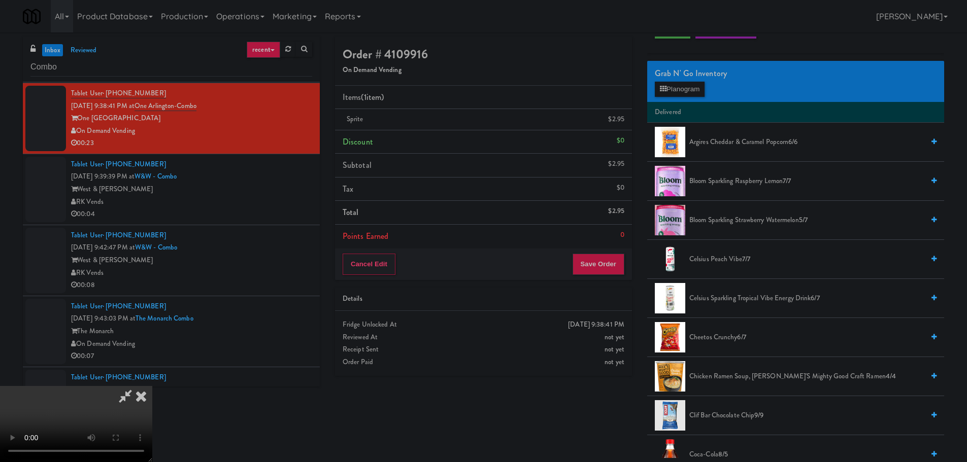
click at [727, 141] on span "Argires Cheddar & Caramel Popcorn 6/6" at bounding box center [806, 142] width 234 height 13
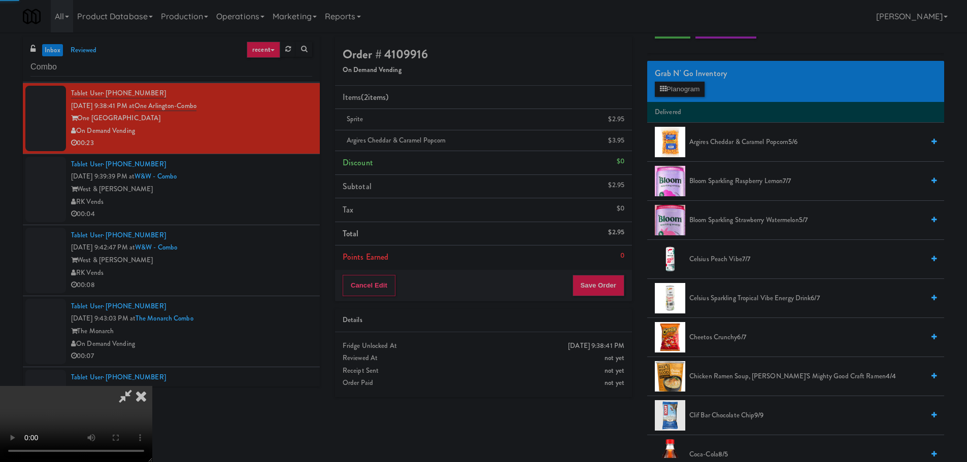
click at [152, 386] on video at bounding box center [76, 424] width 152 height 76
drag, startPoint x: 436, startPoint y: 215, endPoint x: 448, endPoint y: 213, distance: 11.3
click at [152, 386] on video at bounding box center [76, 424] width 152 height 76
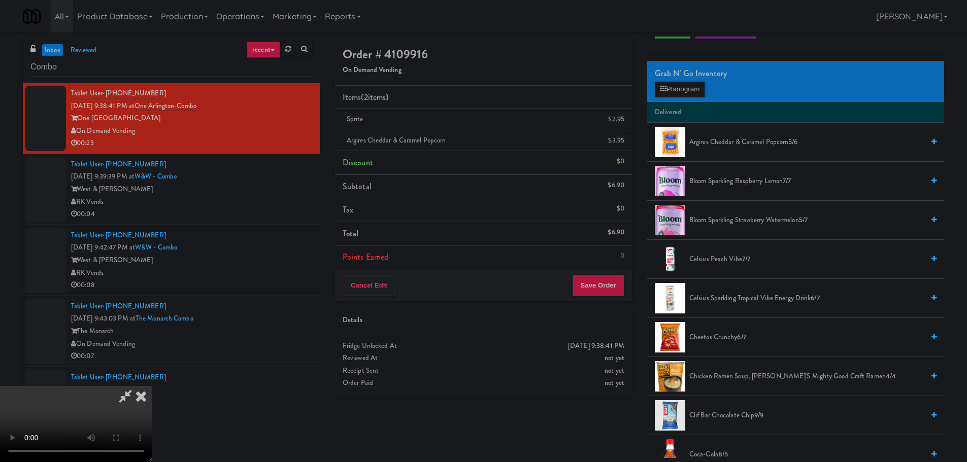
click at [751, 146] on span "Argires Cheddar & Caramel Popcorn 5/6" at bounding box center [806, 142] width 234 height 13
click at [152, 386] on video at bounding box center [76, 424] width 152 height 76
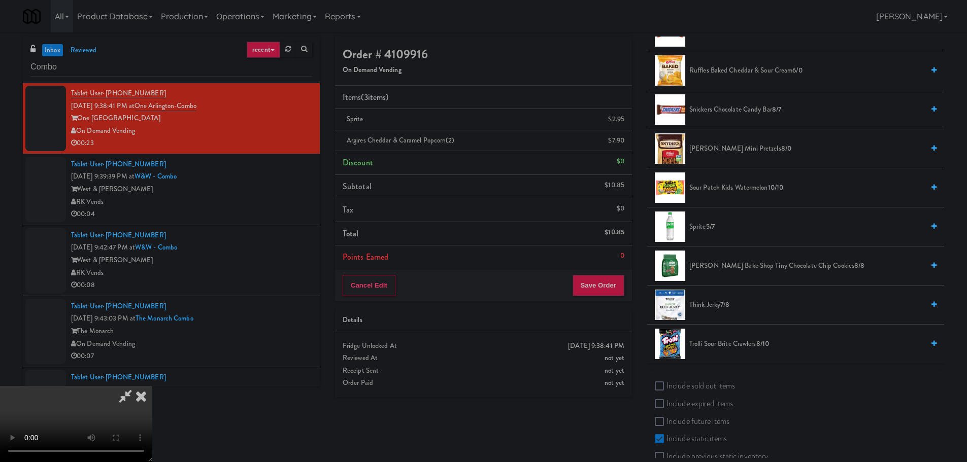
scroll to position [1218, 0]
click at [723, 194] on li "Sour Patch Kids Watermelon 10/10" at bounding box center [795, 186] width 297 height 39
click at [724, 189] on span "Sour Patch Kids Watermelon 10/10" at bounding box center [806, 186] width 234 height 13
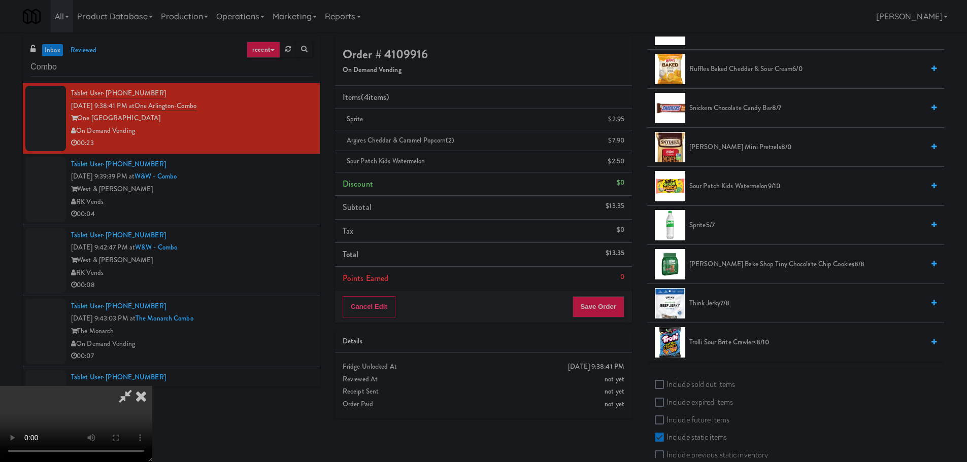
scroll to position [0, 0]
click at [152, 386] on video at bounding box center [76, 424] width 152 height 76
click at [586, 297] on button "Save Order" at bounding box center [598, 306] width 52 height 21
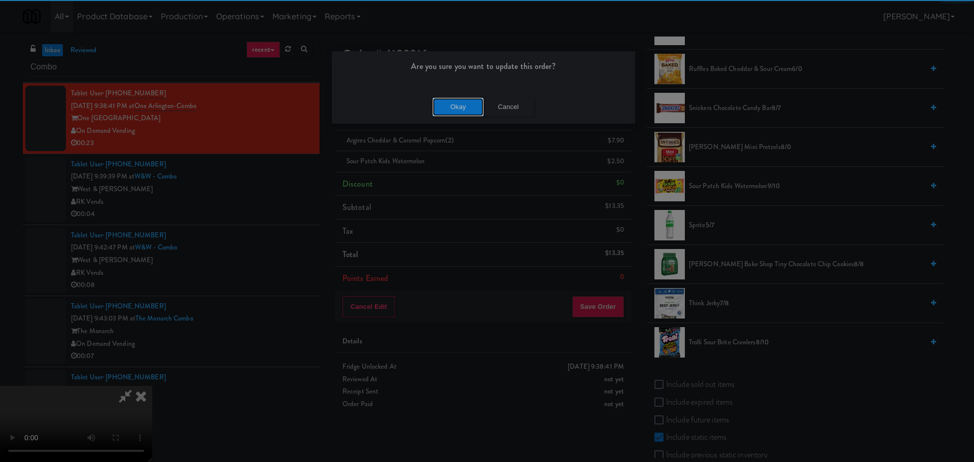
click at [447, 102] on button "Okay" at bounding box center [458, 107] width 51 height 18
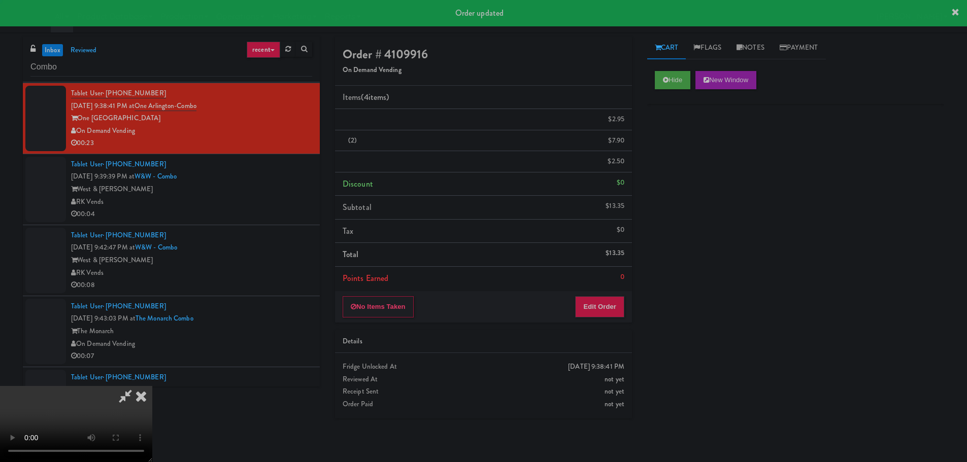
scroll to position [0, 0]
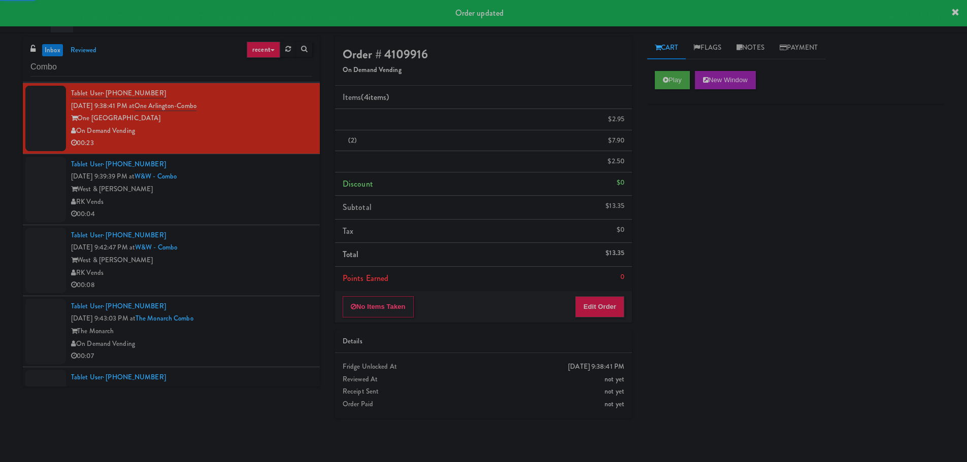
click at [273, 208] on div "00:04" at bounding box center [191, 214] width 241 height 13
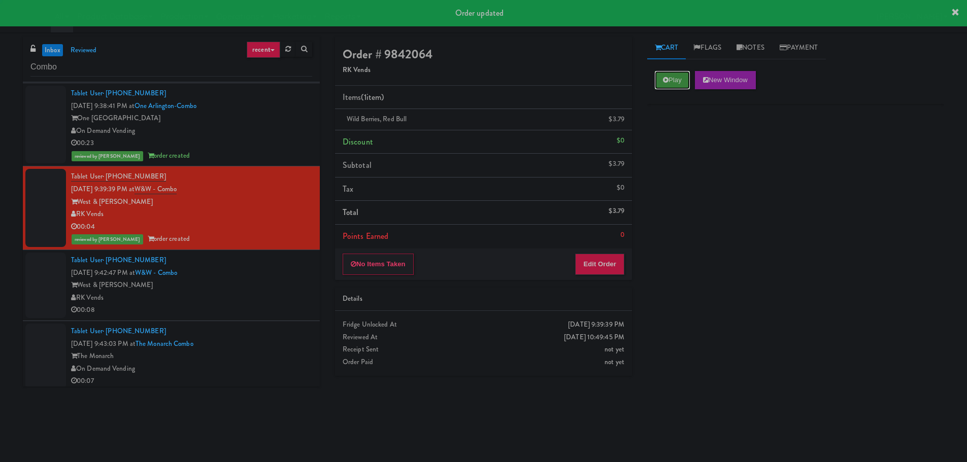
click at [672, 75] on button "Play" at bounding box center [672, 80] width 35 height 18
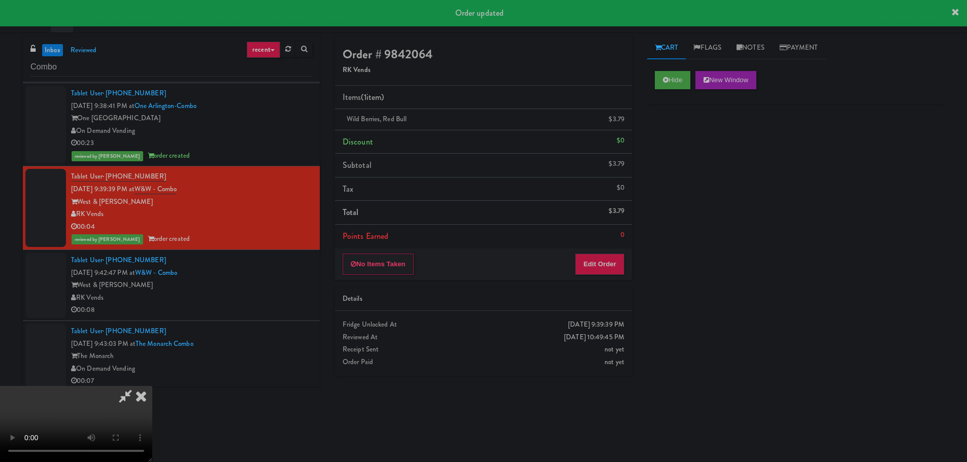
drag, startPoint x: 144, startPoint y: 393, endPoint x: 206, endPoint y: 319, distance: 95.8
click at [145, 393] on icon at bounding box center [141, 396] width 22 height 20
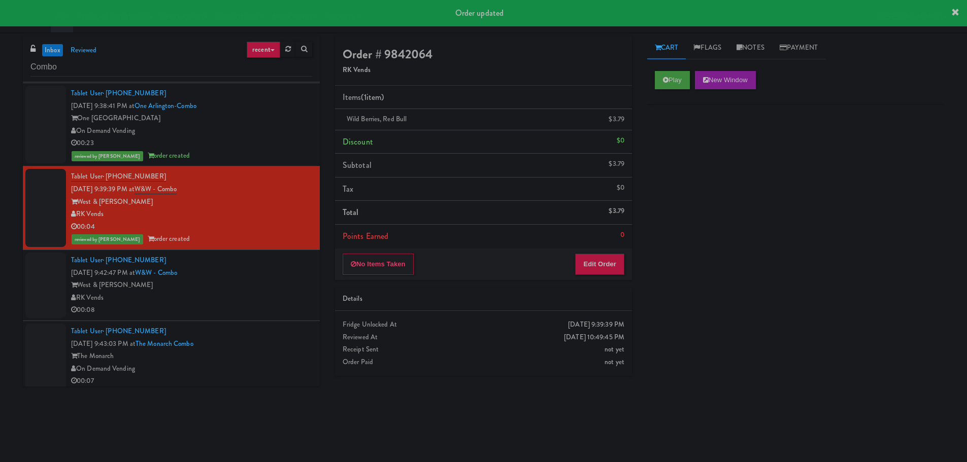
click at [255, 292] on div "RK Vends" at bounding box center [191, 298] width 241 height 13
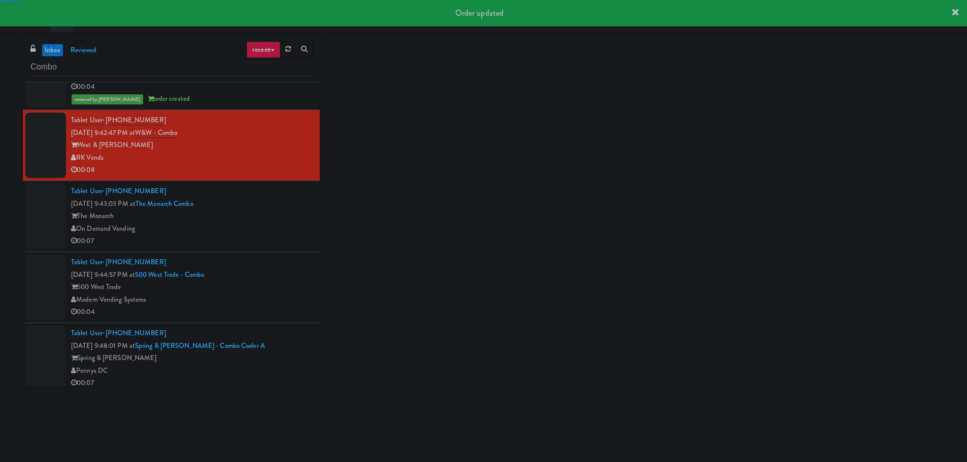
scroll to position [2081, 0]
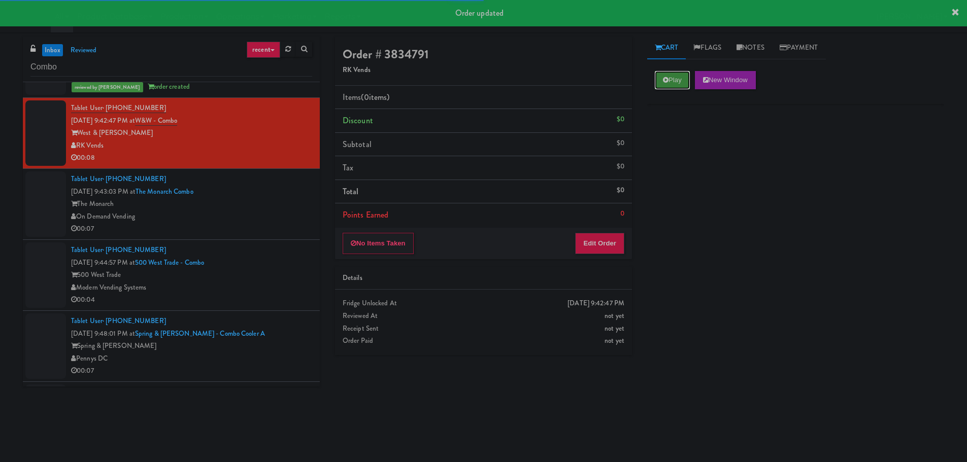
click at [681, 76] on button "Play" at bounding box center [672, 80] width 35 height 18
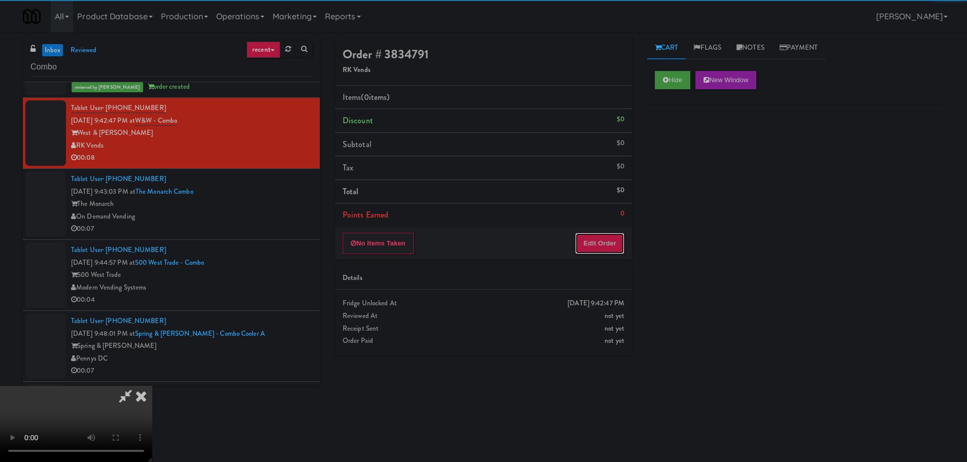
click at [604, 248] on button "Edit Order" at bounding box center [599, 243] width 49 height 21
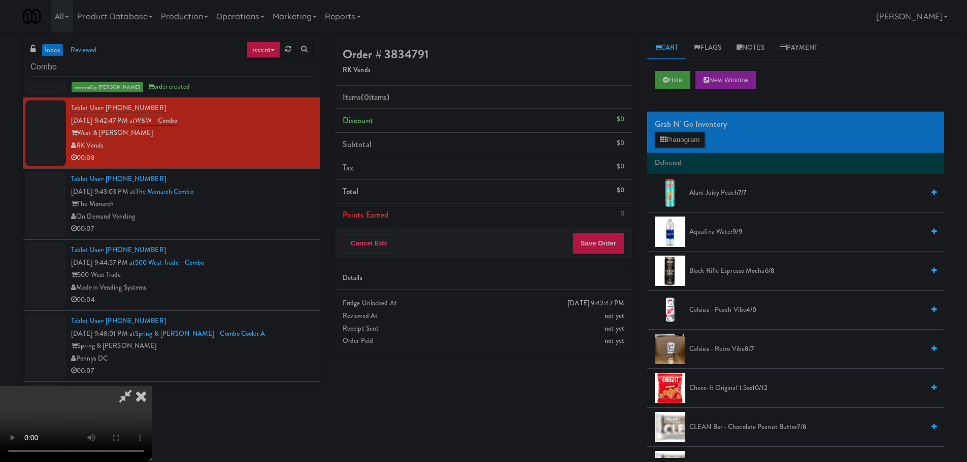
scroll to position [0, 0]
click at [152, 386] on video at bounding box center [76, 424] width 152 height 76
click at [689, 143] on button "Planogram" at bounding box center [680, 139] width 50 height 15
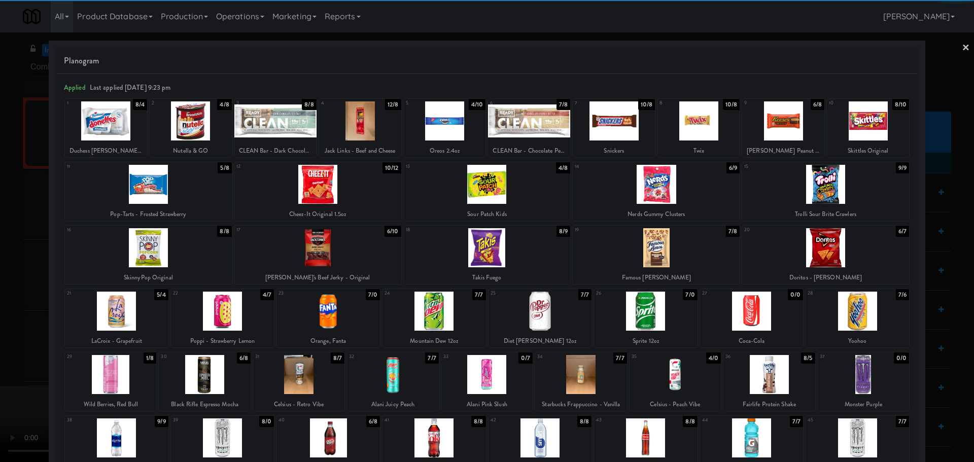
click at [513, 246] on div at bounding box center [487, 247] width 167 height 39
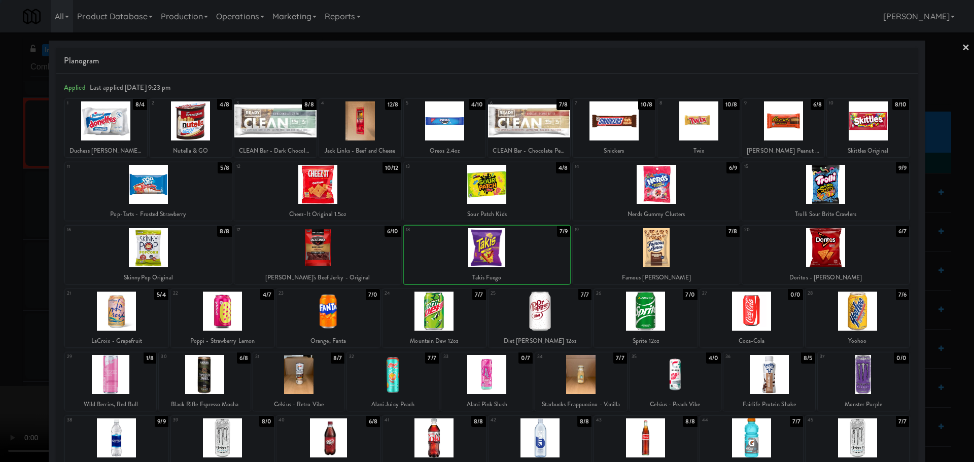
drag, startPoint x: 0, startPoint y: 337, endPoint x: 44, endPoint y: 313, distance: 50.4
click at [3, 337] on div at bounding box center [487, 231] width 974 height 462
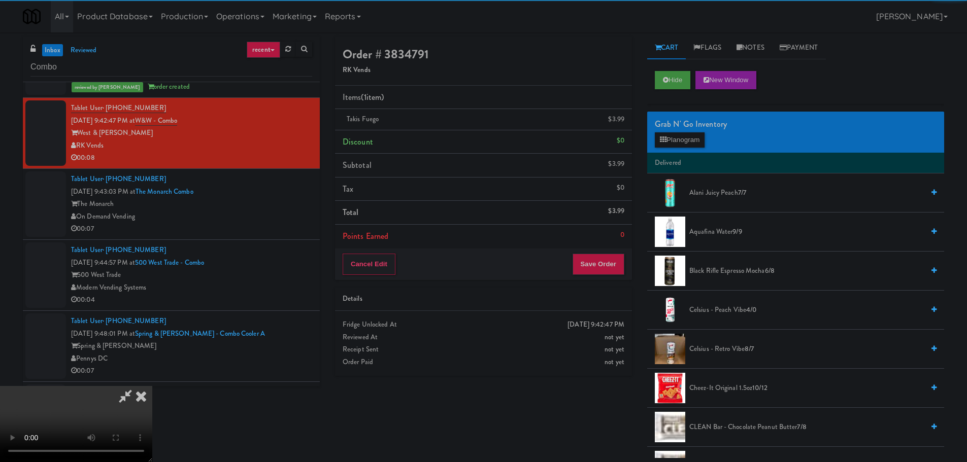
click at [152, 386] on video at bounding box center [76, 424] width 152 height 76
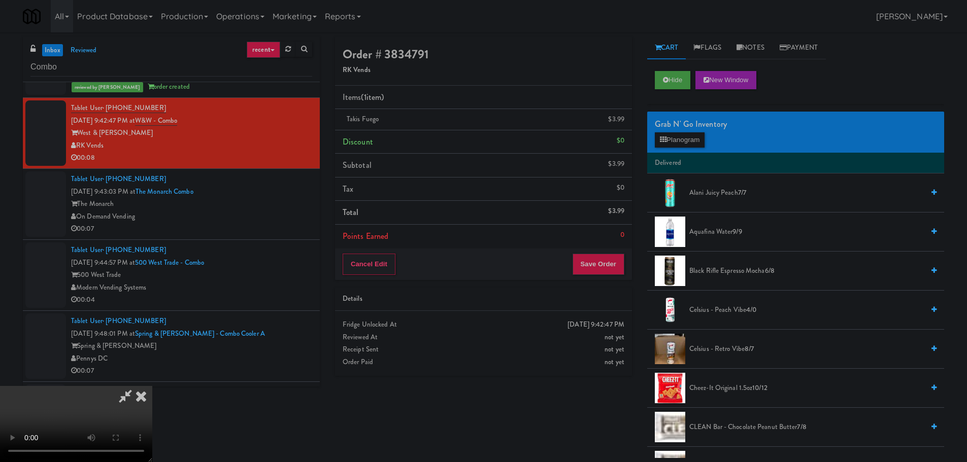
scroll to position [175, 0]
click at [606, 273] on button "Save Order" at bounding box center [598, 264] width 52 height 21
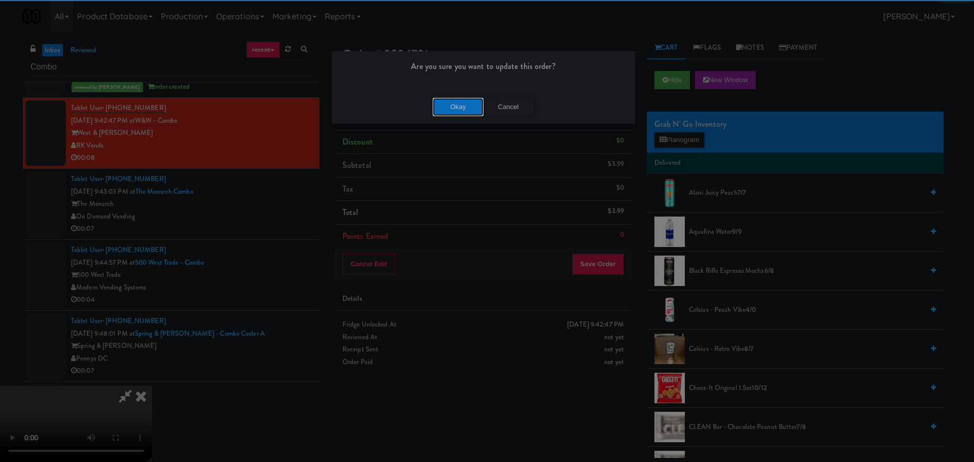
click at [462, 106] on button "Okay" at bounding box center [458, 107] width 51 height 18
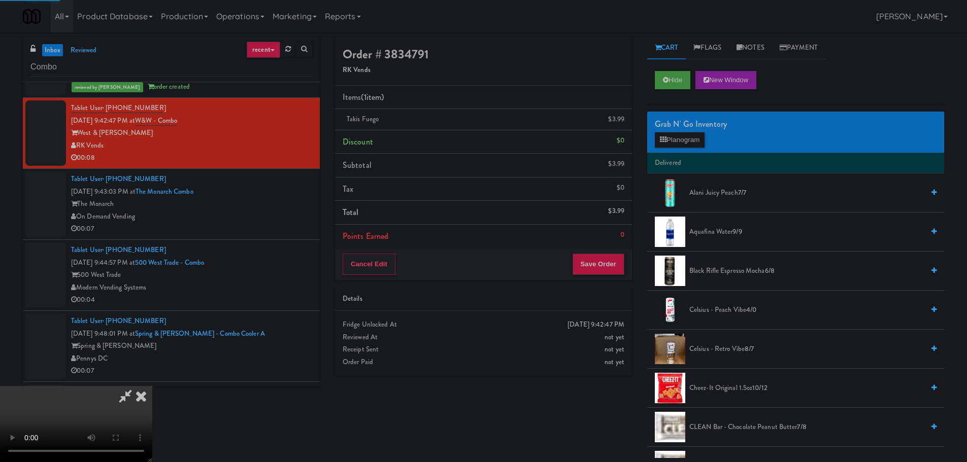
scroll to position [0, 0]
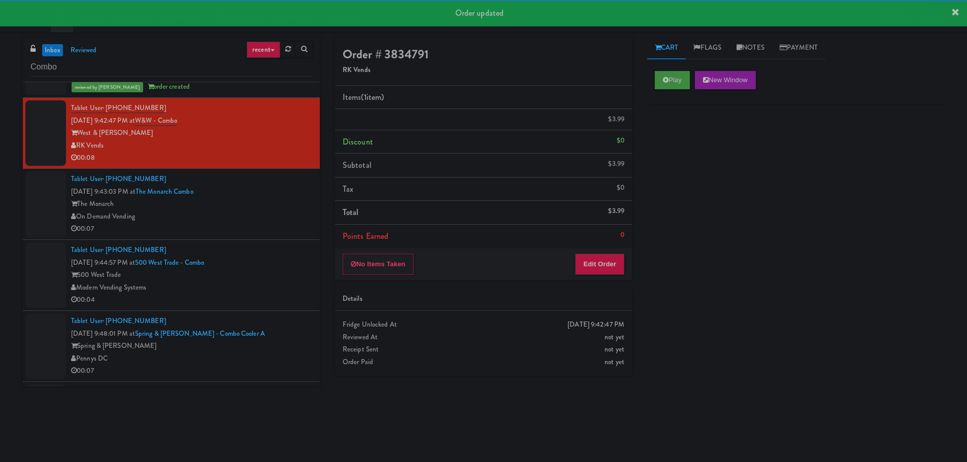
click at [266, 223] on div "00:07" at bounding box center [191, 229] width 241 height 13
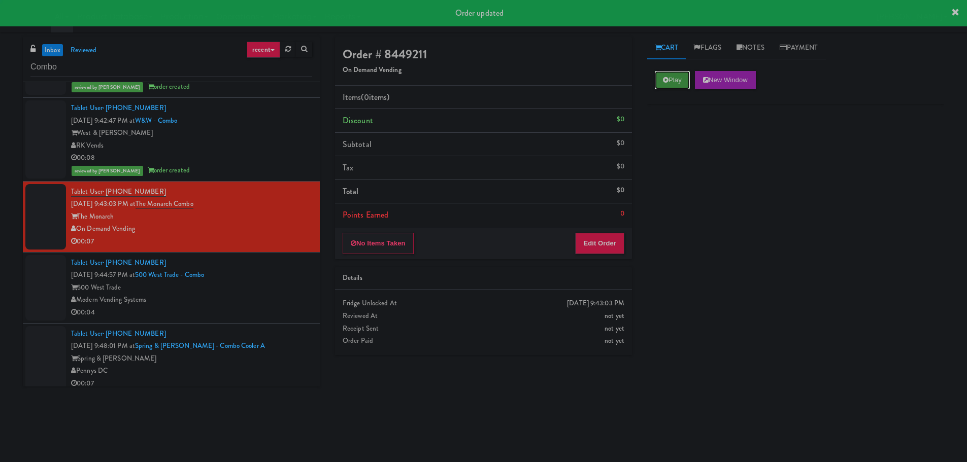
click
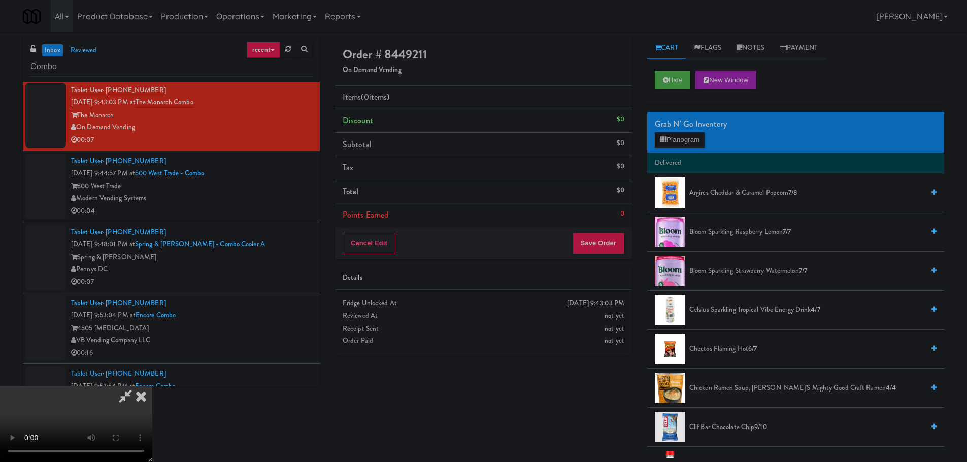
scroll to position [175, 0]
drag, startPoint x: 456, startPoint y: 345, endPoint x: 451, endPoint y: 320, distance: 24.9
drag, startPoint x: 707, startPoint y: 129, endPoint x: 693, endPoint y: 139, distance: 17.9
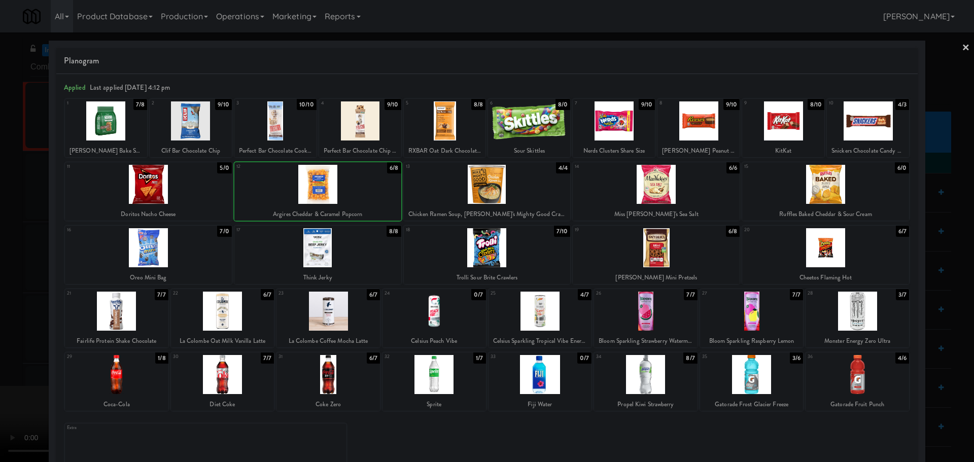
drag, startPoint x: 1, startPoint y: 273, endPoint x: 91, endPoint y: 250, distance: 93.3
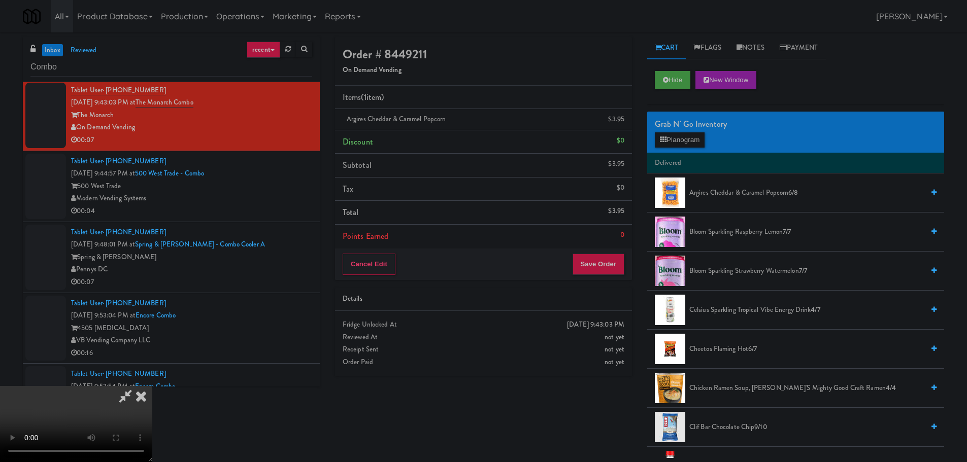
drag, startPoint x: 258, startPoint y: 232, endPoint x: 342, endPoint y: 234, distance: 83.8
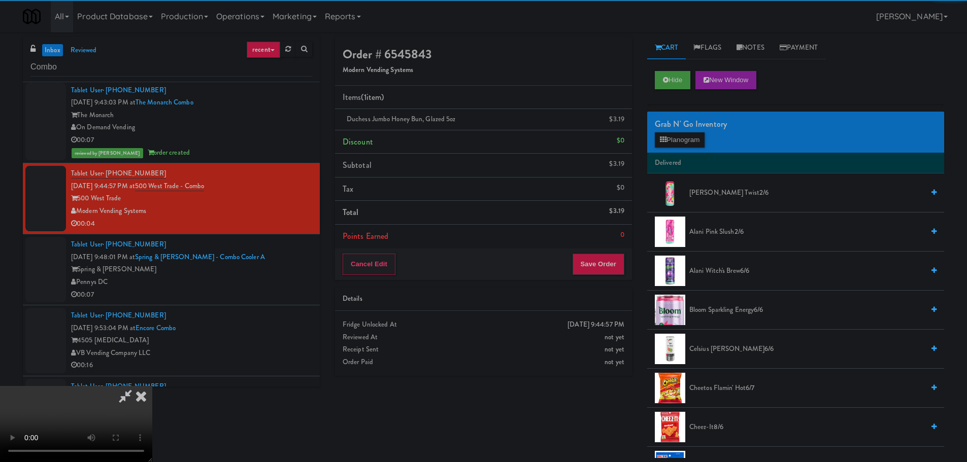
drag, startPoint x: 270, startPoint y: 249, endPoint x: 323, endPoint y: 253, distance: 53.4
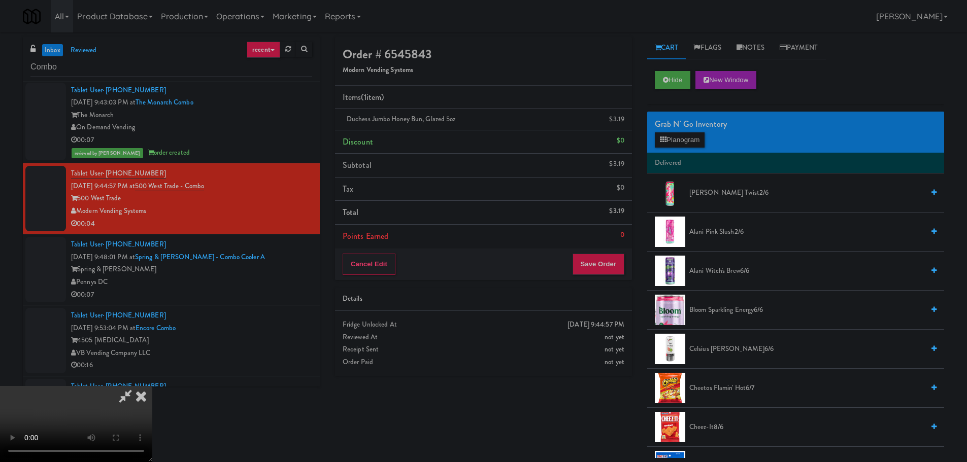
drag, startPoint x: 390, startPoint y: 251, endPoint x: 458, endPoint y: 235, distance: 69.9
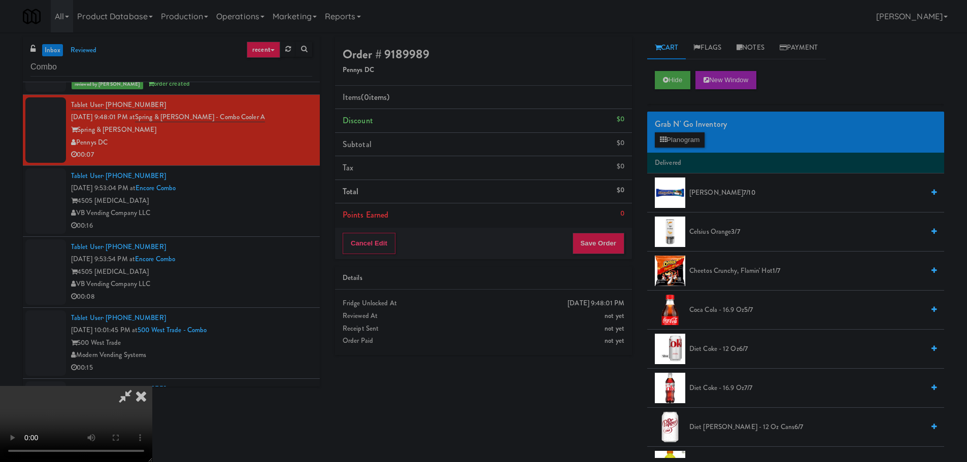
scroll to position [22, 0]
drag, startPoint x: 363, startPoint y: 274, endPoint x: 424, endPoint y: 253, distance: 64.2
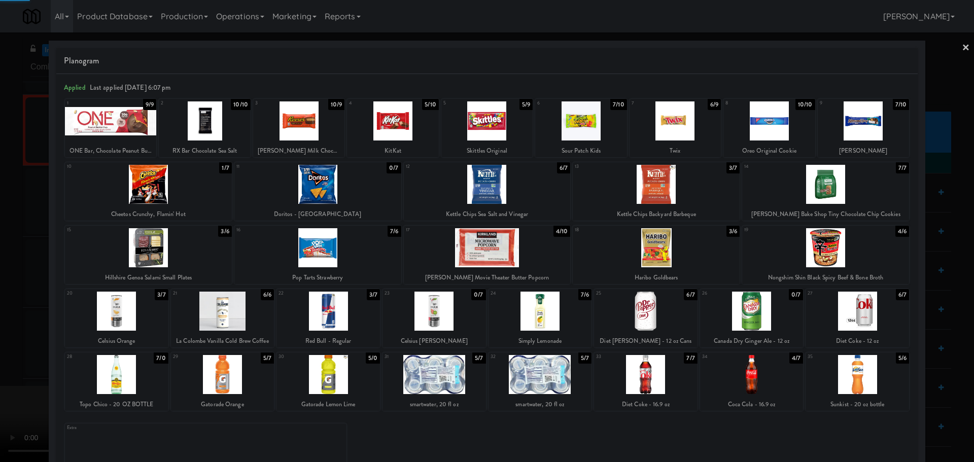
drag, startPoint x: 0, startPoint y: 293, endPoint x: 85, endPoint y: 295, distance: 84.8
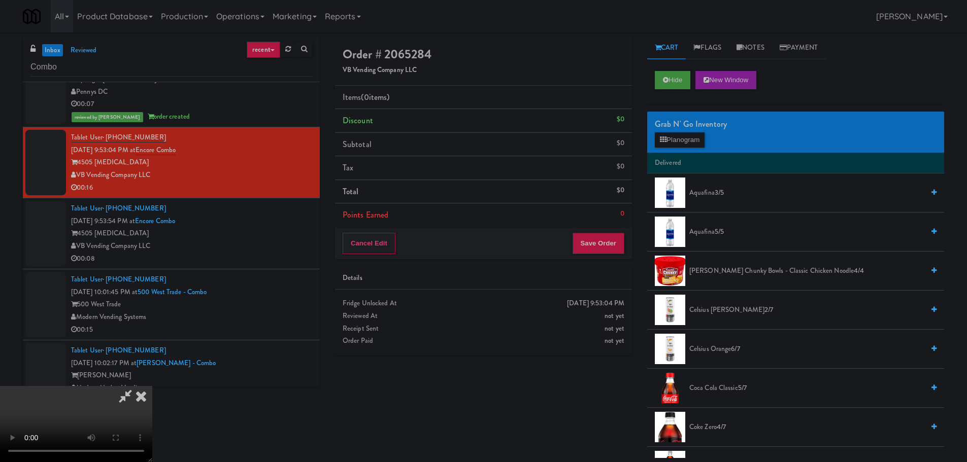
drag, startPoint x: 415, startPoint y: 296, endPoint x: 455, endPoint y: 300, distance: 39.8
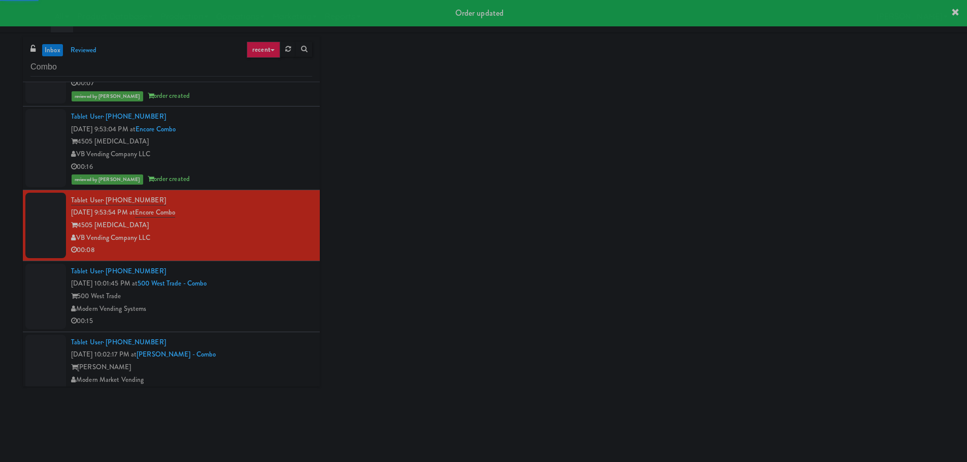
scroll to position [2487, 0]
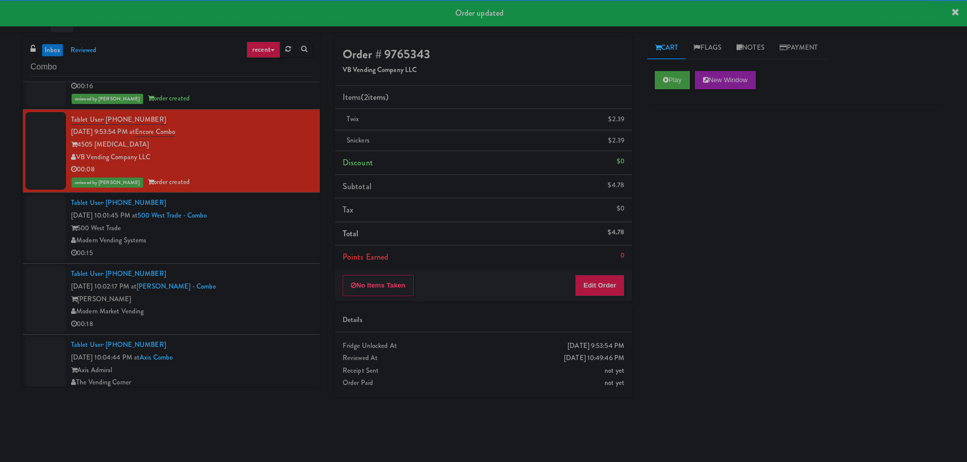
drag, startPoint x: 238, startPoint y: 219, endPoint x: 253, endPoint y: 220, distance: 15.3
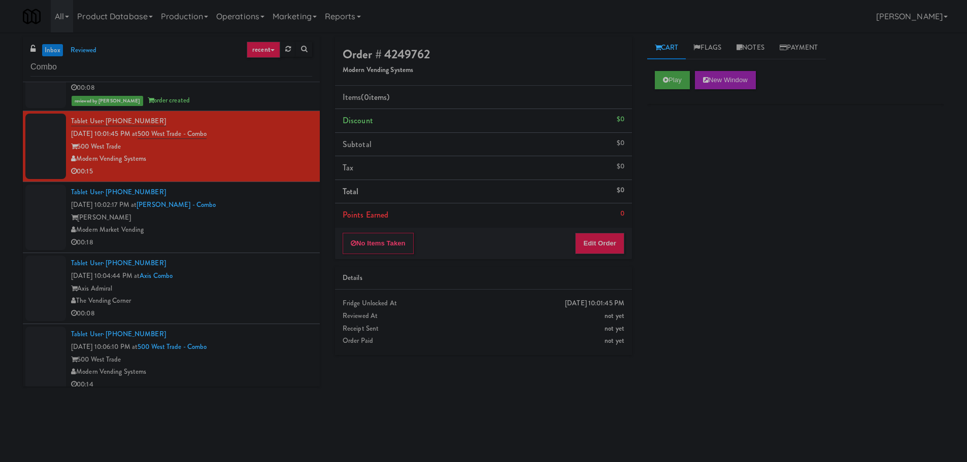
scroll to position [2588, 0]
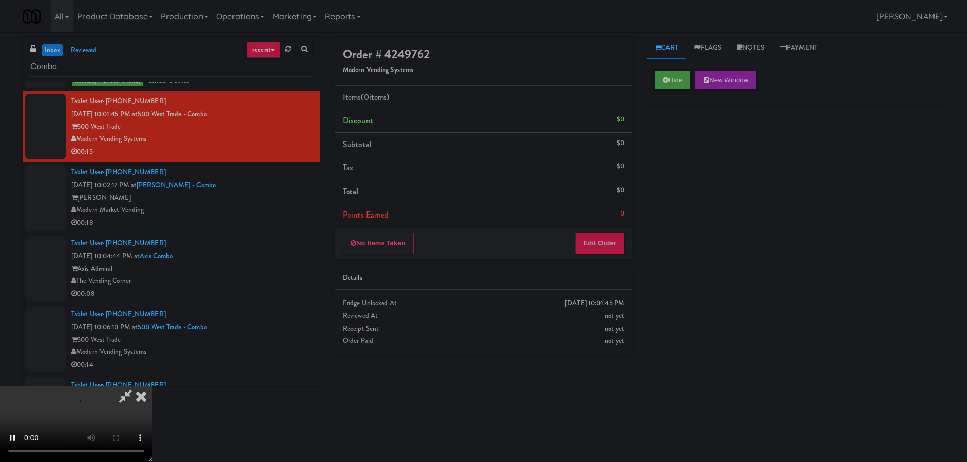
drag, startPoint x: 611, startPoint y: 218, endPoint x: 609, endPoint y: 232, distance: 14.2
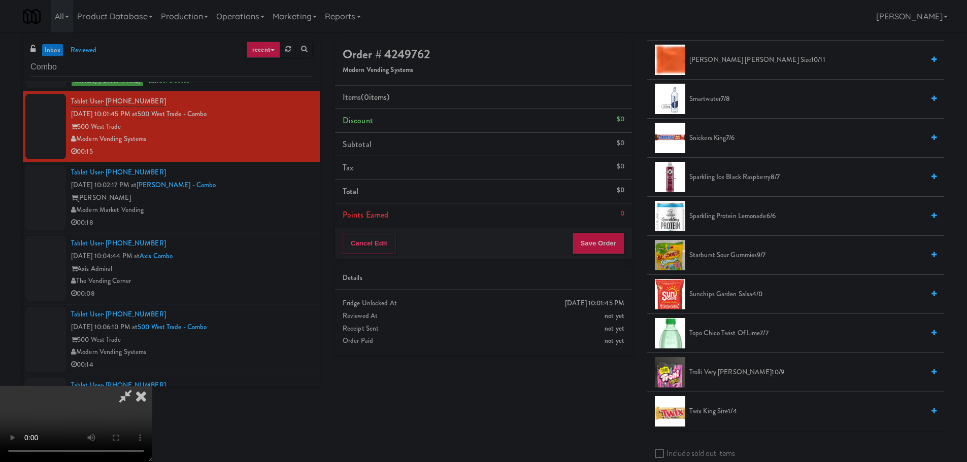
scroll to position [1167, 0]
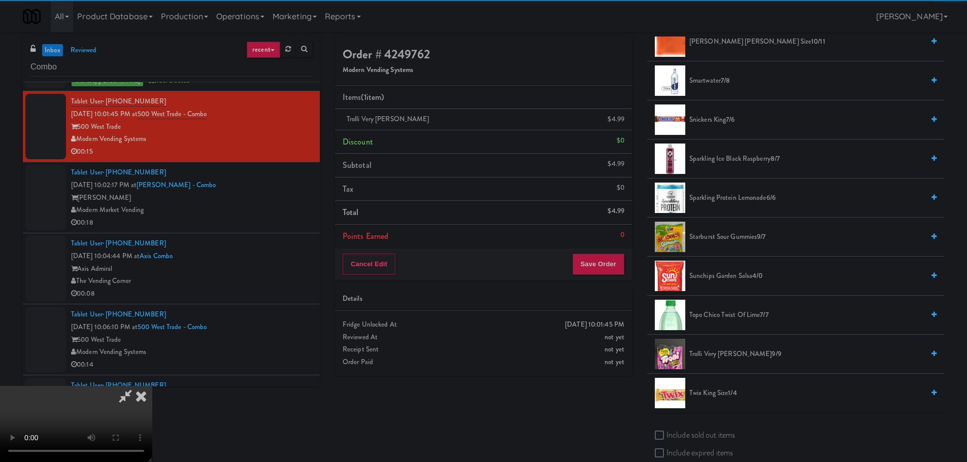
drag, startPoint x: 331, startPoint y: 267, endPoint x: 354, endPoint y: 248, distance: 29.5
drag, startPoint x: 383, startPoint y: 230, endPoint x: 395, endPoint y: 229, distance: 12.2
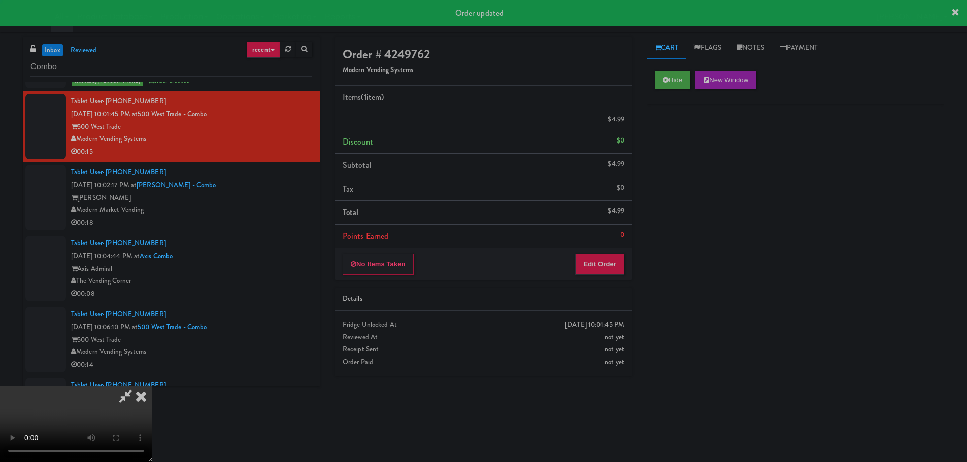
scroll to position [0, 0]
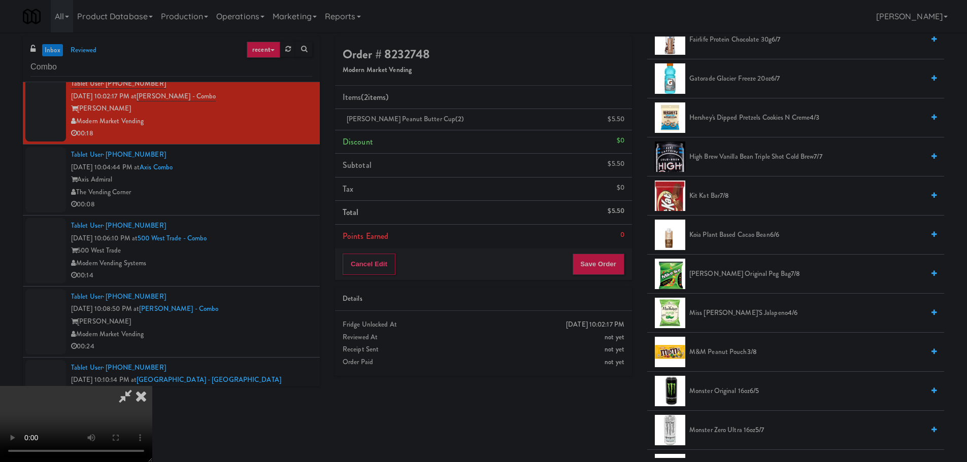
scroll to position [693, 0]
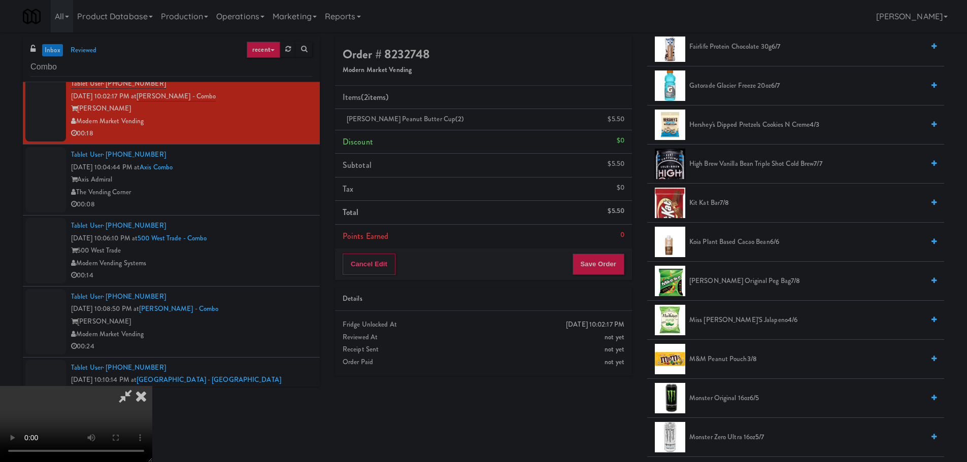
drag, startPoint x: 715, startPoint y: 207, endPoint x: 708, endPoint y: 206, distance: 6.7
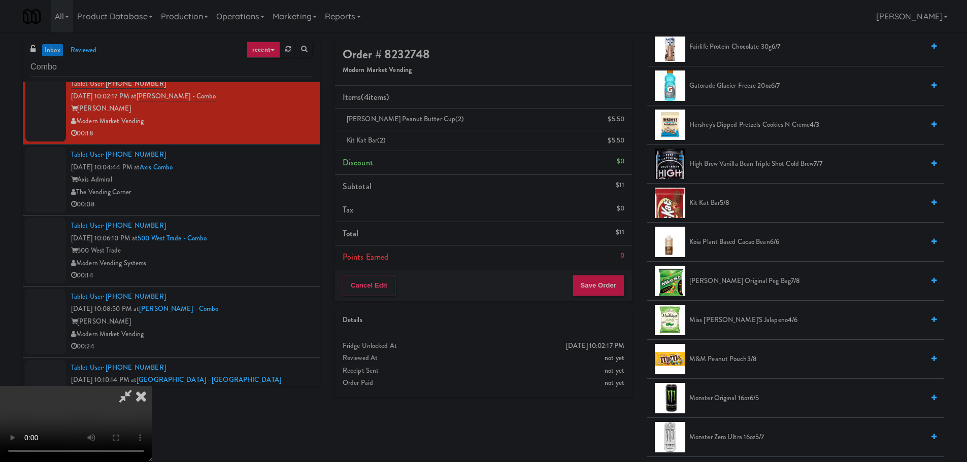
drag, startPoint x: 294, startPoint y: 334, endPoint x: 304, endPoint y: 324, distance: 14.4
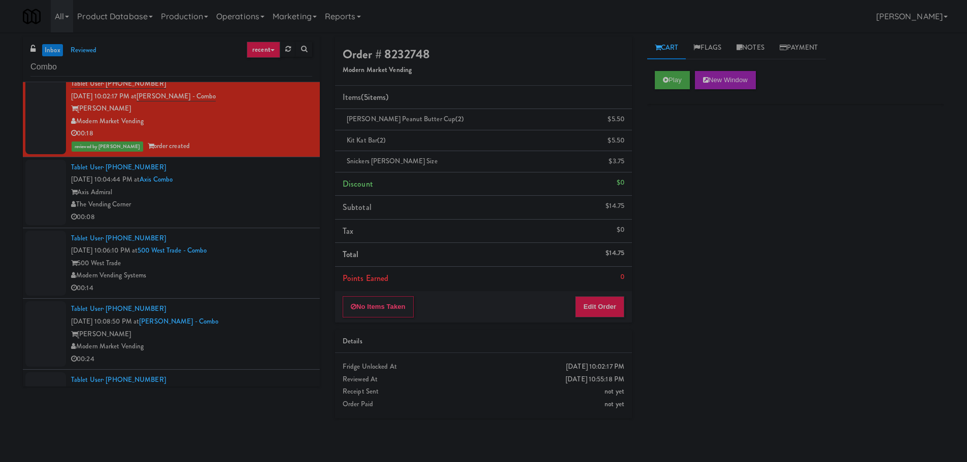
scroll to position [0, 0]
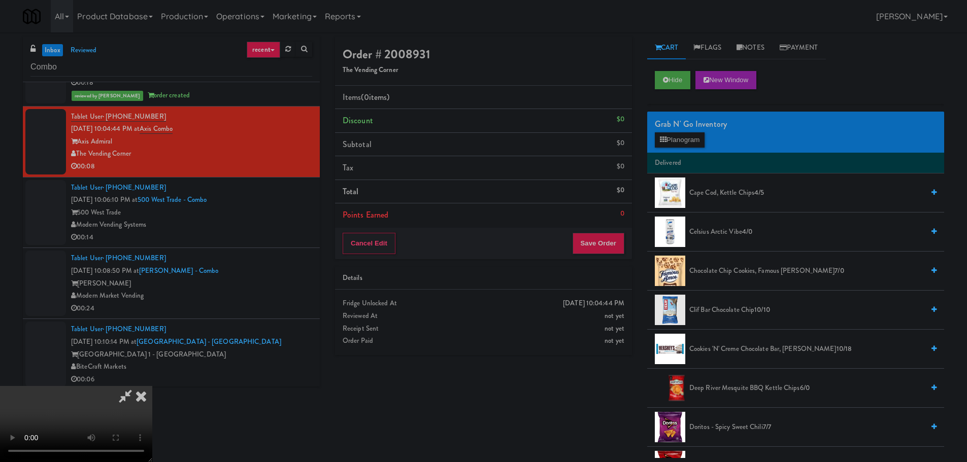
scroll to position [175, 0]
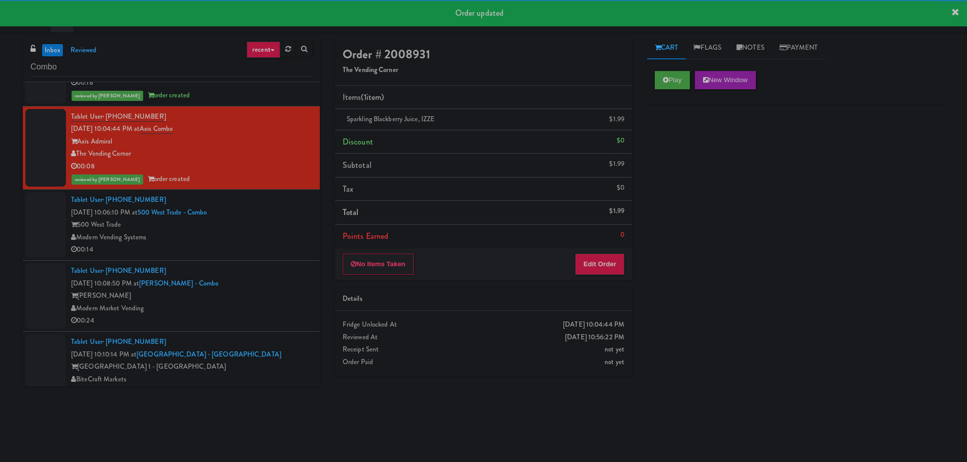
drag, startPoint x: 262, startPoint y: 229, endPoint x: 254, endPoint y: 230, distance: 8.1
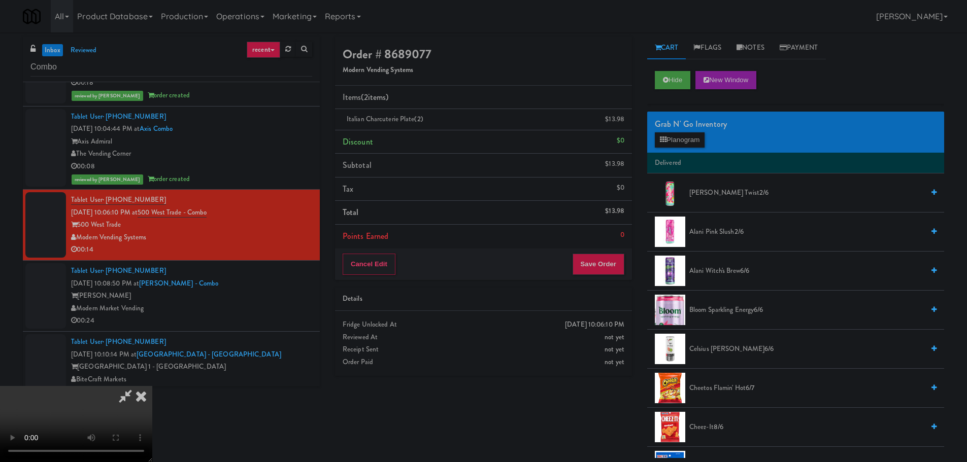
drag, startPoint x: 293, startPoint y: 336, endPoint x: 294, endPoint y: 326, distance: 10.2
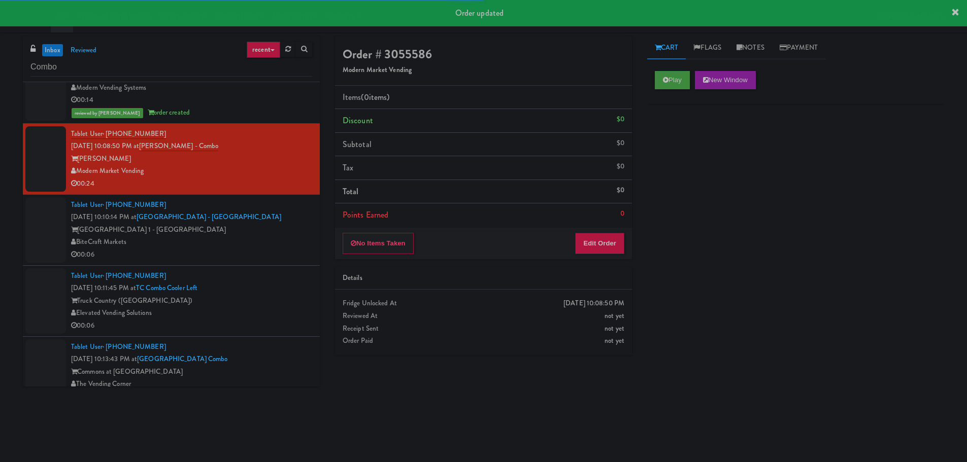
scroll to position [2893, 0]
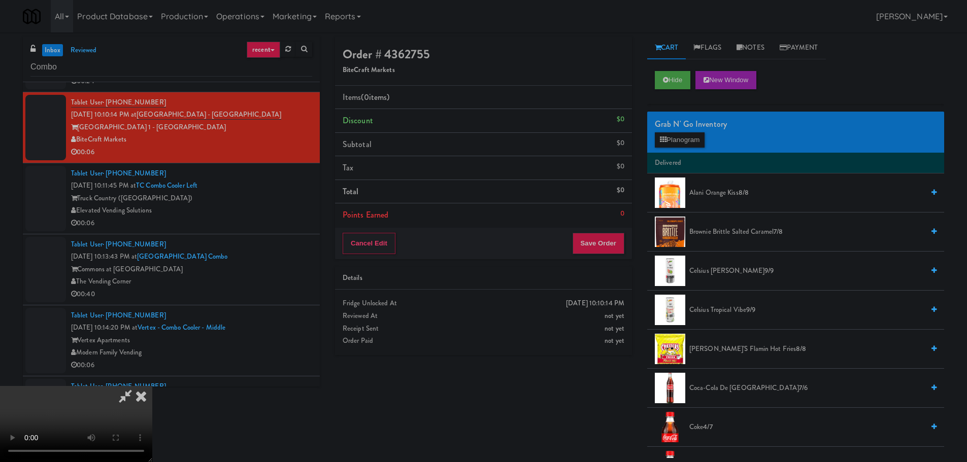
scroll to position [2994, 0]
drag, startPoint x: 433, startPoint y: 285, endPoint x: 439, endPoint y: 283, distance: 6.9
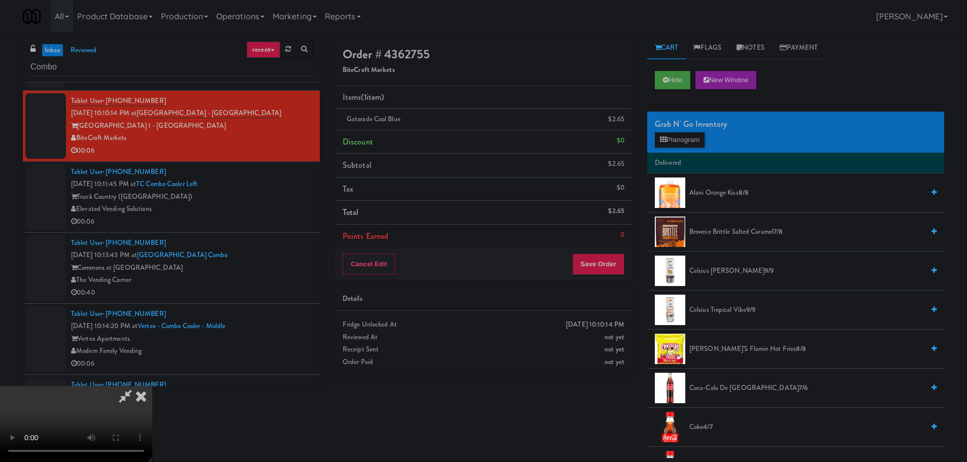
drag, startPoint x: 459, startPoint y: 263, endPoint x: 572, endPoint y: 217, distance: 121.6
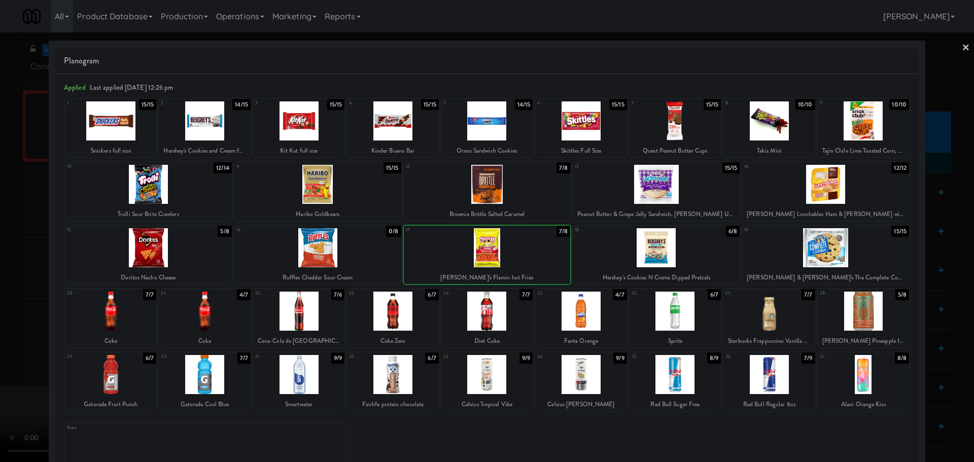
drag, startPoint x: 0, startPoint y: 345, endPoint x: 60, endPoint y: 328, distance: 62.7
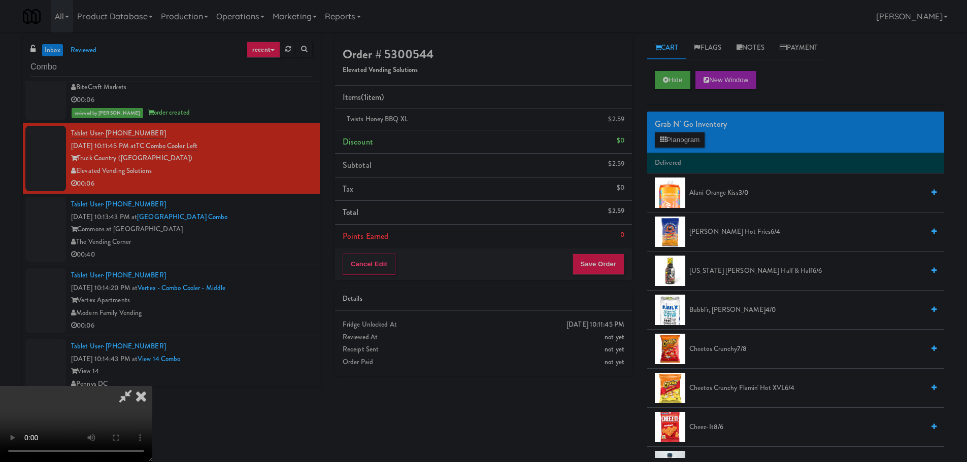
scroll to position [175, 0]
drag, startPoint x: 350, startPoint y: 261, endPoint x: 355, endPoint y: 259, distance: 5.5
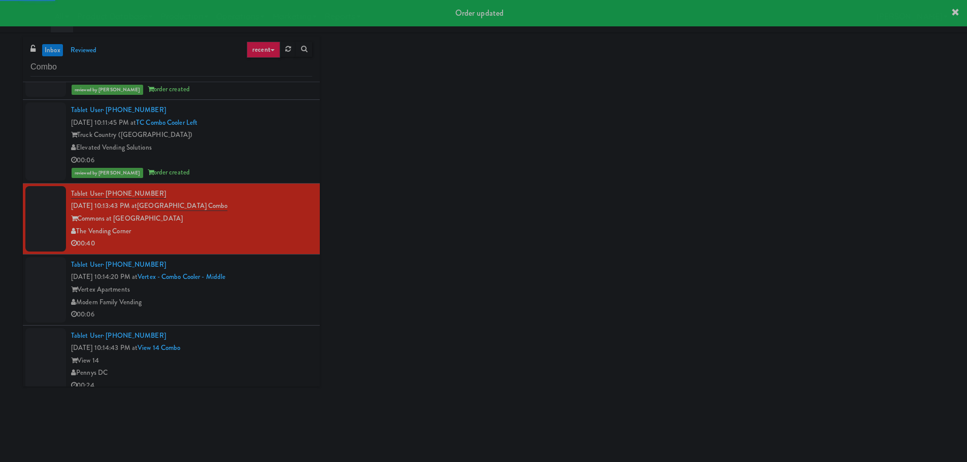
scroll to position [3146, 0]
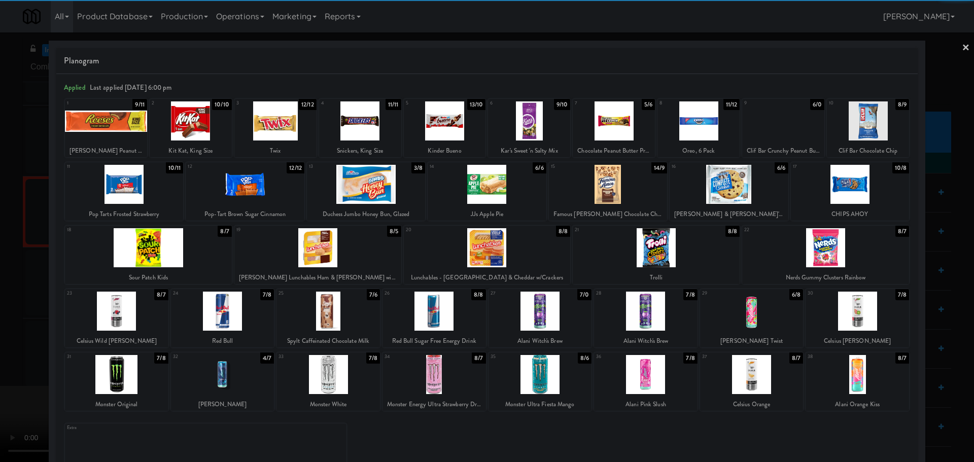
drag, startPoint x: 0, startPoint y: 290, endPoint x: 119, endPoint y: 270, distance: 120.4
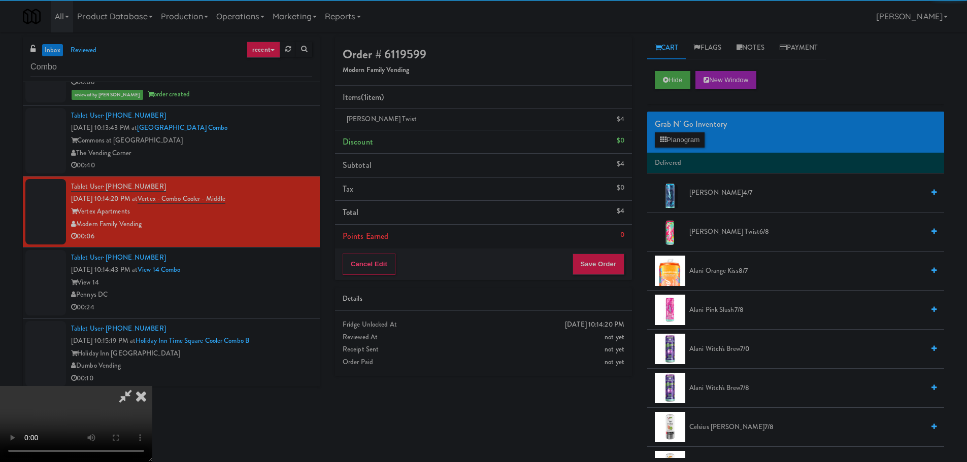
drag, startPoint x: 366, startPoint y: 243, endPoint x: 390, endPoint y: 245, distance: 24.4
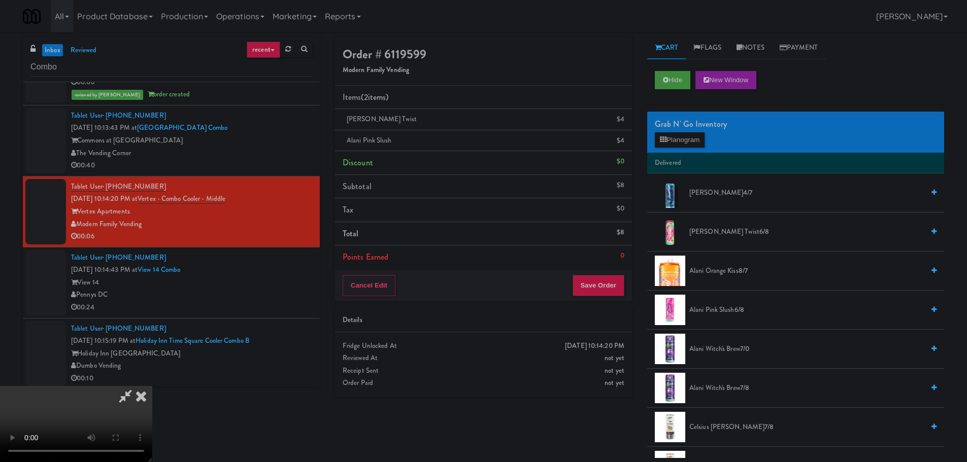
drag, startPoint x: 387, startPoint y: 361, endPoint x: 407, endPoint y: 352, distance: 22.3
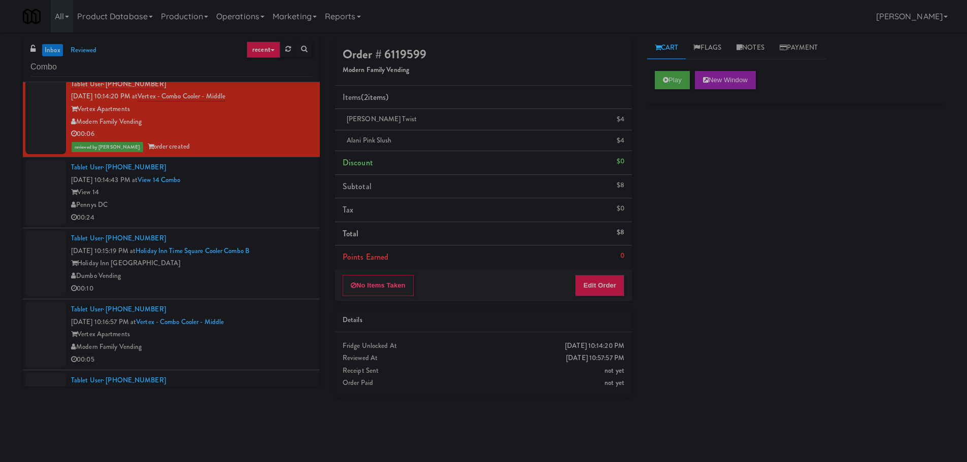
scroll to position [3299, 0]
